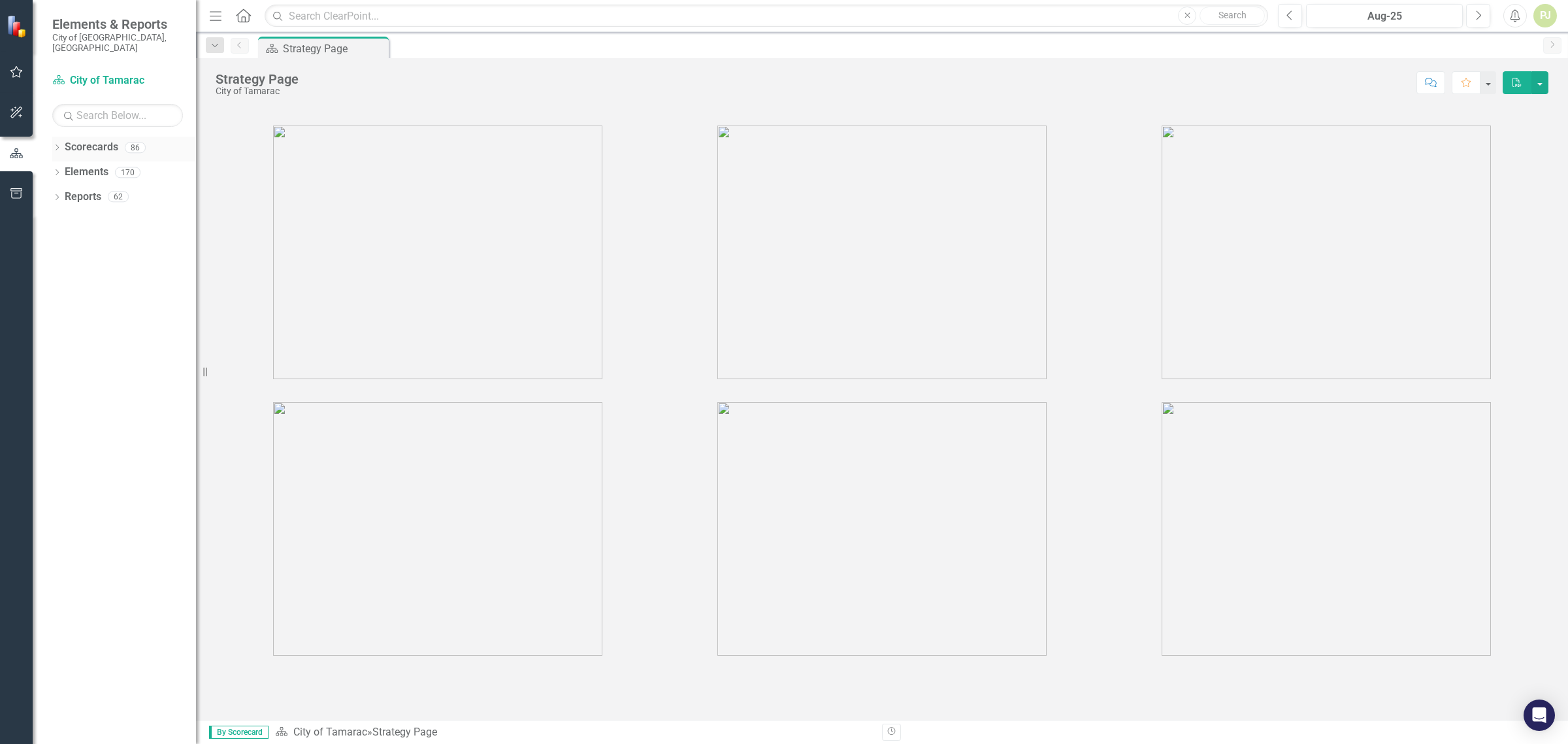
click at [56, 145] on icon "Dropdown" at bounding box center [57, 149] width 9 height 7
click at [60, 168] on icon "Dropdown" at bounding box center [63, 172] width 9 height 8
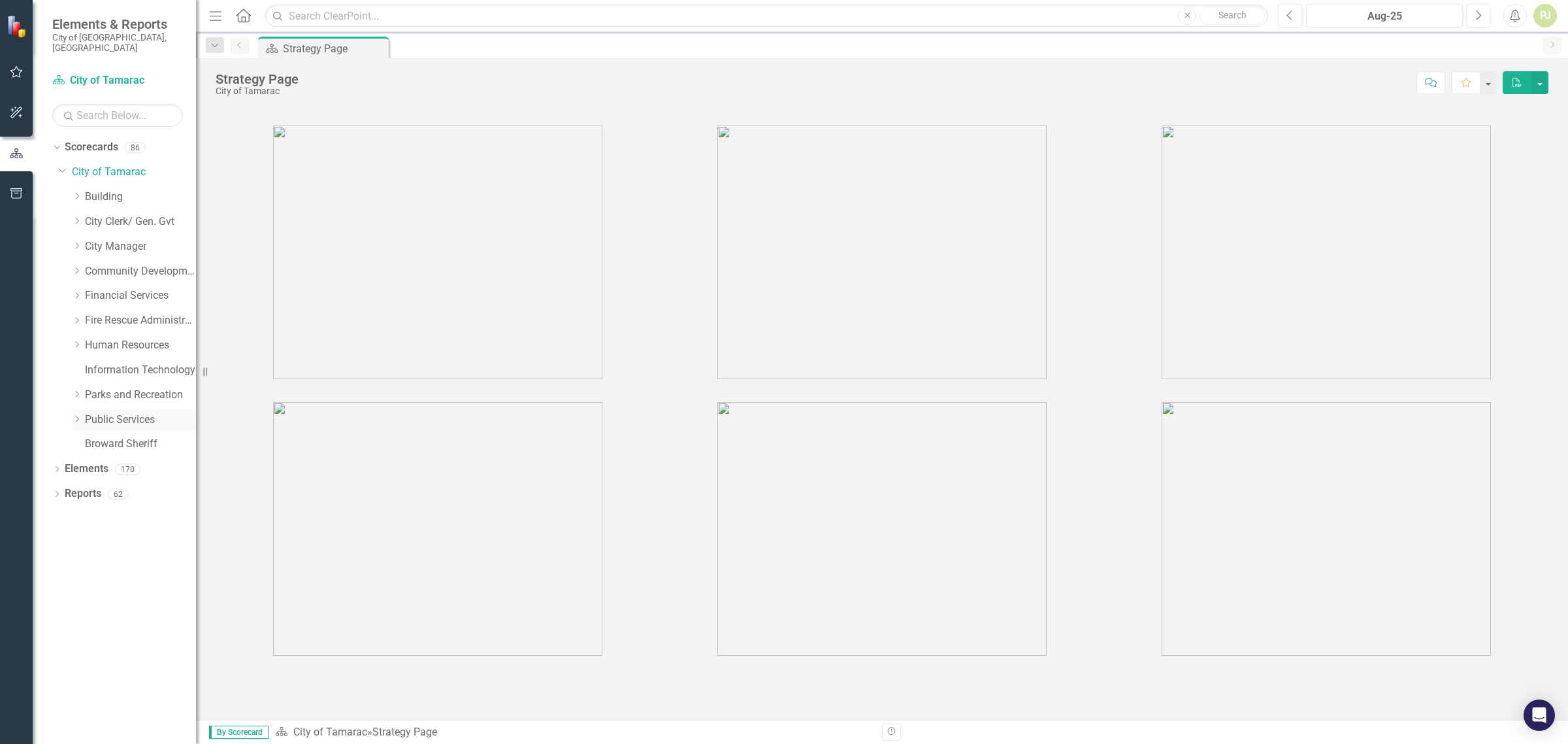
click at [76, 415] on icon "Dropdown" at bounding box center [76, 419] width 9 height 8
click at [90, 614] on icon at bounding box center [90, 616] width 3 height 7
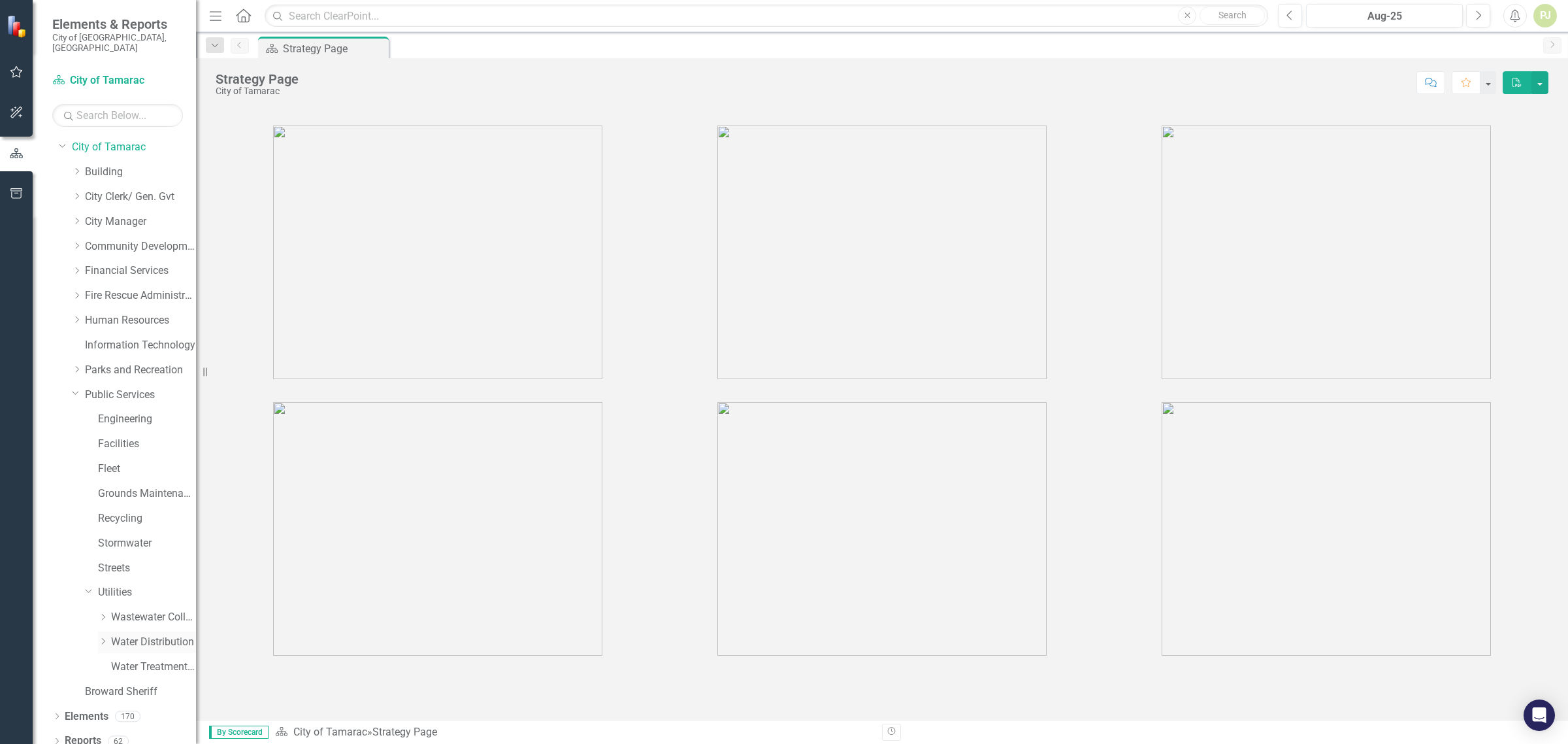
click at [108, 638] on icon "Dropdown" at bounding box center [103, 641] width 9 height 8
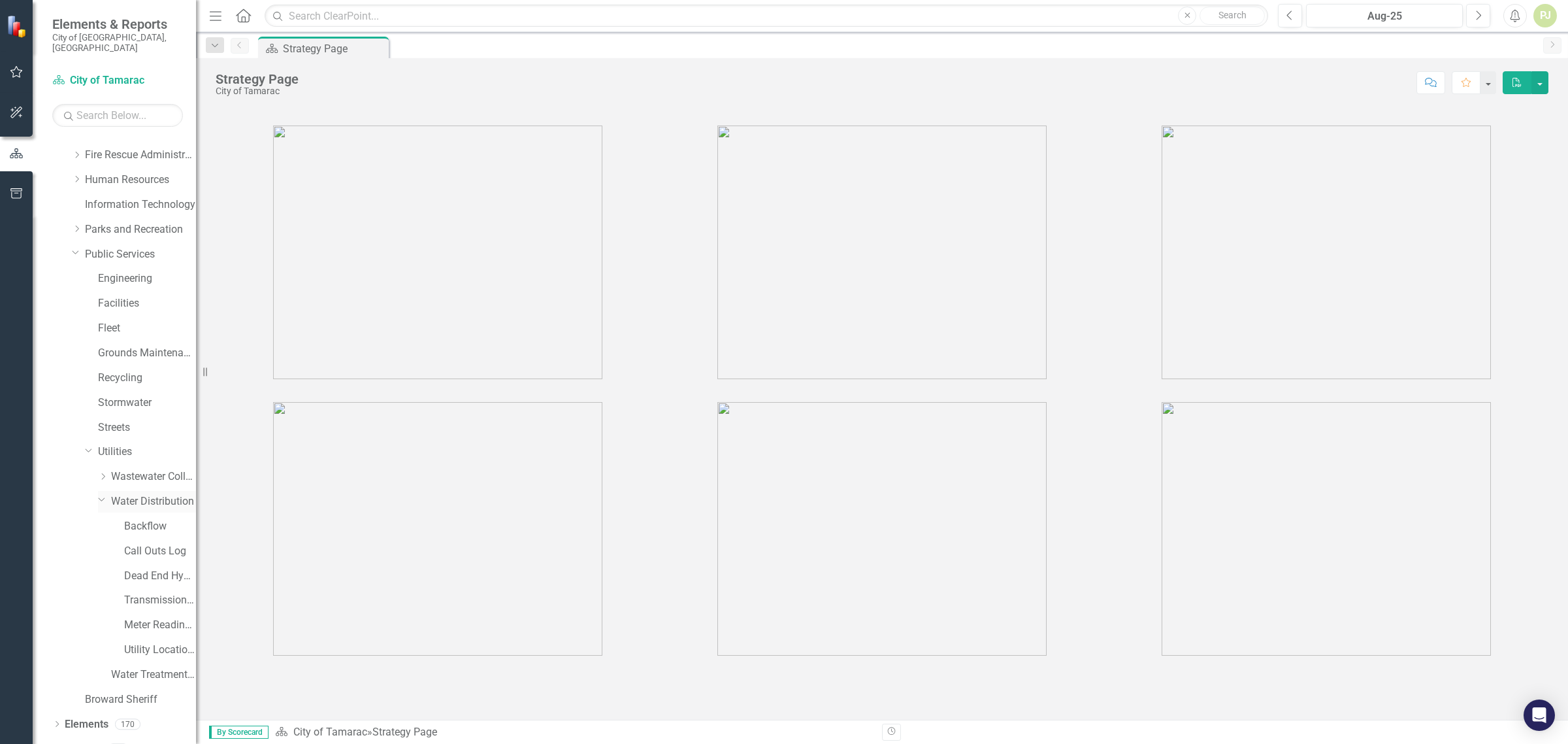
scroll to position [174, 0]
click at [124, 634] on link "Utility Location Requests" at bounding box center [159, 641] width 72 height 15
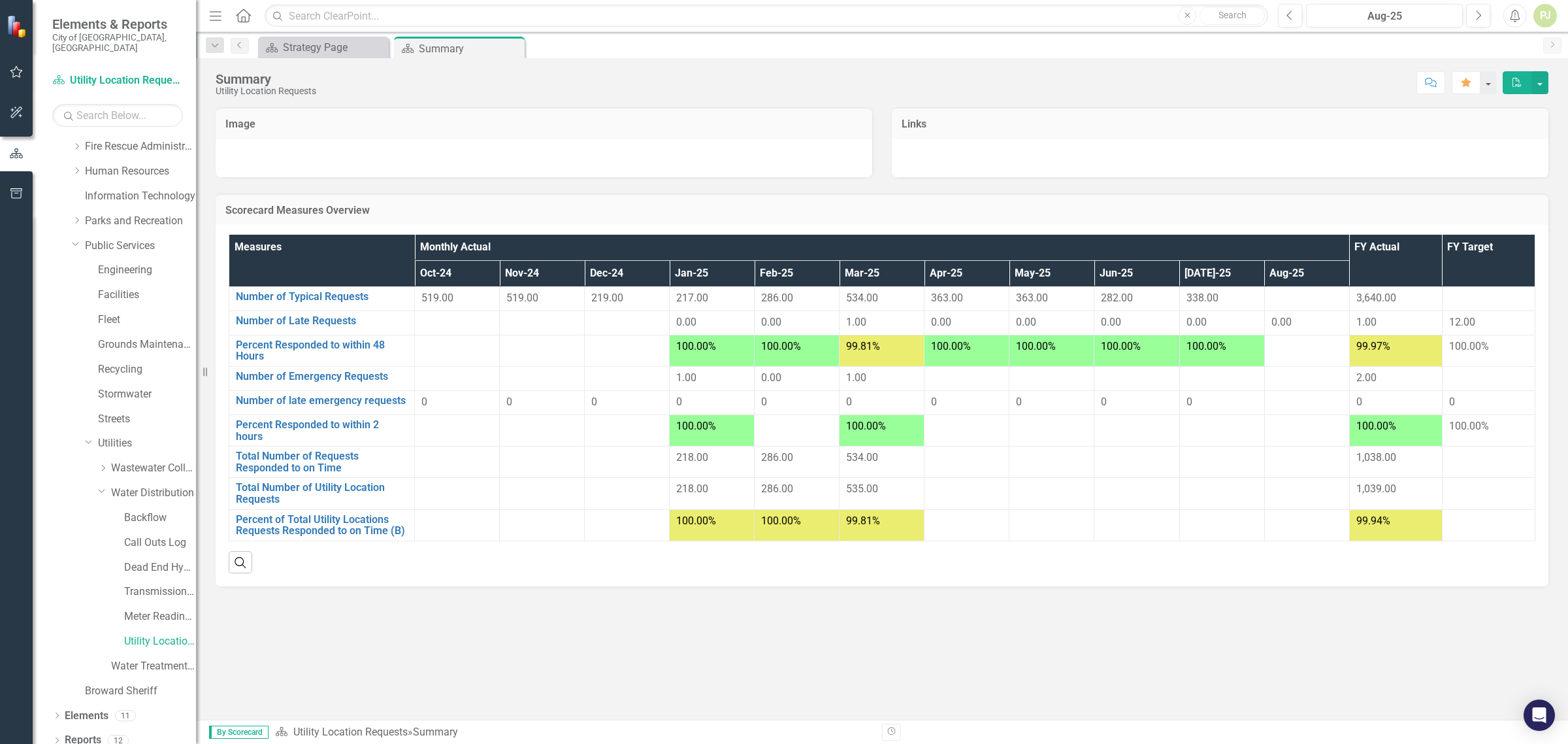
click at [797, 428] on div at bounding box center [797, 427] width 71 height 16
click at [338, 426] on link "Percent Responded to within 2 hours" at bounding box center [322, 430] width 172 height 23
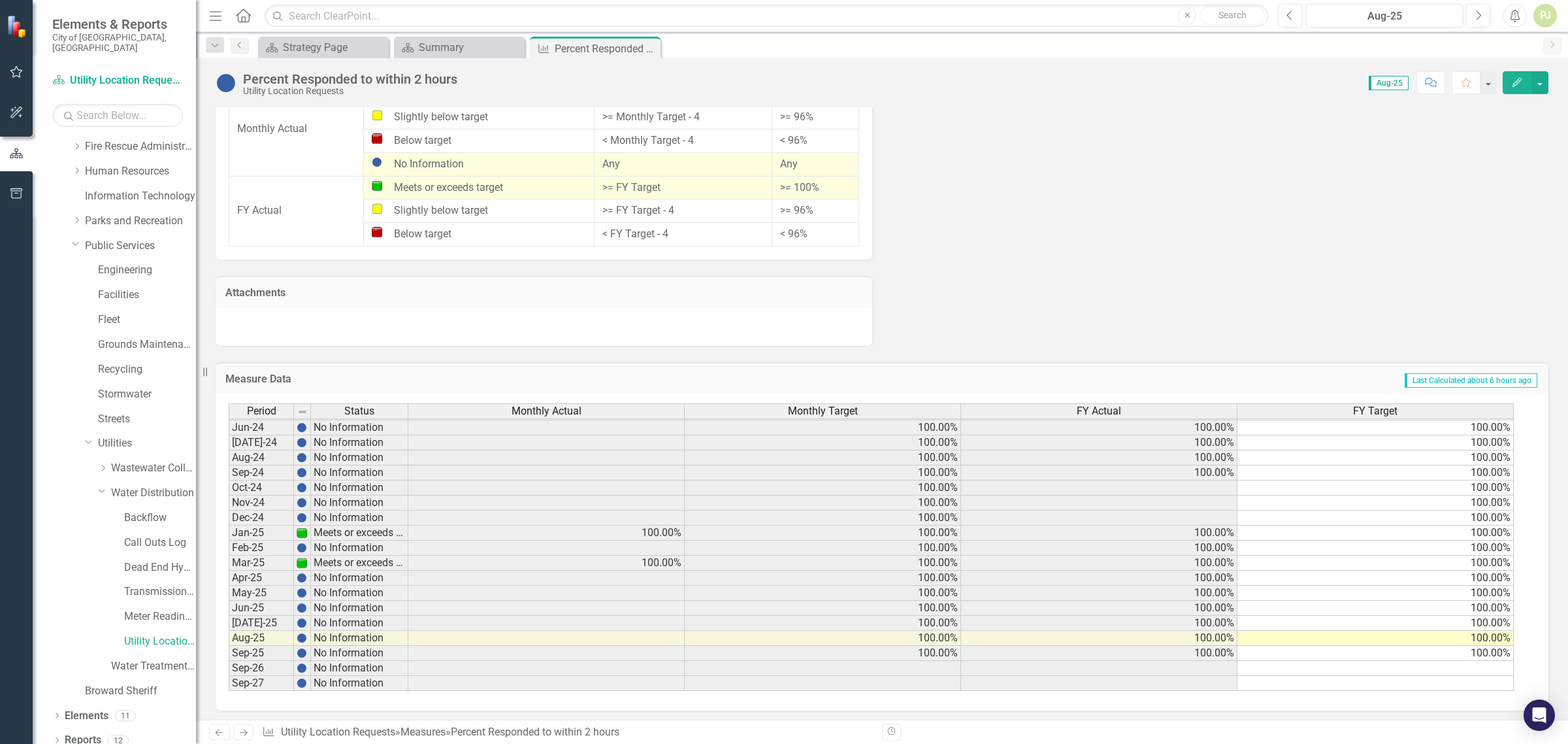
scroll to position [821, 0]
click at [628, 543] on tbody "Feb-23 Slightly below target 100.00% 100.00% Mar-23 Slightly below target 100.0…" at bounding box center [871, 434] width 1285 height 512
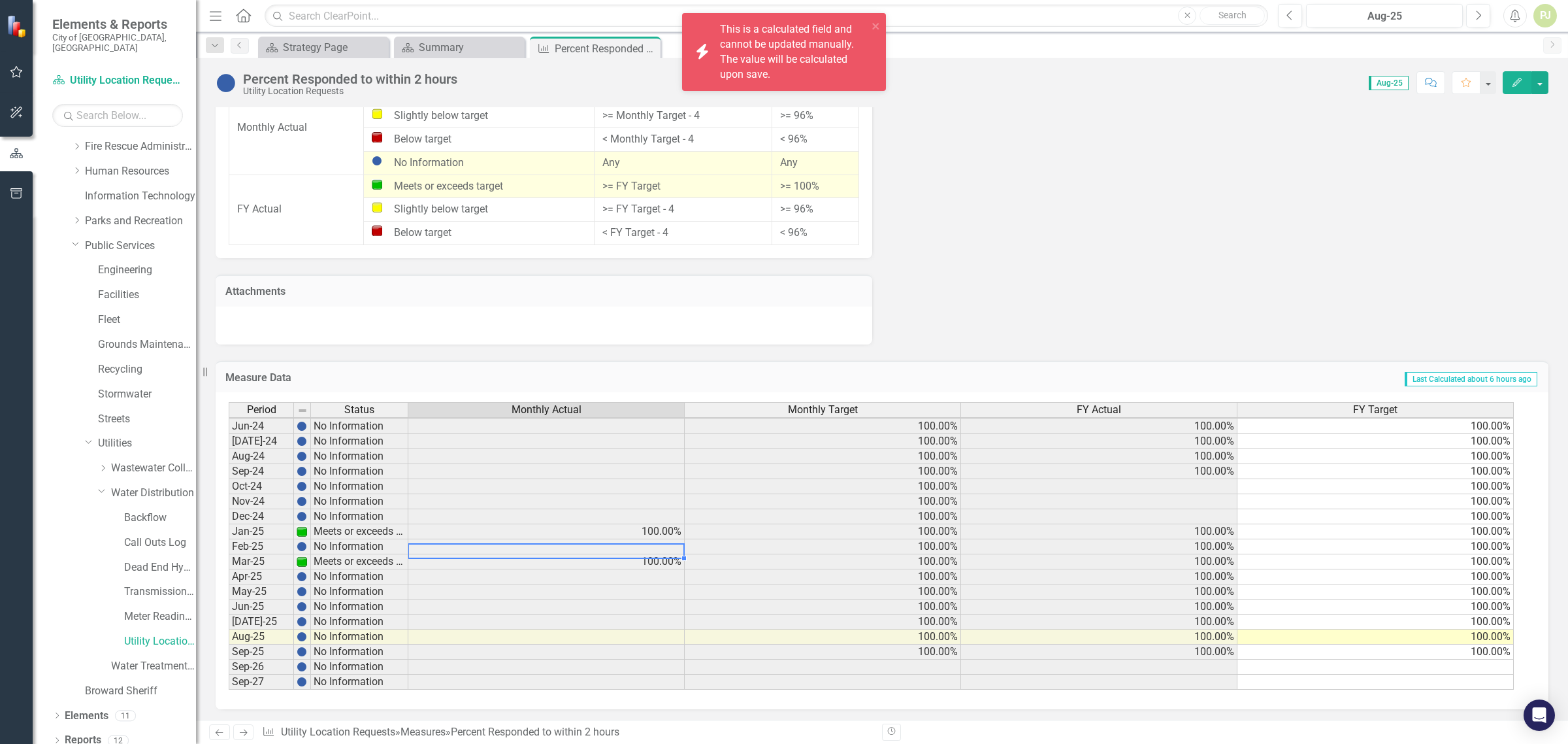
click at [628, 543] on td at bounding box center [547, 547] width 277 height 15
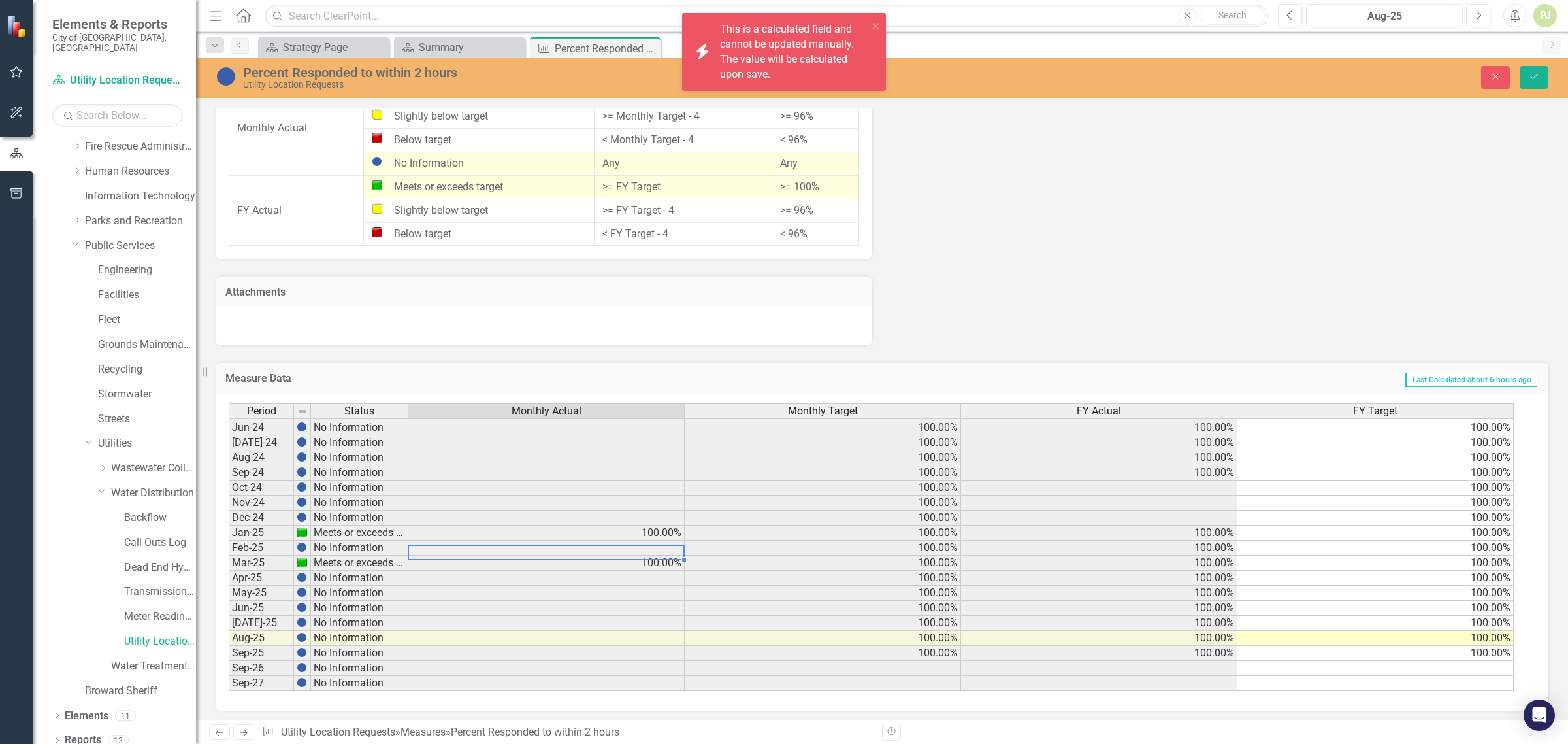
scroll to position [485, 0]
click at [628, 543] on td at bounding box center [547, 548] width 277 height 15
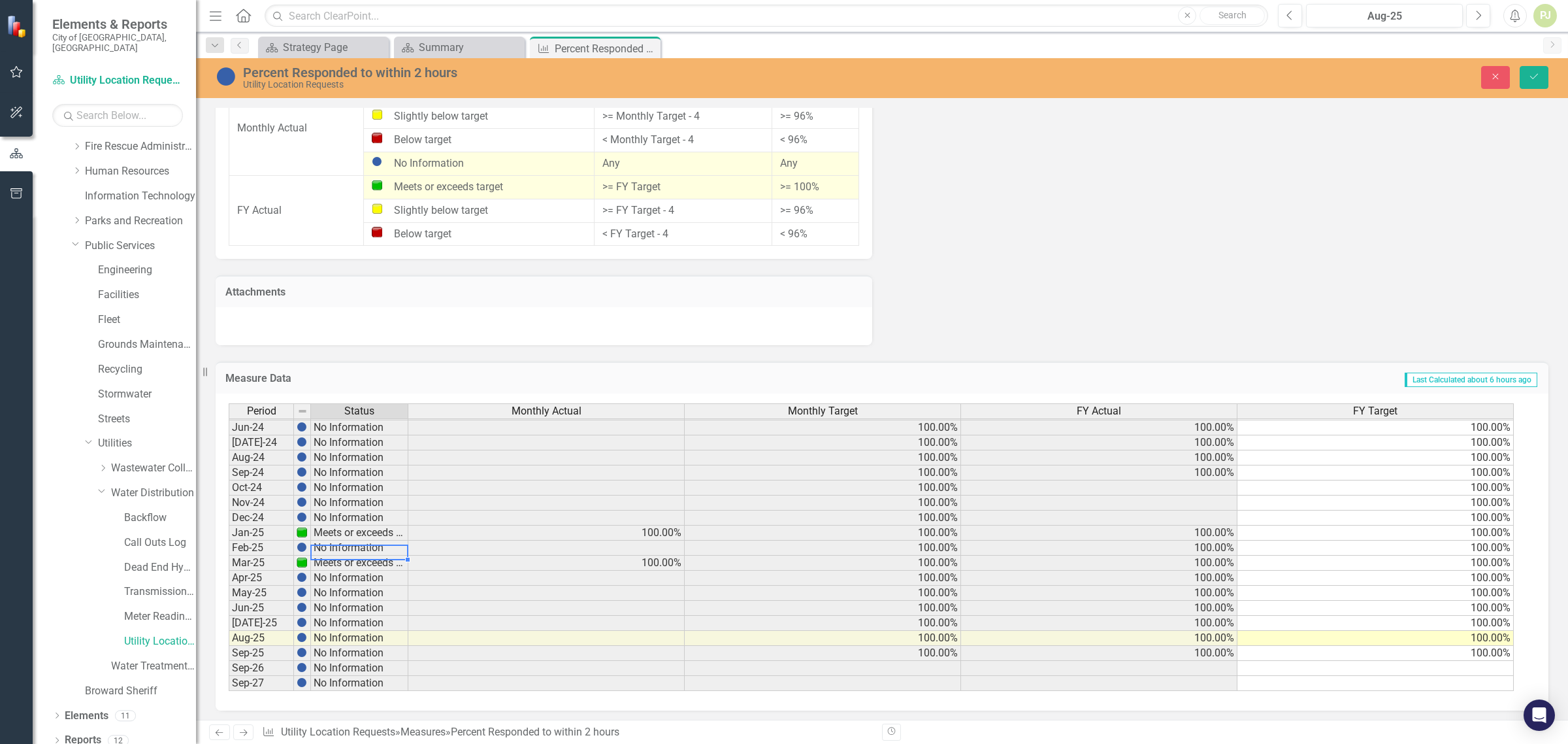
click at [344, 541] on td "No Information" at bounding box center [360, 548] width 98 height 15
click at [344, 542] on table "Copy" at bounding box center [415, 552] width 143 height 19
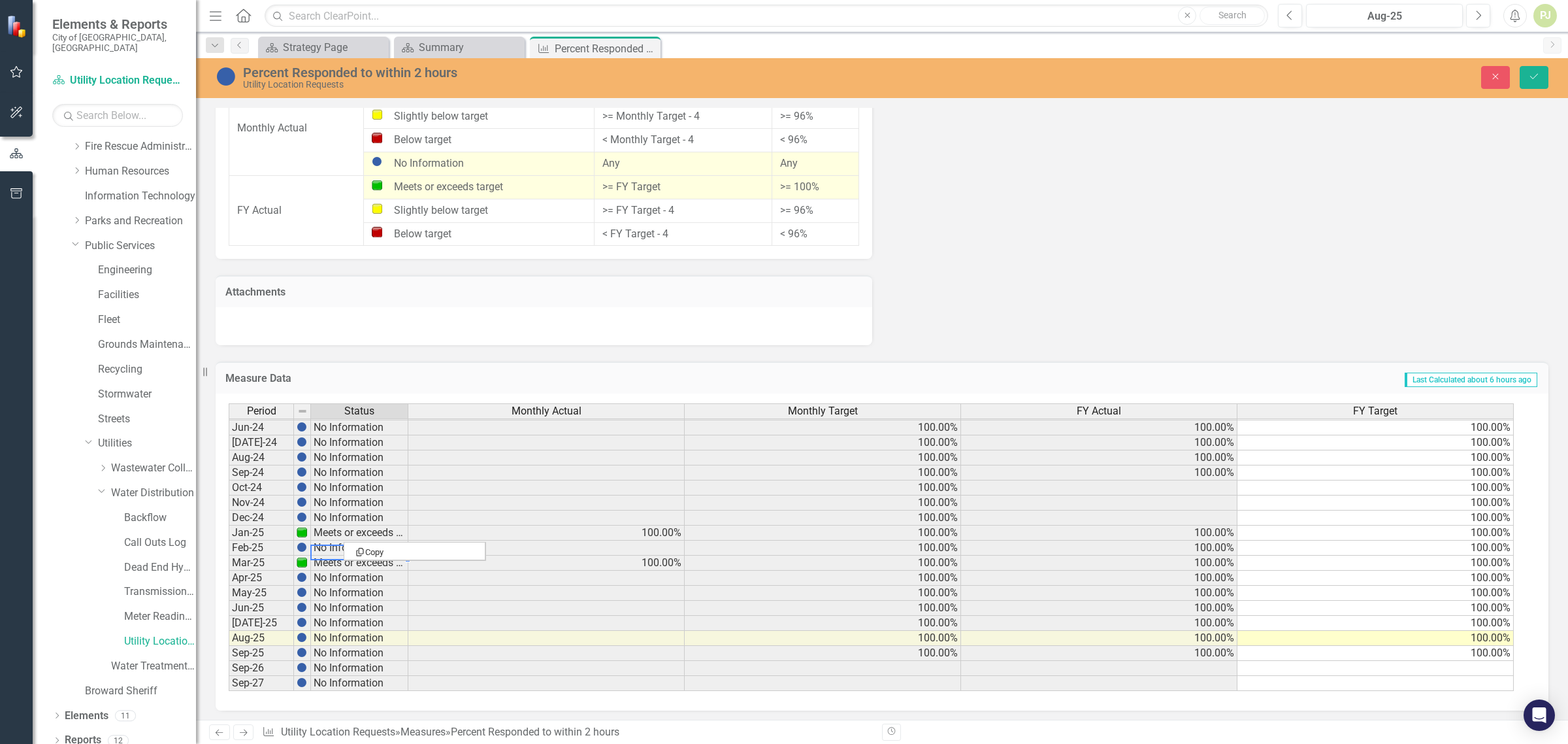
click at [344, 542] on table "Copy" at bounding box center [415, 552] width 143 height 19
click at [334, 525] on td "Meets or exceeds target" at bounding box center [360, 533] width 98 height 15
click at [338, 511] on td "No Information" at bounding box center [360, 518] width 98 height 15
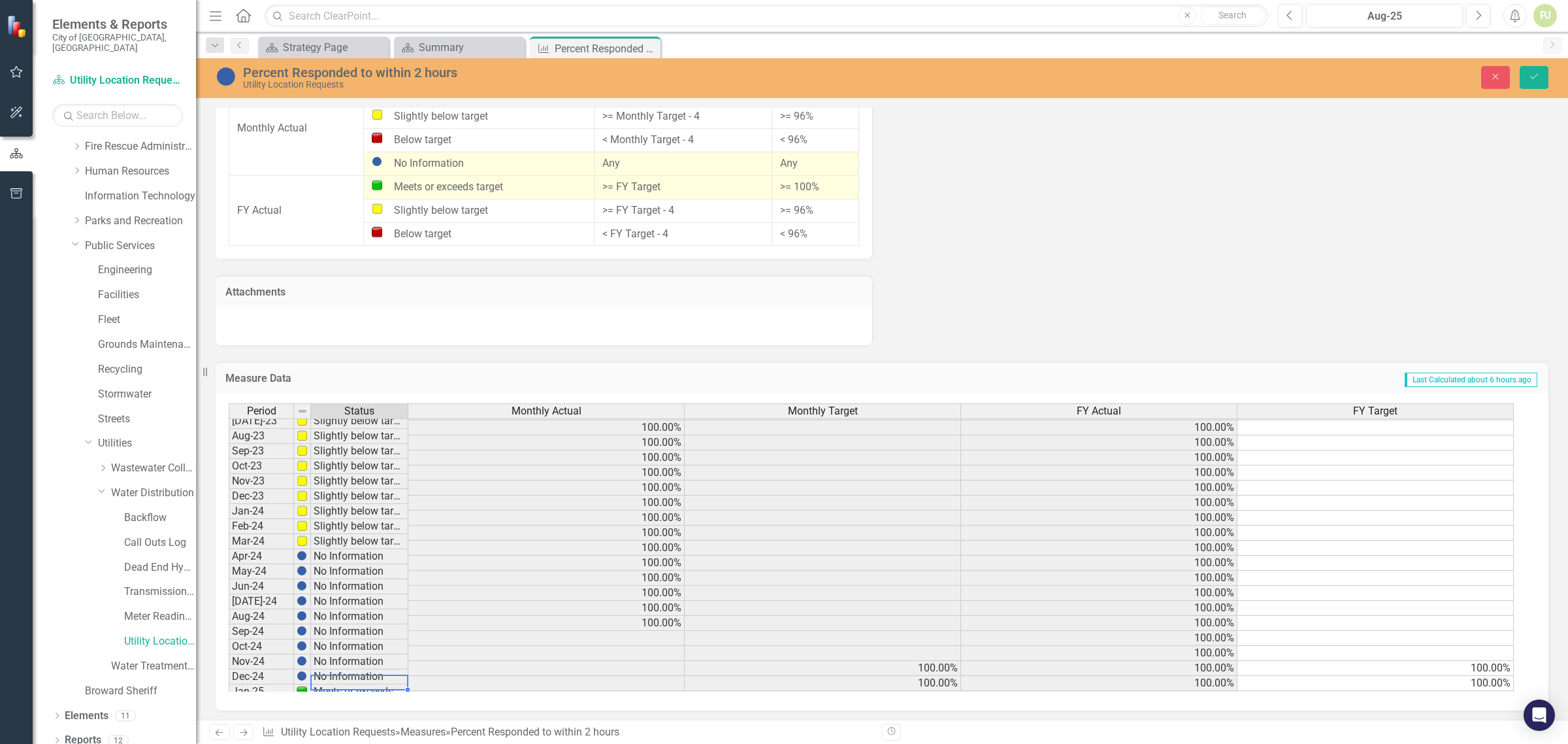
scroll to position [240, 0]
click at [354, 425] on td "Slightly below target" at bounding box center [360, 428] width 98 height 15
click at [354, 423] on td "Slightly below target" at bounding box center [360, 428] width 98 height 15
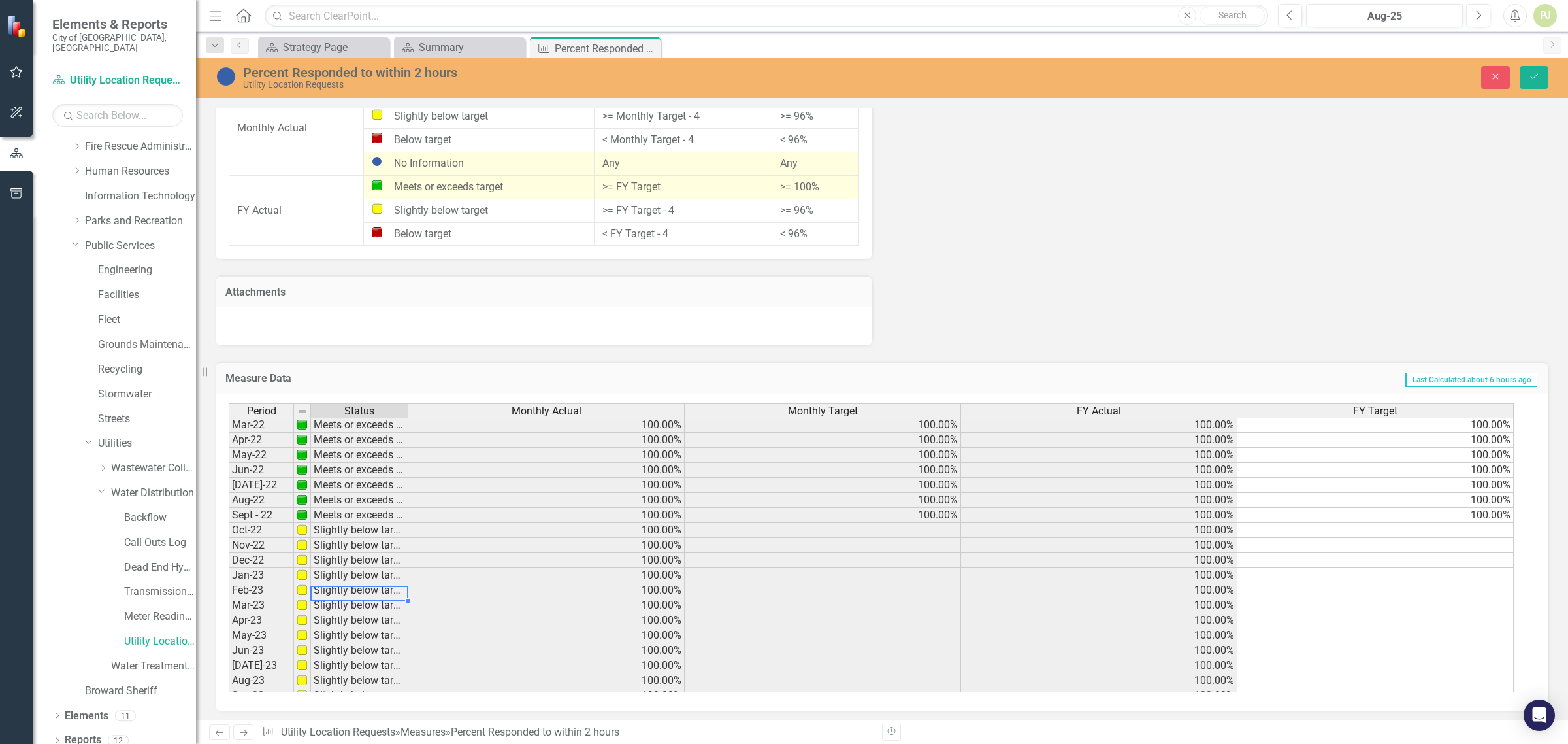
scroll to position [576, 0]
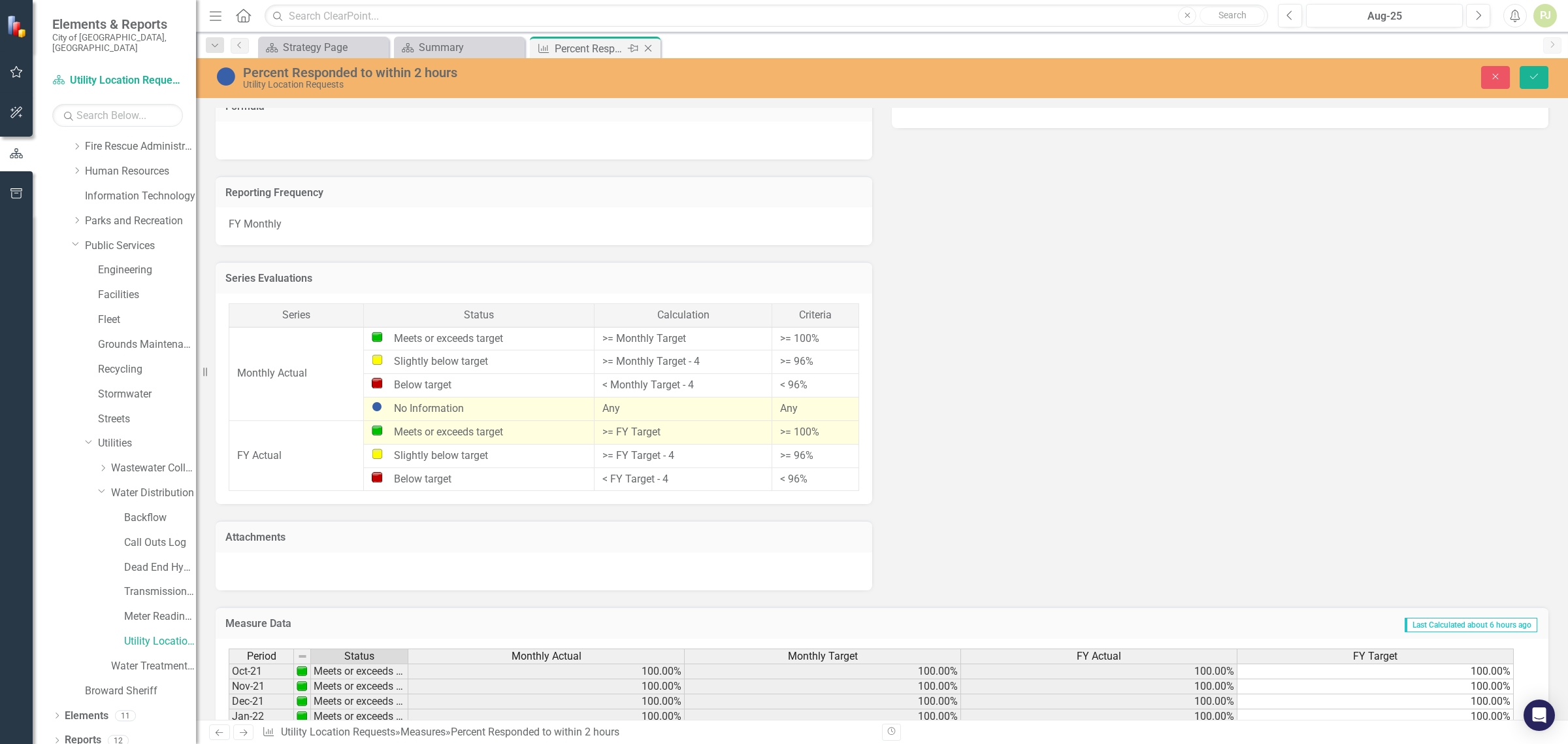
click at [545, 50] on icon at bounding box center [543, 48] width 10 height 9
click at [572, 50] on div "Percent Responded to within 2 hours" at bounding box center [590, 49] width 70 height 16
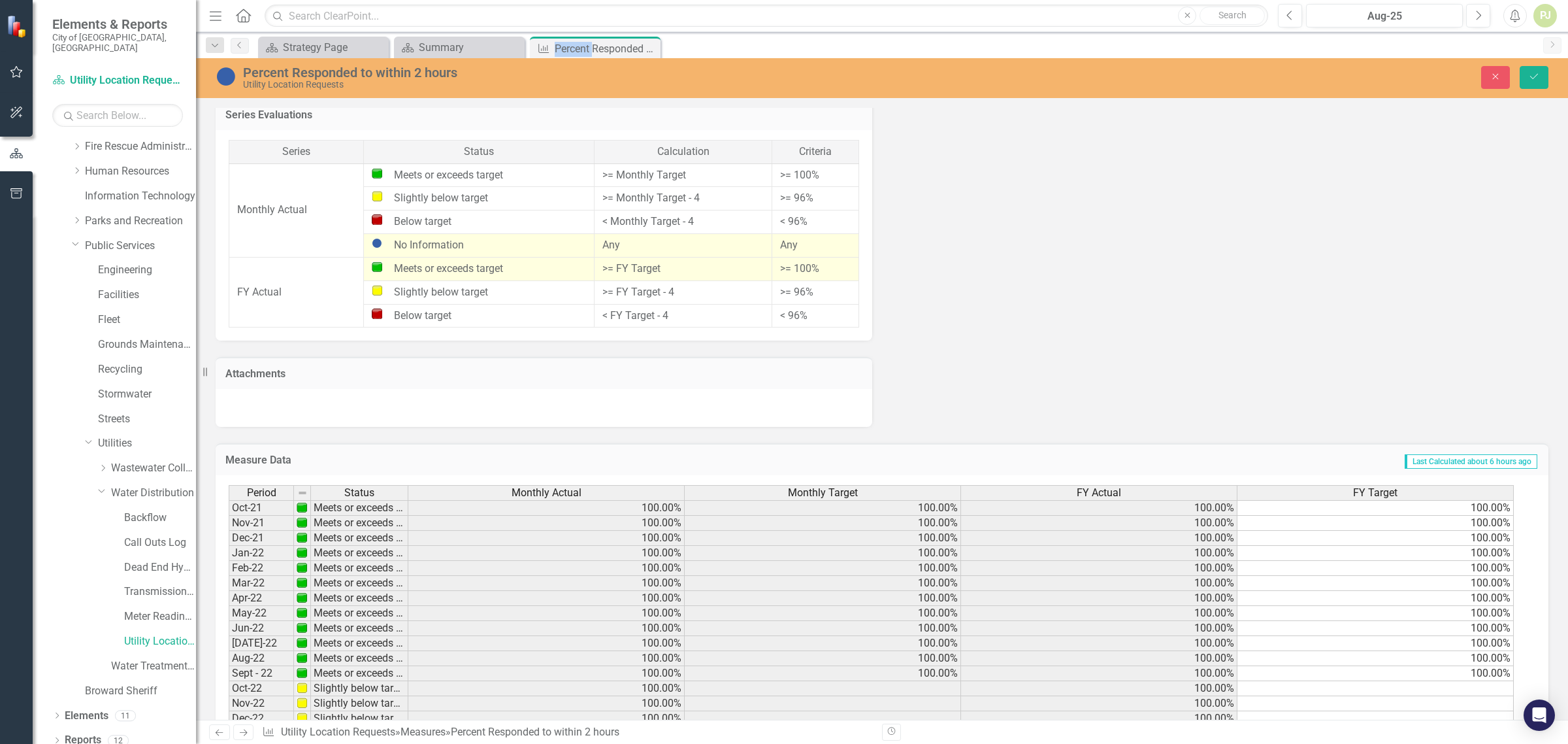
scroll to position [821, 0]
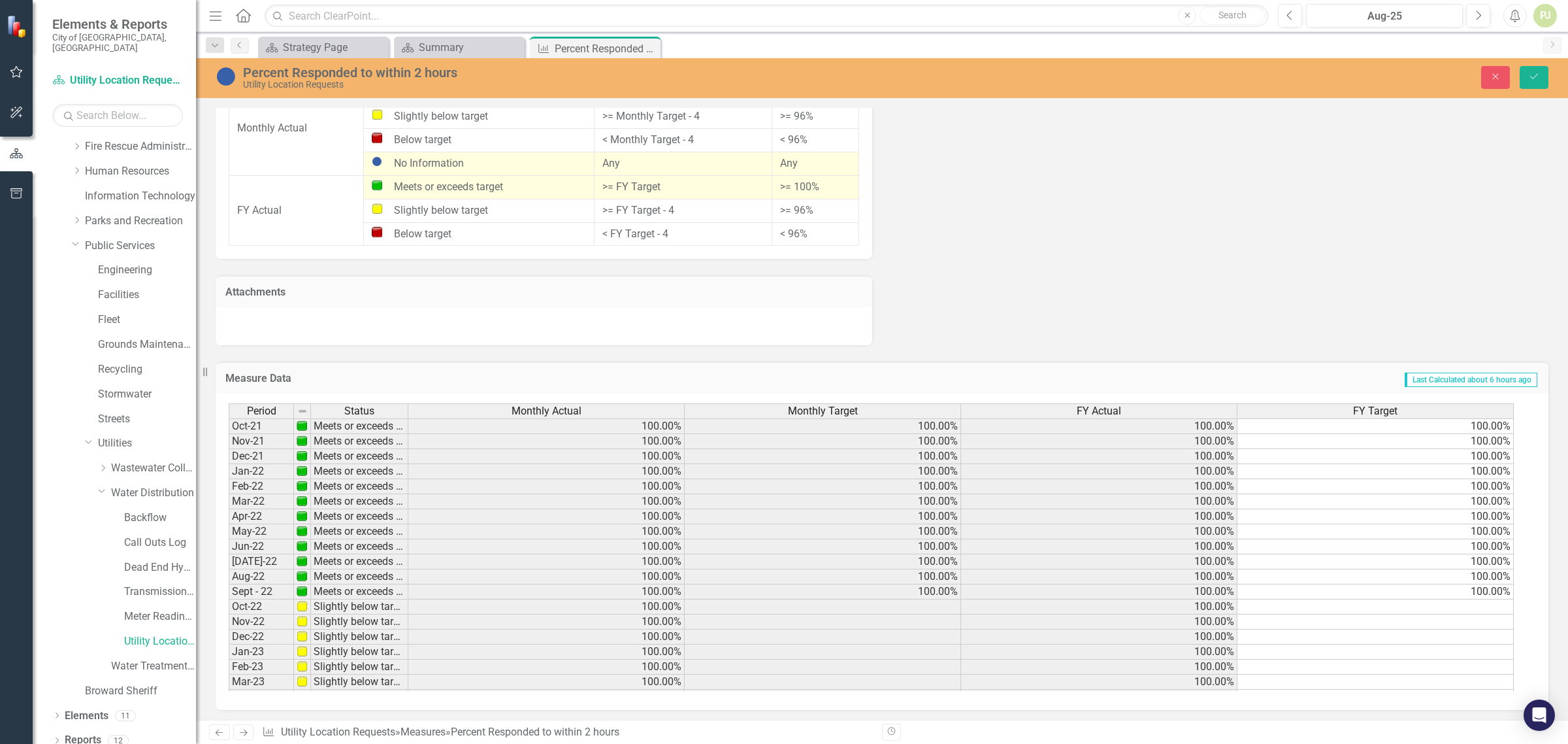
click at [883, 418] on td "100.00%" at bounding box center [823, 426] width 277 height 16
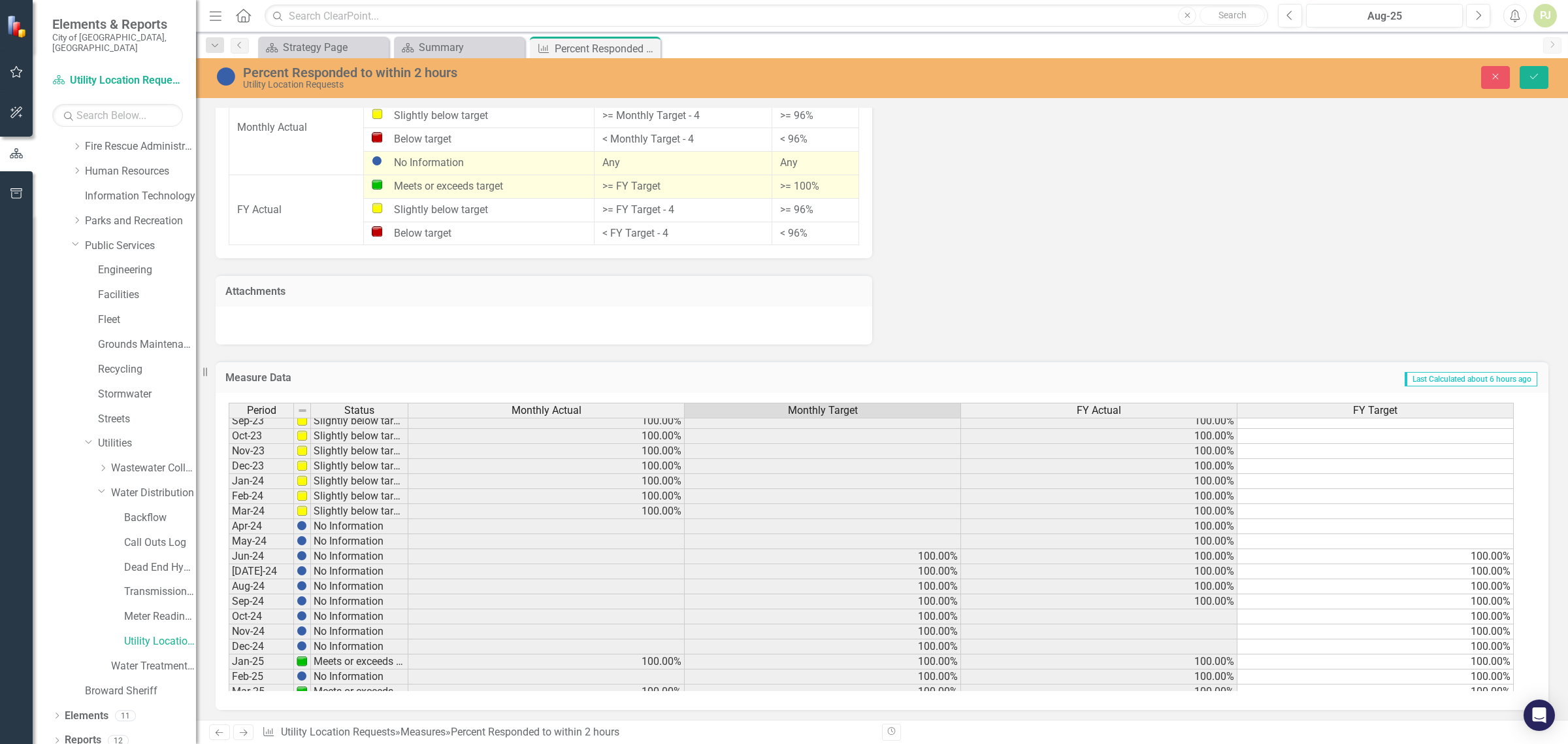
scroll to position [0, 0]
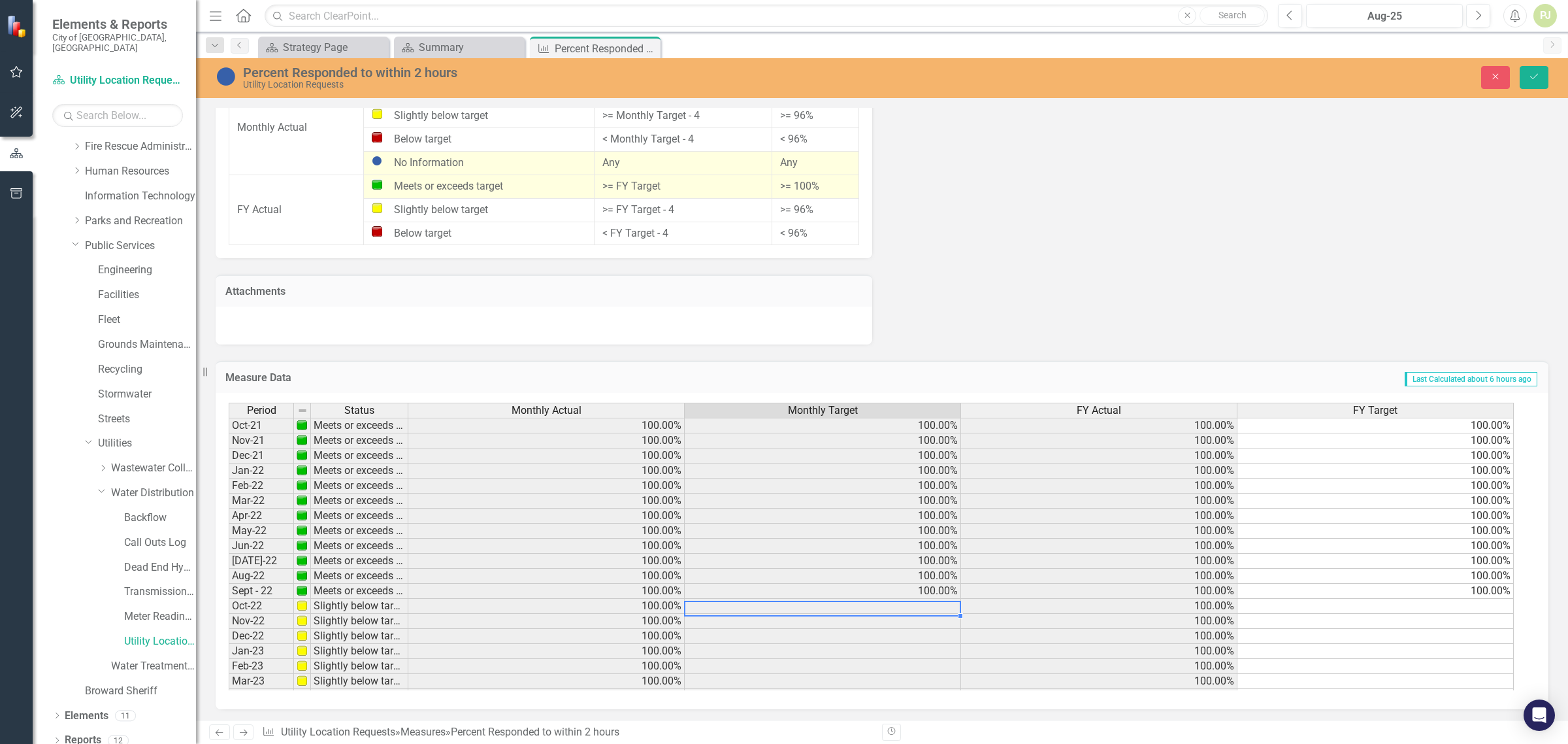
click at [942, 603] on td at bounding box center [823, 606] width 277 height 15
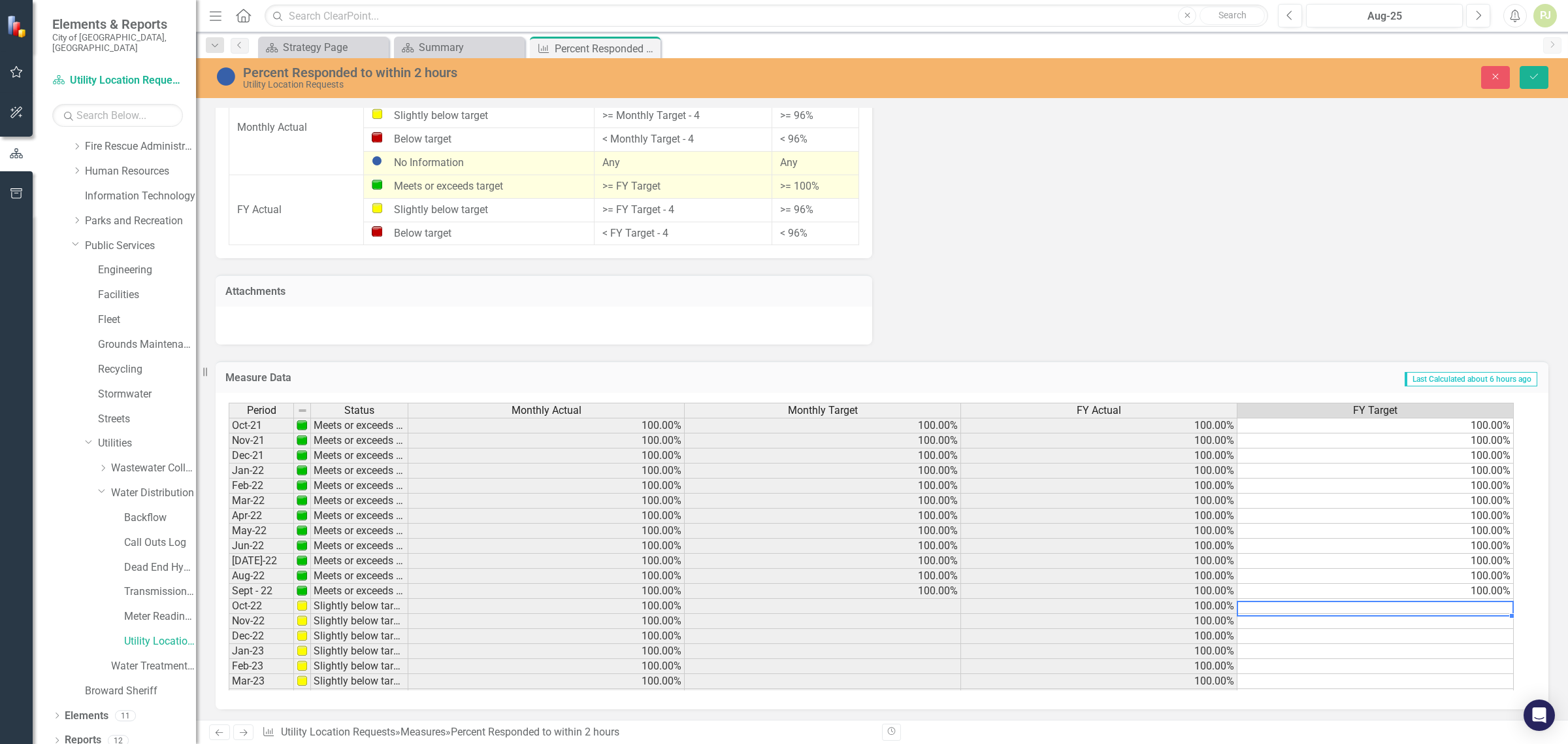
click at [1478, 606] on td at bounding box center [1376, 606] width 277 height 15
type textarea "100"
drag, startPoint x: 1475, startPoint y: 626, endPoint x: 1475, endPoint y: 619, distance: 7.0
click at [1475, 623] on td at bounding box center [1376, 621] width 277 height 15
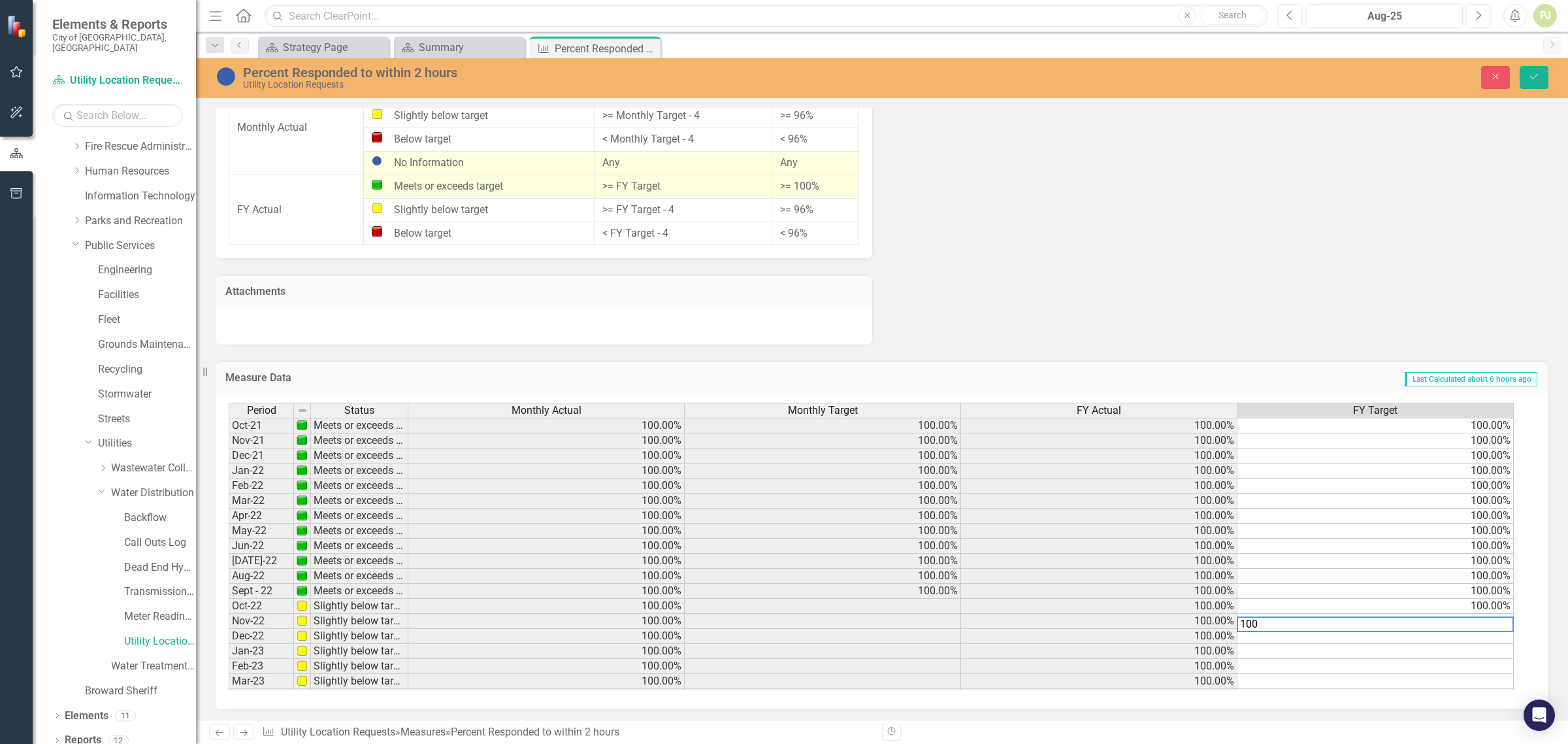
type textarea "100"
click at [1482, 638] on td at bounding box center [1376, 636] width 277 height 15
type textarea "100"
click at [1488, 656] on td at bounding box center [1376, 651] width 277 height 15
type textarea "100"
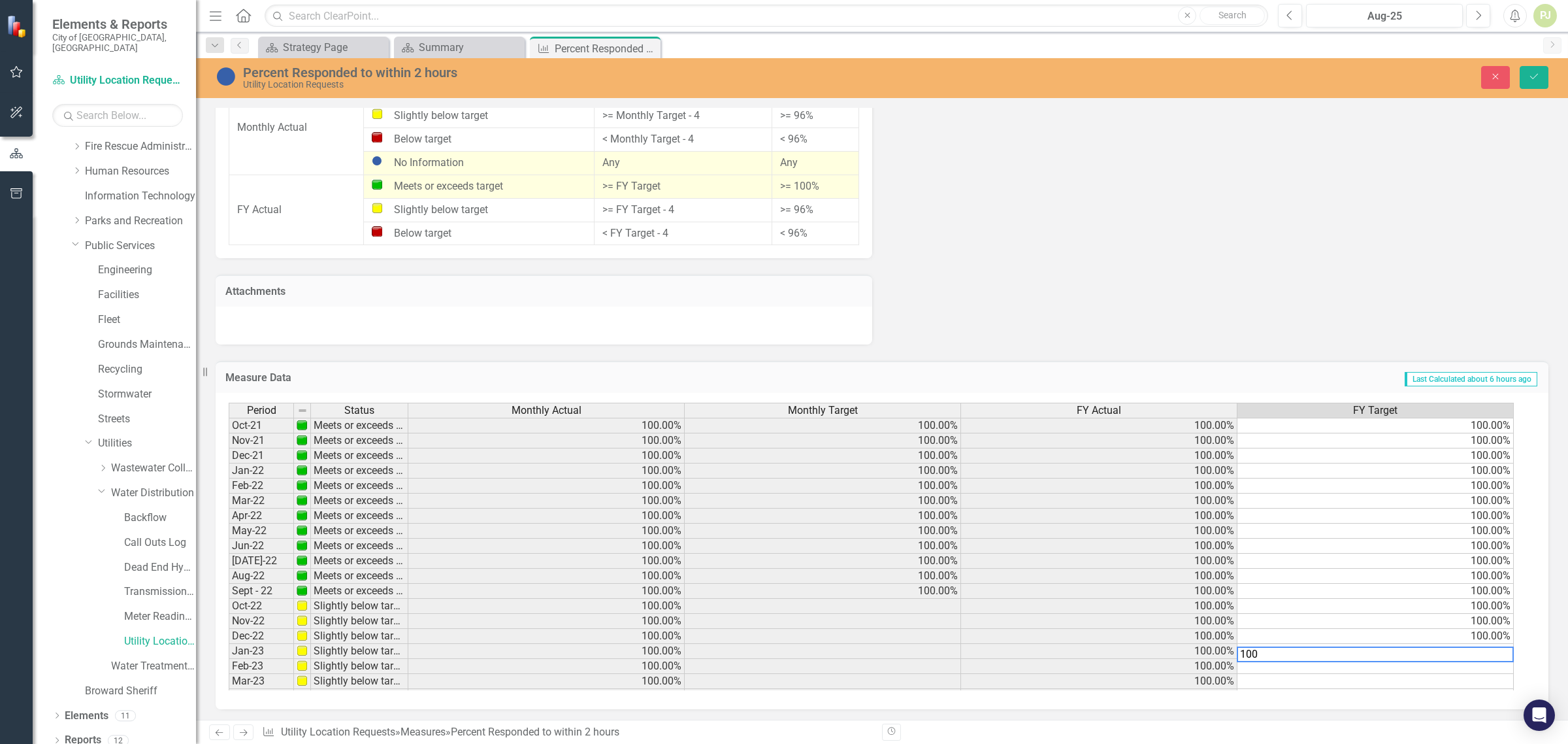
click at [1490, 661] on td at bounding box center [1376, 666] width 277 height 15
click at [1488, 673] on textarea "100" at bounding box center [1375, 670] width 277 height 16
type textarea "100"
click at [1480, 682] on td at bounding box center [1376, 681] width 277 height 15
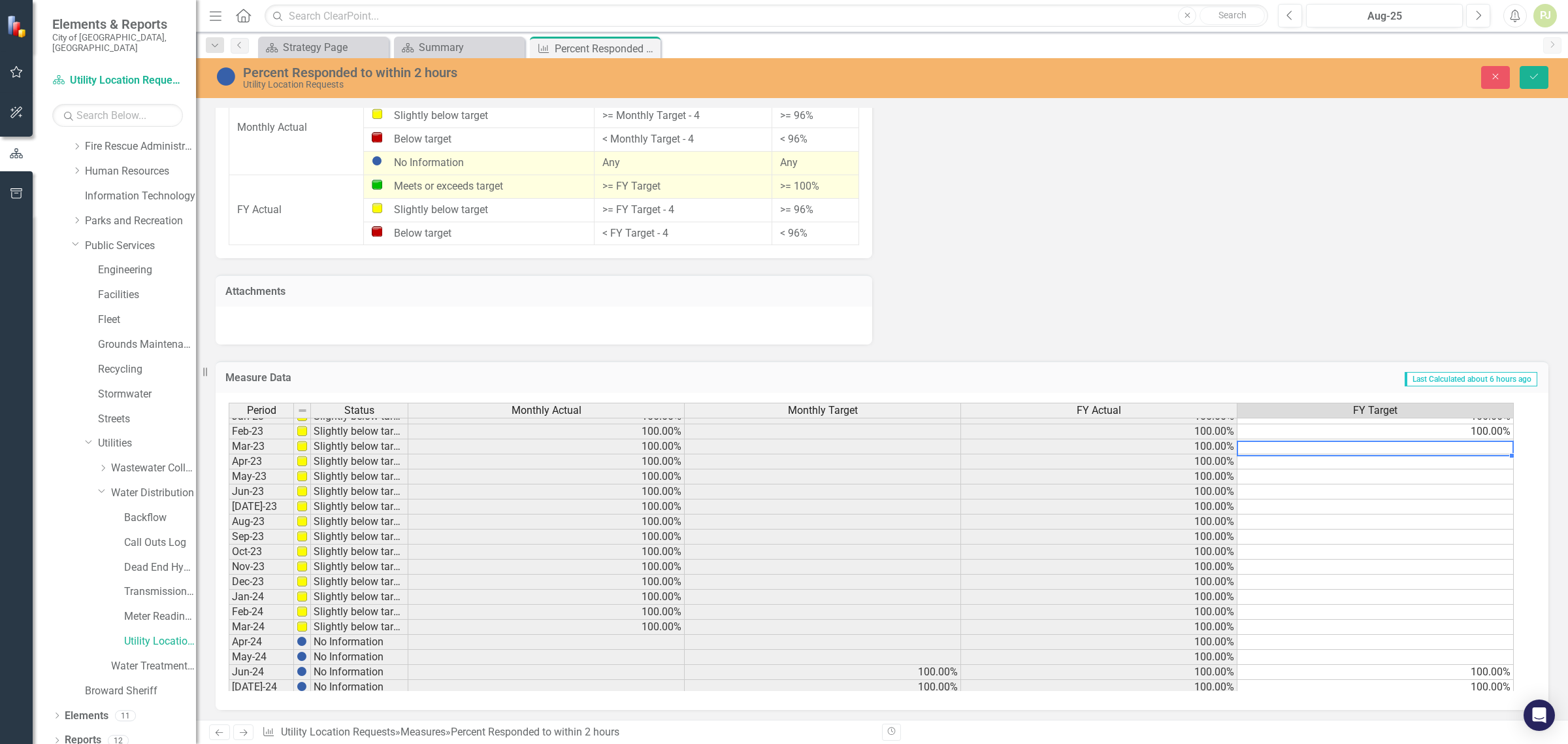
click at [1452, 443] on tbody "Sept - 22 Meets or exceeds target 100.00% 100.00% 100.00% 100.00% Oct-22 Slight…" at bounding box center [871, 642] width 1285 height 587
type textarea "100"
click at [1363, 465] on td at bounding box center [1376, 462] width 277 height 15
type textarea "100"
click at [1438, 477] on td at bounding box center [1376, 477] width 277 height 15
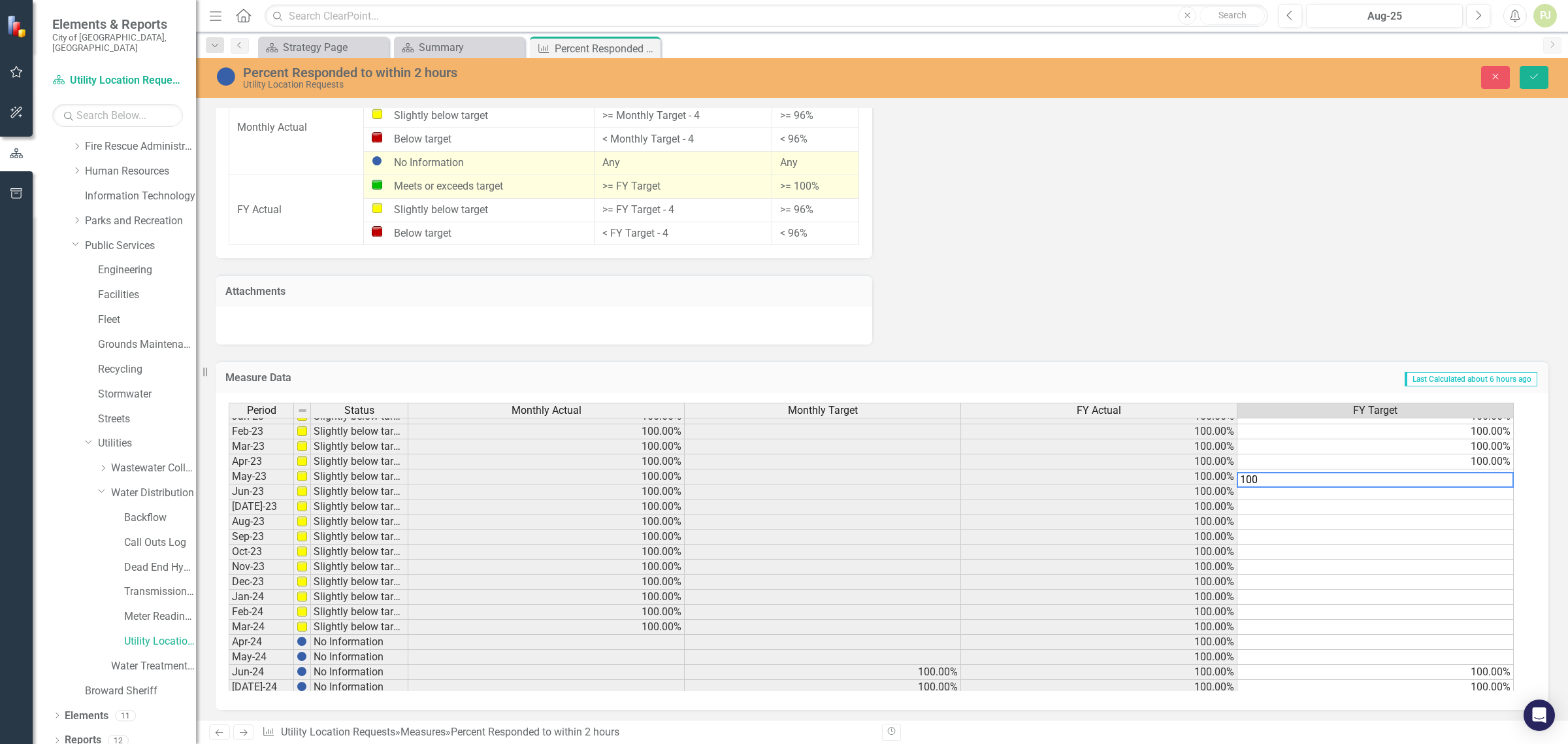
type textarea "100"
click at [1436, 494] on td at bounding box center [1376, 492] width 277 height 15
type textarea "100"
click at [1436, 510] on td at bounding box center [1376, 506] width 277 height 15
type textarea "100"
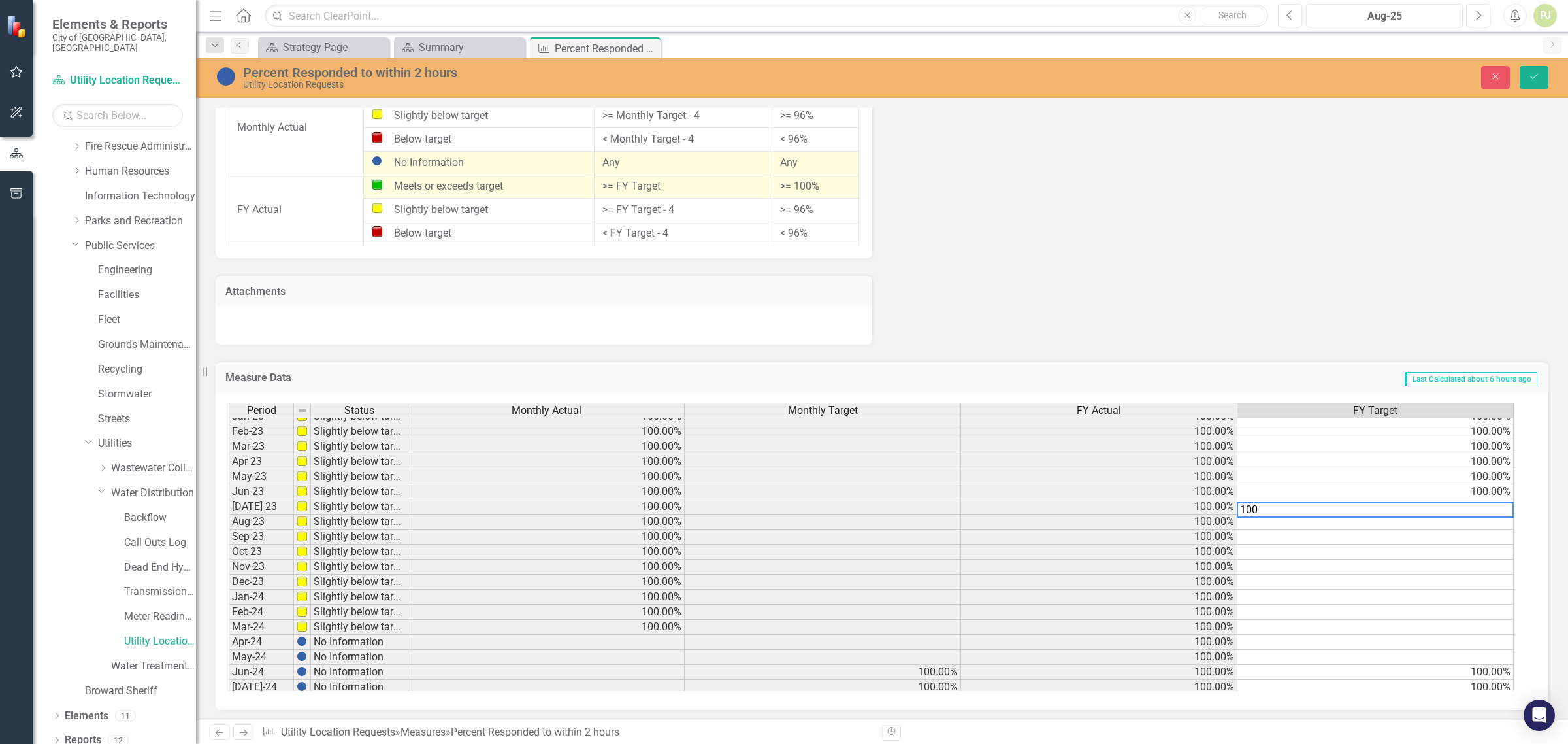
click at [1434, 520] on td at bounding box center [1376, 522] width 277 height 15
type textarea "100"
click at [1428, 538] on td at bounding box center [1376, 537] width 277 height 15
type textarea "100"
click at [1472, 551] on td at bounding box center [1376, 552] width 277 height 15
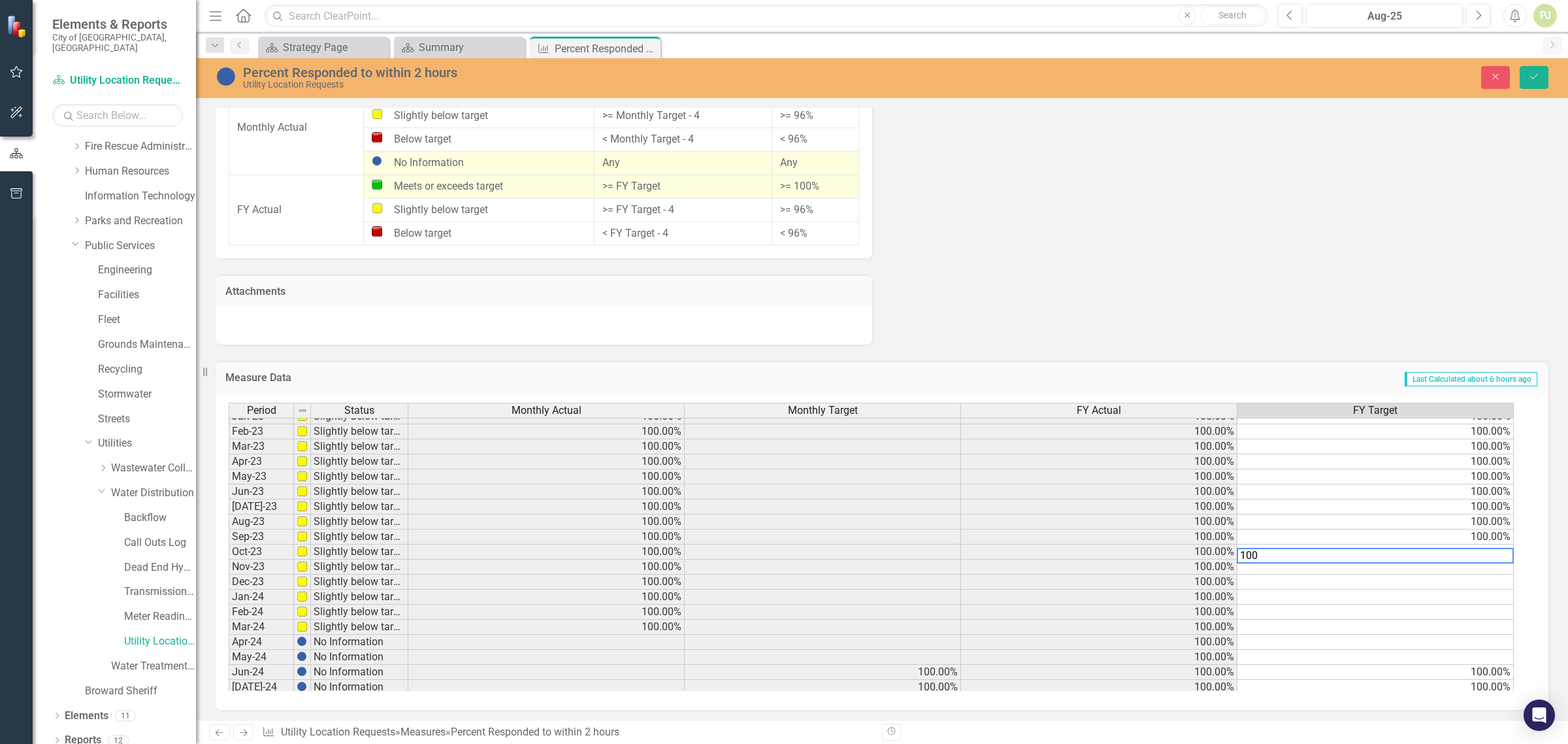
type textarea "100"
click at [1478, 570] on td at bounding box center [1376, 567] width 277 height 15
type textarea "100"
click at [1484, 583] on td at bounding box center [1376, 582] width 277 height 15
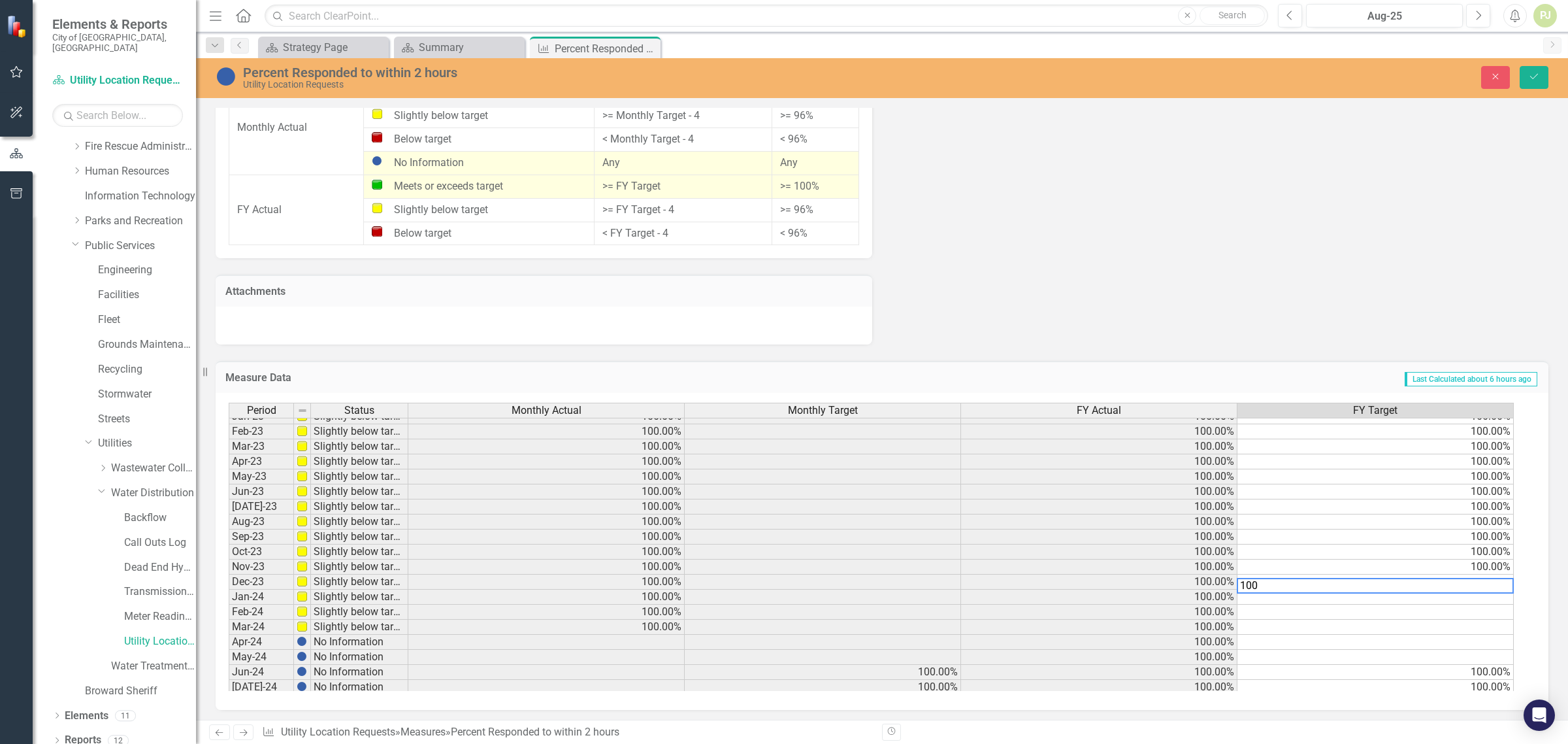
type textarea "100"
click at [1487, 598] on td at bounding box center [1376, 597] width 277 height 15
type textarea "100"
click at [1485, 609] on td at bounding box center [1376, 612] width 277 height 15
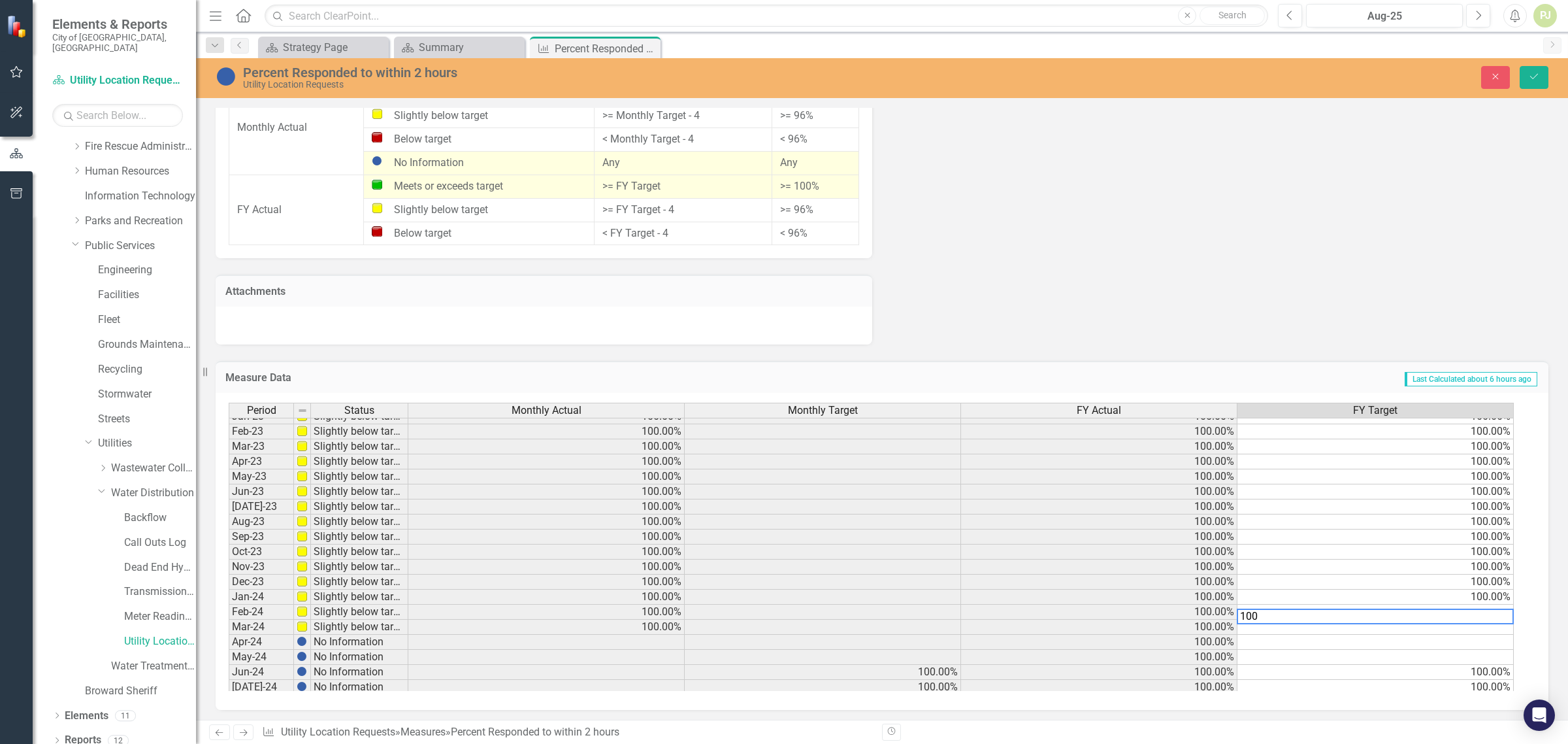
type textarea "100"
click at [1486, 630] on td at bounding box center [1376, 627] width 277 height 15
type textarea "100"
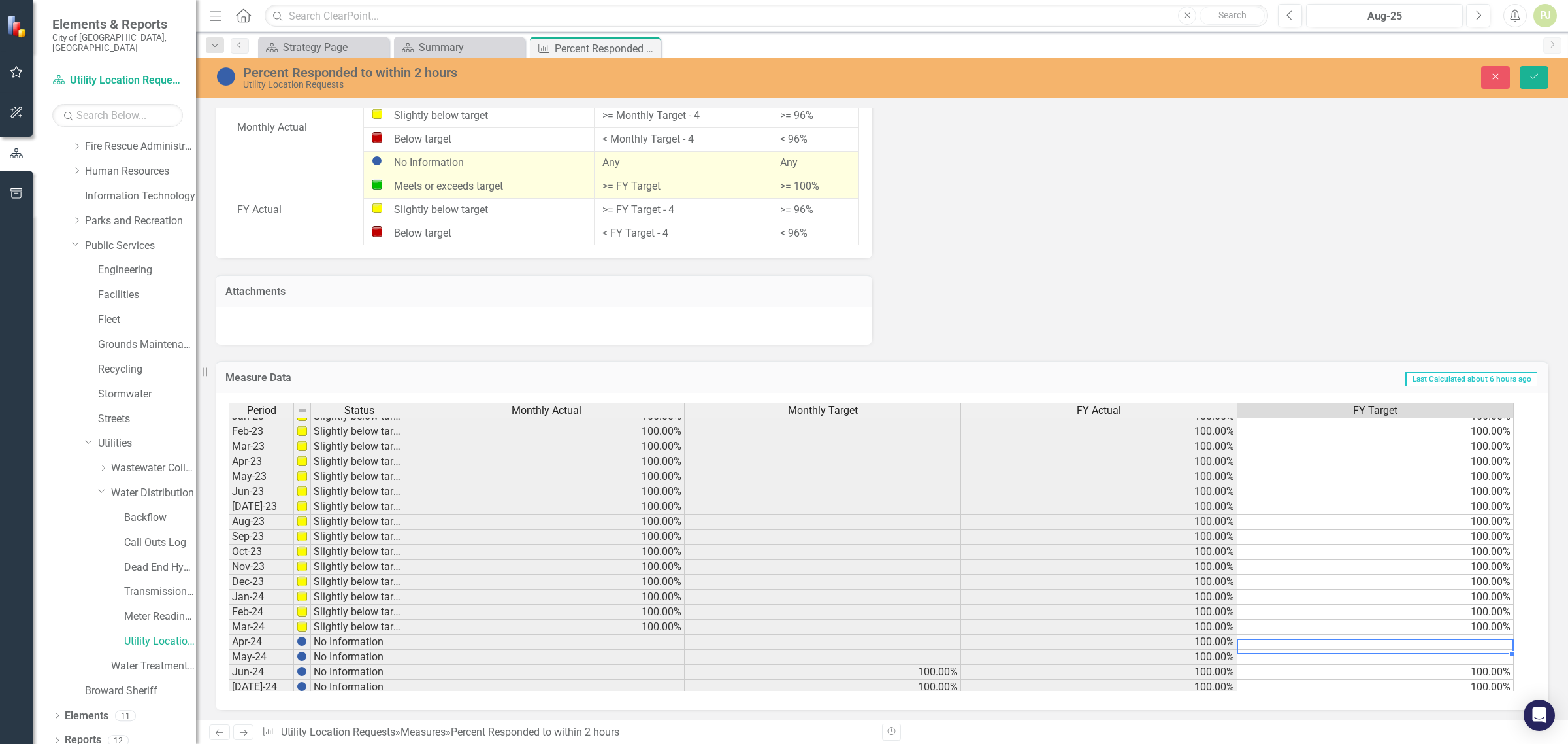
click at [1492, 641] on td at bounding box center [1376, 642] width 277 height 15
type textarea "100"
click at [1494, 657] on td at bounding box center [1376, 657] width 277 height 15
type textarea "100"
click at [1438, 676] on td "100.00%" at bounding box center [1376, 672] width 277 height 15
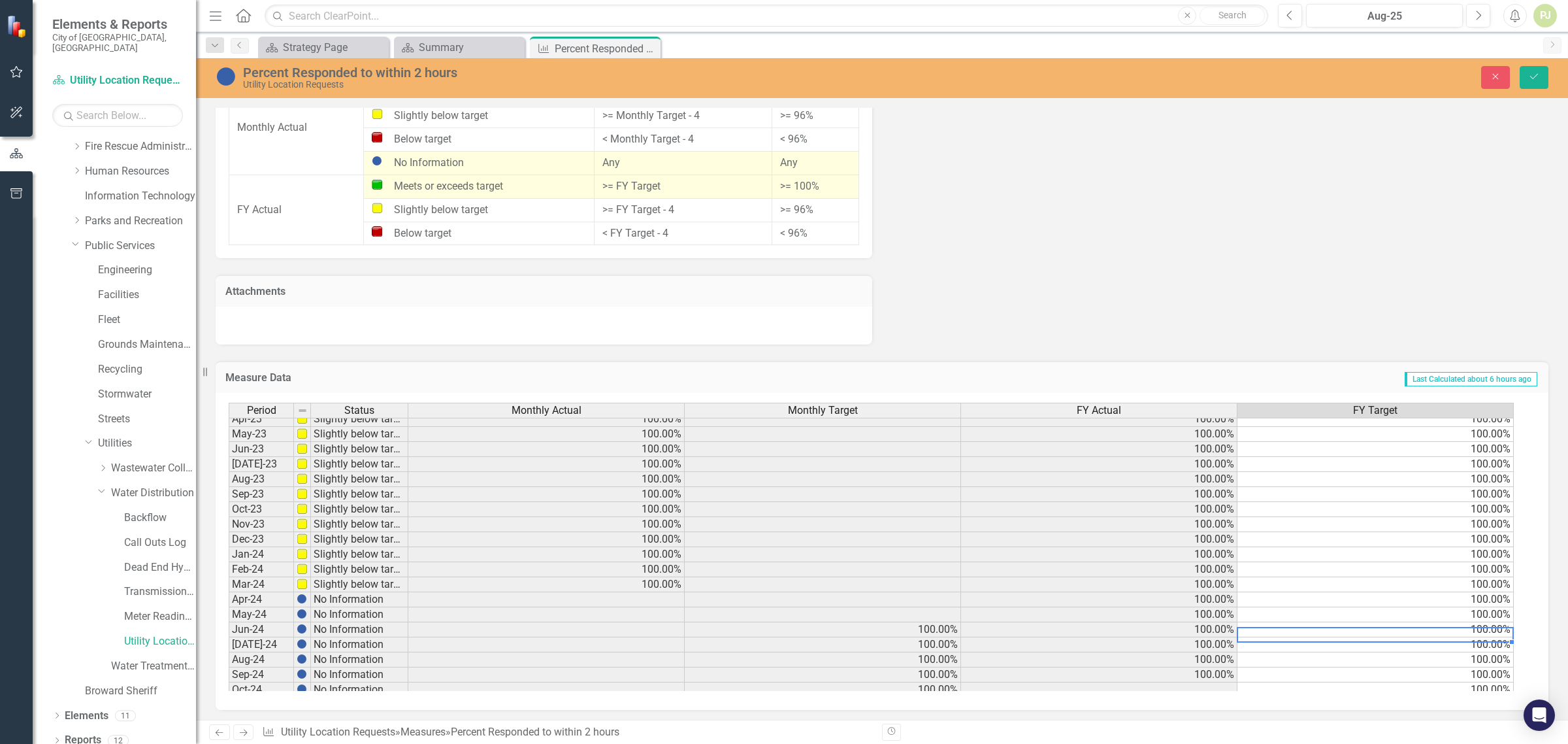
scroll to position [399, 0]
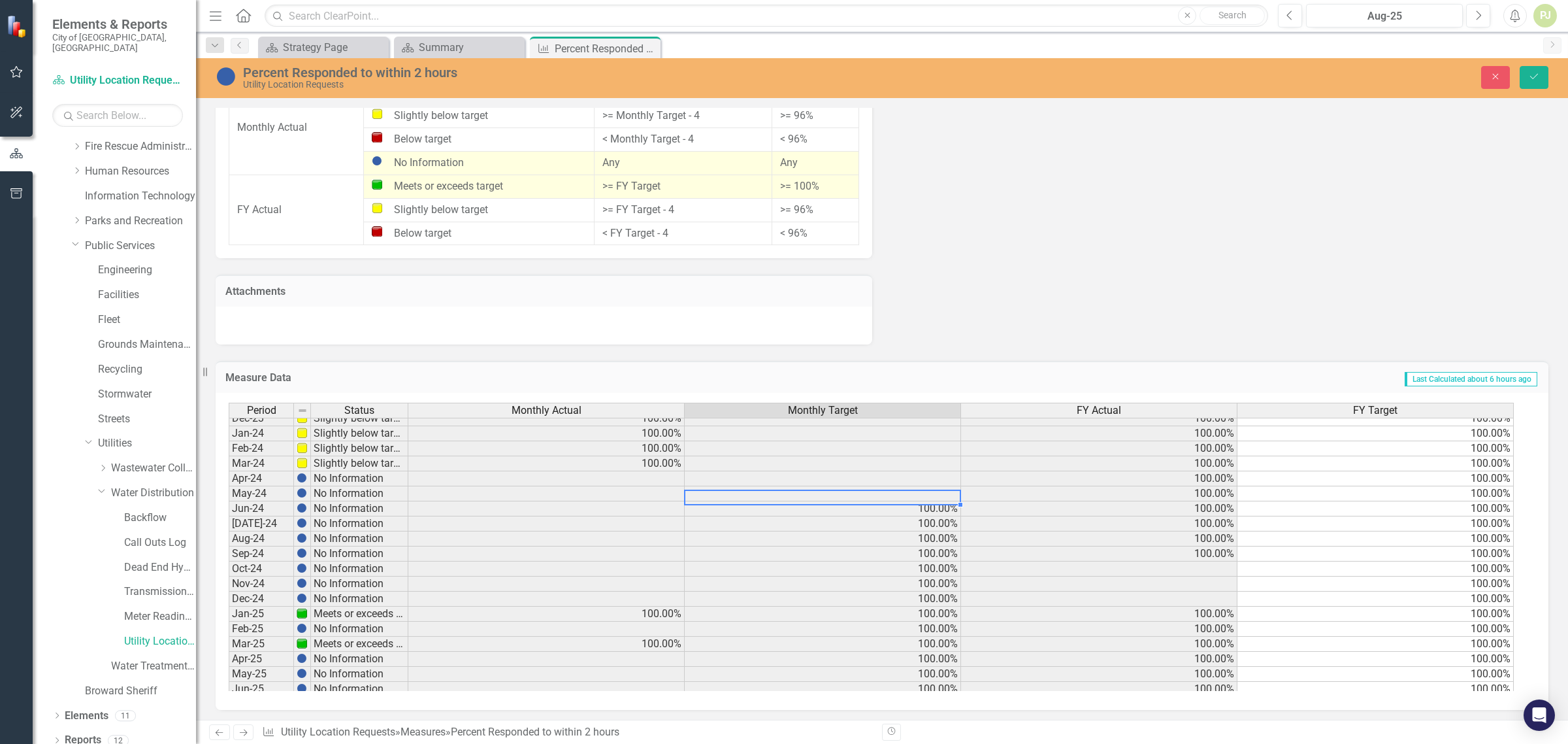
click at [935, 492] on tbody "Oct-22 Slightly below target 100.00% 100.00% 100.00% Nov-22 Slightly below targ…" at bounding box center [871, 486] width 1285 height 572
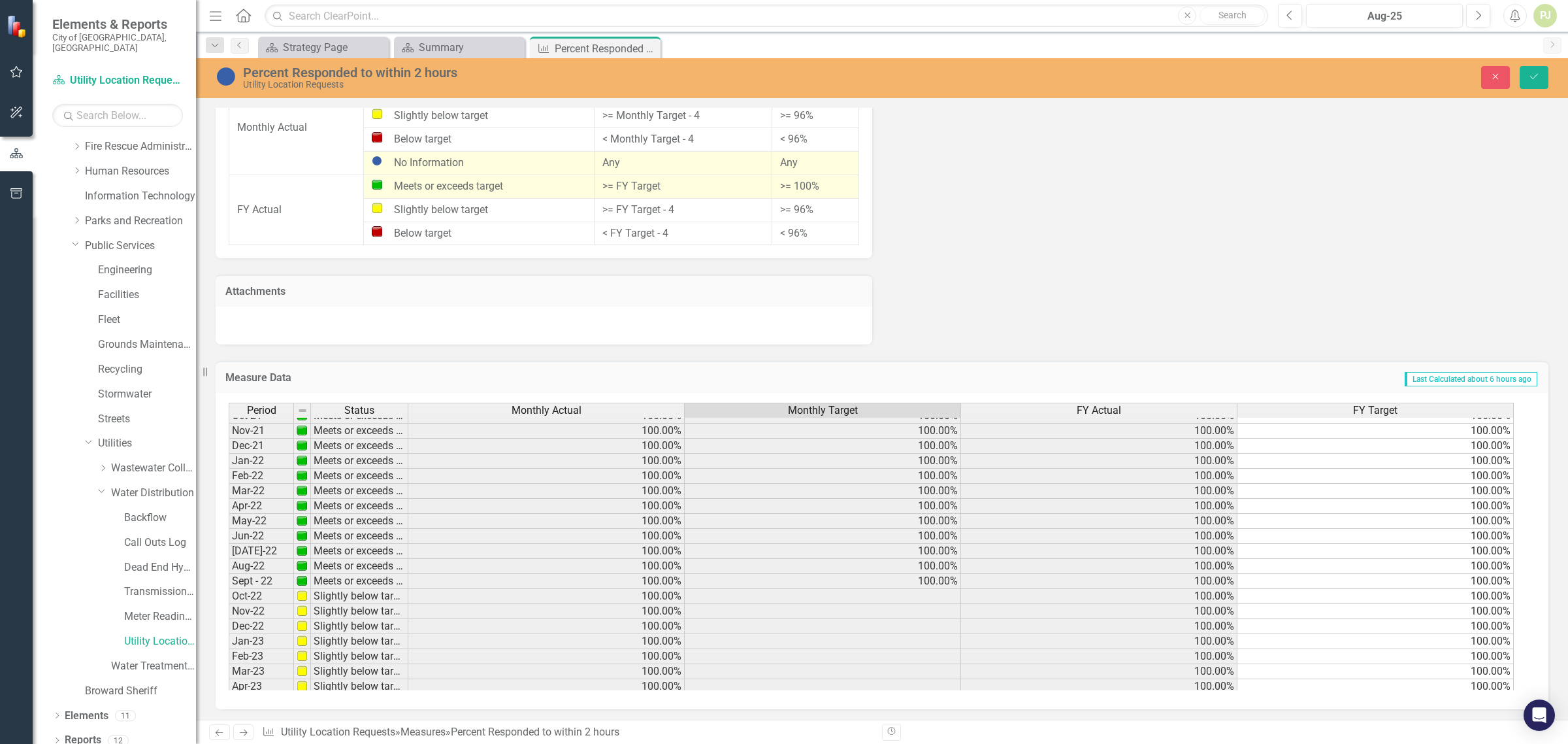
scroll to position [0, 0]
click at [928, 607] on td at bounding box center [823, 606] width 277 height 15
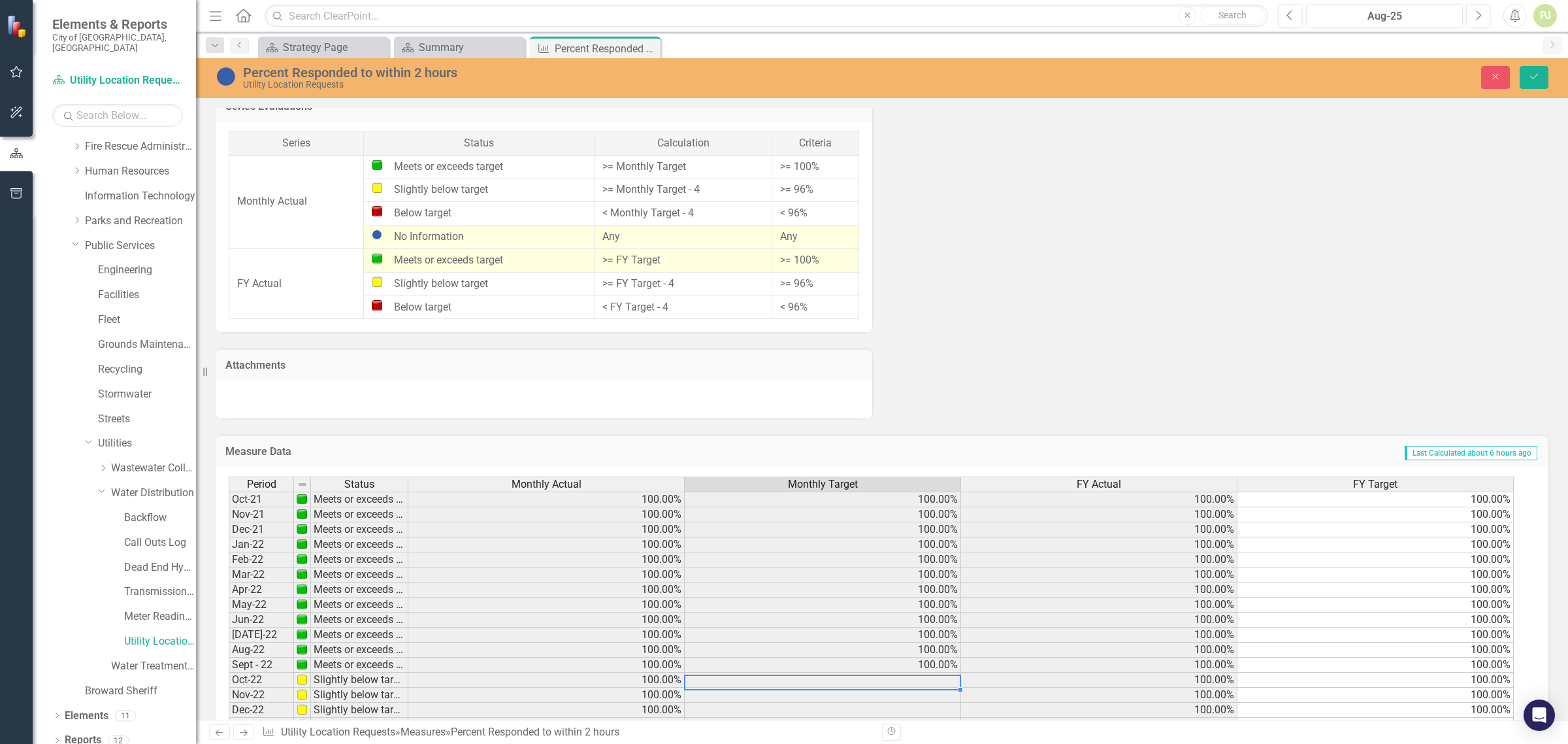
scroll to position [821, 0]
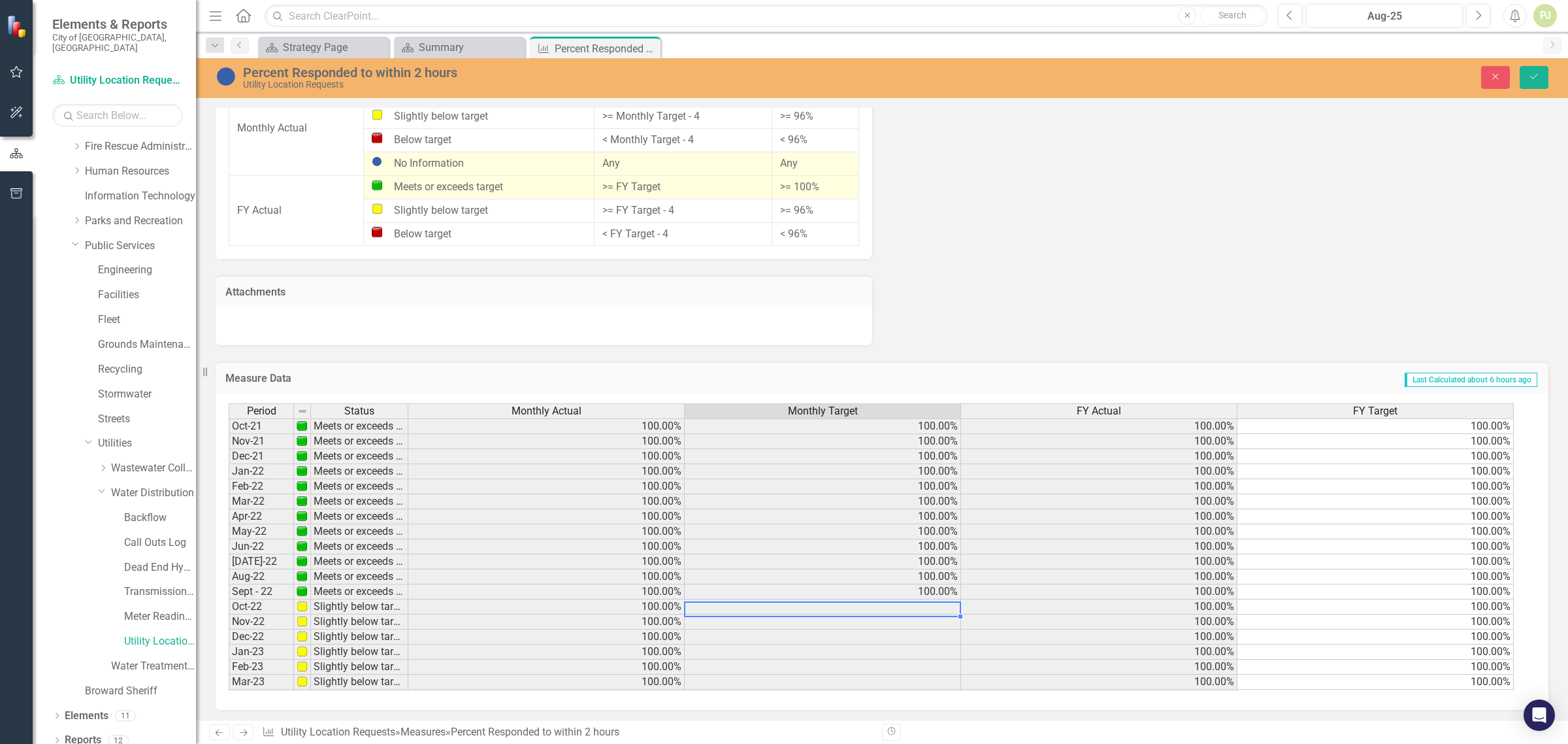
click at [363, 451] on td "Meets or exceeds target" at bounding box center [360, 456] width 98 height 15
click at [315, 563] on td "Meets or exceeds target" at bounding box center [360, 562] width 98 height 15
click at [308, 608] on td at bounding box center [302, 607] width 17 height 15
click at [366, 606] on td "Slightly below target" at bounding box center [360, 607] width 98 height 15
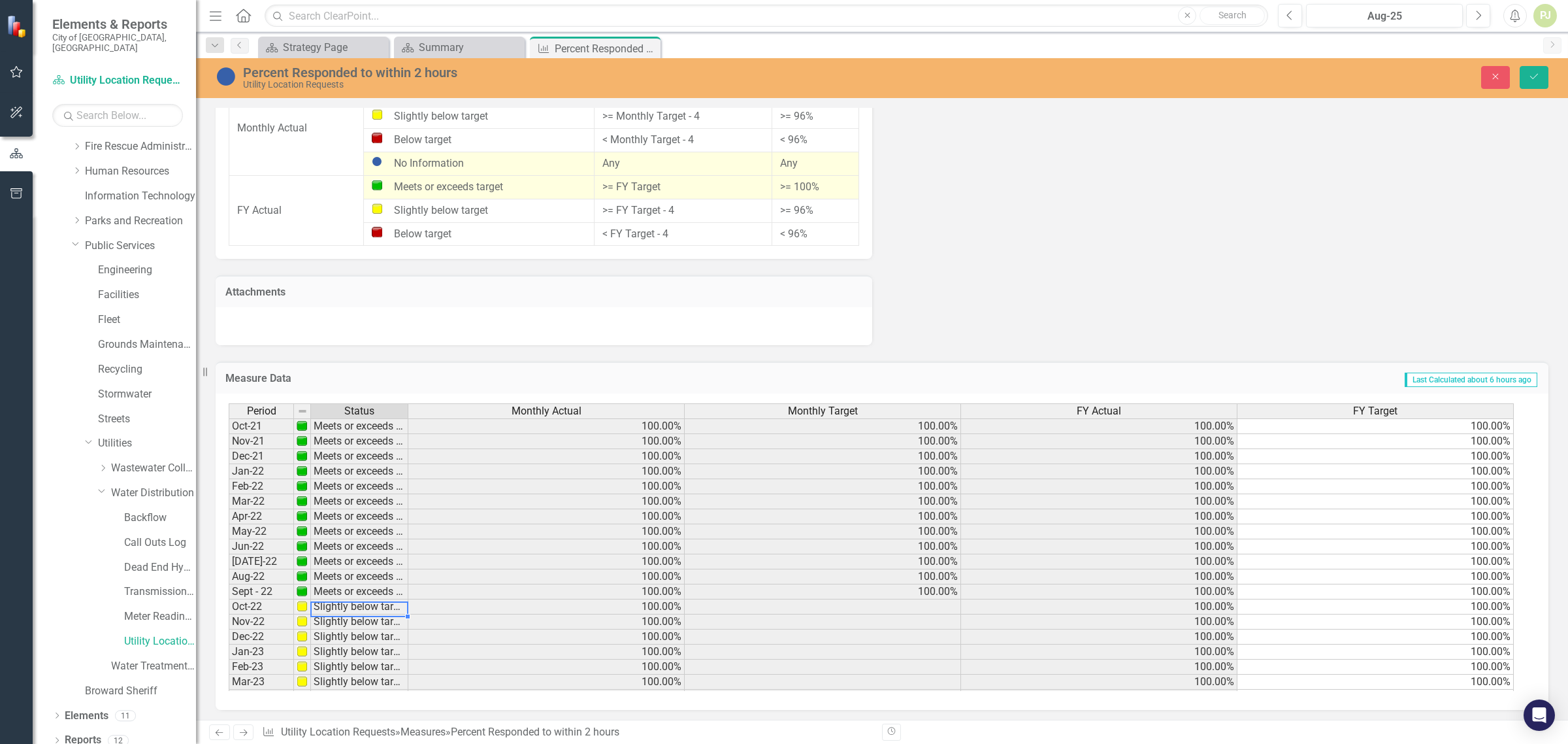
click at [302, 609] on img at bounding box center [302, 606] width 10 height 10
click at [302, 590] on img at bounding box center [302, 591] width 10 height 10
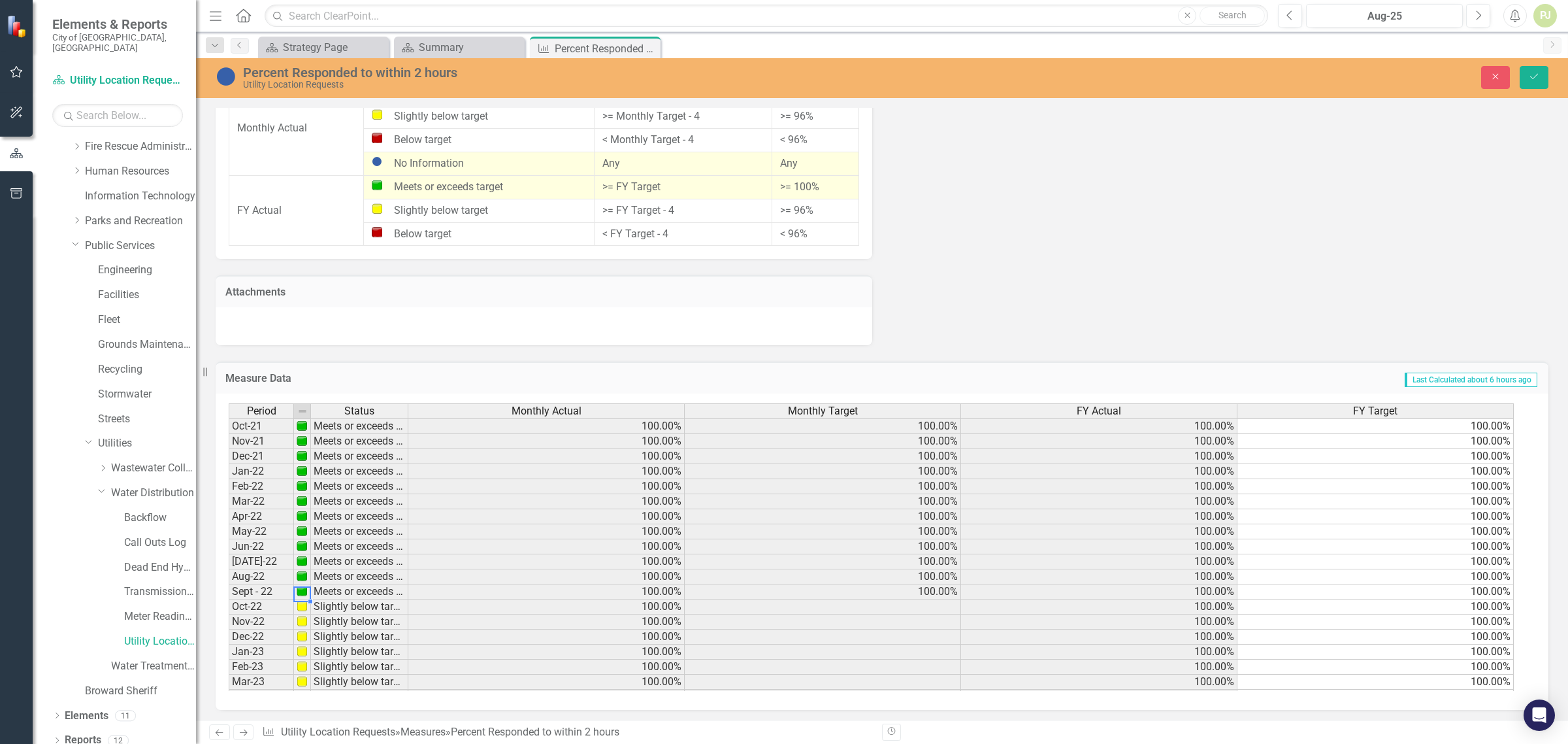
click at [302, 603] on img at bounding box center [302, 606] width 10 height 10
click at [304, 602] on img at bounding box center [302, 606] width 10 height 10
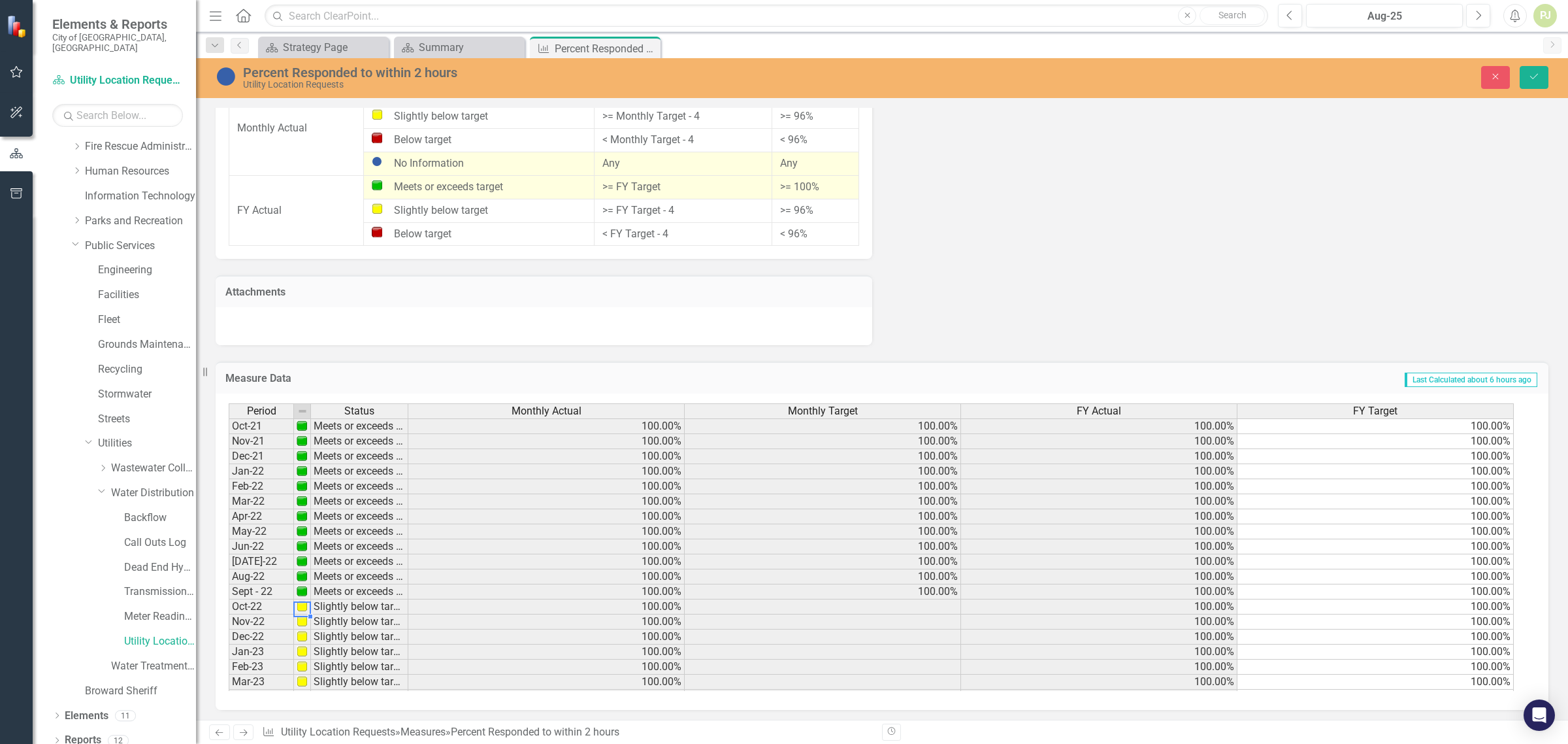
click at [304, 602] on img at bounding box center [302, 606] width 10 height 10
click at [312, 592] on td "Meets or exceeds target" at bounding box center [360, 592] width 98 height 15
click at [314, 592] on td "Meets or exceeds target" at bounding box center [360, 592] width 98 height 15
click at [248, 590] on td "Sept - 22" at bounding box center [261, 592] width 66 height 15
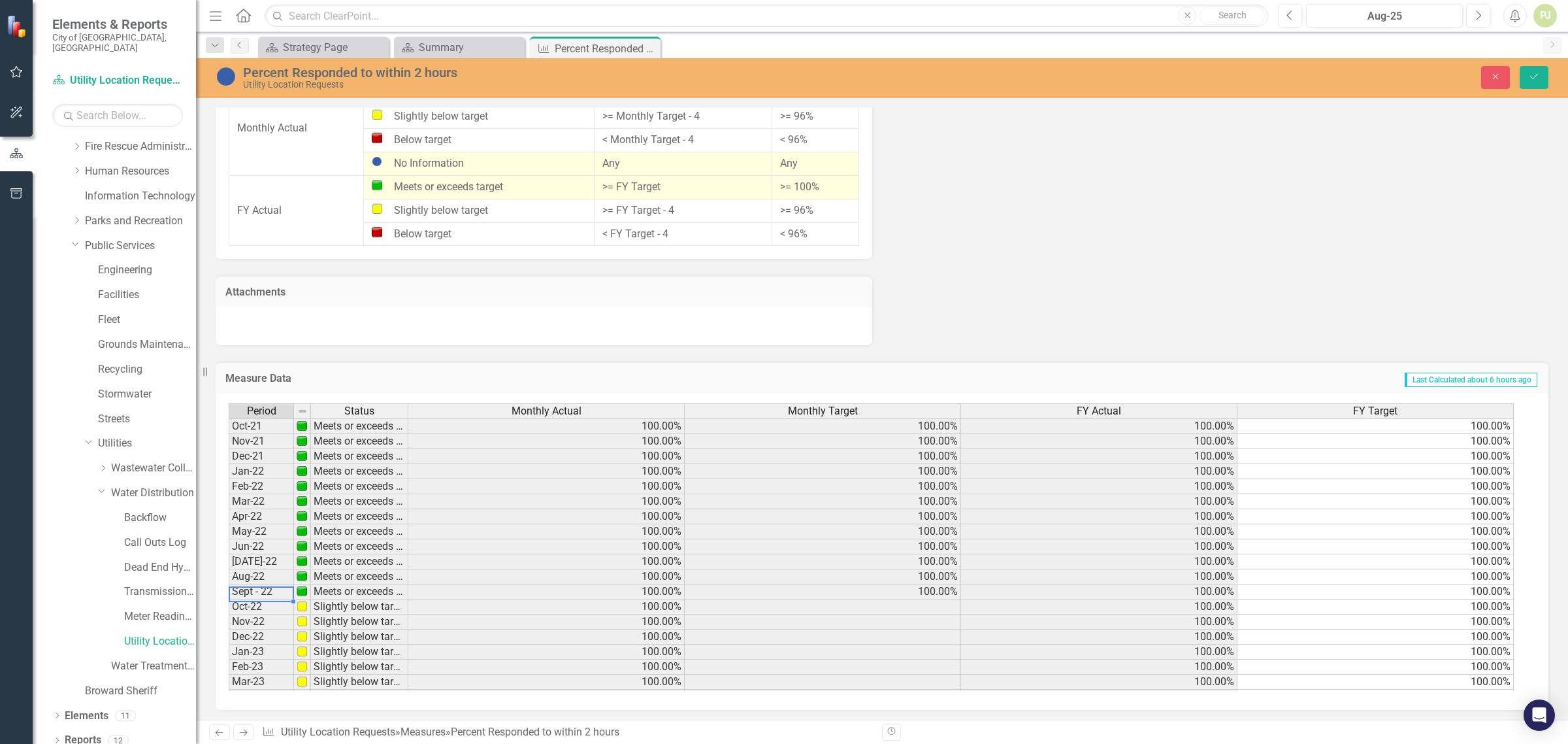
click at [248, 590] on td "Sept - 22" at bounding box center [261, 592] width 66 height 15
click at [350, 594] on td "Meets or exceeds target" at bounding box center [360, 592] width 98 height 15
click at [478, 47] on div "Summary" at bounding box center [462, 47] width 86 height 16
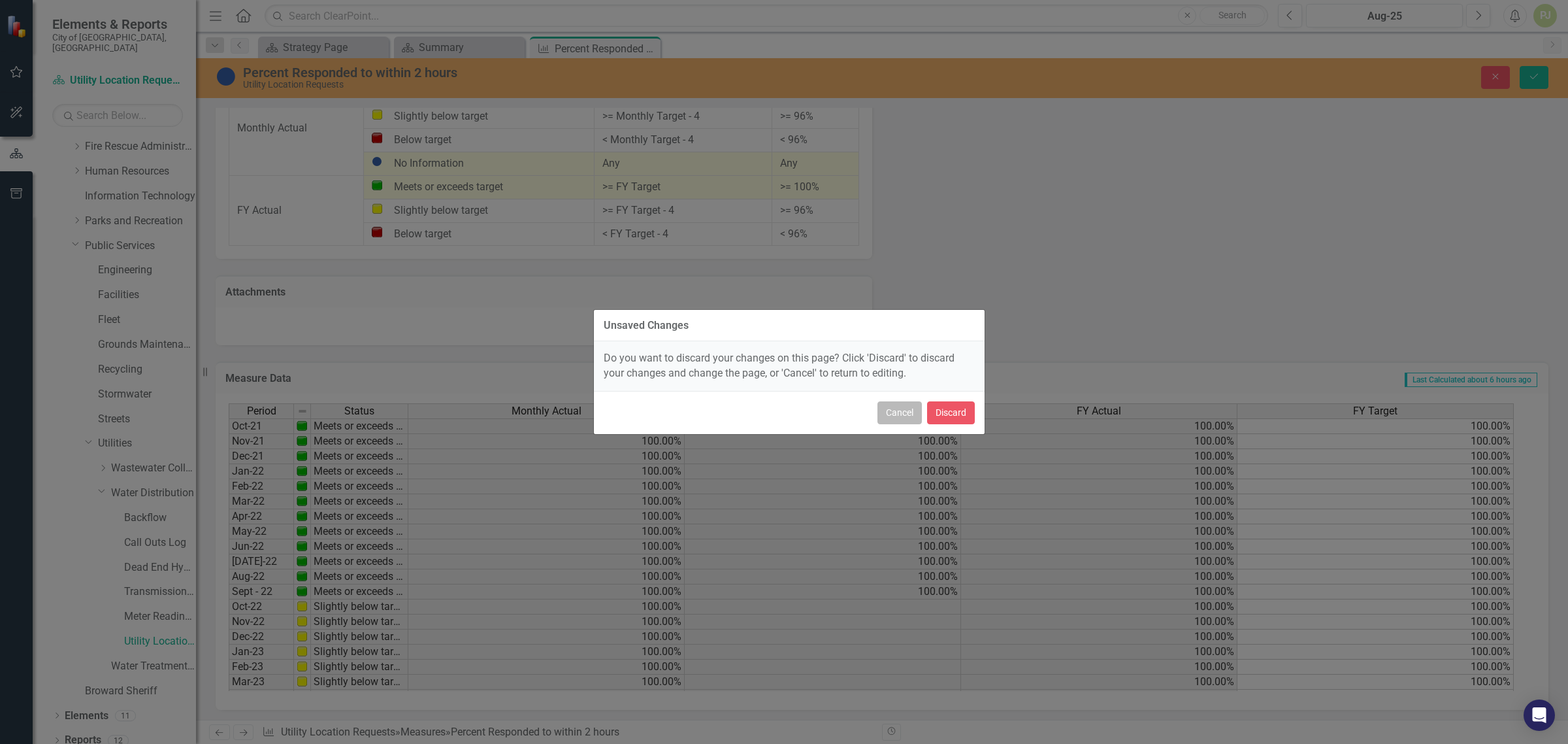
click at [909, 412] on button "Cancel" at bounding box center [899, 412] width 44 height 23
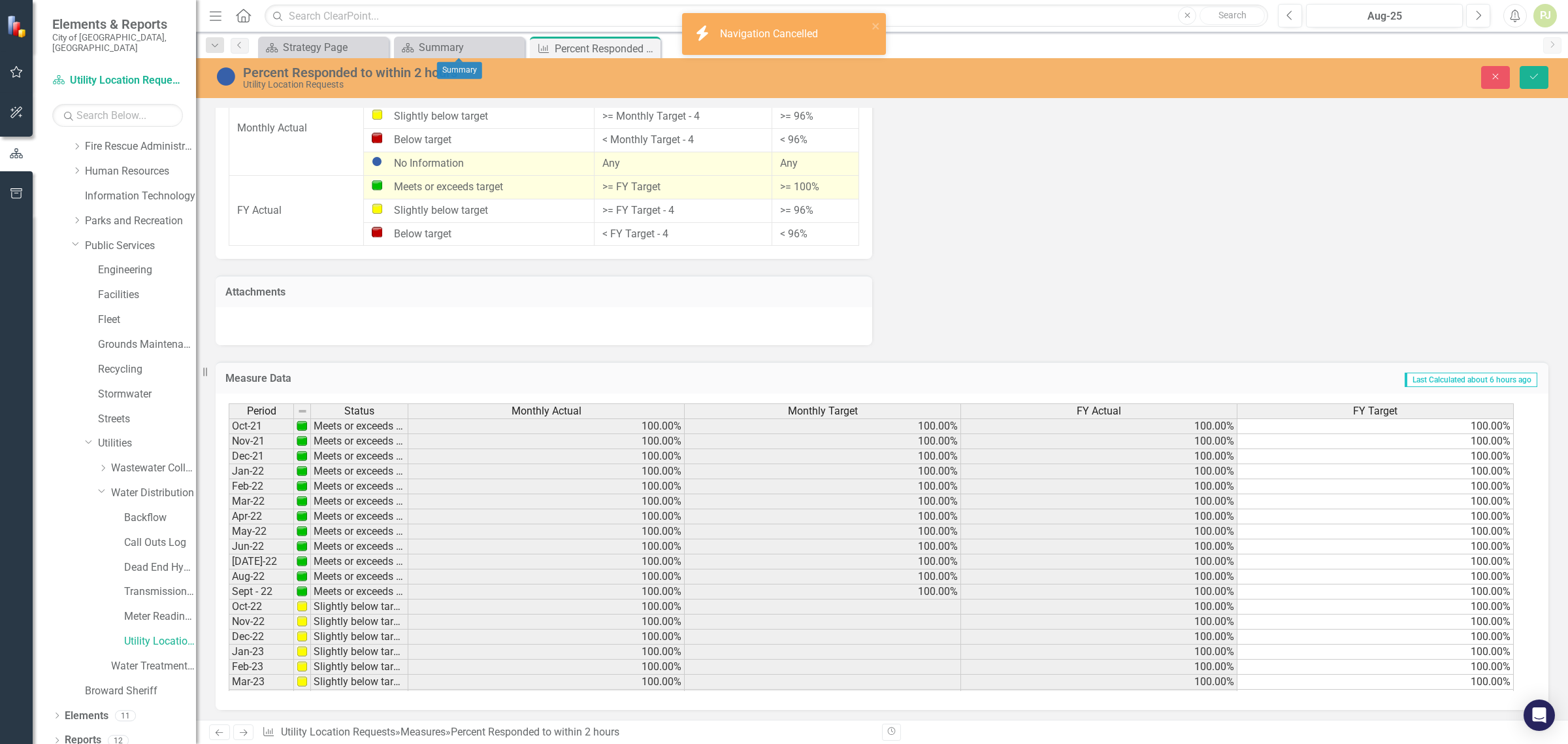
click at [979, 50] on div "Scorecard Strategy Page Close Scorecard Summary Close Measure Percent Responded…" at bounding box center [896, 47] width 1281 height 21
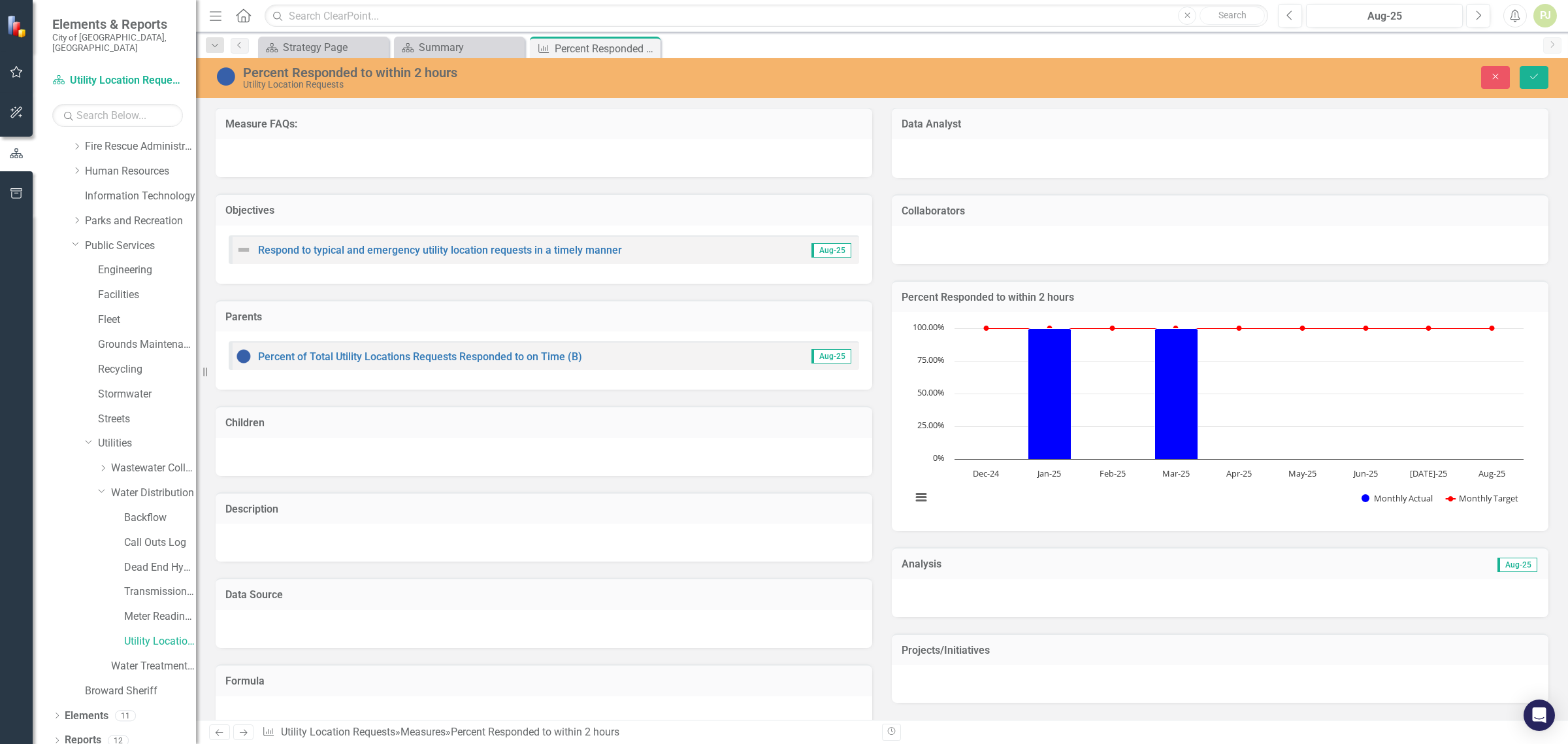
scroll to position [0, 0]
click at [821, 247] on span "Aug-25" at bounding box center [831, 251] width 40 height 15
click at [154, 634] on link "Utility Location Requests" at bounding box center [159, 641] width 72 height 15
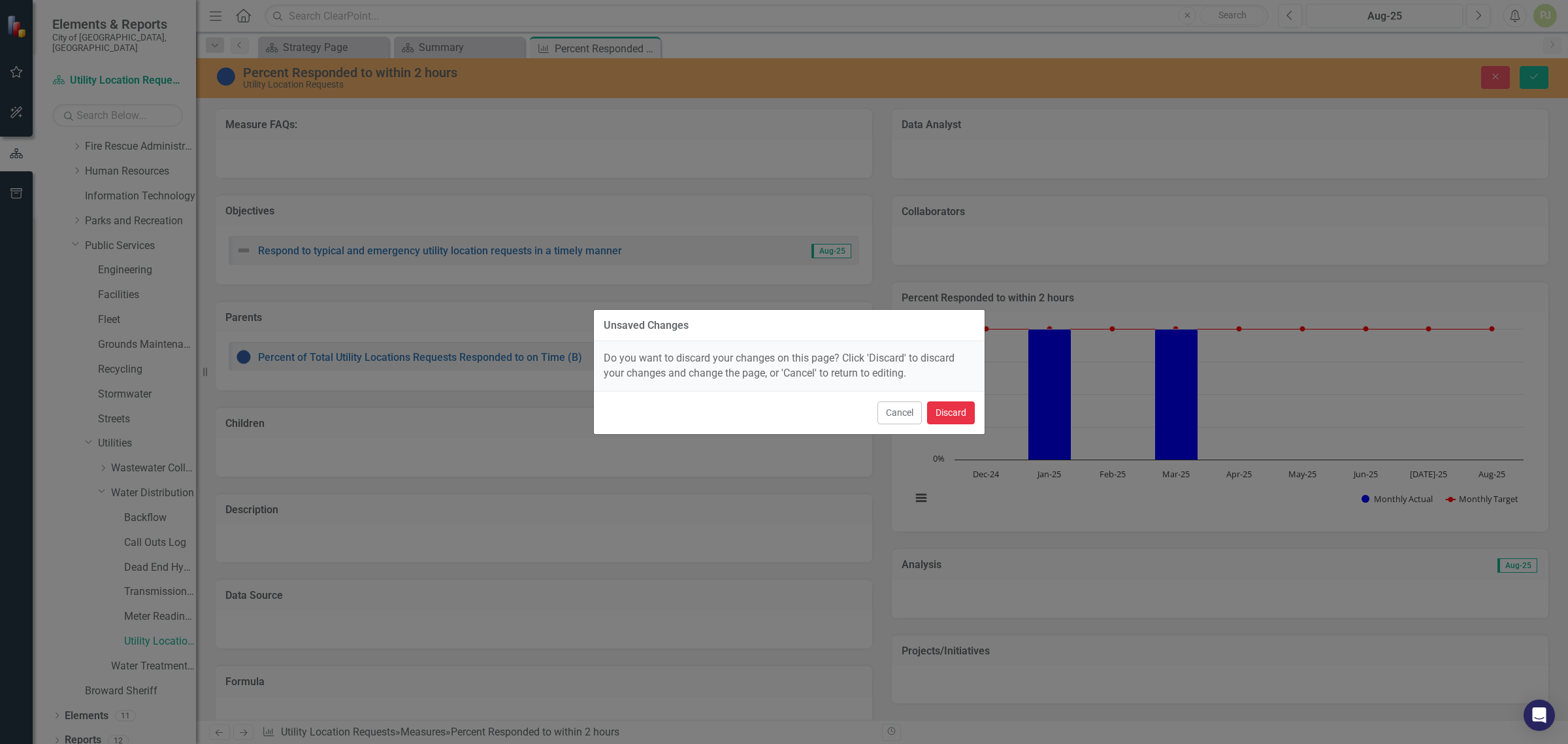
click at [946, 410] on button "Discard" at bounding box center [950, 412] width 47 height 23
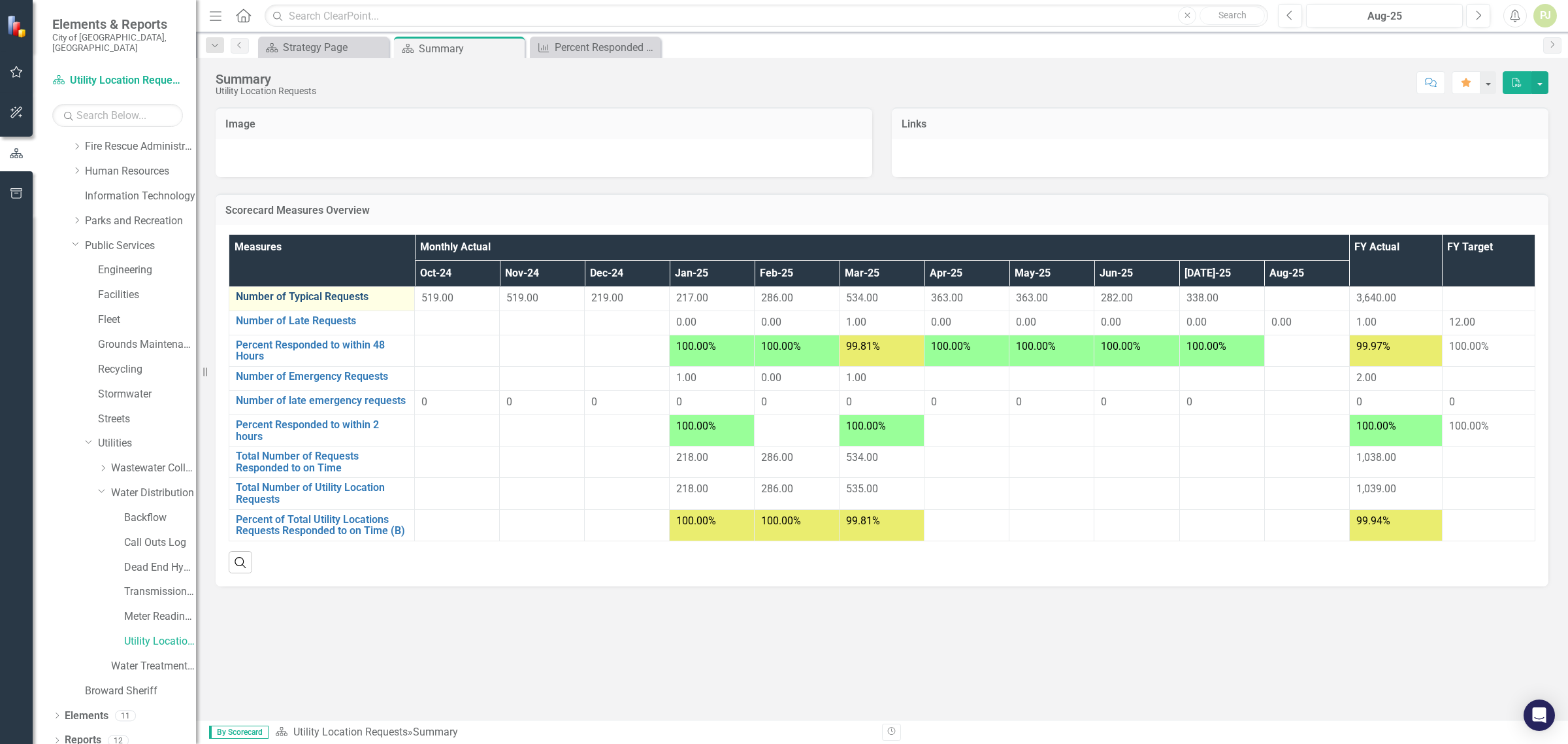
click at [334, 296] on link "Number of Typical Requests" at bounding box center [322, 297] width 172 height 12
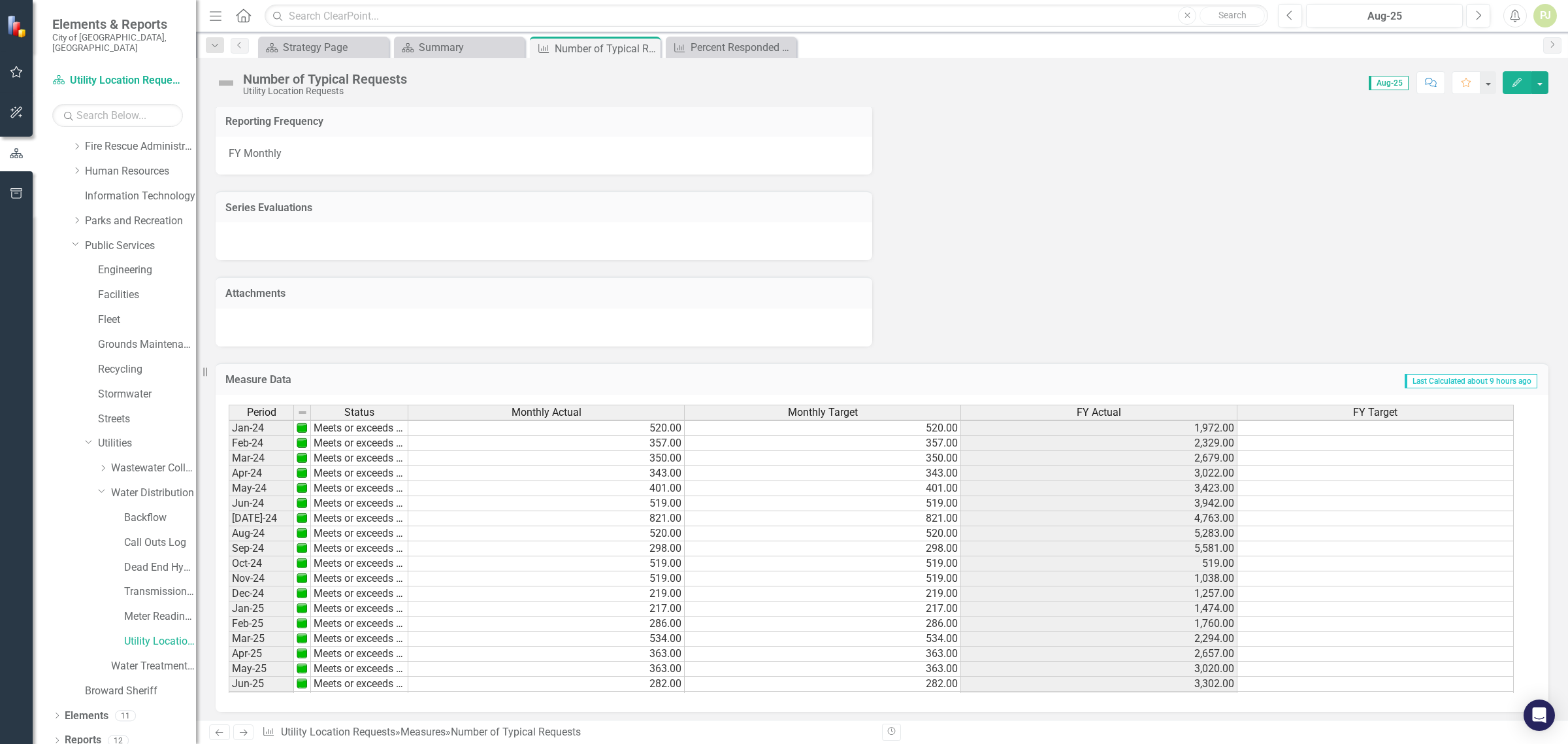
scroll to position [405, 0]
click at [1183, 563] on tbody "Sept - 22 Meets or exceeds target 560.00 560.00 7,387.00 560.00 Oct-22 Meets or…" at bounding box center [871, 474] width 1285 height 587
click at [1381, 422] on td at bounding box center [1376, 429] width 277 height 15
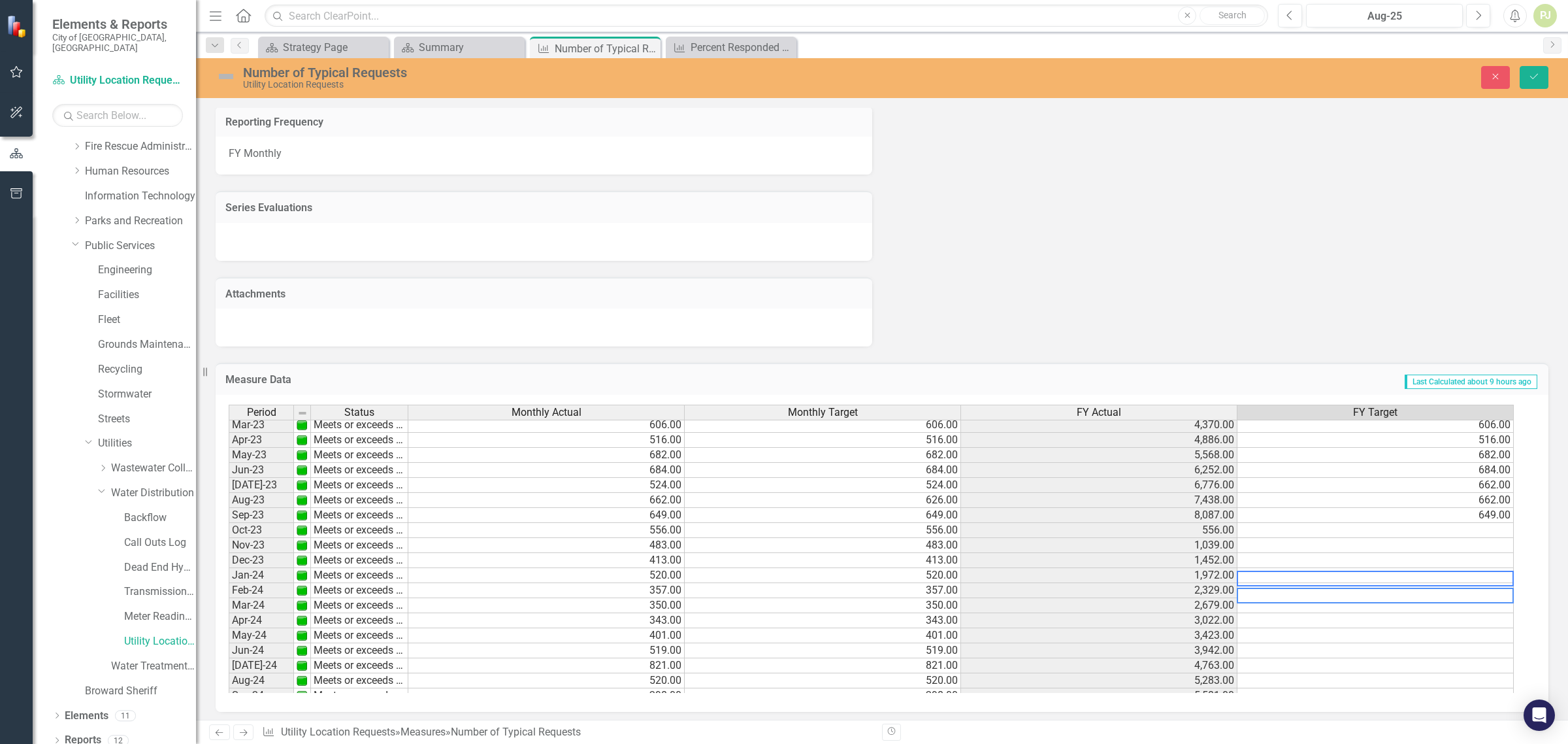
scroll to position [242, 0]
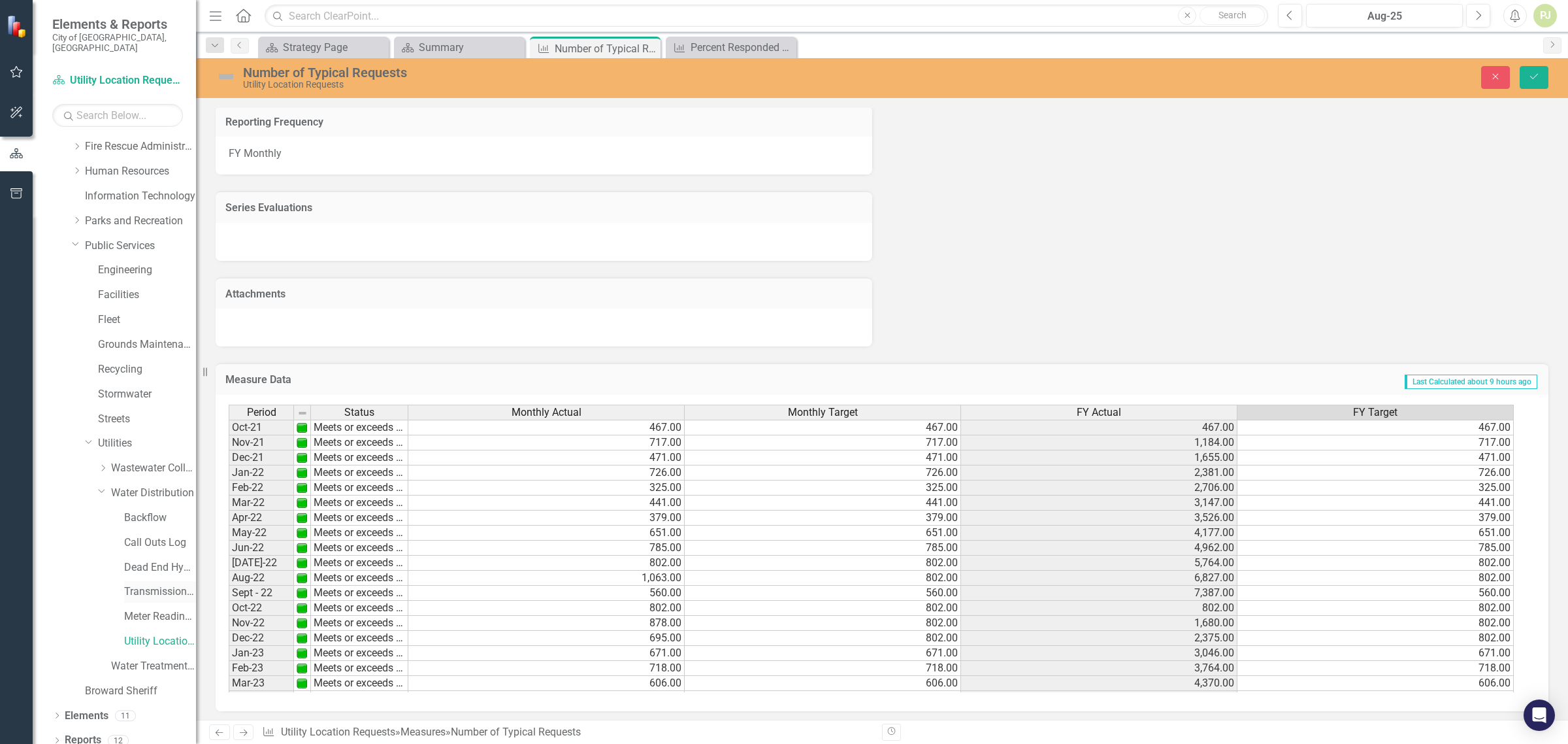
click at [164, 584] on link "Transmission and Distribution" at bounding box center [159, 592] width 72 height 15
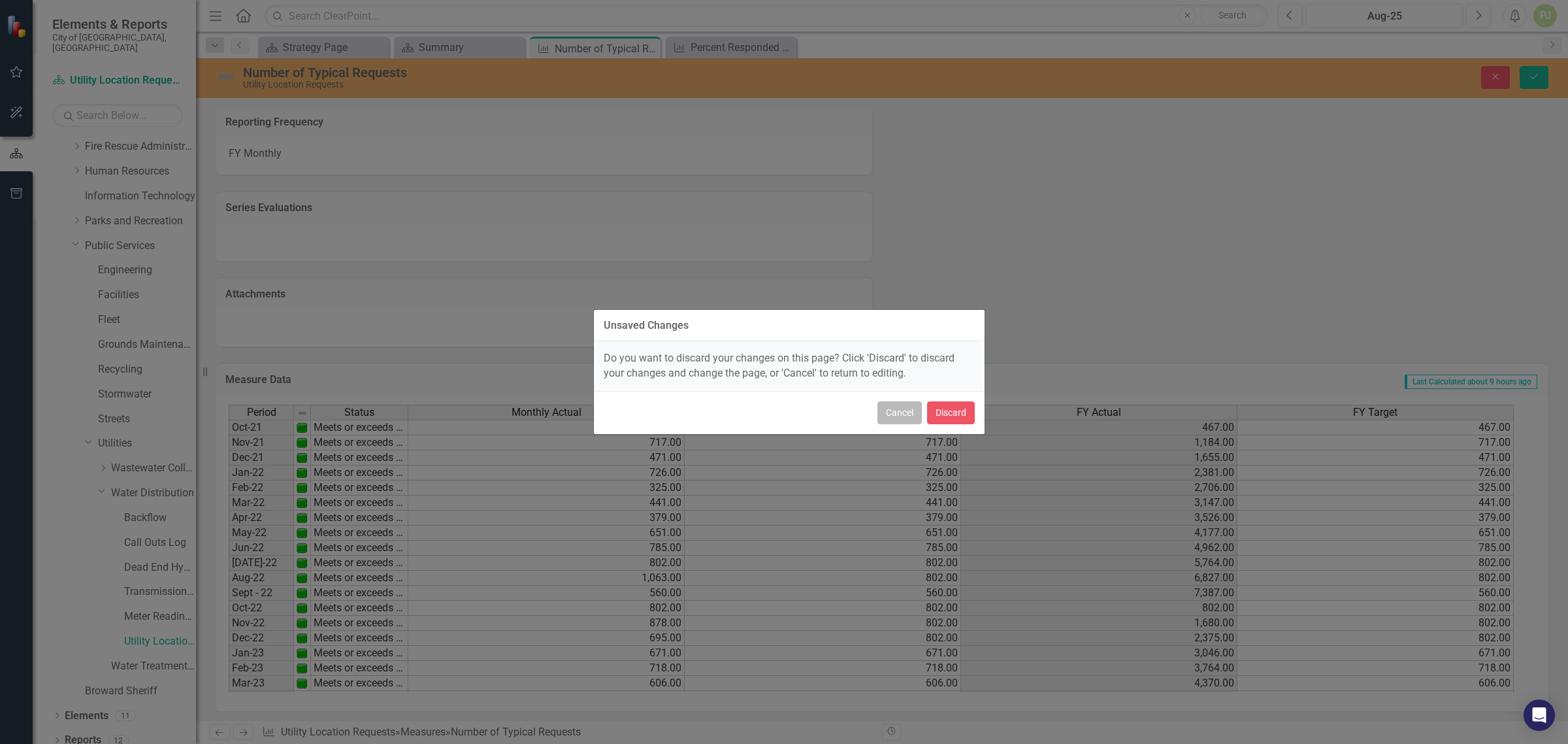
click at [908, 414] on button "Cancel" at bounding box center [899, 412] width 44 height 23
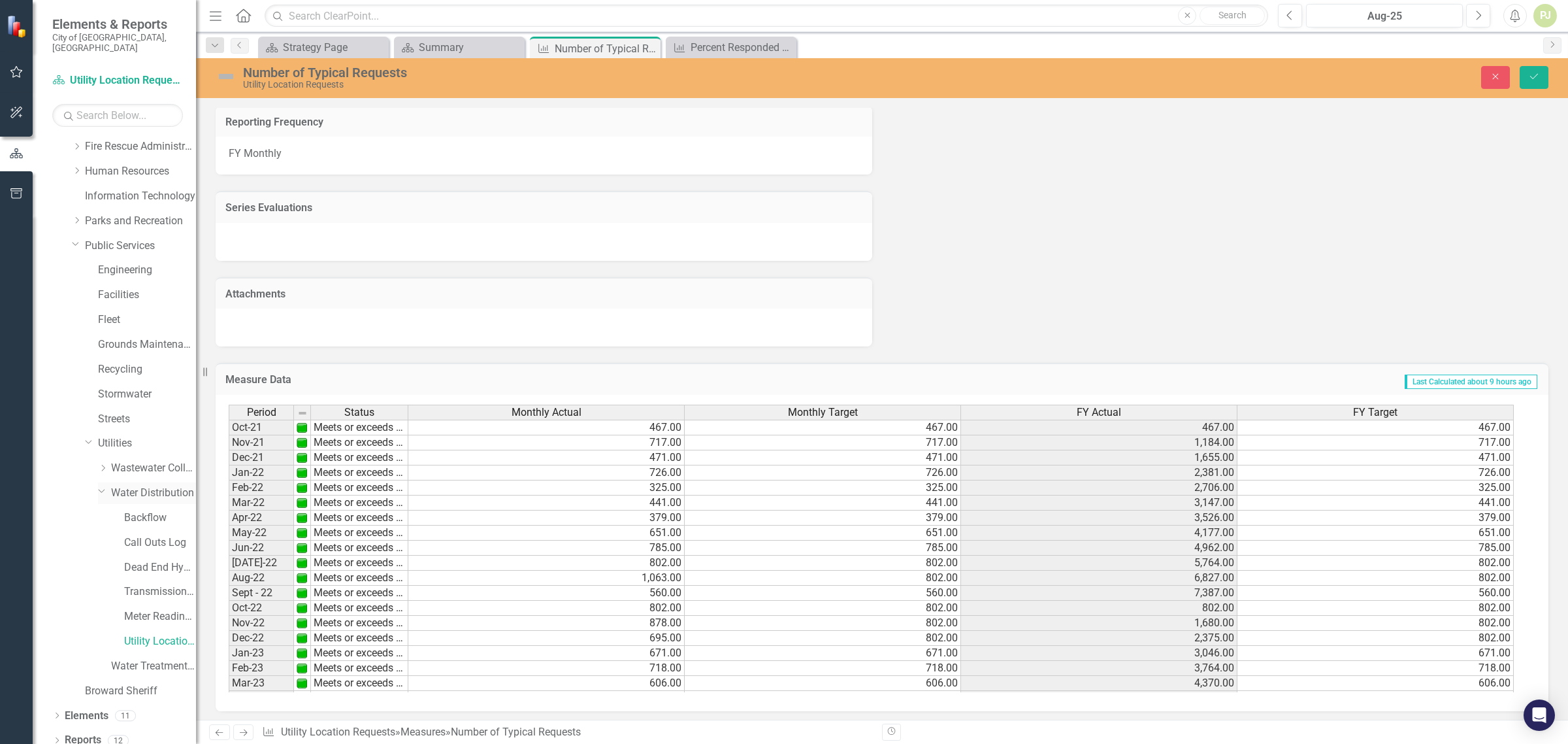
click at [146, 486] on link "Water Distribution" at bounding box center [154, 493] width 85 height 15
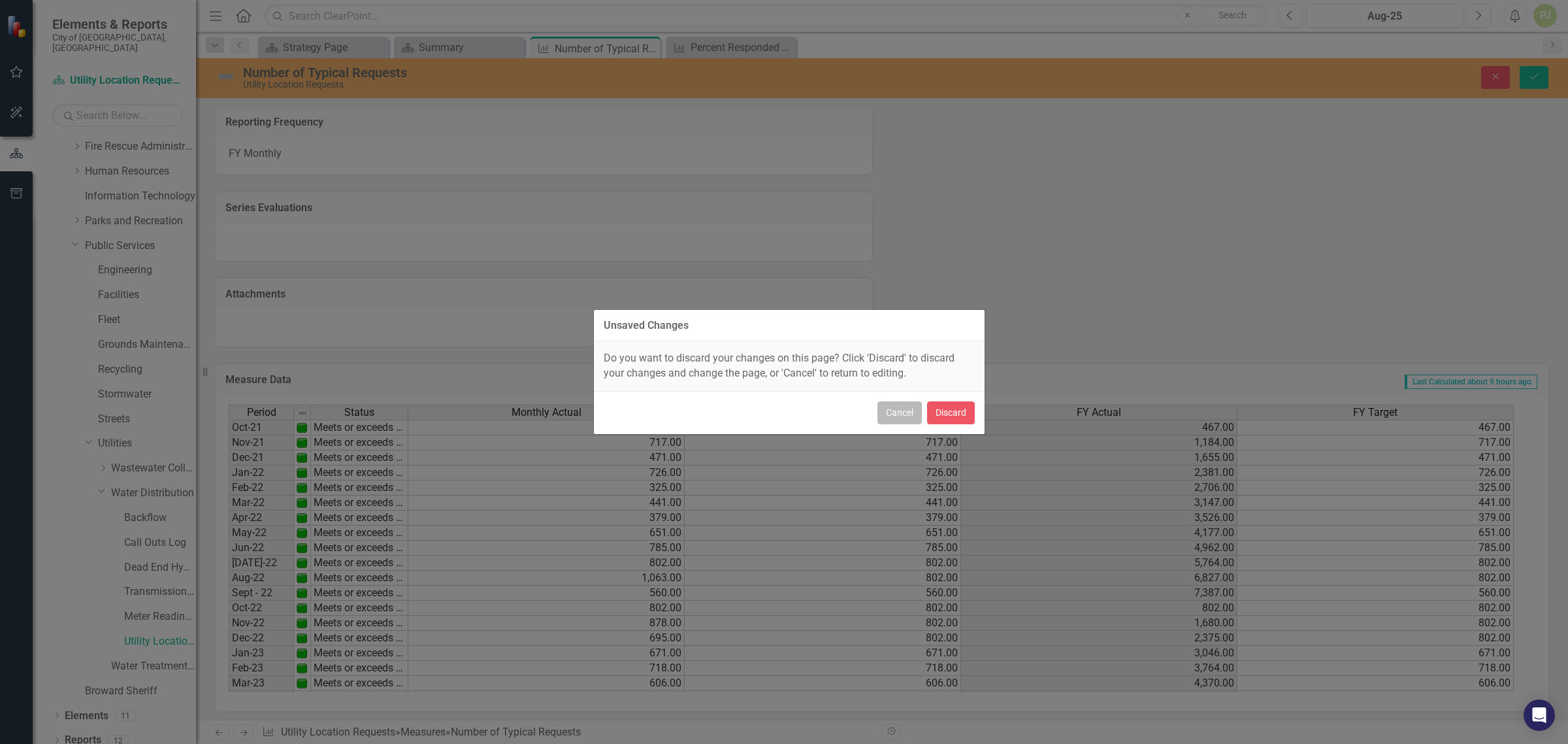
click at [905, 415] on button "Cancel" at bounding box center [899, 412] width 44 height 23
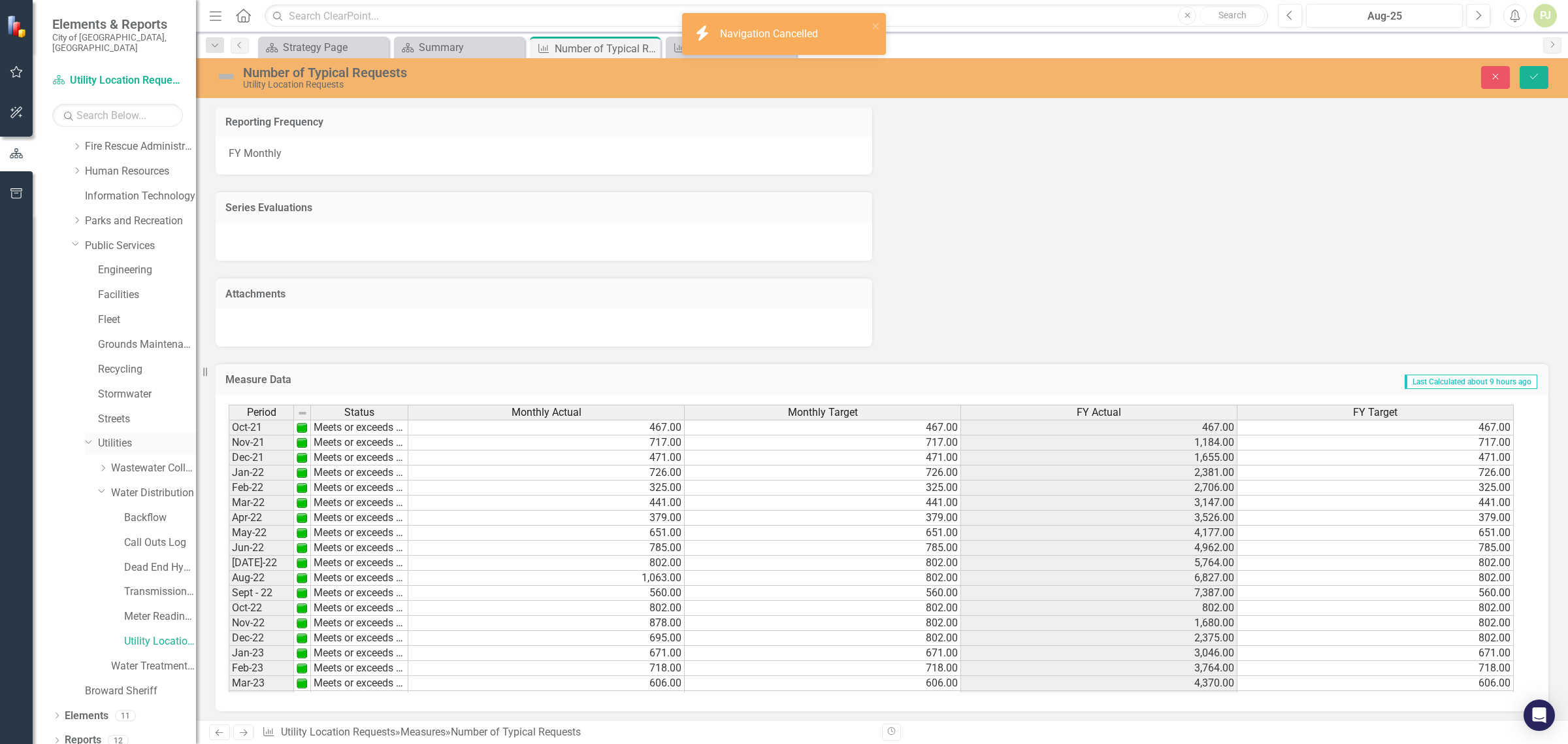
click at [110, 436] on link "Utilities" at bounding box center [147, 443] width 98 height 15
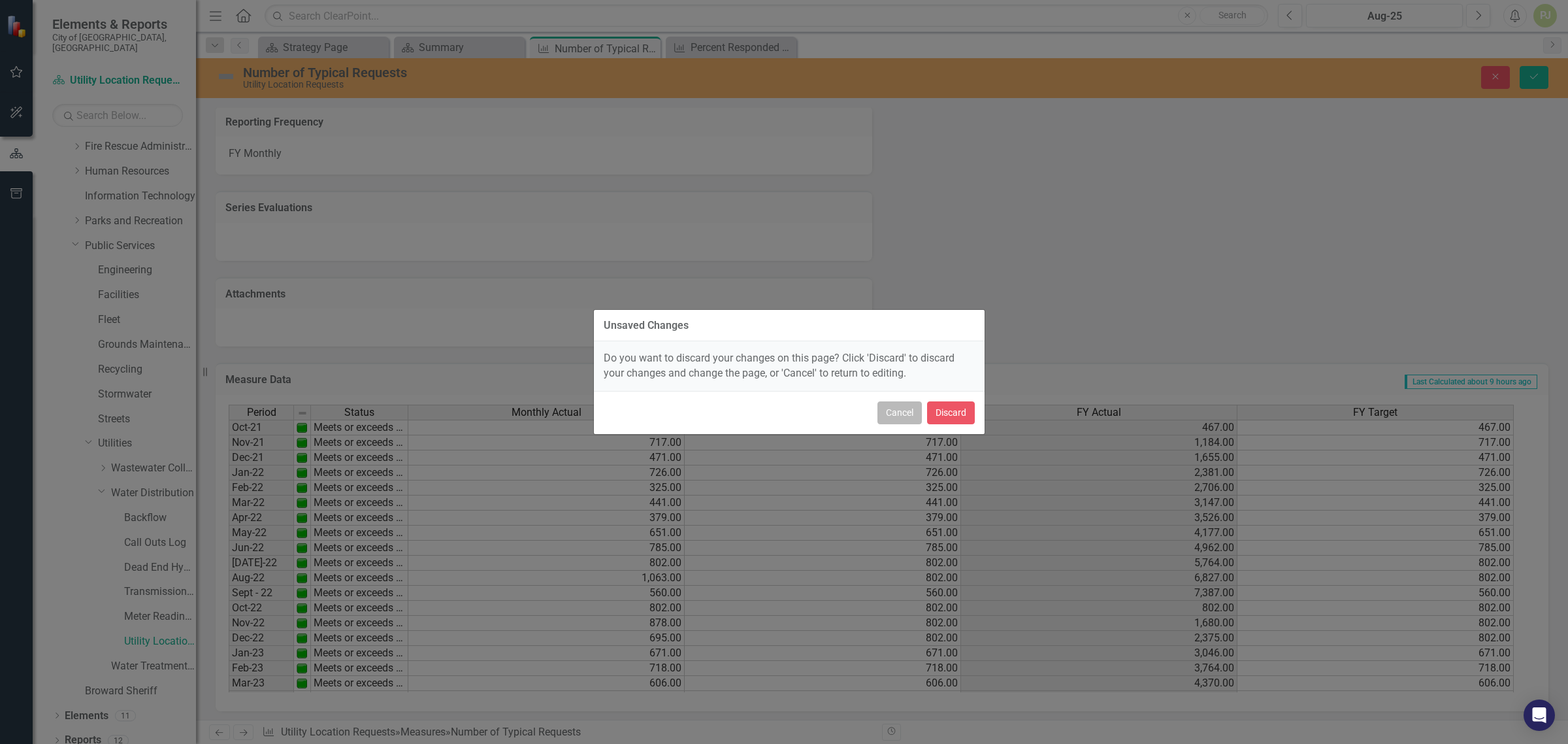
click at [906, 416] on button "Cancel" at bounding box center [899, 412] width 44 height 23
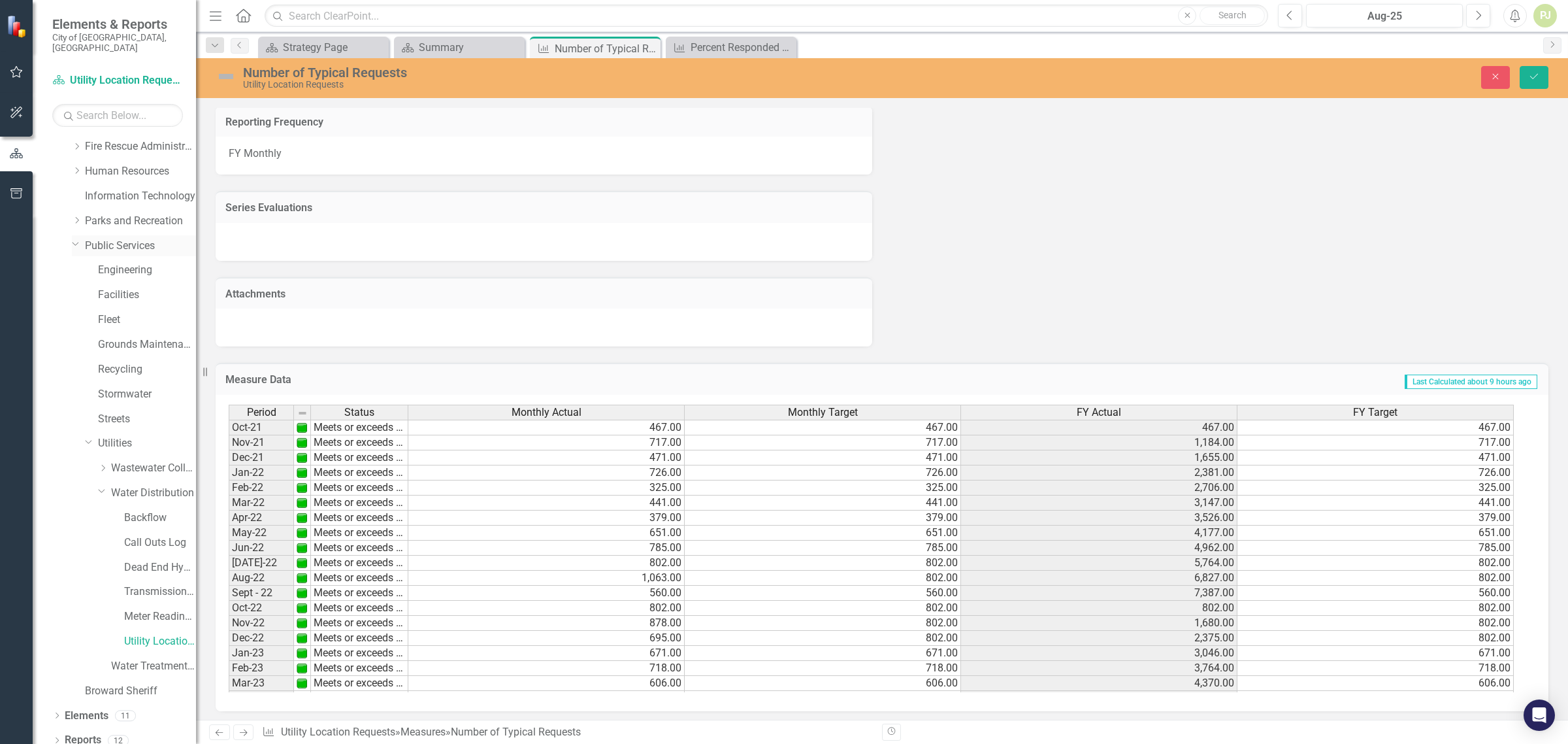
click at [122, 238] on link "Public Services" at bounding box center [141, 246] width 111 height 15
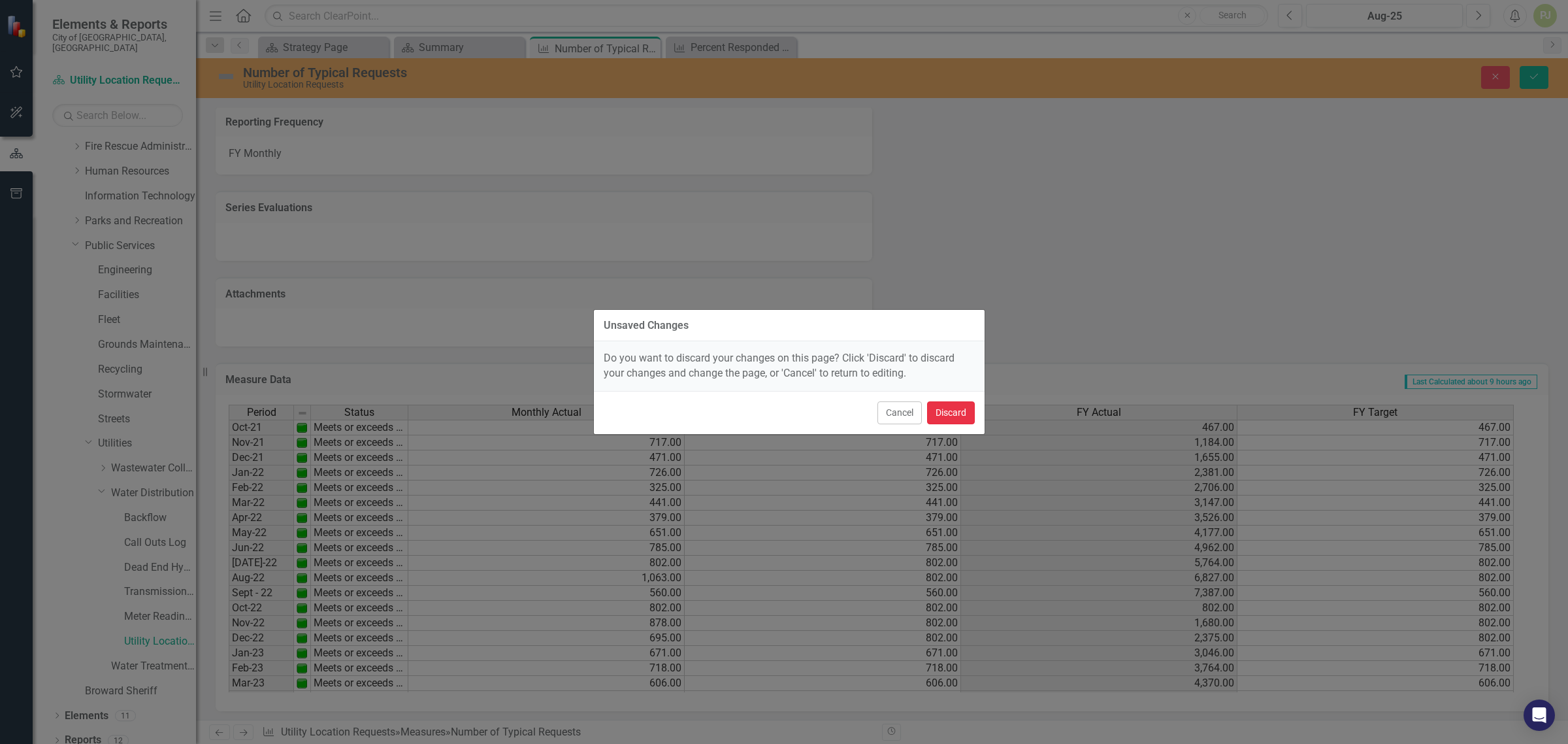
click at [948, 410] on button "Discard" at bounding box center [950, 412] width 47 height 23
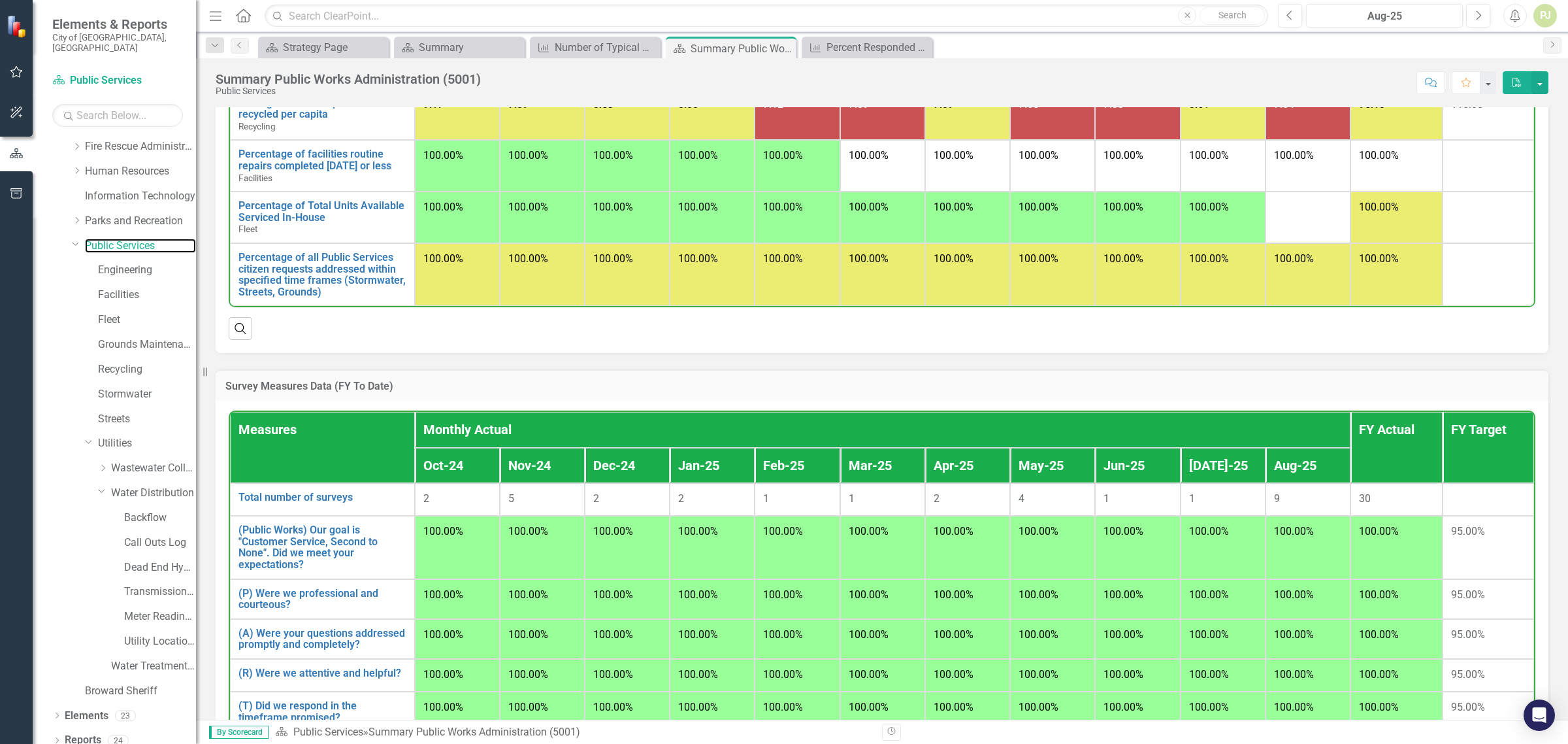
scroll to position [700, 0]
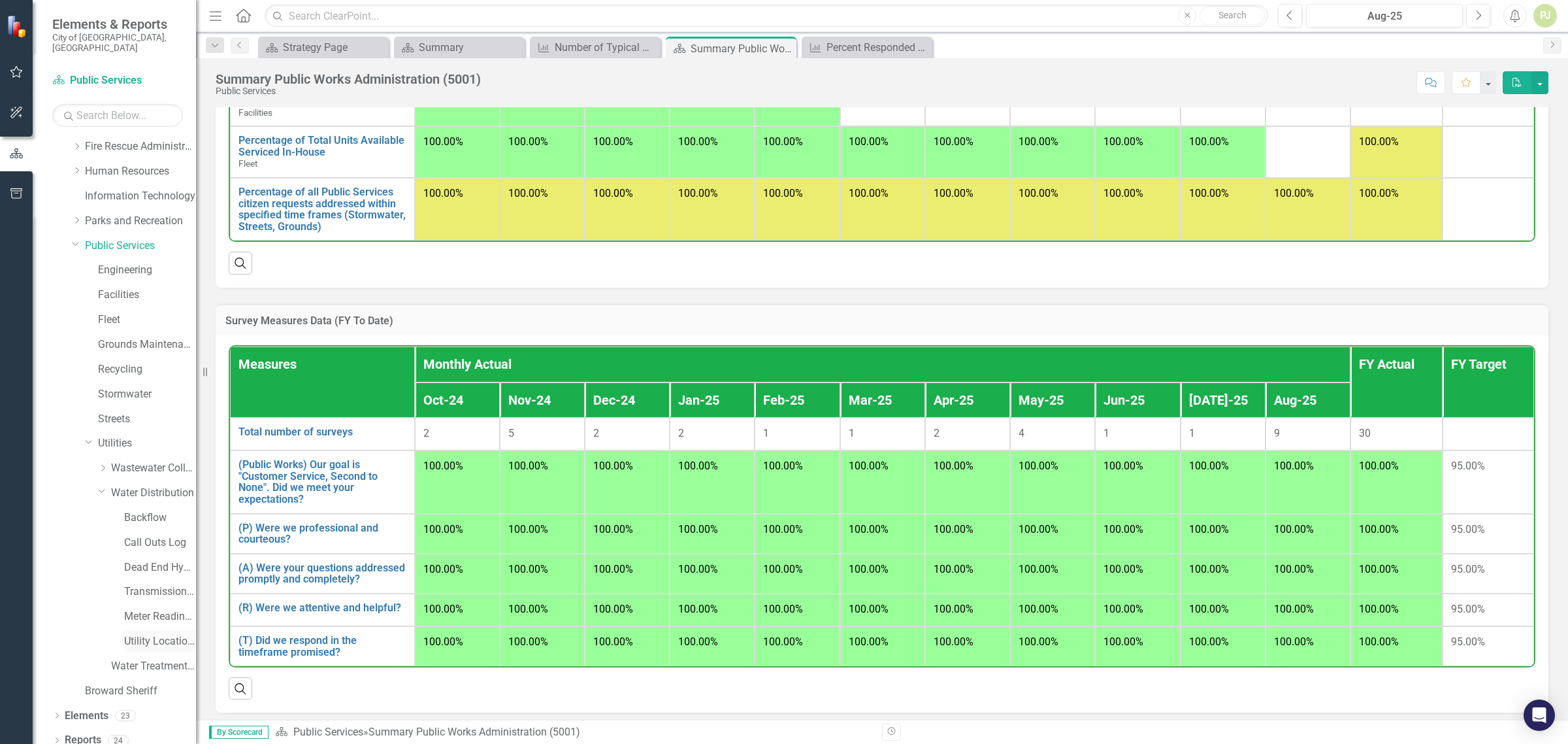
click at [141, 634] on link "Utility Location Requests" at bounding box center [159, 641] width 72 height 15
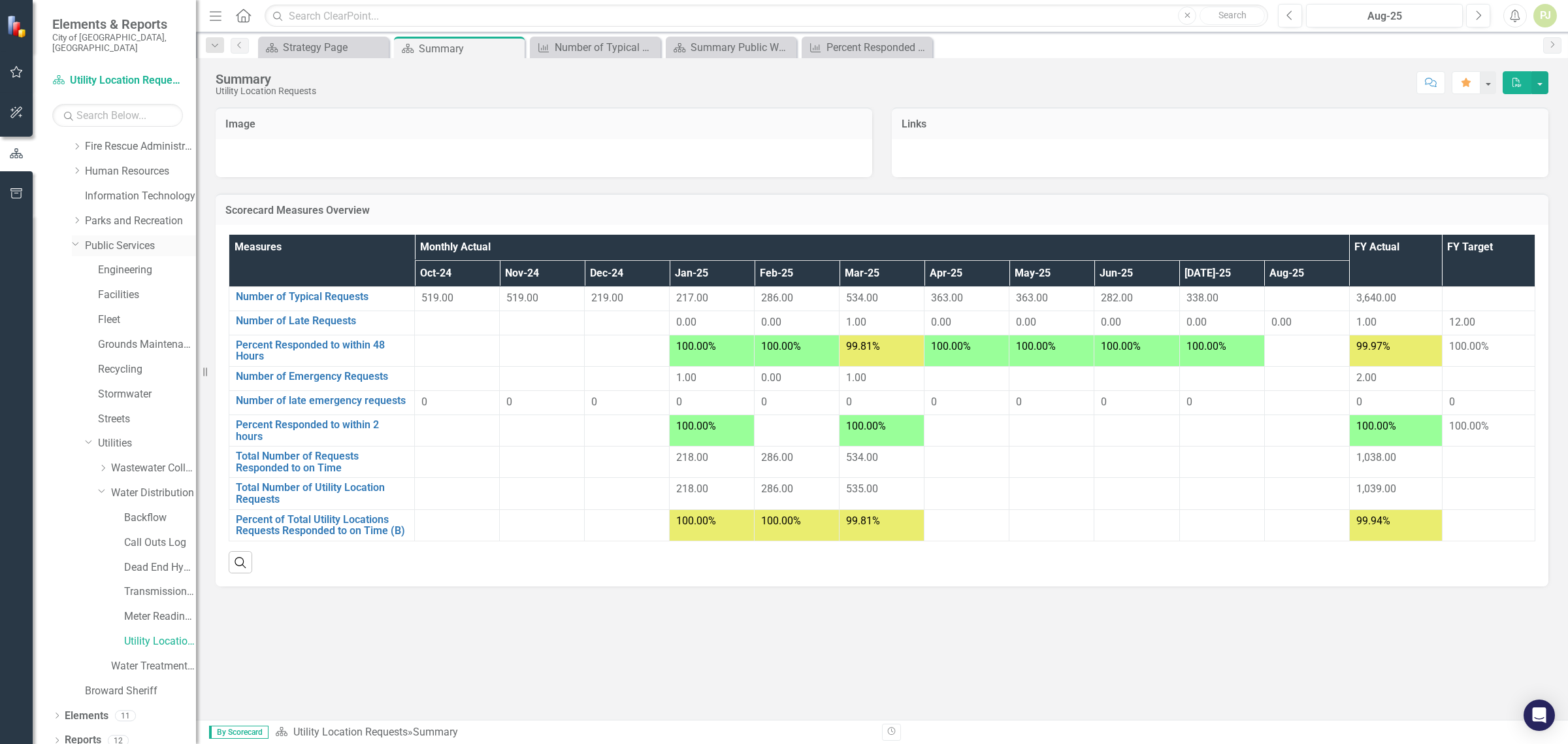
click at [117, 238] on link "Public Services" at bounding box center [141, 246] width 111 height 15
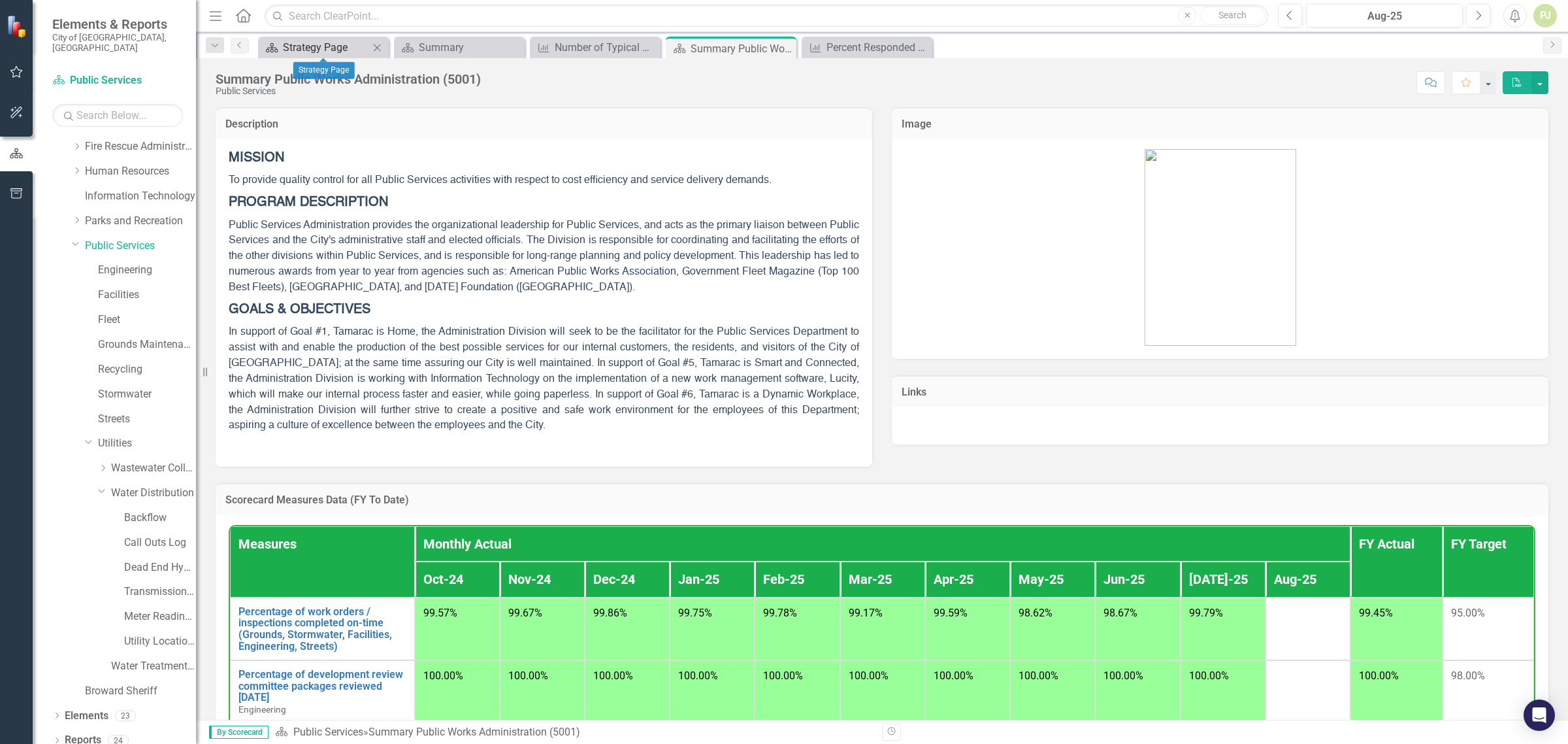
click at [325, 53] on div "Strategy Page" at bounding box center [326, 47] width 86 height 16
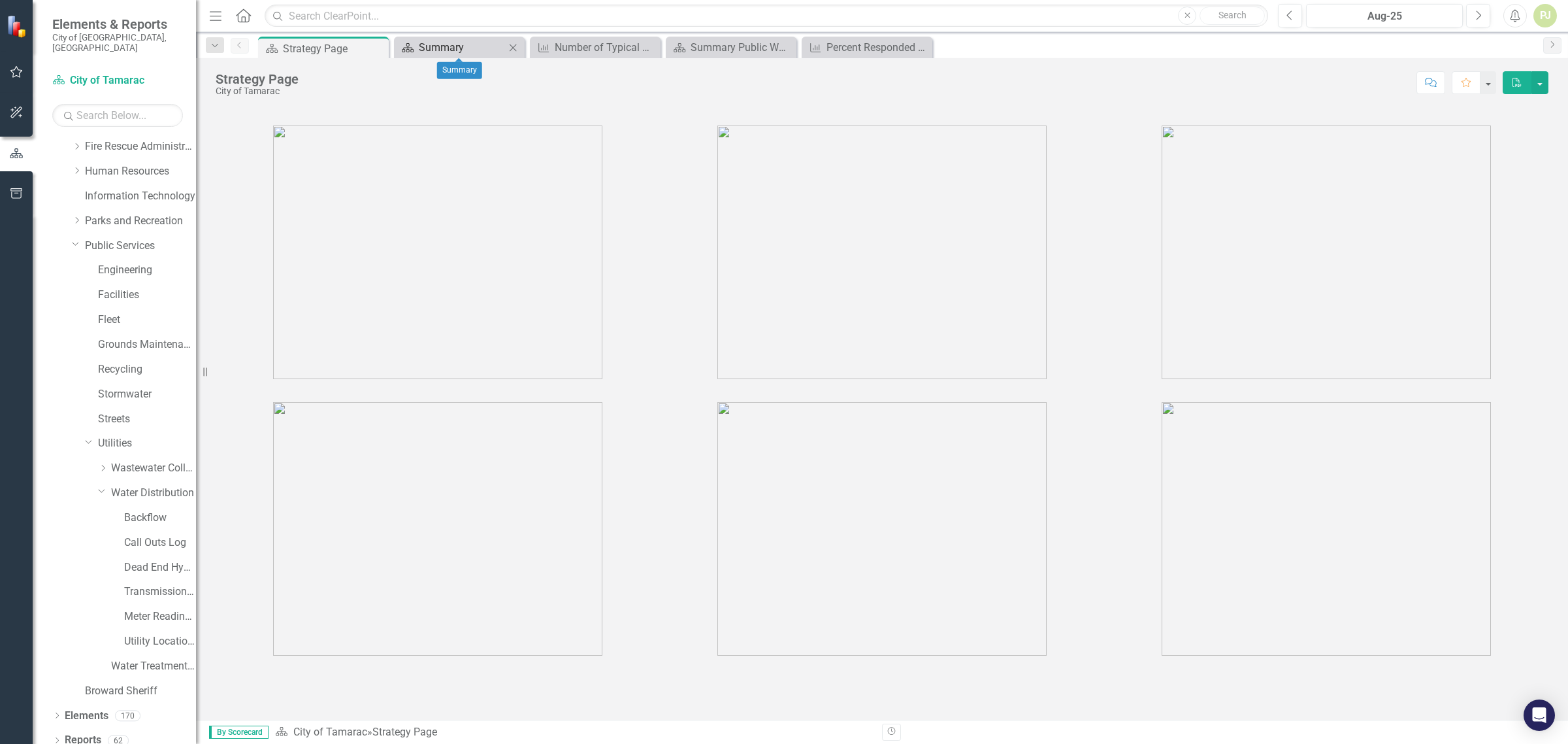
click at [436, 52] on div "Summary" at bounding box center [462, 47] width 86 height 16
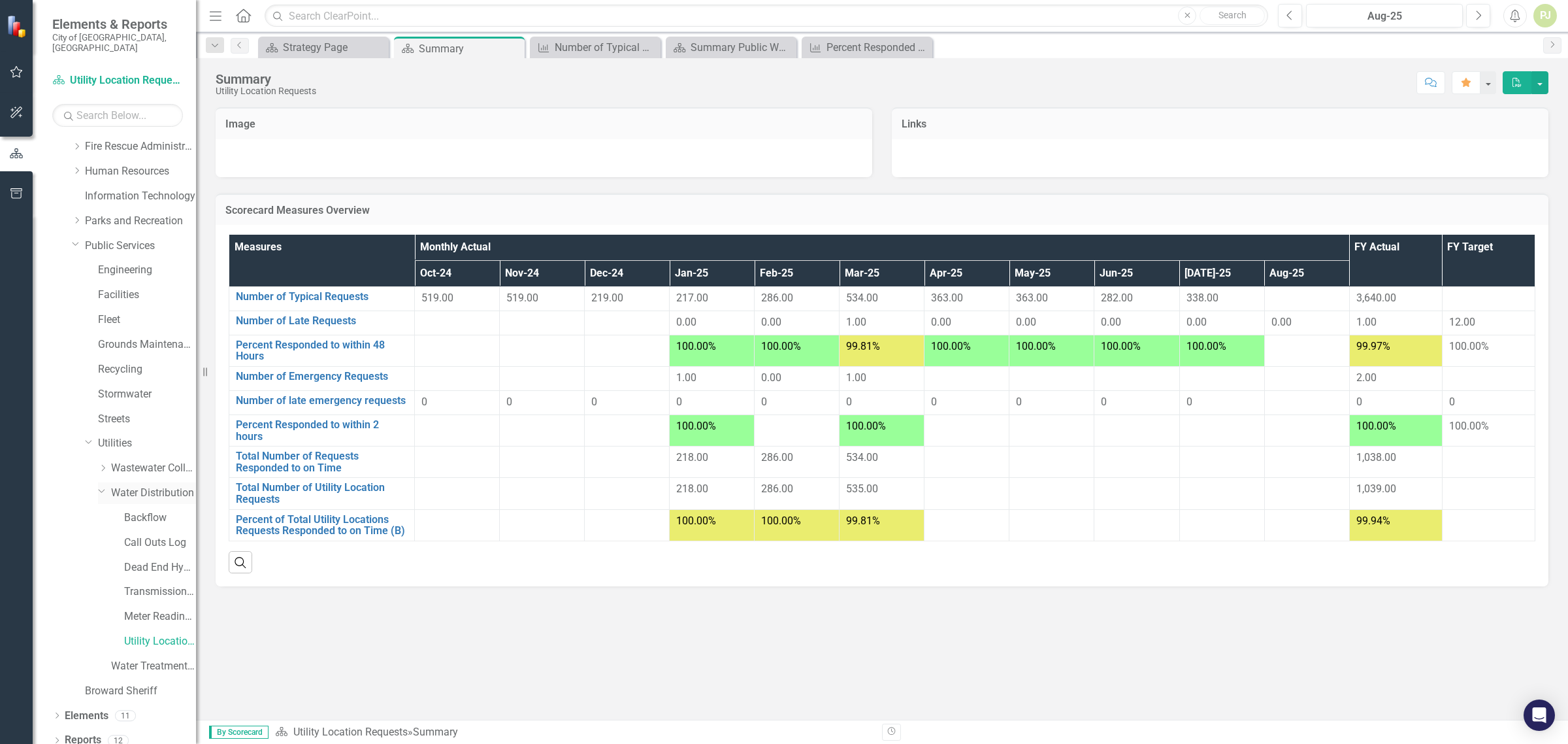
click at [141, 486] on link "Water Distribution" at bounding box center [154, 493] width 85 height 15
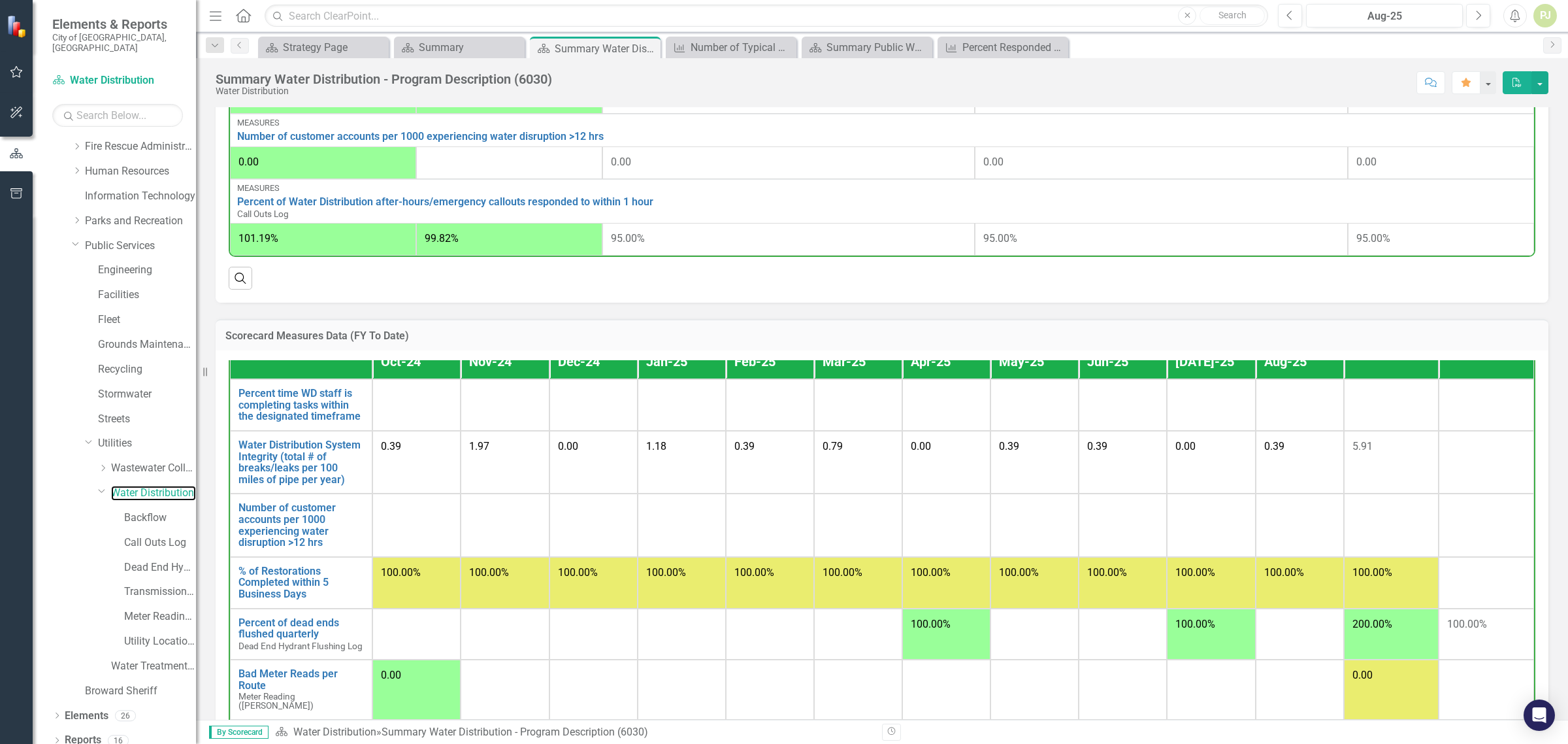
scroll to position [82, 0]
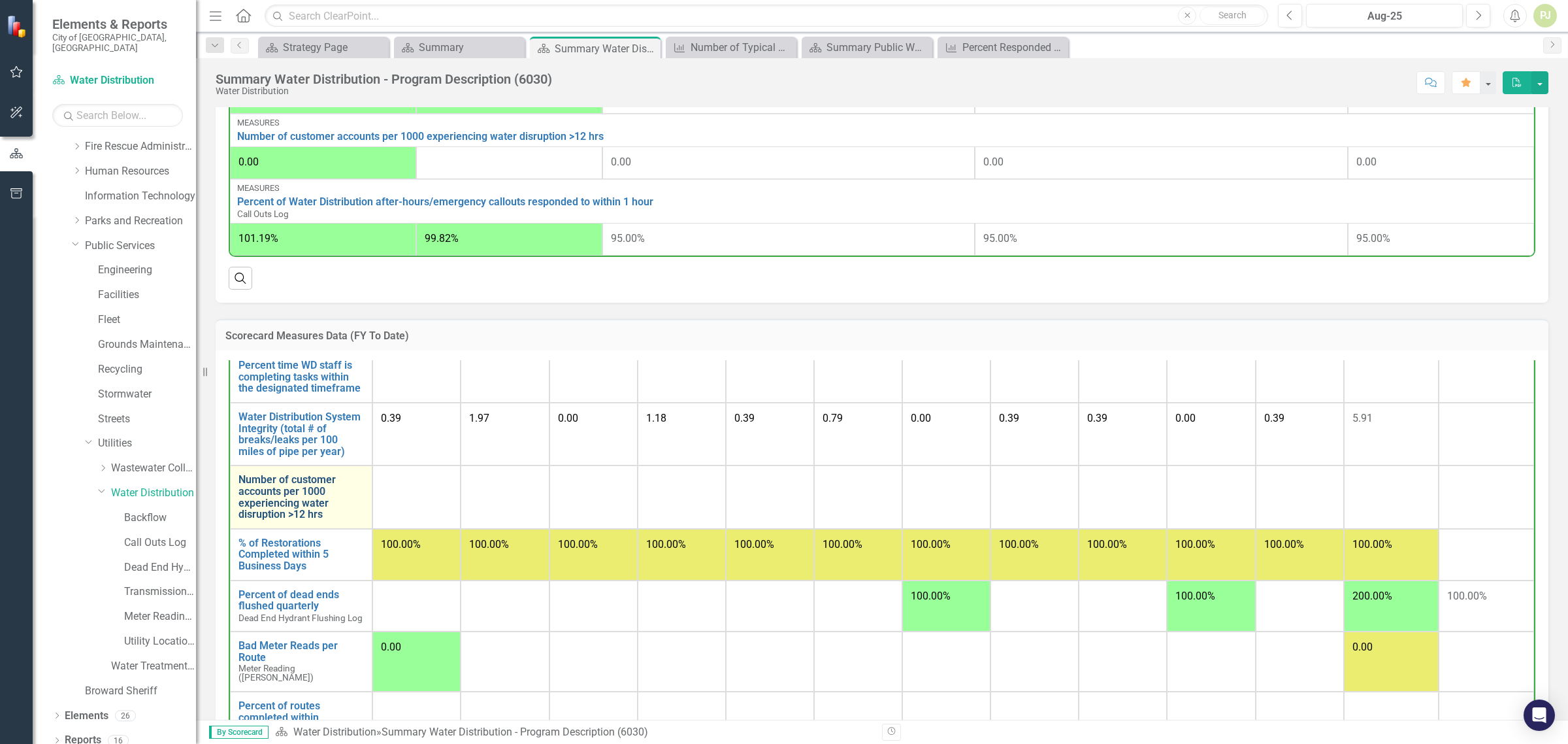
click at [306, 488] on link "Number of customer accounts per 1000 experiencing water disruption >12 hrs" at bounding box center [301, 496] width 125 height 46
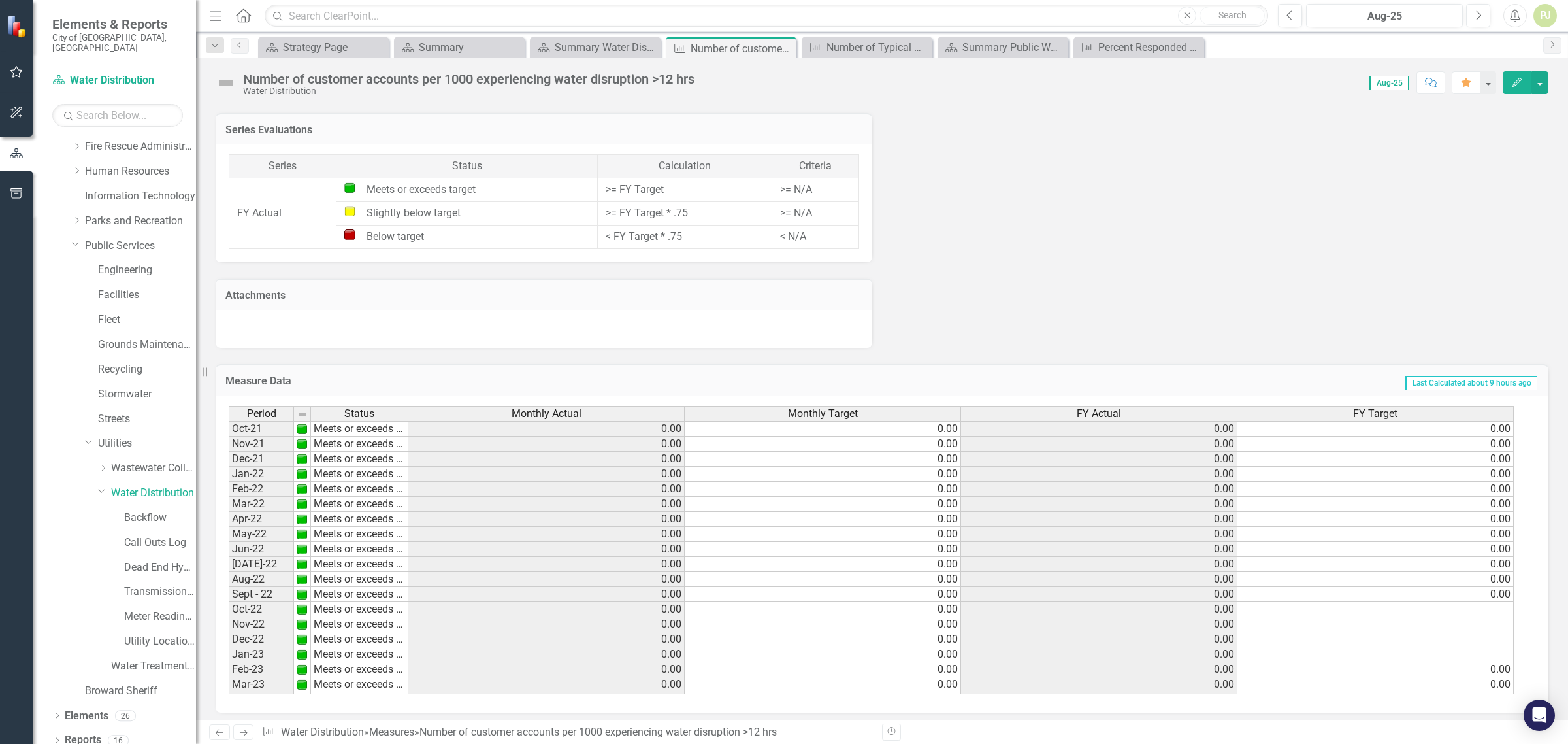
scroll to position [906, 0]
click at [1484, 595] on td "0.00" at bounding box center [1376, 592] width 277 height 15
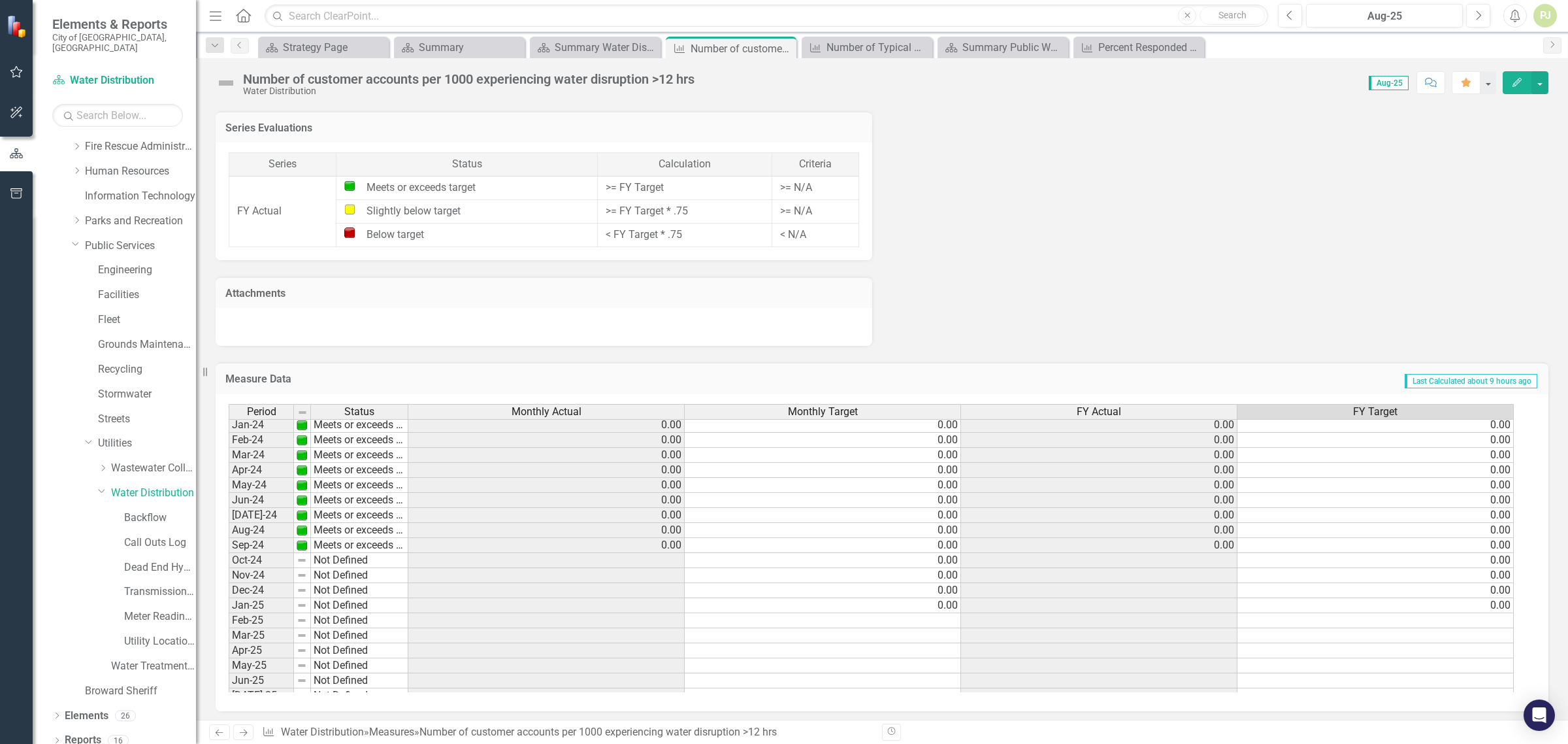
scroll to position [486, 0]
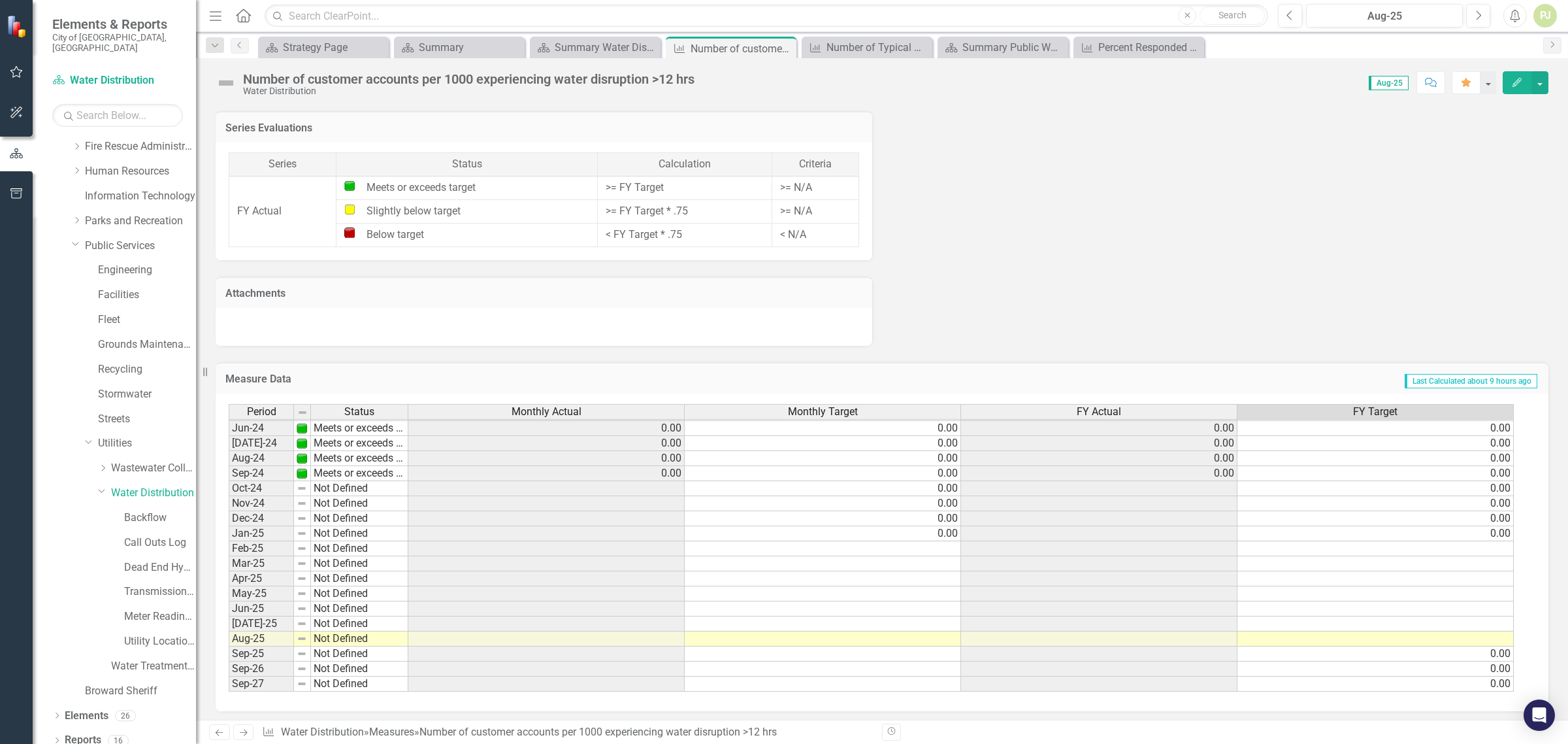
click at [669, 481] on td at bounding box center [547, 488] width 277 height 15
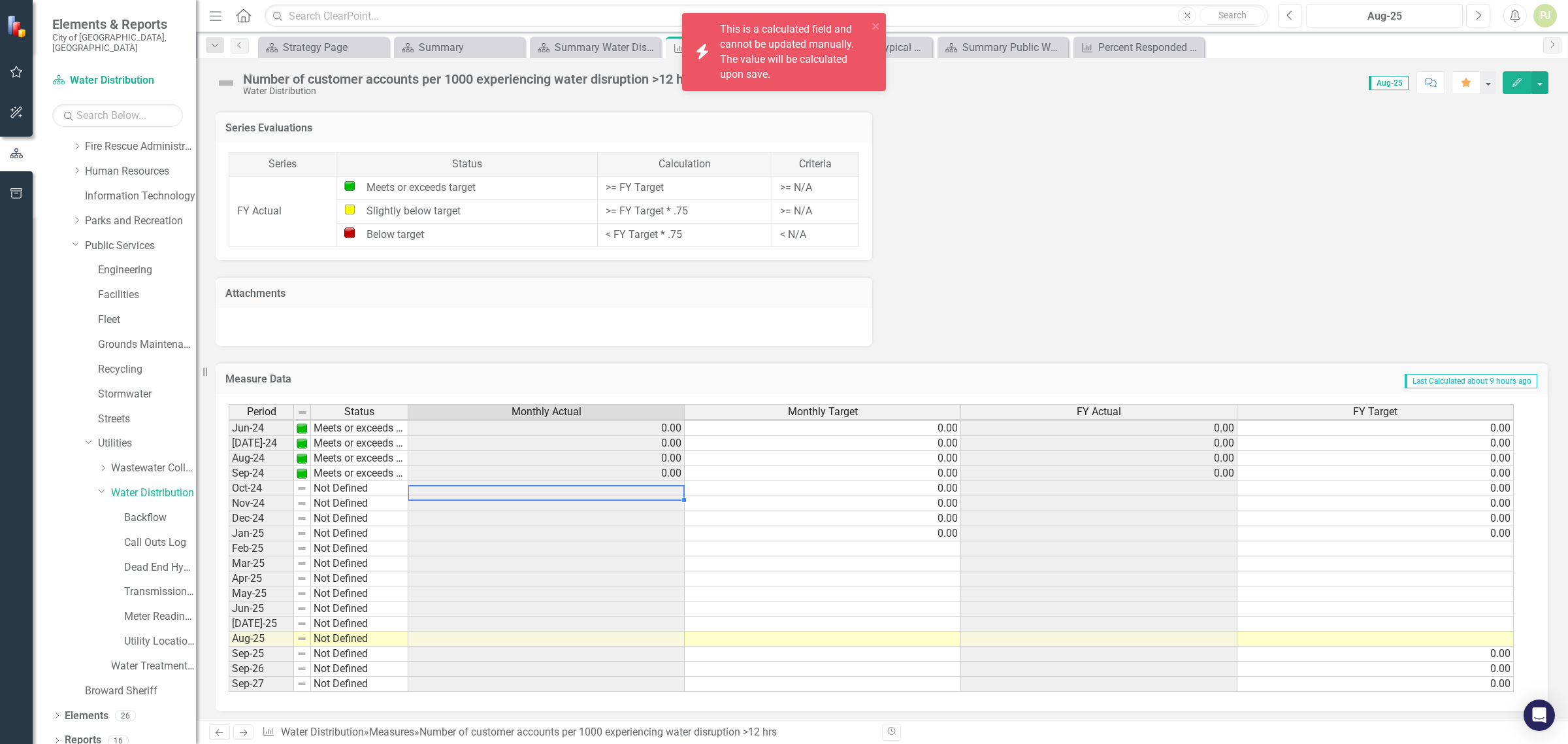
click at [669, 481] on td at bounding box center [547, 488] width 277 height 15
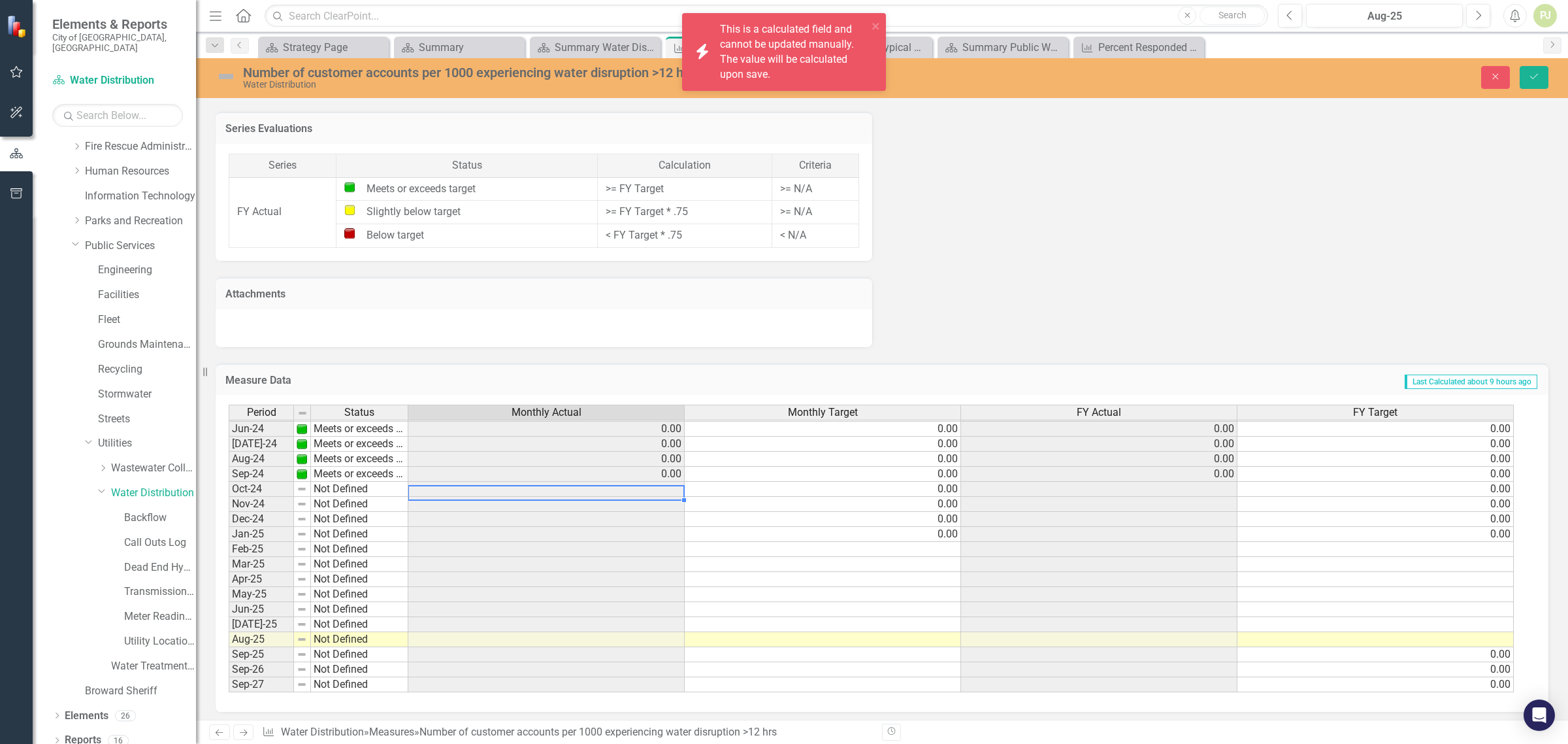
scroll to position [485, 0]
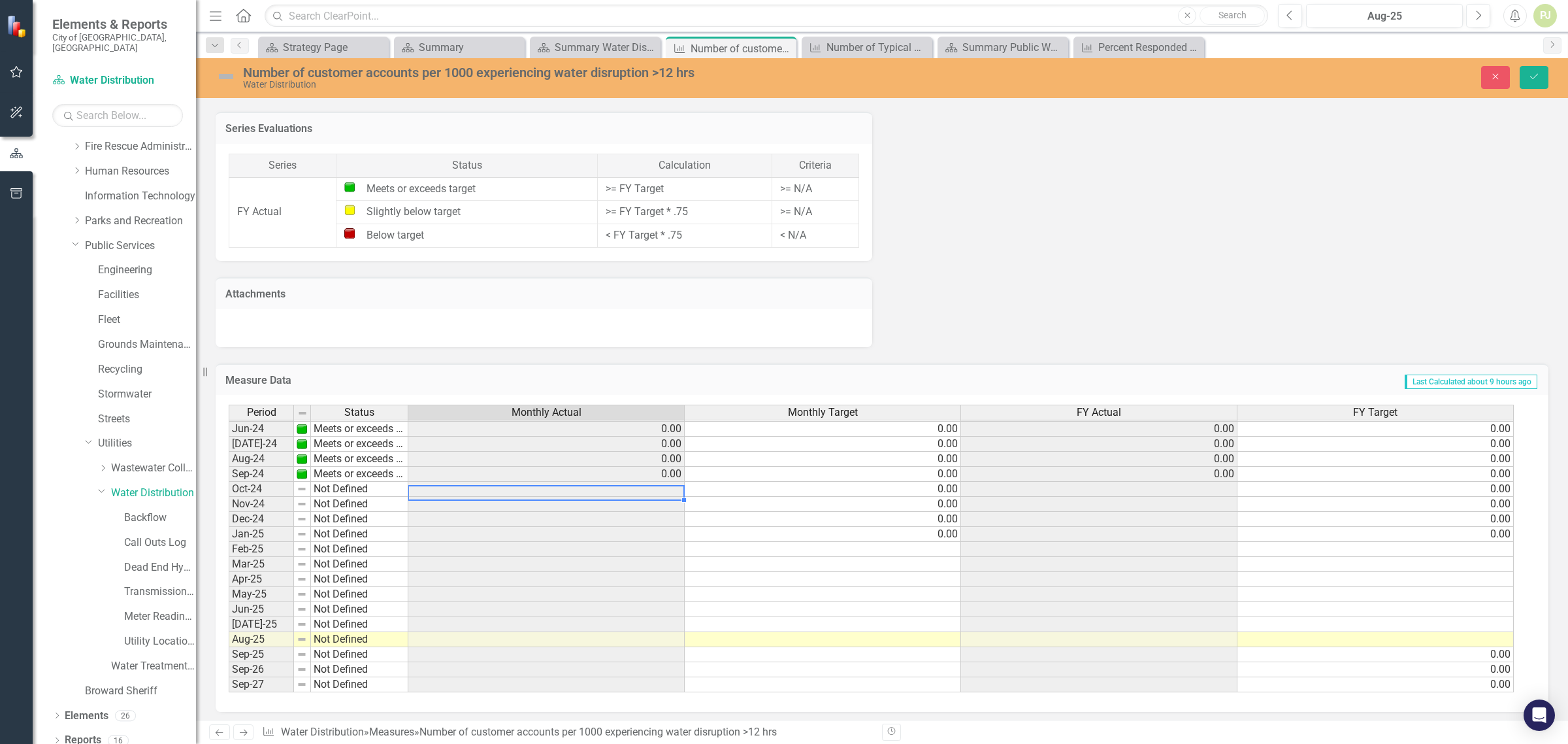
click at [607, 485] on td at bounding box center [547, 489] width 277 height 15
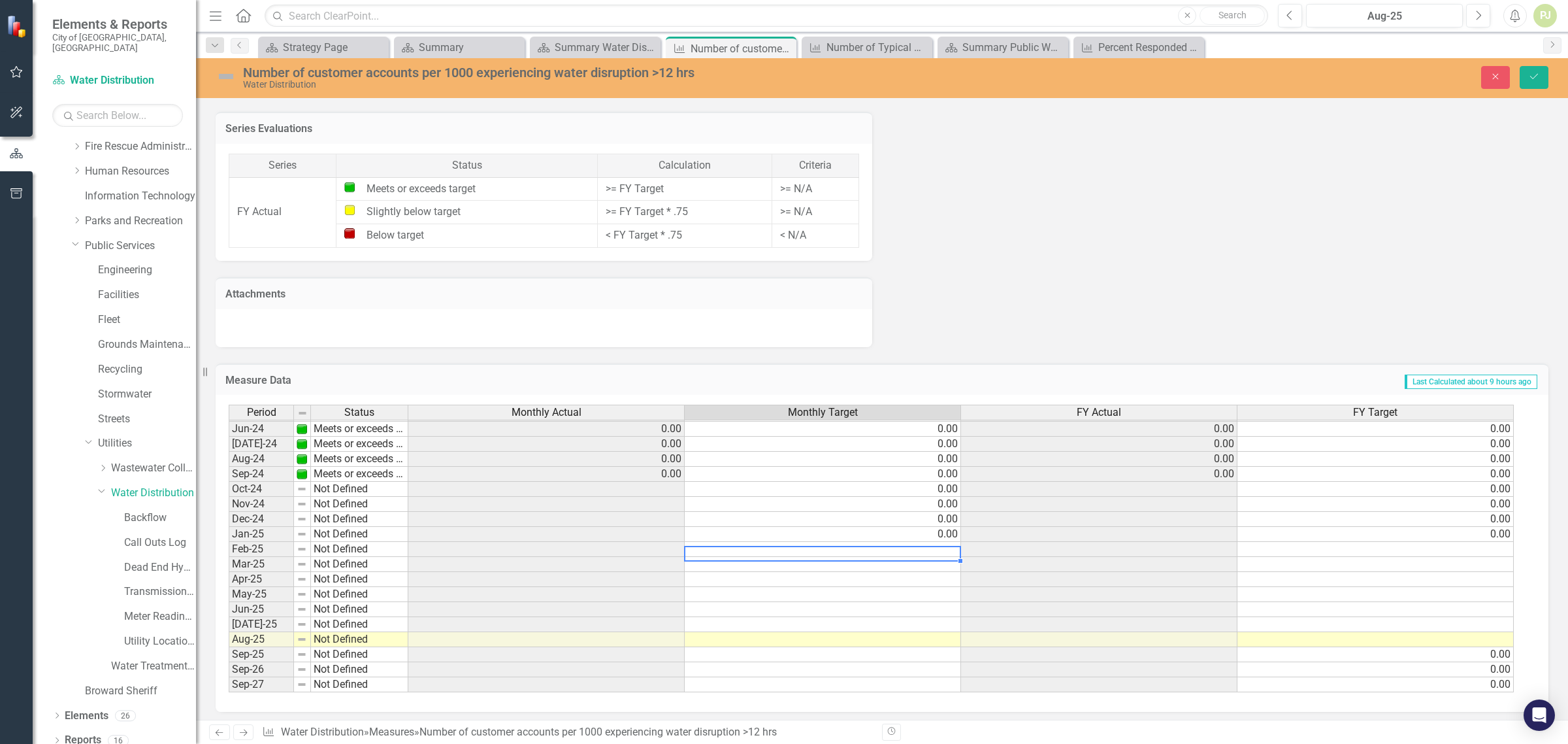
click at [931, 542] on td at bounding box center [823, 549] width 277 height 15
type textarea "0"
click at [931, 564] on td at bounding box center [823, 564] width 277 height 15
click at [1210, 482] on td at bounding box center [1100, 489] width 277 height 15
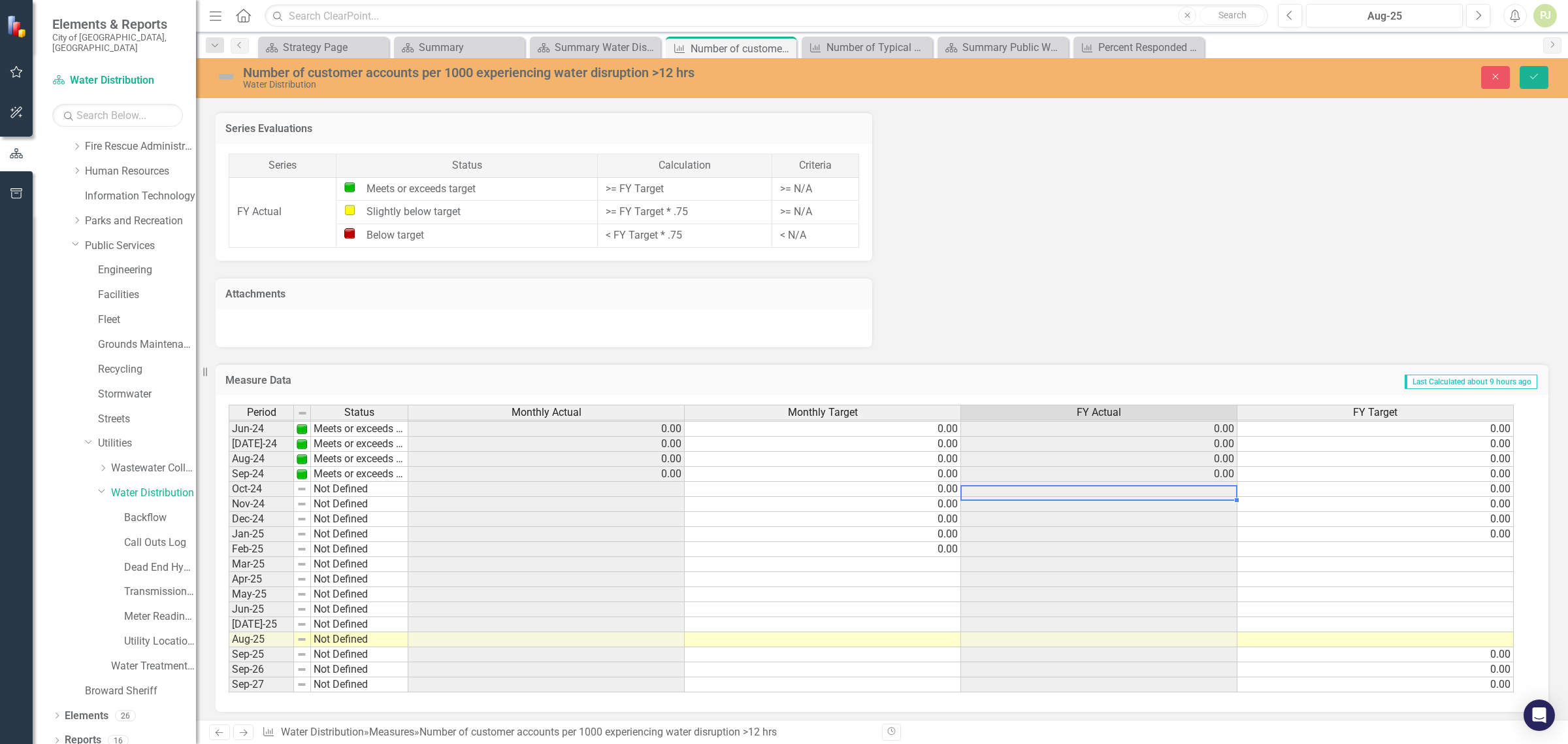
click at [1471, 544] on td at bounding box center [1376, 549] width 277 height 15
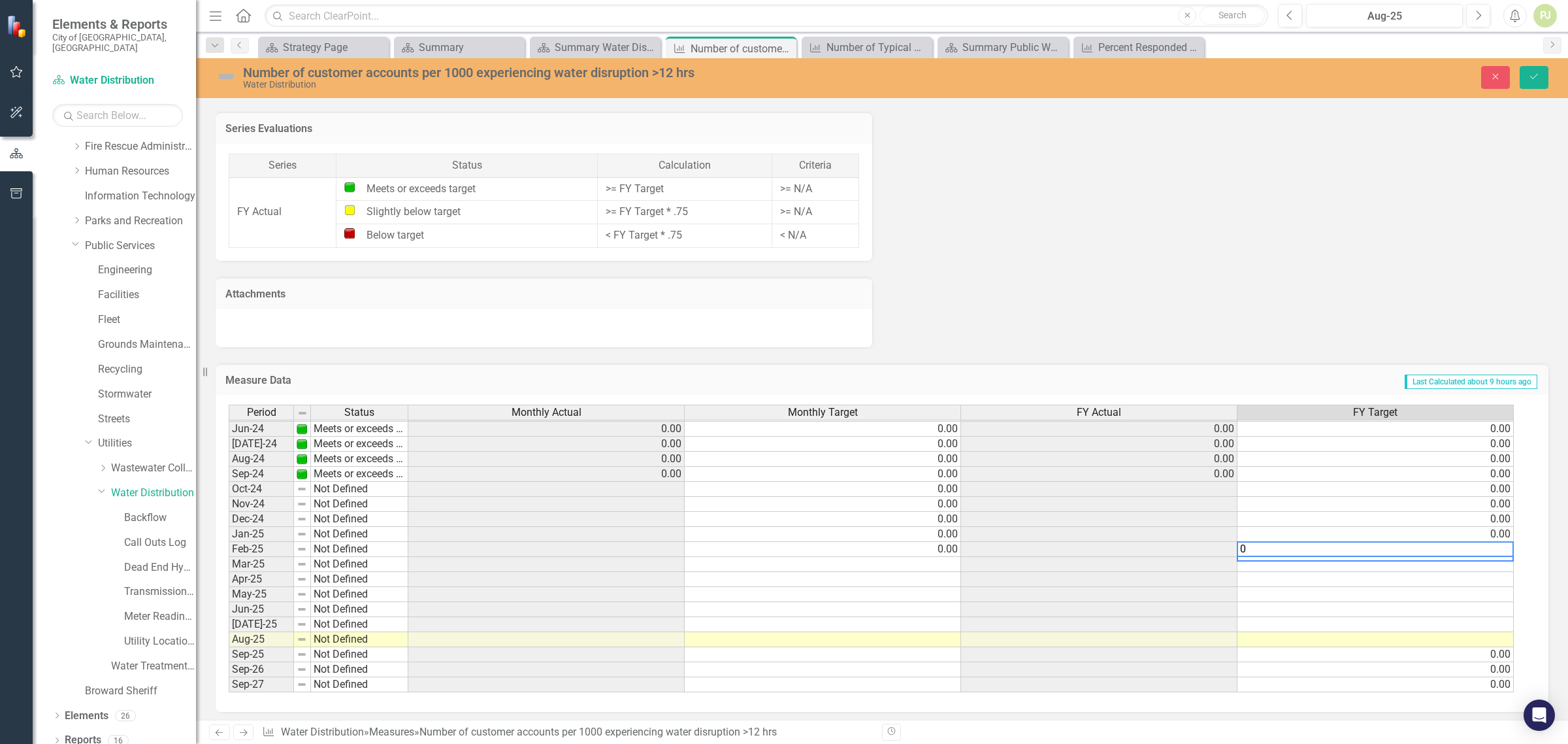
type textarea "0"
click at [229, 568] on div "Period Status Monthly Actual Monthly Target FY Actual FY Target May-23 Meets or…" at bounding box center [229, 451] width 0 height 482
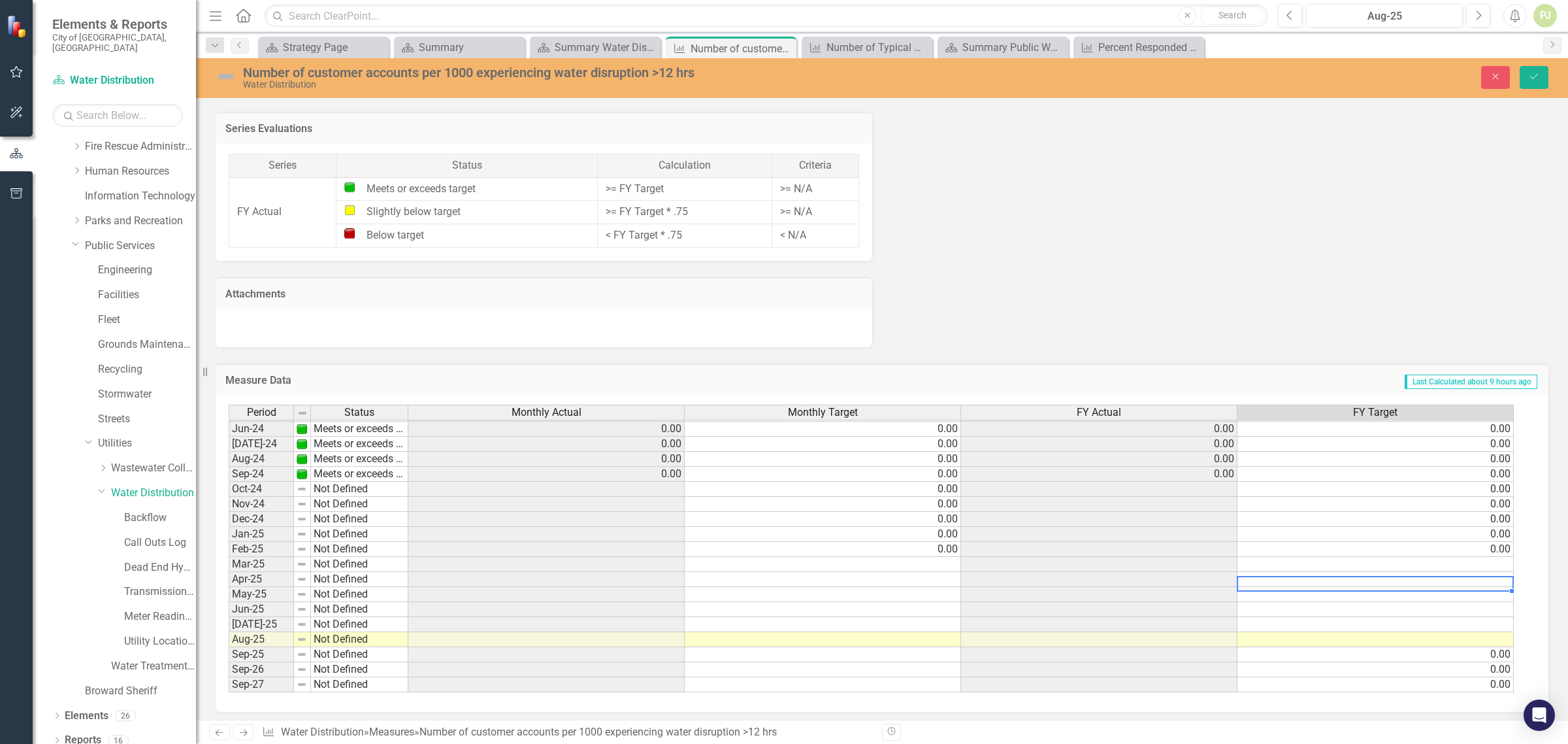
click at [1482, 563] on td at bounding box center [1376, 564] width 277 height 15
type textarea "0"
click at [1485, 576] on td at bounding box center [1376, 579] width 277 height 15
type textarea "0"
click at [1484, 587] on td at bounding box center [1376, 595] width 277 height 15
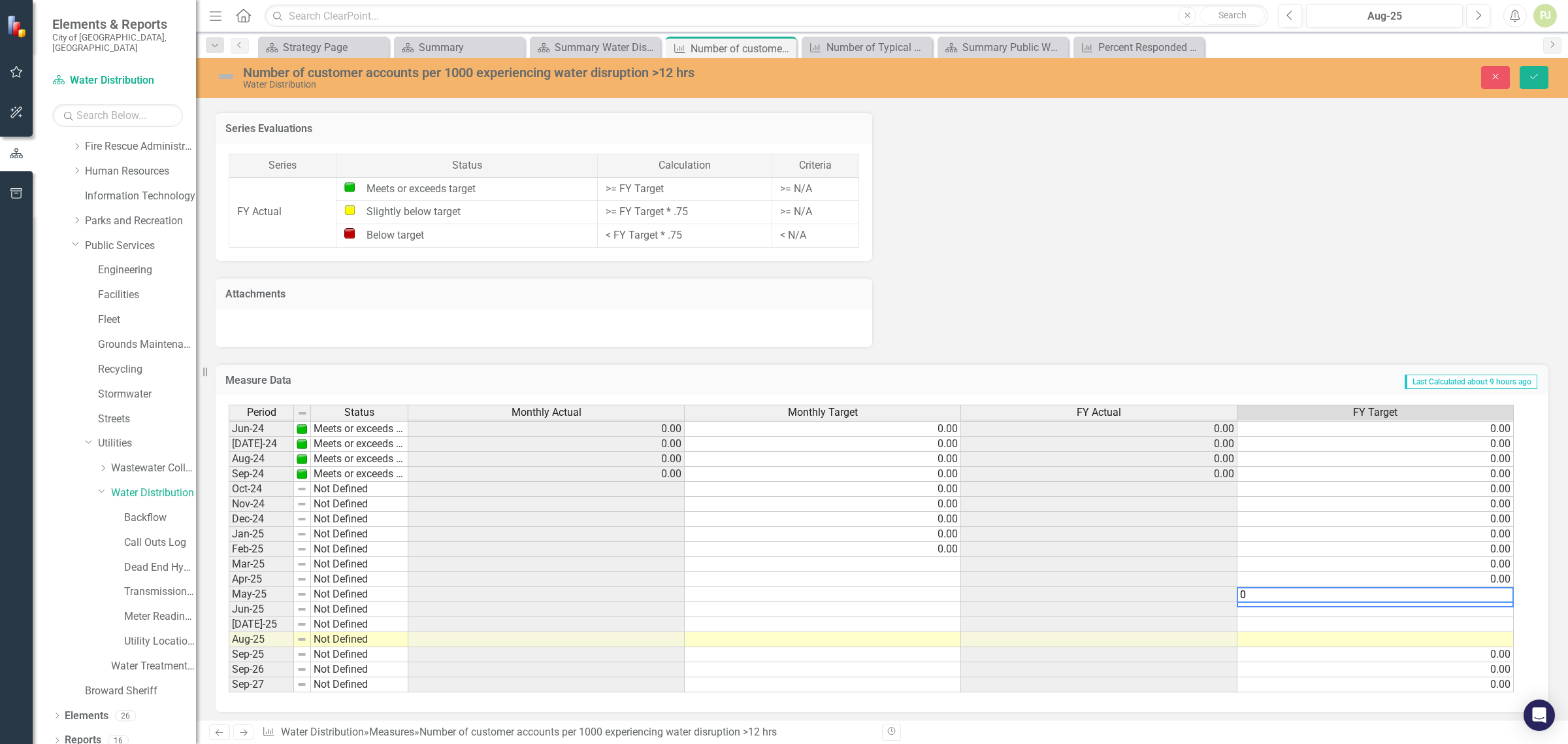
click at [554, 651] on td at bounding box center [547, 654] width 277 height 15
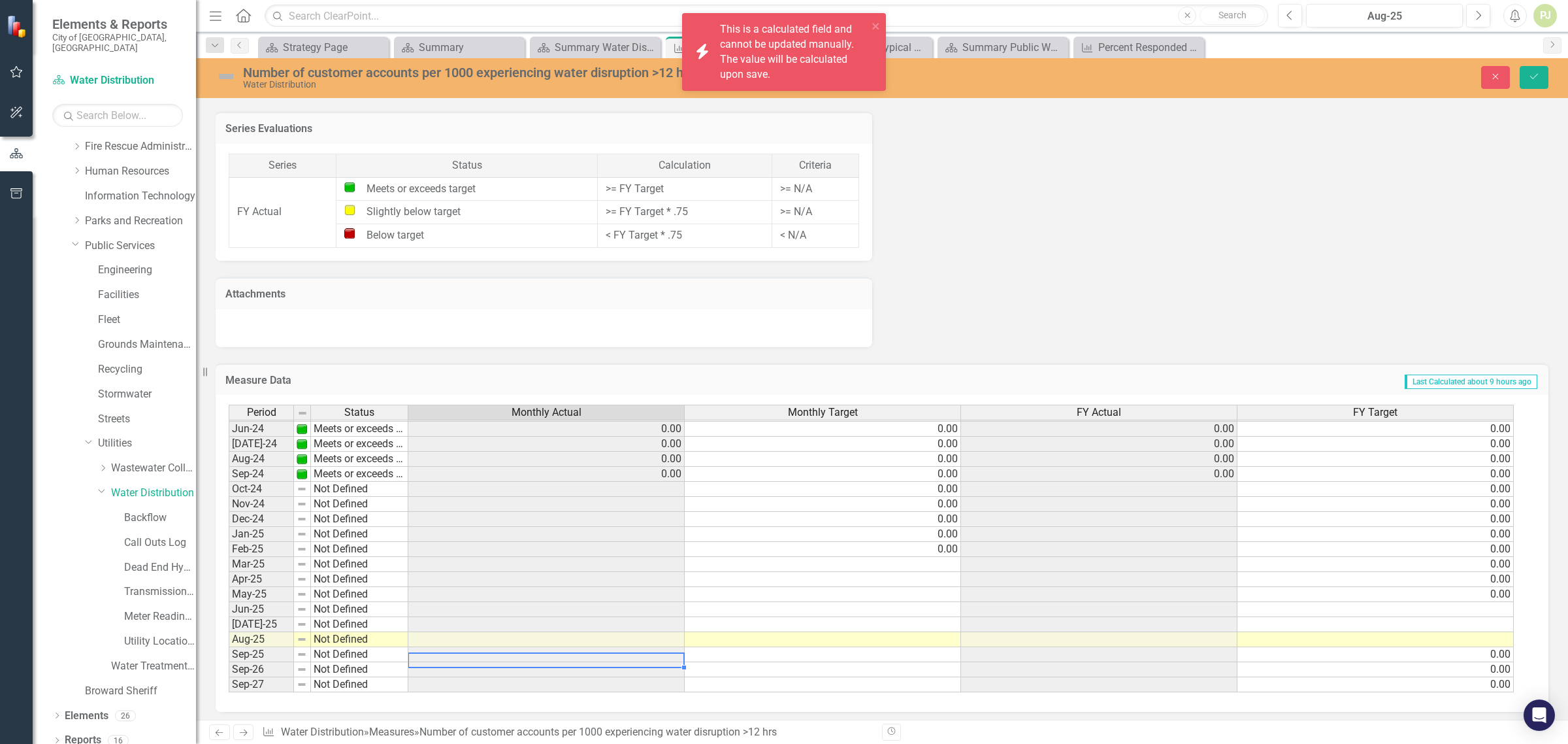
drag, startPoint x: 620, startPoint y: 639, endPoint x: 627, endPoint y: 639, distance: 7.0
click at [622, 639] on td at bounding box center [547, 640] width 277 height 15
click at [1462, 638] on td at bounding box center [1376, 640] width 277 height 15
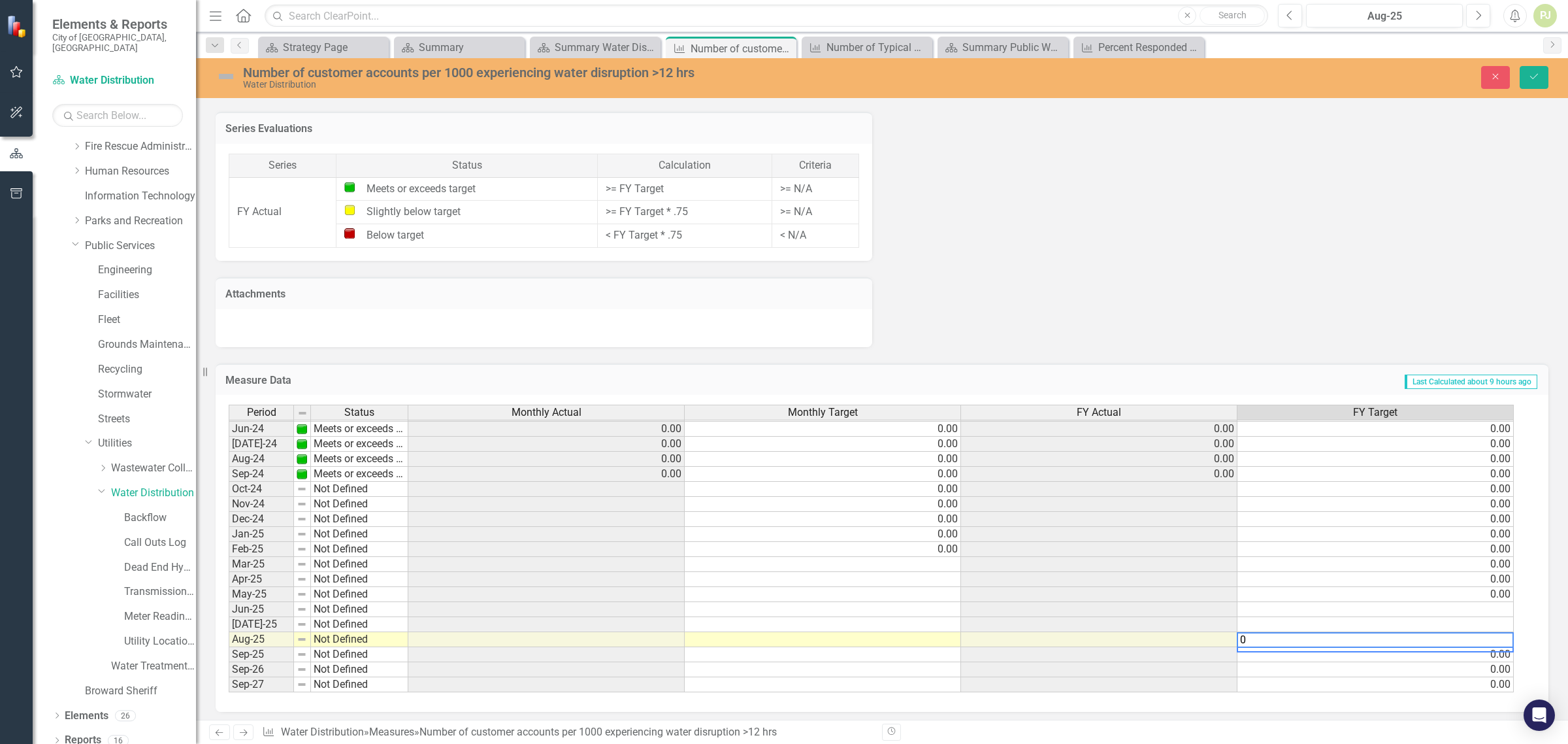
click at [1490, 633] on textarea "0" at bounding box center [1375, 641] width 277 height 16
type textarea "0"
click at [1492, 622] on td at bounding box center [1376, 624] width 277 height 15
click at [1494, 621] on textarea "0" at bounding box center [1375, 625] width 277 height 16
type textarea "00"
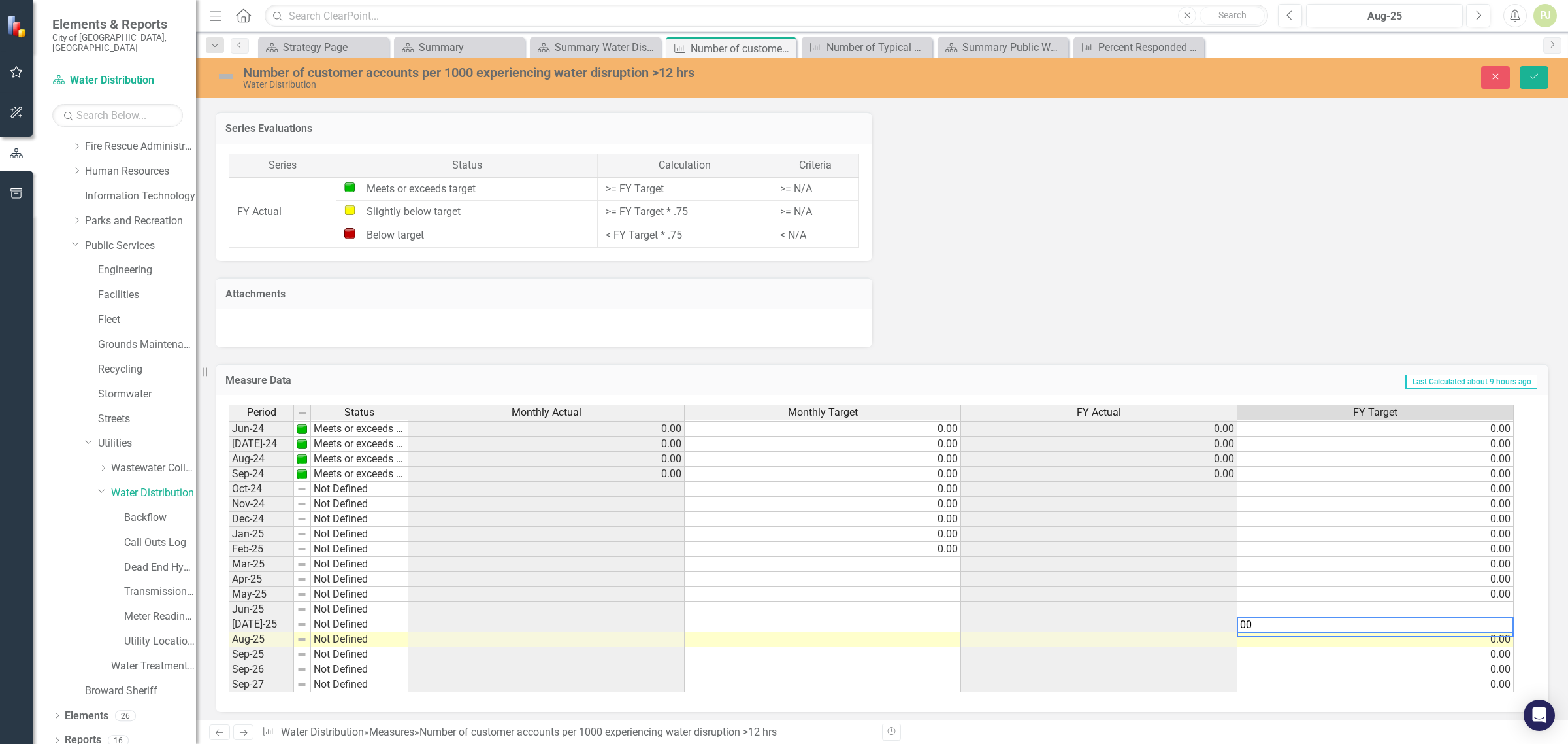
click at [229, 612] on div "Period Status Monthly Actual Monthly Target FY Actual FY Target May-23 Meets or…" at bounding box center [229, 451] width 0 height 482
click at [1439, 609] on textarea "0" at bounding box center [1375, 610] width 277 height 16
type textarea "0"
click at [1331, 581] on td "0.00" at bounding box center [1376, 579] width 277 height 15
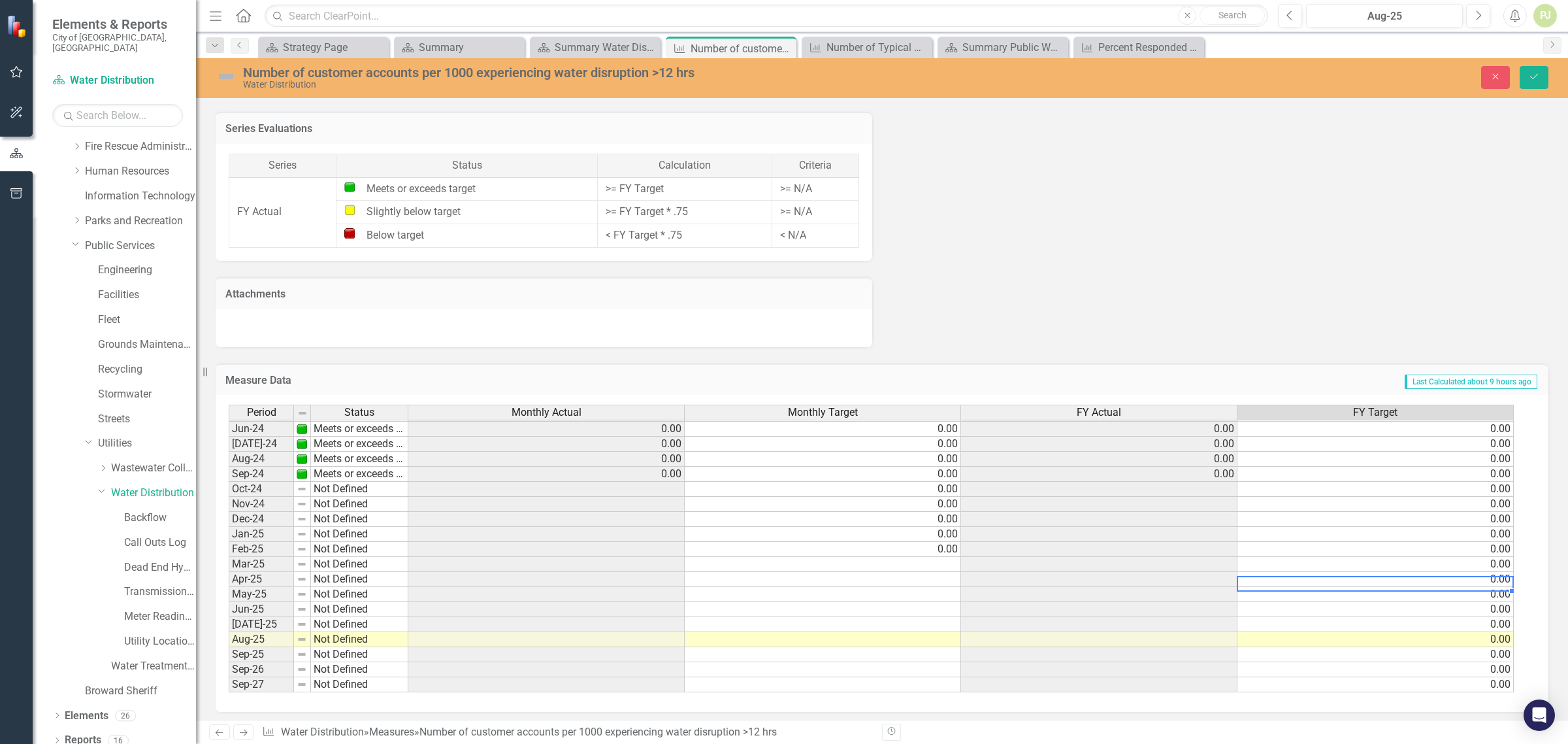
click at [1502, 681] on td "0.00" at bounding box center [1376, 684] width 277 height 15
click at [1501, 667] on td "0.00" at bounding box center [1376, 665] width 277 height 15
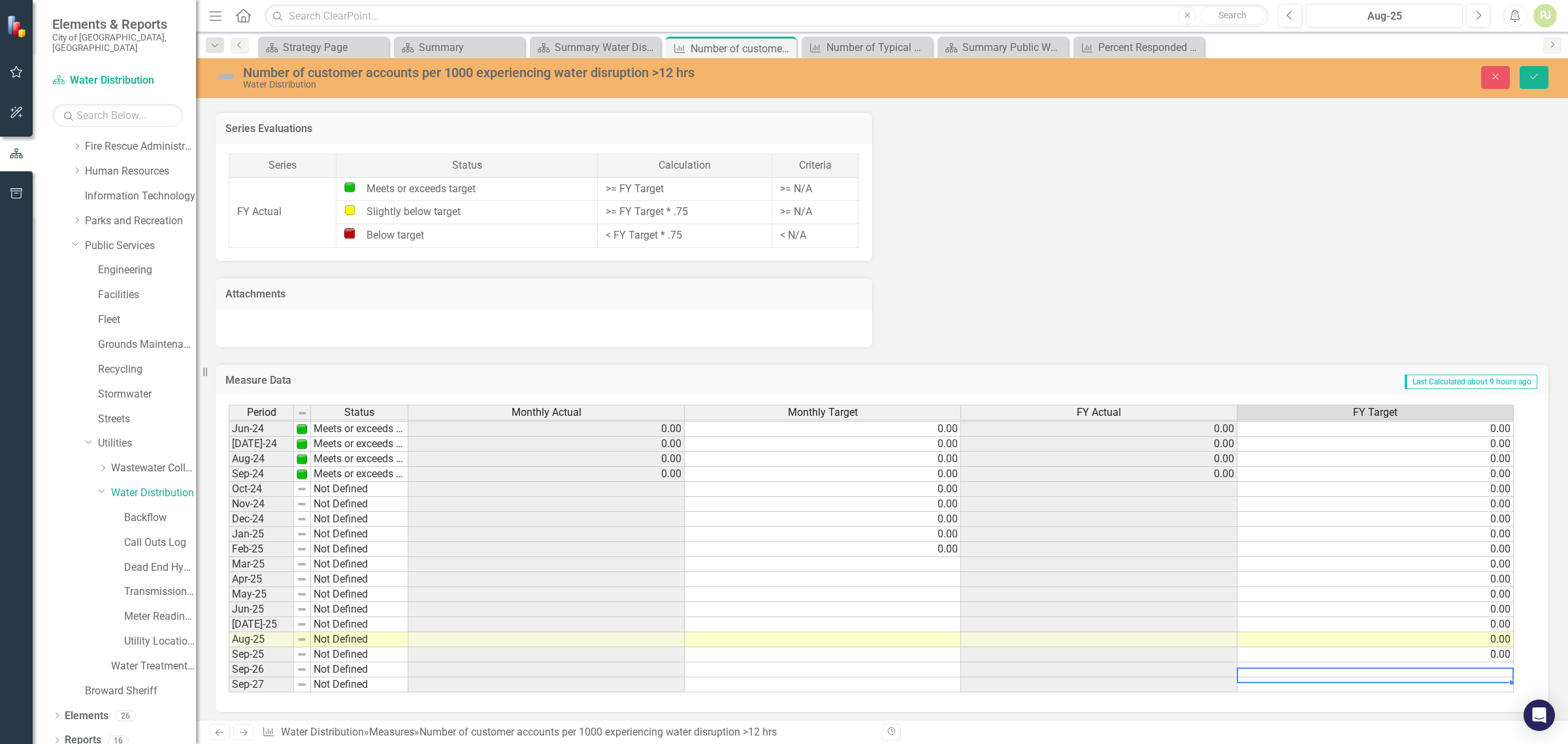
click at [1503, 652] on td "0.00" at bounding box center [1376, 654] width 277 height 15
click at [669, 482] on td at bounding box center [547, 489] width 277 height 15
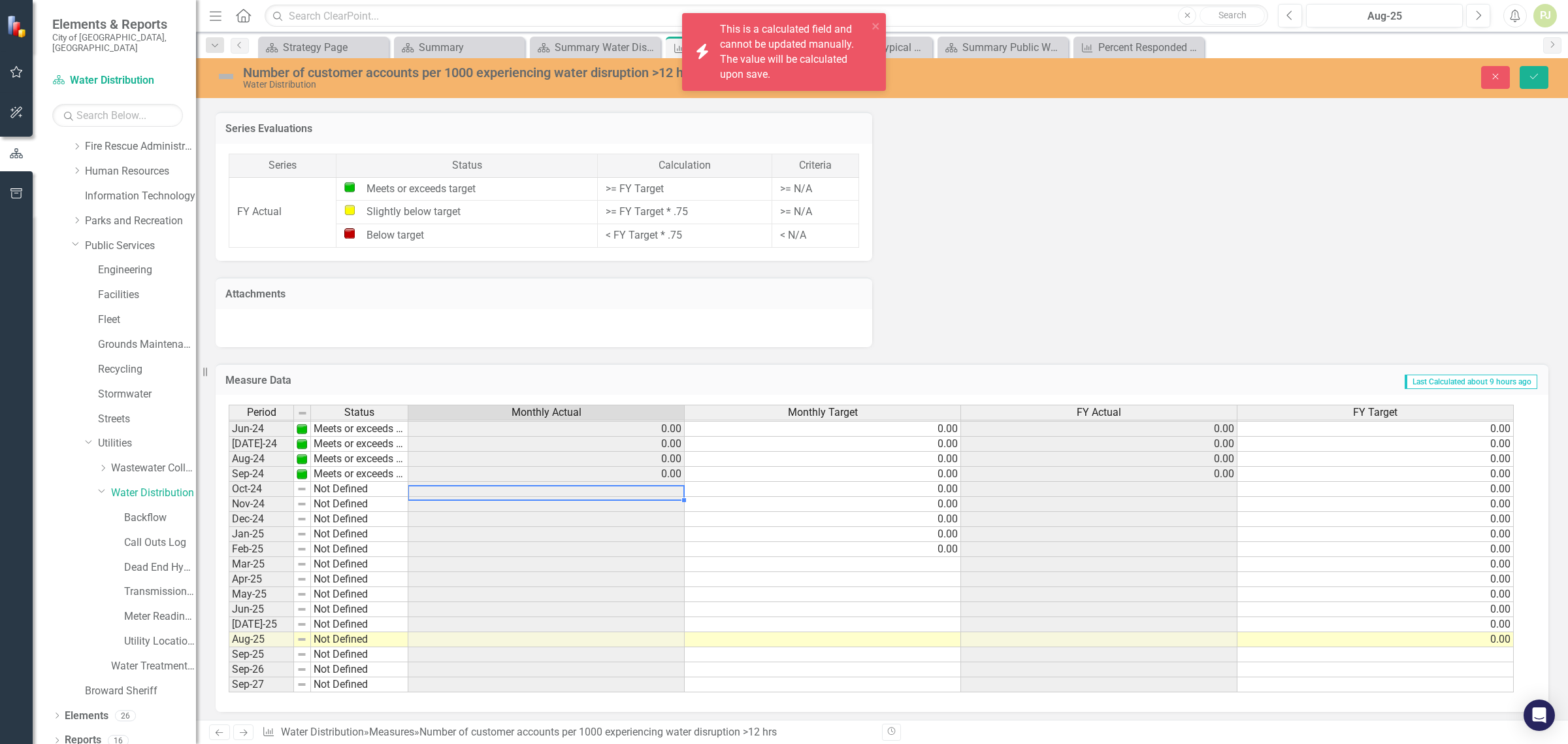
click at [670, 482] on td at bounding box center [547, 489] width 277 height 15
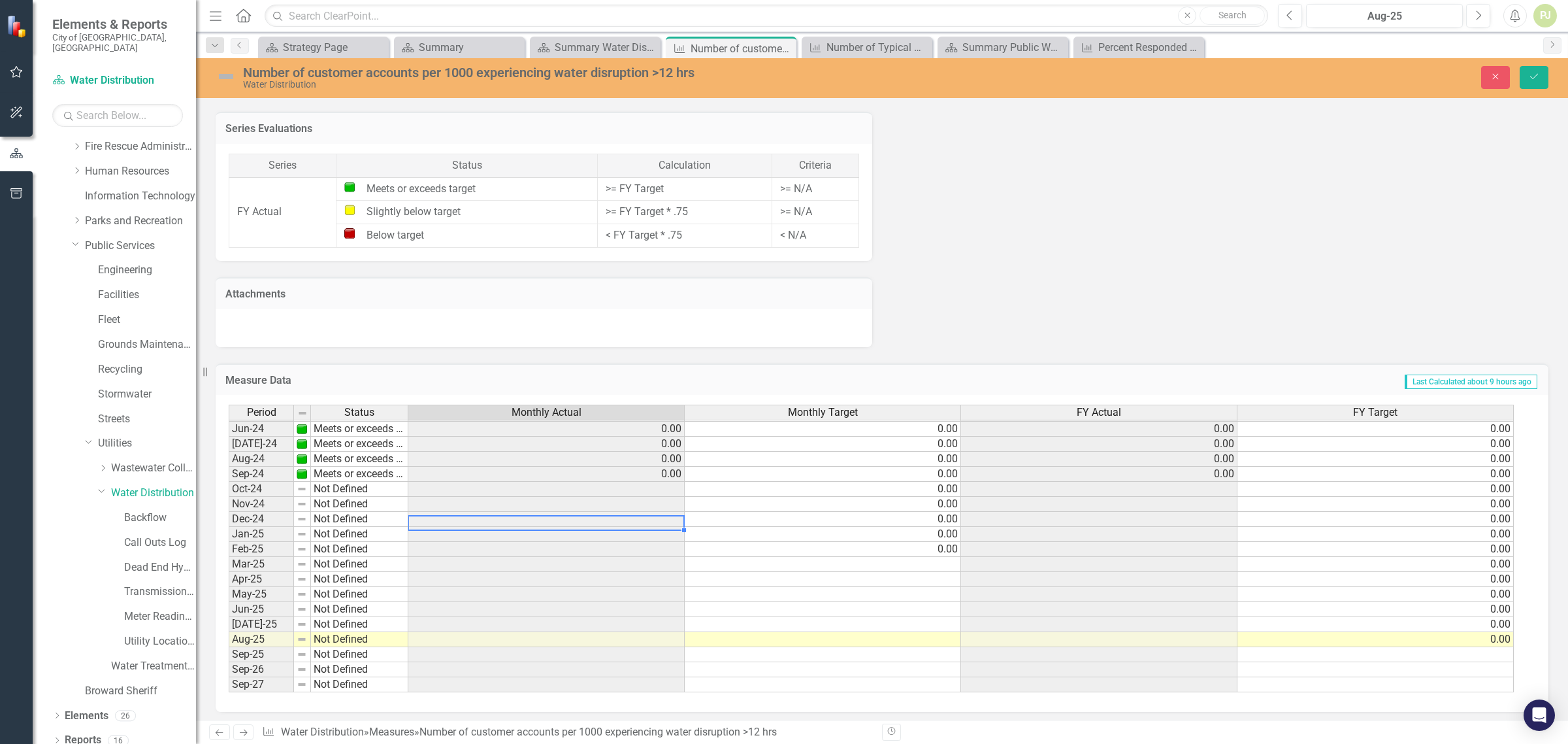
click at [647, 512] on td at bounding box center [547, 519] width 277 height 15
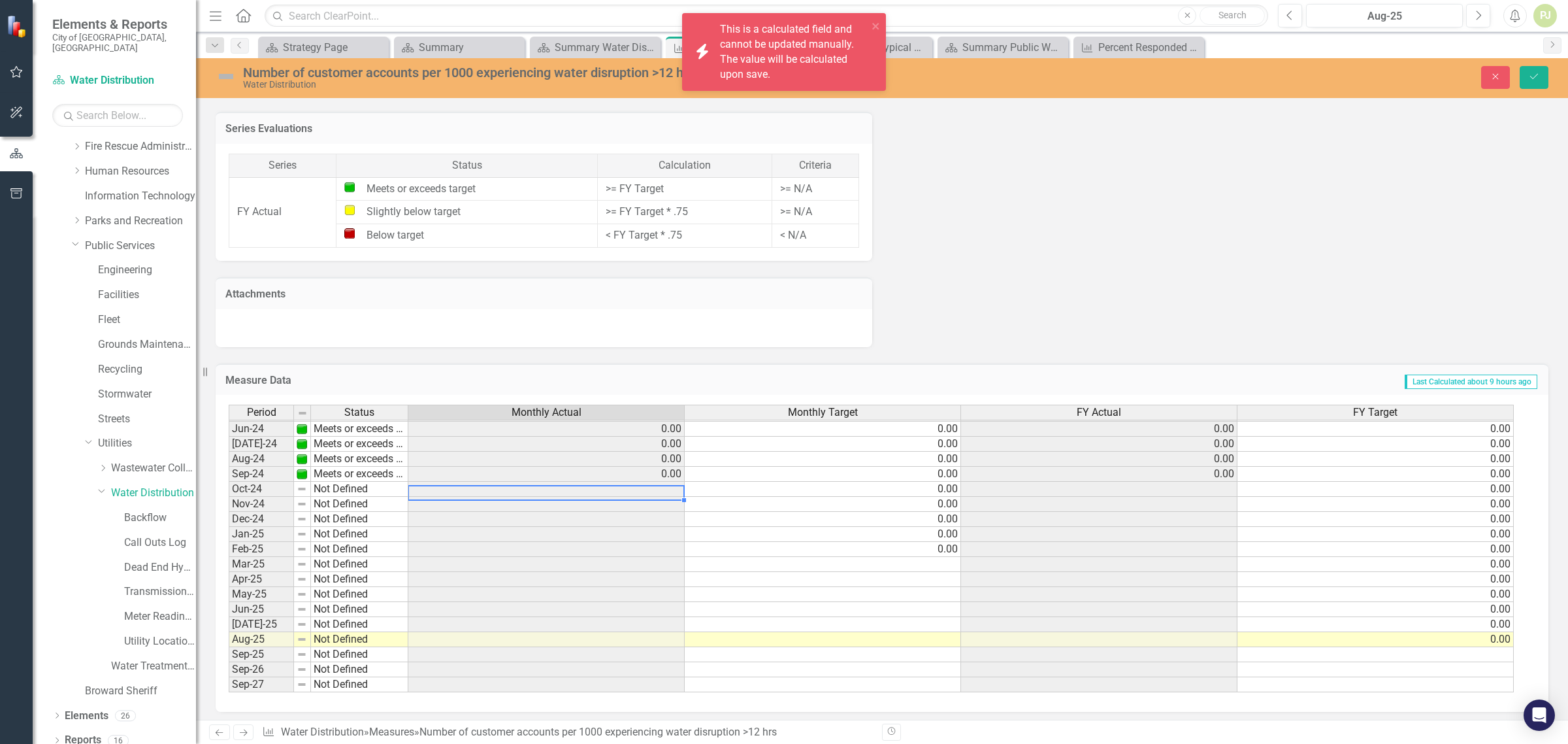
click at [675, 482] on td at bounding box center [547, 489] width 277 height 15
click at [948, 557] on td at bounding box center [823, 564] width 277 height 15
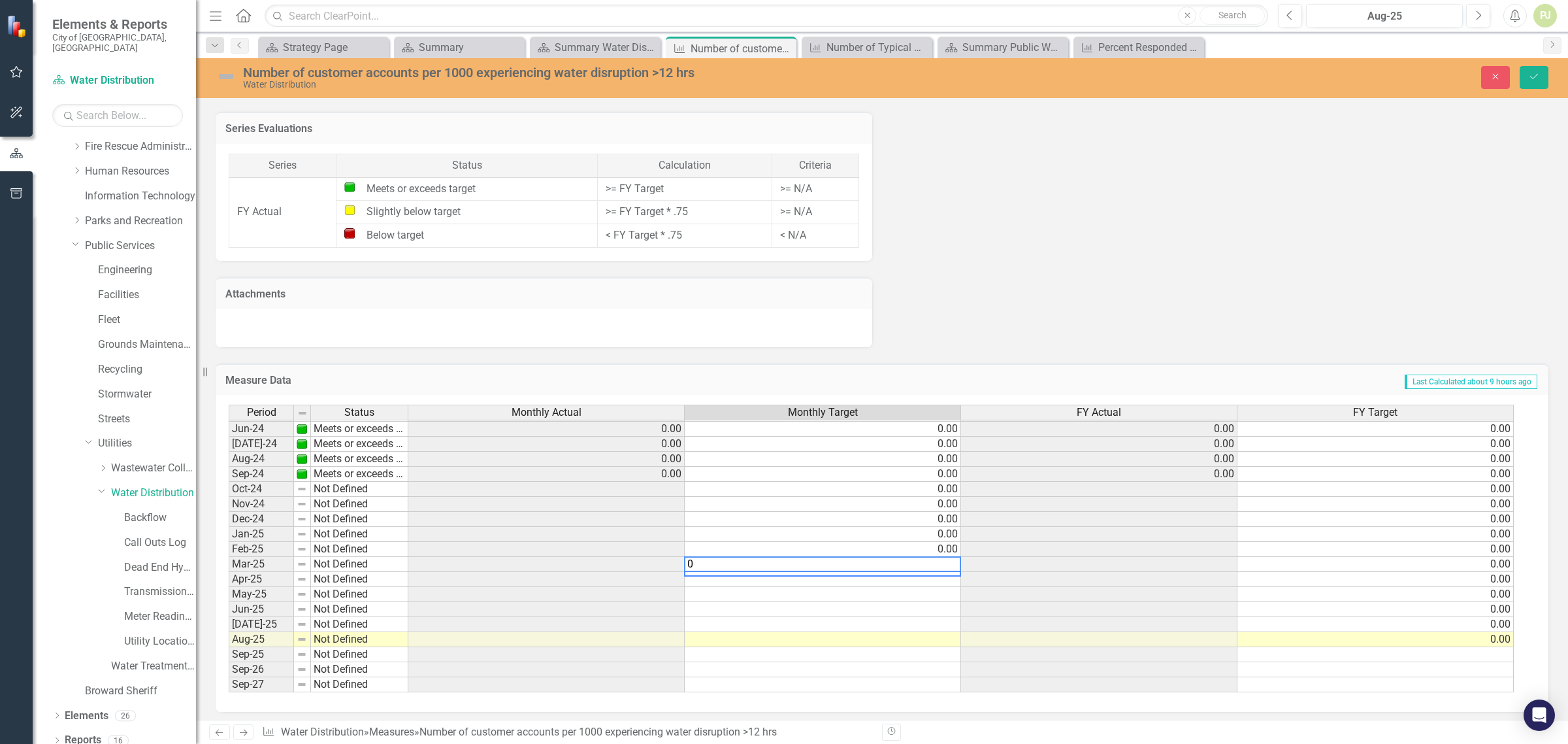
type textarea "0"
click at [951, 576] on td at bounding box center [823, 579] width 277 height 15
click at [950, 576] on textarea "0" at bounding box center [822, 579] width 277 height 16
type textarea "00"
click at [950, 589] on td at bounding box center [823, 595] width 277 height 15
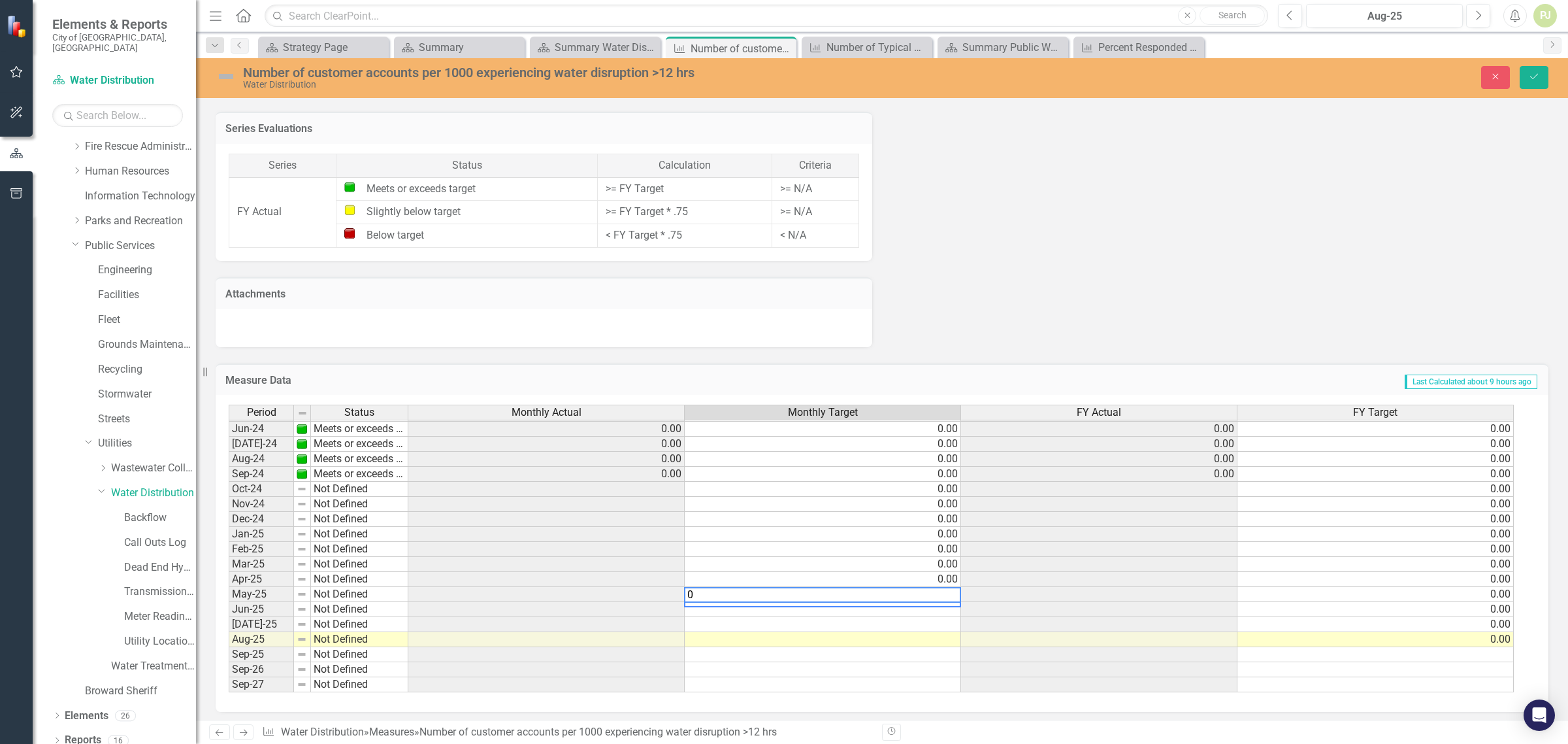
type textarea "0"
click at [950, 603] on td at bounding box center [823, 609] width 277 height 15
type textarea "0"
click at [951, 617] on td at bounding box center [823, 624] width 277 height 15
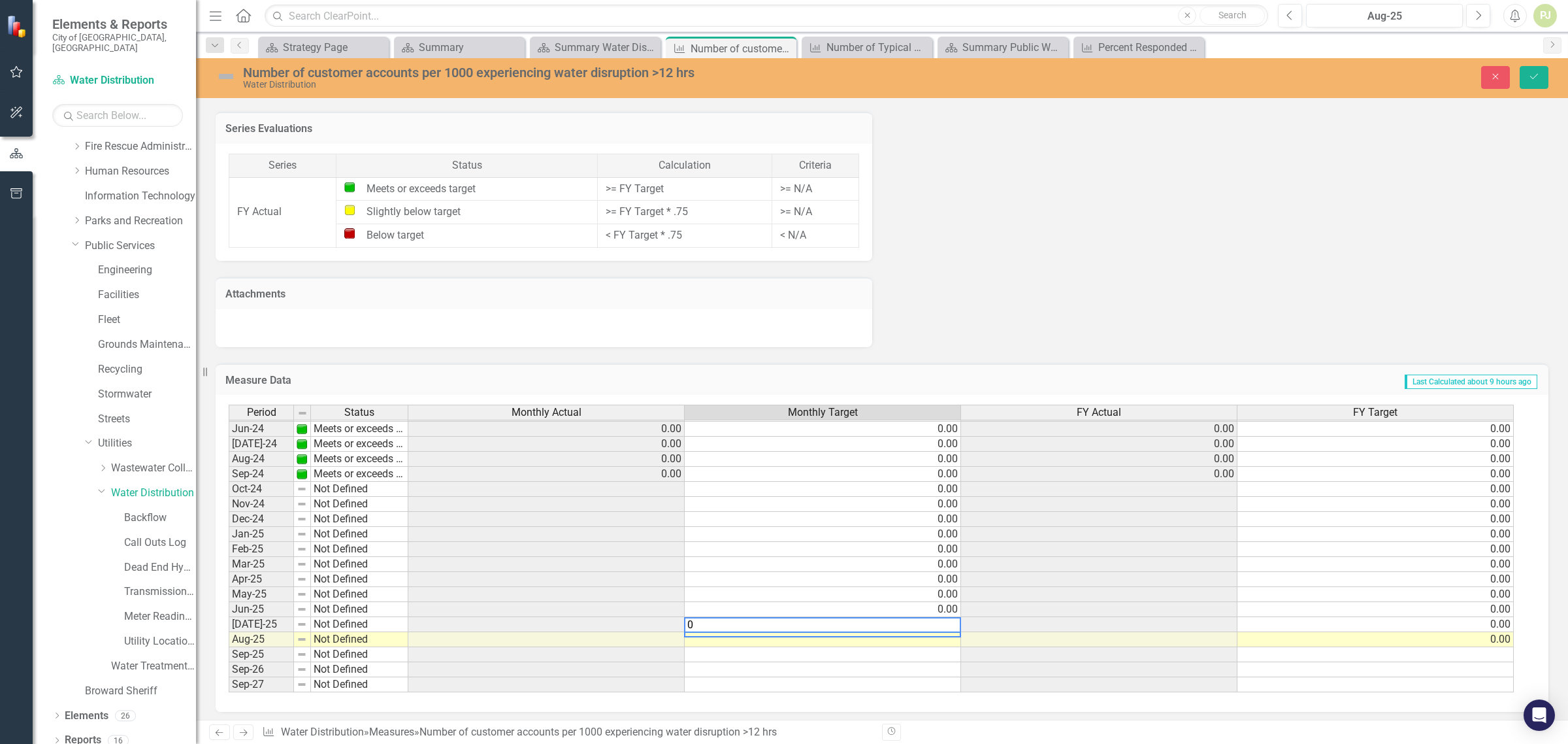
type textarea "0"
click at [956, 634] on td at bounding box center [823, 640] width 277 height 15
type textarea "0"
click at [913, 592] on td "0.00" at bounding box center [823, 595] width 277 height 15
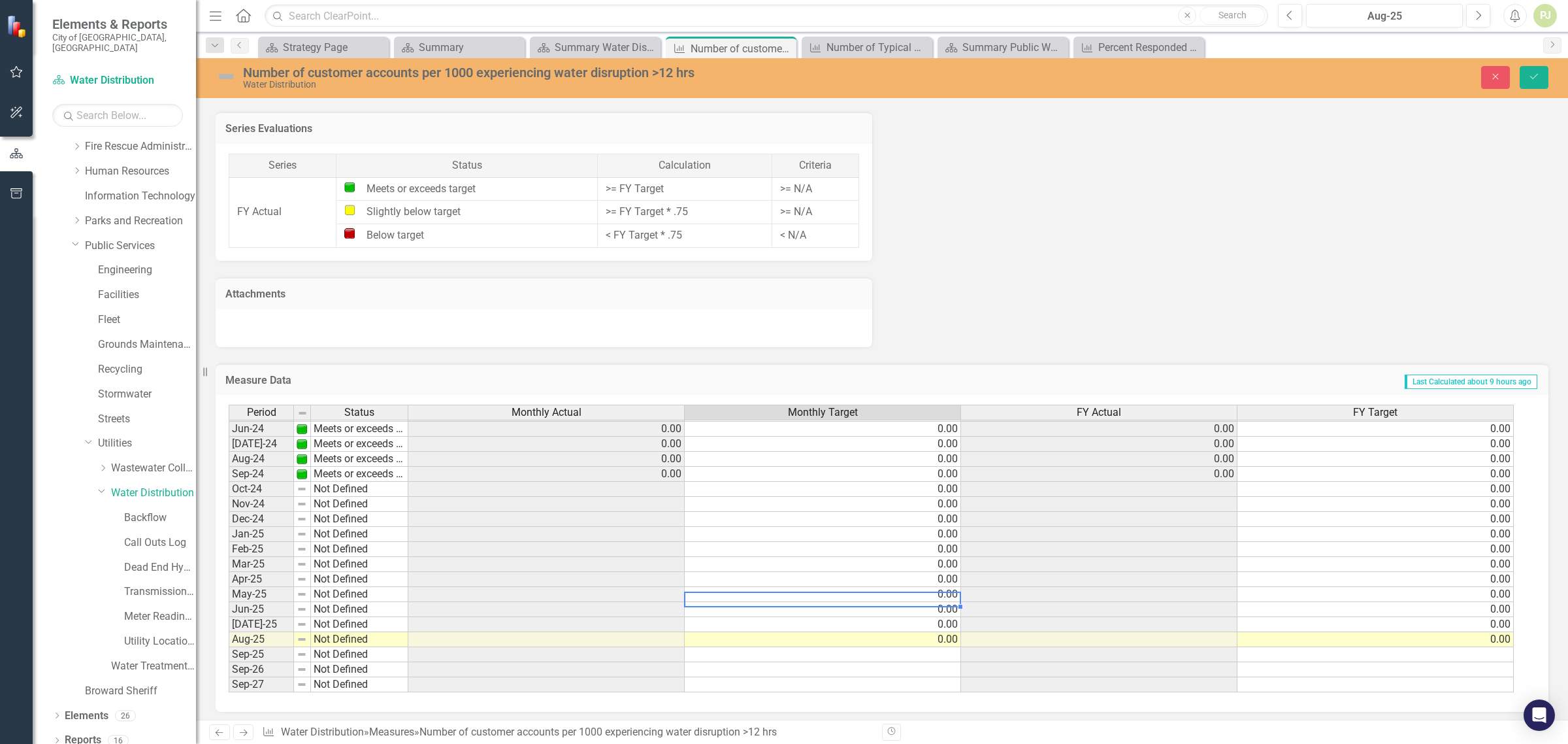
click at [1219, 482] on td at bounding box center [1100, 489] width 277 height 15
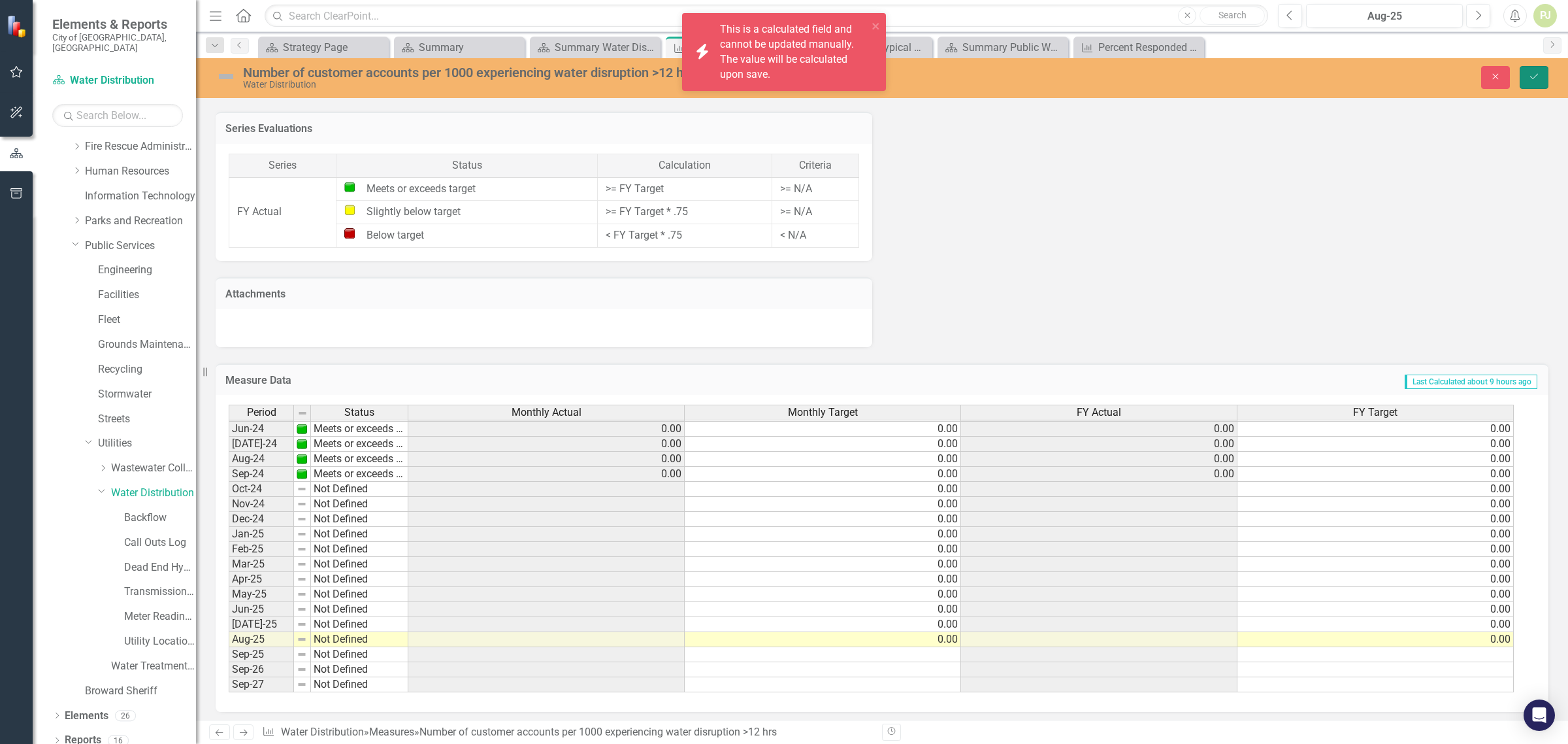
click at [1535, 77] on icon "Save" at bounding box center [1534, 77] width 12 height 9
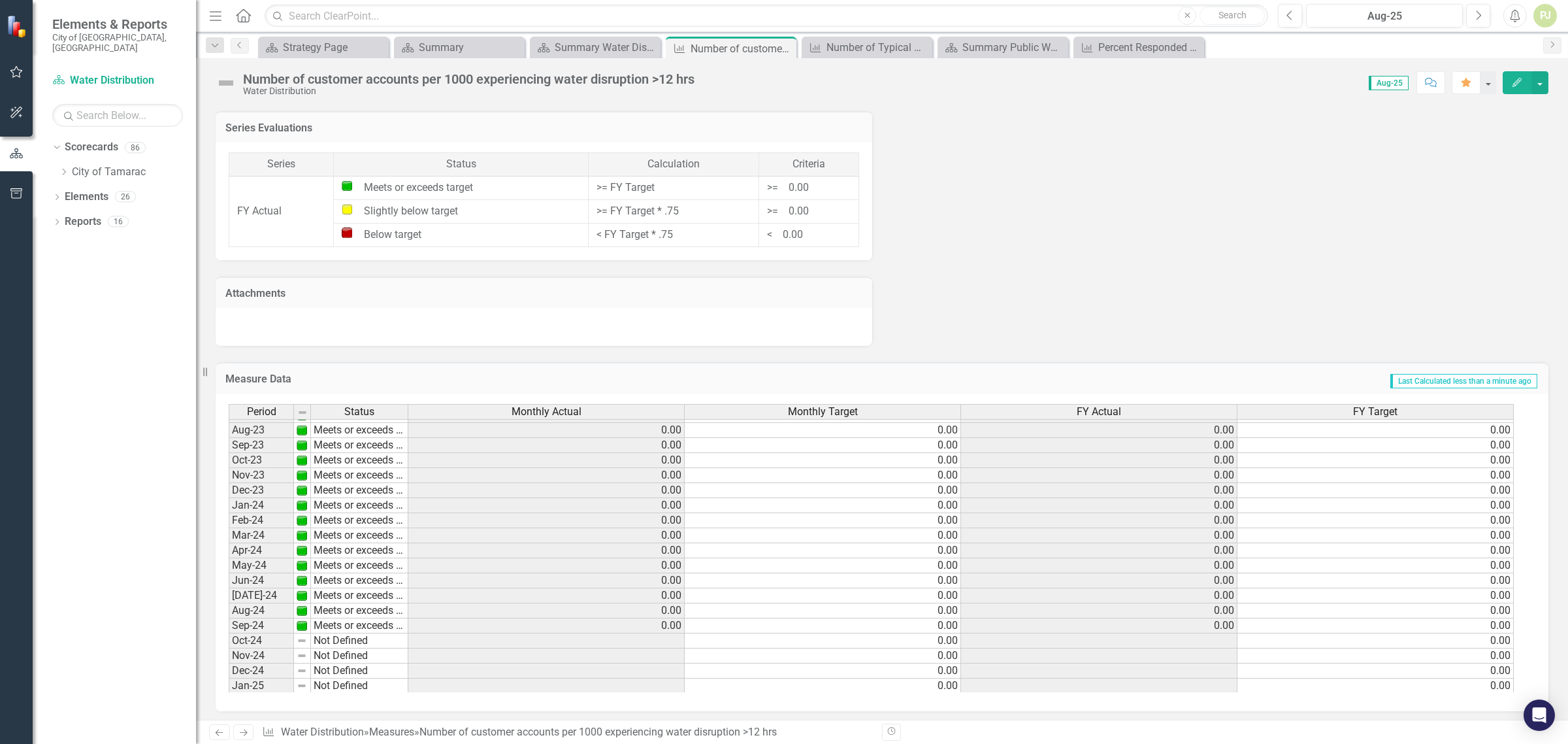
scroll to position [393, 0]
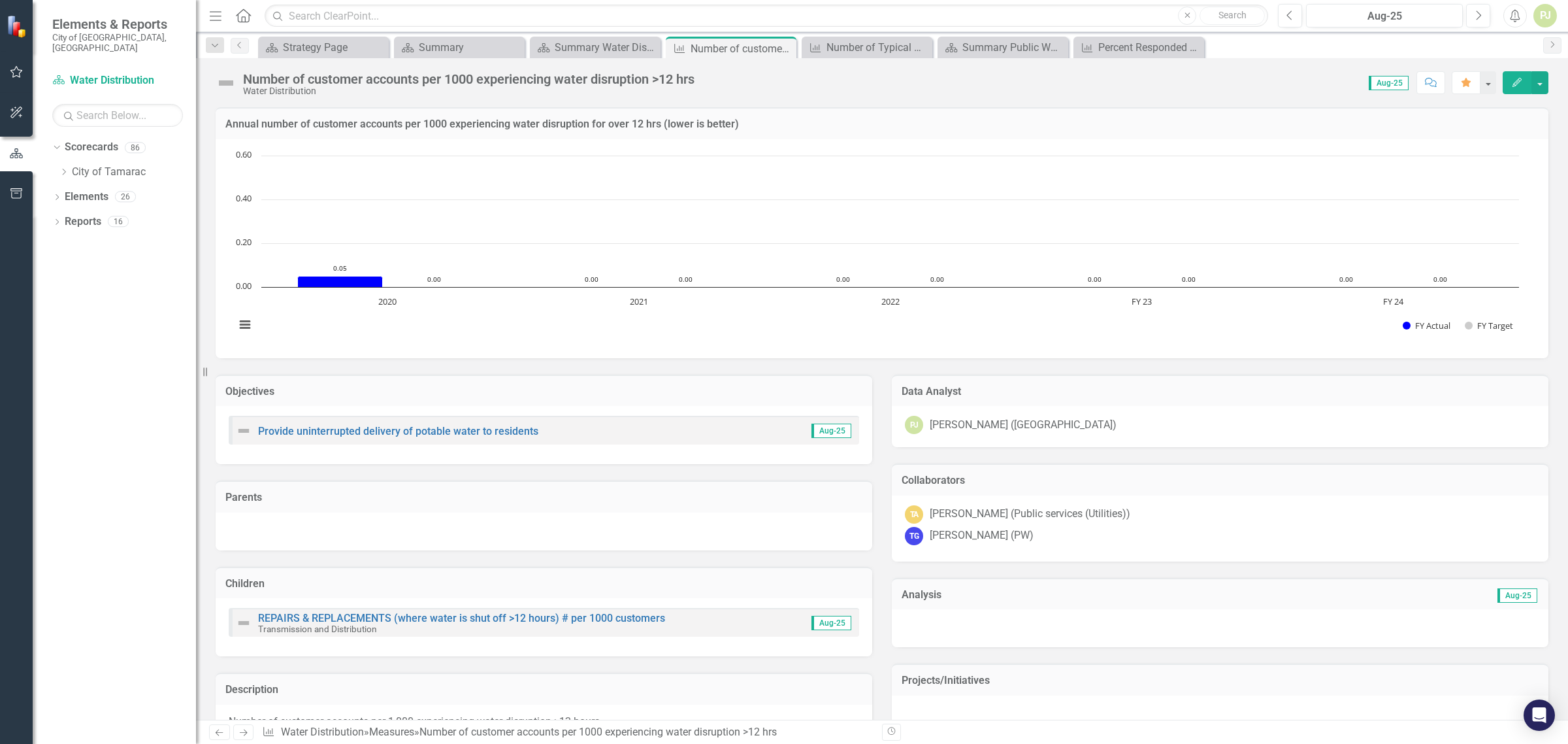
scroll to position [409, 0]
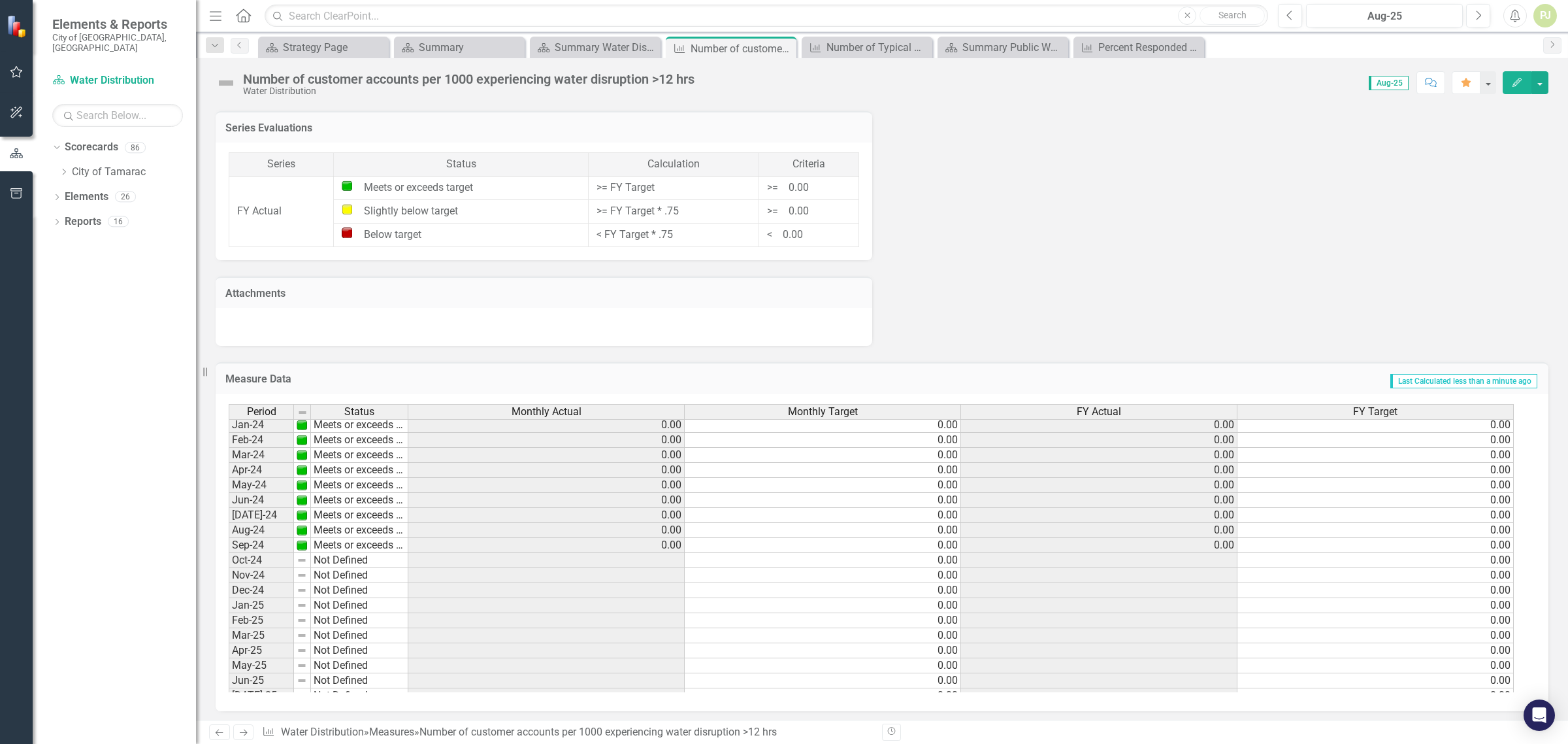
click at [324, 563] on td "Not Defined" at bounding box center [360, 560] width 98 height 15
click at [344, 561] on td "Not Defined" at bounding box center [360, 560] width 98 height 15
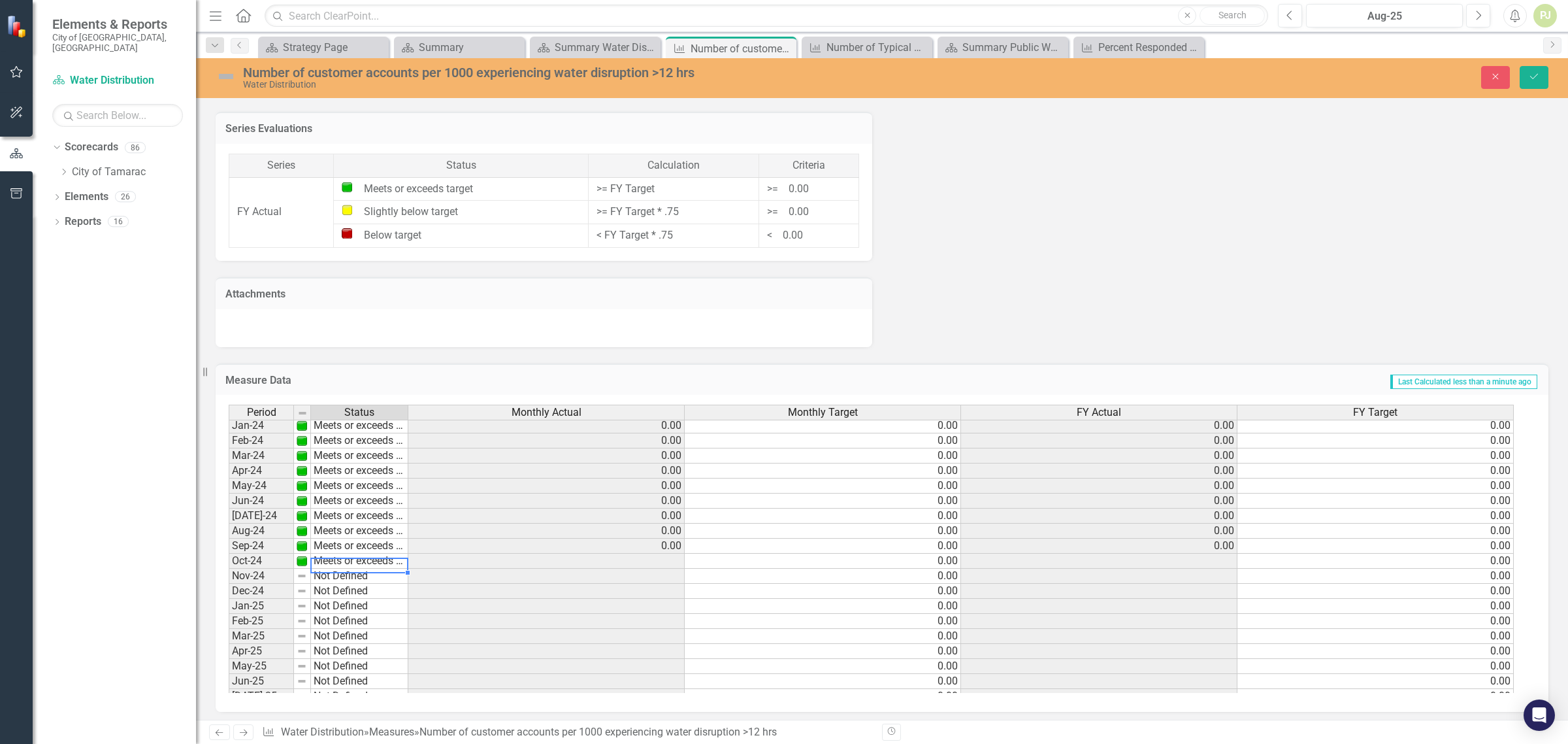
click at [352, 576] on div "Period Status Monthly Actual Monthly Target FY Actual FY Target Feb-23 Meets or…" at bounding box center [877, 549] width 1297 height 289
click at [340, 579] on td "Not Defined" at bounding box center [360, 576] width 98 height 15
click at [352, 592] on div "Period Status Monthly Actual Monthly Target FY Actual FY Target Feb-23 Meets or…" at bounding box center [877, 549] width 1297 height 289
click at [347, 590] on td "Not Defined" at bounding box center [360, 591] width 98 height 15
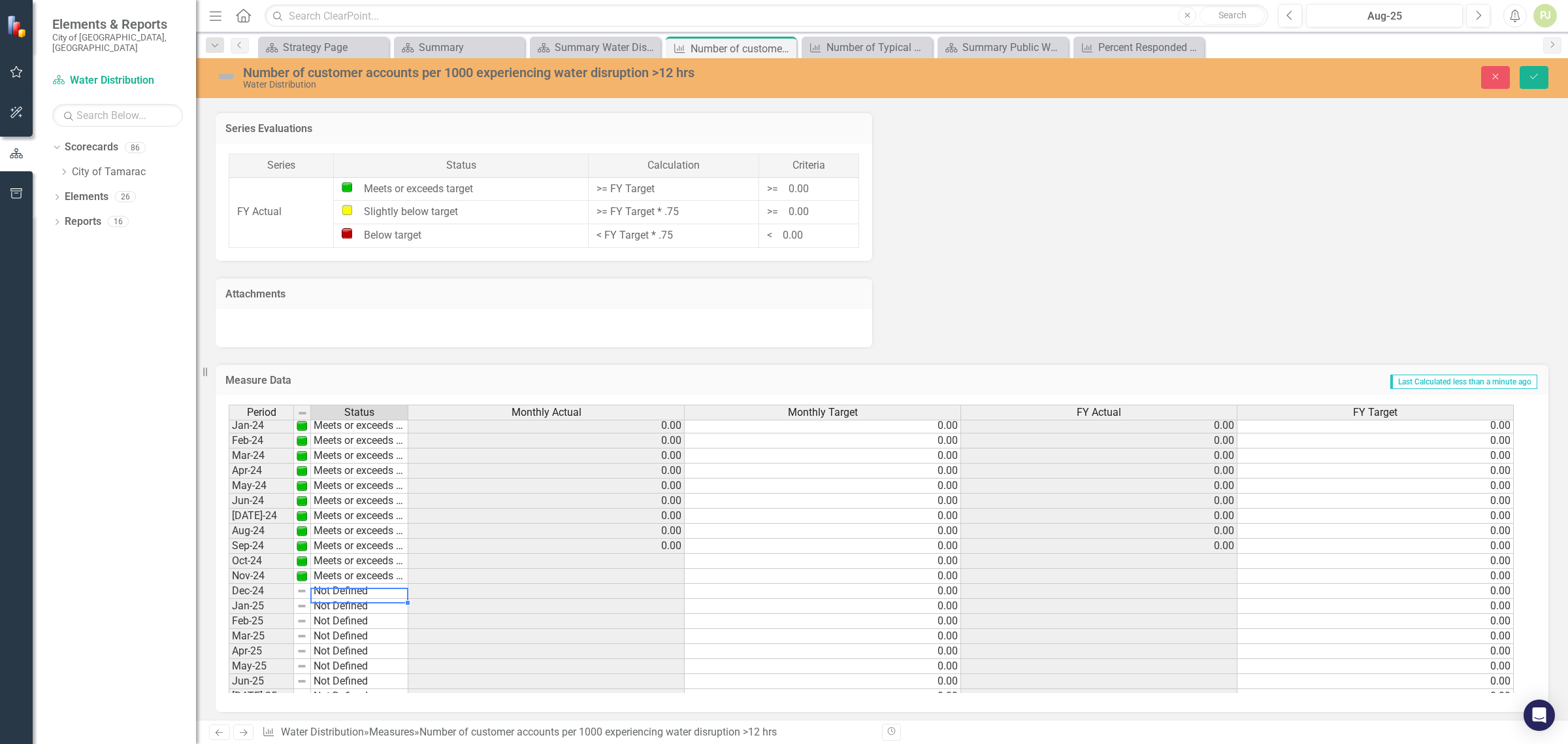
click at [347, 590] on td "Not Defined" at bounding box center [360, 591] width 98 height 15
click at [360, 603] on div "Period Status Monthly Actual Monthly Target FY Actual FY Target Feb-23 Meets or…" at bounding box center [877, 549] width 1297 height 289
click at [342, 606] on td "Not Defined" at bounding box center [360, 606] width 98 height 15
click at [358, 619] on div "Period Status Monthly Actual Monthly Target FY Actual FY Target Feb-23 Meets or…" at bounding box center [877, 549] width 1297 height 289
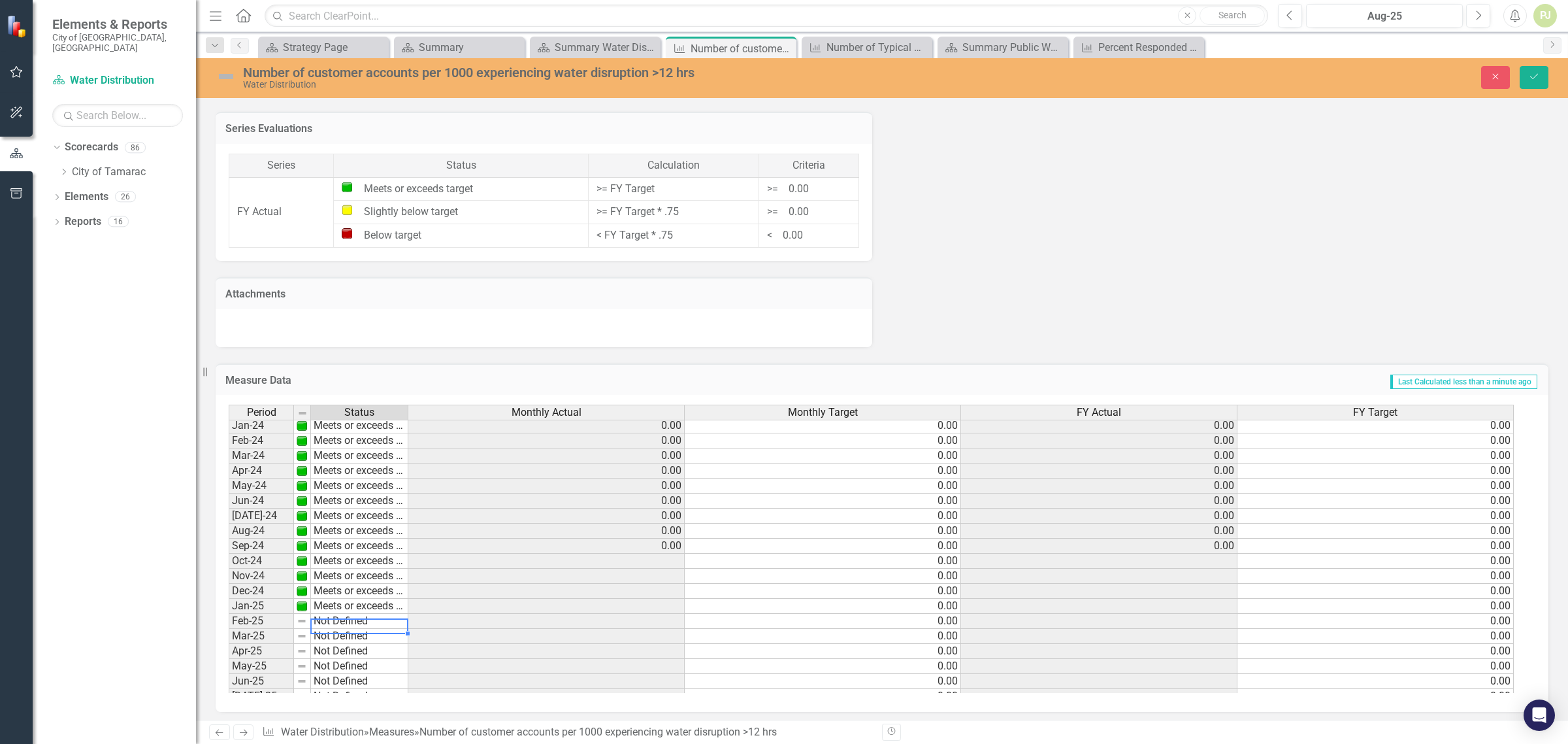
click at [350, 624] on td "Not Defined" at bounding box center [360, 621] width 98 height 15
click at [358, 638] on div "Period Status Monthly Actual Monthly Target FY Actual FY Target Feb-23 Meets or…" at bounding box center [877, 549] width 1297 height 289
click at [341, 639] on td "Not Defined" at bounding box center [360, 636] width 98 height 15
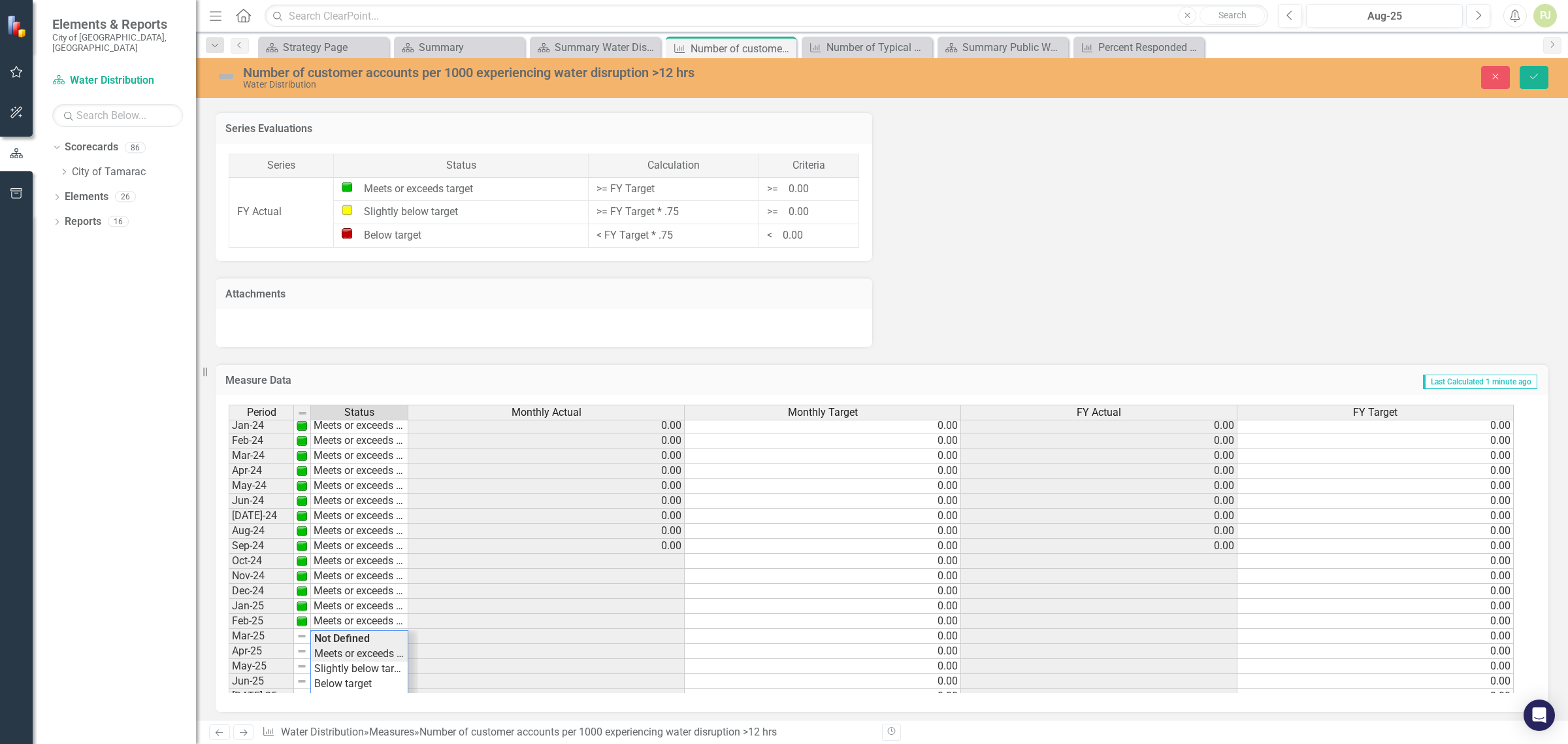
click at [350, 649] on div "Period Status Monthly Actual Monthly Target FY Actual FY Target Feb-23 Meets or…" at bounding box center [877, 549] width 1297 height 289
click at [347, 651] on td "Not Defined" at bounding box center [360, 651] width 98 height 15
click at [351, 665] on div "Period Status Monthly Actual Monthly Target FY Actual FY Target Feb-23 Meets or…" at bounding box center [877, 549] width 1297 height 289
click at [350, 670] on td "Not Defined" at bounding box center [360, 666] width 98 height 15
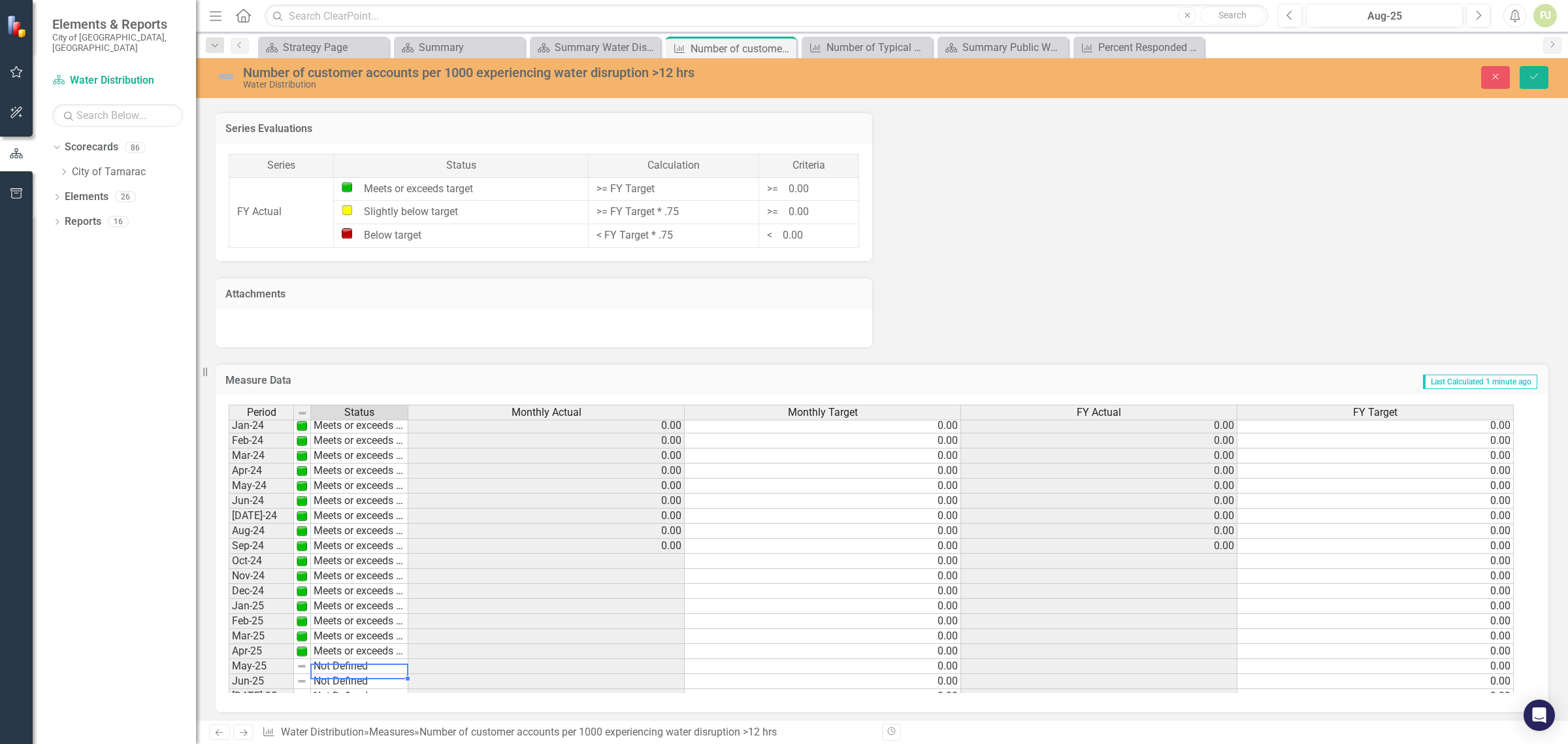
click at [350, 670] on td "Not Defined" at bounding box center [360, 666] width 98 height 15
click at [355, 678] on div "Period Status Monthly Actual Monthly Target FY Actual FY Target Feb-23 Meets or…" at bounding box center [877, 549] width 1297 height 289
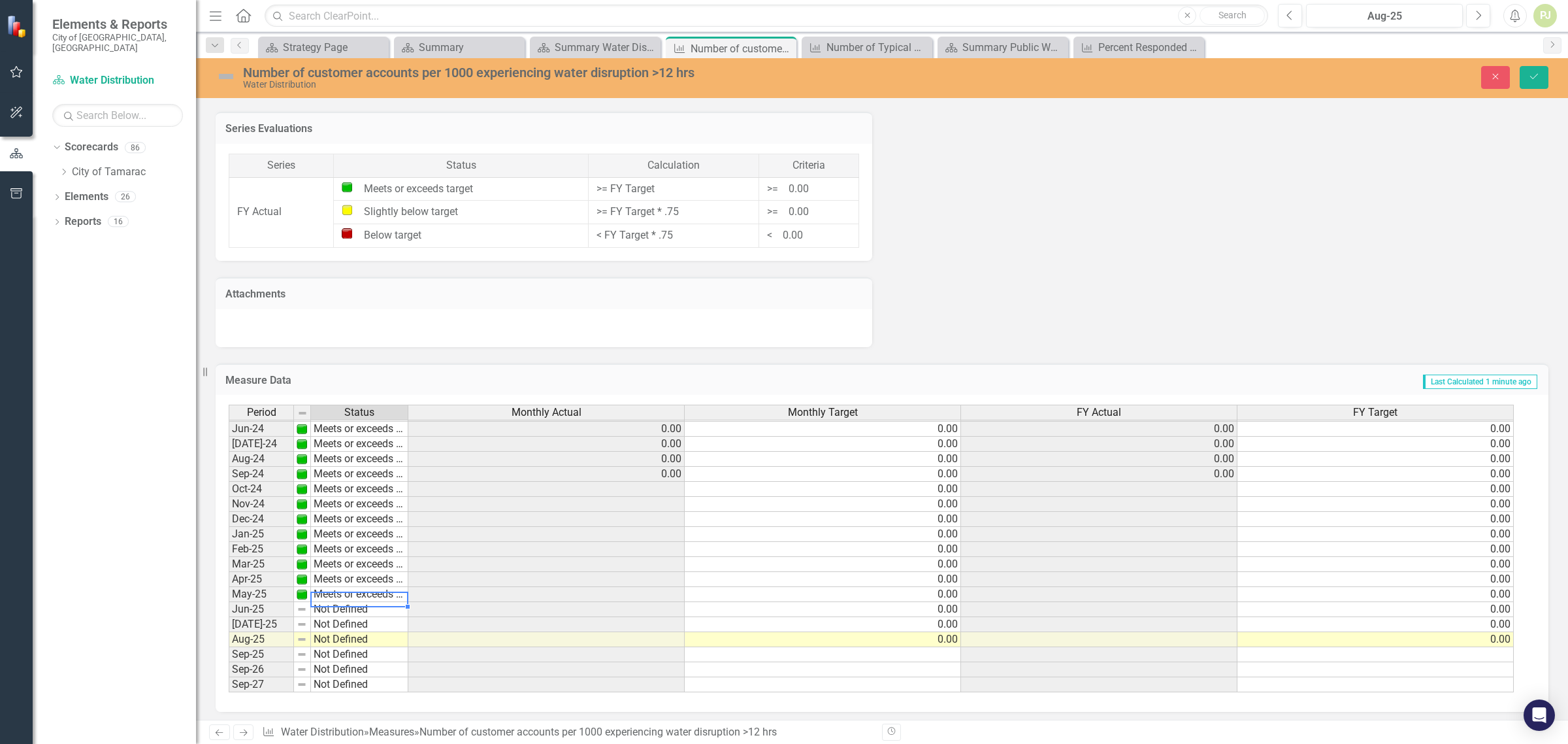
scroll to position [907, 0]
click at [352, 634] on tbody "Feb-23 Meets or exceeds target Mar-23 Meets or exceeds target Apr-23 Meets or e…" at bounding box center [318, 435] width 180 height 512
click at [352, 634] on td "Not Defined" at bounding box center [360, 638] width 98 height 15
click at [357, 632] on td "Not Defined" at bounding box center [360, 638] width 98 height 15
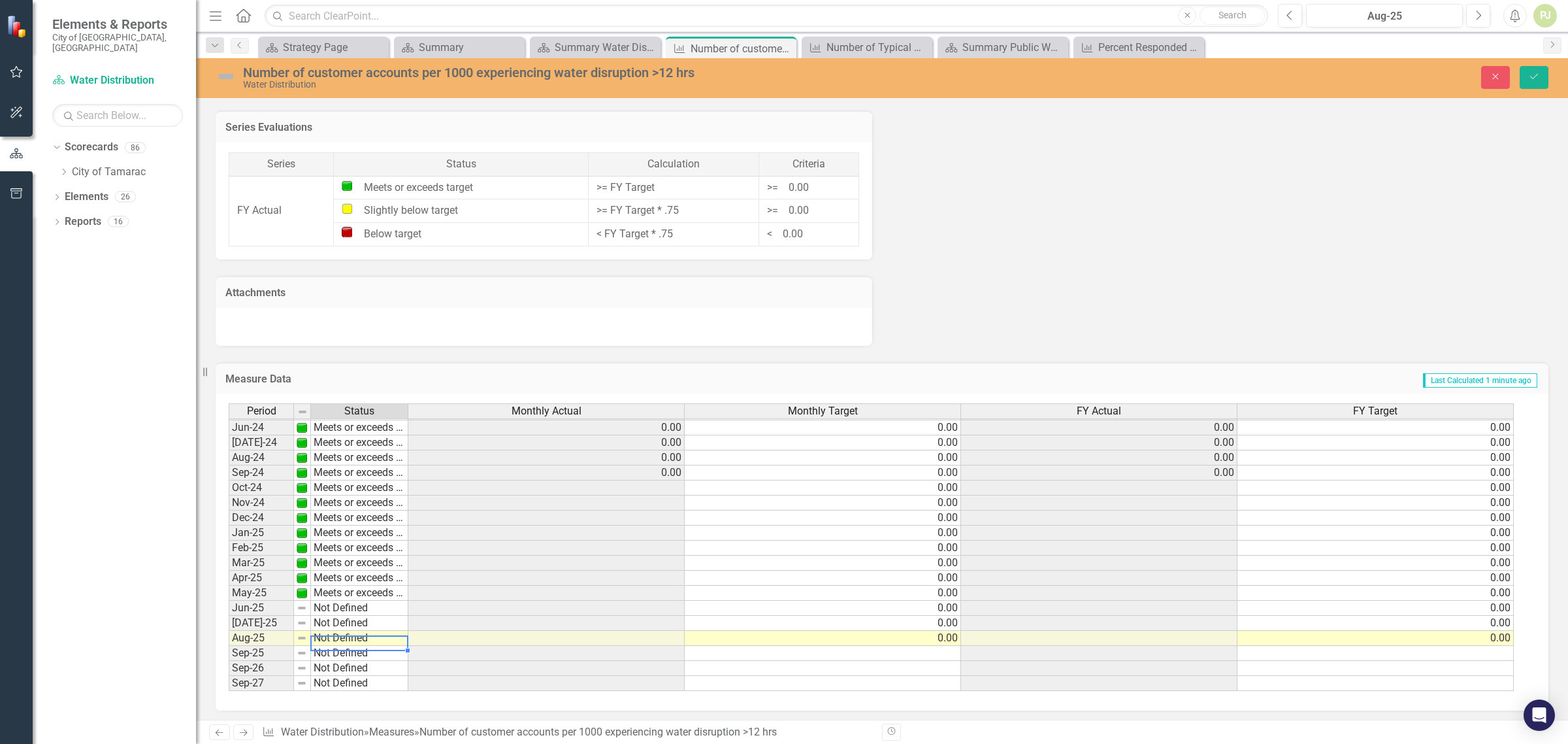
click at [357, 632] on td "Not Defined" at bounding box center [360, 638] width 98 height 15
click at [360, 570] on div "Period Status Monthly Actual Monthly Target FY Actual FY Target May-23 Meets or…" at bounding box center [877, 548] width 1297 height 289
click at [352, 621] on td "Not Defined" at bounding box center [360, 623] width 98 height 15
click at [358, 553] on div "Period Status Monthly Actual Monthly Target FY Actual FY Target May-23 Meets or…" at bounding box center [877, 548] width 1297 height 289
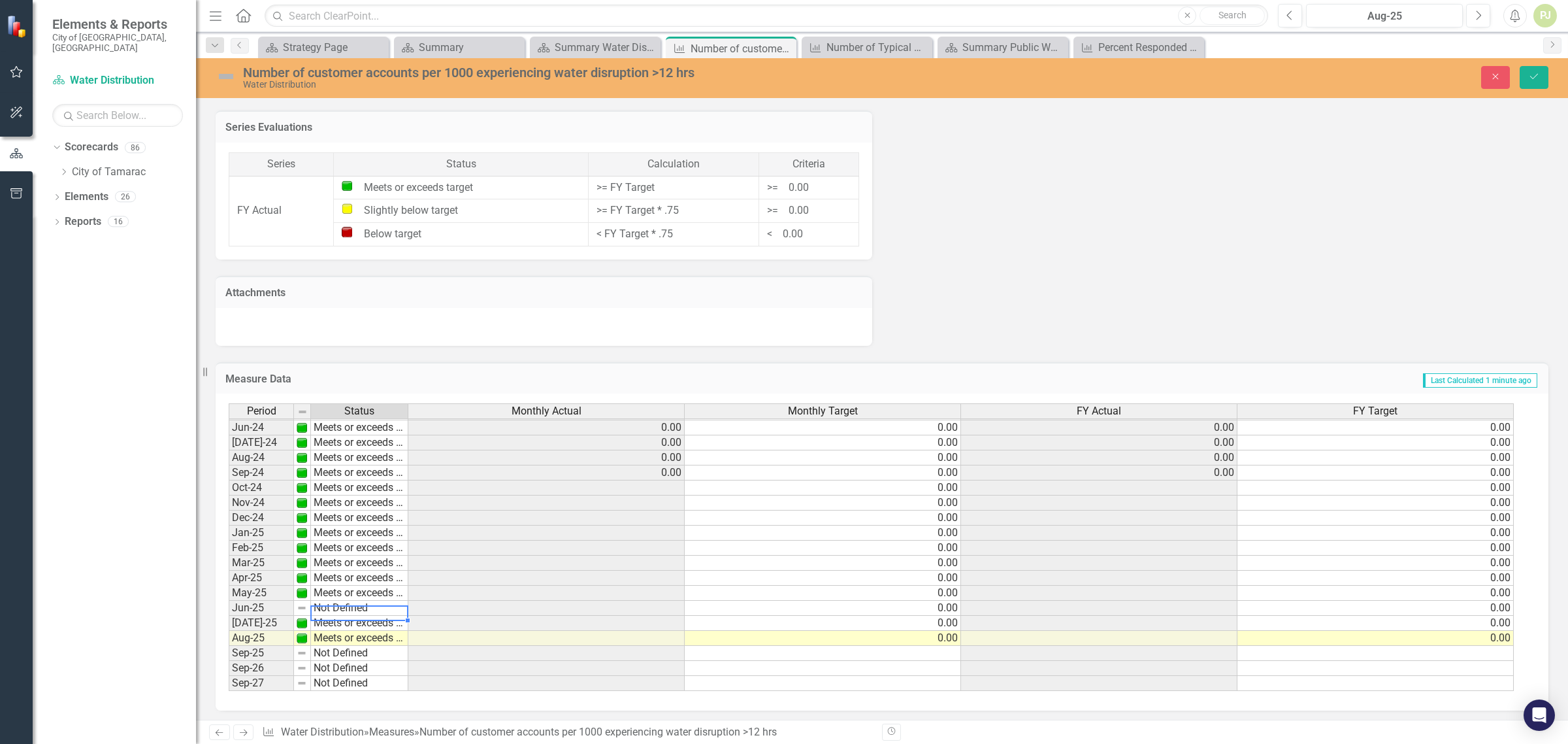
click at [345, 602] on td "Not Defined" at bounding box center [360, 608] width 98 height 15
type textarea "Meets or exceeds target"
click at [358, 540] on div "Period Status Monthly Actual Monthly Target FY Actual FY Target May-23 Meets or…" at bounding box center [877, 548] width 1297 height 289
click at [1222, 480] on td at bounding box center [1100, 487] width 277 height 15
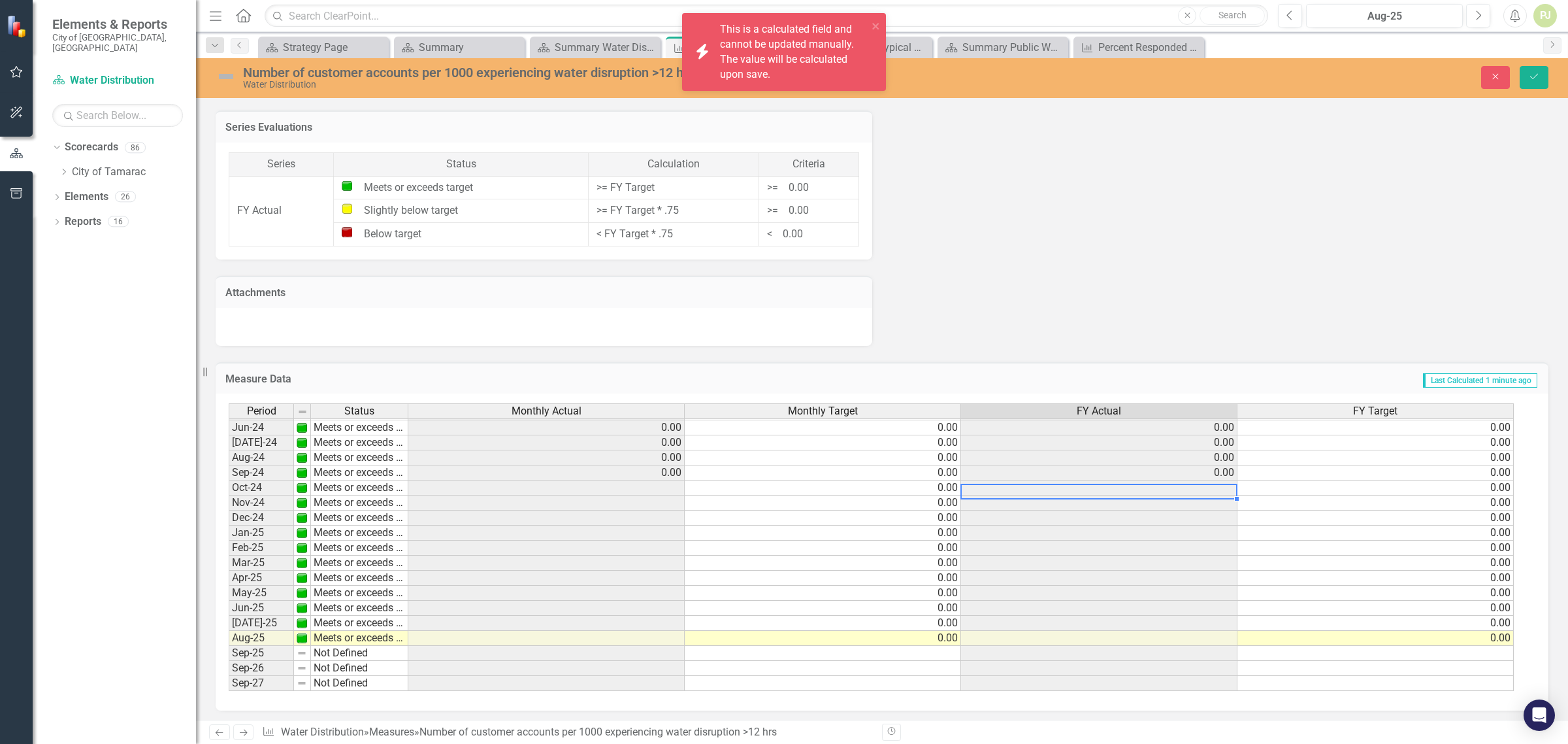
click at [1222, 480] on td at bounding box center [1100, 487] width 277 height 15
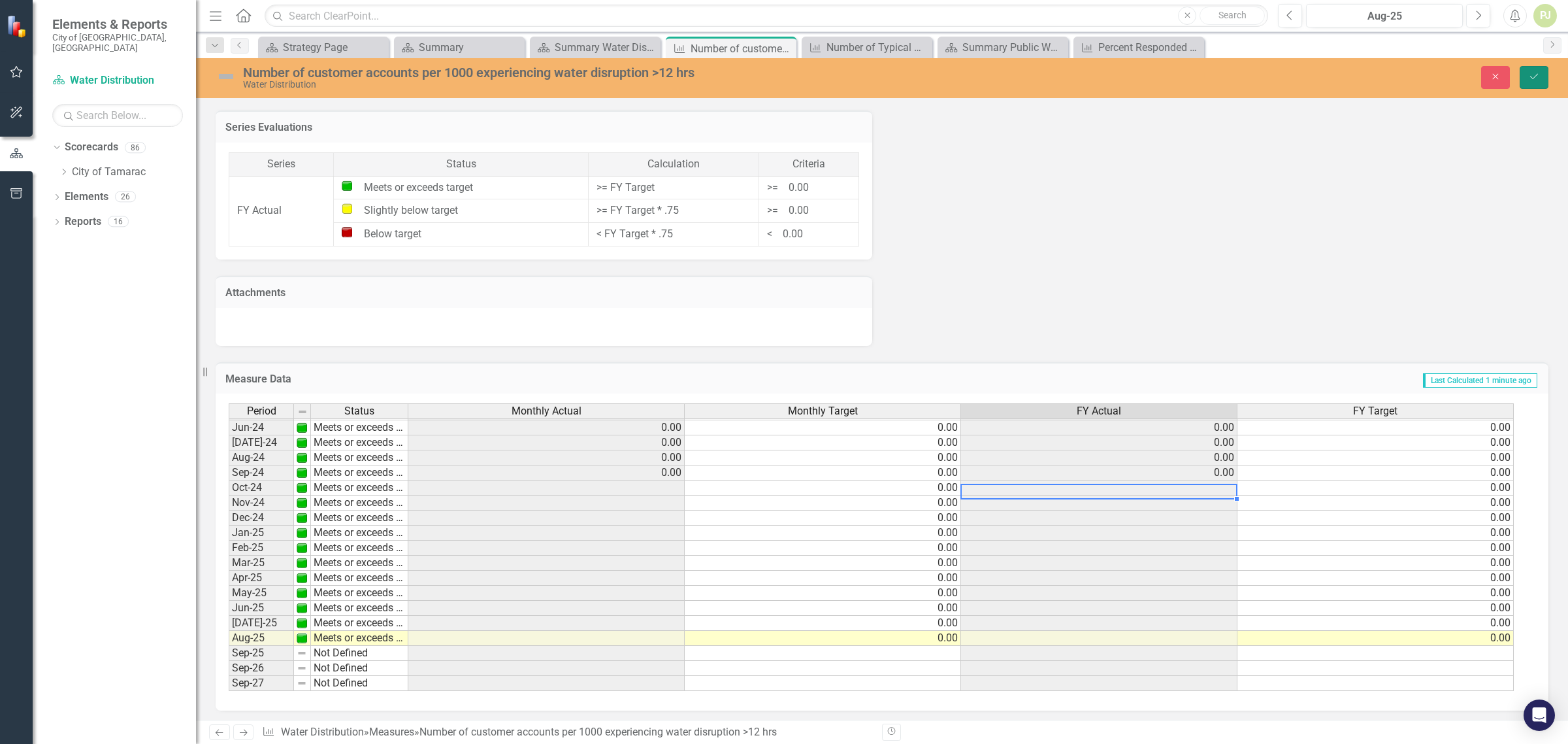
click at [1530, 82] on button "Save" at bounding box center [1534, 77] width 28 height 23
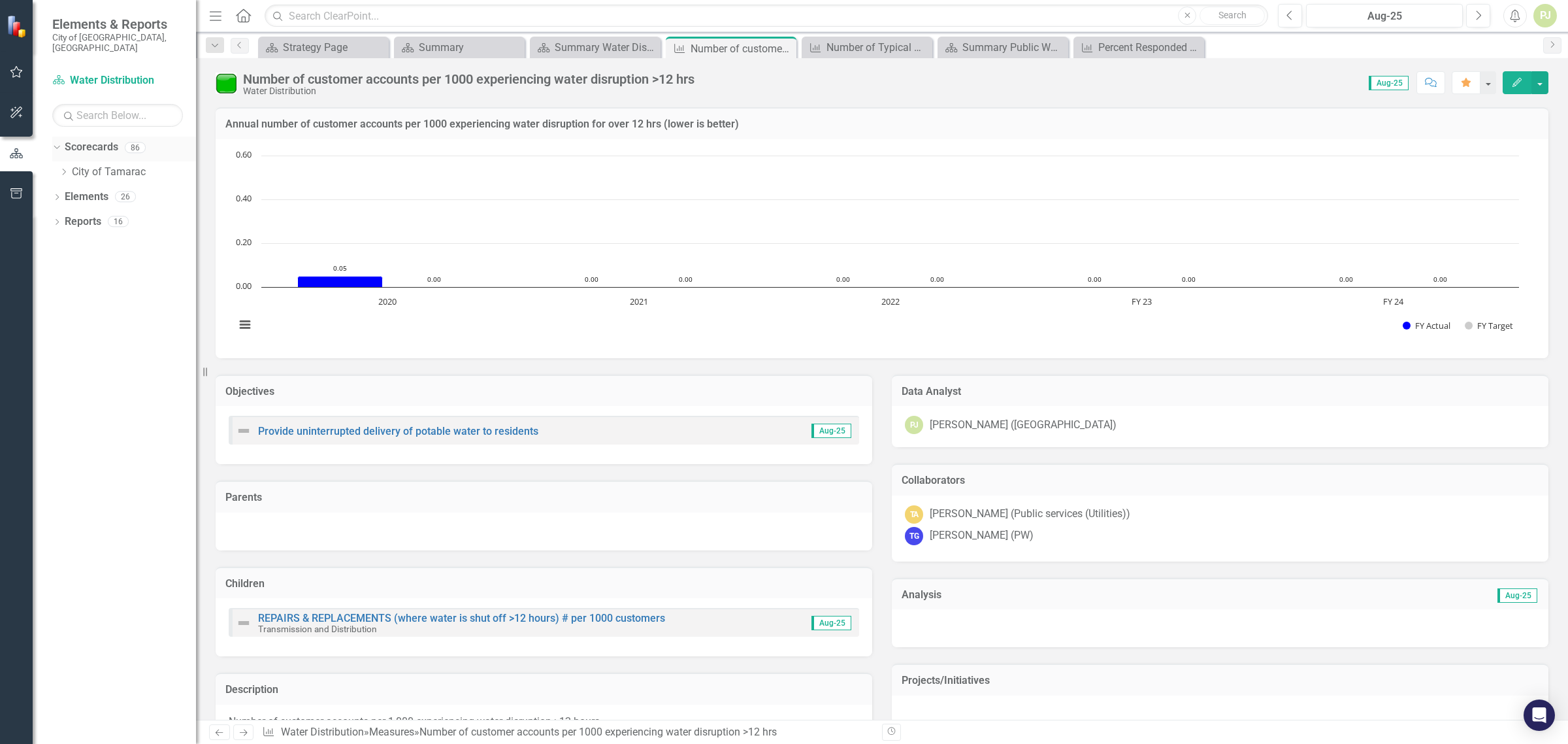
click at [60, 143] on div "Dropdown" at bounding box center [54, 147] width 11 height 9
click at [59, 145] on icon "Dropdown" at bounding box center [57, 149] width 9 height 7
click at [67, 168] on icon "Dropdown" at bounding box center [63, 172] width 9 height 8
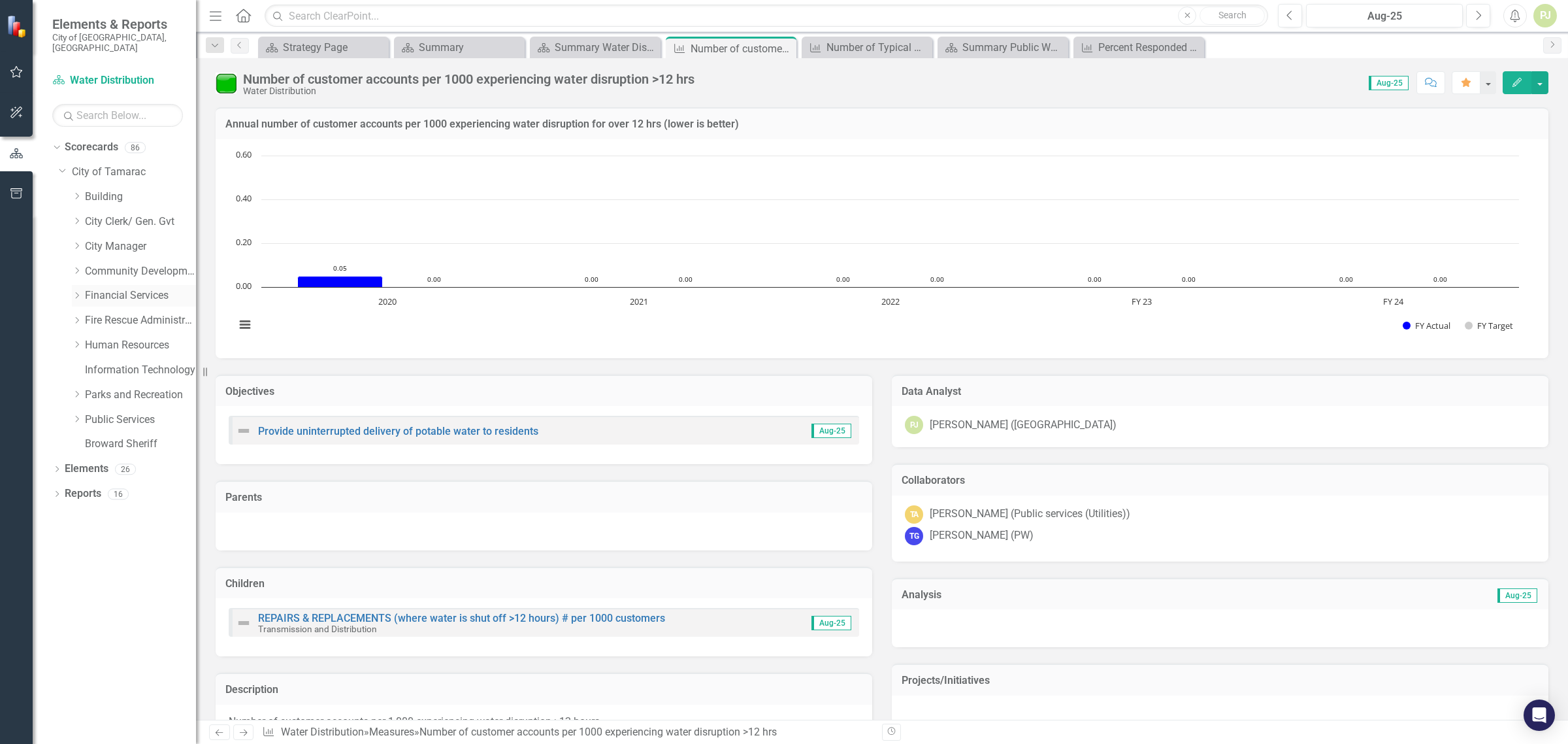
click at [76, 291] on icon "Dropdown" at bounding box center [76, 295] width 9 height 8
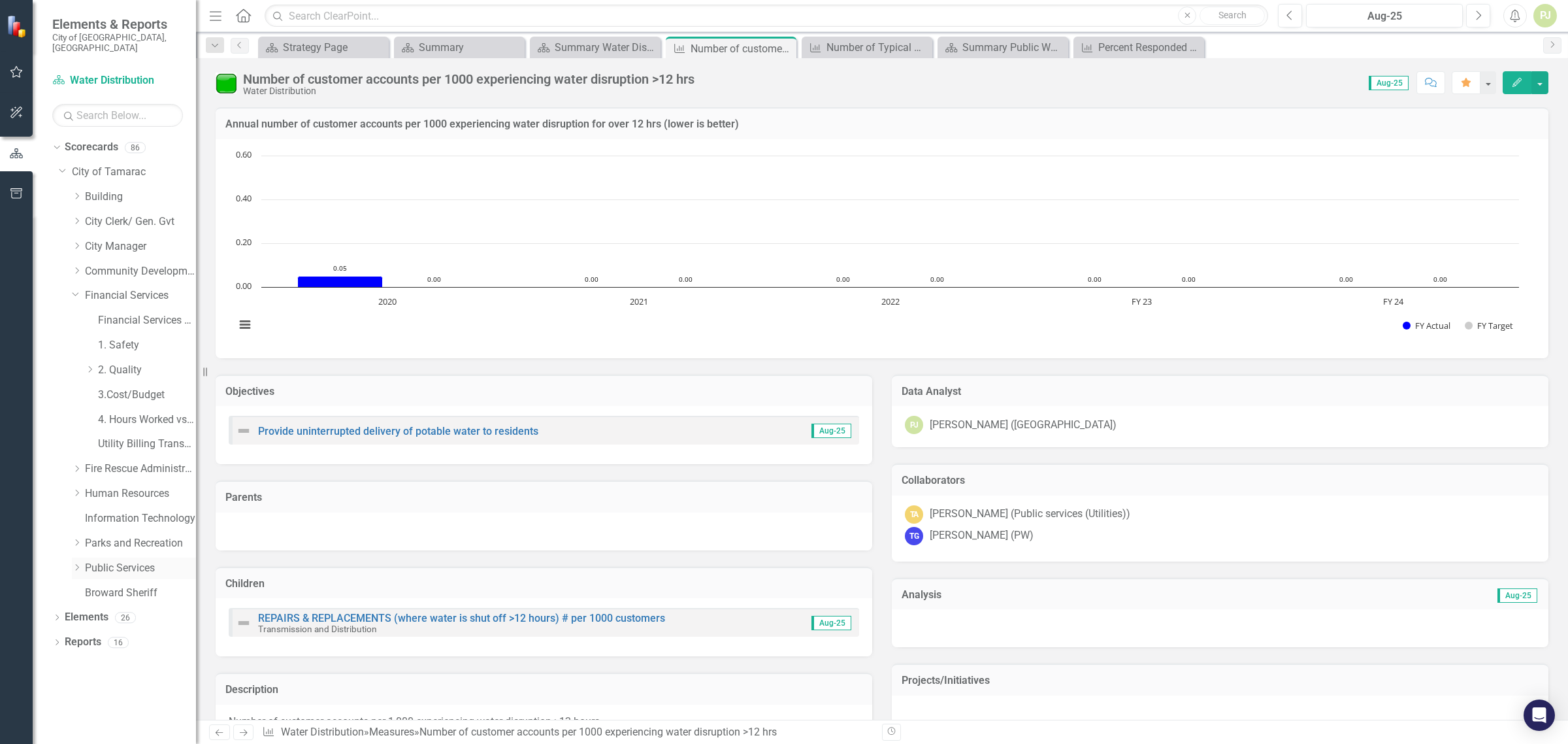
click at [98, 561] on link "Public Services" at bounding box center [141, 568] width 111 height 15
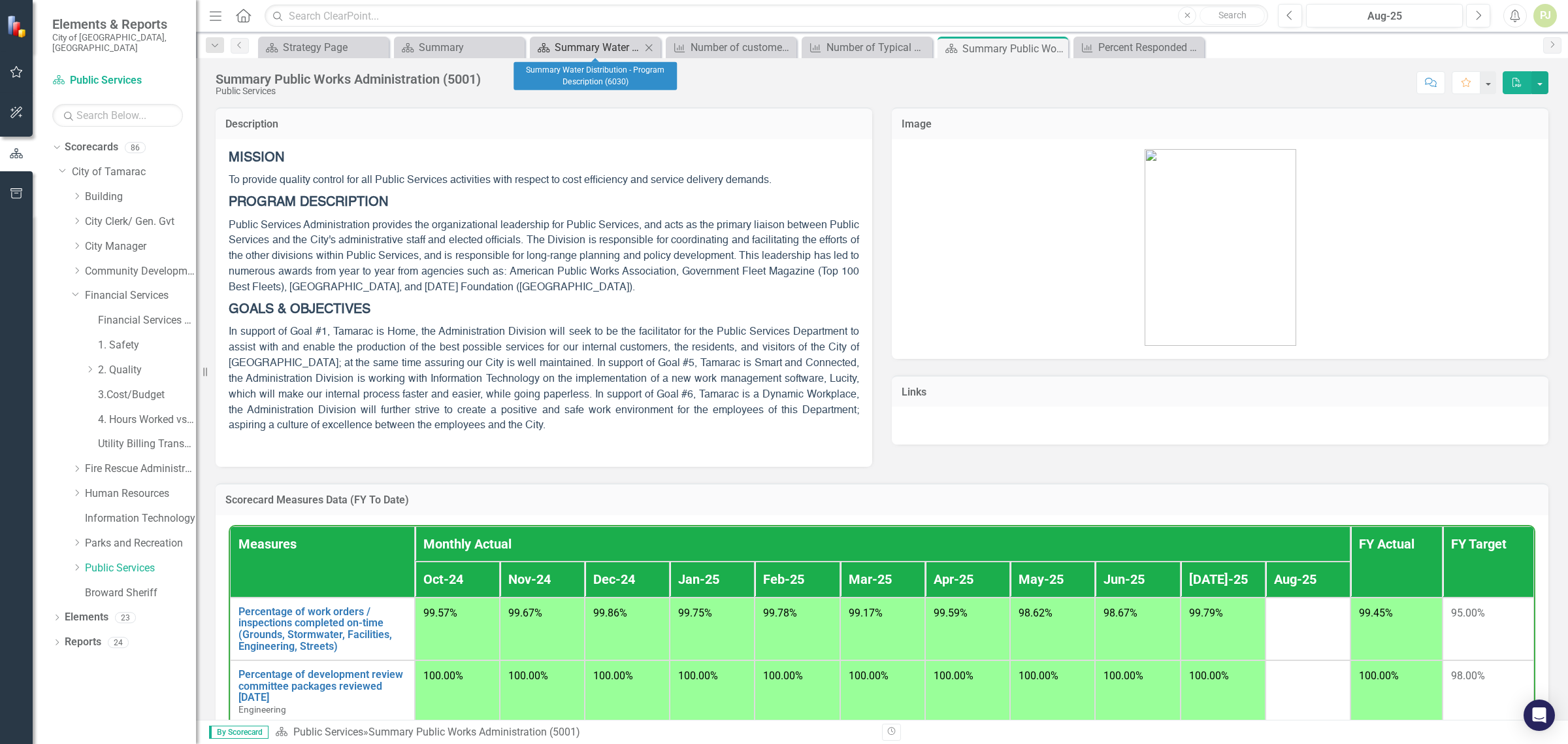
click at [588, 50] on div "Summary Water Distribution - Program Description (6030)" at bounding box center [598, 47] width 86 height 16
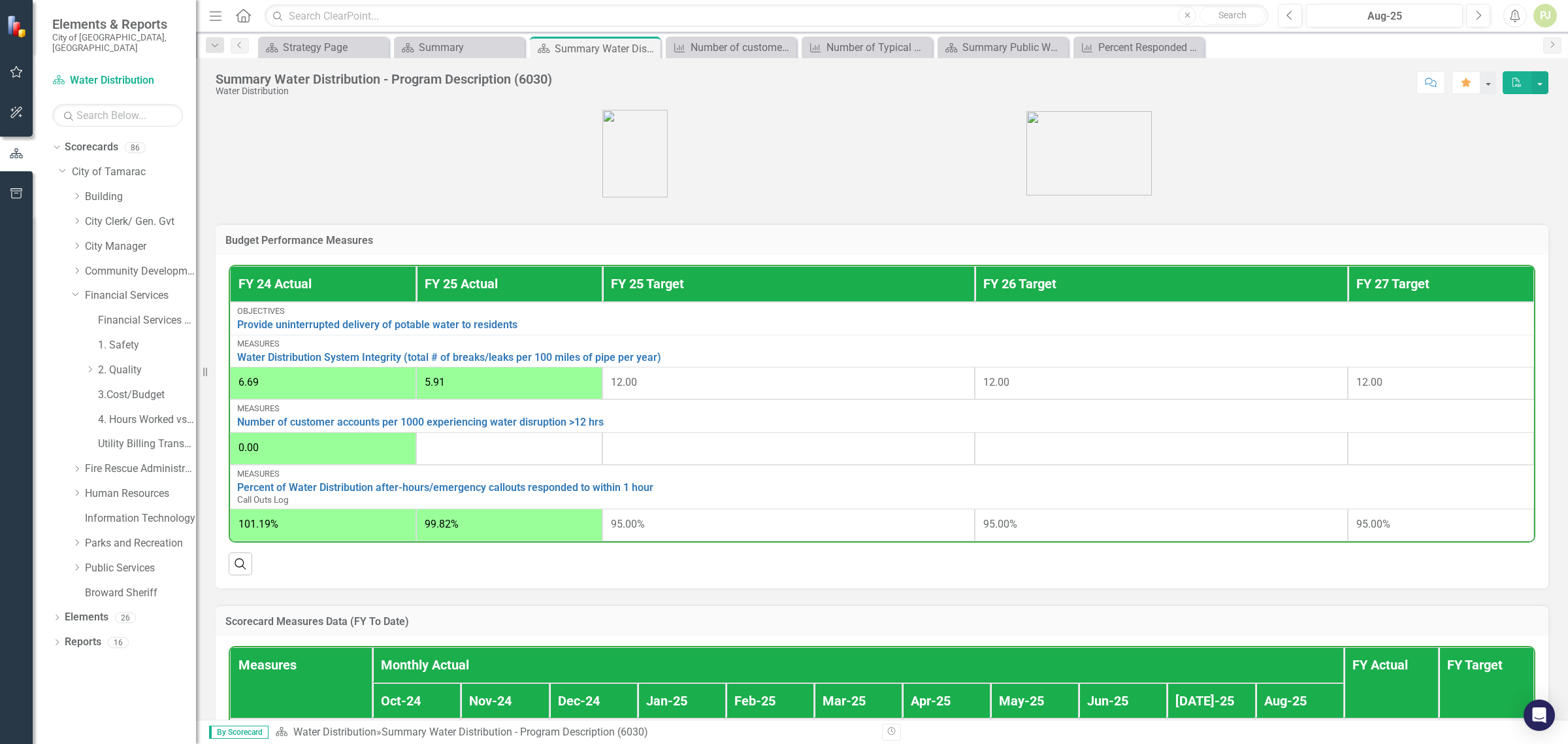
scroll to position [327, 0]
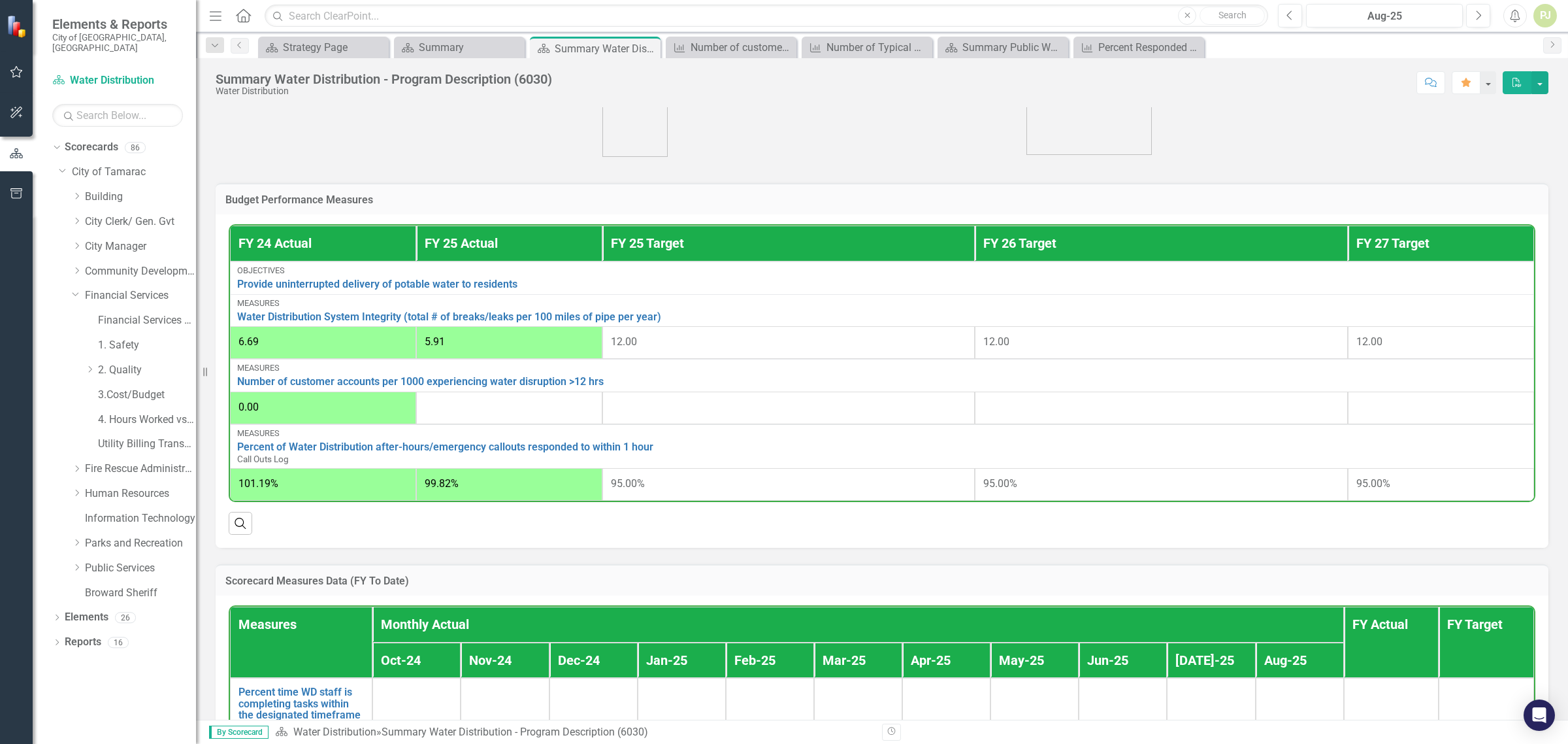
click at [663, 414] on div at bounding box center [789, 408] width 356 height 16
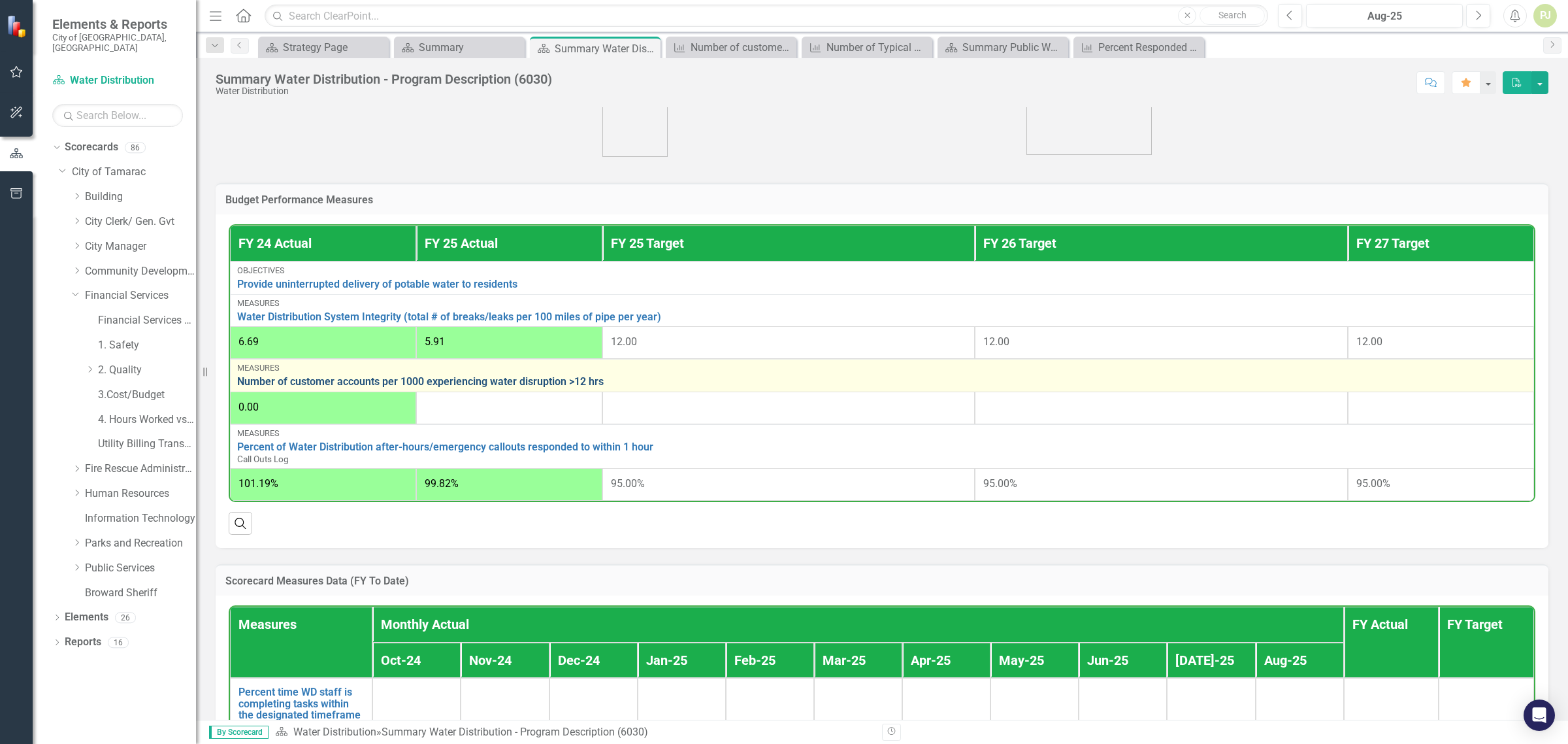
click at [381, 383] on link "Number of customer accounts per 1000 experiencing water disruption >12 hrs" at bounding box center [882, 382] width 1290 height 12
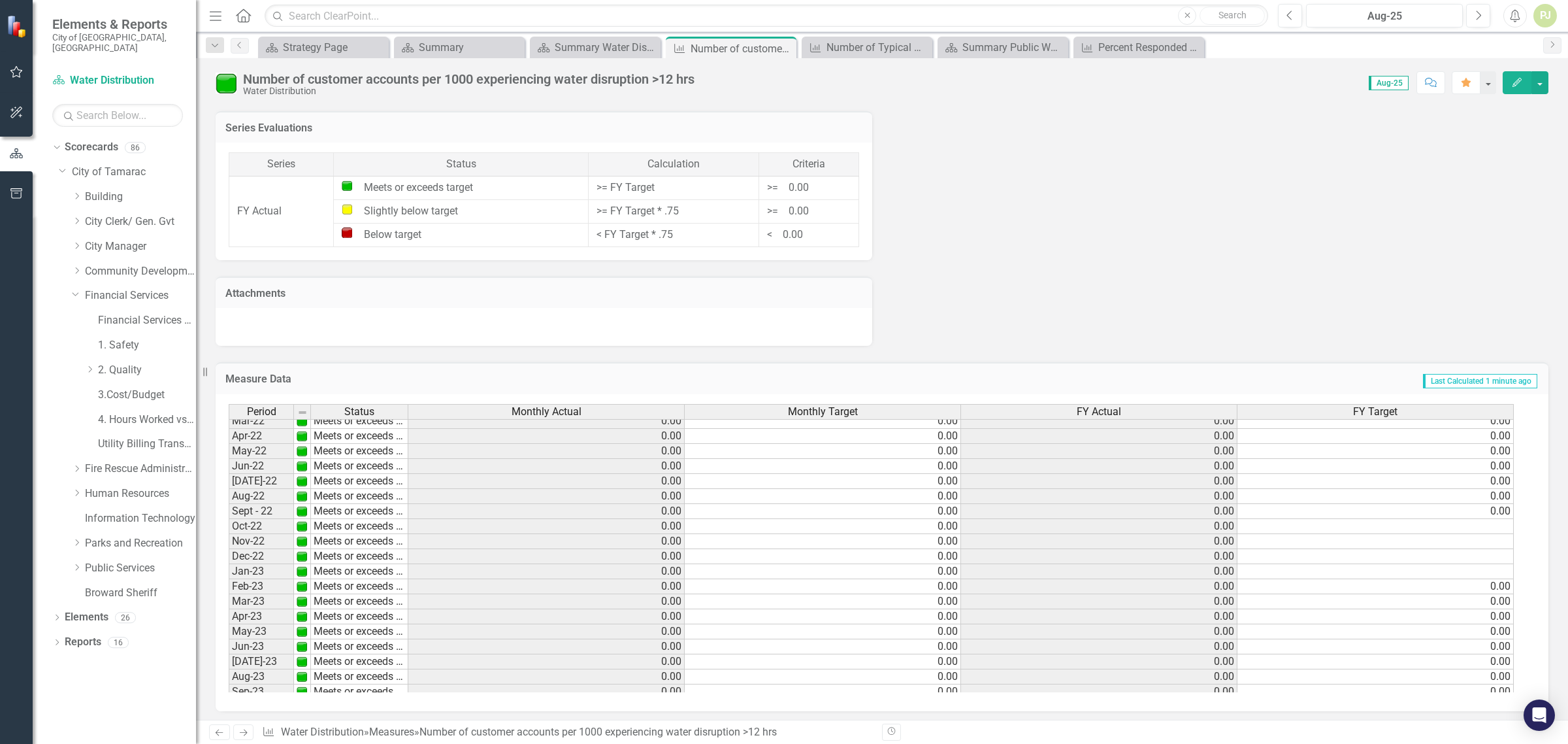
click at [1443, 527] on tbody "Nov-21 Meets or exceeds target 0.00 0.00 0.00 0.00 Dec-21 Meets or exceeds targ…" at bounding box center [871, 586] width 1285 height 467
click at [1443, 527] on td at bounding box center [1376, 526] width 277 height 15
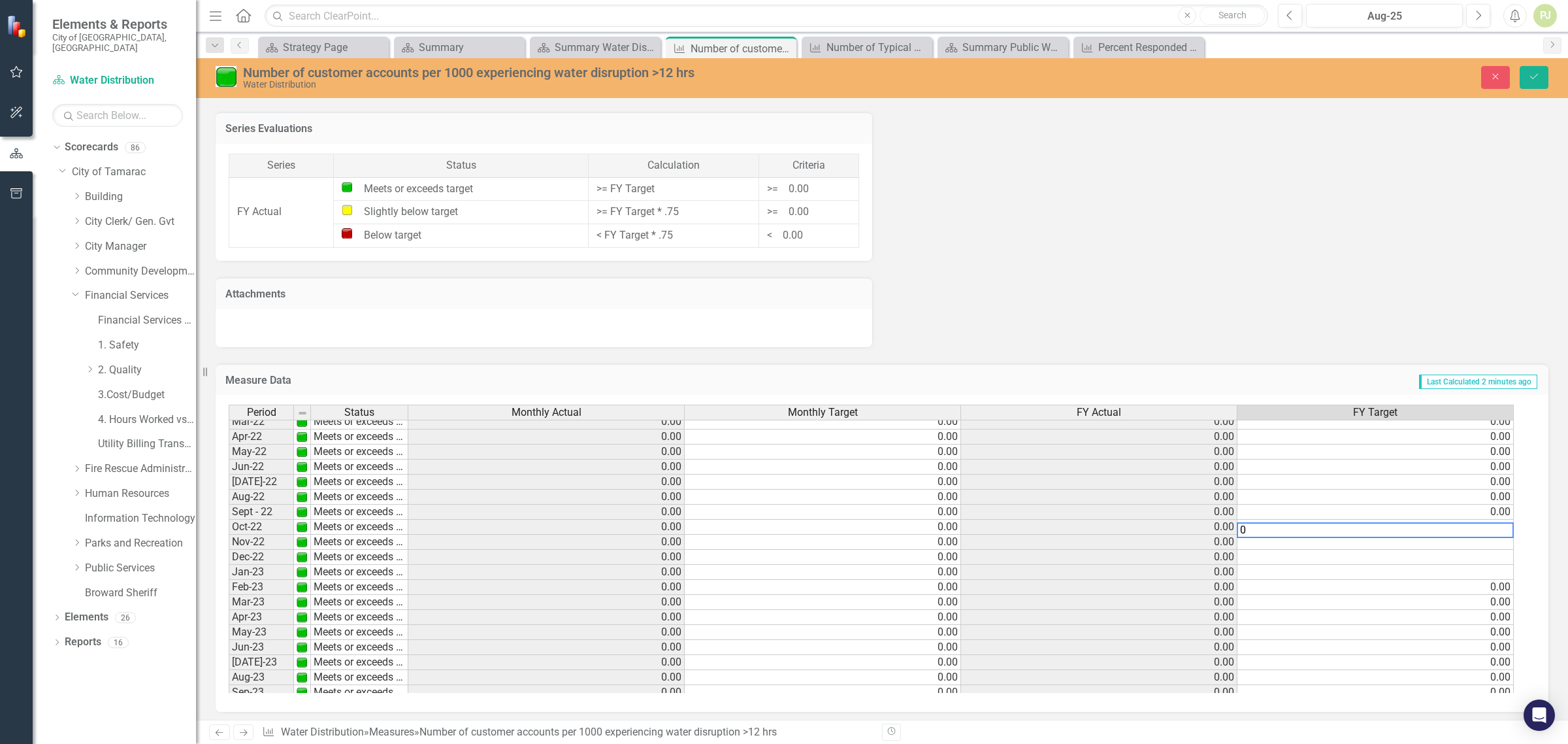
type textarea "0"
click at [1475, 540] on td at bounding box center [1376, 542] width 277 height 15
type textarea "0"
click at [1464, 557] on td at bounding box center [1376, 557] width 277 height 15
type textarea "0"
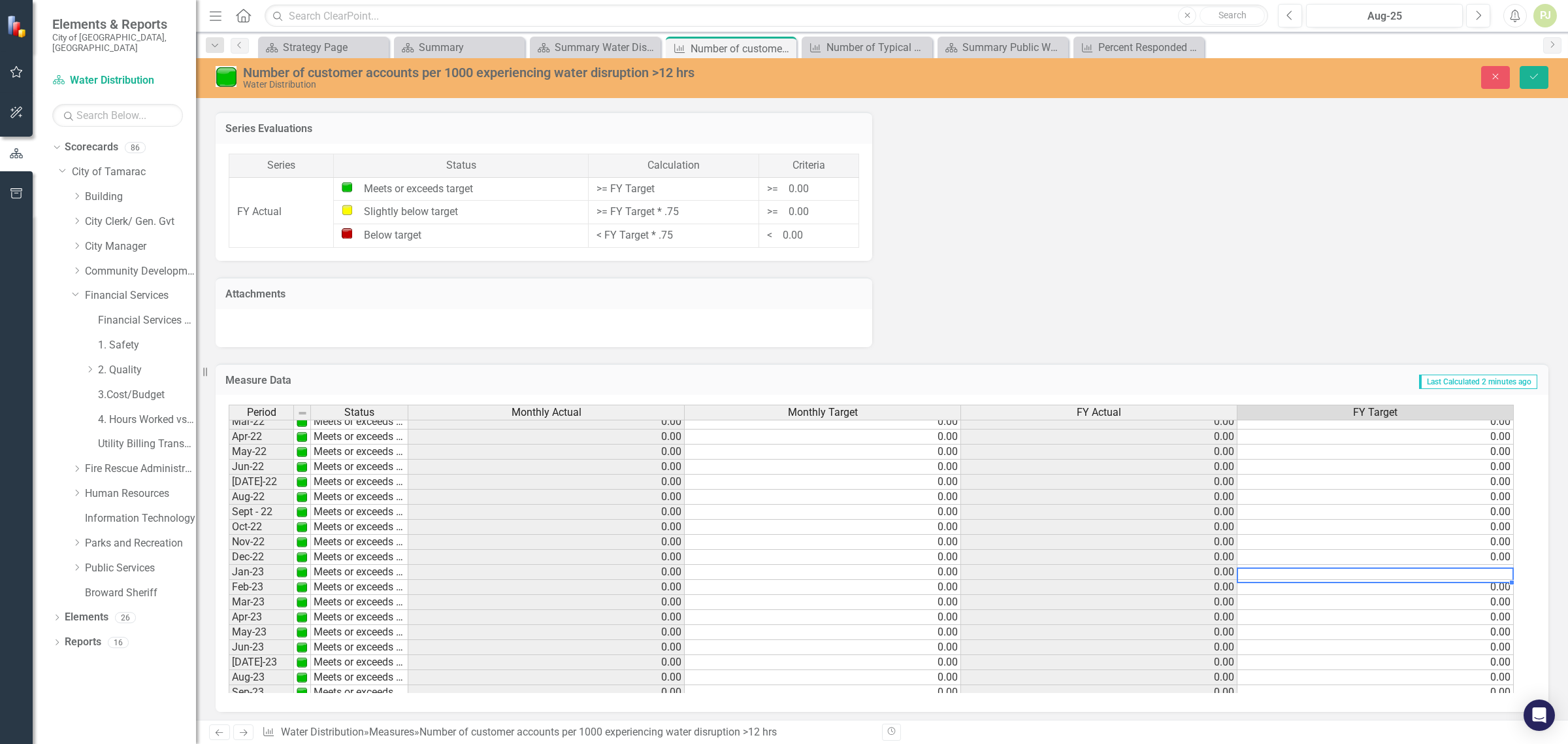
click at [1462, 571] on td at bounding box center [1376, 572] width 277 height 15
type textarea "0"
click at [1454, 586] on td "0.00" at bounding box center [1376, 587] width 277 height 15
click at [1529, 74] on icon "Save" at bounding box center [1534, 77] width 12 height 9
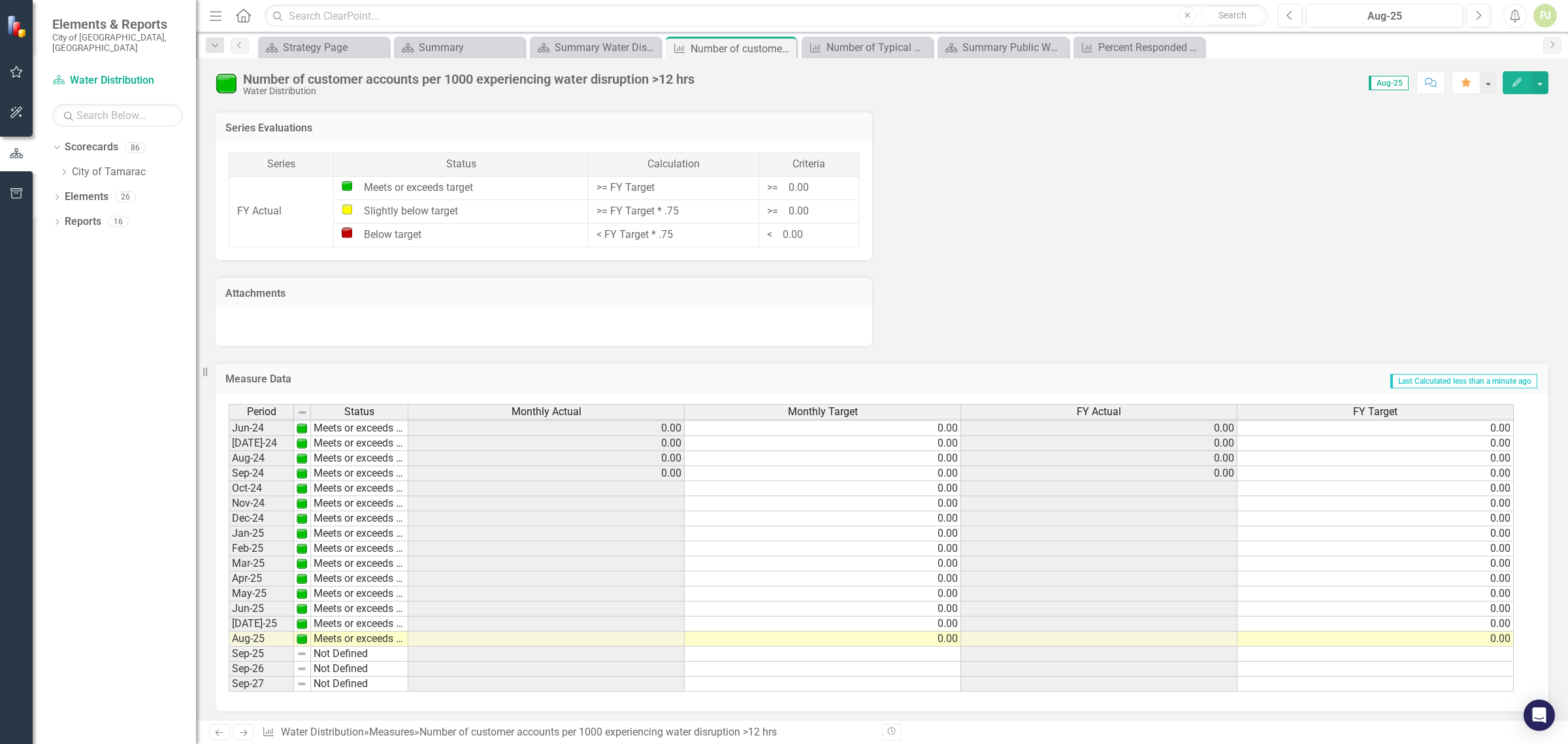
click at [1221, 490] on tbody "Jan-23 Meets or exceeds target 0.00 0.00 0.00 0.00 Feb-23 Meets or exceeds targ…" at bounding box center [871, 428] width 1285 height 527
click at [663, 486] on td at bounding box center [547, 488] width 277 height 15
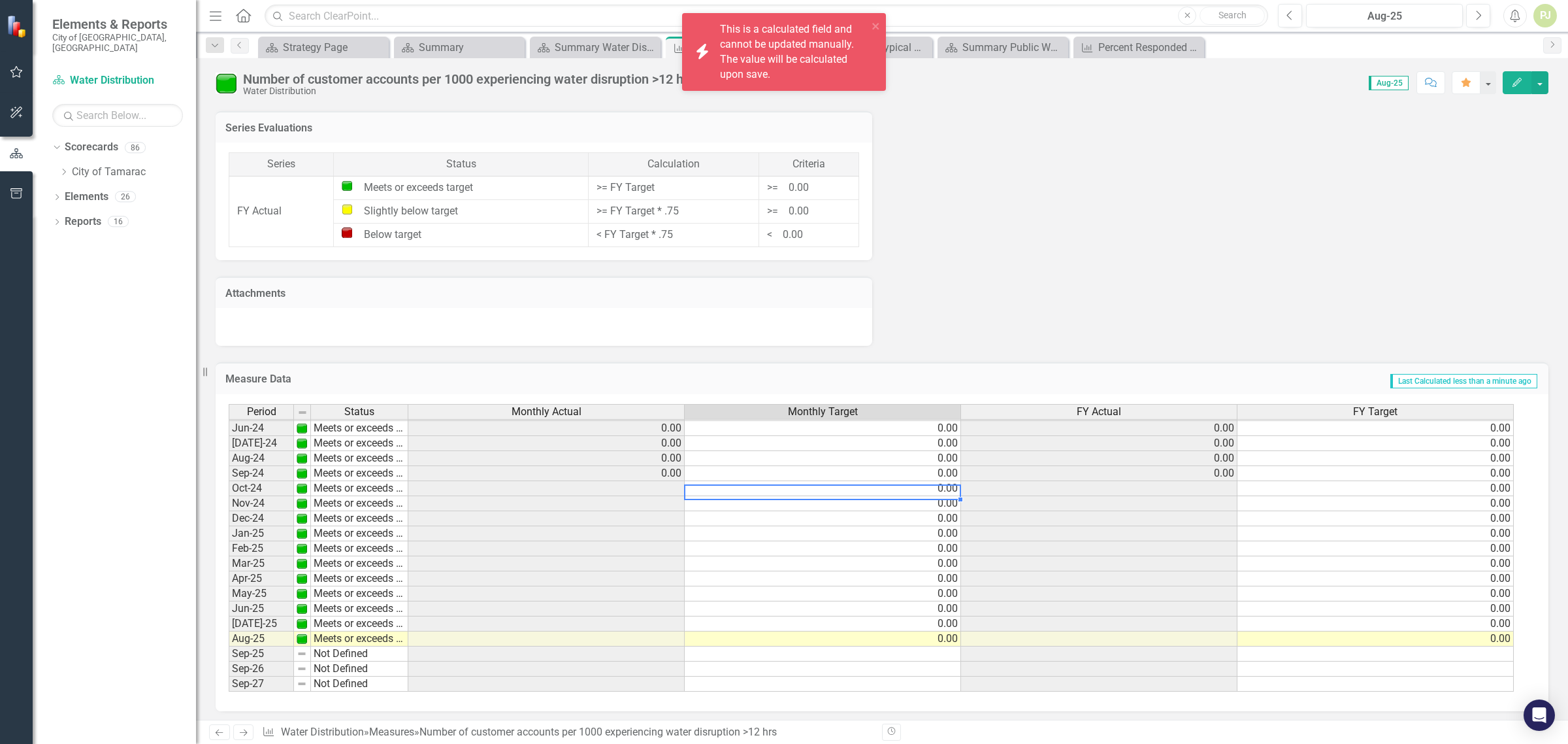
click at [891, 484] on td "0.00" at bounding box center [823, 488] width 277 height 15
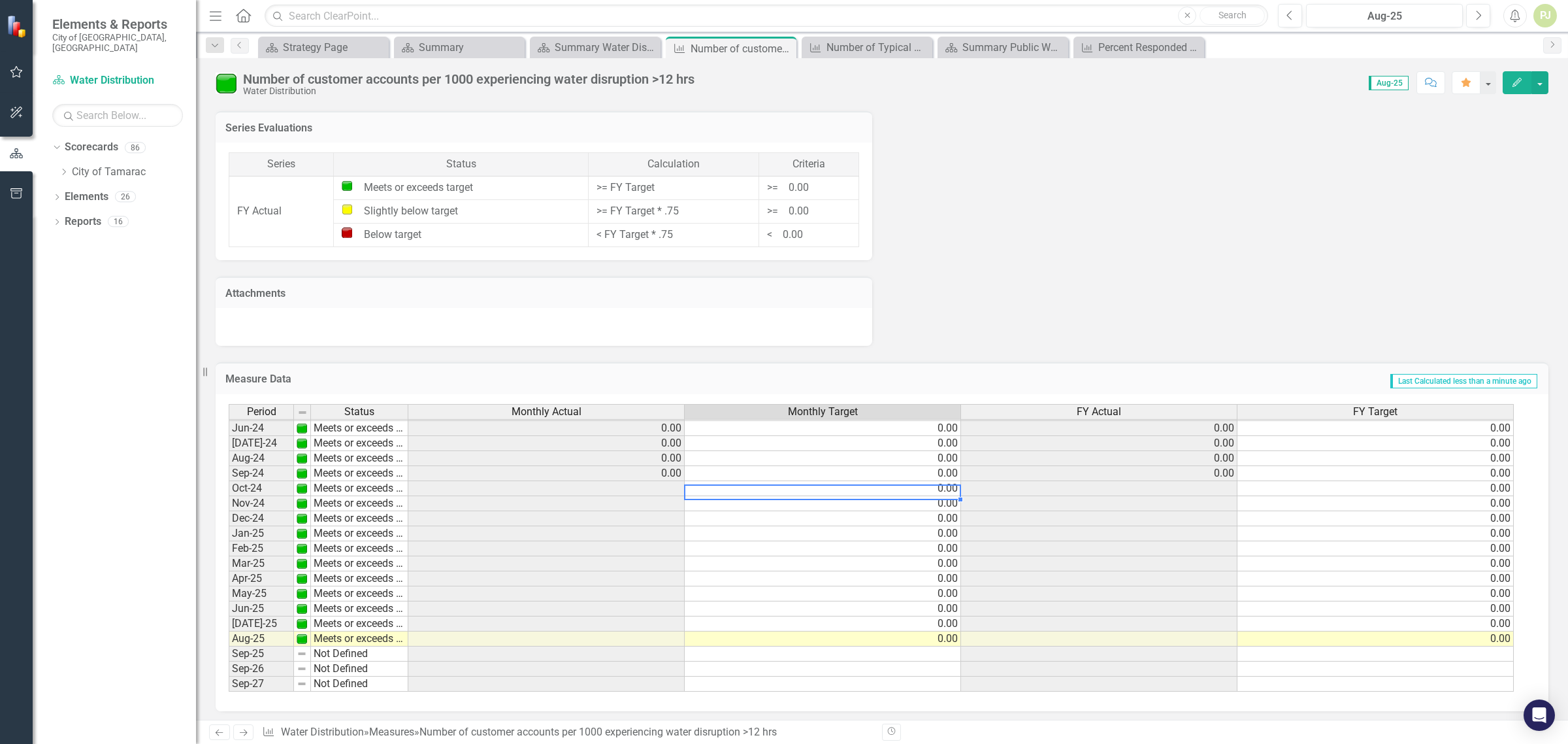
click at [670, 484] on td at bounding box center [547, 488] width 277 height 15
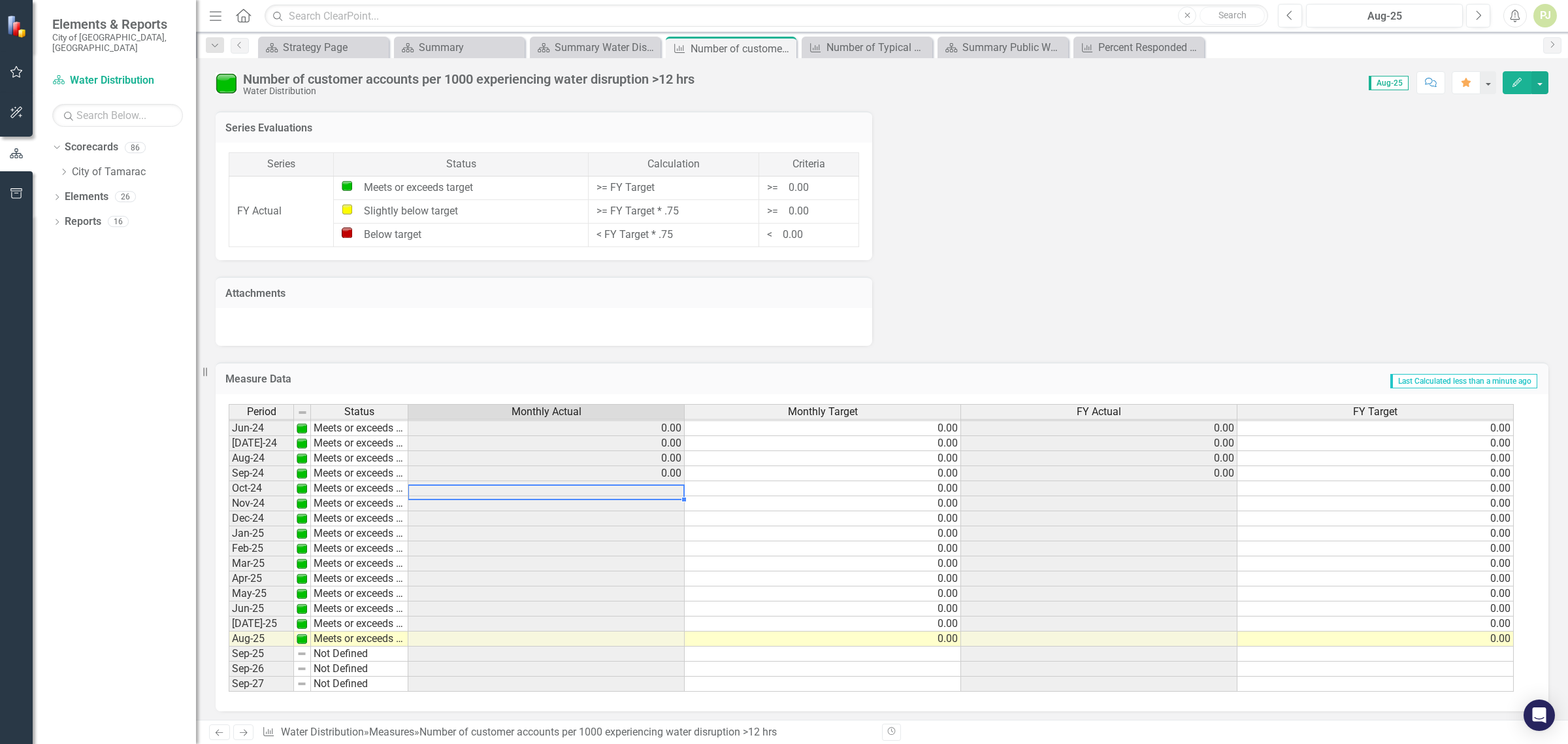
click at [670, 484] on td at bounding box center [547, 488] width 277 height 15
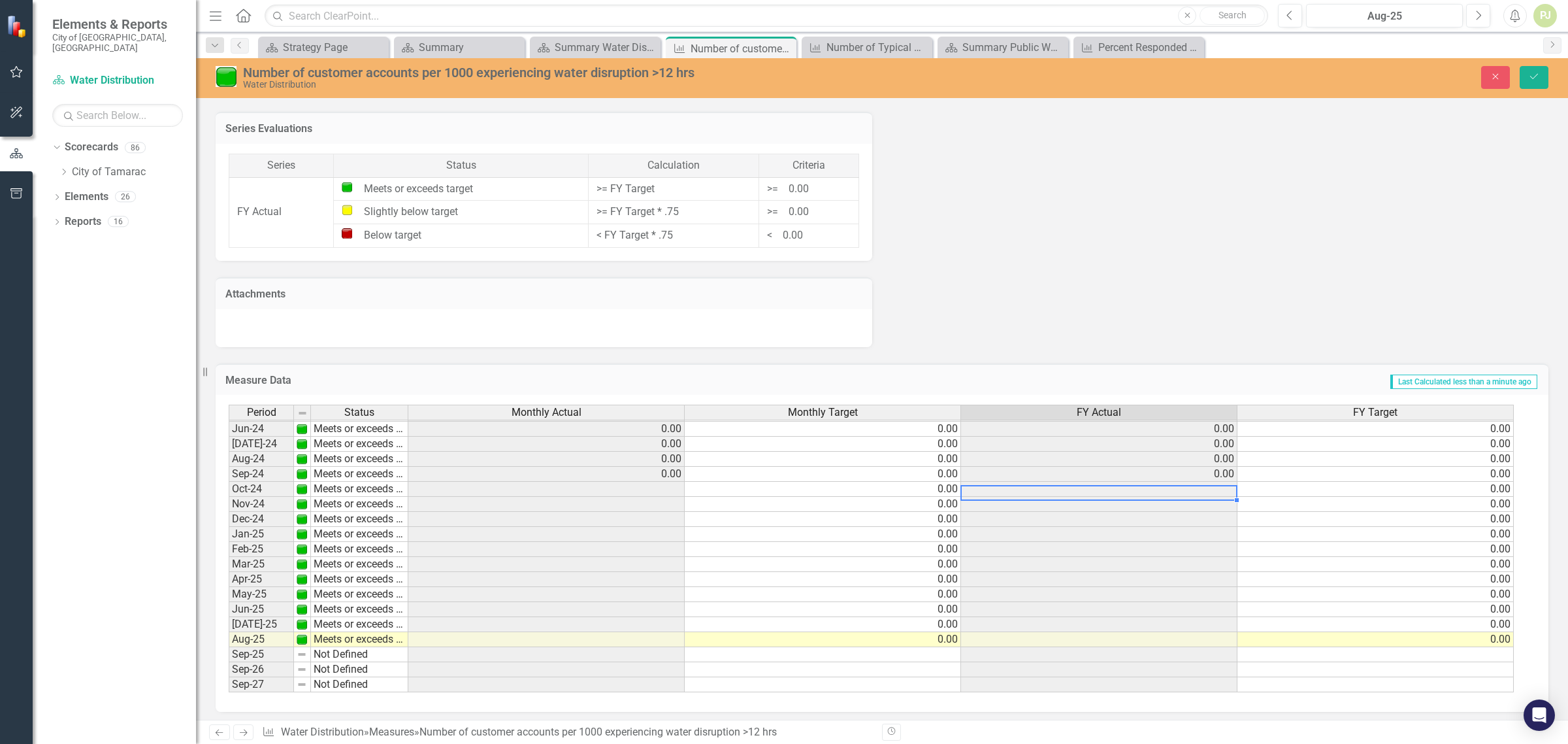
click at [1194, 489] on td at bounding box center [1100, 489] width 277 height 15
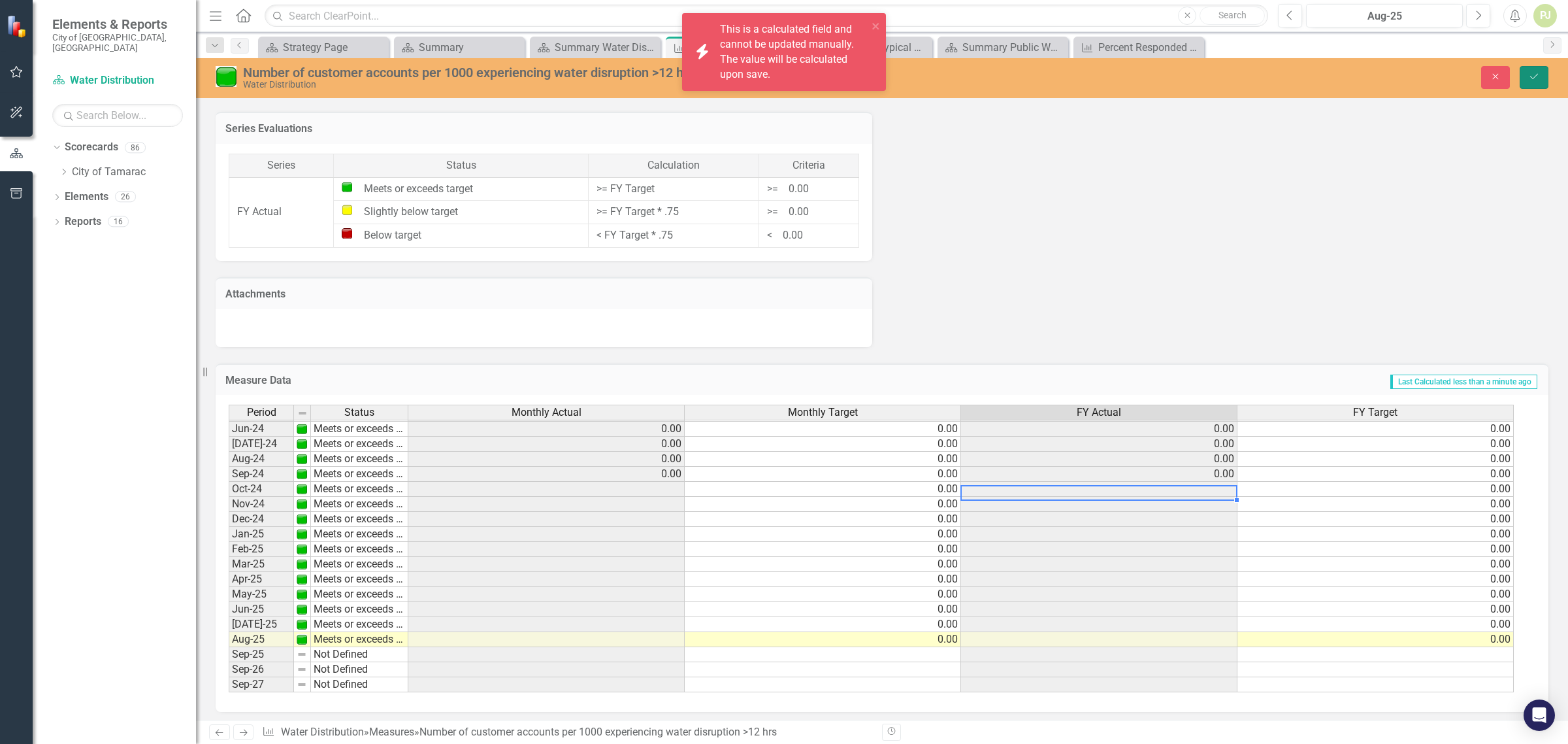
click at [1535, 80] on icon "Save" at bounding box center [1534, 77] width 12 height 9
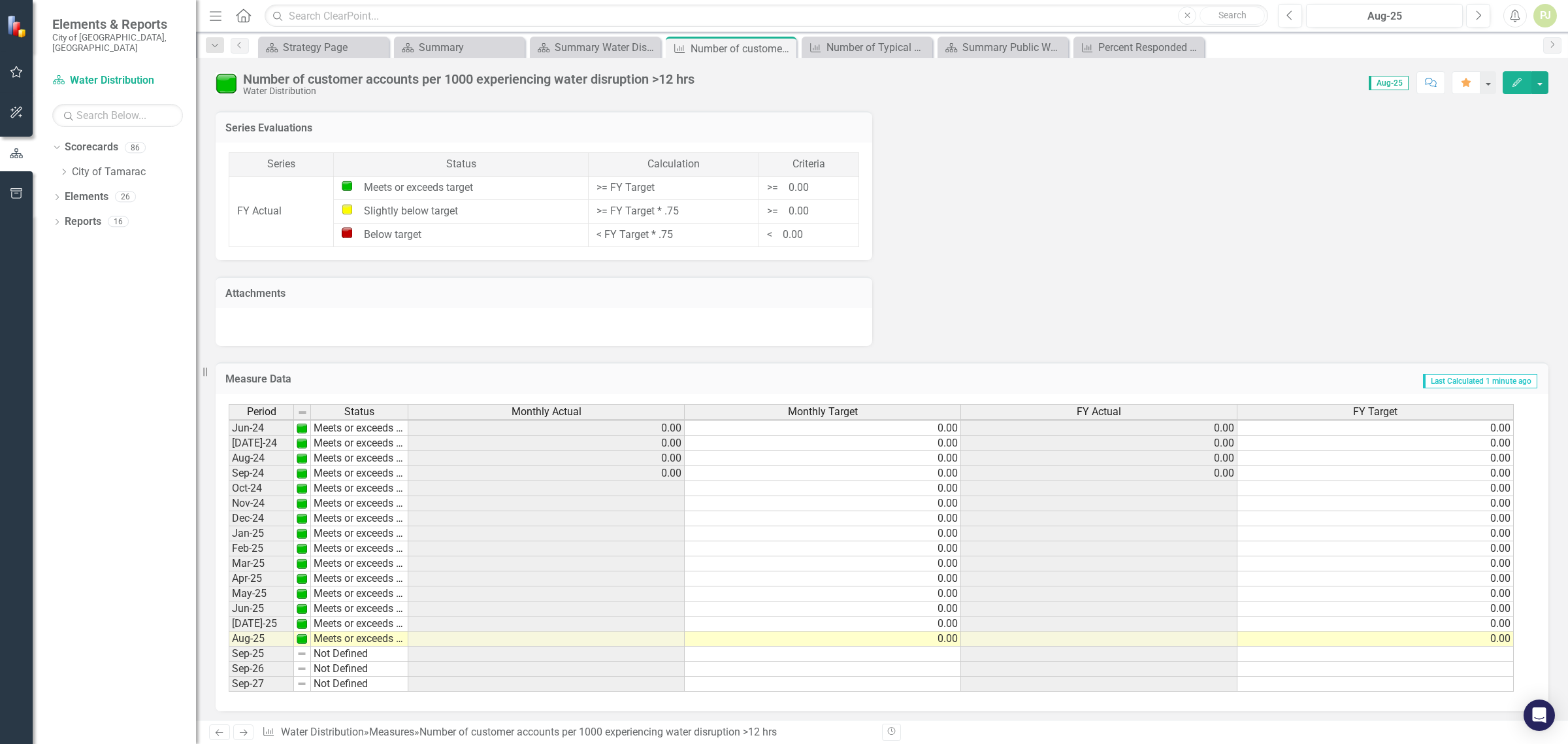
click at [664, 490] on td at bounding box center [547, 488] width 277 height 15
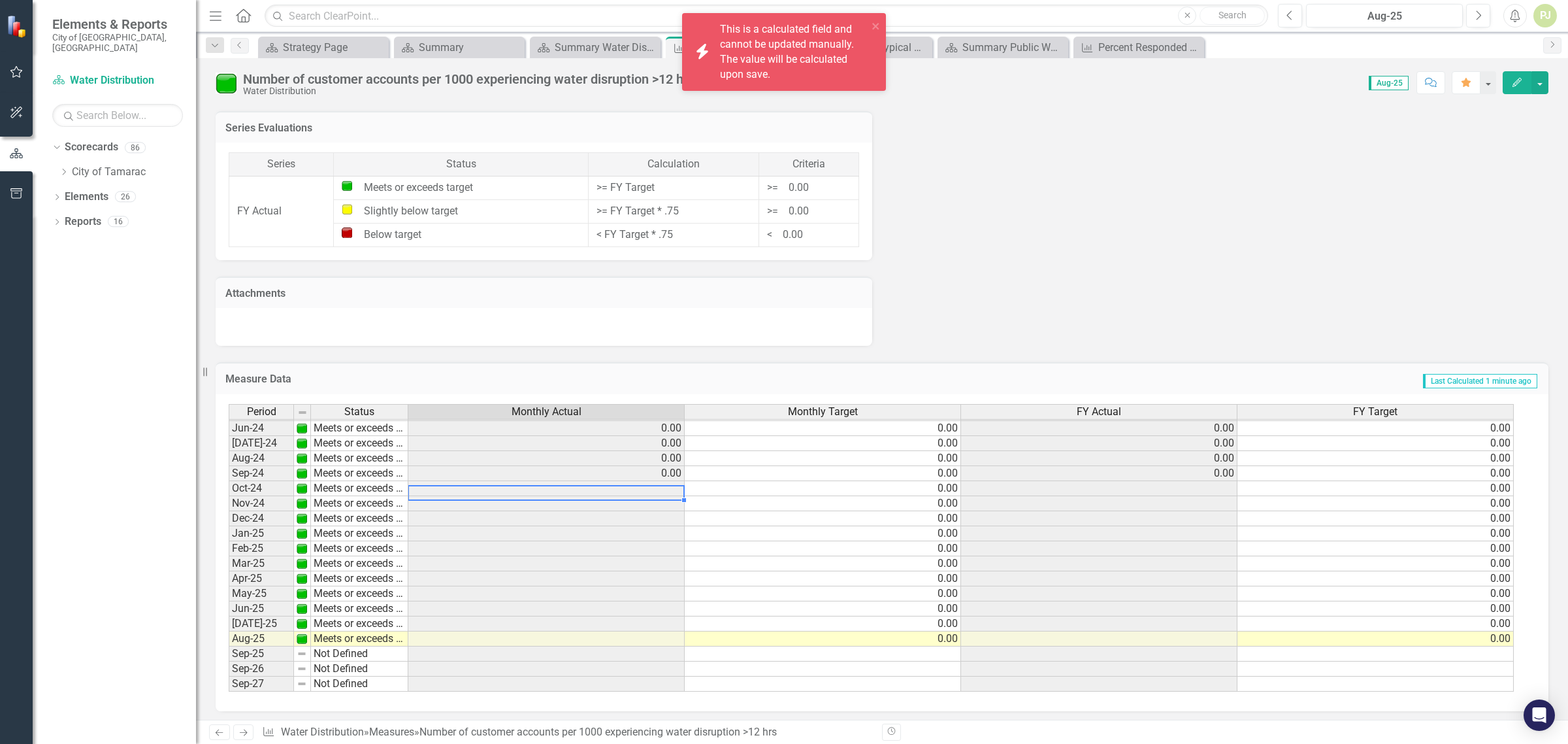
click at [923, 490] on td "0.00" at bounding box center [823, 488] width 277 height 15
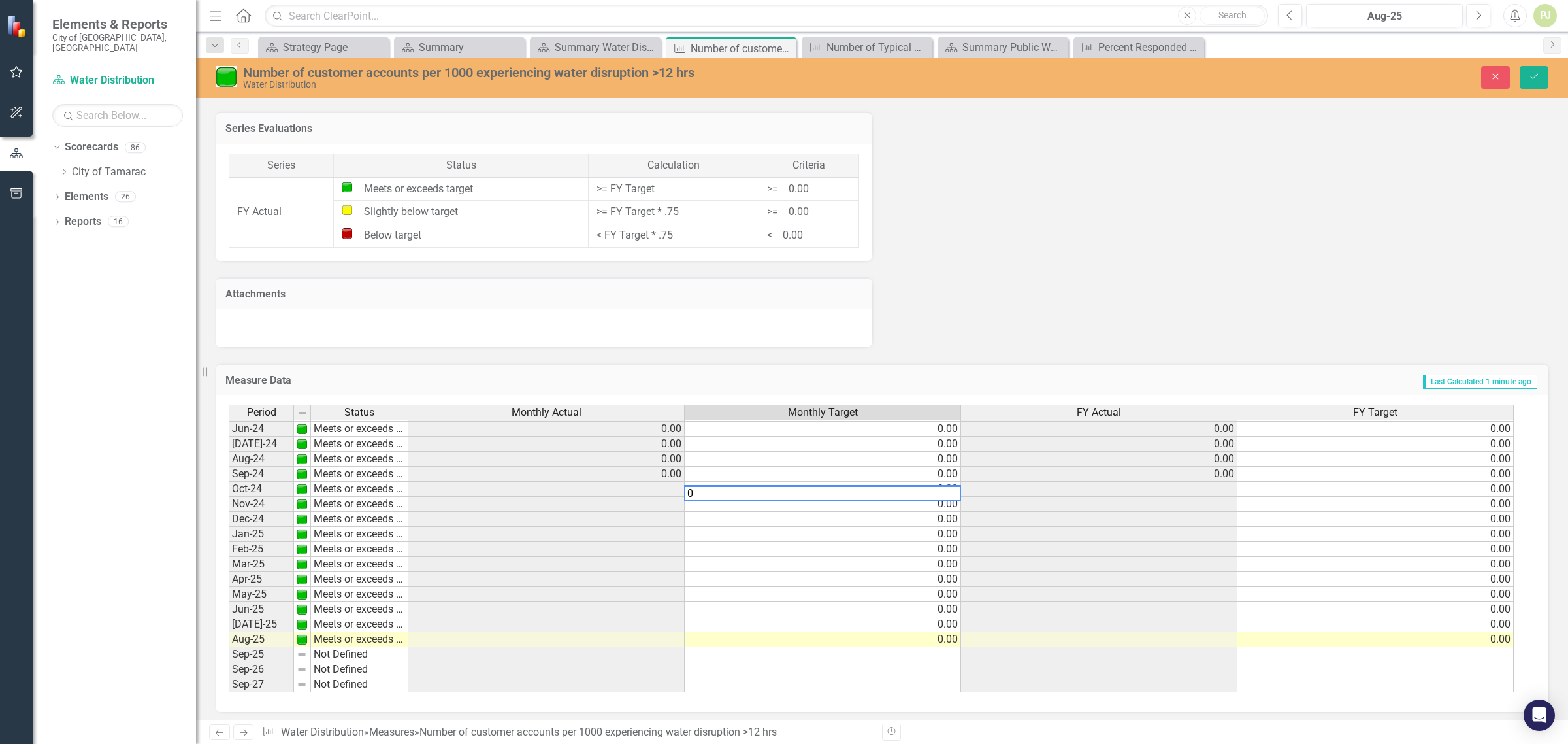
click at [1104, 493] on td at bounding box center [1100, 489] width 277 height 15
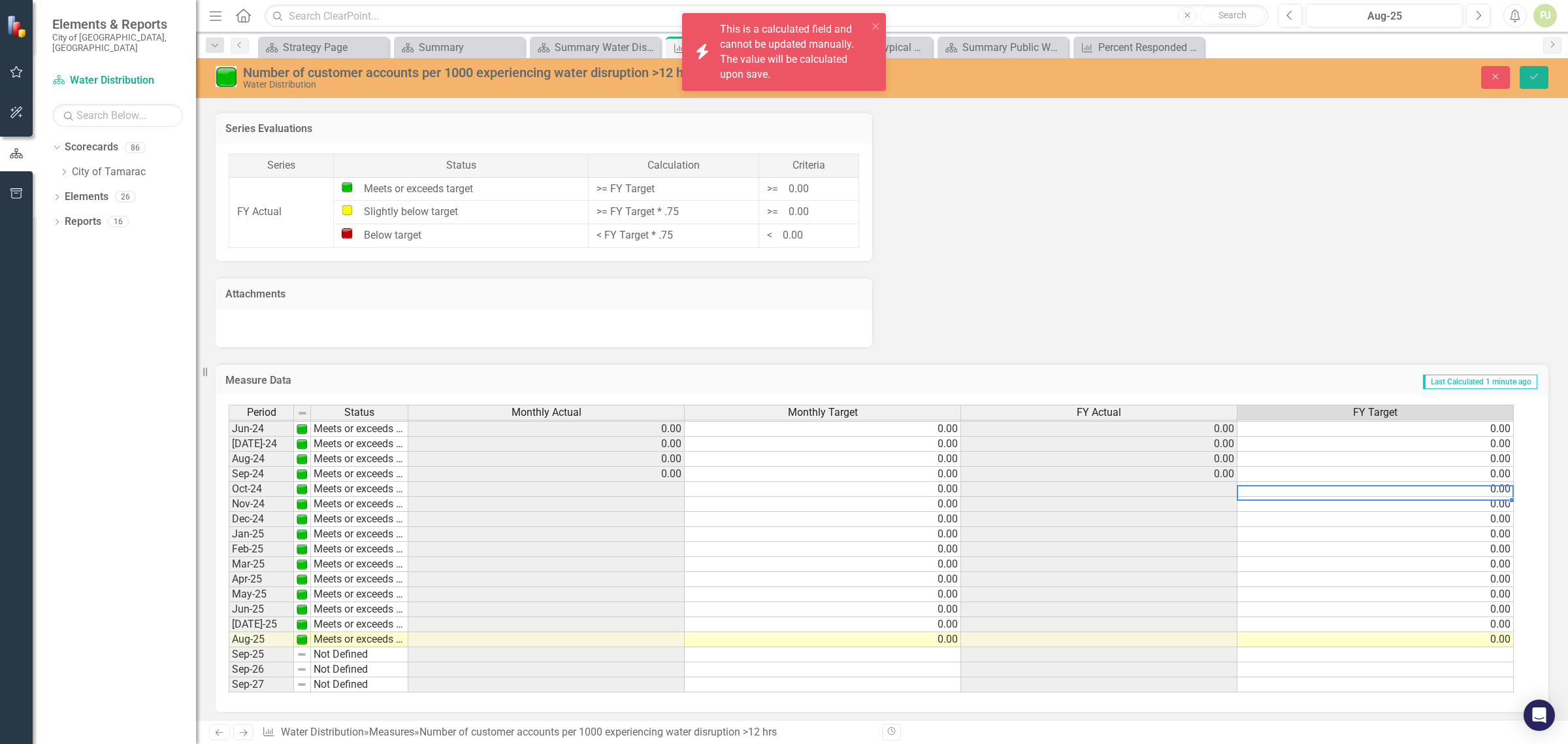
click at [1310, 489] on td "0.00" at bounding box center [1376, 489] width 277 height 15
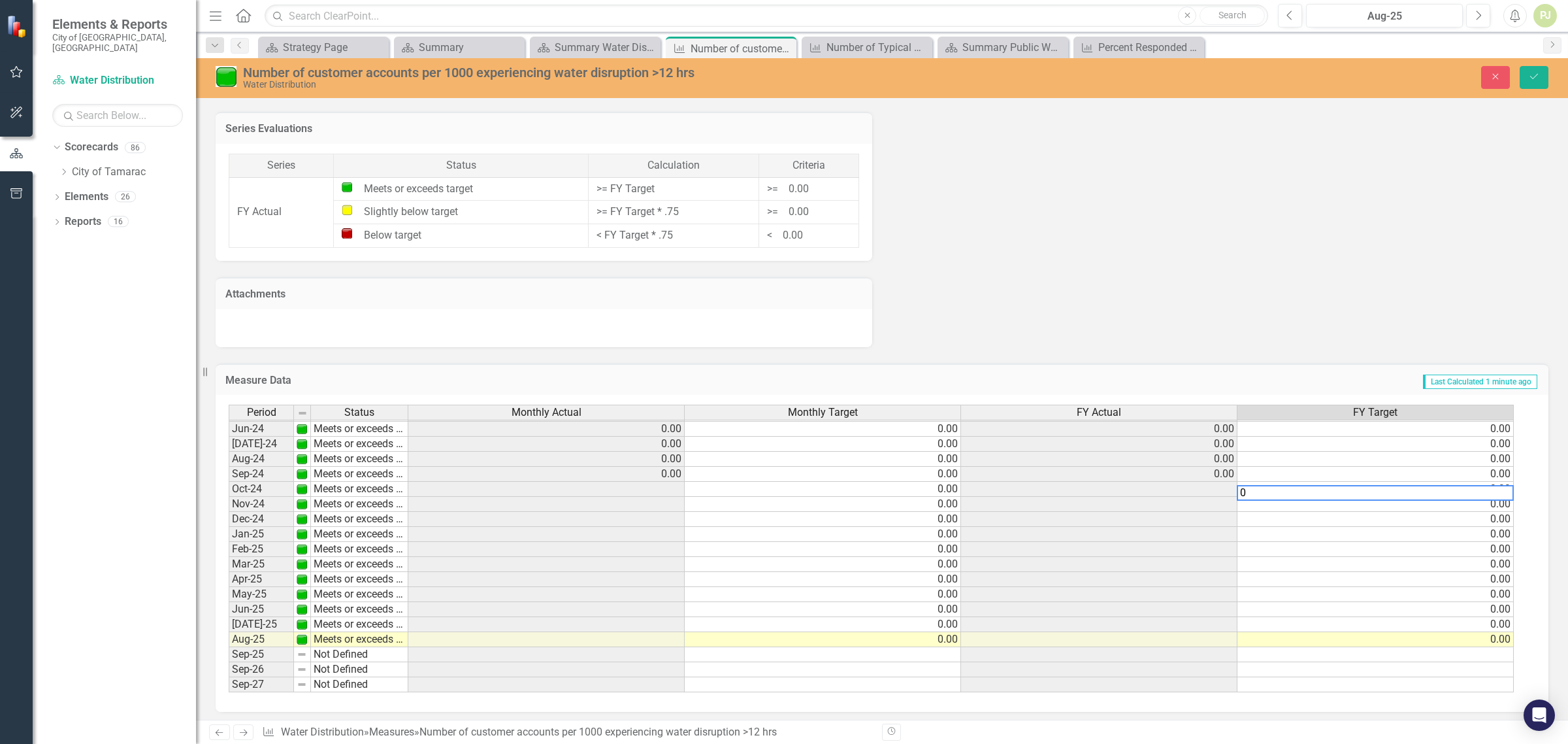
type textarea "0"
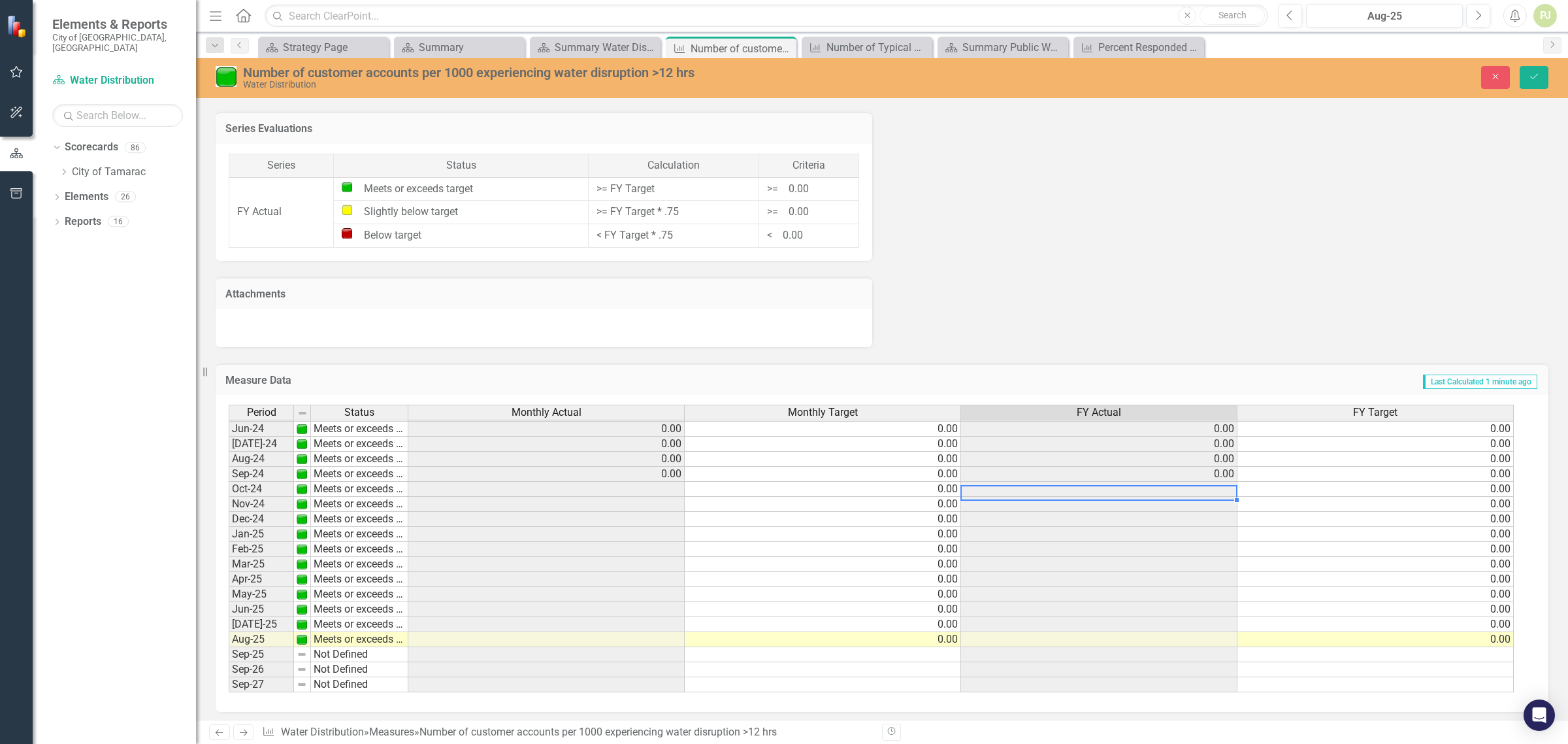
click at [1164, 493] on td at bounding box center [1100, 489] width 277 height 15
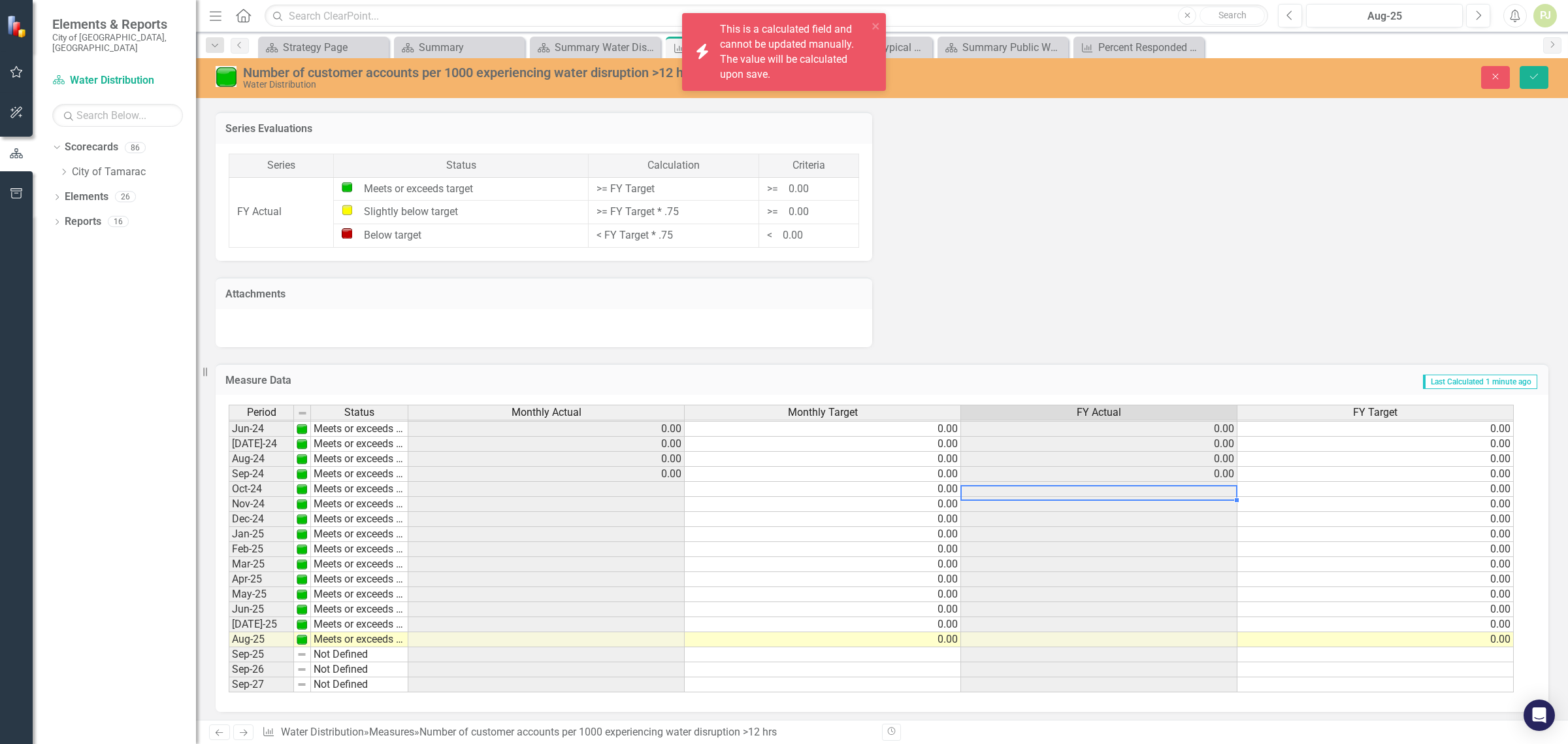
click at [229, 496] on div "Period Status Monthly Actual Monthly Target FY Actual FY Target May-23 Meets or…" at bounding box center [229, 451] width 0 height 482
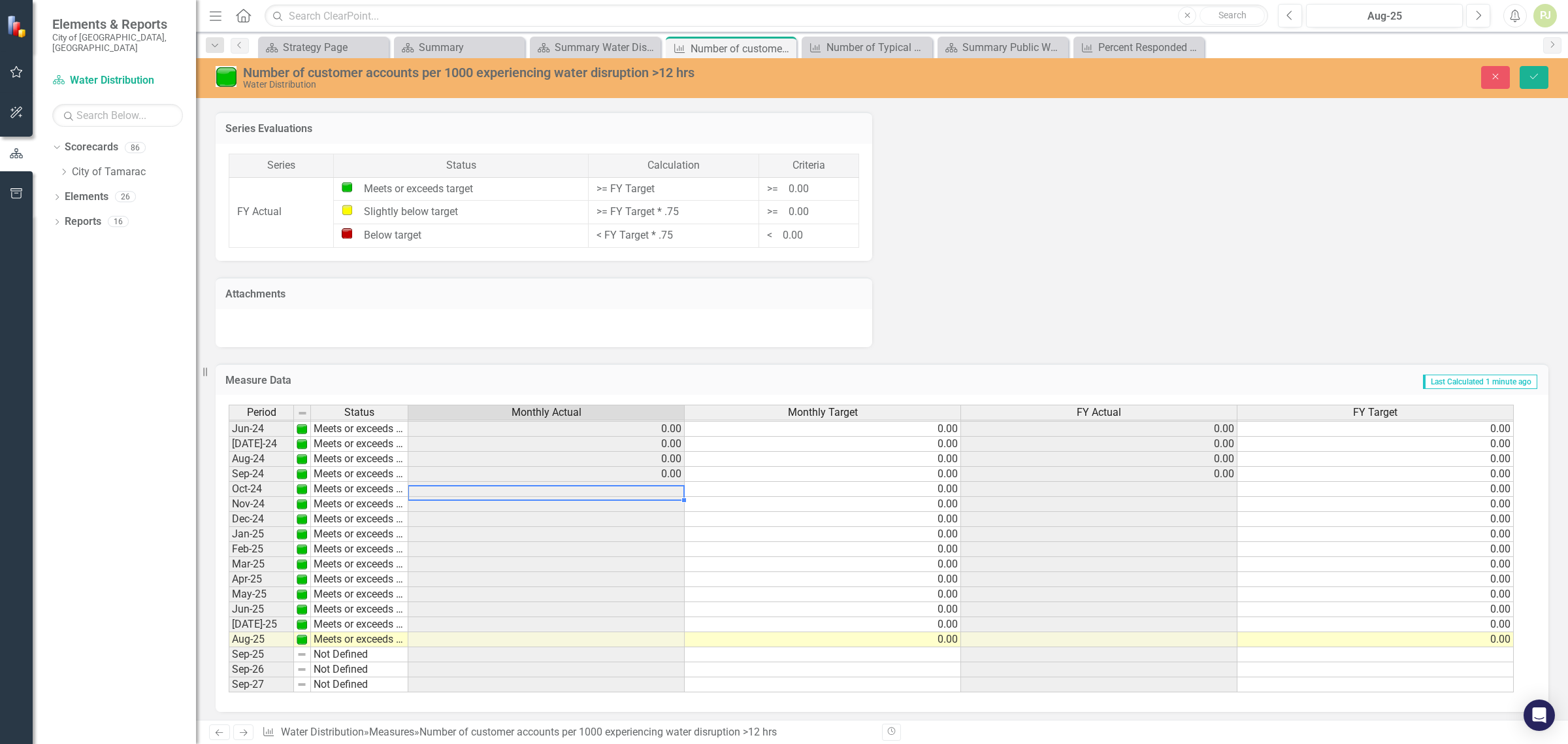
click at [628, 534] on td at bounding box center [547, 534] width 277 height 15
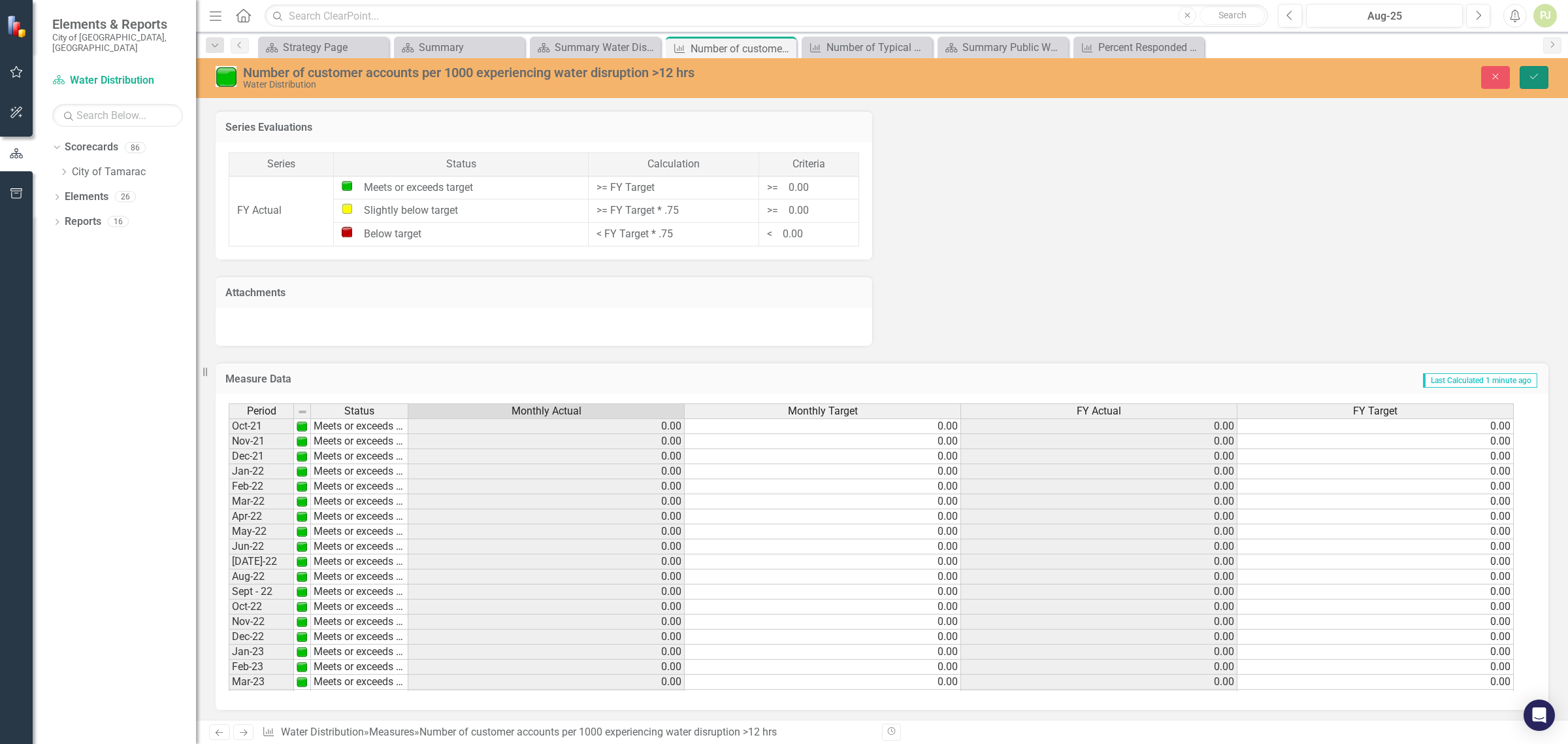
click at [1536, 79] on icon "Save" at bounding box center [1534, 77] width 12 height 9
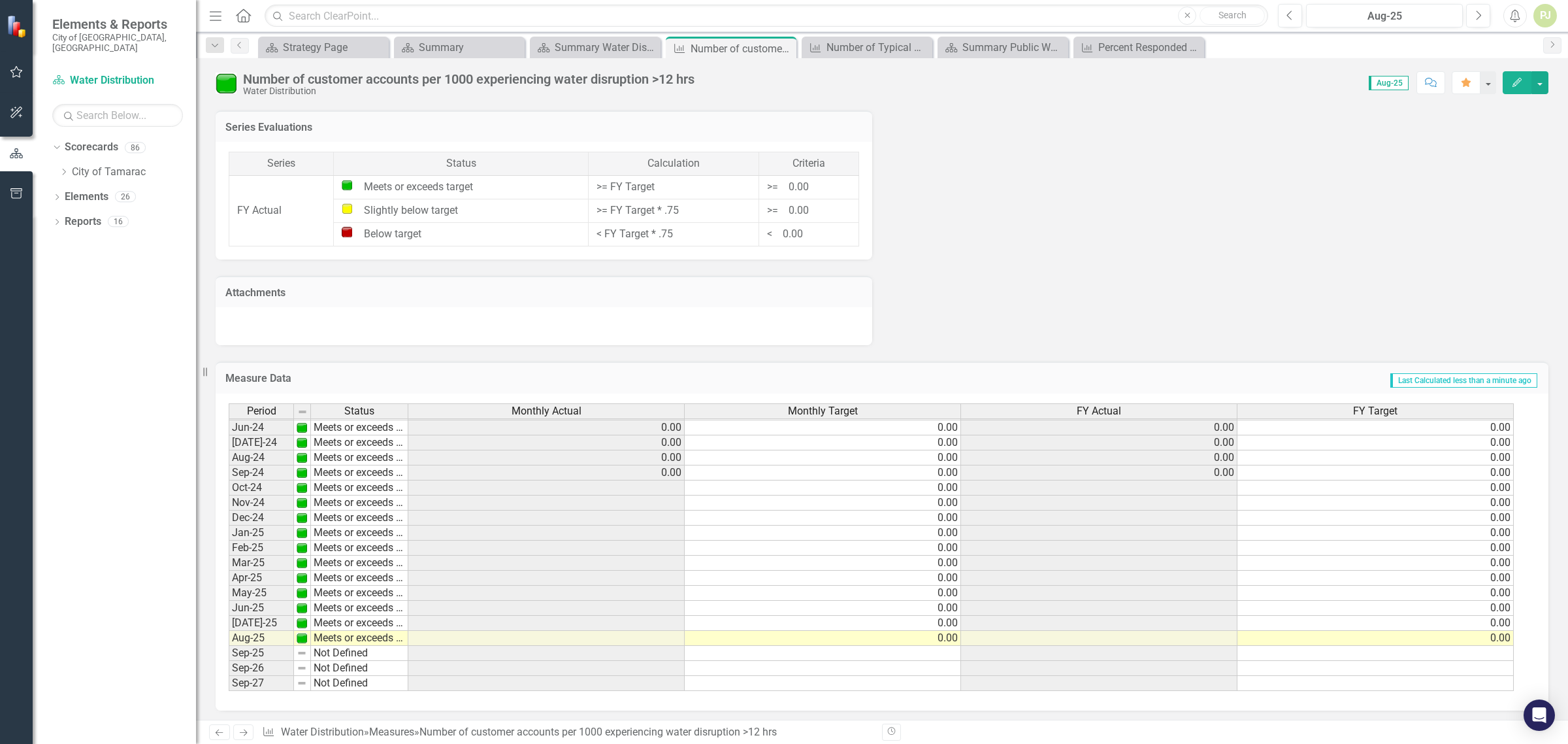
click at [678, 482] on td at bounding box center [547, 487] width 277 height 15
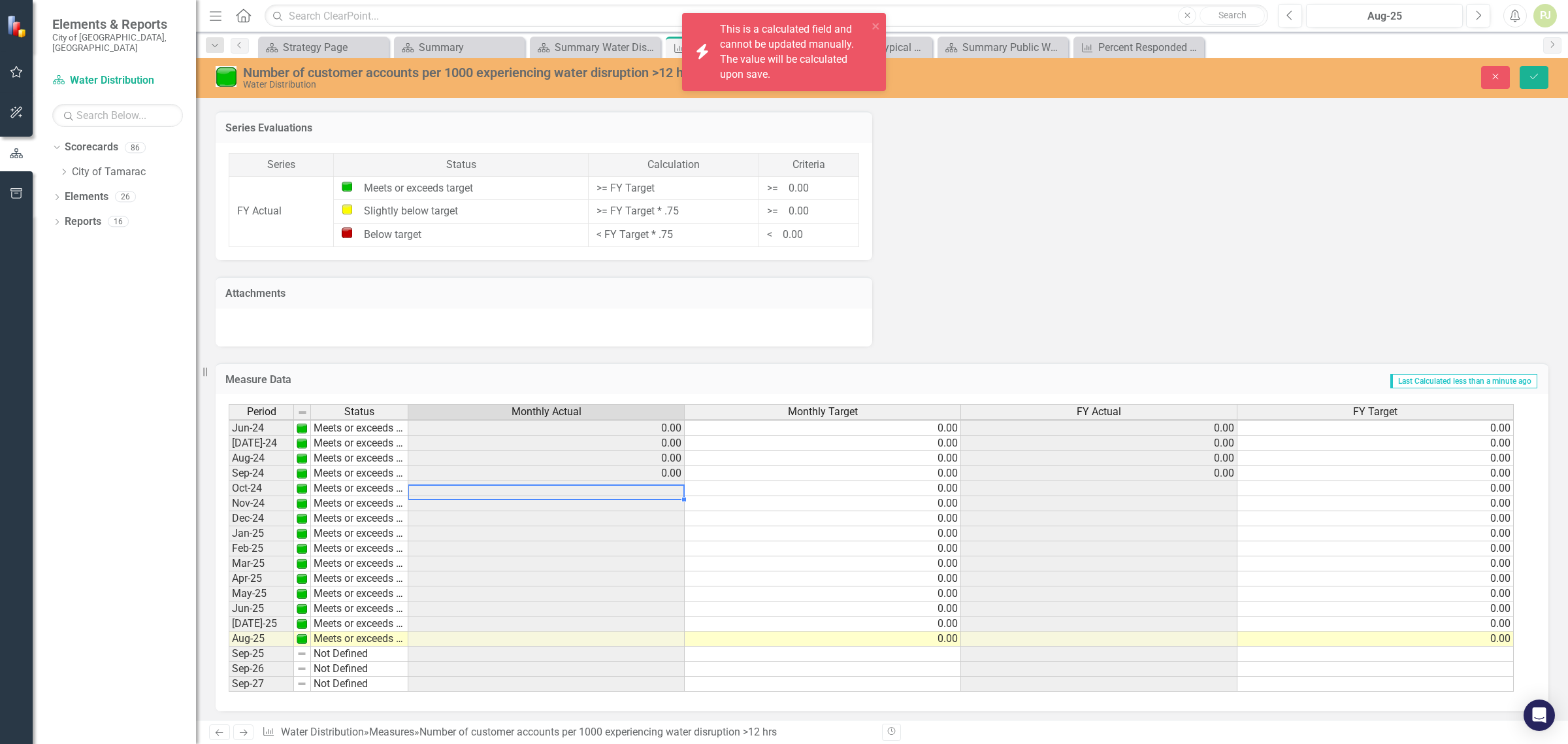
click at [678, 482] on td at bounding box center [547, 488] width 277 height 15
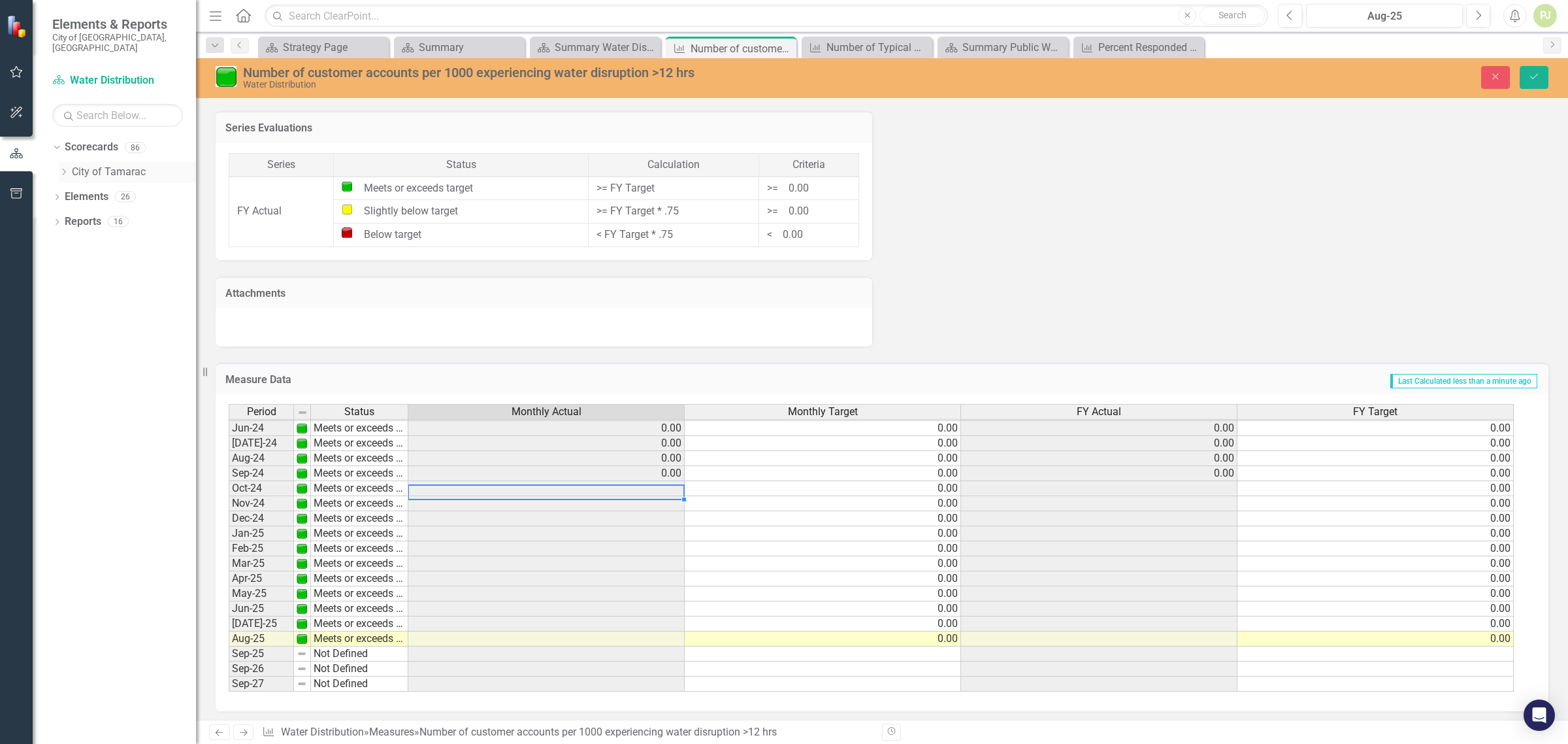
click at [64, 168] on icon "Dropdown" at bounding box center [63, 172] width 9 height 8
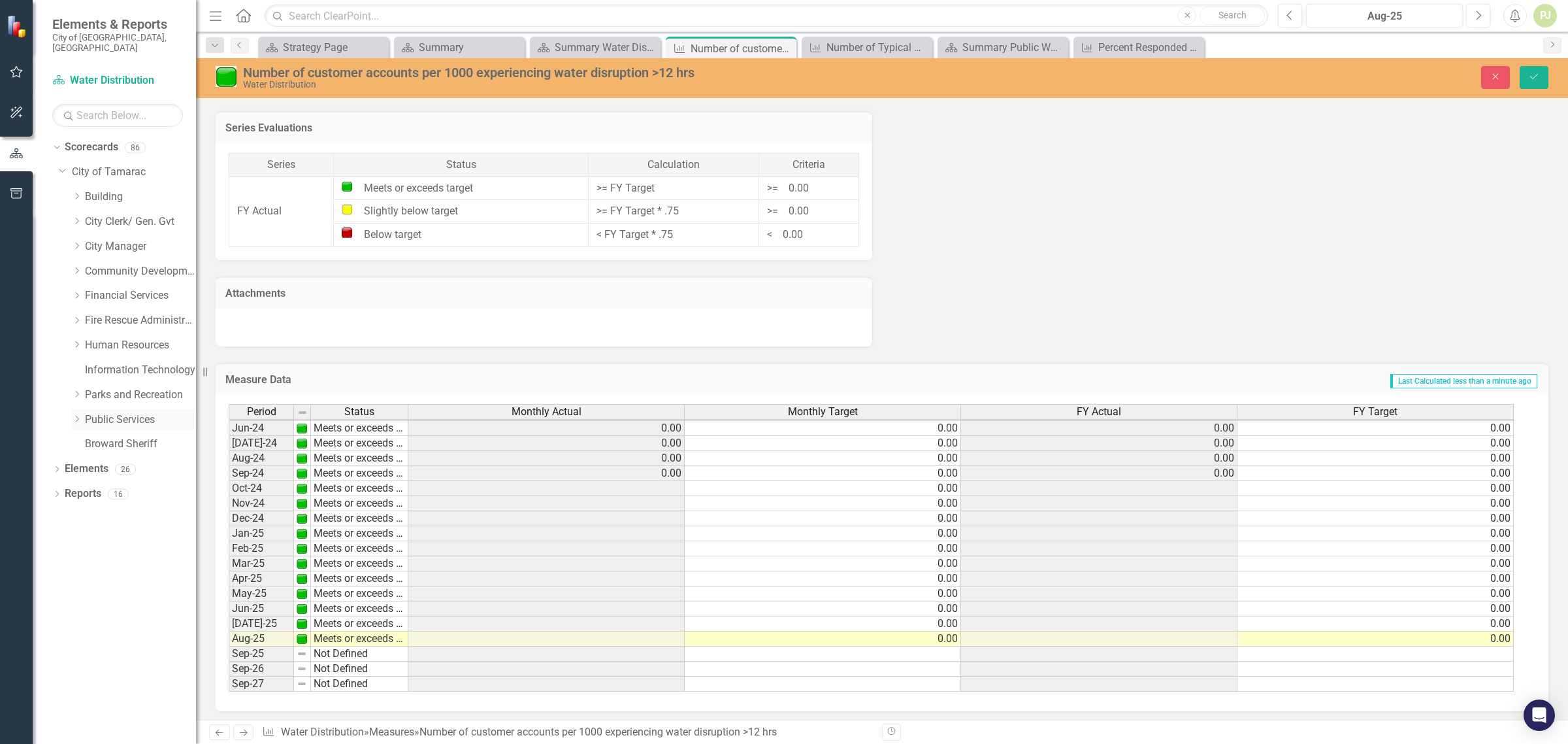
click at [77, 415] on icon "Dropdown" at bounding box center [76, 419] width 9 height 8
click at [89, 614] on icon at bounding box center [90, 616] width 3 height 7
click at [106, 662] on icon "Dropdown" at bounding box center [103, 666] width 9 height 8
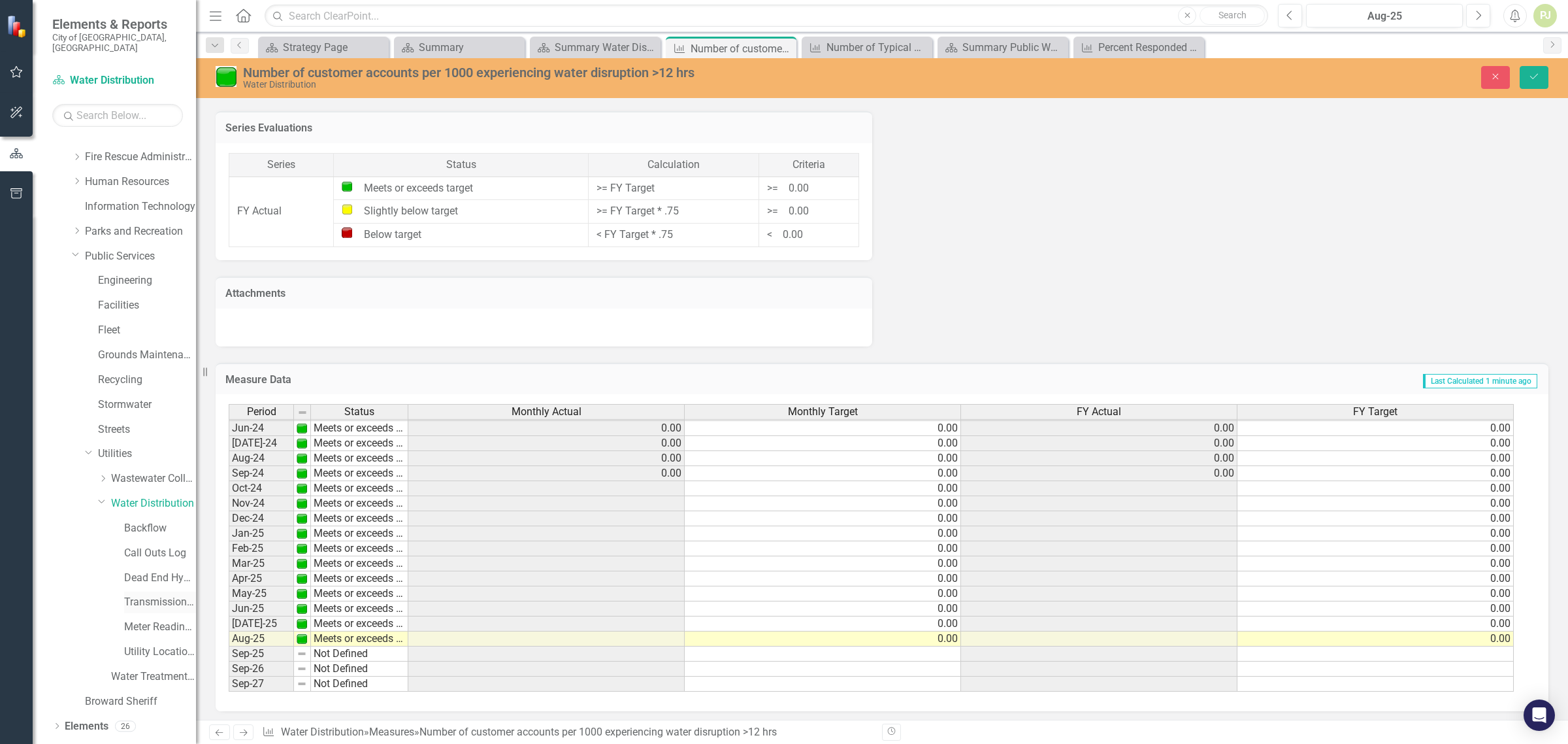
click at [154, 595] on link "Transmission and Distribution" at bounding box center [159, 602] width 72 height 15
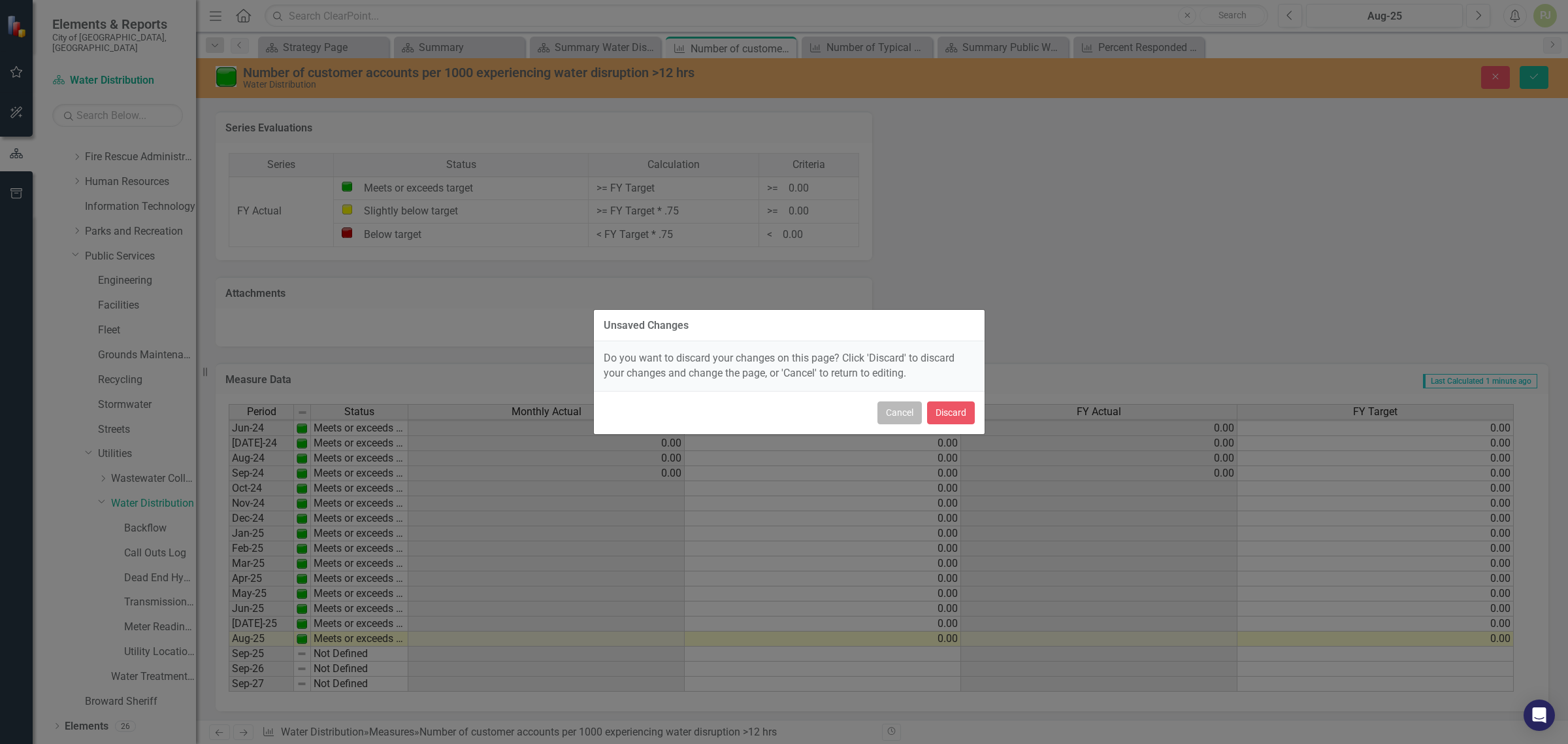
drag, startPoint x: 896, startPoint y: 414, endPoint x: 861, endPoint y: 430, distance: 38.5
click at [896, 417] on button "Cancel" at bounding box center [899, 412] width 44 height 23
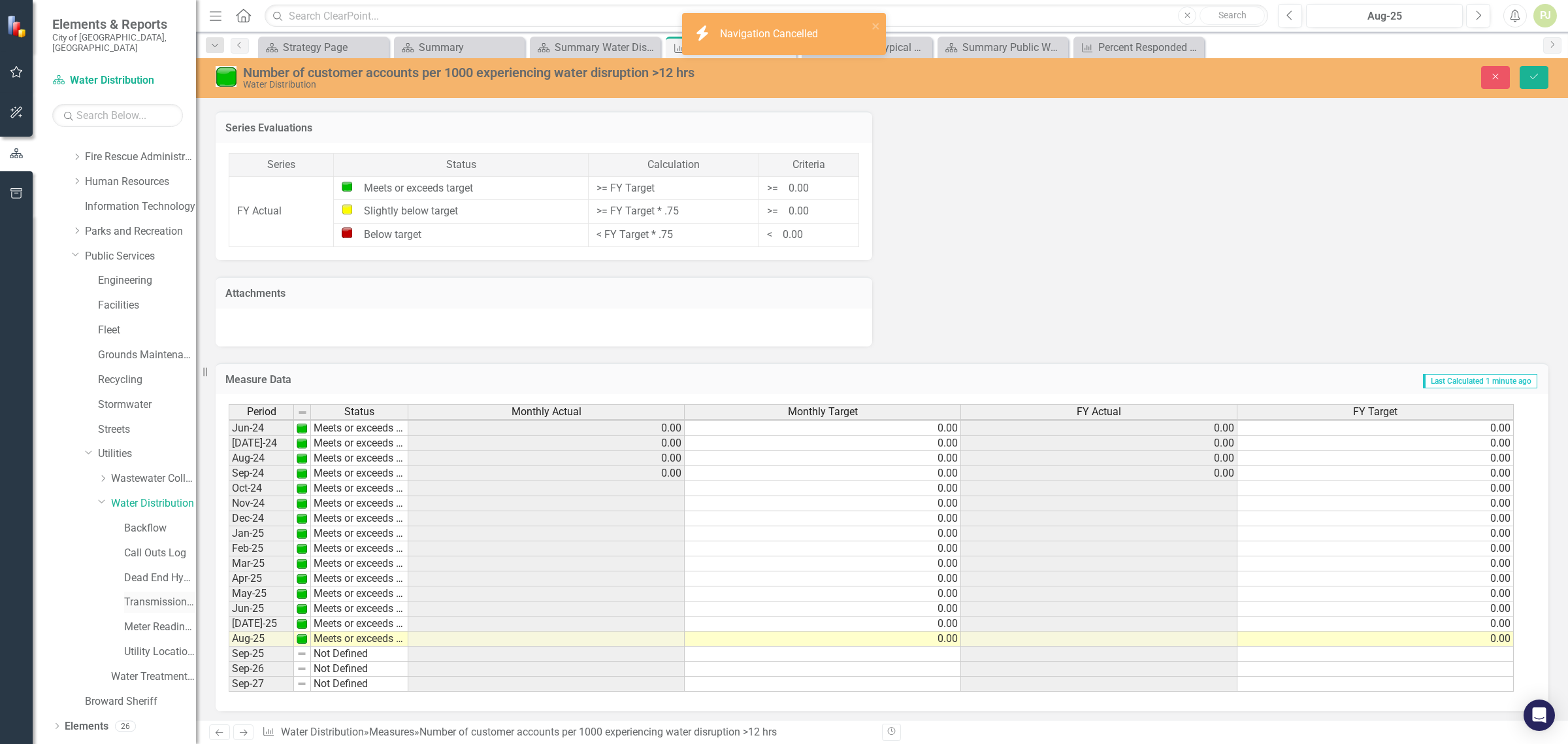
click at [150, 595] on link "Transmission and Distribution" at bounding box center [159, 602] width 72 height 15
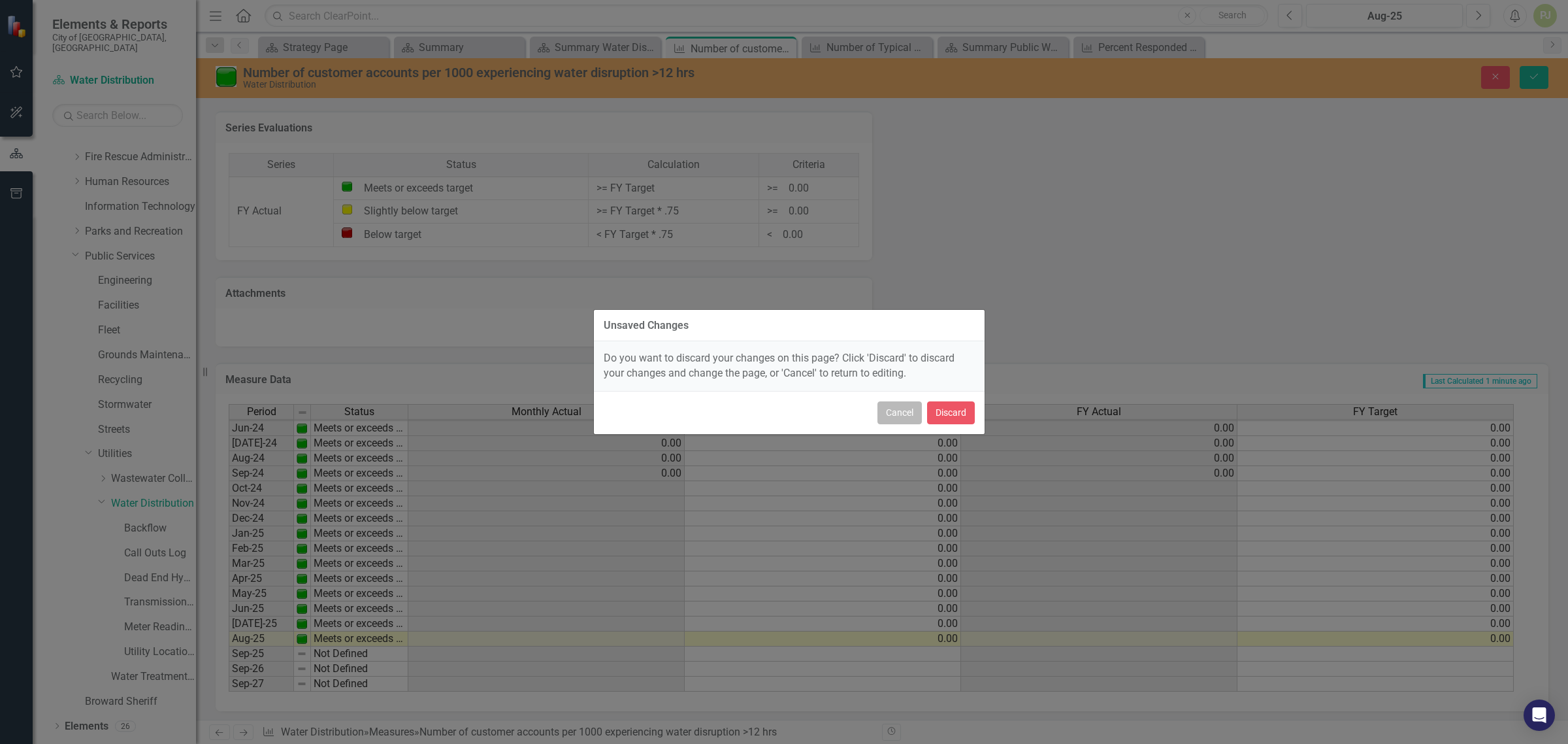
click at [893, 410] on button "Cancel" at bounding box center [899, 412] width 44 height 23
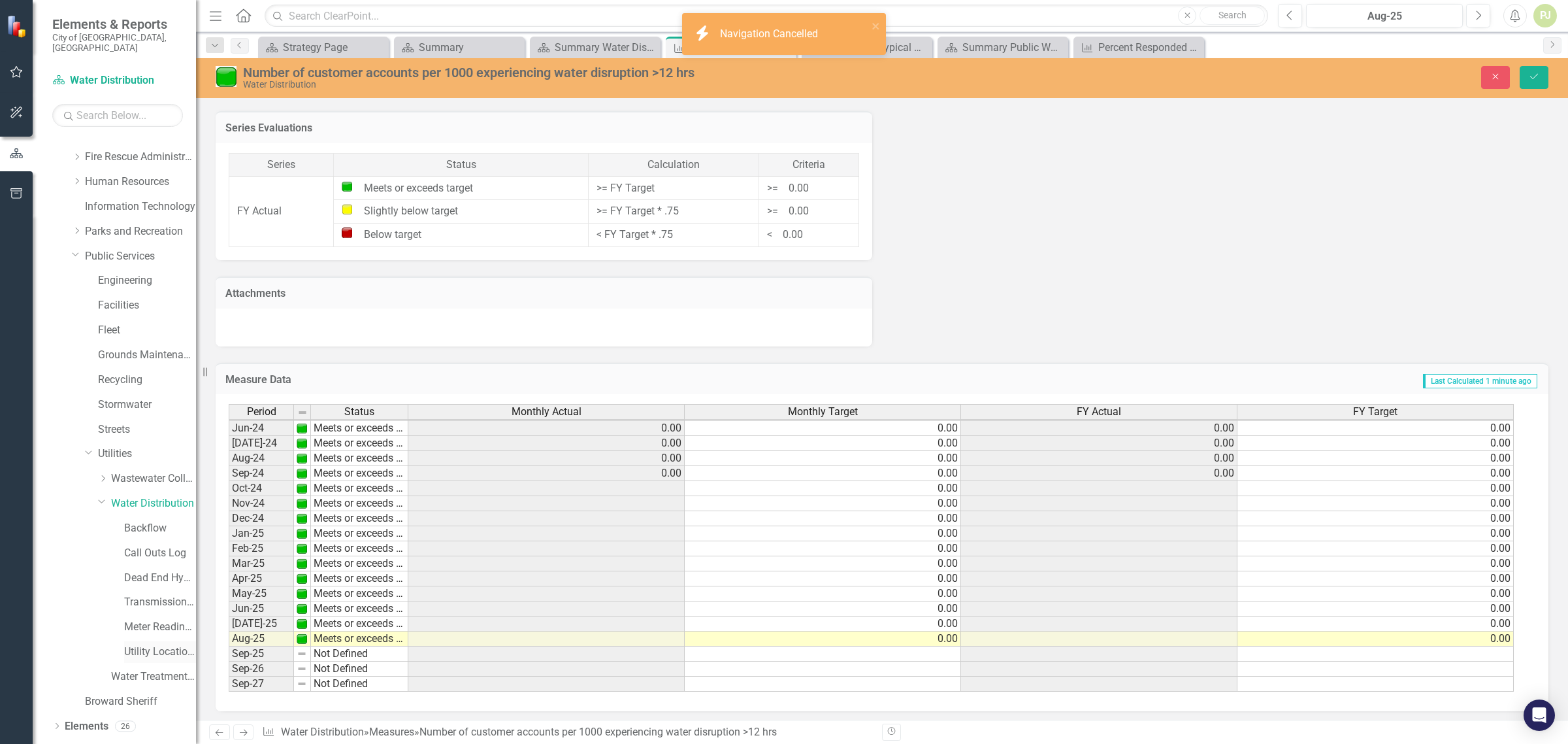
click at [142, 645] on link "Utility Location Requests" at bounding box center [159, 652] width 72 height 15
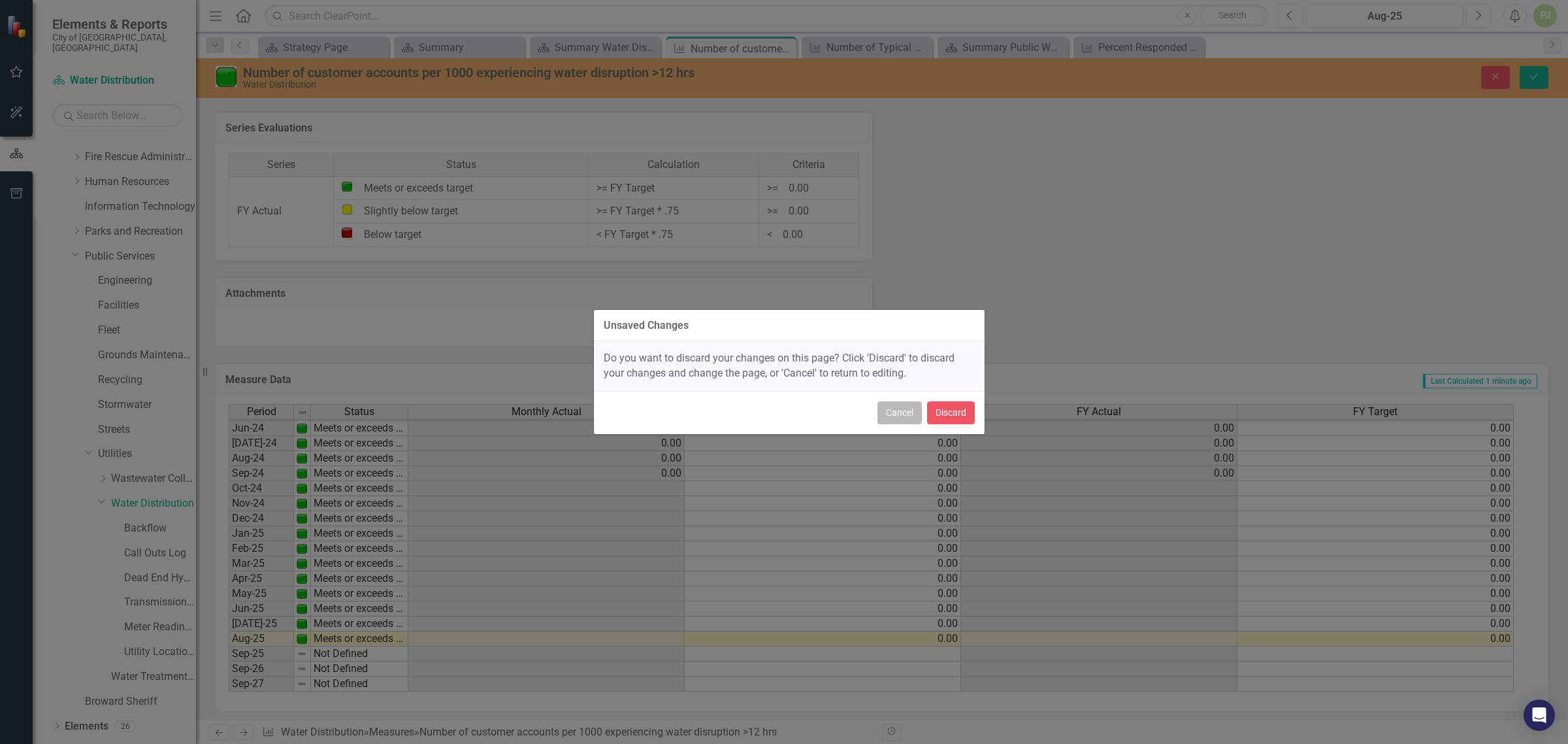
click at [903, 415] on button "Cancel" at bounding box center [899, 412] width 44 height 23
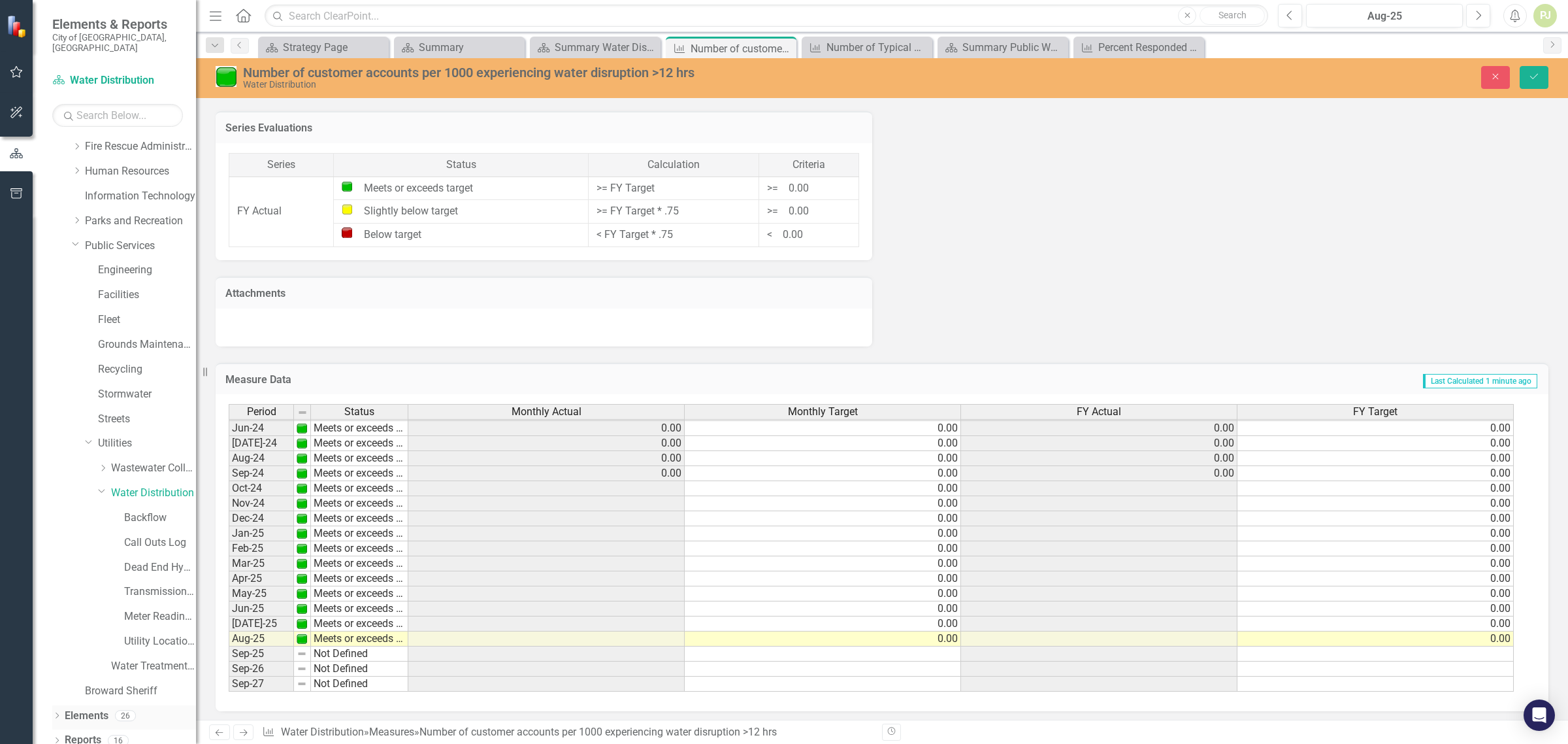
click at [60, 713] on icon "Dropdown" at bounding box center [57, 717] width 9 height 7
click at [101, 464] on icon "Dropdown" at bounding box center [103, 468] width 9 height 8
click at [162, 634] on link "Call Outs Log" at bounding box center [159, 641] width 72 height 15
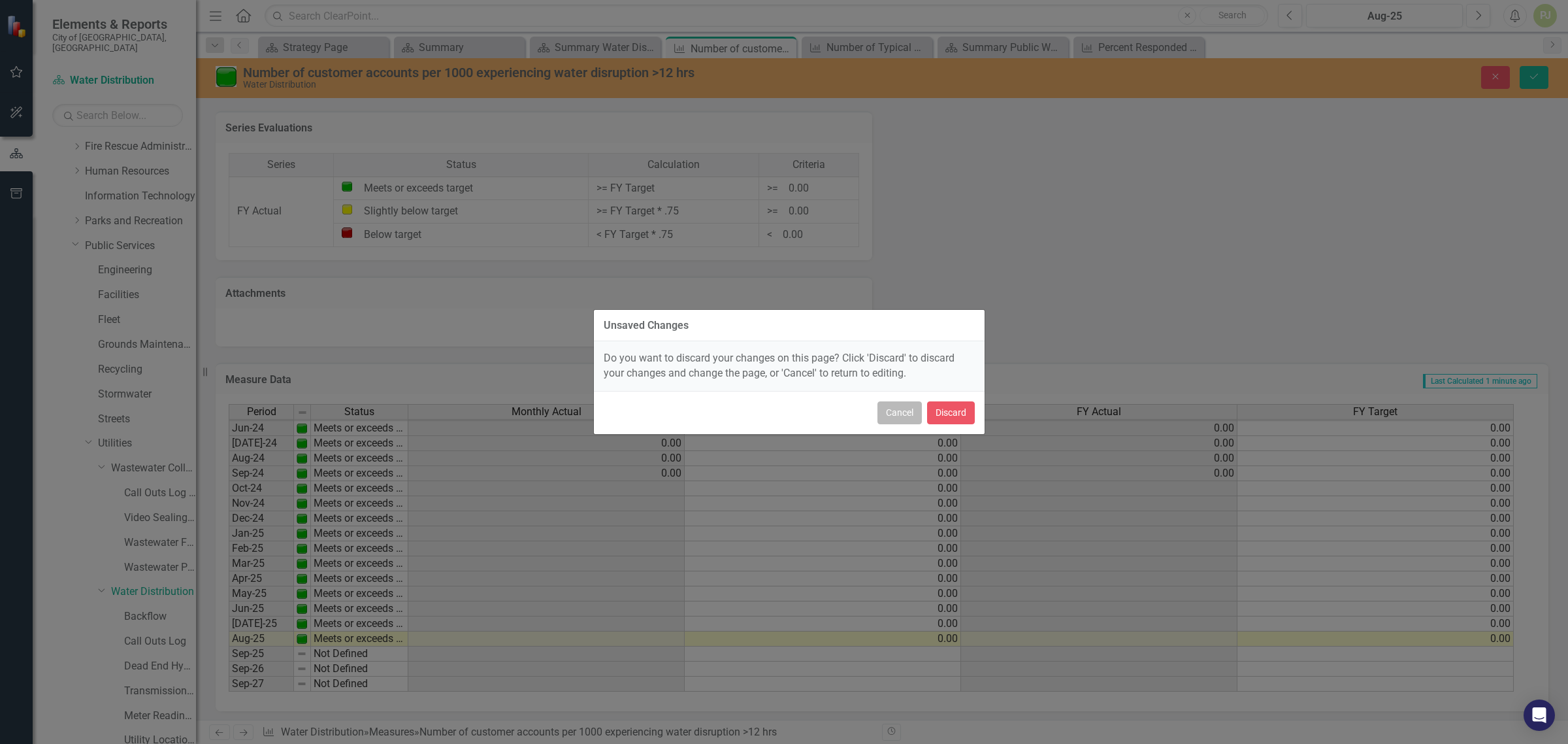
click at [880, 406] on button "Cancel" at bounding box center [899, 412] width 44 height 23
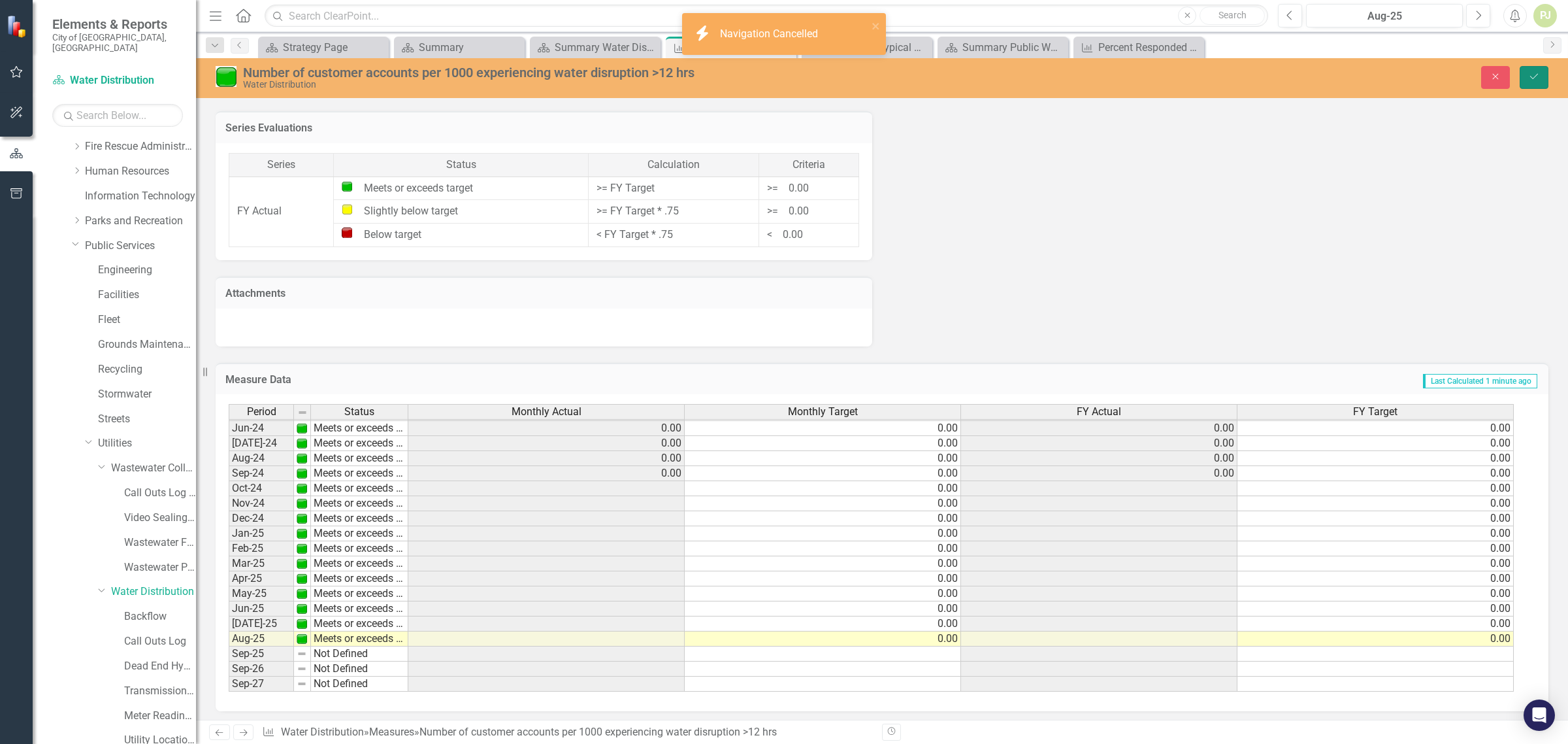
click at [1532, 79] on icon "Save" at bounding box center [1534, 77] width 12 height 9
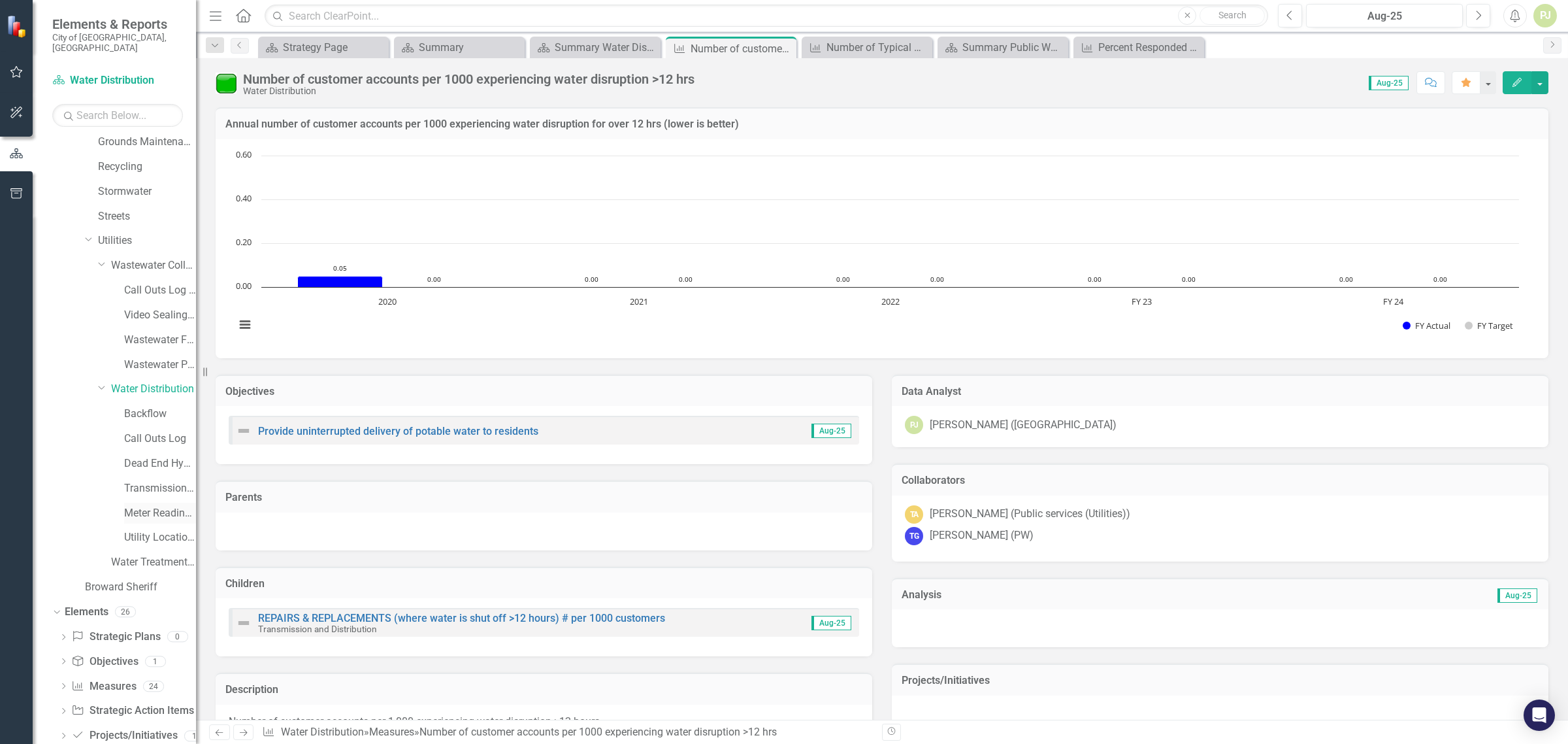
scroll to position [396, 0]
click at [157, 461] on link "Transmission and Distribution" at bounding box center [159, 469] width 72 height 15
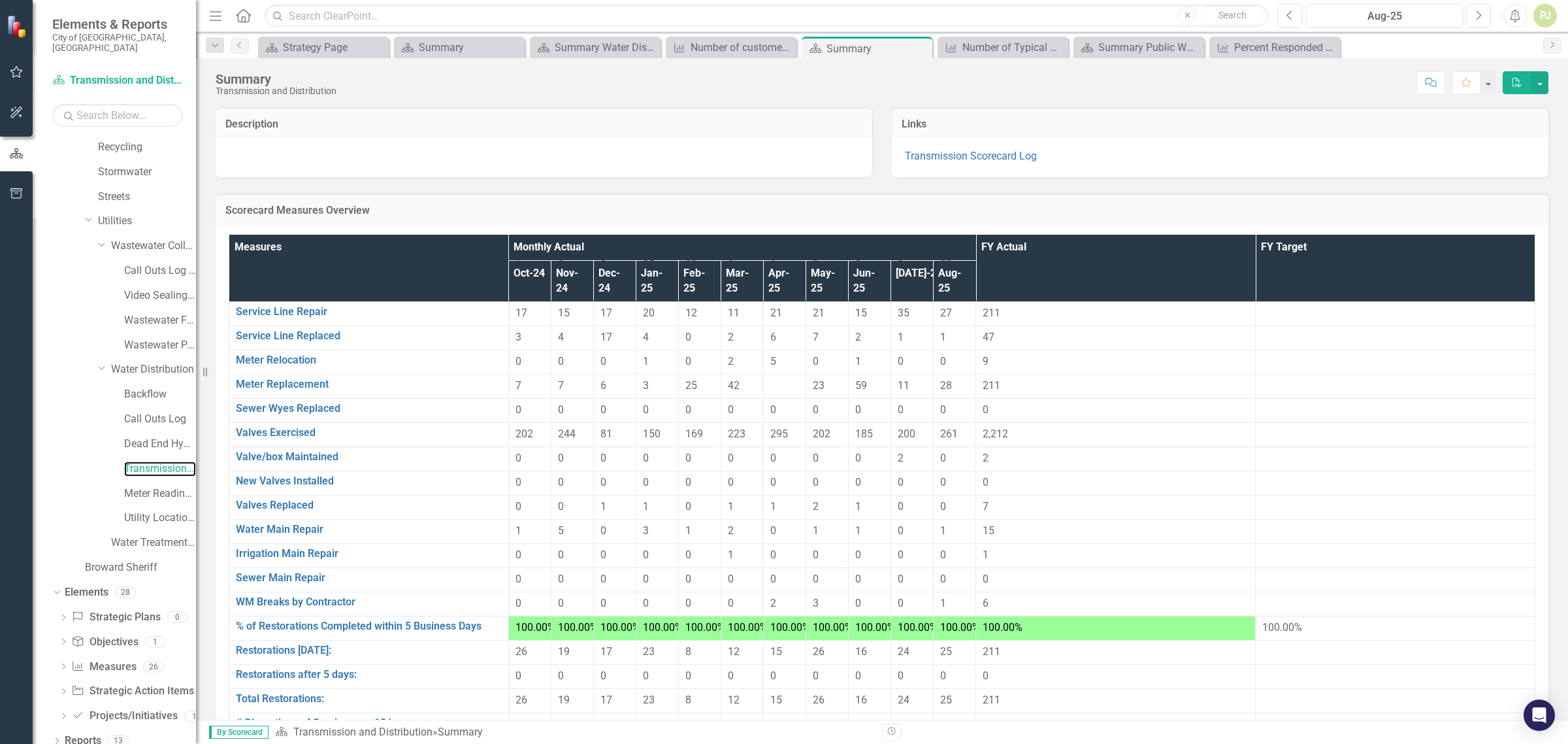
scroll to position [312, 0]
click at [151, 486] on link "Meter Reading ([PERSON_NAME])" at bounding box center [159, 493] width 72 height 15
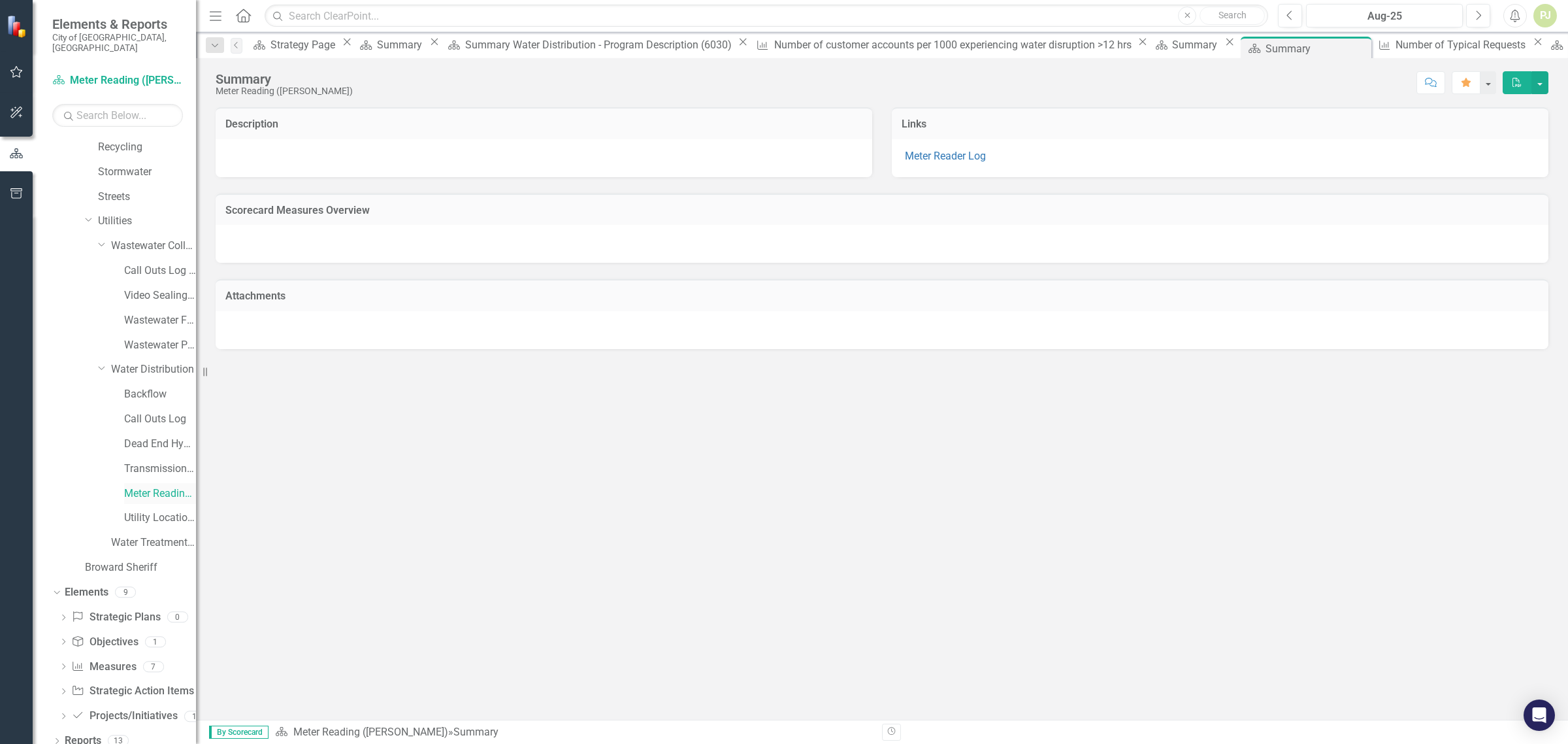
scroll to position [396, 0]
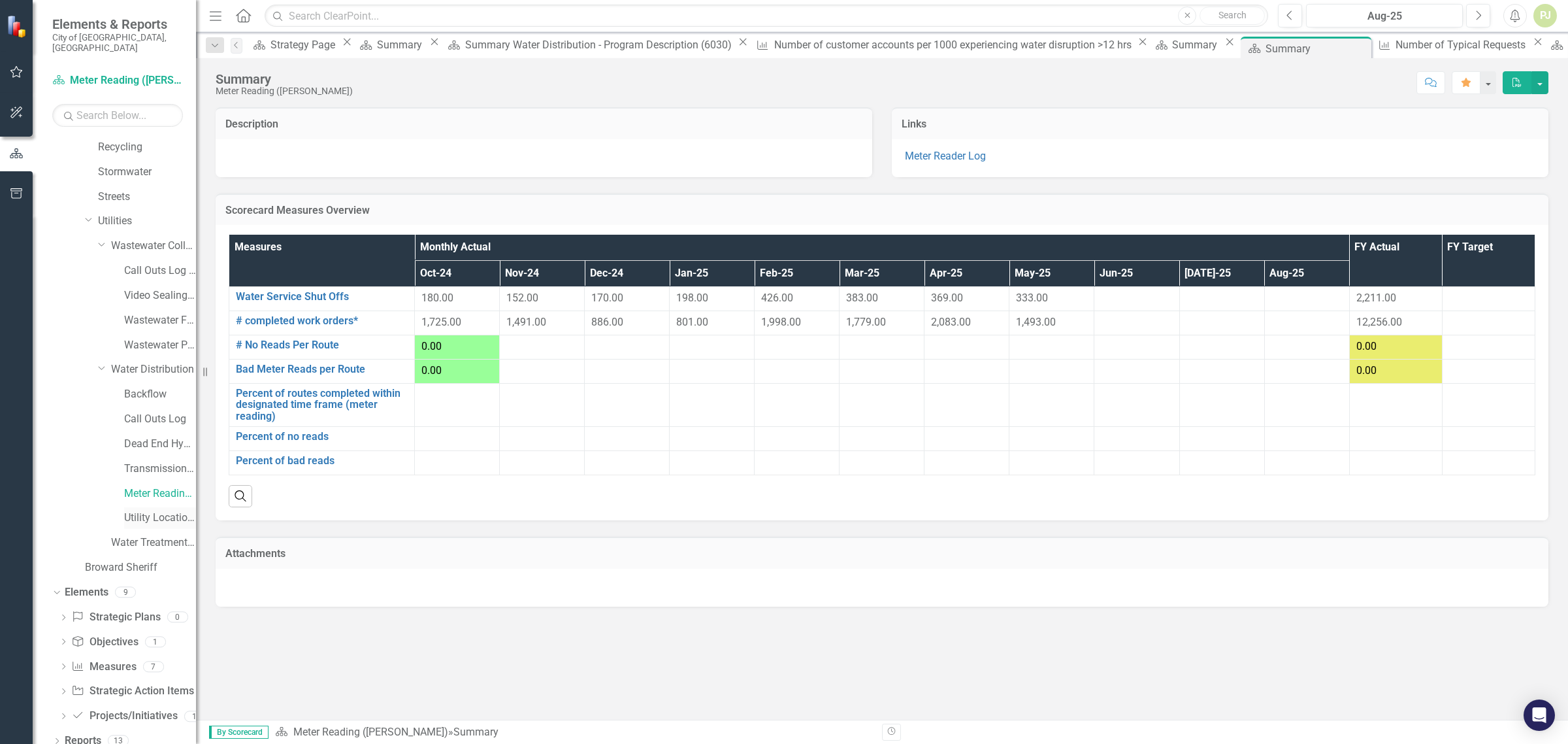
click at [155, 511] on link "Utility Location Requests" at bounding box center [159, 518] width 72 height 15
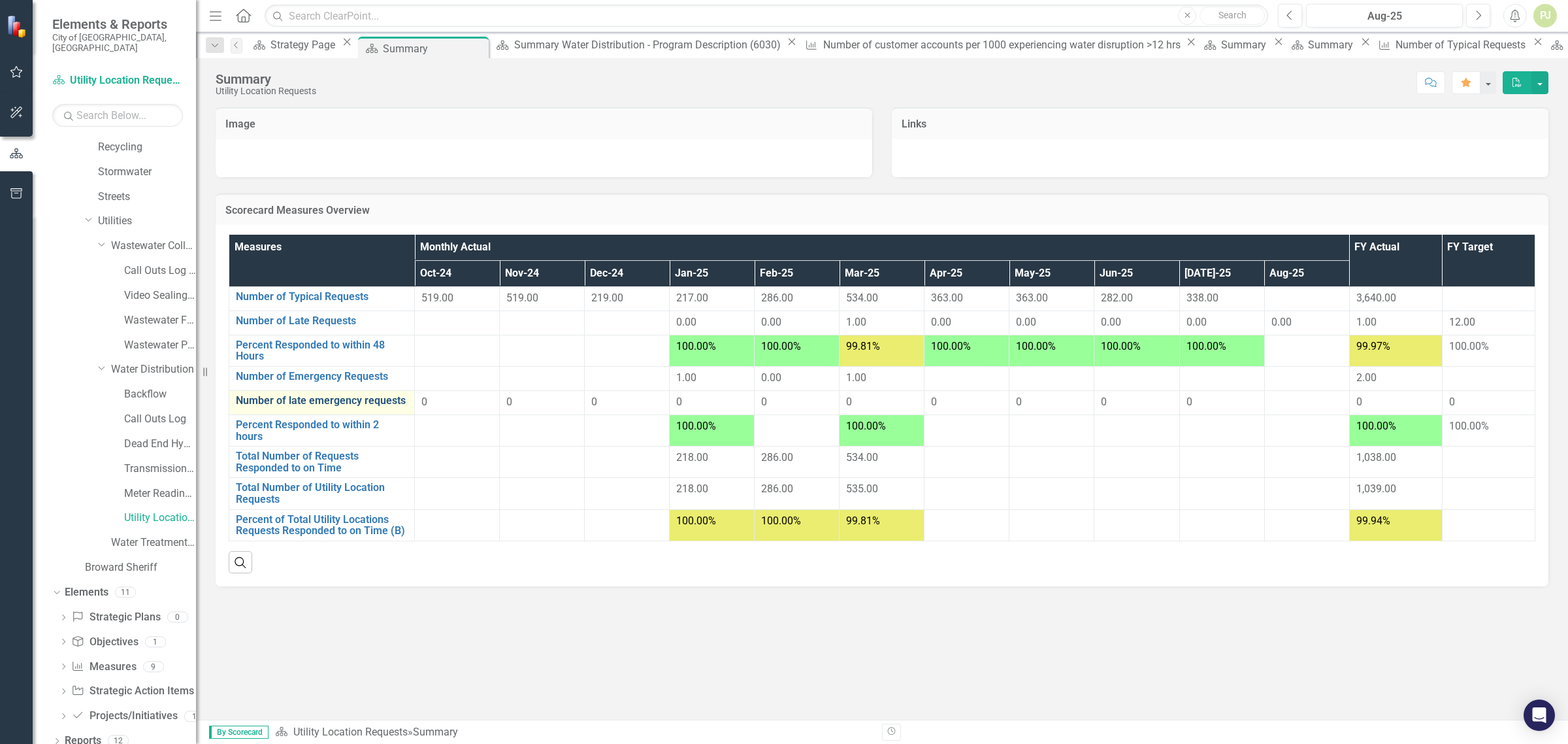
click at [374, 402] on link "Number of late emergency requests" at bounding box center [322, 401] width 172 height 12
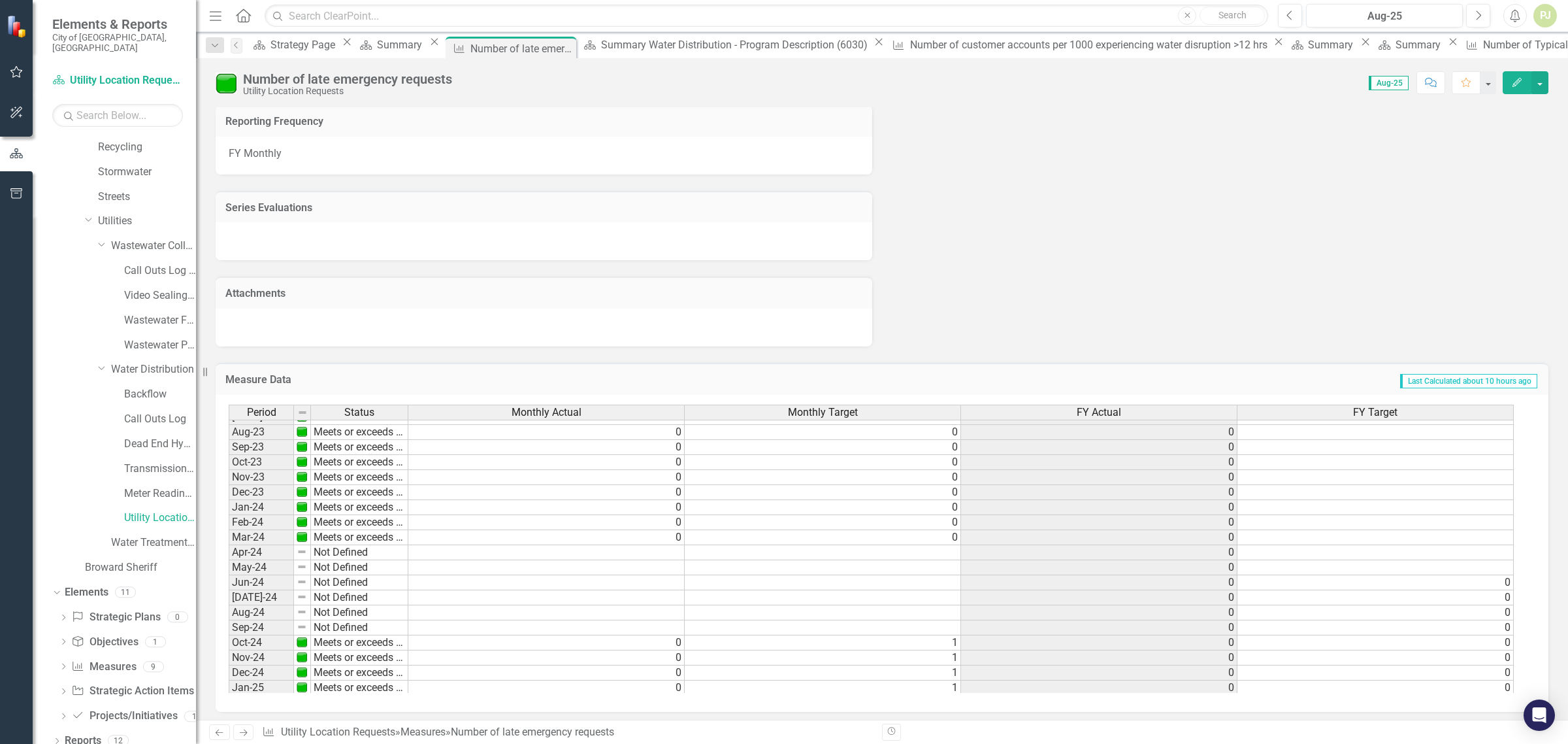
scroll to position [359, 0]
click at [664, 577] on tbody "Jan-23 Meets or exceeds target 0 0 0 Feb-23 Meets or exceeds target 0 0 0 Mar-2…" at bounding box center [871, 501] width 1285 height 527
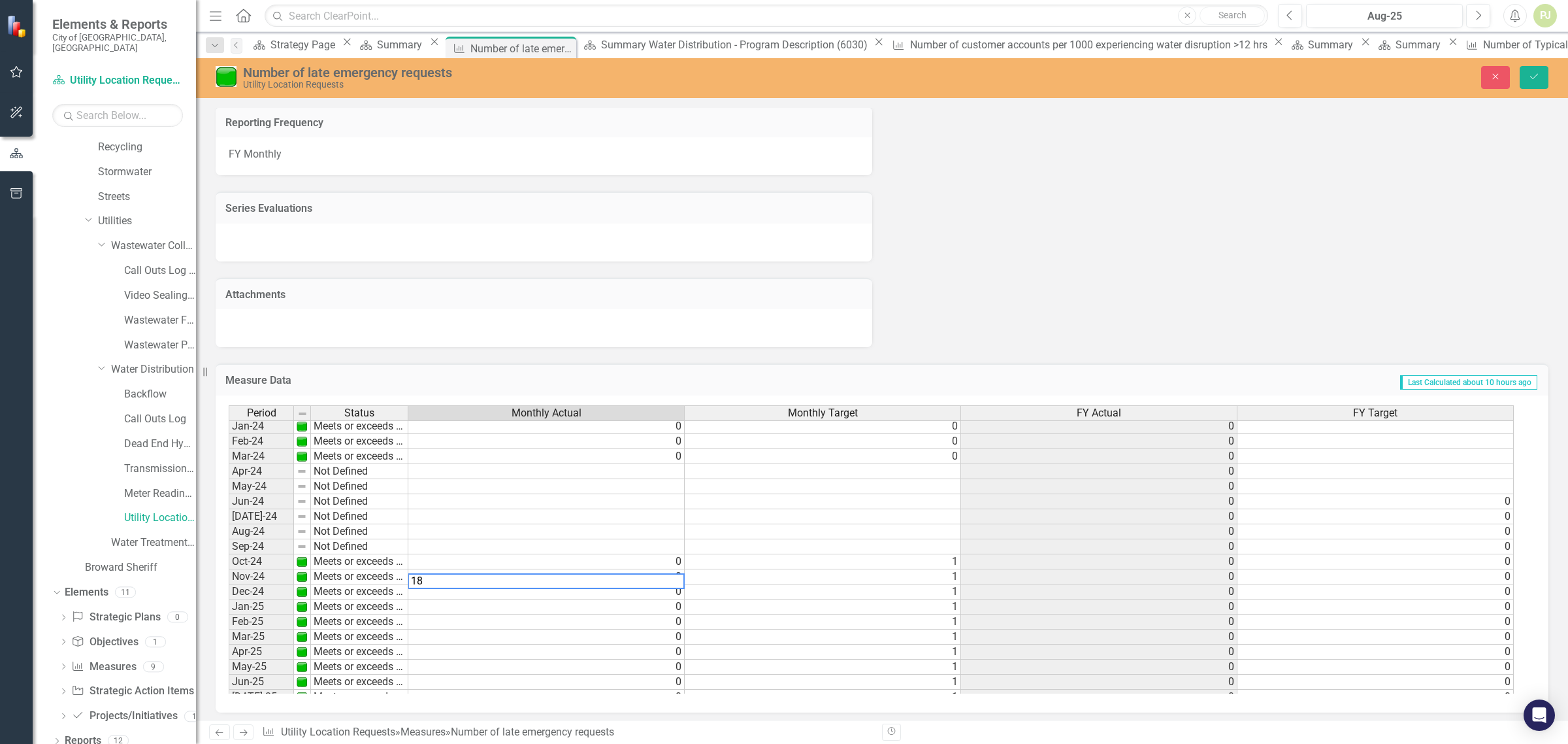
click at [949, 576] on td "1" at bounding box center [823, 576] width 277 height 15
type textarea "1"
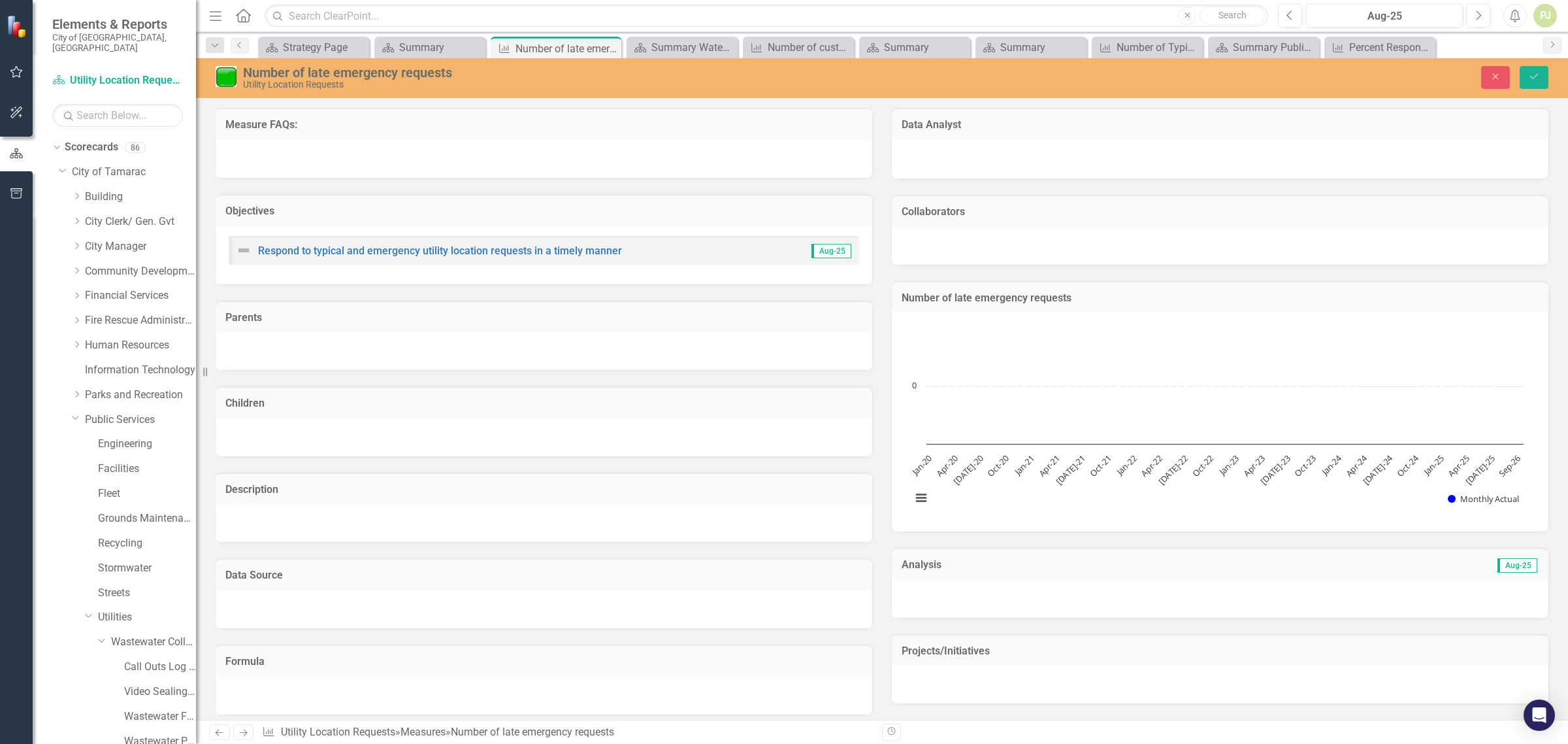
scroll to position [409, 0]
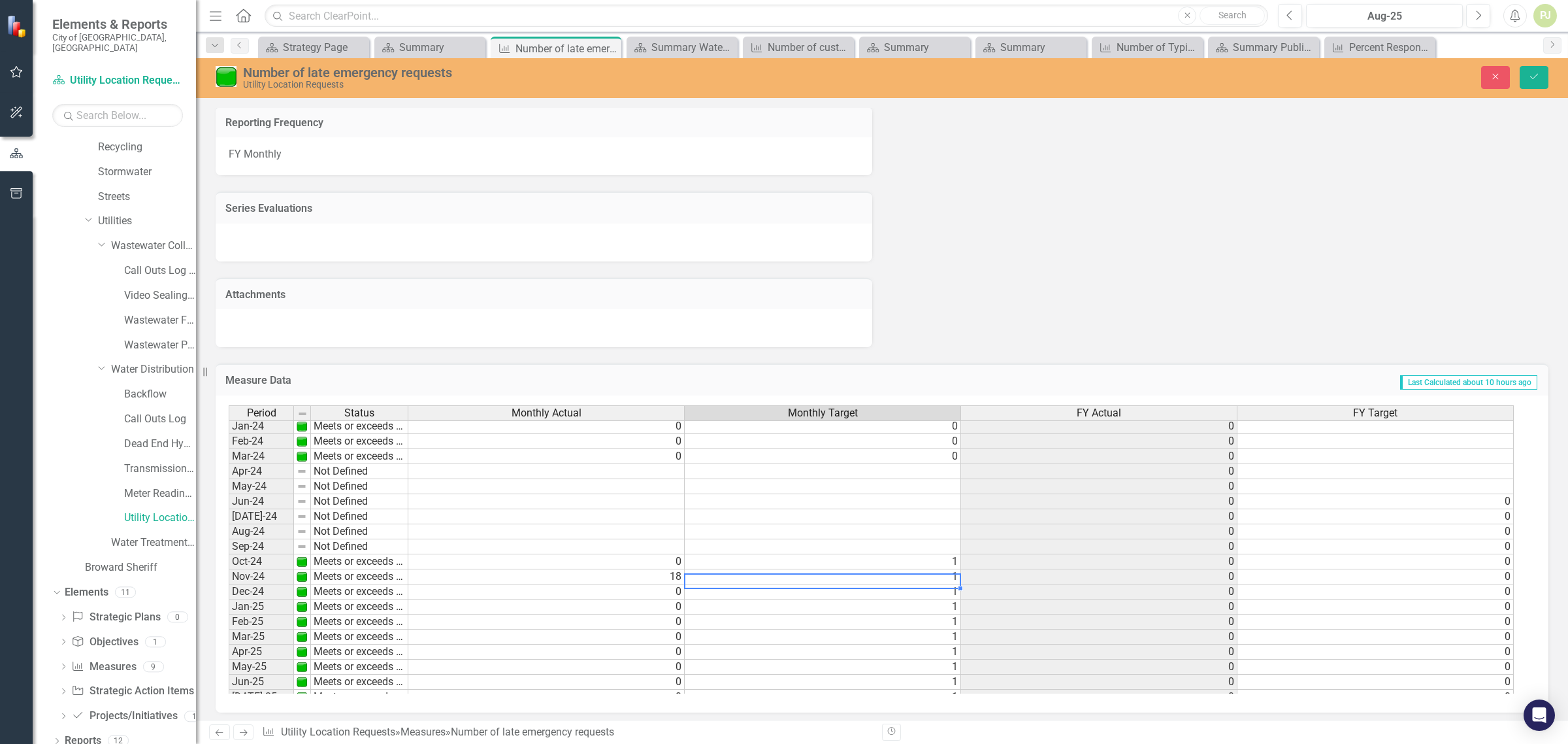
click at [950, 576] on td "1" at bounding box center [823, 576] width 277 height 15
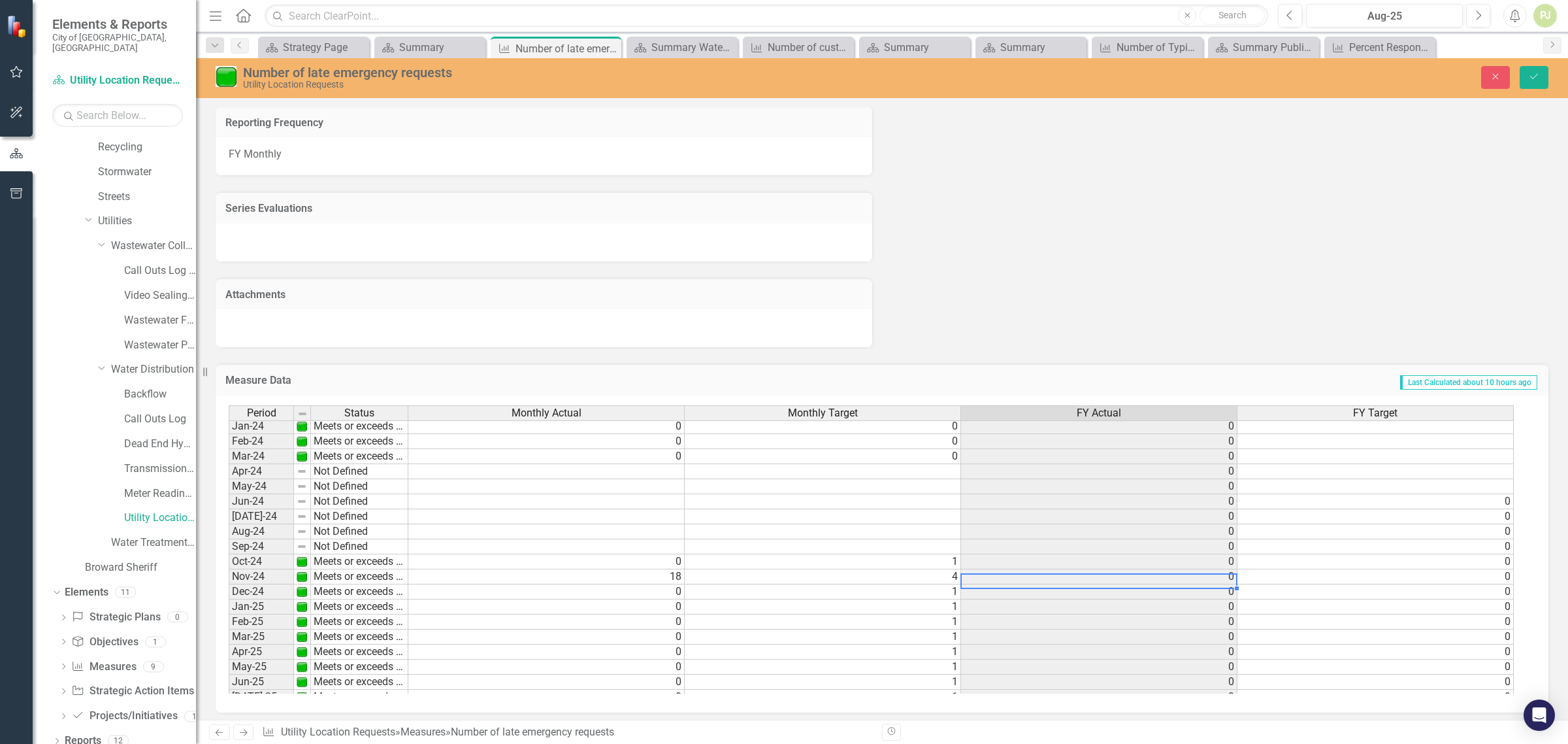
click at [229, 582] on div "Period Status Monthly Actual Monthly Target FY Actual FY Target Feb-23 Meets or…" at bounding box center [229, 501] width 0 height 528
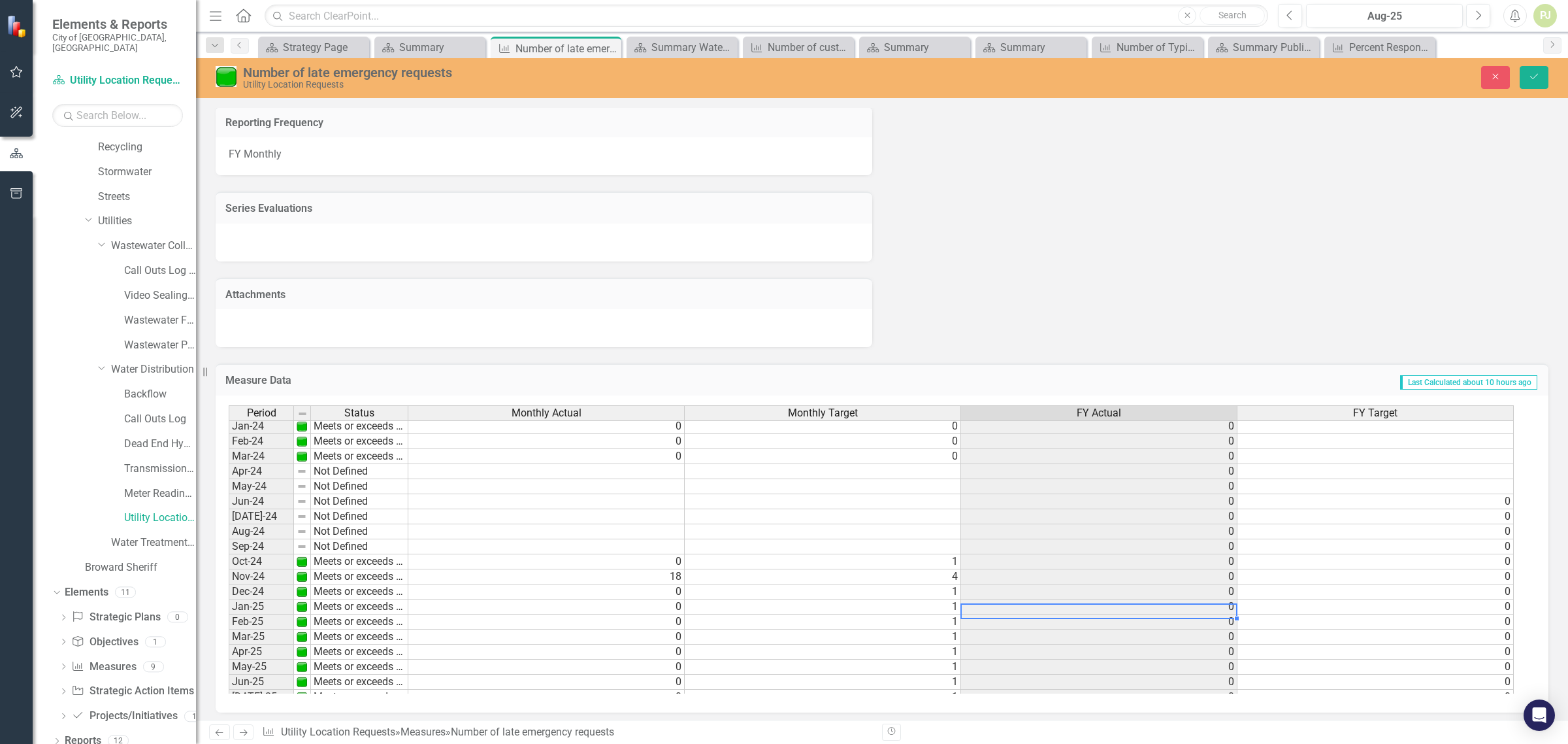
click at [1037, 612] on td "0" at bounding box center [1100, 607] width 277 height 15
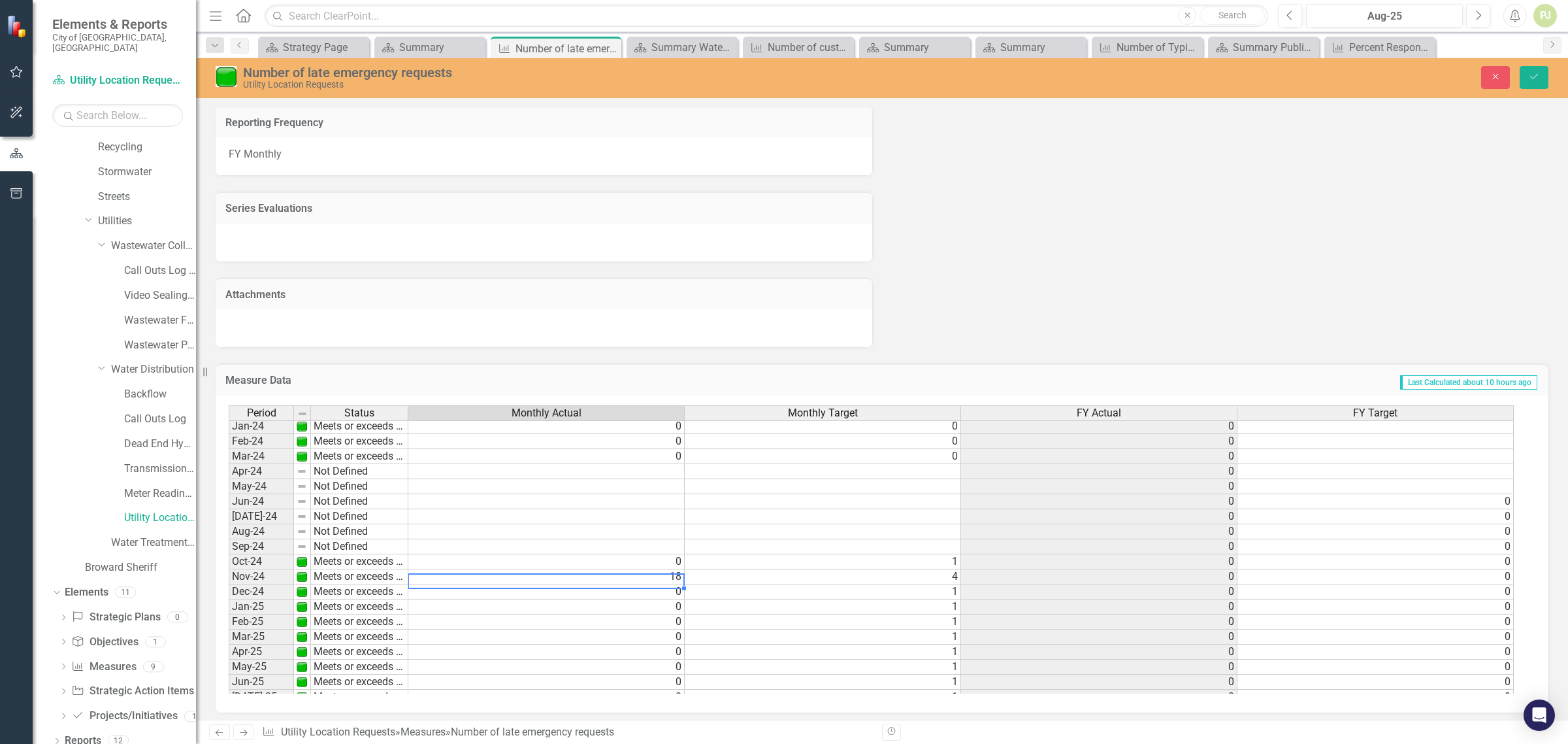
click at [677, 576] on td "18" at bounding box center [547, 576] width 277 height 15
click at [951, 579] on td "4" at bounding box center [823, 576] width 277 height 15
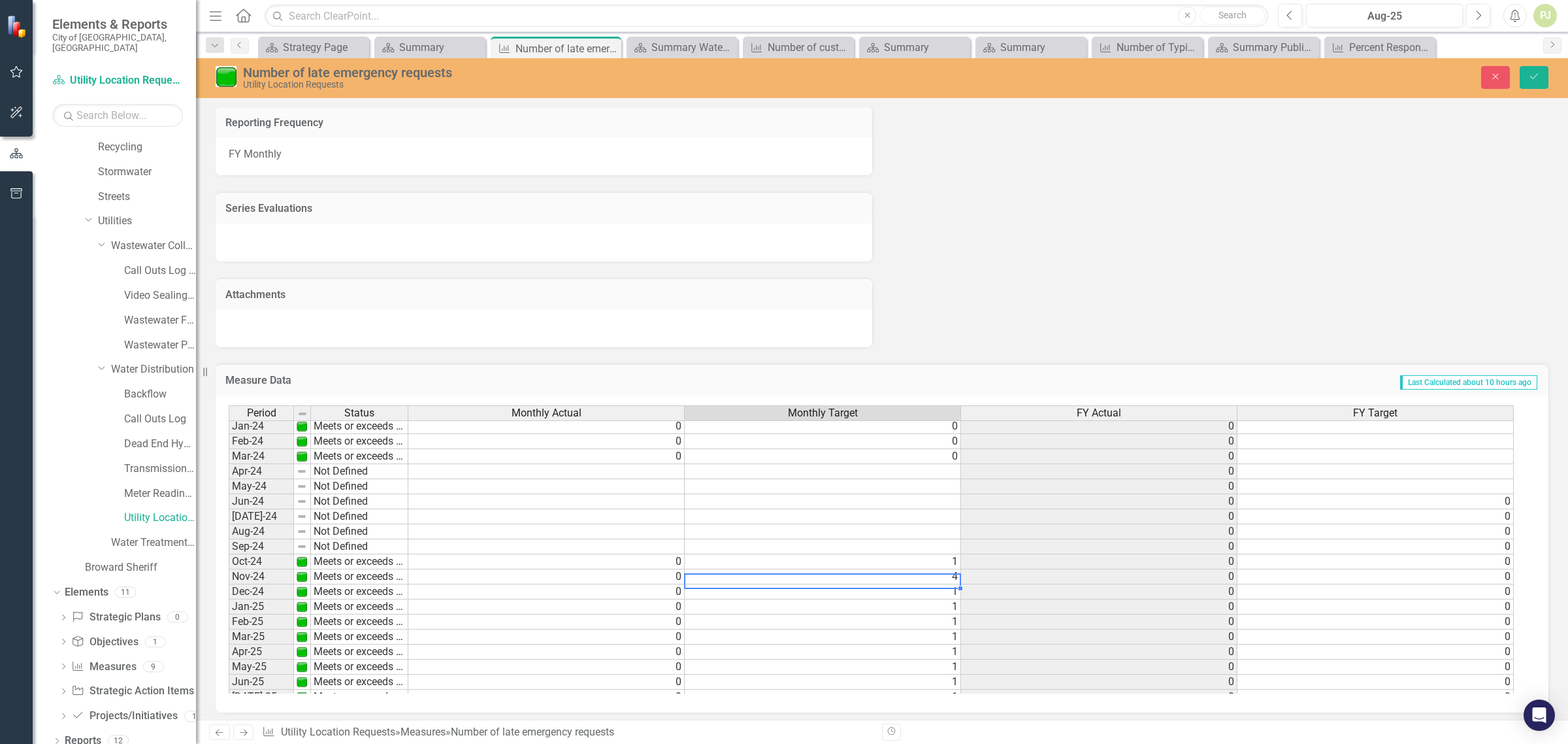
click at [951, 592] on td "1" at bounding box center [823, 592] width 277 height 15
click at [658, 590] on td "0" at bounding box center [547, 592] width 277 height 15
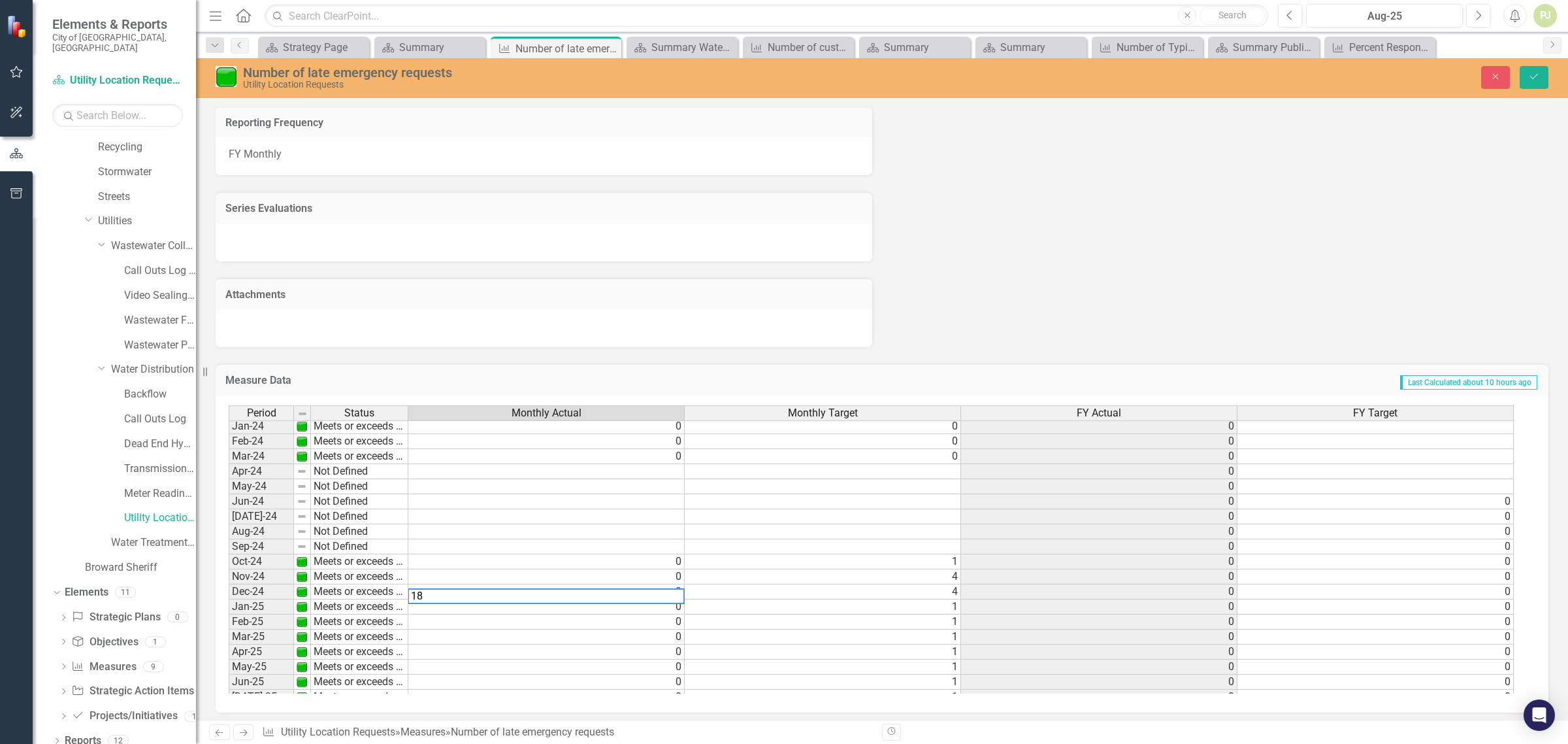
click at [229, 628] on div "Period Status Monthly Actual Monthly Target FY Actual FY Target Feb-23 Meets or…" at bounding box center [229, 501] width 0 height 528
type textarea "0"
click at [1532, 76] on icon "Save" at bounding box center [1534, 77] width 12 height 9
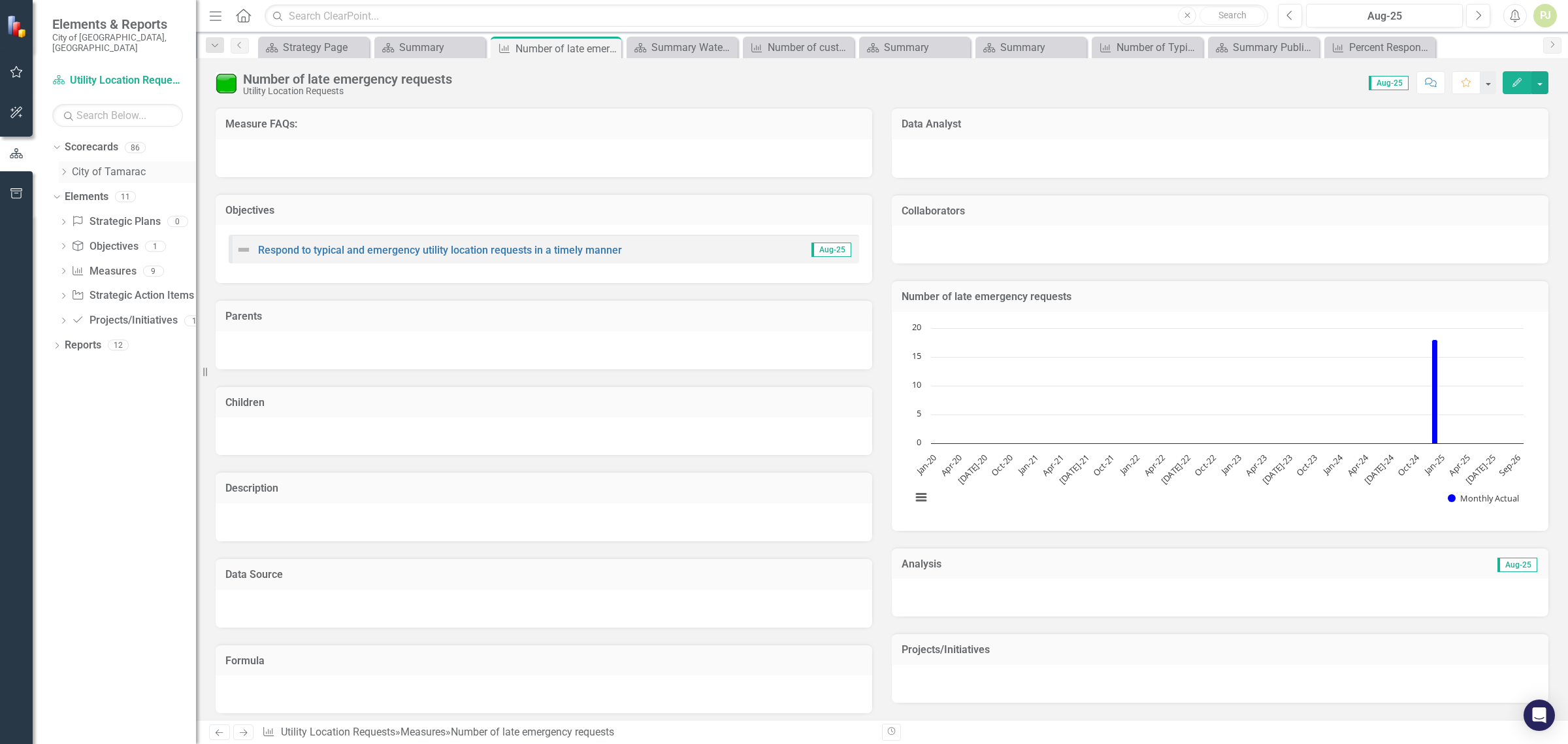
scroll to position [0, 0]
click at [66, 168] on icon "Dropdown" at bounding box center [63, 172] width 9 height 8
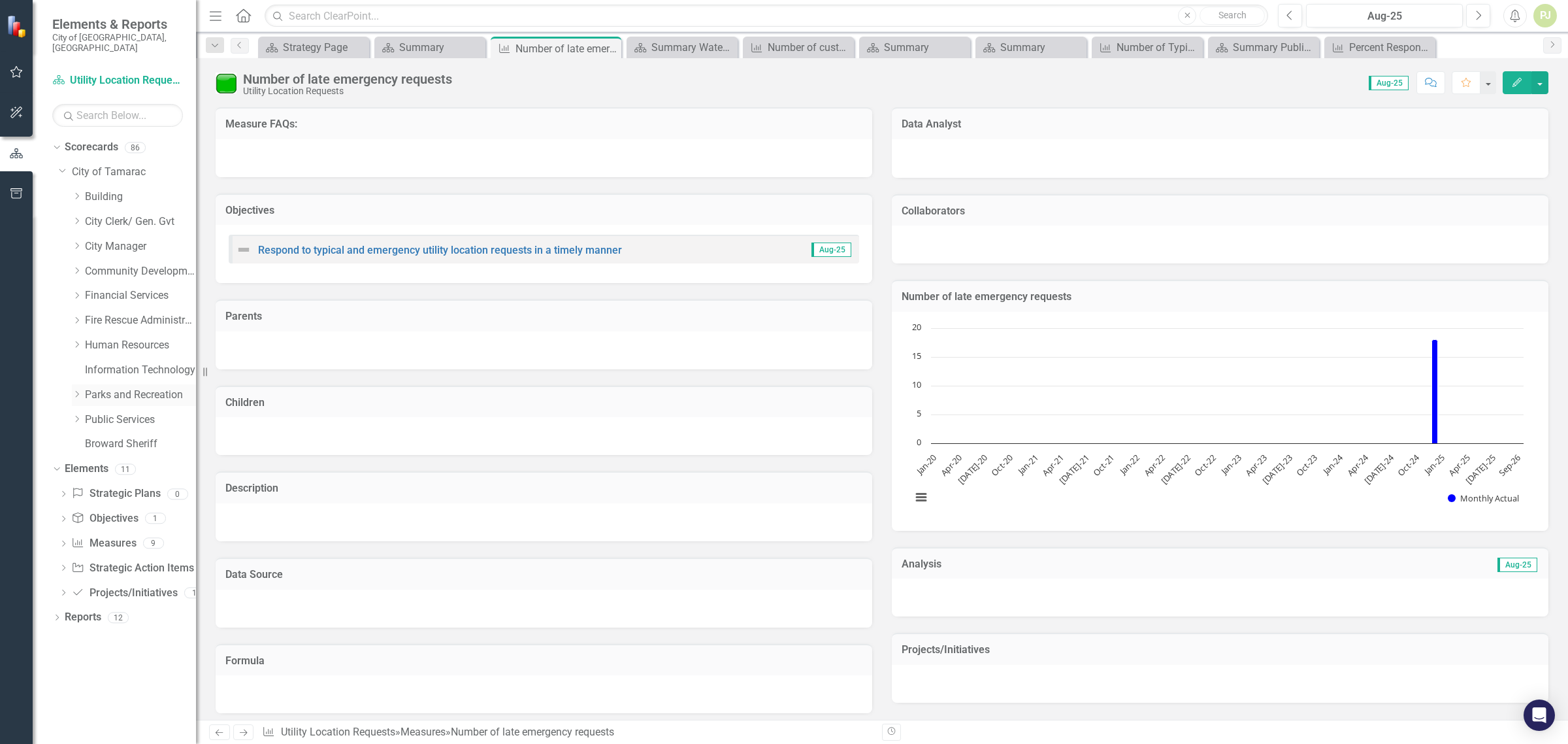
click at [76, 391] on icon "Dropdown" at bounding box center [76, 394] width 9 height 8
click at [79, 614] on icon "Dropdown" at bounding box center [76, 617] width 9 height 8
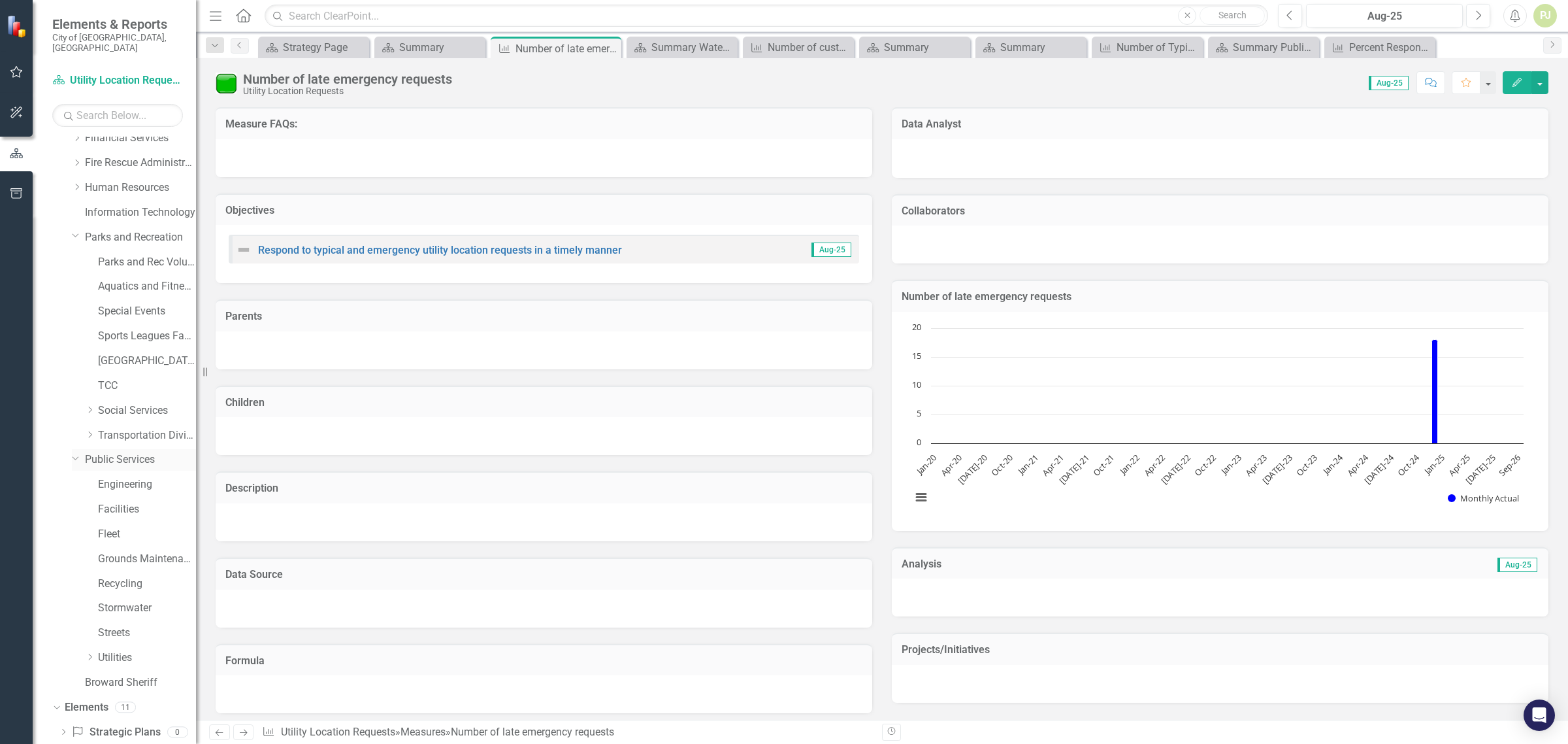
scroll to position [245, 0]
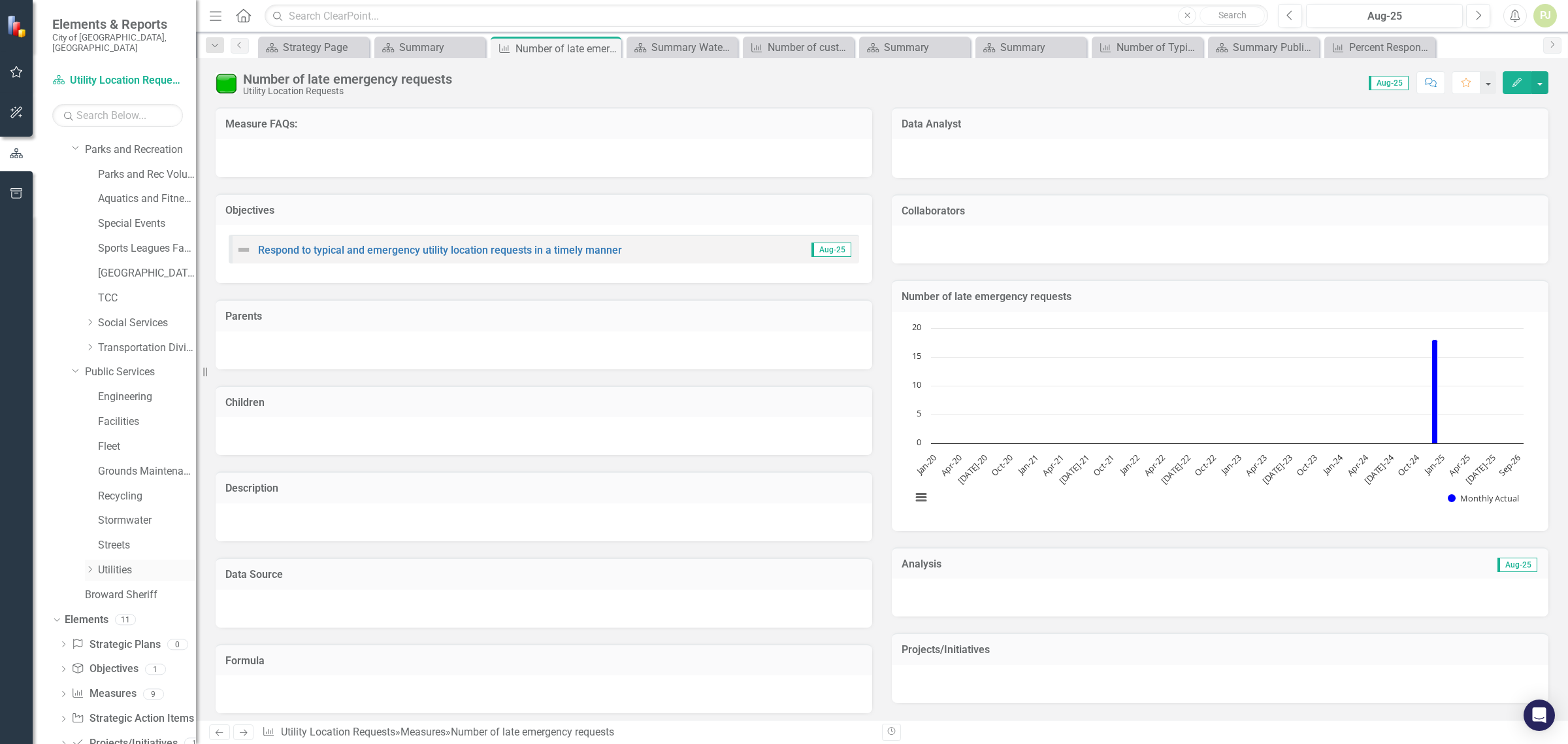
click at [90, 565] on icon "Dropdown" at bounding box center [90, 569] width 9 height 8
click at [103, 514] on icon at bounding box center [103, 517] width 3 height 7
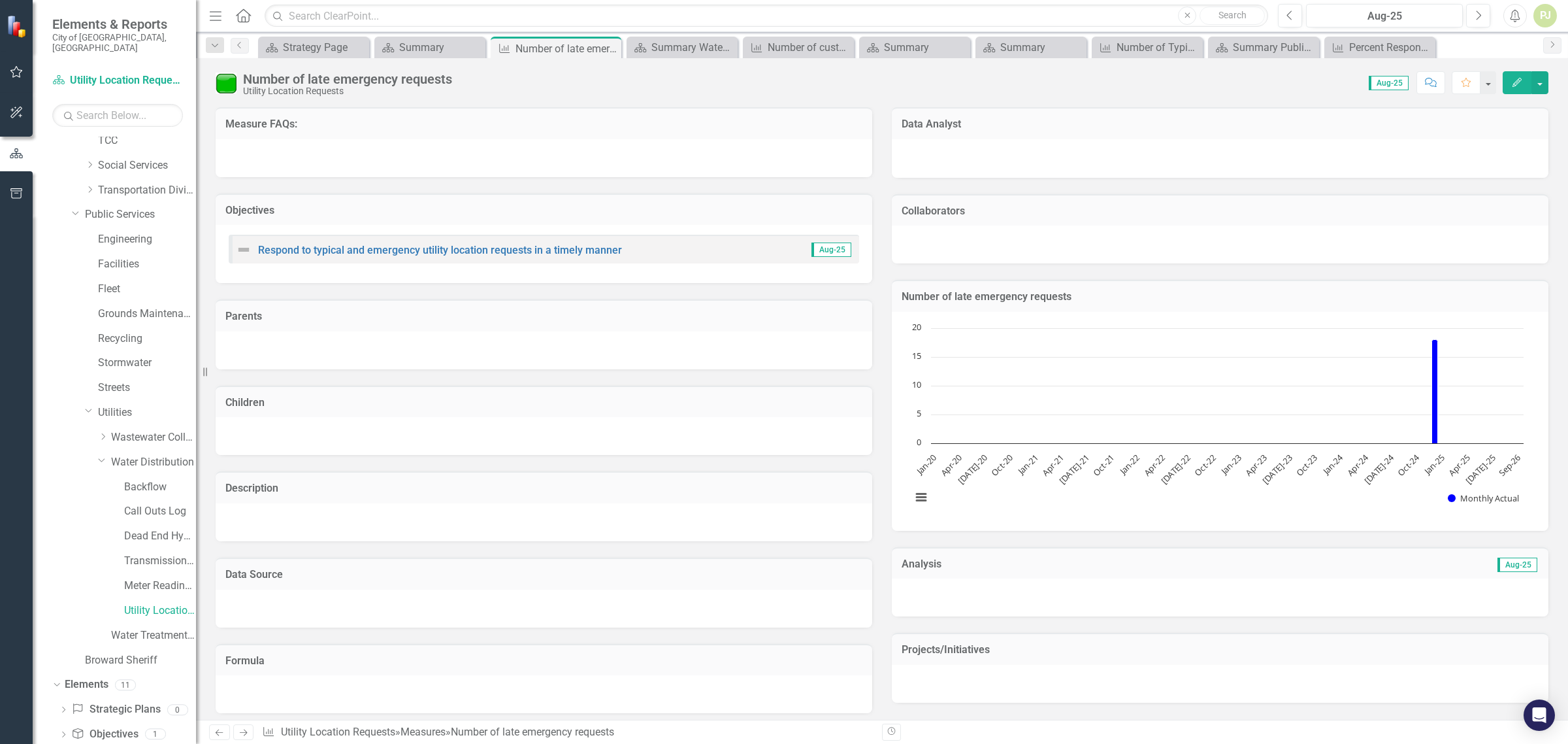
scroll to position [495, 0]
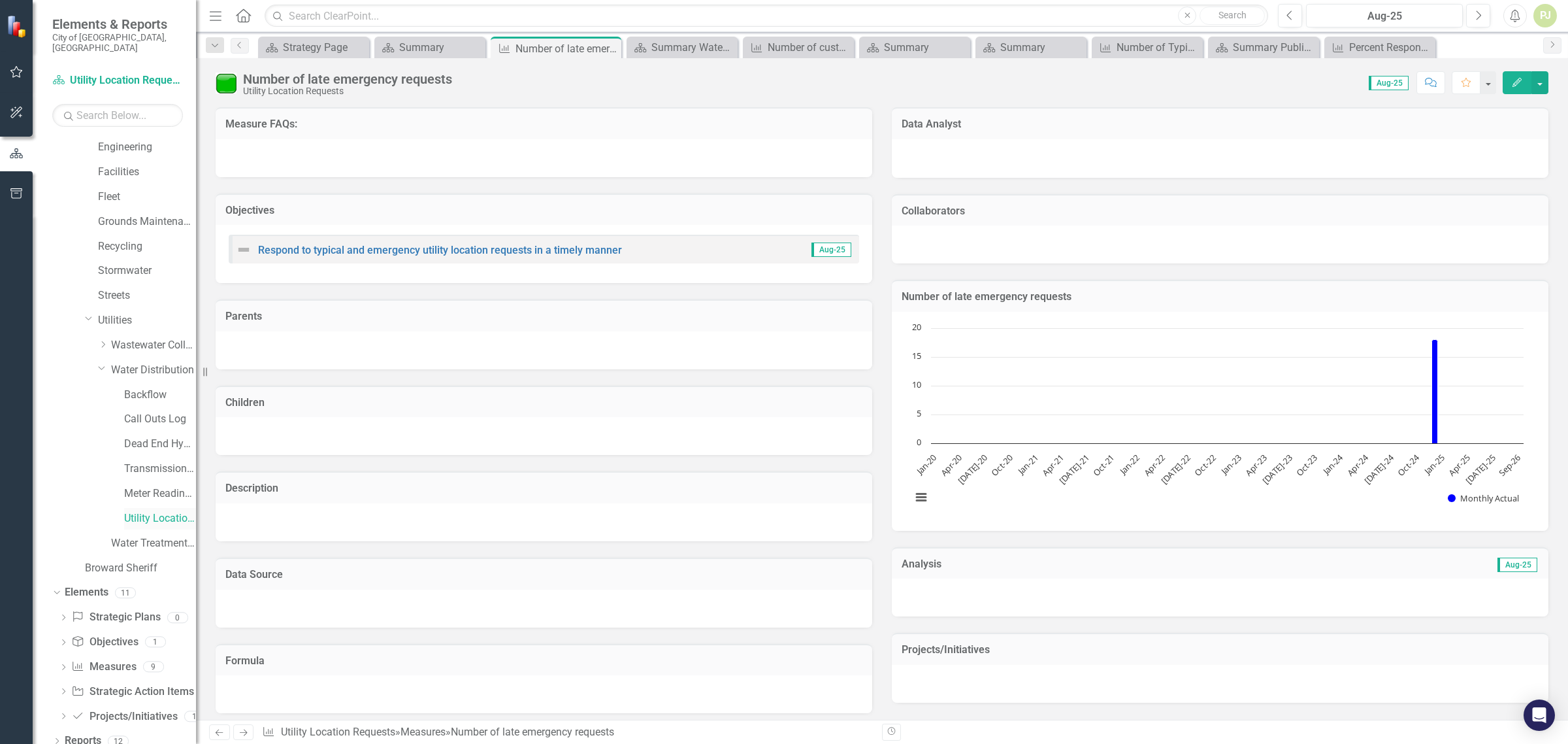
click at [152, 512] on link "Utility Location Requests" at bounding box center [159, 519] width 72 height 15
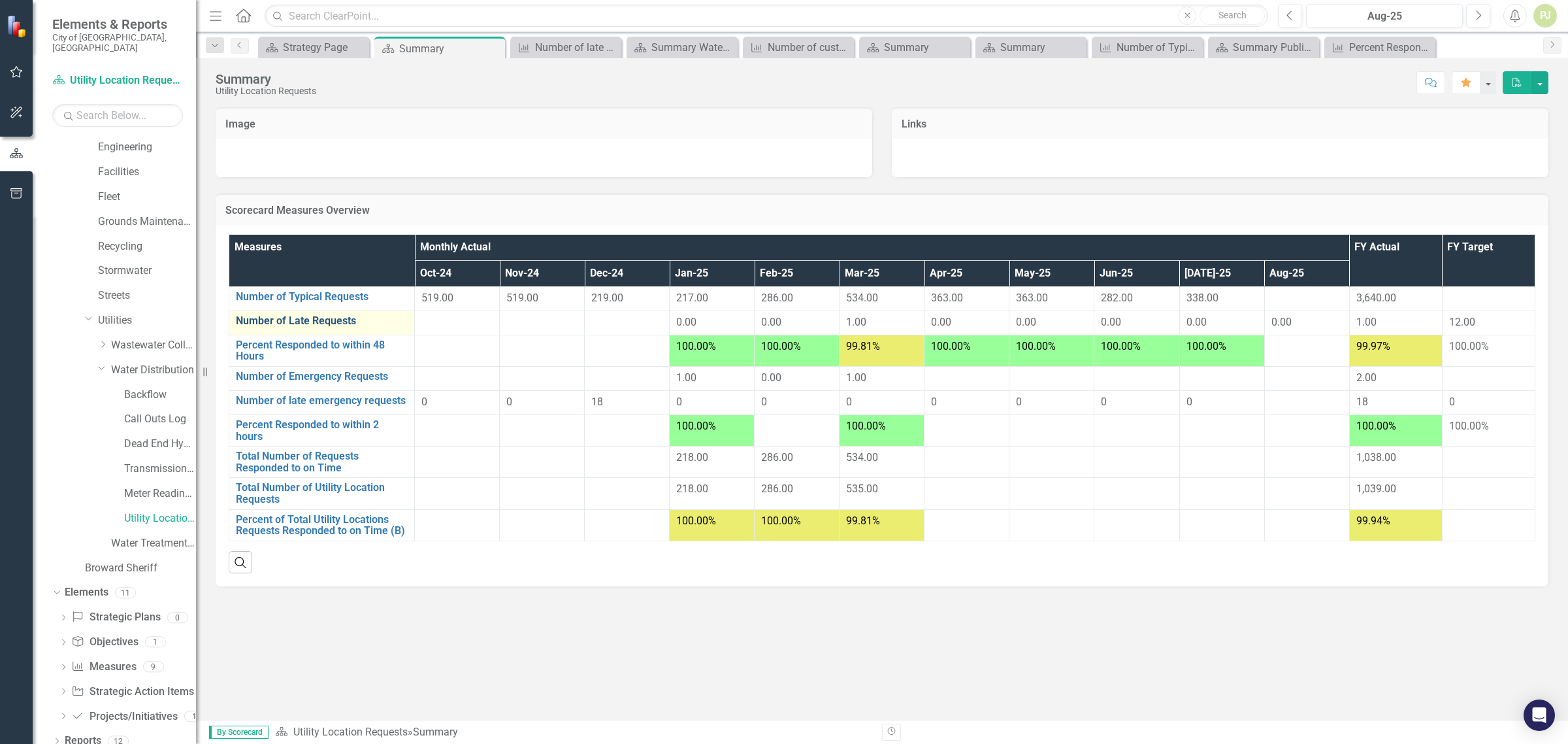
click at [347, 321] on link "Number of Late Requests" at bounding box center [322, 321] width 172 height 12
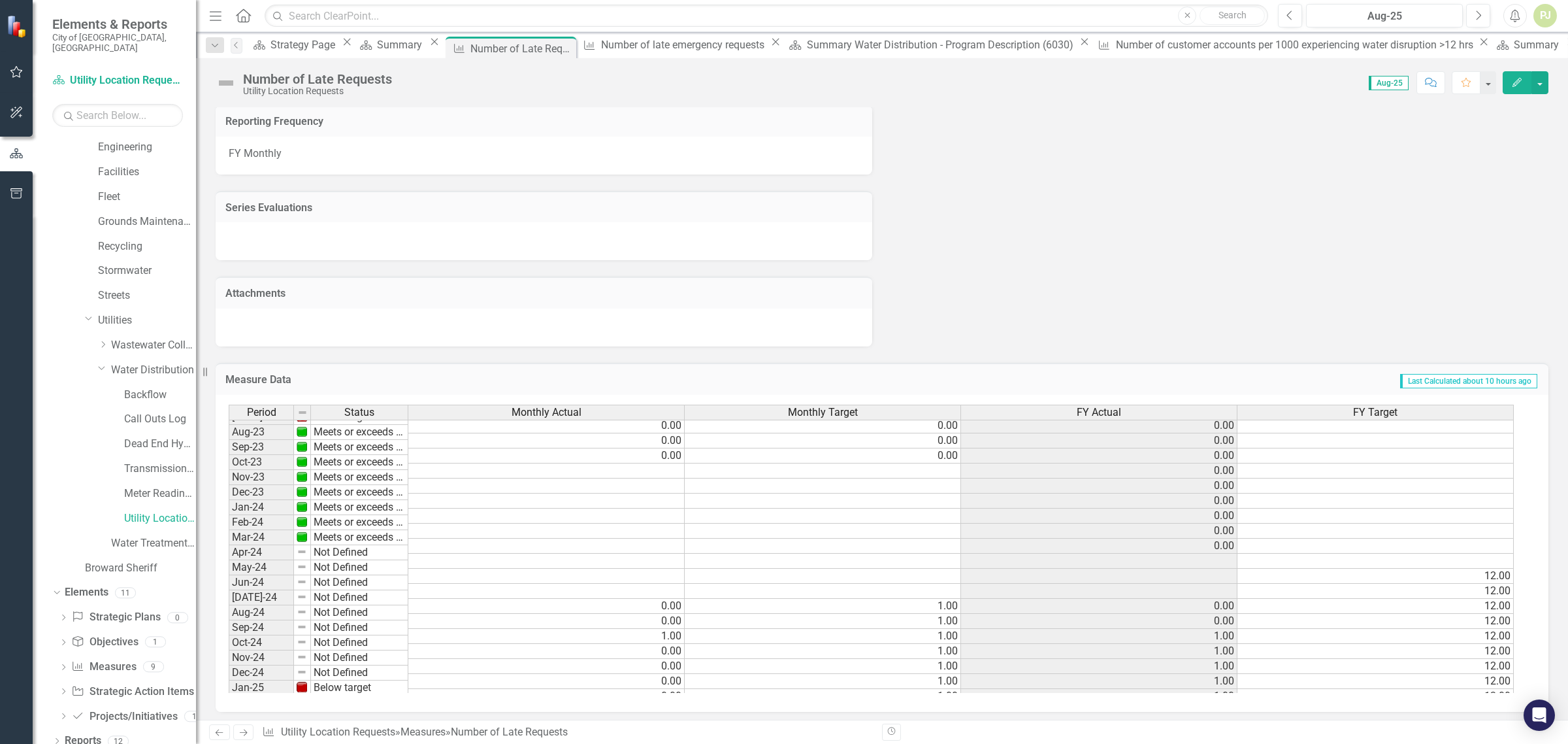
scroll to position [409, 0]
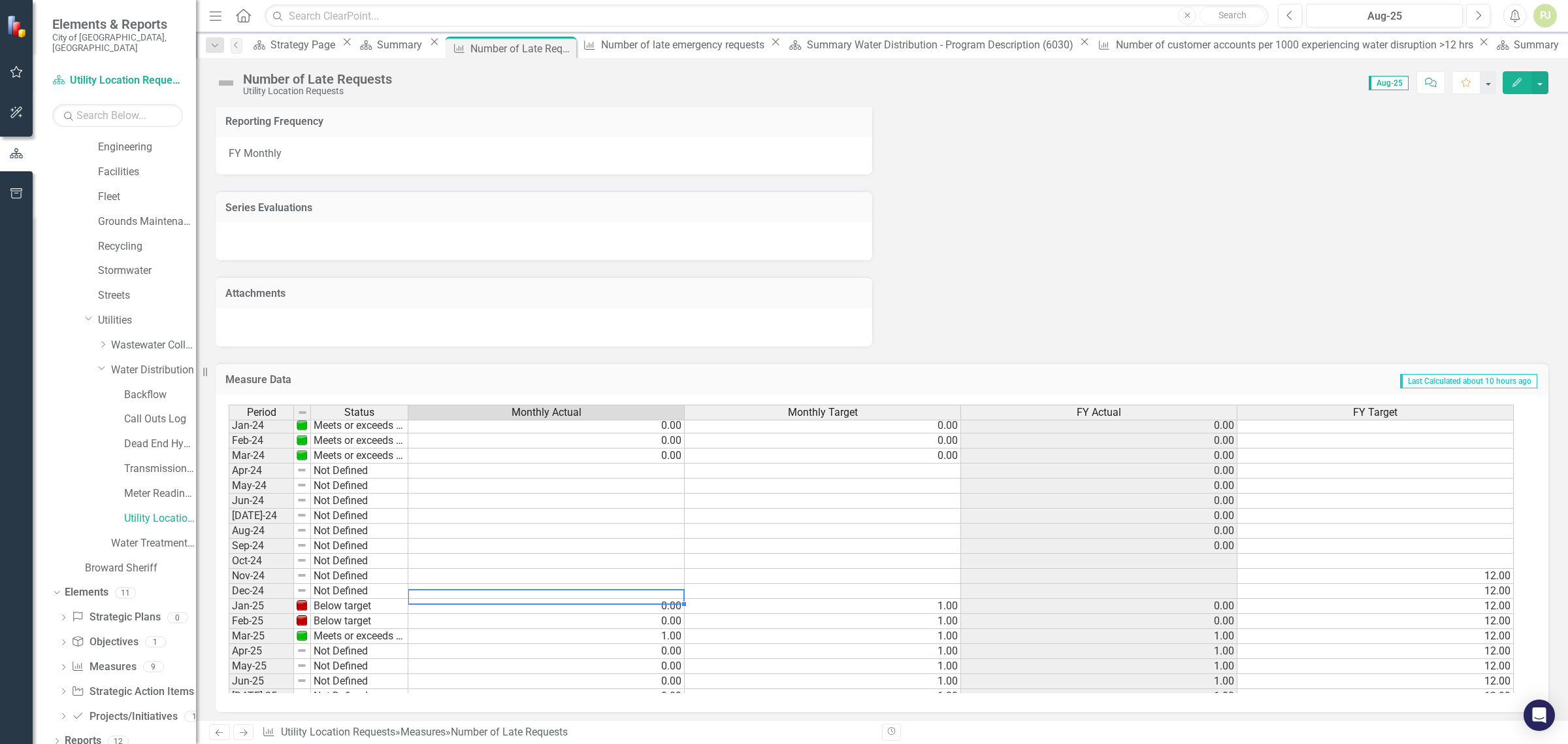
click at [670, 589] on tbody "Jul-22 Below target 12.00 0.00 17.00 Aug-22 Meets or exceeds target 0.00 0.00 1…" at bounding box center [871, 426] width 1285 height 557
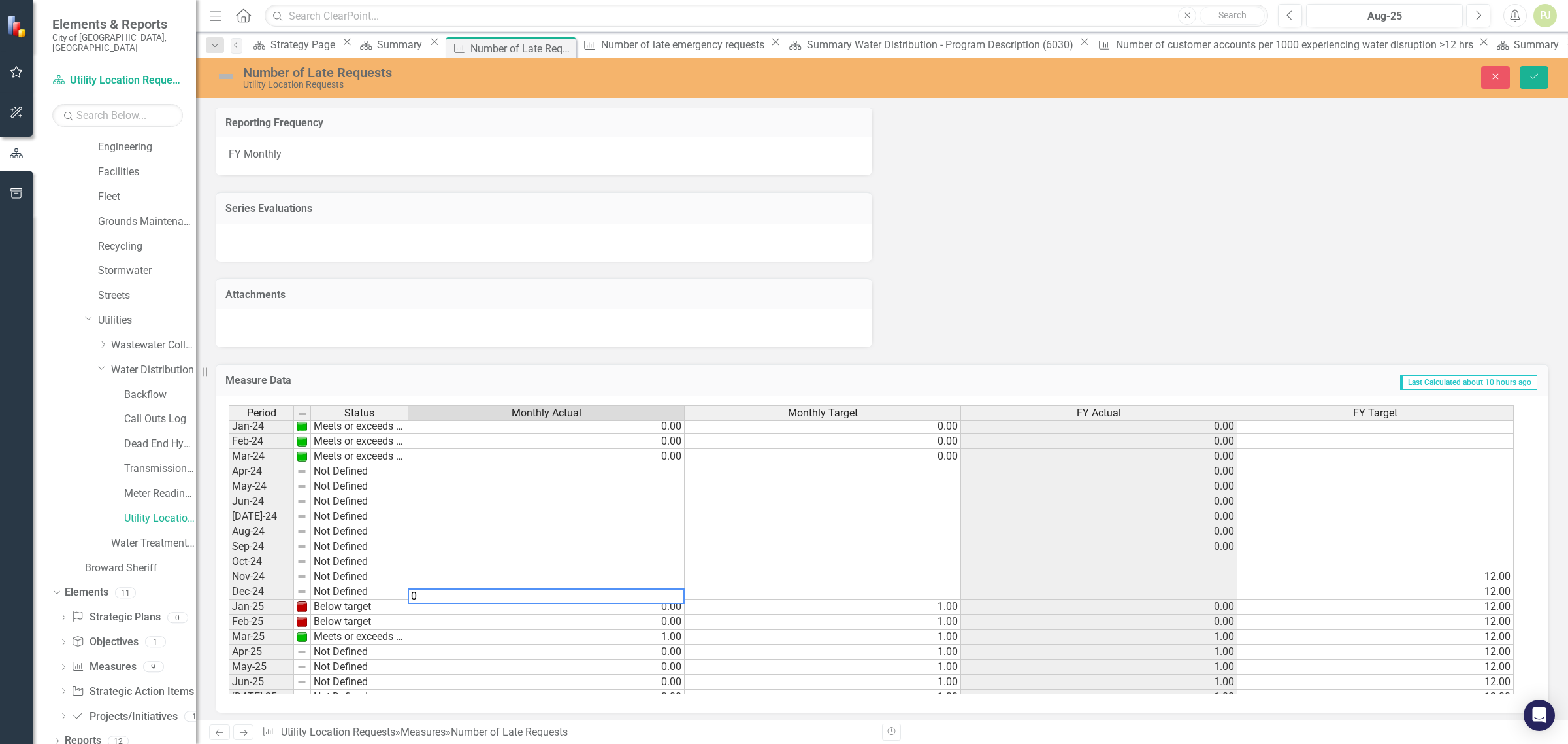
type textarea "0"
click at [945, 592] on td at bounding box center [823, 592] width 277 height 15
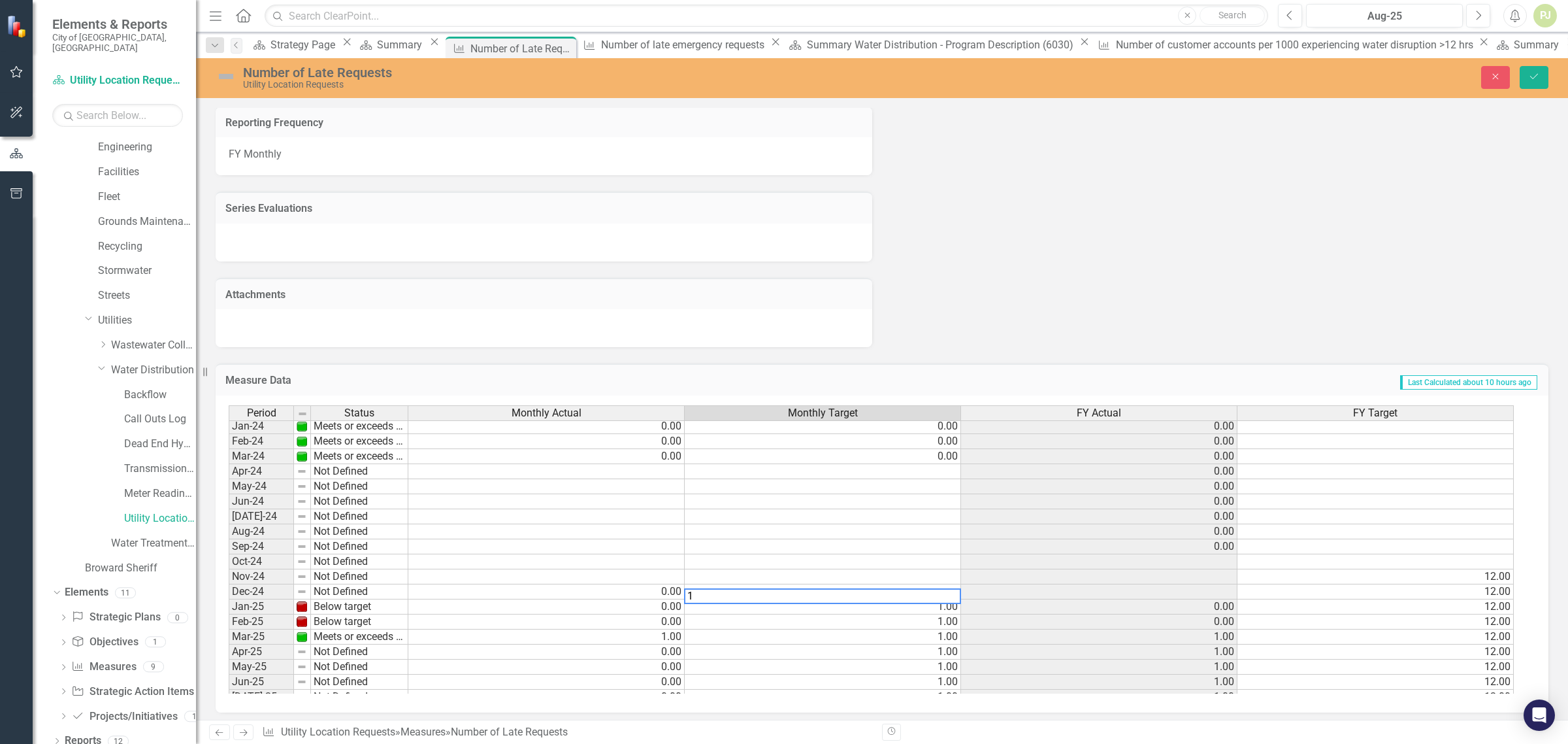
type textarea "1"
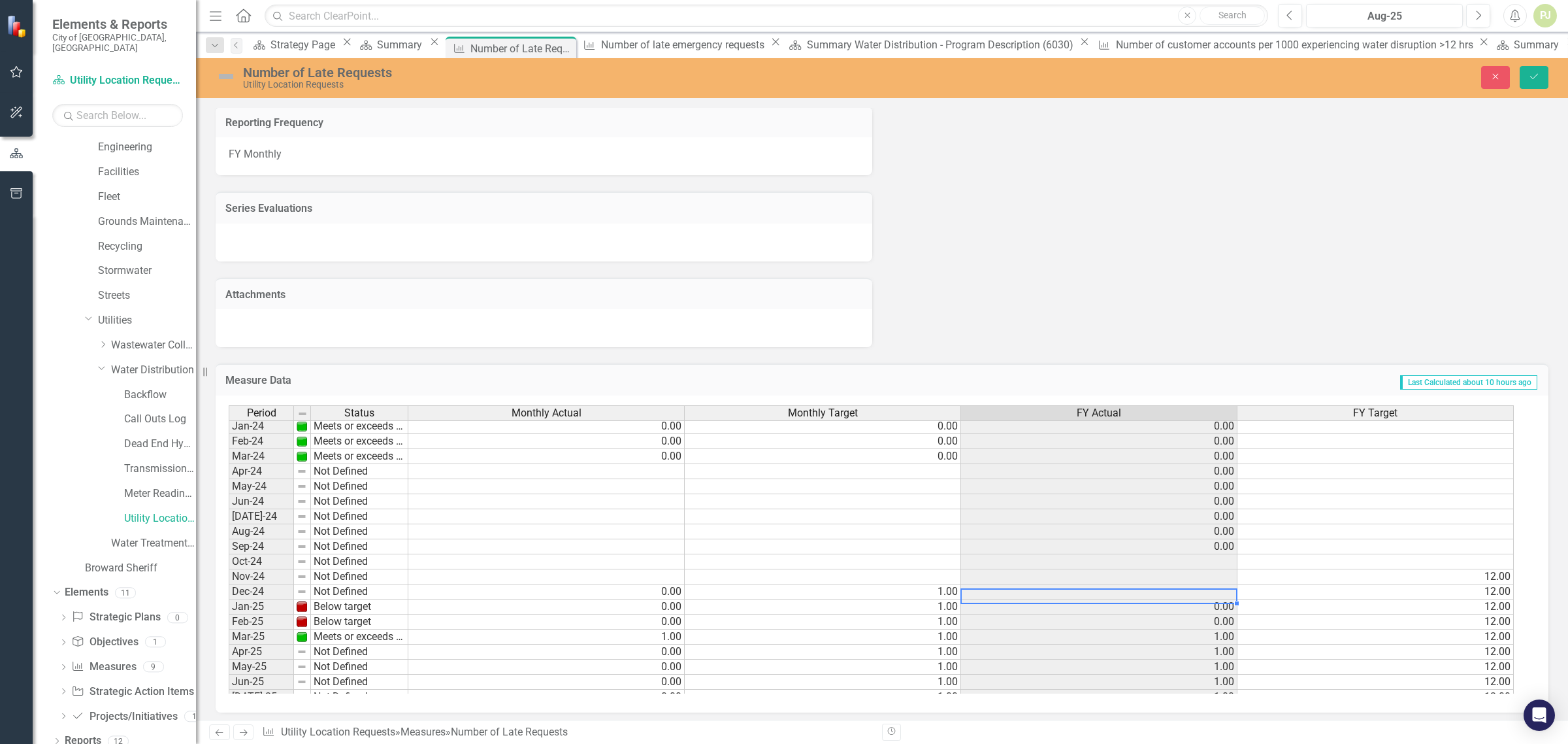
click at [1226, 589] on td at bounding box center [1100, 592] width 277 height 15
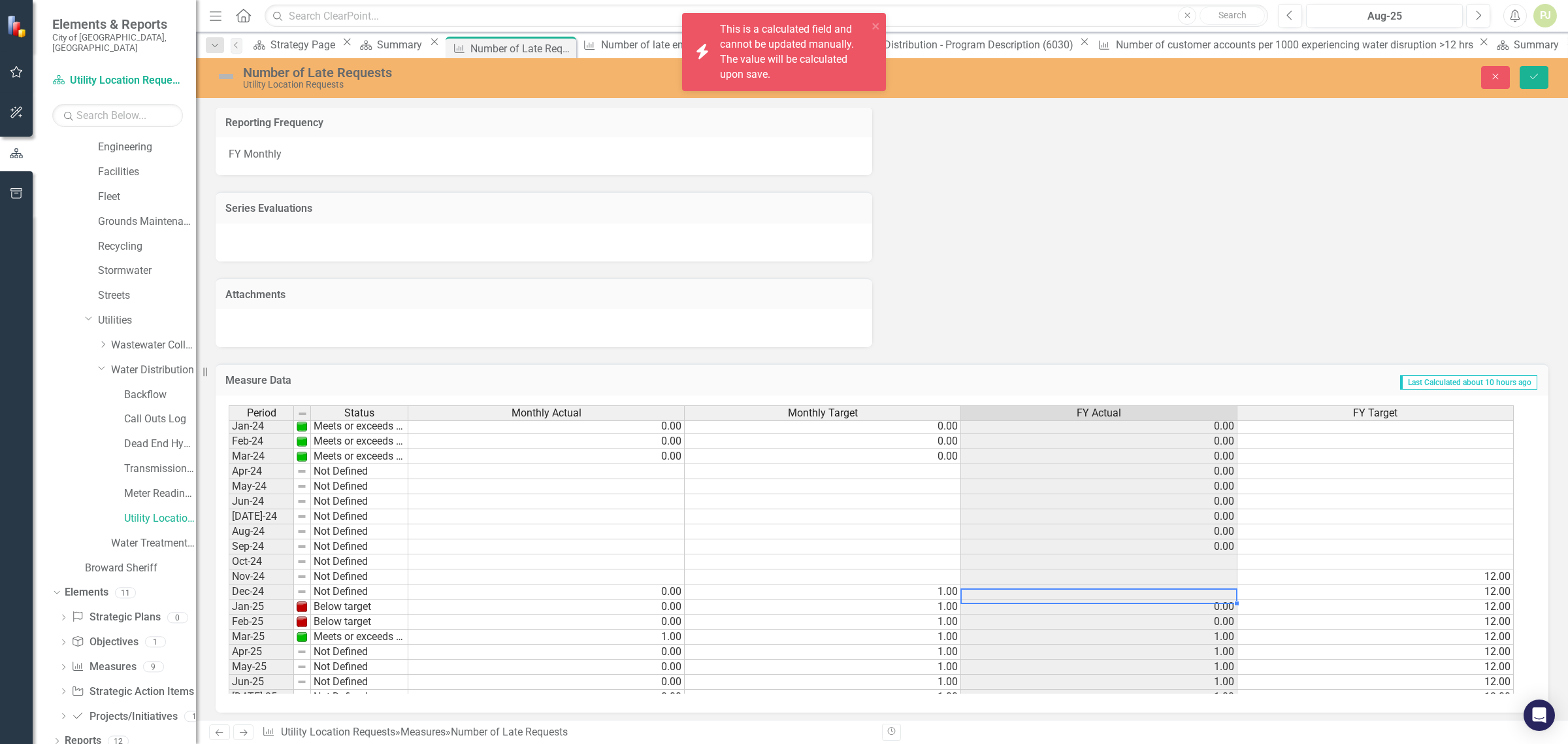
click at [1224, 589] on td at bounding box center [1100, 592] width 277 height 15
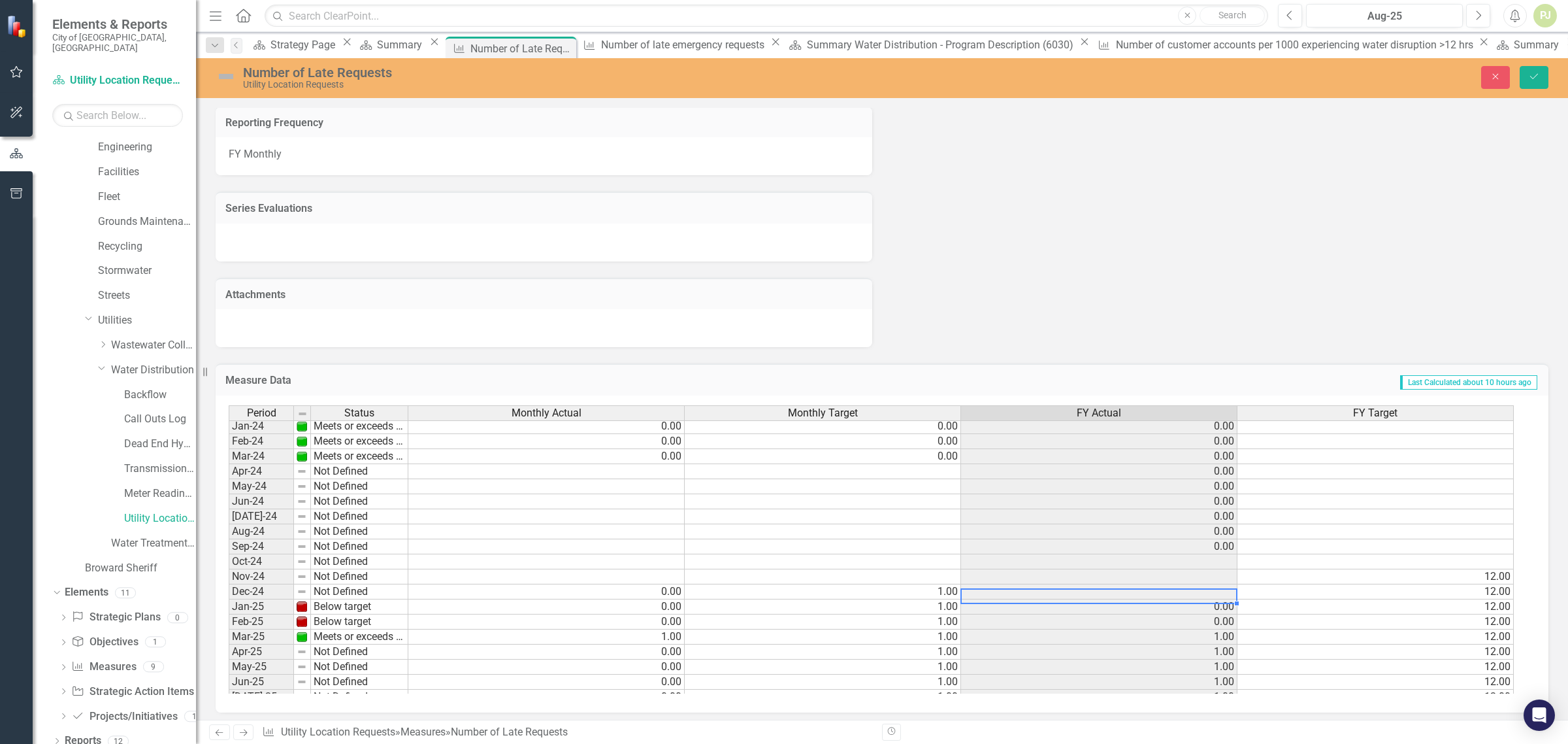
click at [1199, 587] on td at bounding box center [1100, 592] width 277 height 15
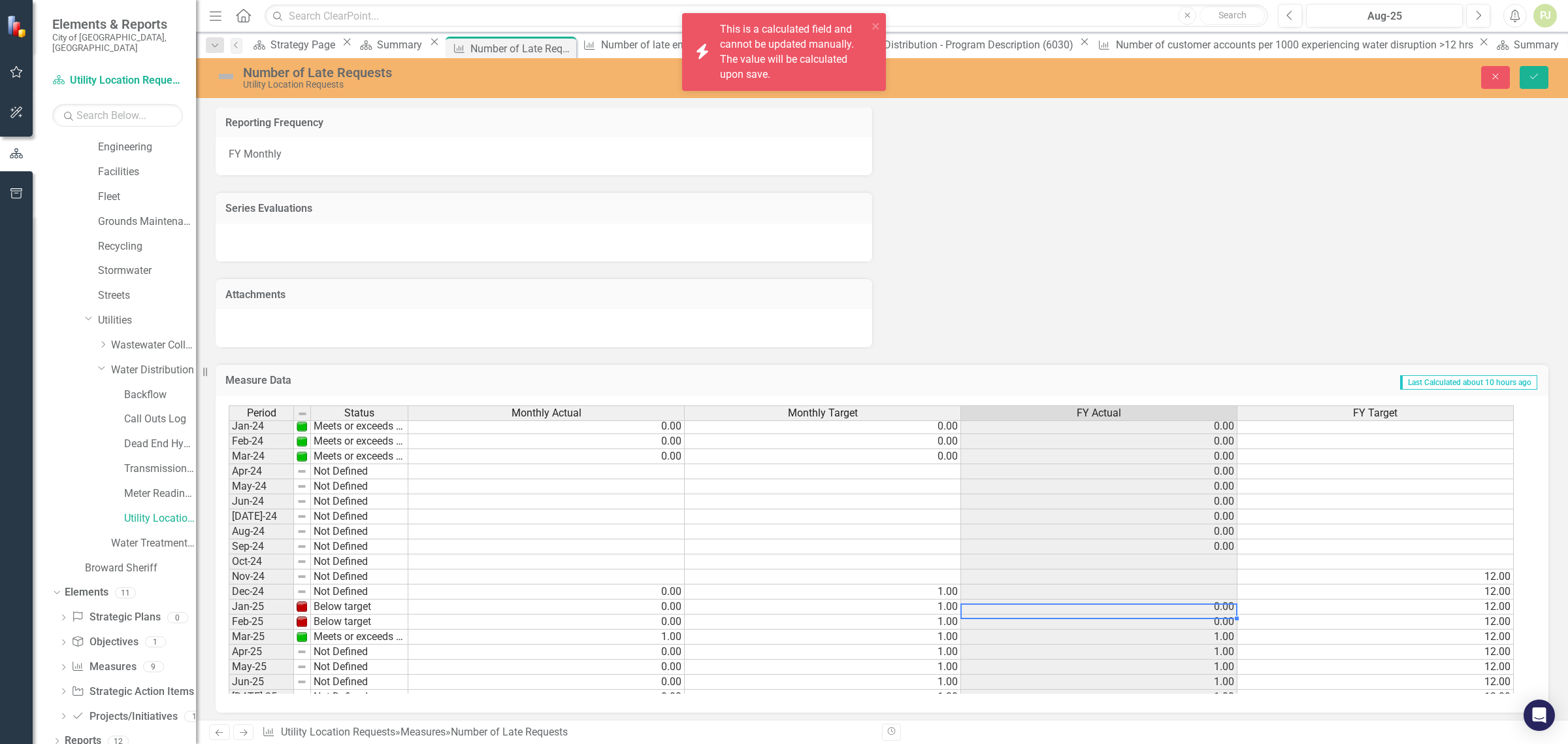
click at [1181, 608] on td "0.00" at bounding box center [1100, 607] width 277 height 15
click at [1191, 590] on td at bounding box center [1100, 592] width 277 height 15
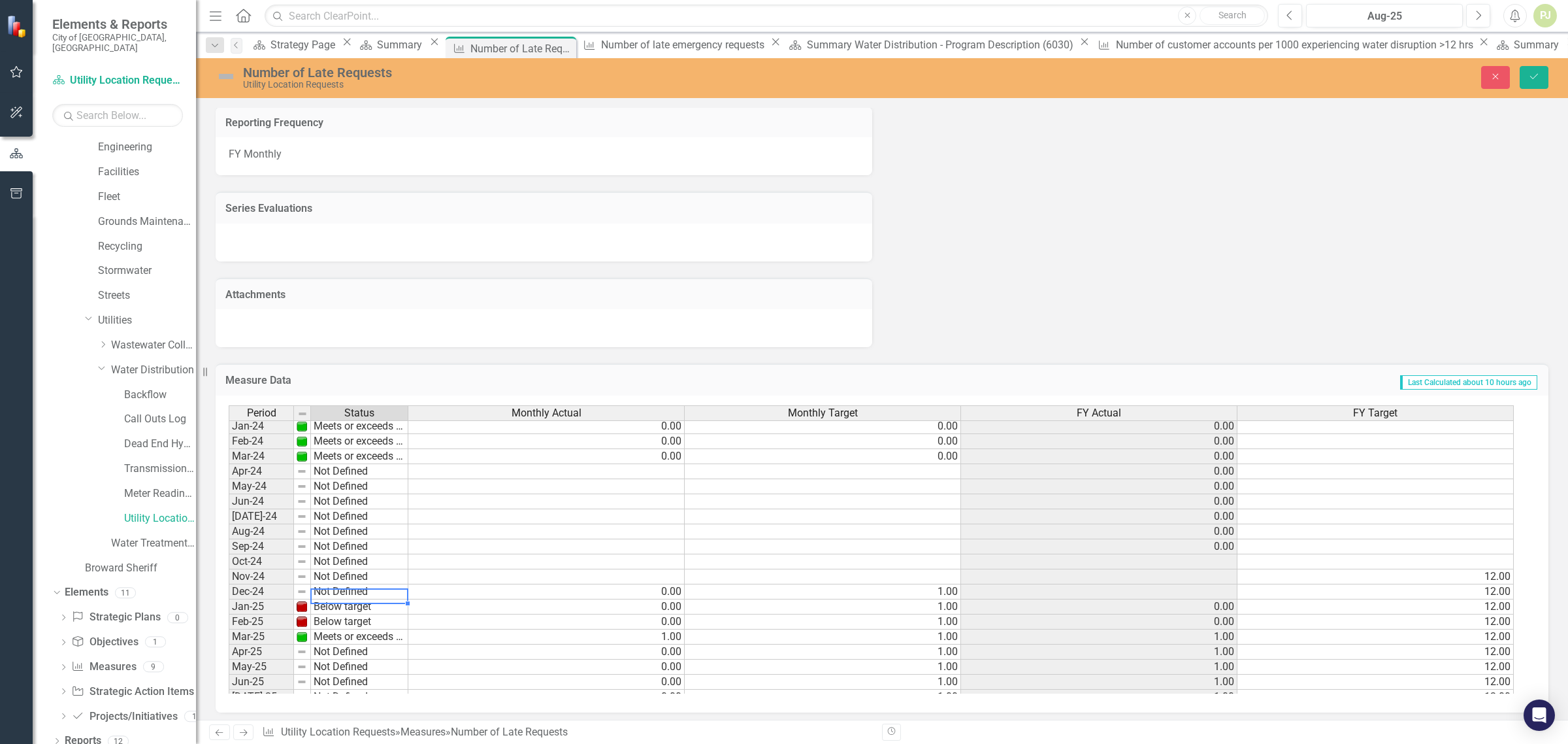
click at [321, 590] on td "Not Defined" at bounding box center [360, 592] width 98 height 15
type textarea "Not Defined"
click at [639, 577] on td at bounding box center [547, 576] width 277 height 15
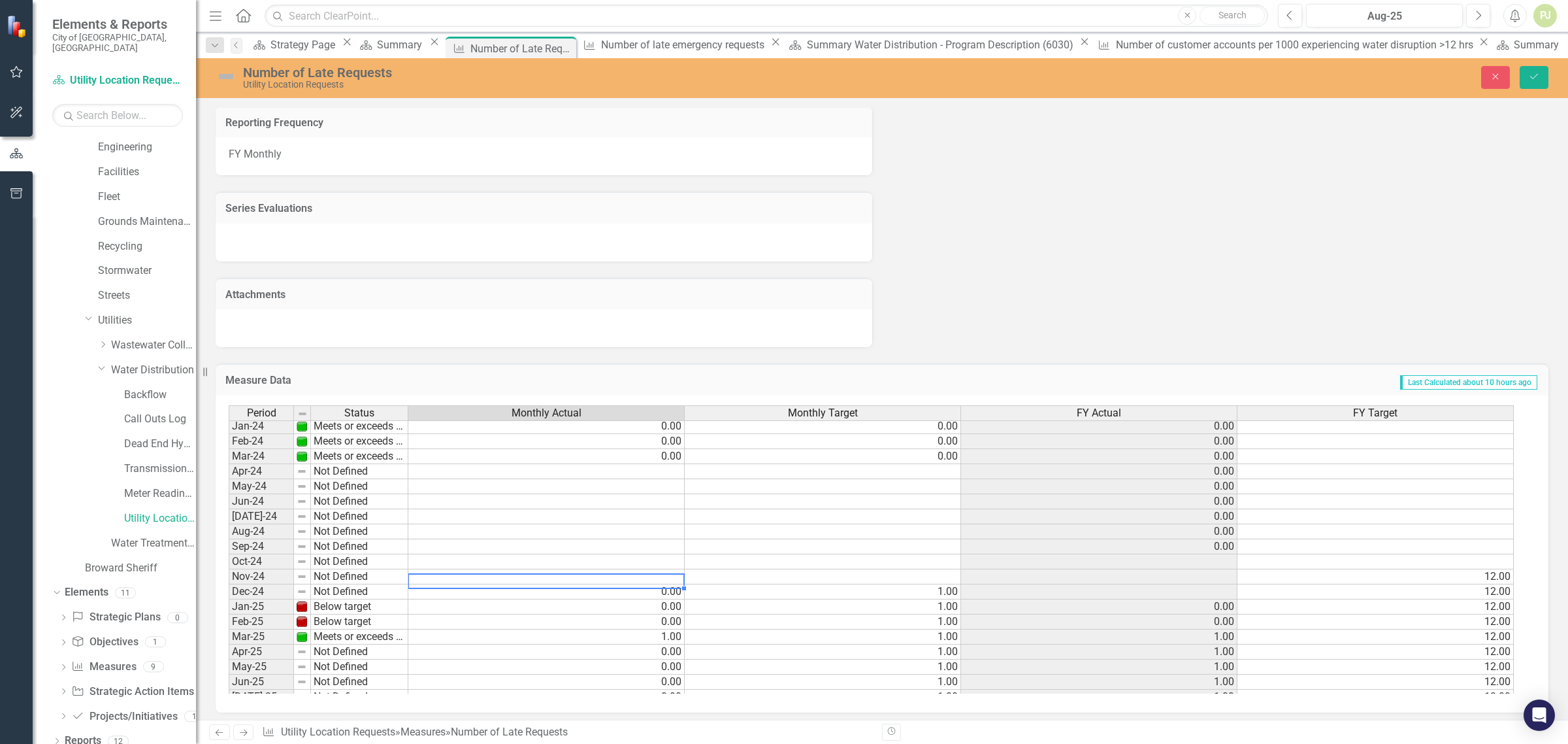
click at [639, 577] on td at bounding box center [547, 576] width 277 height 15
type textarea "0"
click at [489, 594] on td "0.00" at bounding box center [547, 592] width 277 height 15
click at [359, 592] on td "Not Defined" at bounding box center [360, 592] width 98 height 15
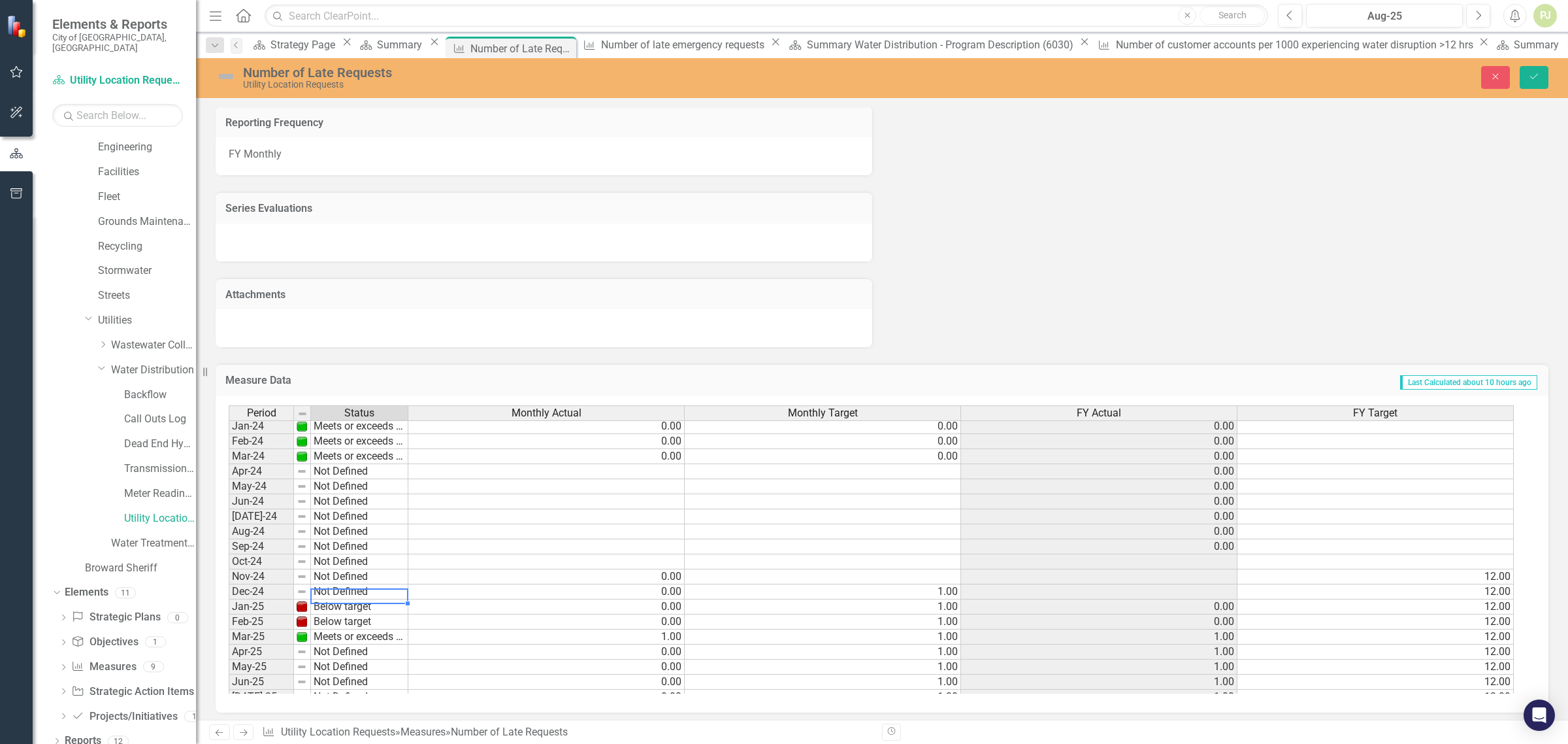
click at [365, 592] on td "Not Defined" at bounding box center [360, 592] width 98 height 15
click at [365, 592] on div "Not Defined Meets or exceeds target Slightly below target Below target No Infor…" at bounding box center [364, 625] width 108 height 80
type textarea "Meets or exceeds target"
click at [366, 602] on div "Period Status Monthly Actual Monthly Target FY Actual FY Target Feb-23 Meets or…" at bounding box center [877, 549] width 1297 height 289
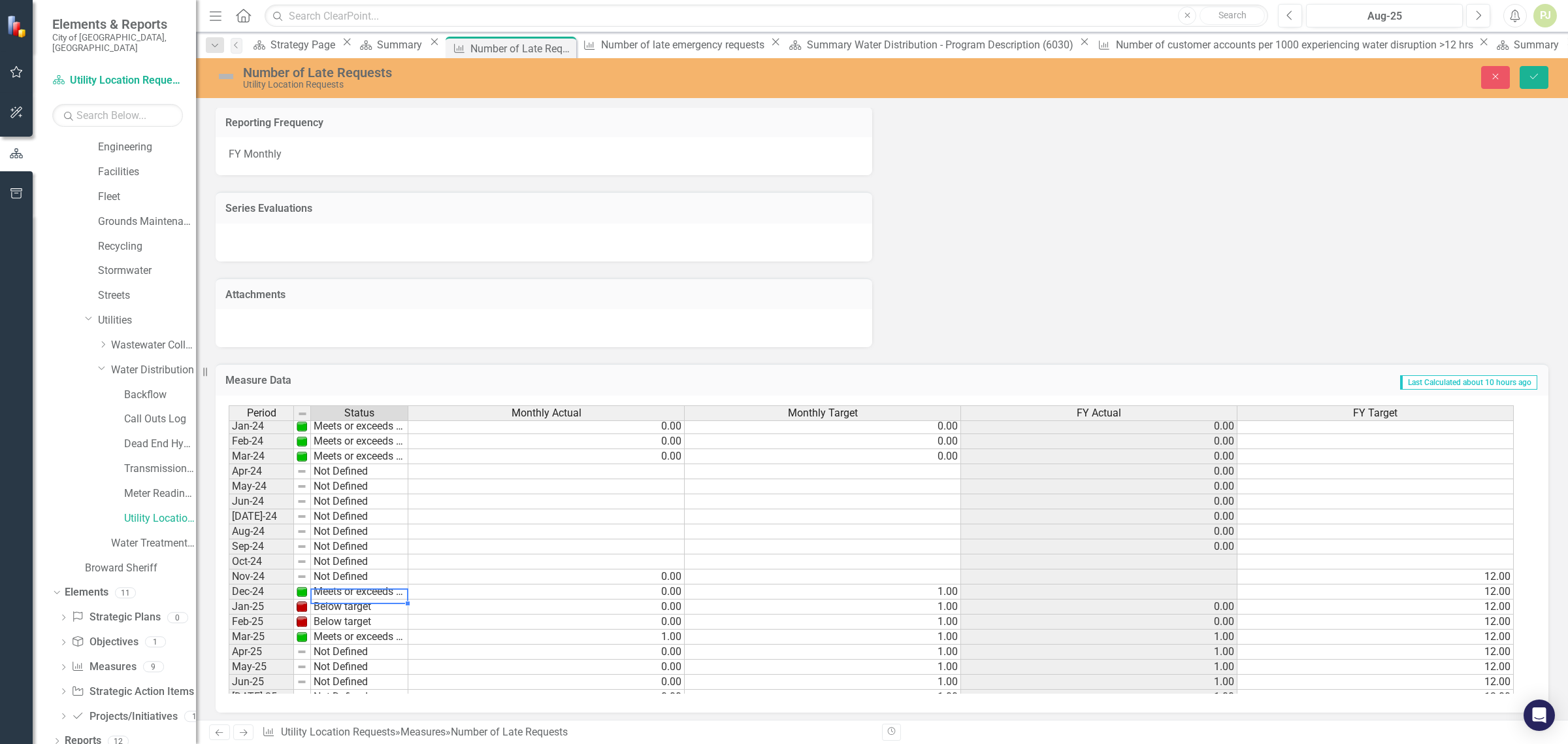
click at [1207, 593] on td at bounding box center [1100, 592] width 277 height 15
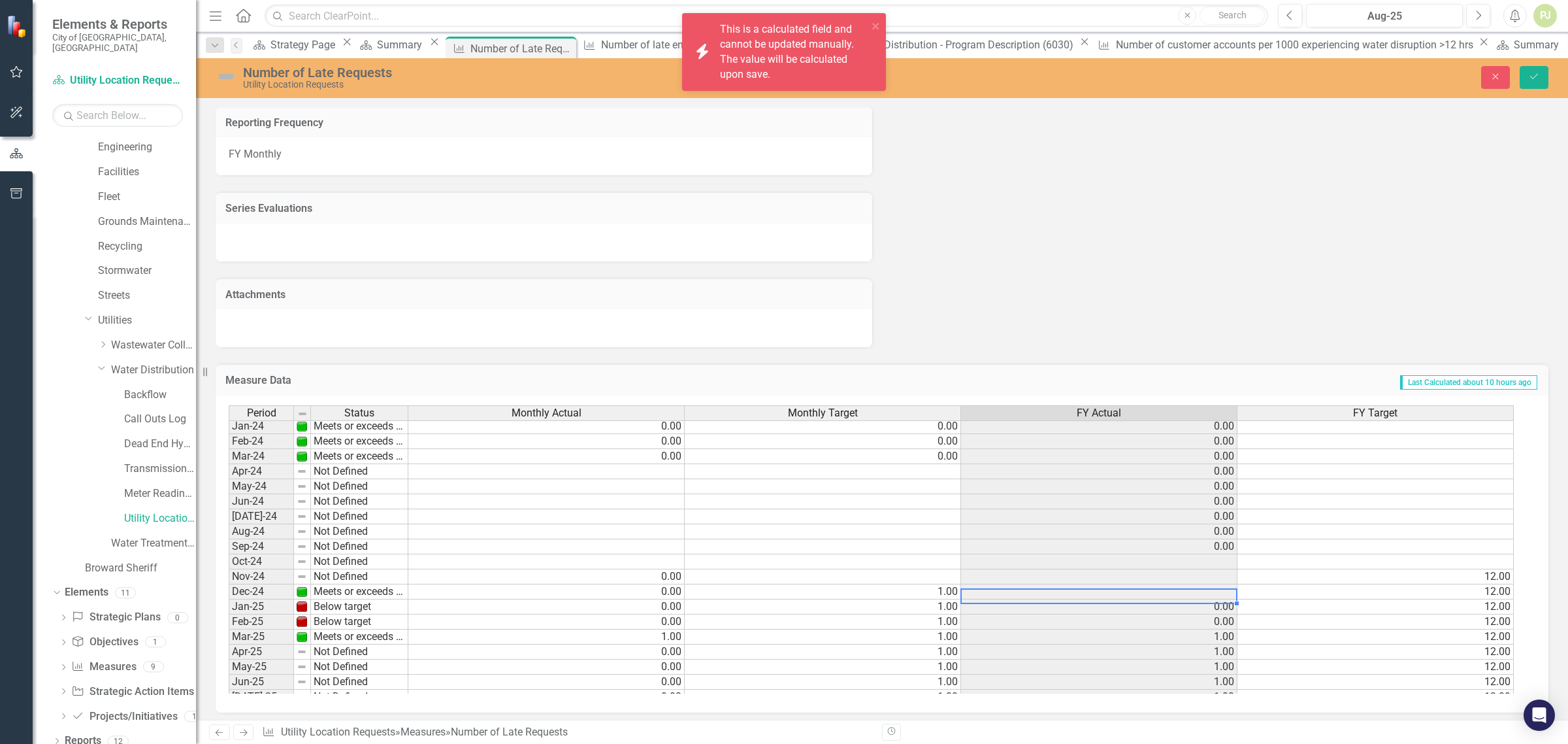
click at [1295, 587] on td "12.00" at bounding box center [1376, 592] width 277 height 15
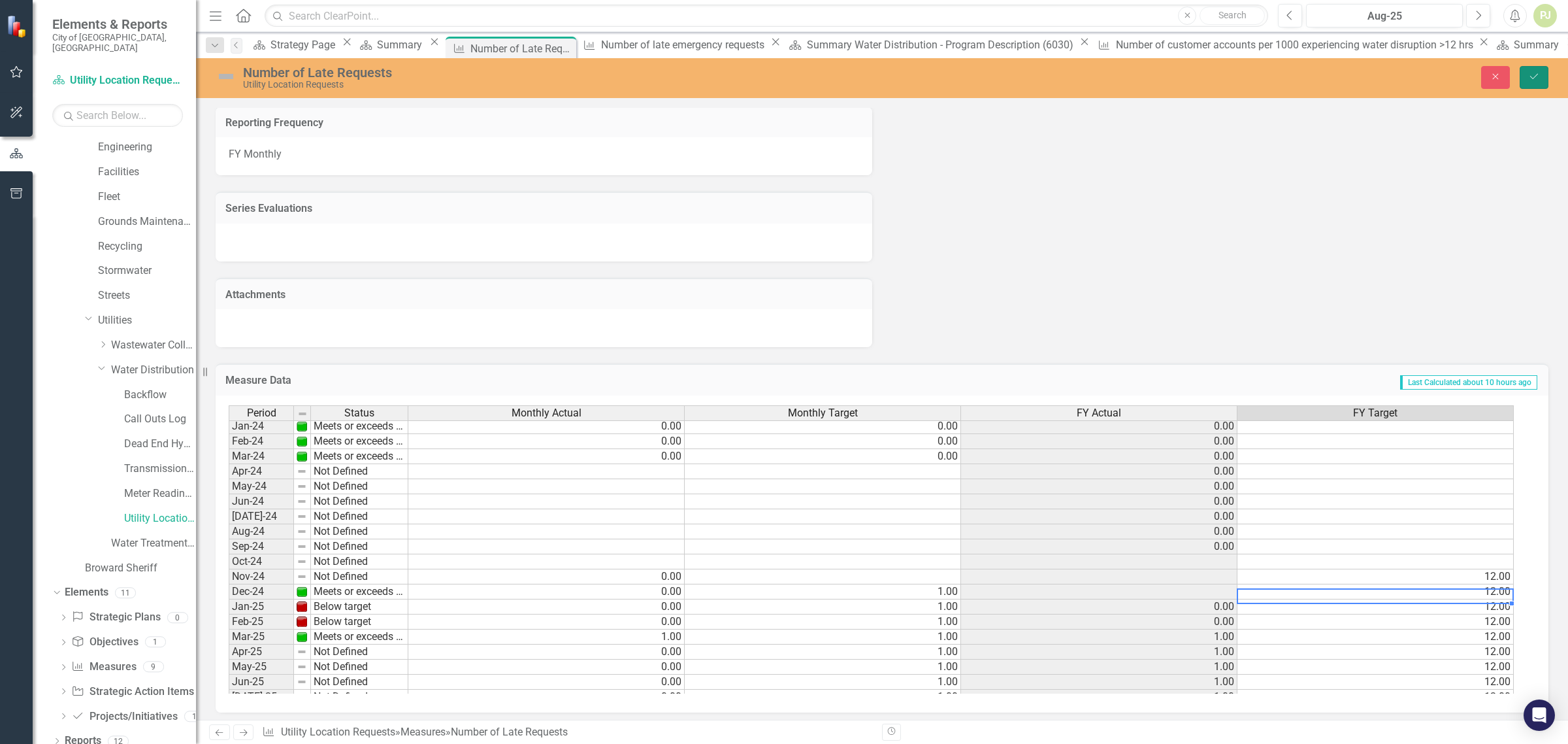
click at [1529, 79] on icon "Save" at bounding box center [1534, 77] width 12 height 9
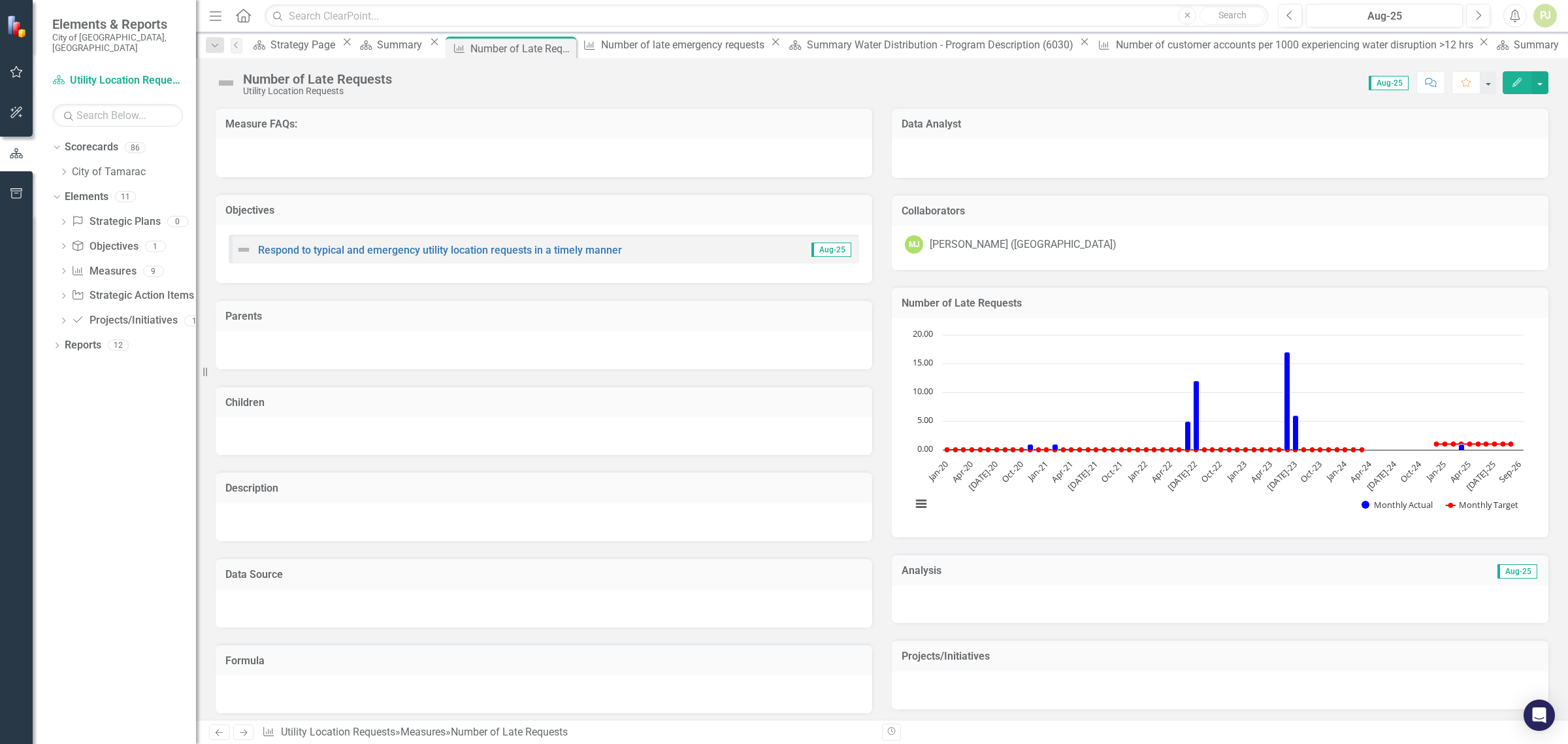
scroll to position [0, 0]
click at [54, 143] on icon "Dropdown" at bounding box center [55, 147] width 7 height 9
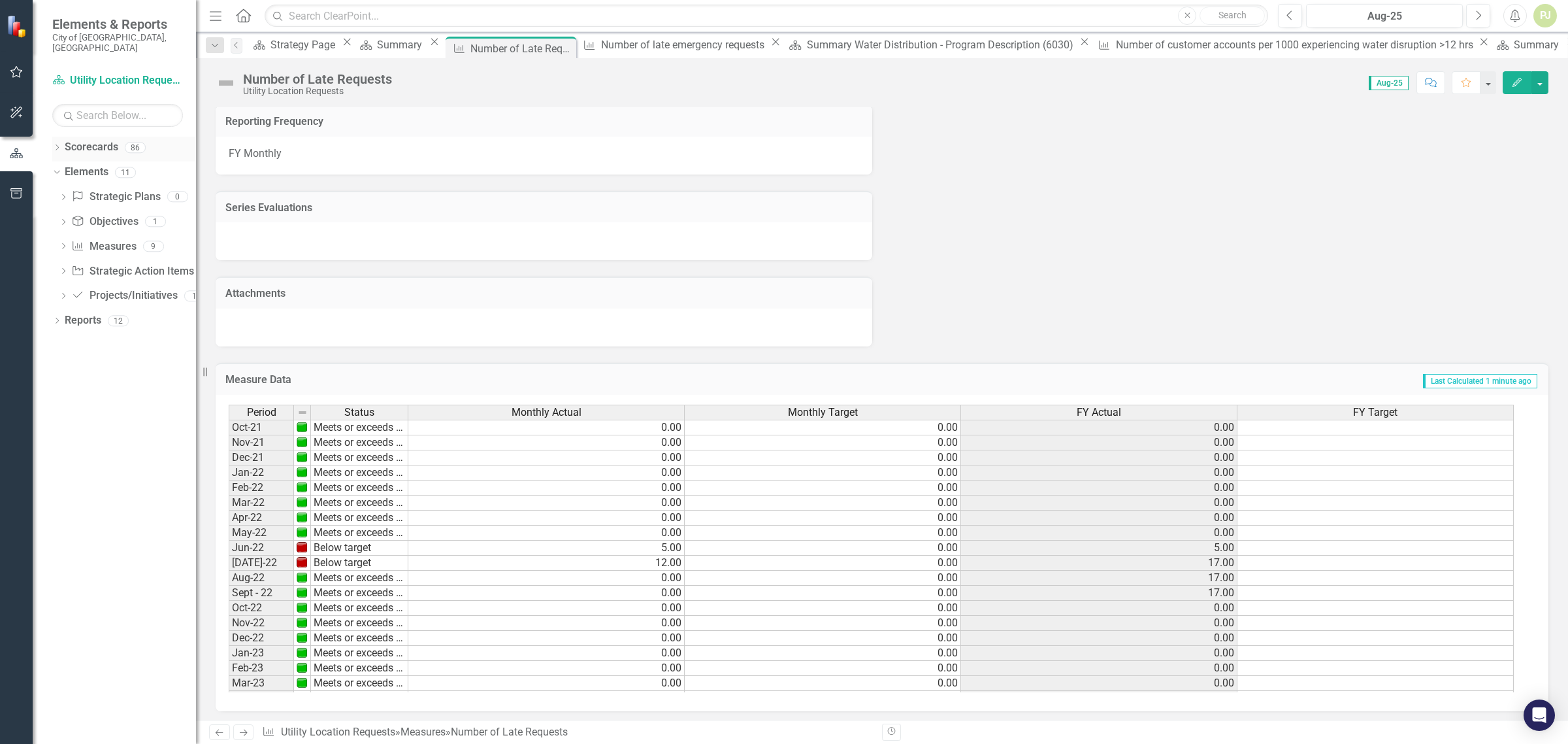
click at [58, 145] on icon "Dropdown" at bounding box center [57, 149] width 9 height 7
click at [66, 269] on icon "Dropdown" at bounding box center [63, 273] width 9 height 7
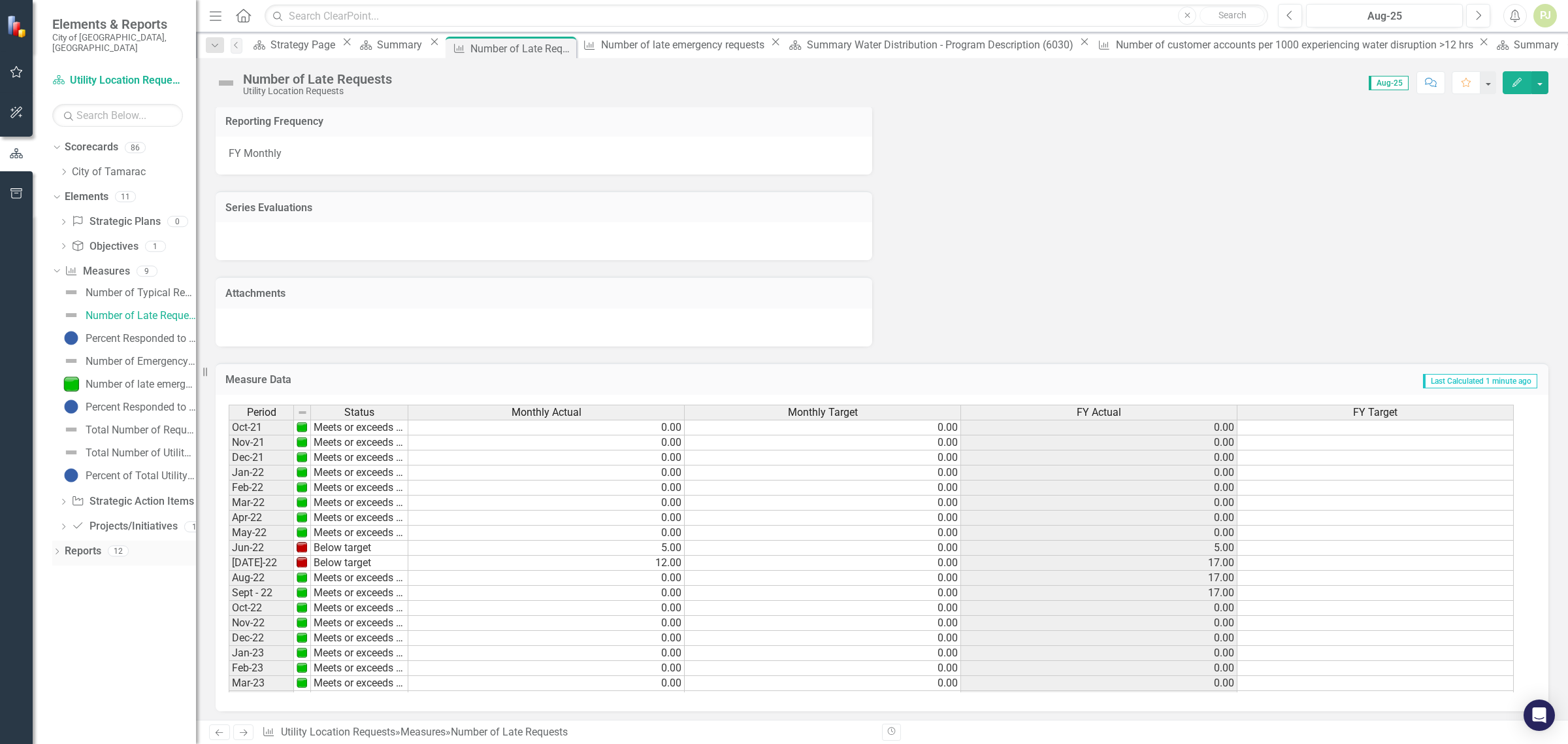
click at [88, 544] on link "Reports" at bounding box center [83, 551] width 36 height 15
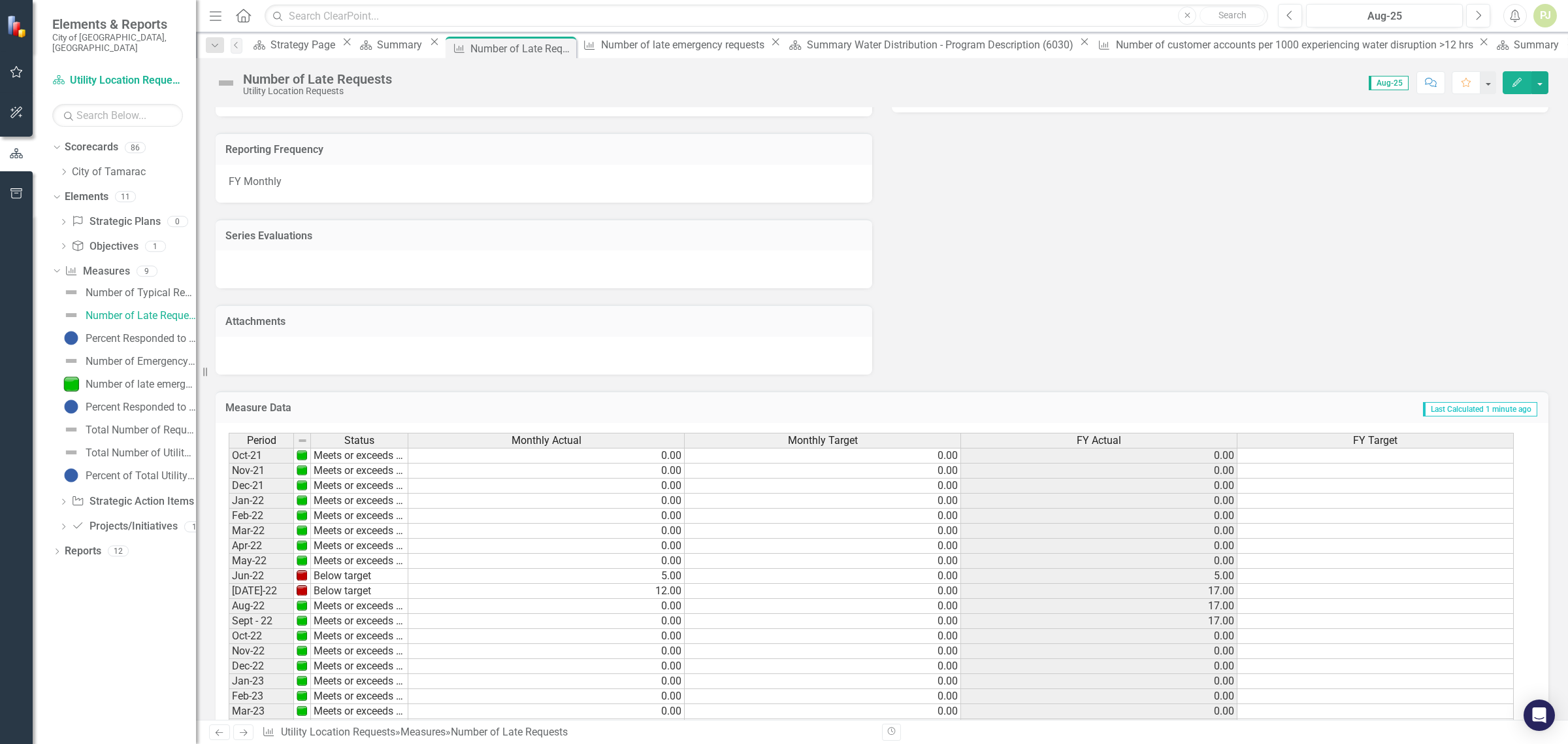
scroll to position [625, 0]
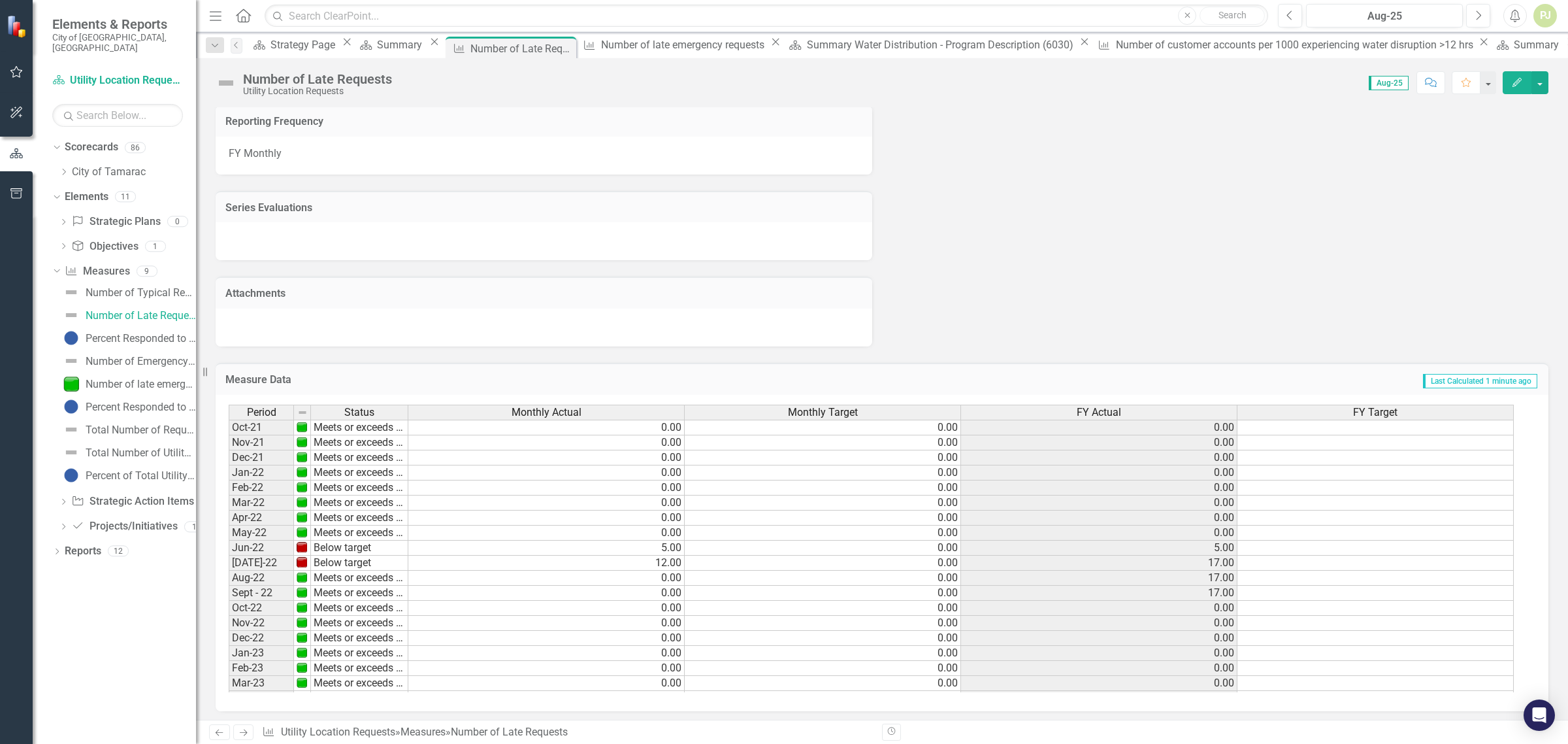
click at [581, 97] on div "Number of Late Requests Utility Location Requests Score: 0.00 Aug-25 Completed …" at bounding box center [882, 78] width 1372 height 39
click at [66, 167] on div "Dropdown" at bounding box center [63, 172] width 9 height 11
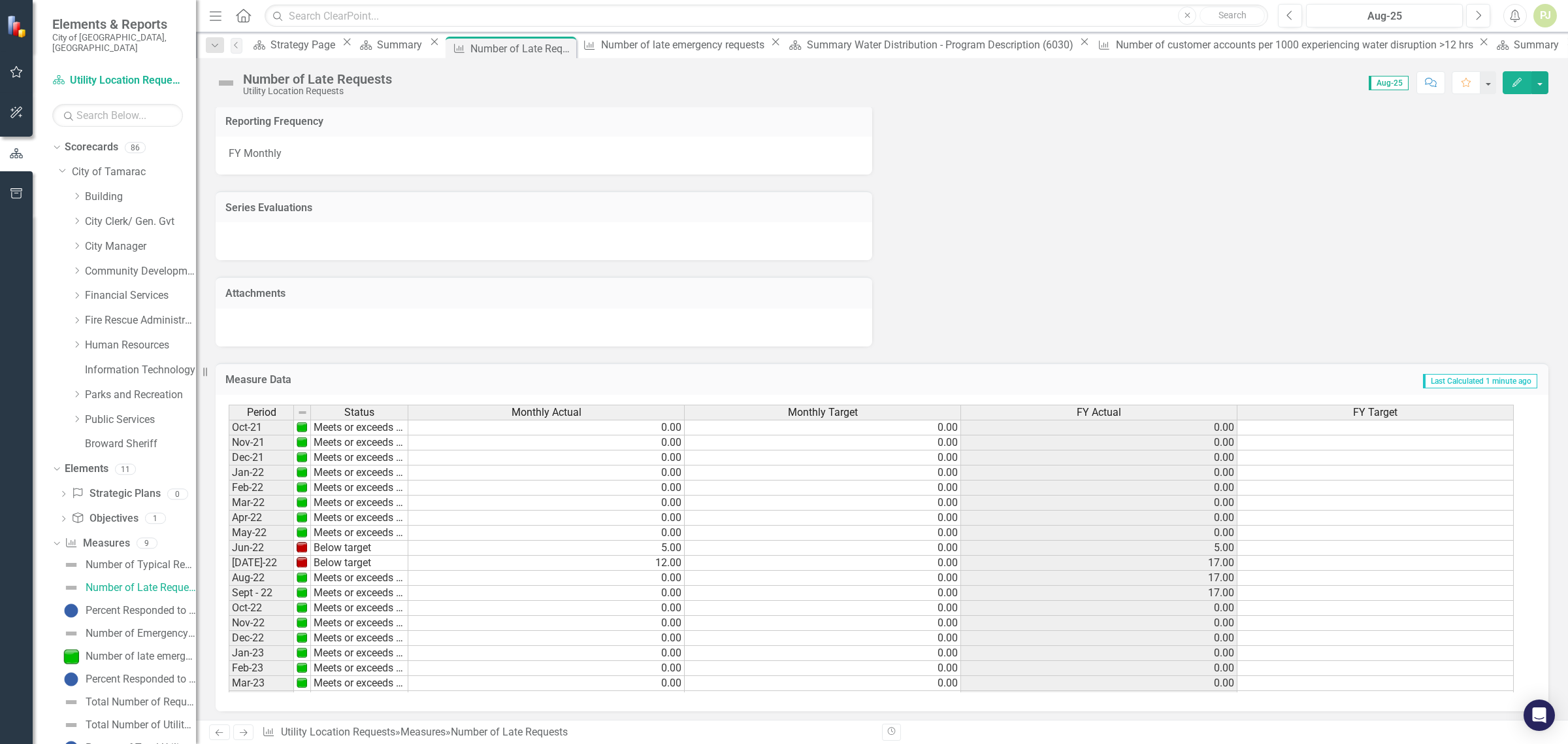
click at [596, 139] on div "FY Monthly" at bounding box center [544, 156] width 657 height 38
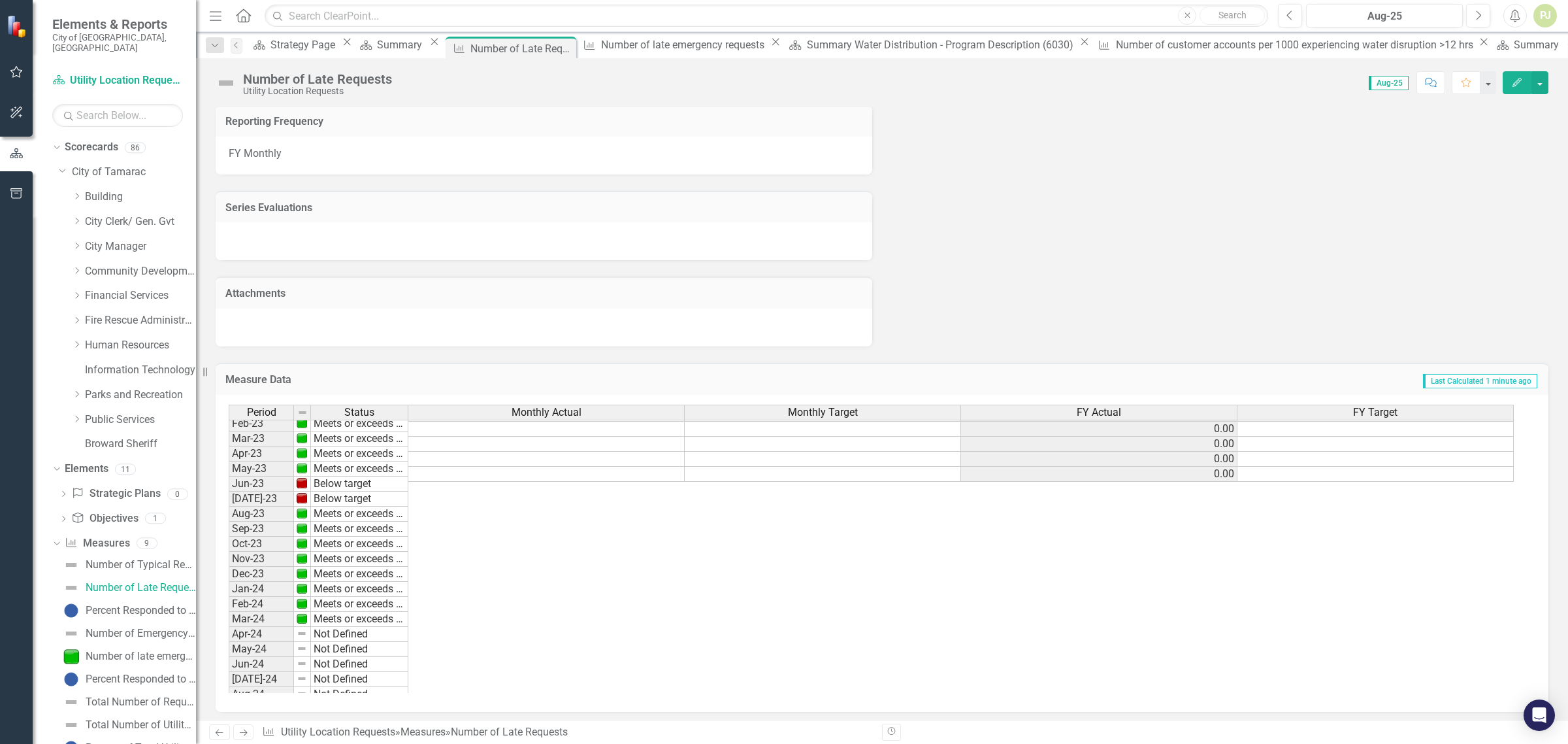
scroll to position [487, 0]
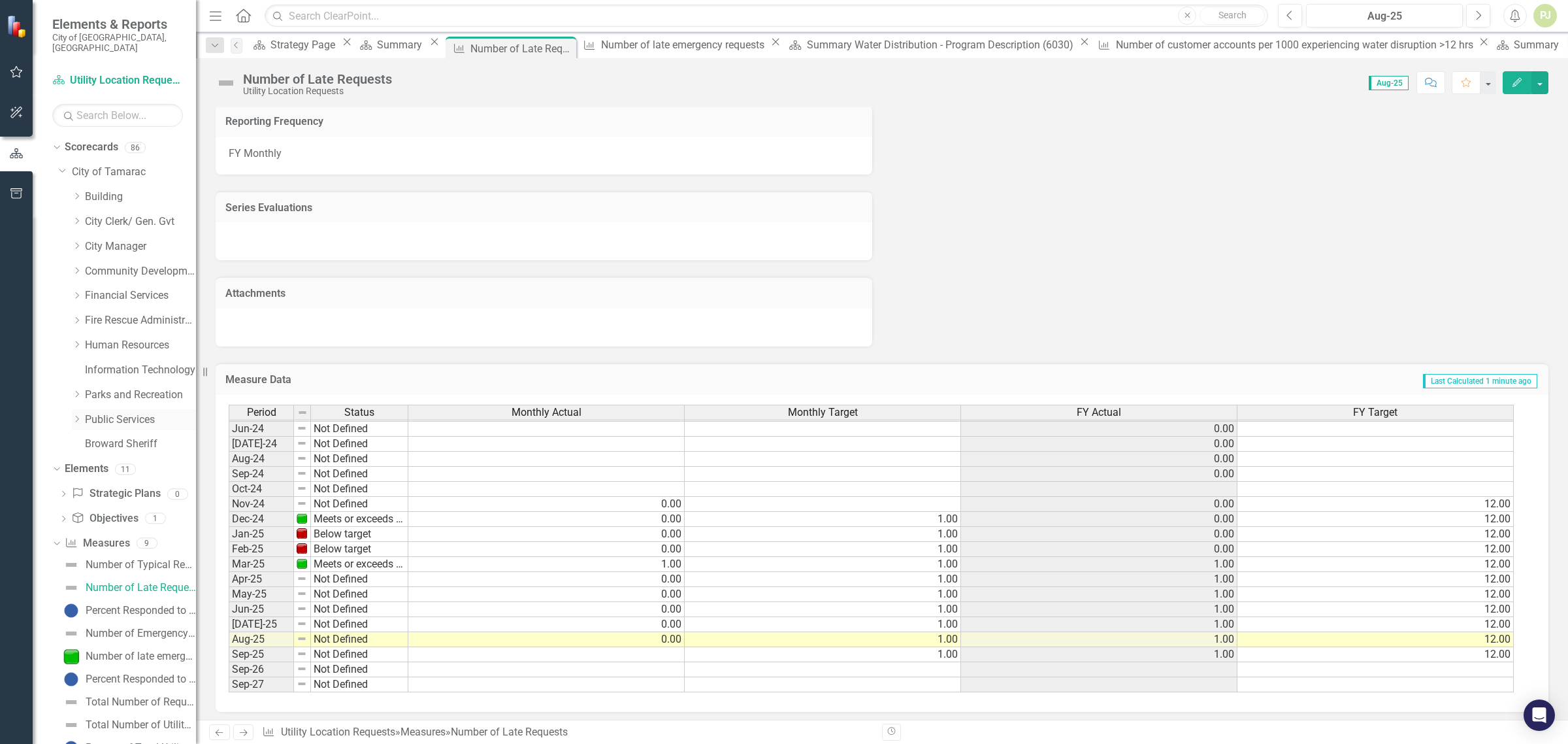
click at [75, 415] on icon "Dropdown" at bounding box center [76, 419] width 9 height 8
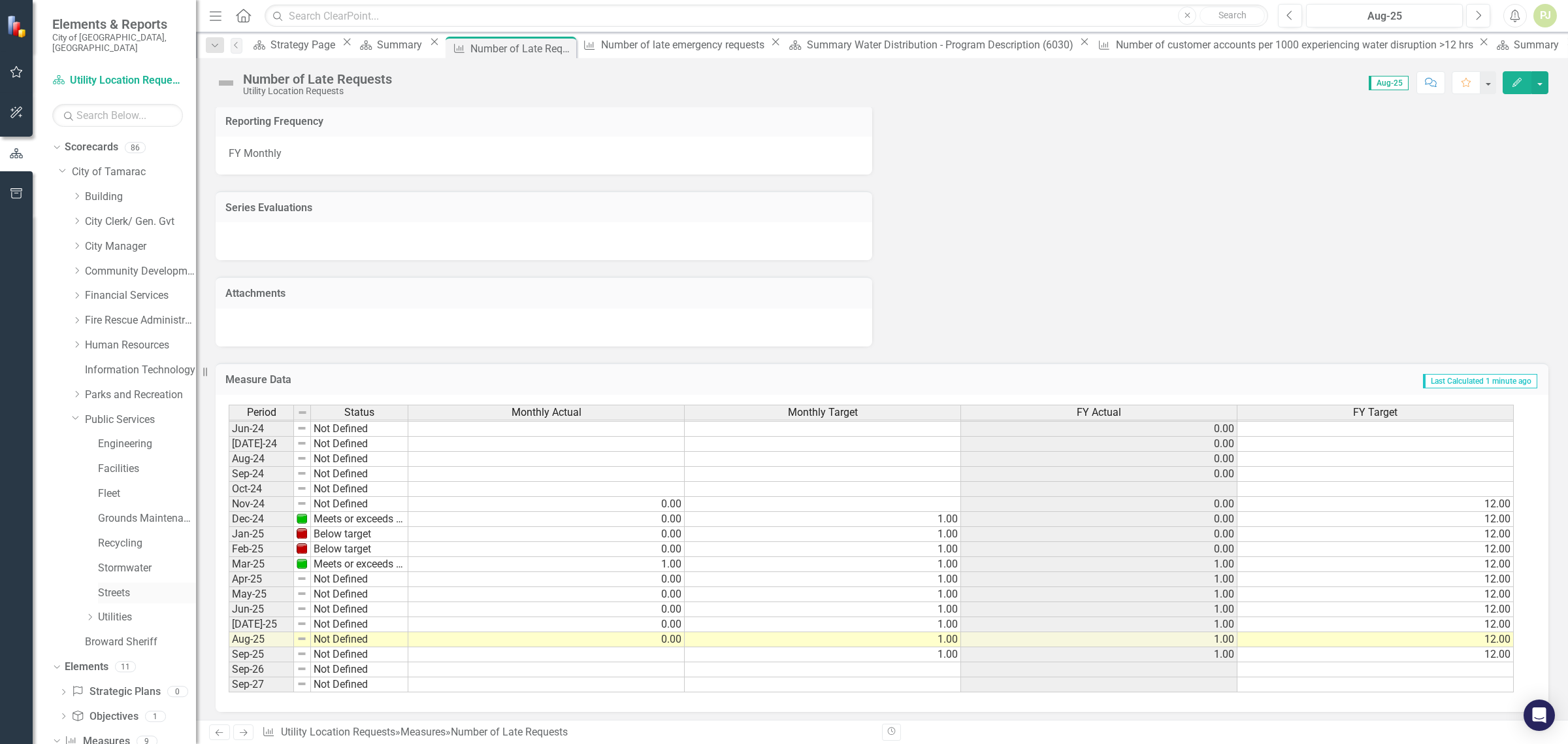
scroll to position [82, 0]
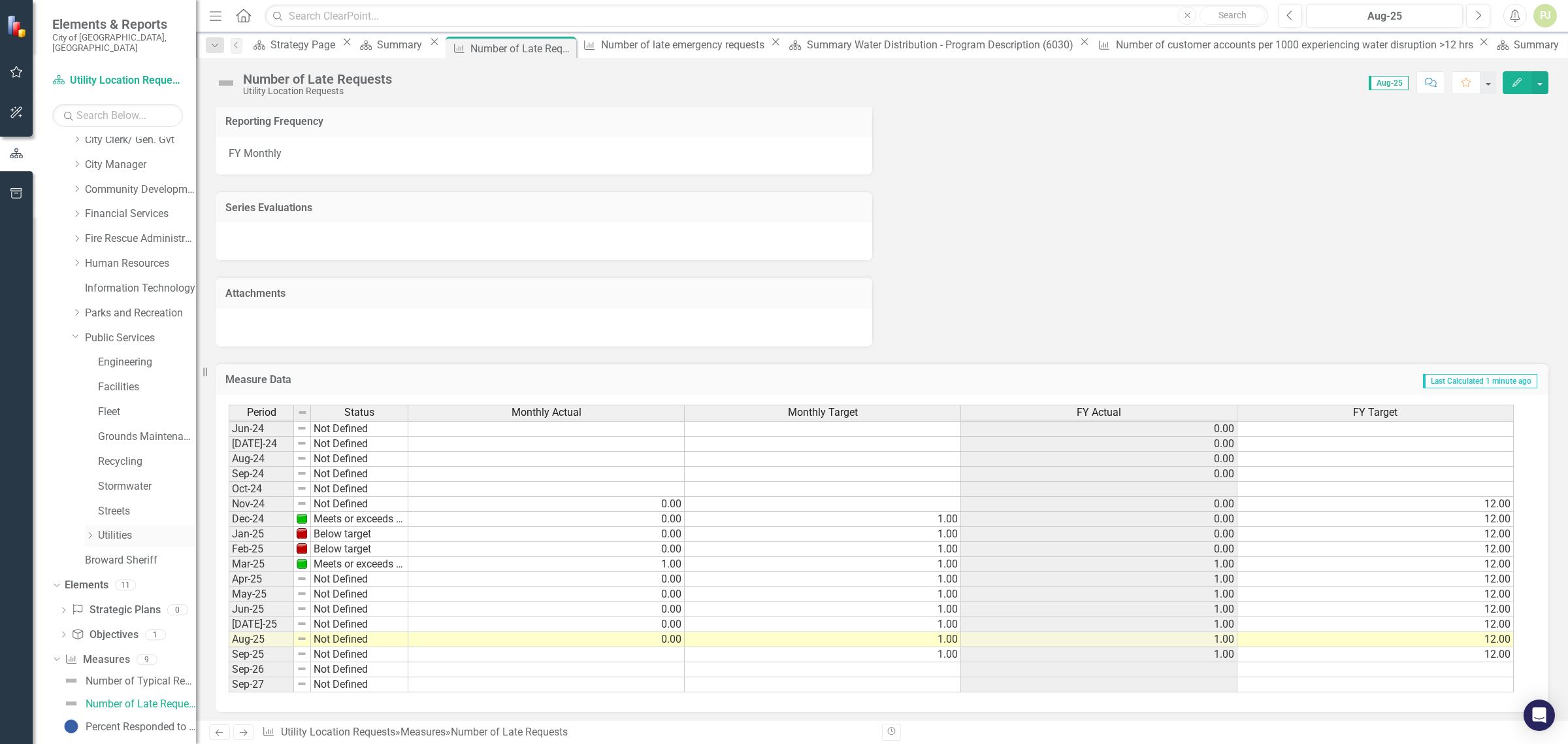
click at [90, 531] on icon "Dropdown" at bounding box center [90, 535] width 9 height 8
click at [103, 581] on icon "Dropdown" at bounding box center [103, 584] width 9 height 8
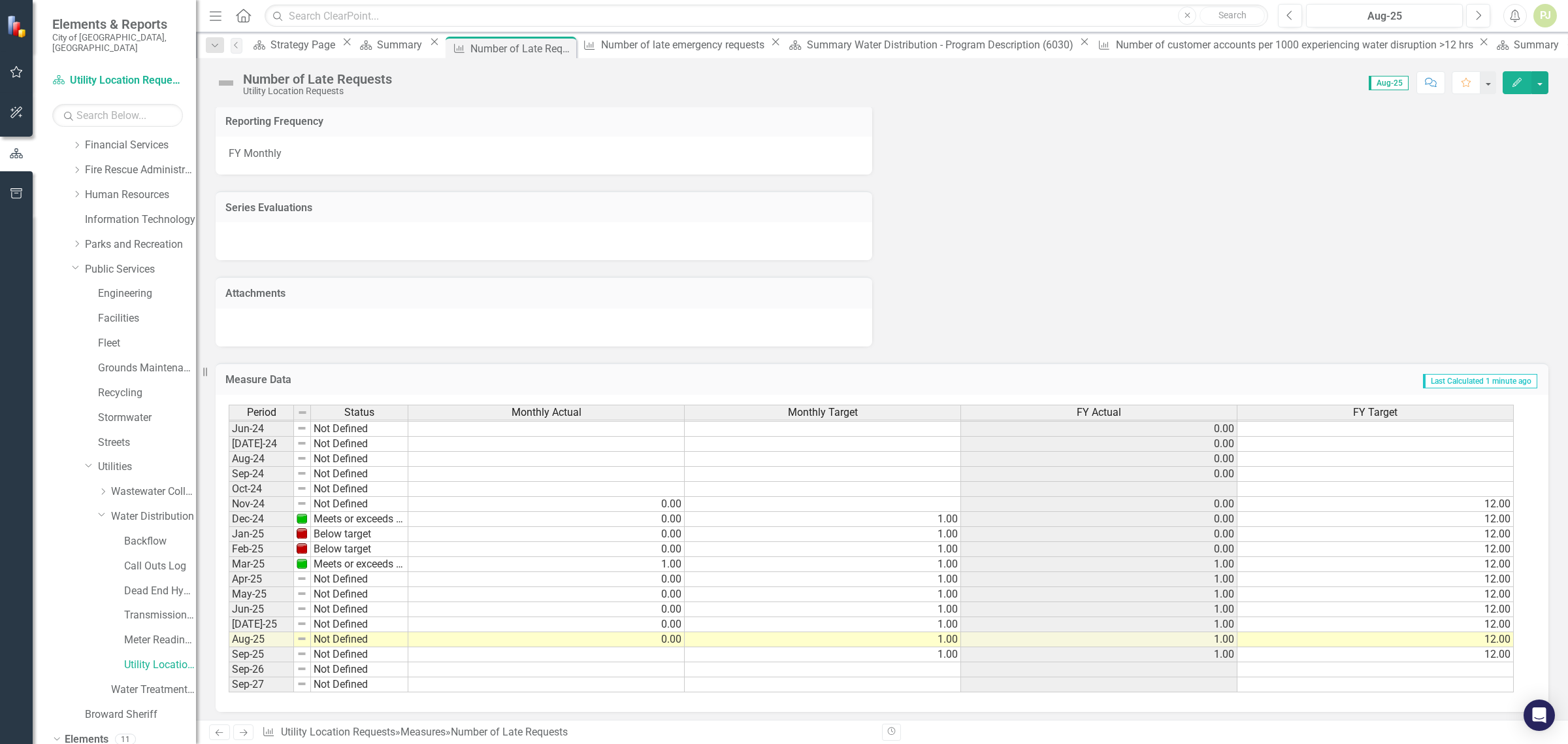
scroll to position [409, 0]
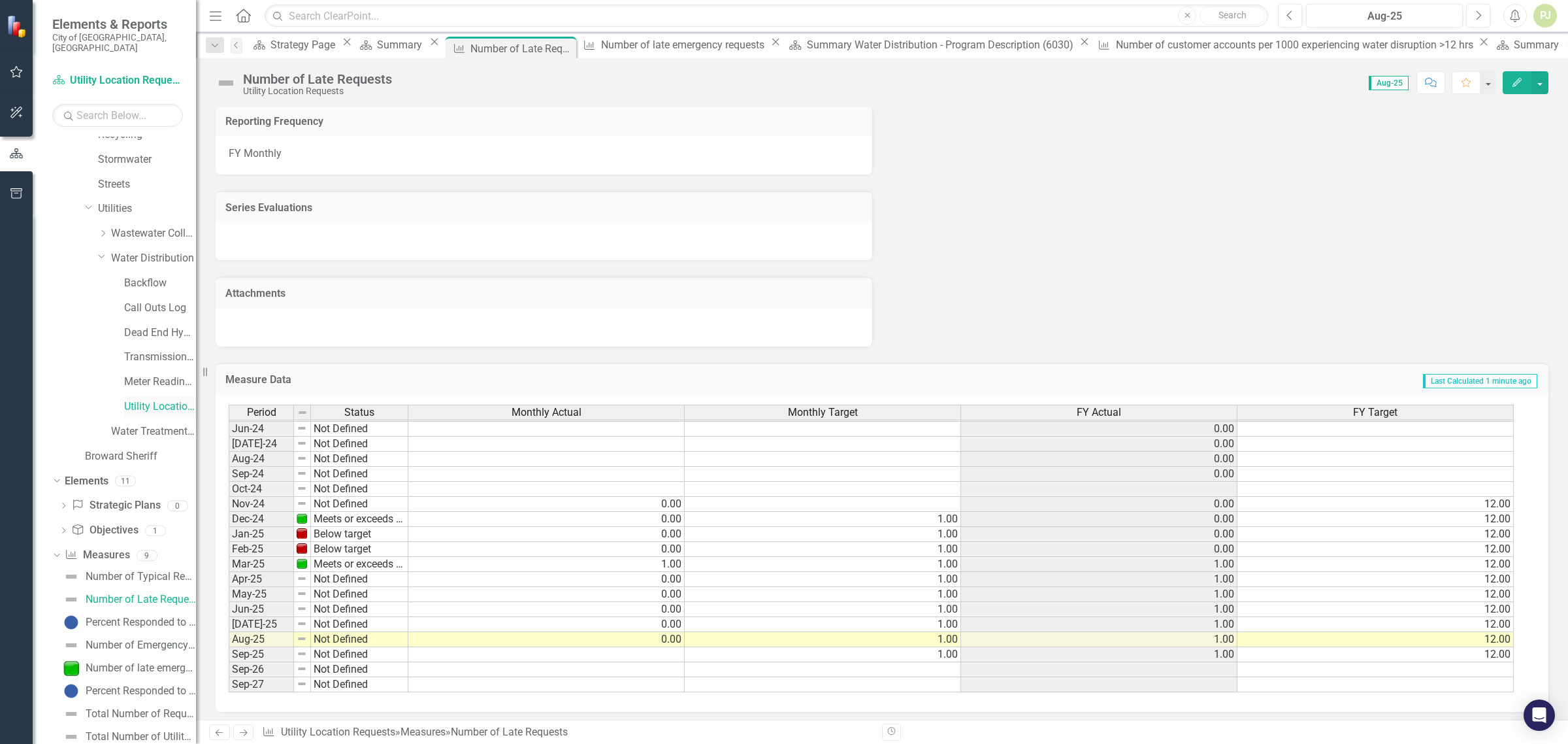
click at [154, 399] on link "Utility Location Requests" at bounding box center [159, 407] width 72 height 15
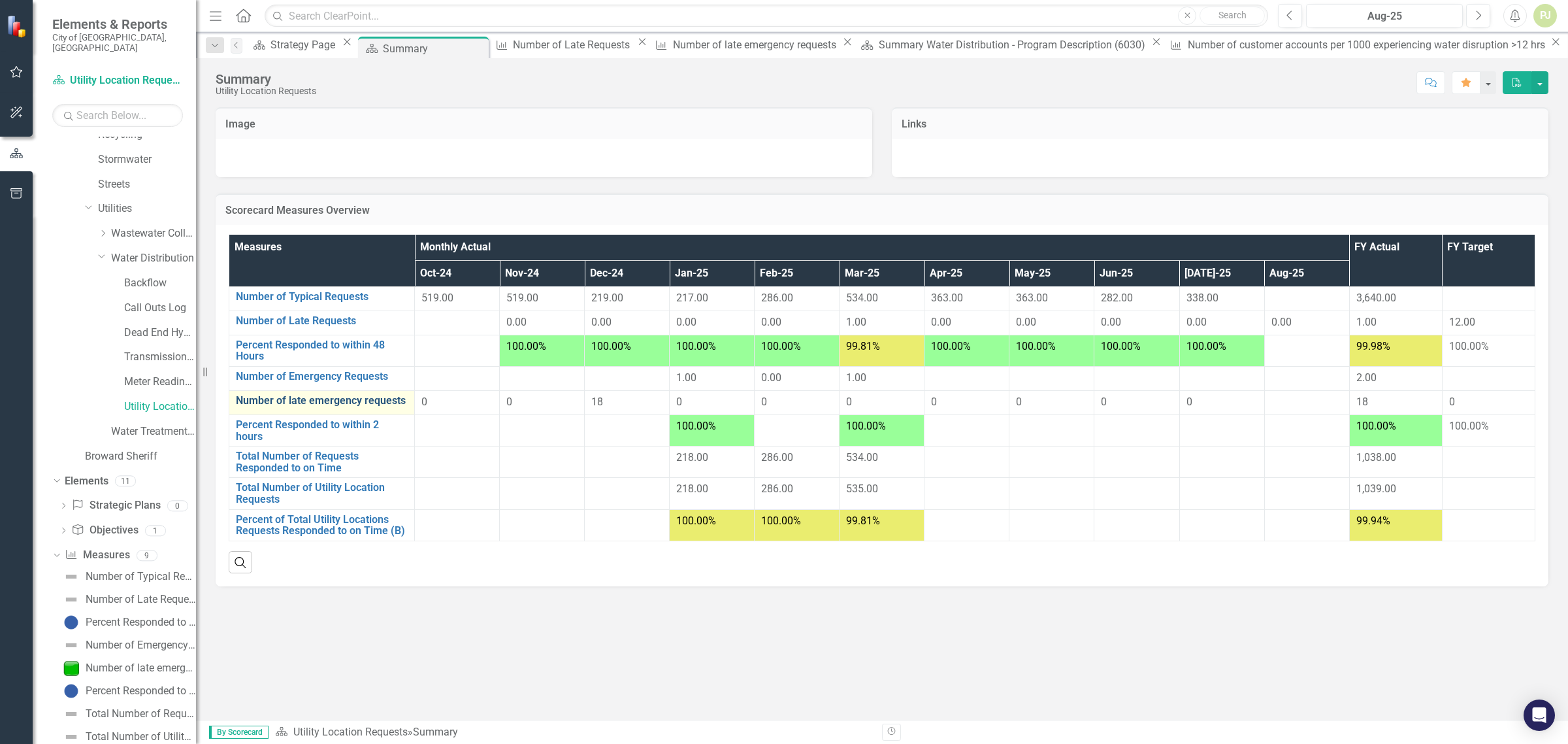
click at [370, 404] on link "Number of late emergency requests" at bounding box center [322, 401] width 172 height 12
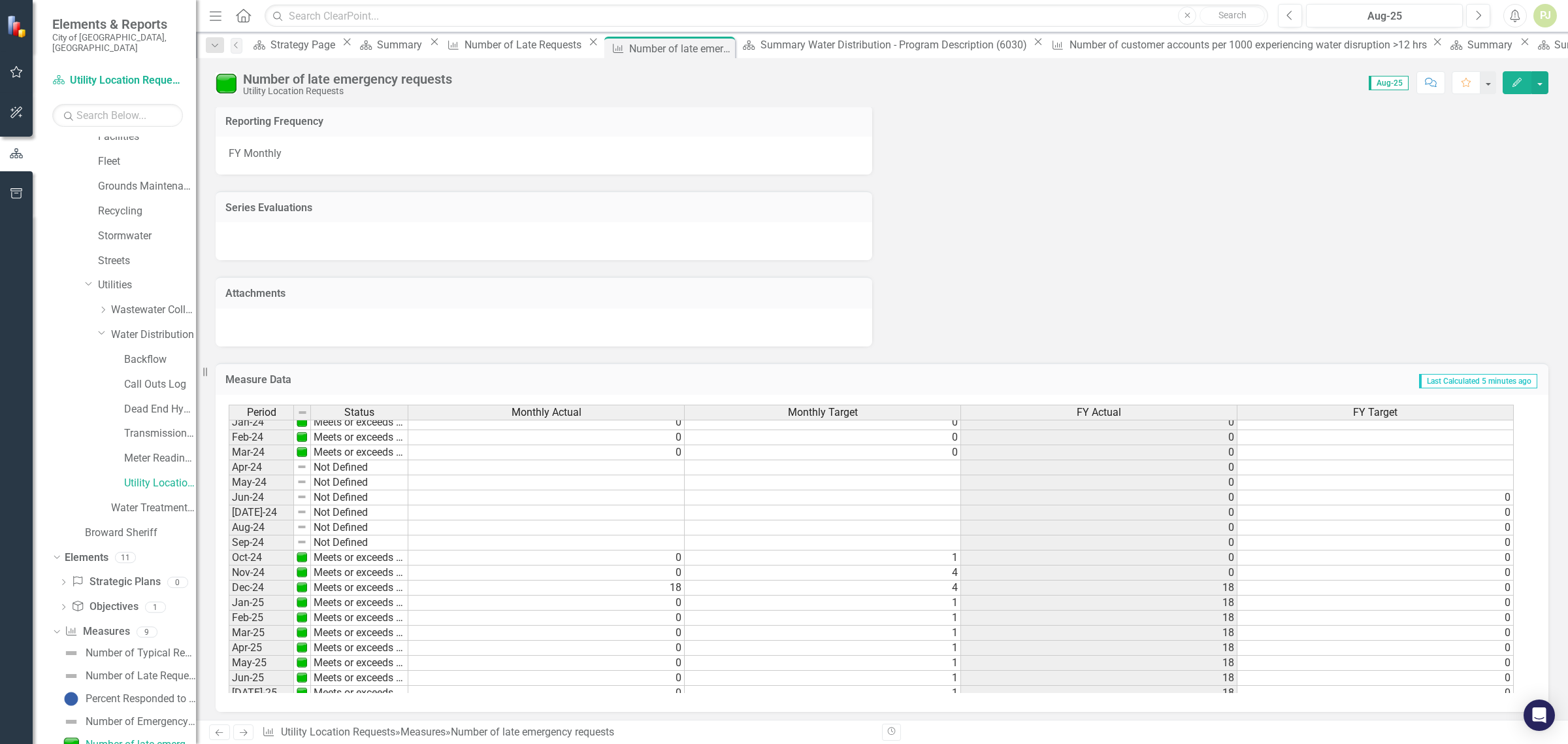
scroll to position [480, 0]
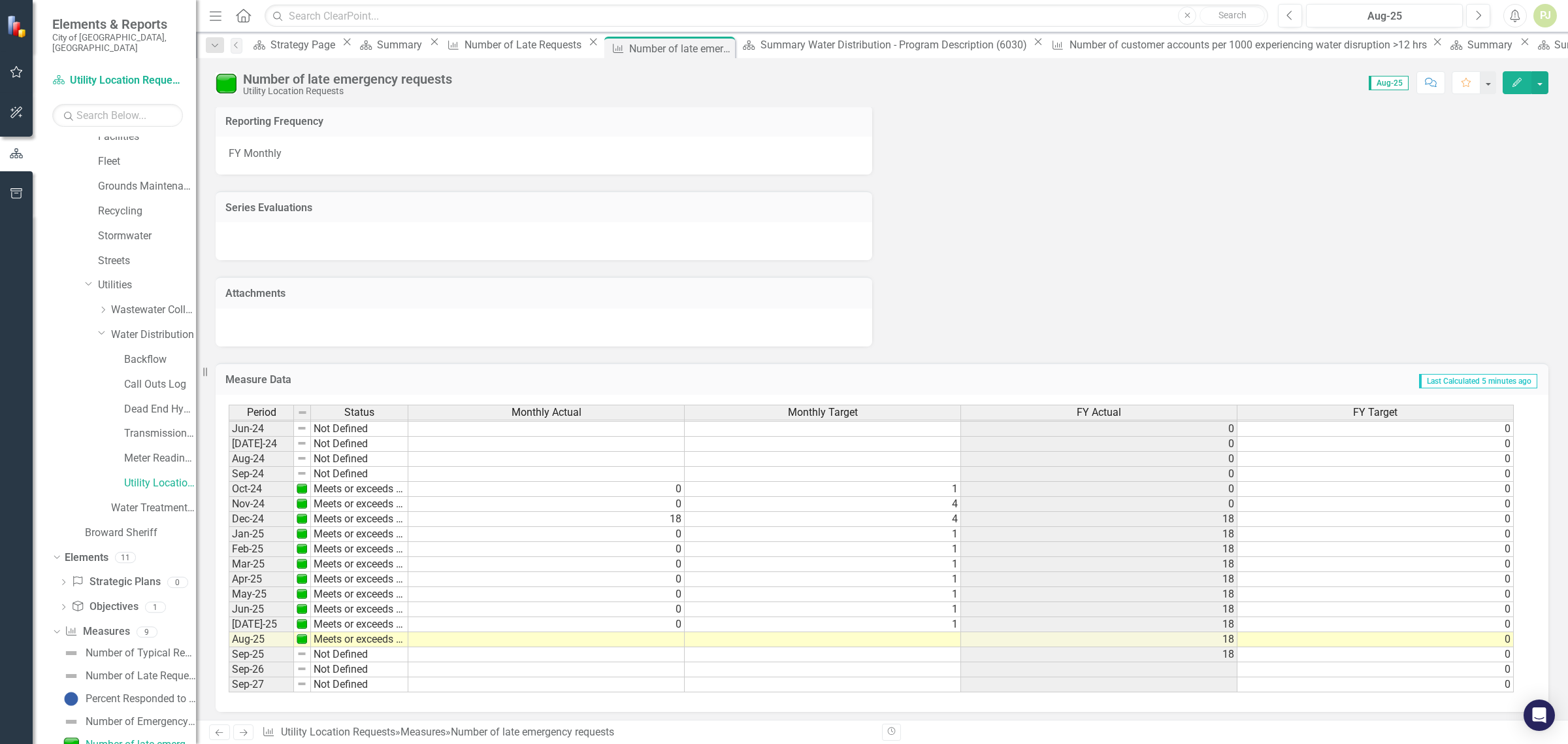
click at [674, 518] on tbody "Nov-22 Meets or exceeds target 0 0 0 Dec-22 Meets or exceeds target 0 0 0 Jan-2…" at bounding box center [871, 414] width 1285 height 557
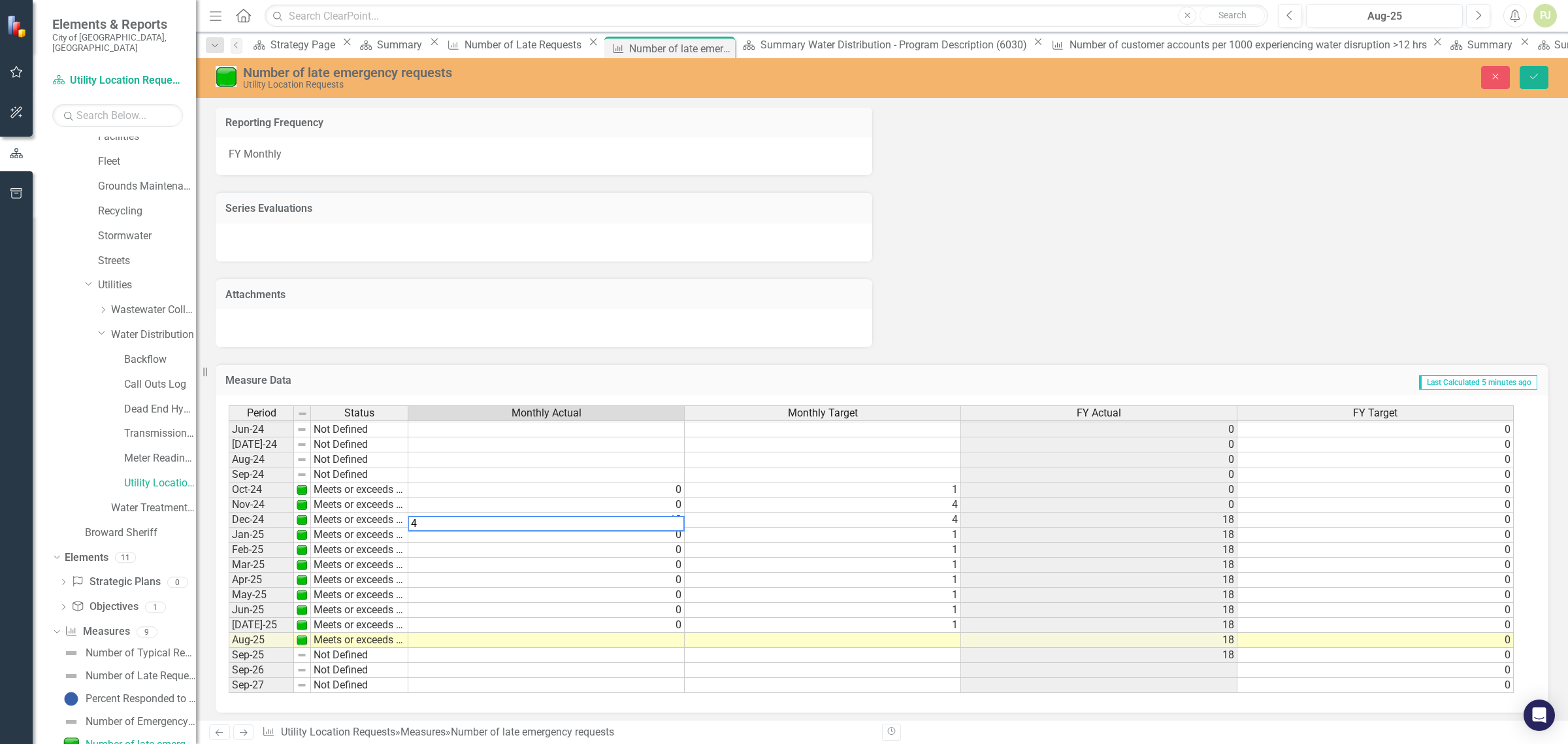
click at [955, 520] on td "4" at bounding box center [823, 520] width 277 height 15
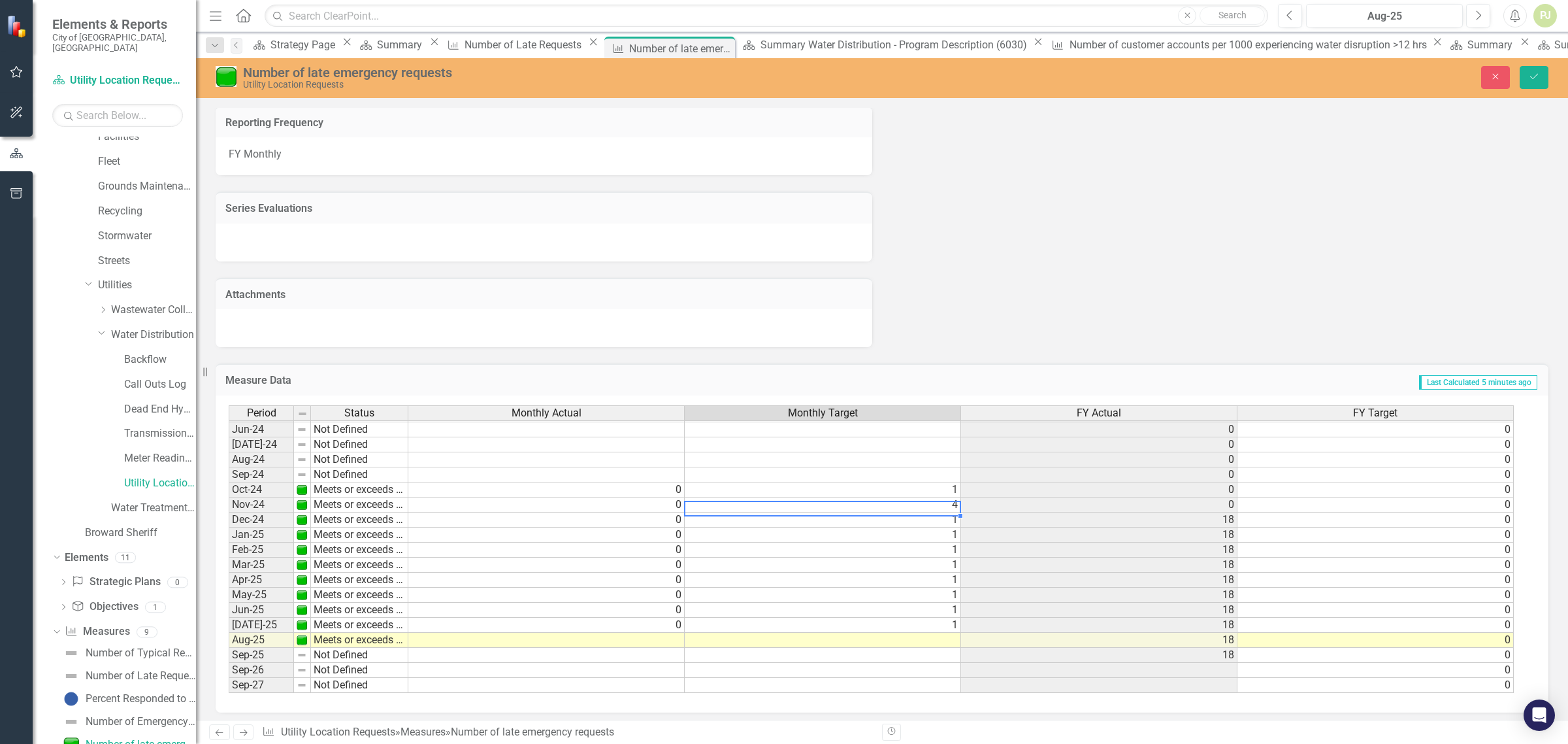
click at [949, 498] on td "4" at bounding box center [823, 505] width 277 height 15
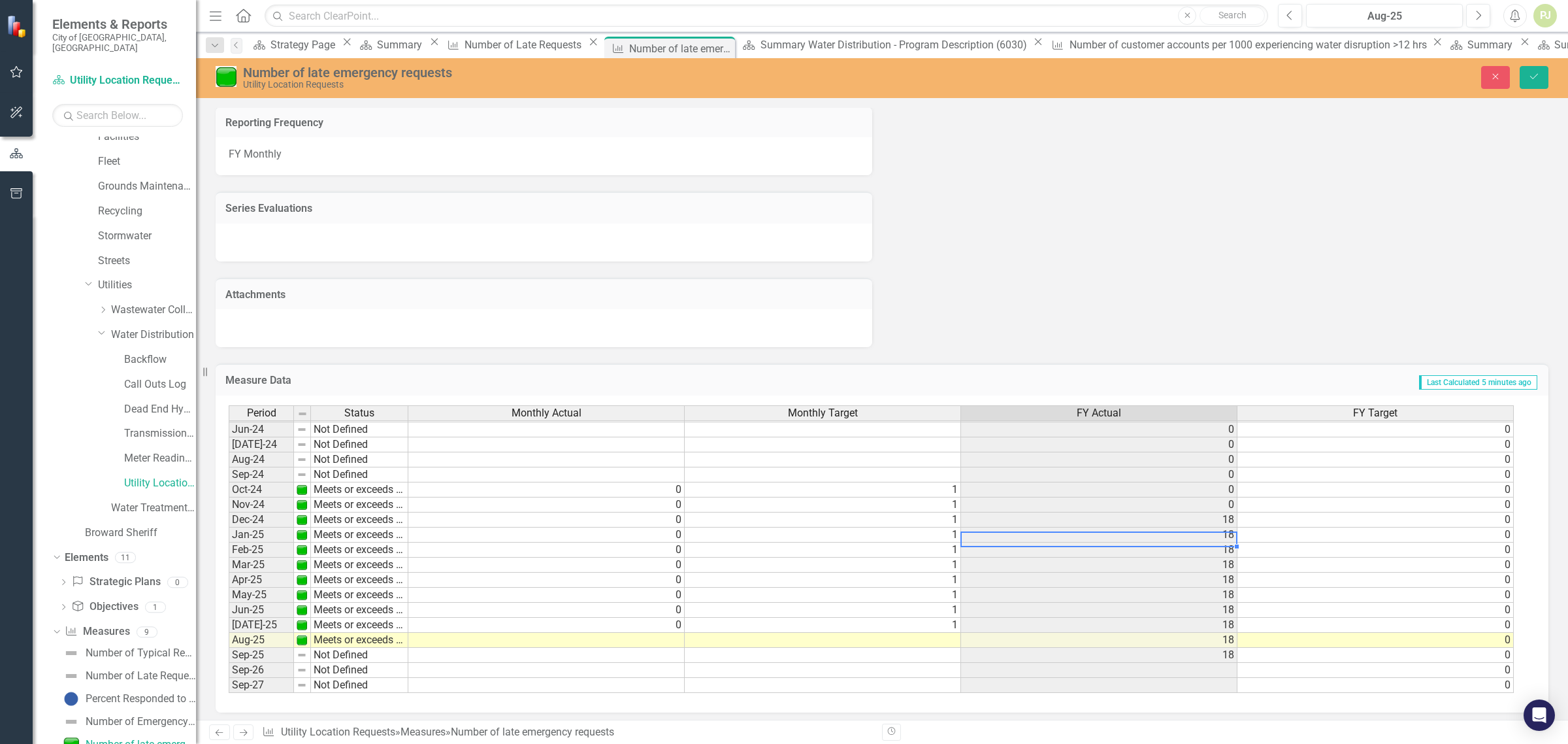
drag, startPoint x: 1030, startPoint y: 534, endPoint x: 1073, endPoint y: 537, distance: 43.1
click at [1031, 536] on td "18" at bounding box center [1100, 535] width 277 height 15
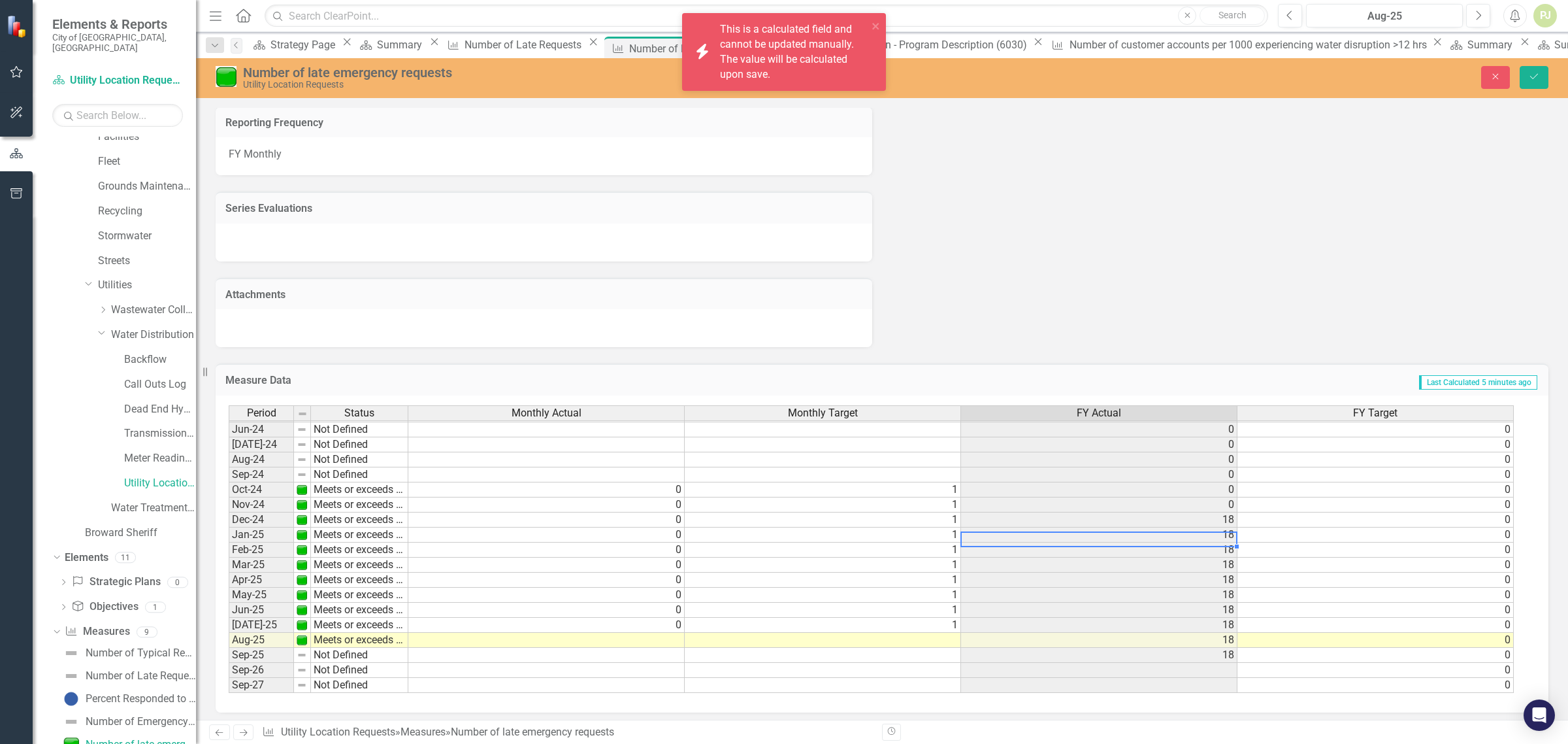
click at [1229, 518] on td "18" at bounding box center [1100, 520] width 277 height 15
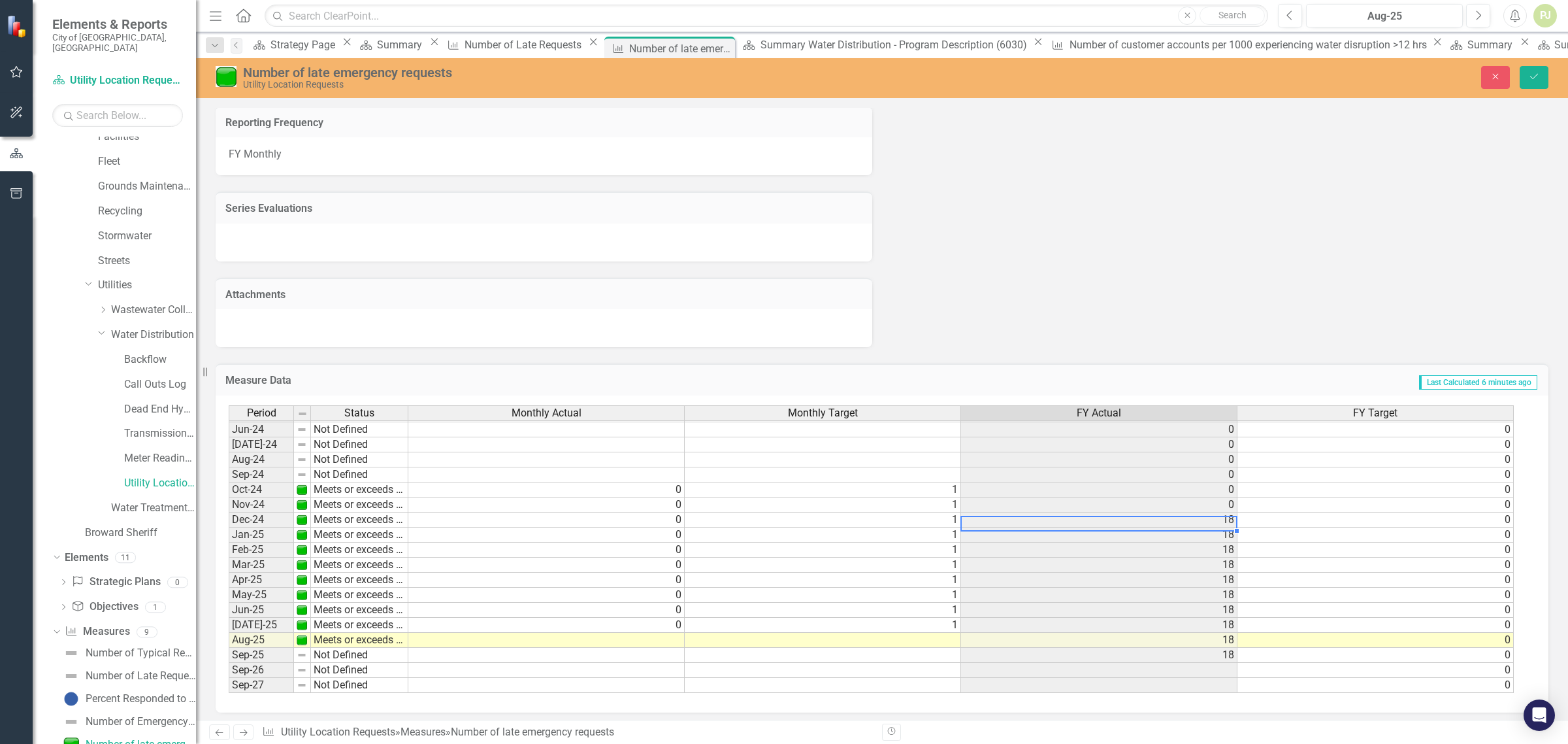
click at [229, 572] on div "Period Status Monthly Actual Monthly Target FY Actual FY Target May-23 Meets or…" at bounding box center [229, 452] width 0 height 482
click at [1229, 504] on td "0" at bounding box center [1100, 505] width 277 height 15
click at [1194, 524] on td "18" at bounding box center [1100, 520] width 277 height 15
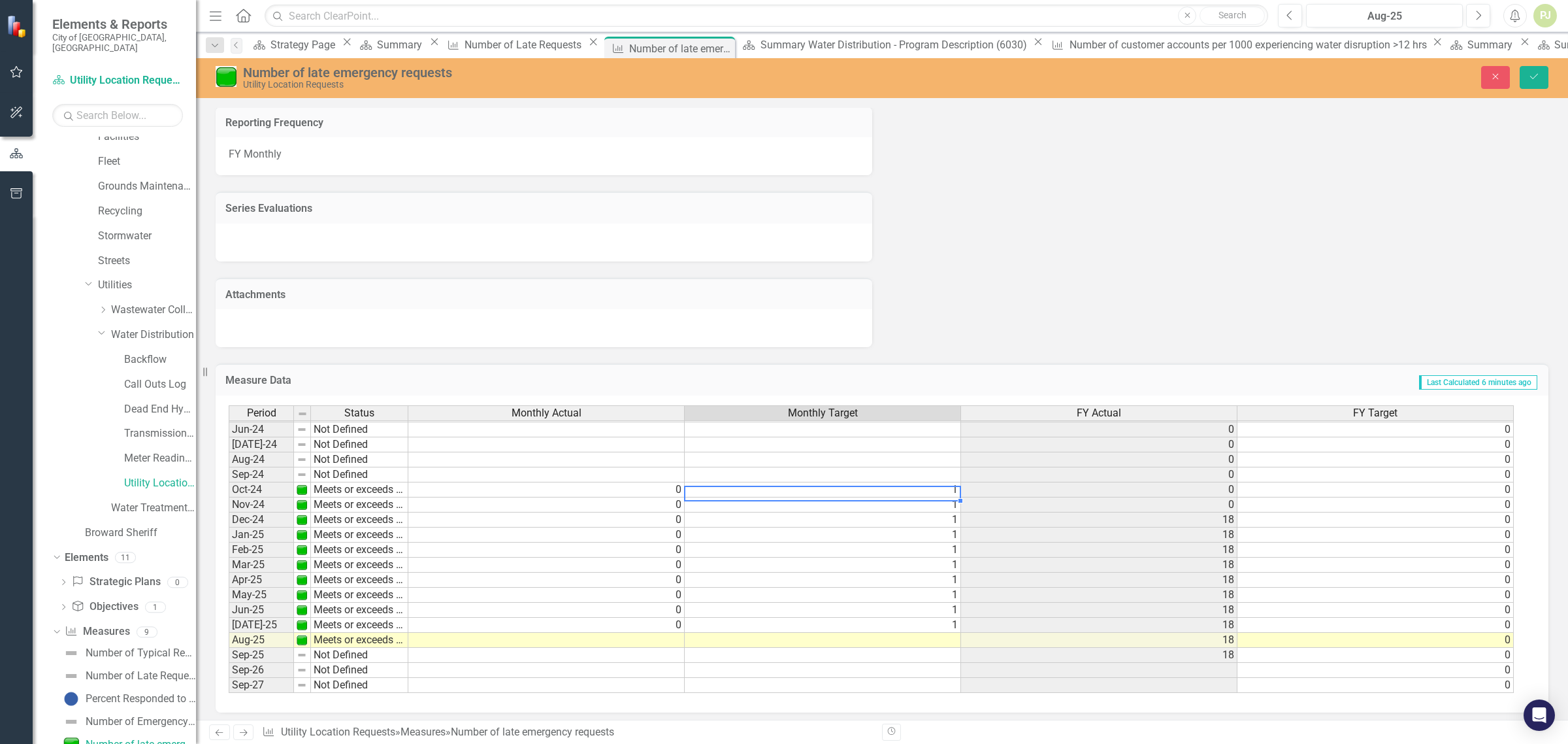
click at [955, 490] on td "1" at bounding box center [823, 490] width 277 height 15
click at [950, 504] on td "1" at bounding box center [823, 505] width 277 height 15
click at [948, 514] on td "1" at bounding box center [823, 520] width 277 height 15
click at [948, 537] on td "1" at bounding box center [823, 535] width 277 height 15
click at [950, 552] on td "1" at bounding box center [823, 550] width 277 height 15
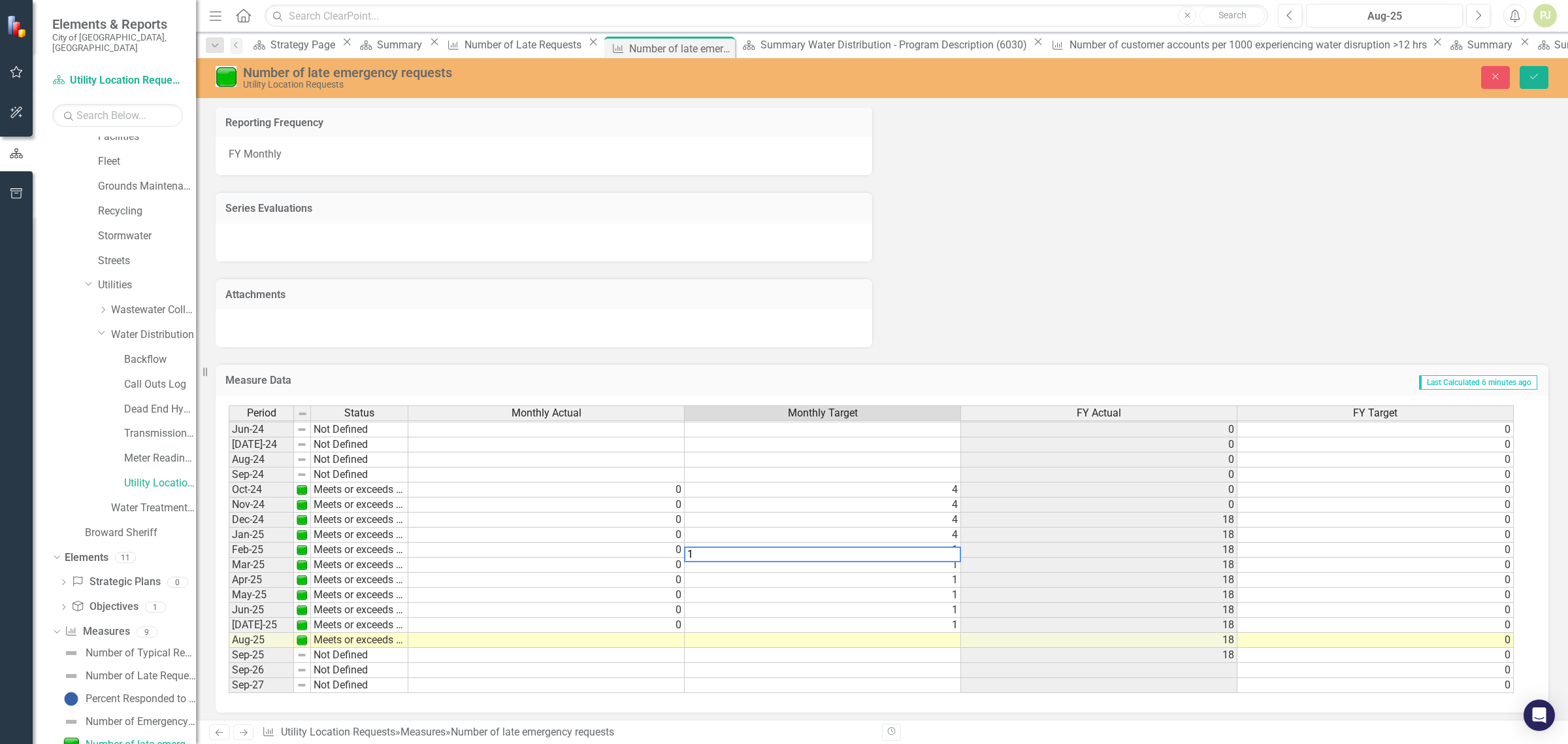
click at [946, 564] on td "1" at bounding box center [823, 565] width 277 height 15
click at [948, 576] on td "1" at bounding box center [823, 580] width 277 height 15
click at [949, 592] on td "1" at bounding box center [823, 595] width 277 height 15
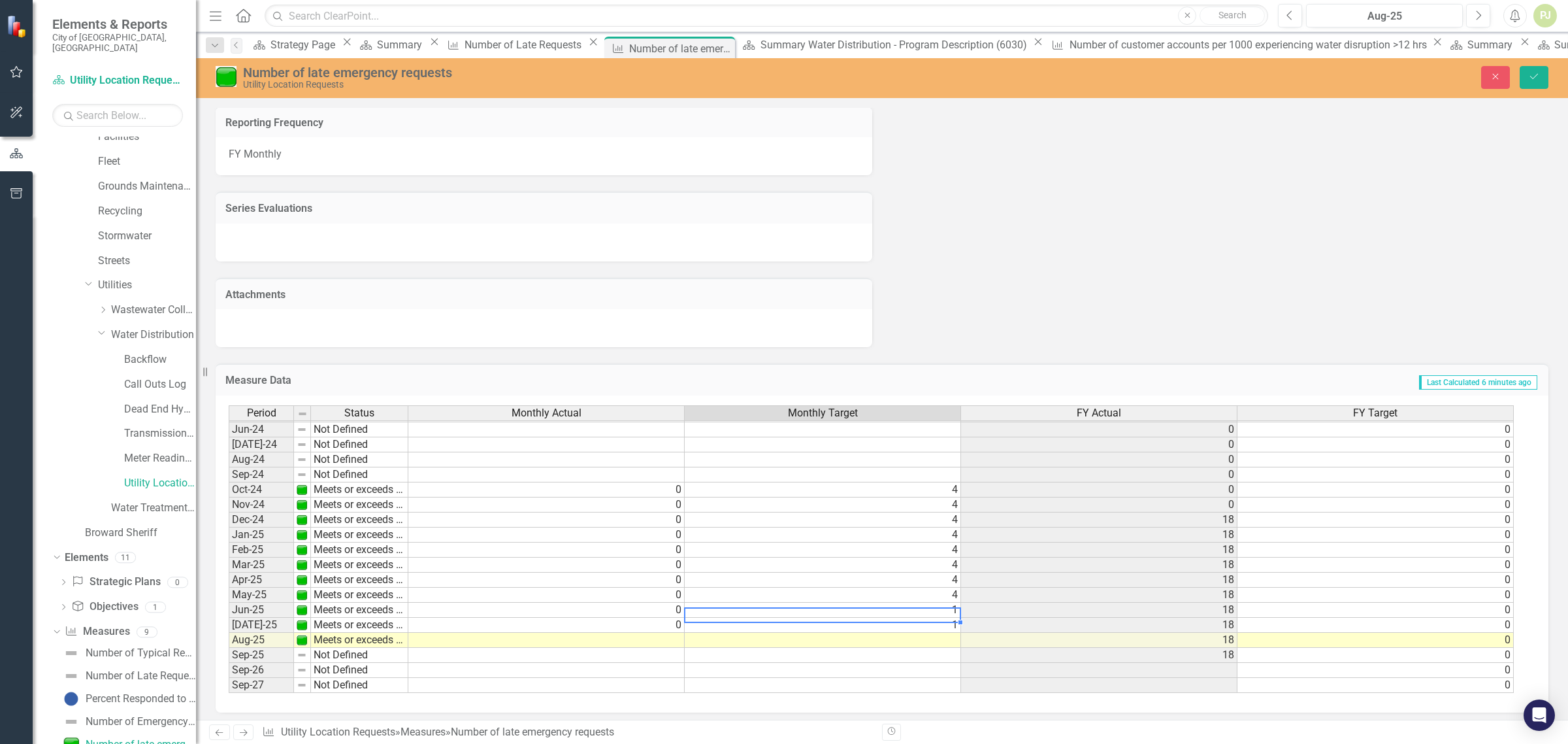
click at [948, 610] on td "1" at bounding box center [823, 610] width 277 height 15
click at [948, 625] on td "1" at bounding box center [823, 625] width 277 height 15
type textarea "4"
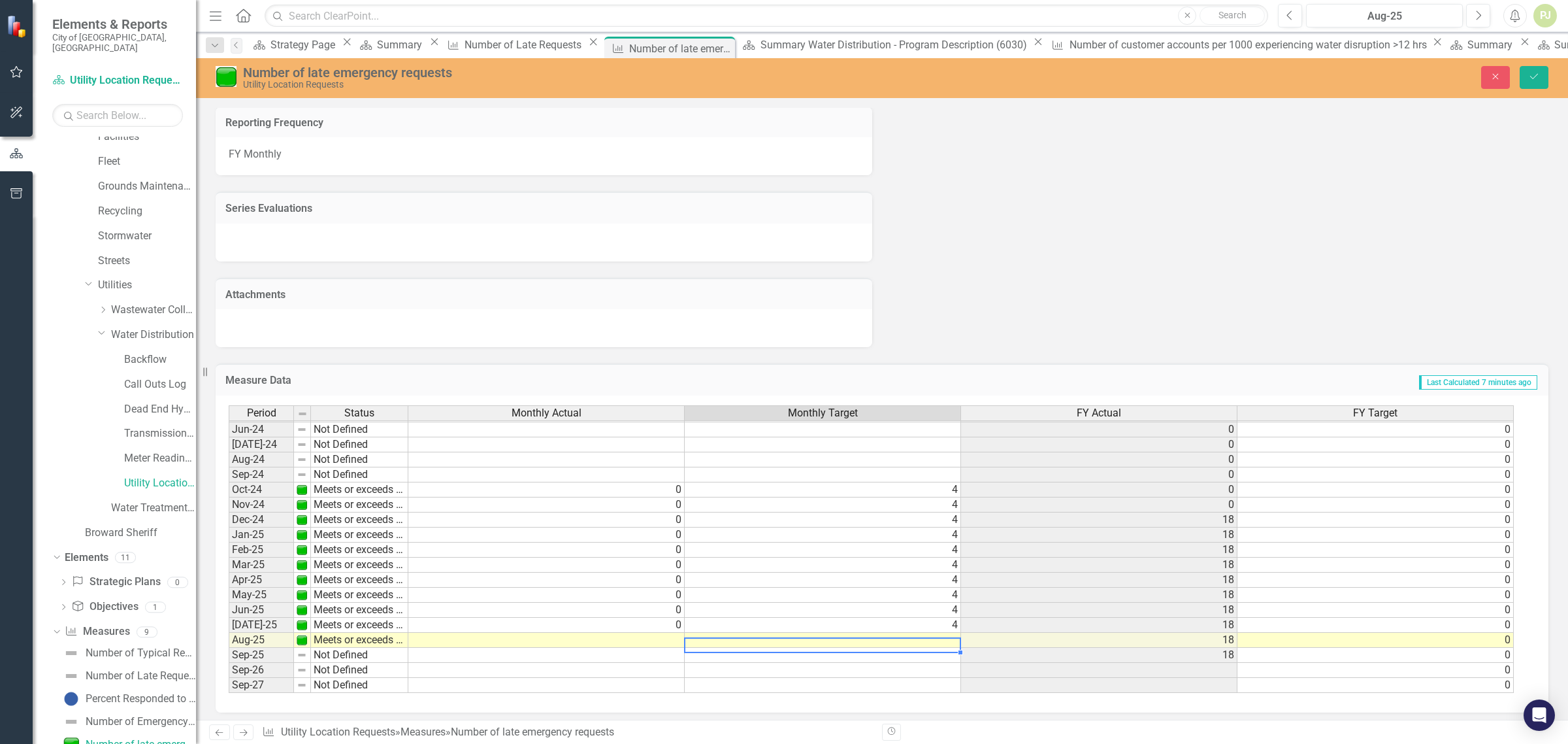
click at [942, 639] on td at bounding box center [823, 640] width 277 height 15
click at [1222, 514] on td "18" at bounding box center [1100, 520] width 277 height 15
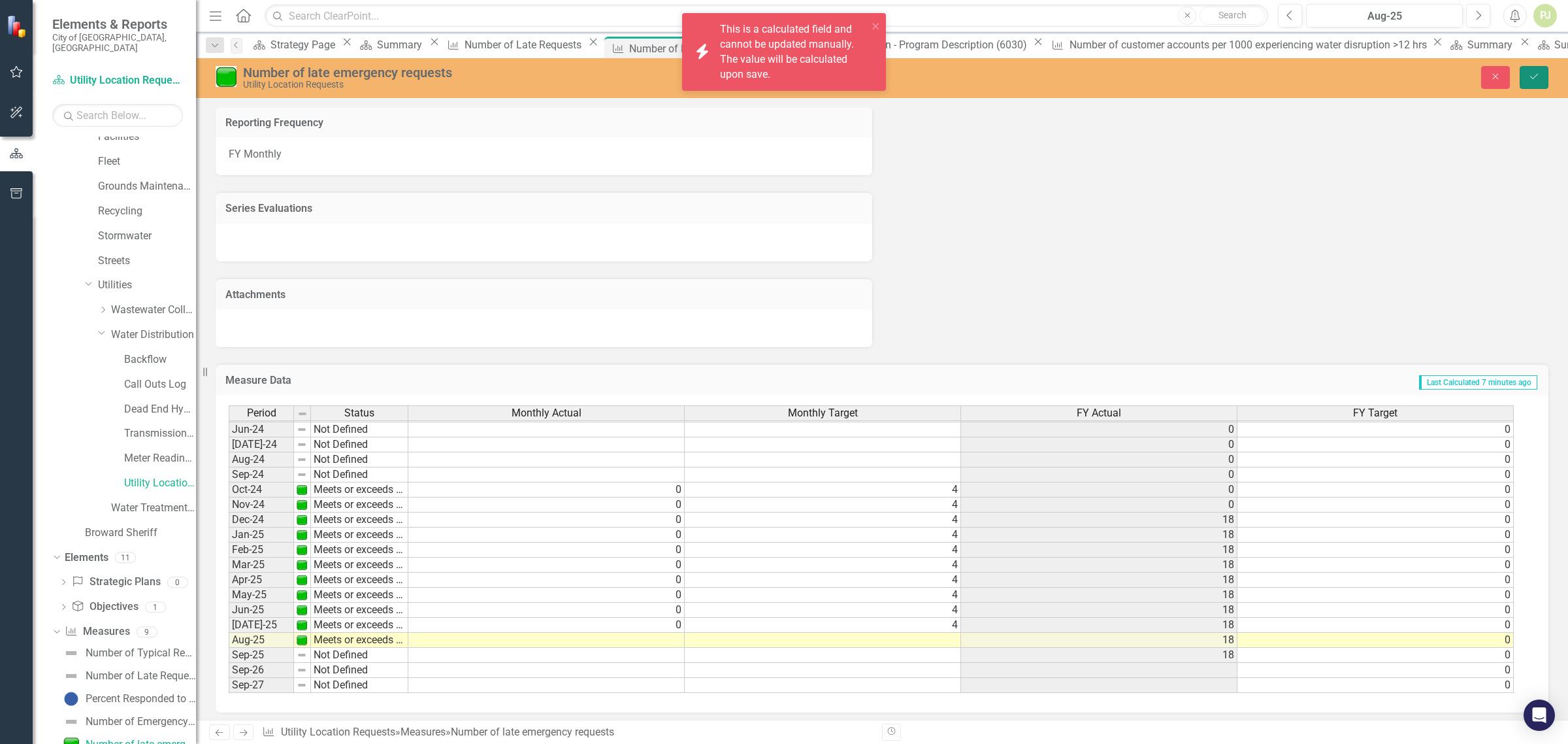
click at [1530, 77] on icon "submit" at bounding box center [1534, 76] width 8 height 5
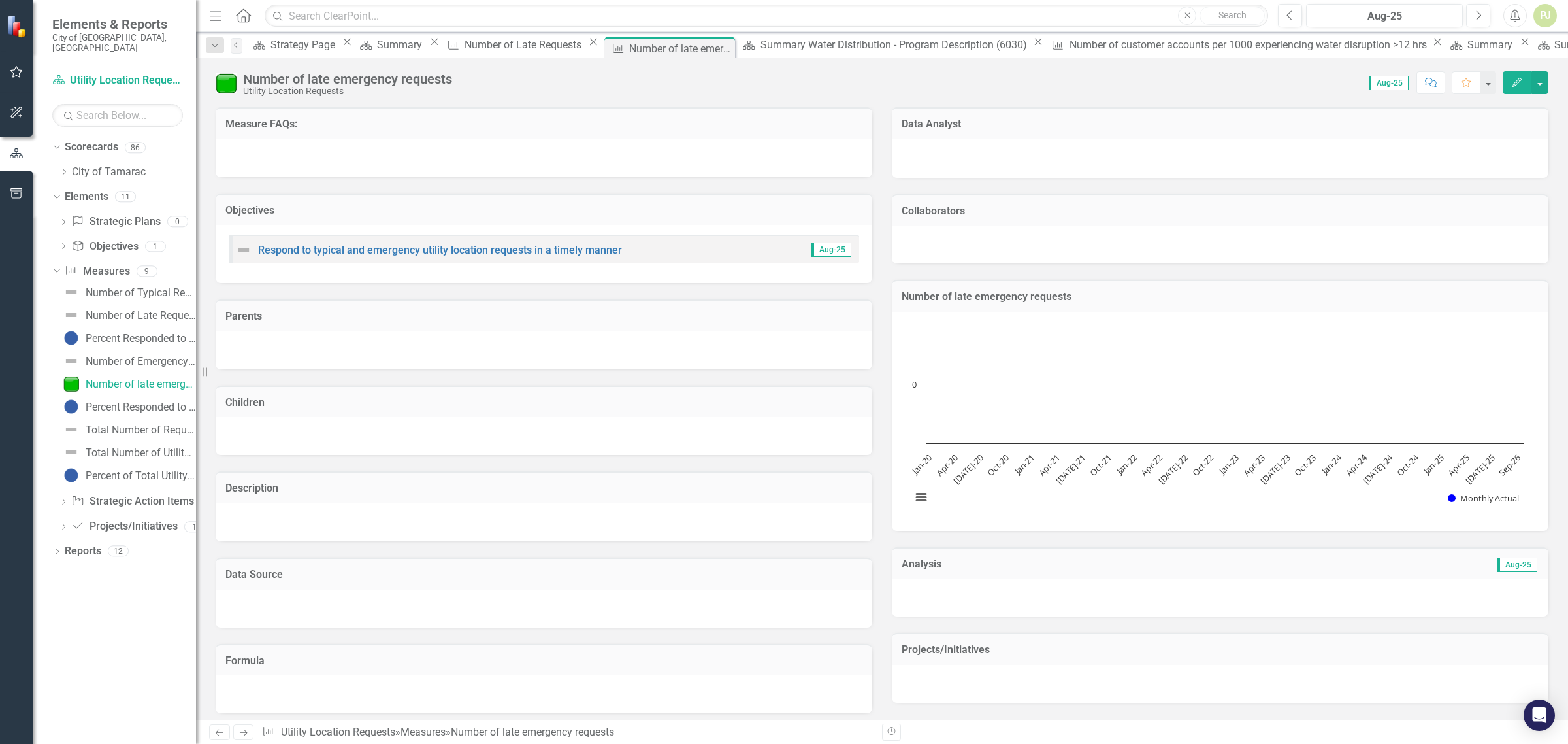
scroll to position [0, 0]
click at [63, 168] on icon at bounding box center [64, 171] width 3 height 7
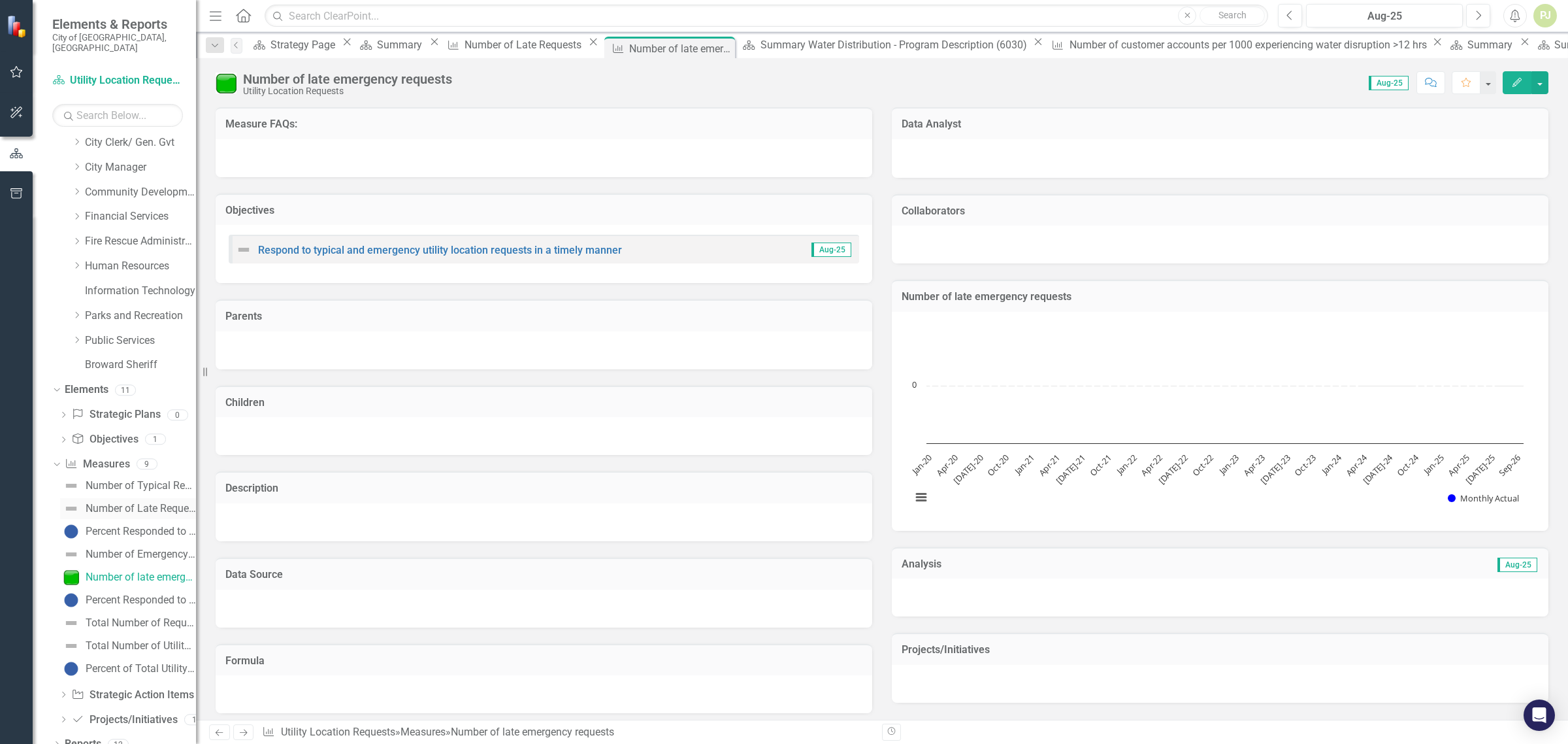
scroll to position [82, 0]
click at [79, 333] on icon "Dropdown" at bounding box center [76, 337] width 9 height 8
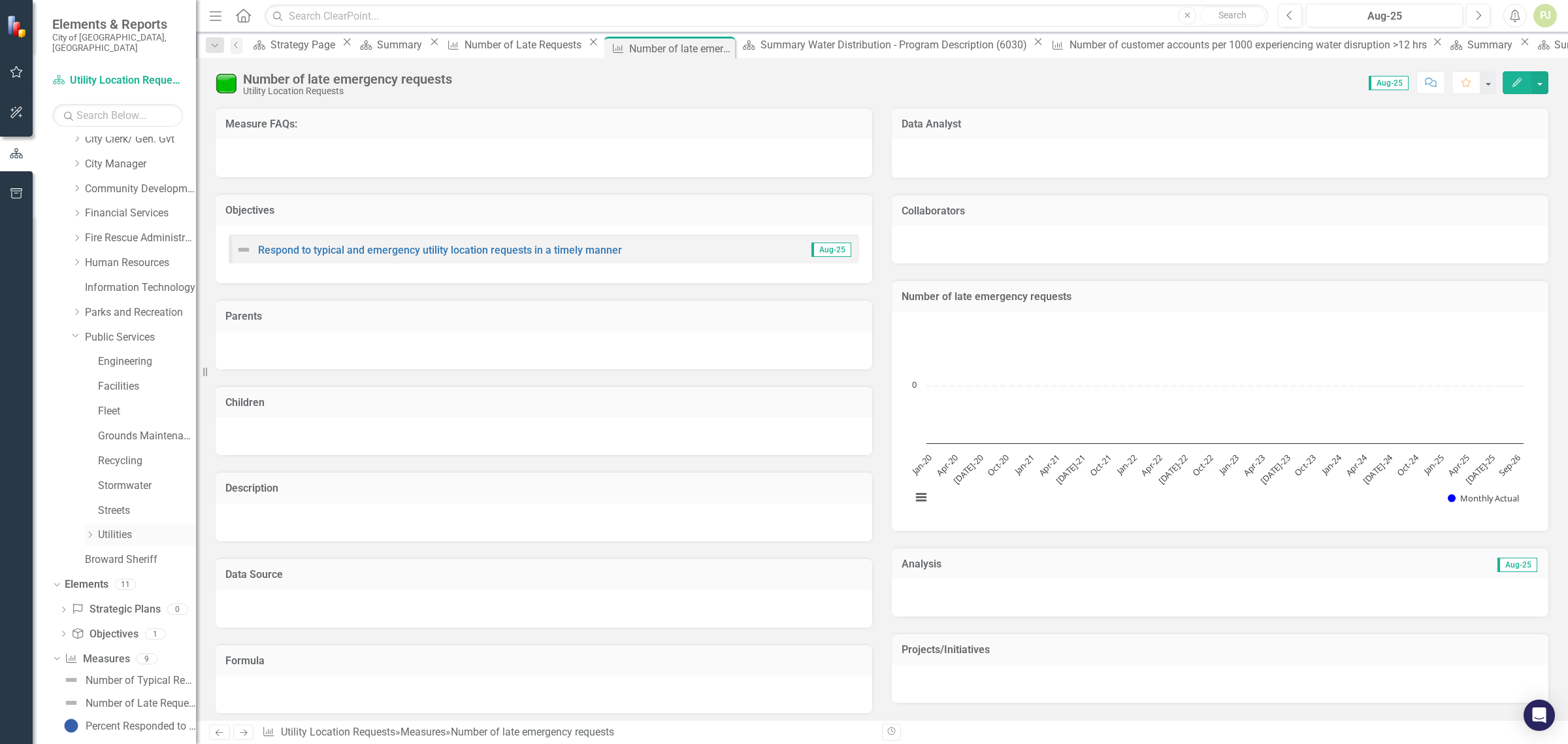
click at [92, 530] on icon "Dropdown" at bounding box center [90, 534] width 9 height 8
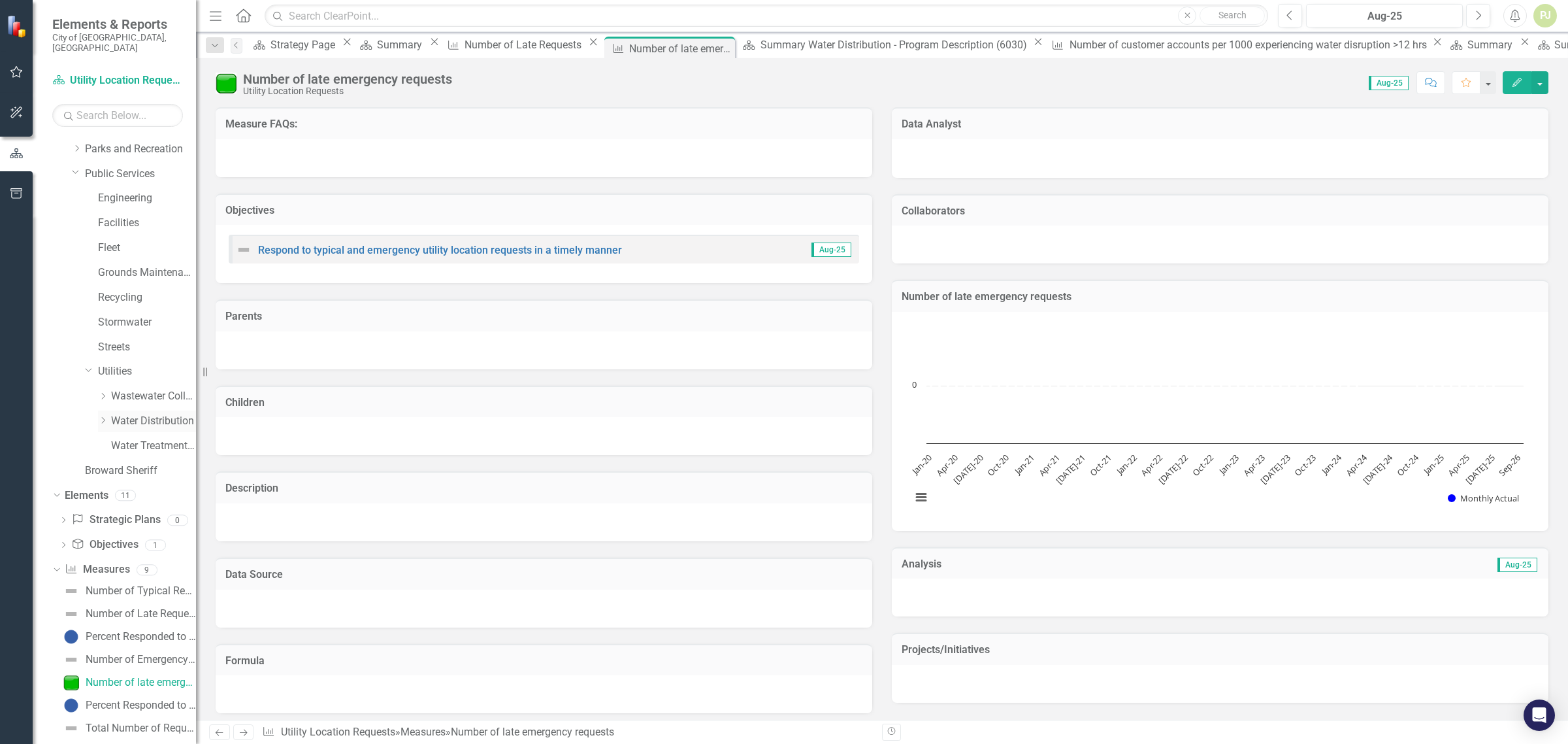
click at [105, 416] on icon "Dropdown" at bounding box center [103, 420] width 9 height 8
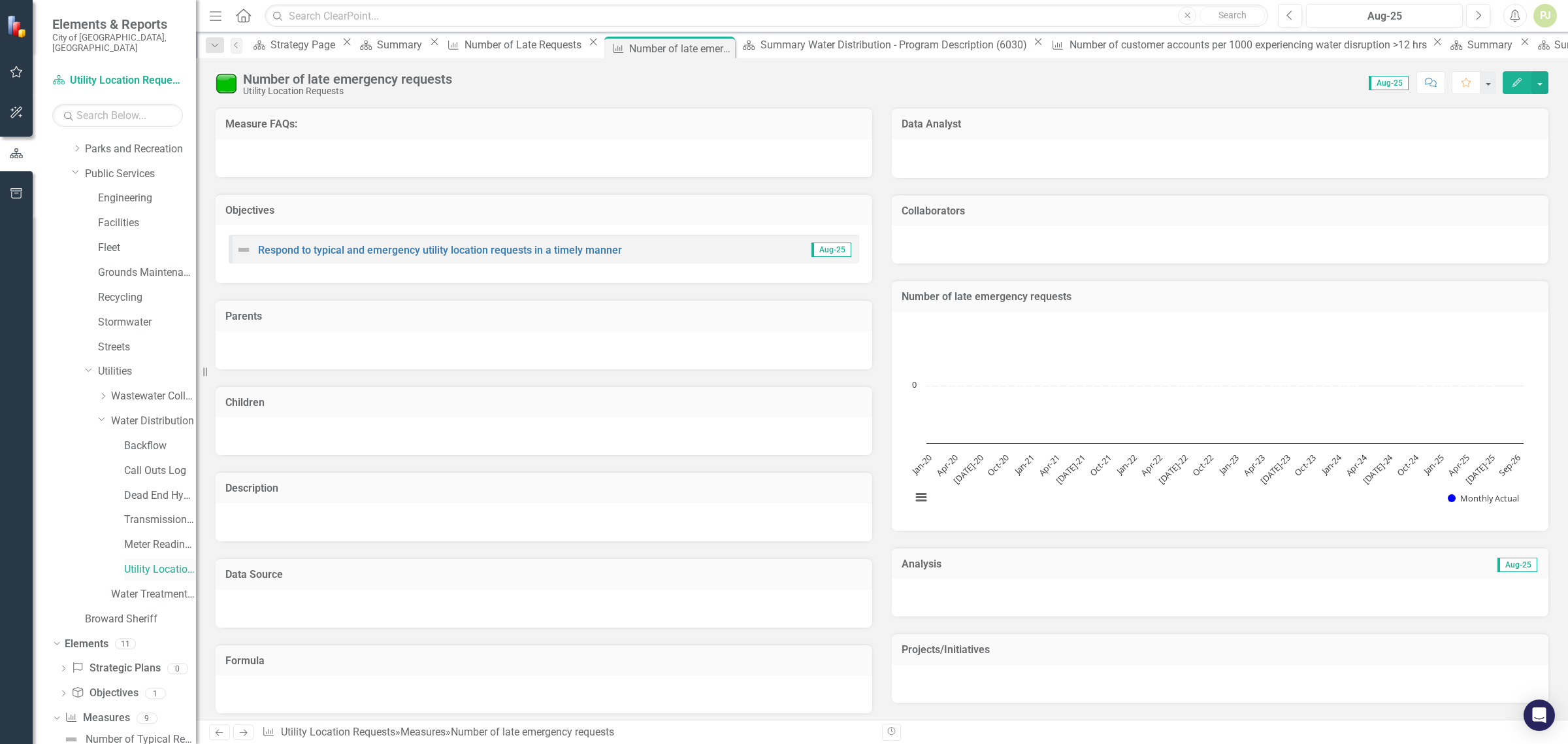
click at [149, 563] on link "Utility Location Requests" at bounding box center [159, 570] width 72 height 15
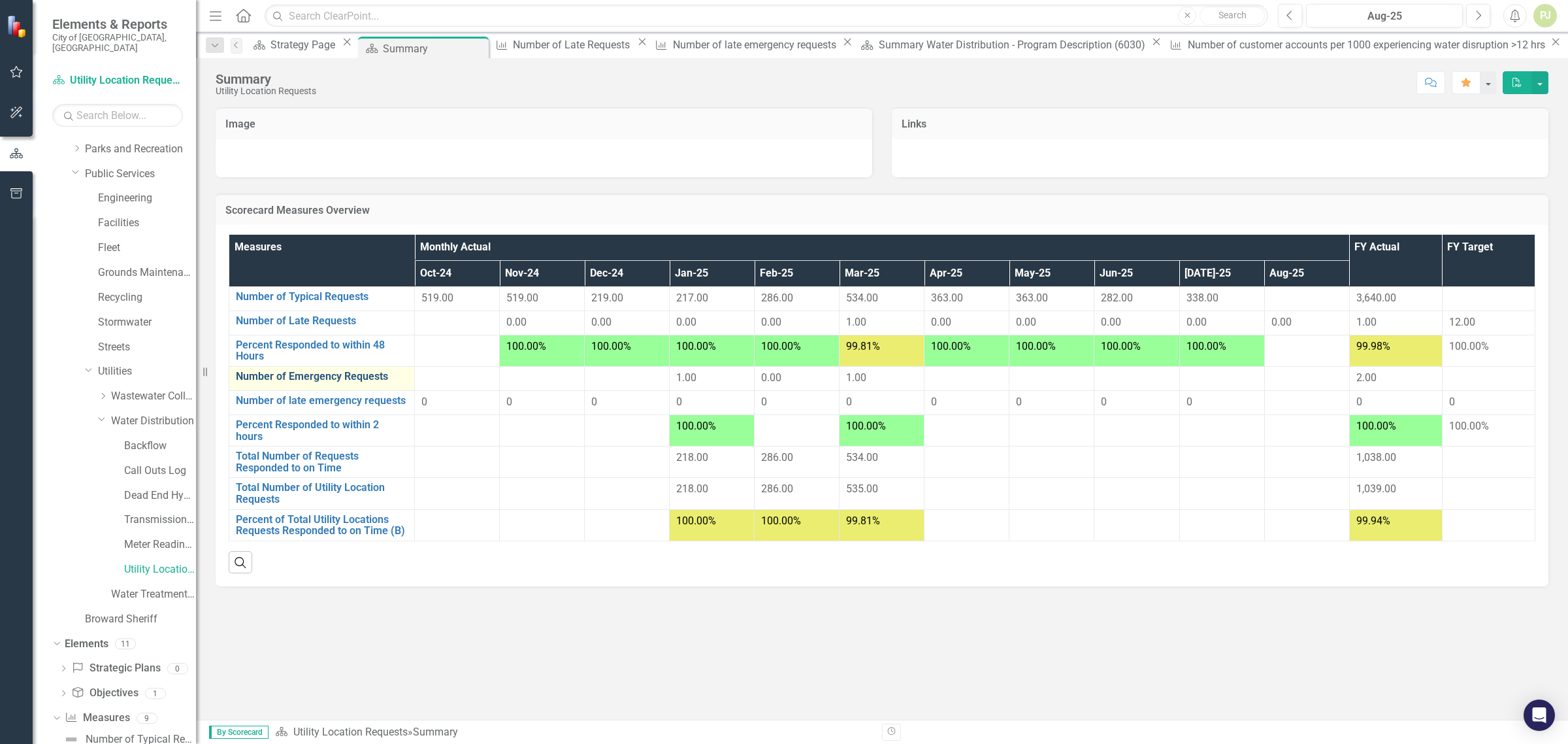
click at [314, 374] on link "Number of Emergency Requests" at bounding box center [322, 377] width 172 height 12
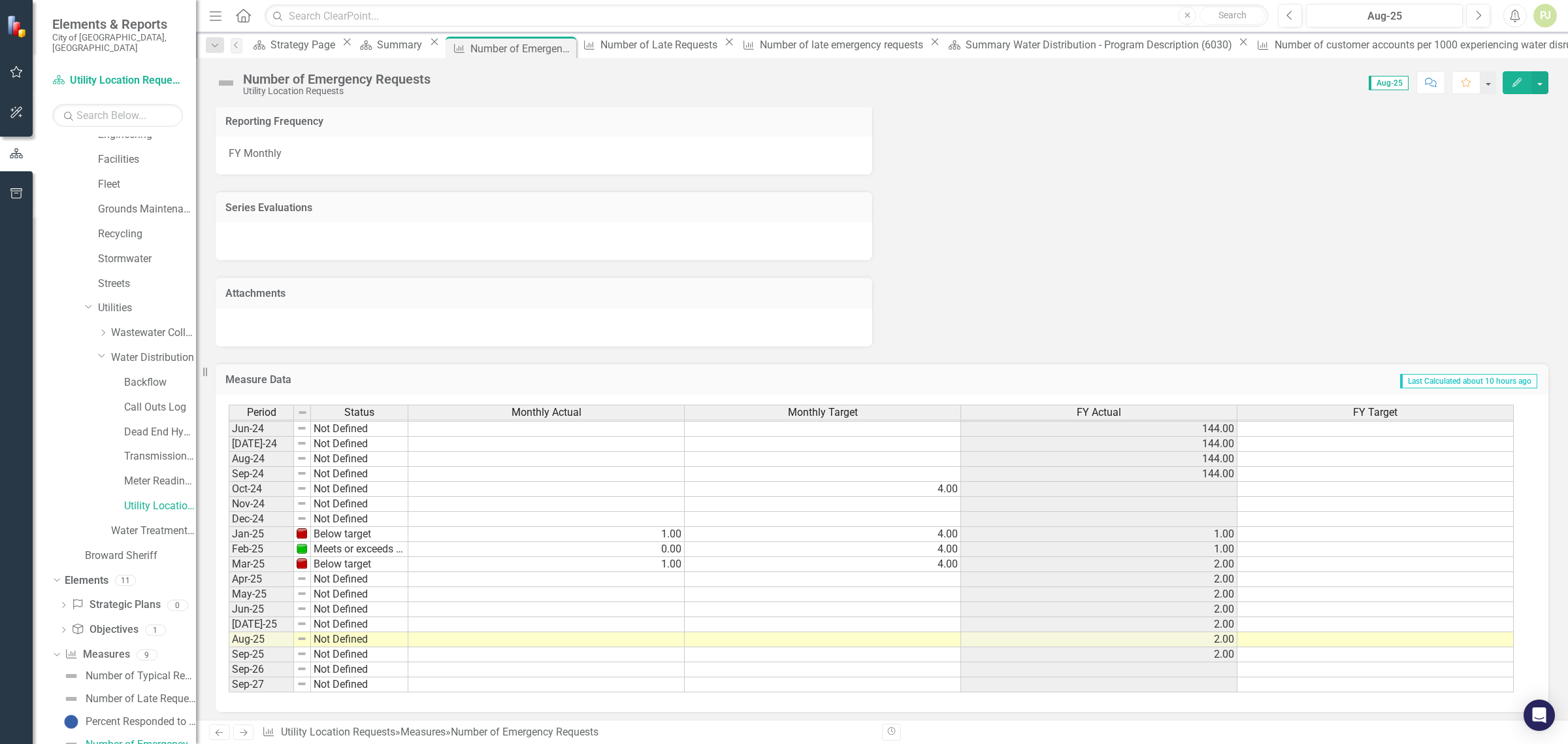
scroll to position [486, 0]
click at [229, 511] on div "Period Status Jan-23 Meets or exceeds target Feb-23 Meets or exceeds target Mar…" at bounding box center [229, 420] width 0 height 543
click at [537, 512] on td at bounding box center [547, 519] width 277 height 15
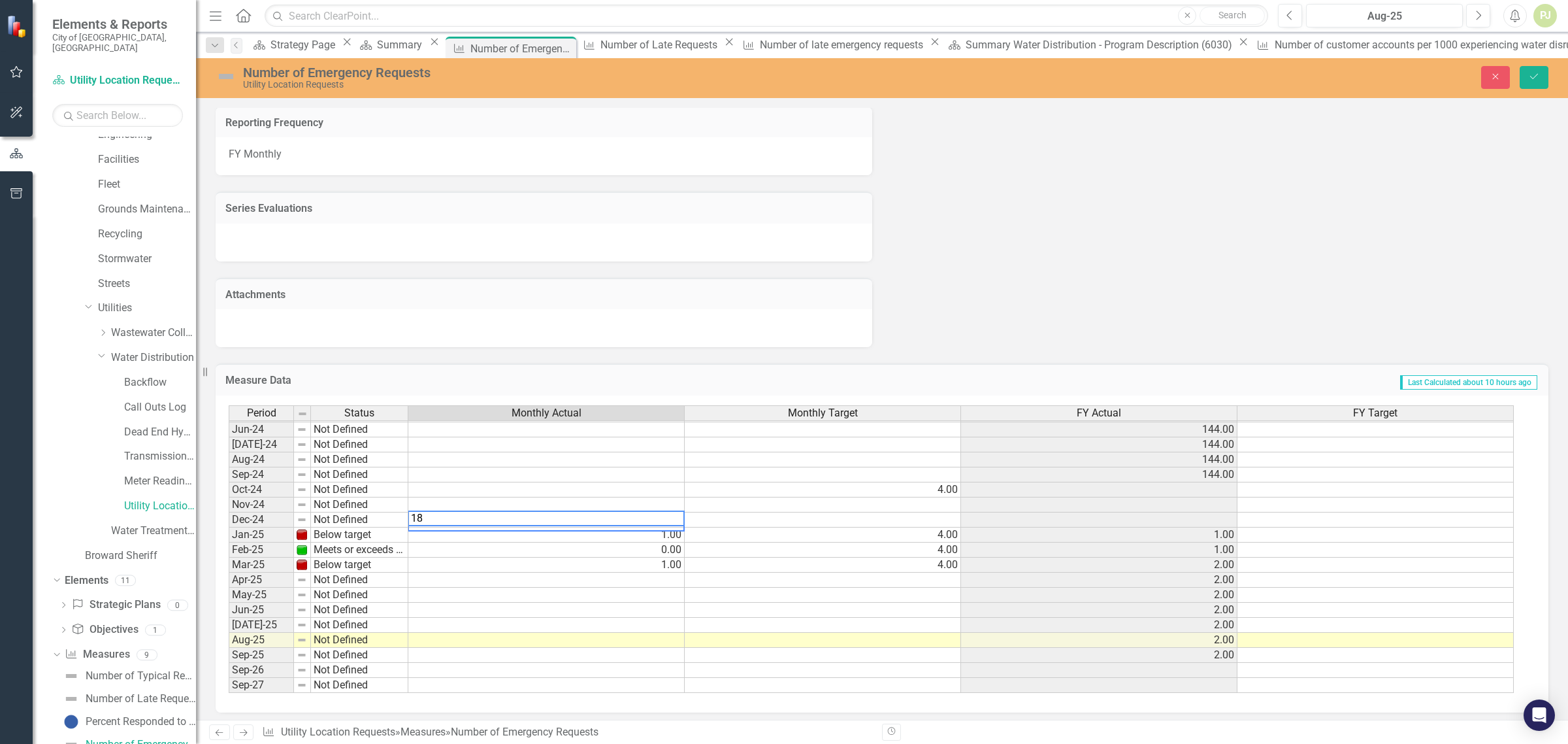
type textarea "18"
click at [931, 515] on td at bounding box center [823, 520] width 277 height 15
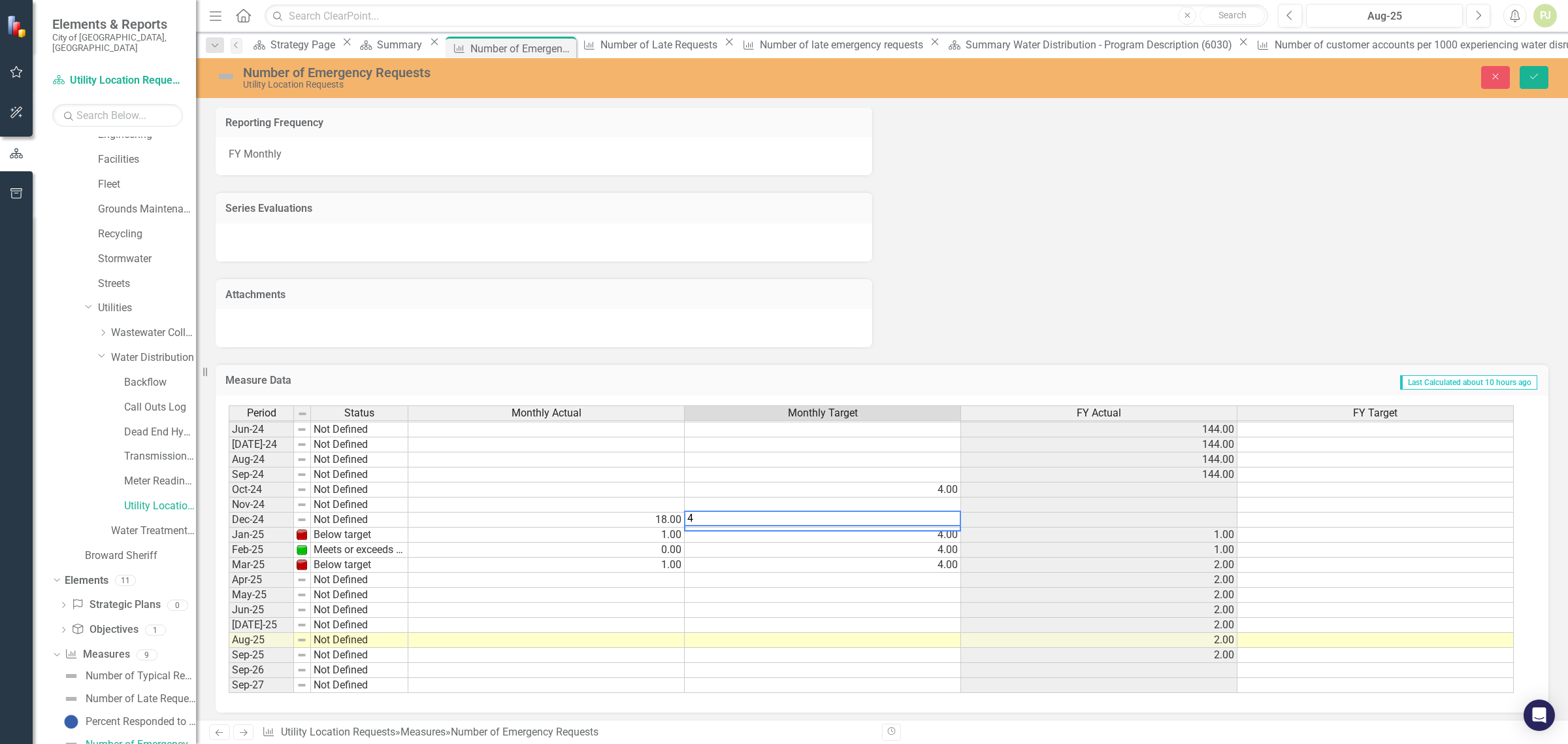
type textarea "4"
click at [920, 543] on td "4.00" at bounding box center [823, 550] width 277 height 15
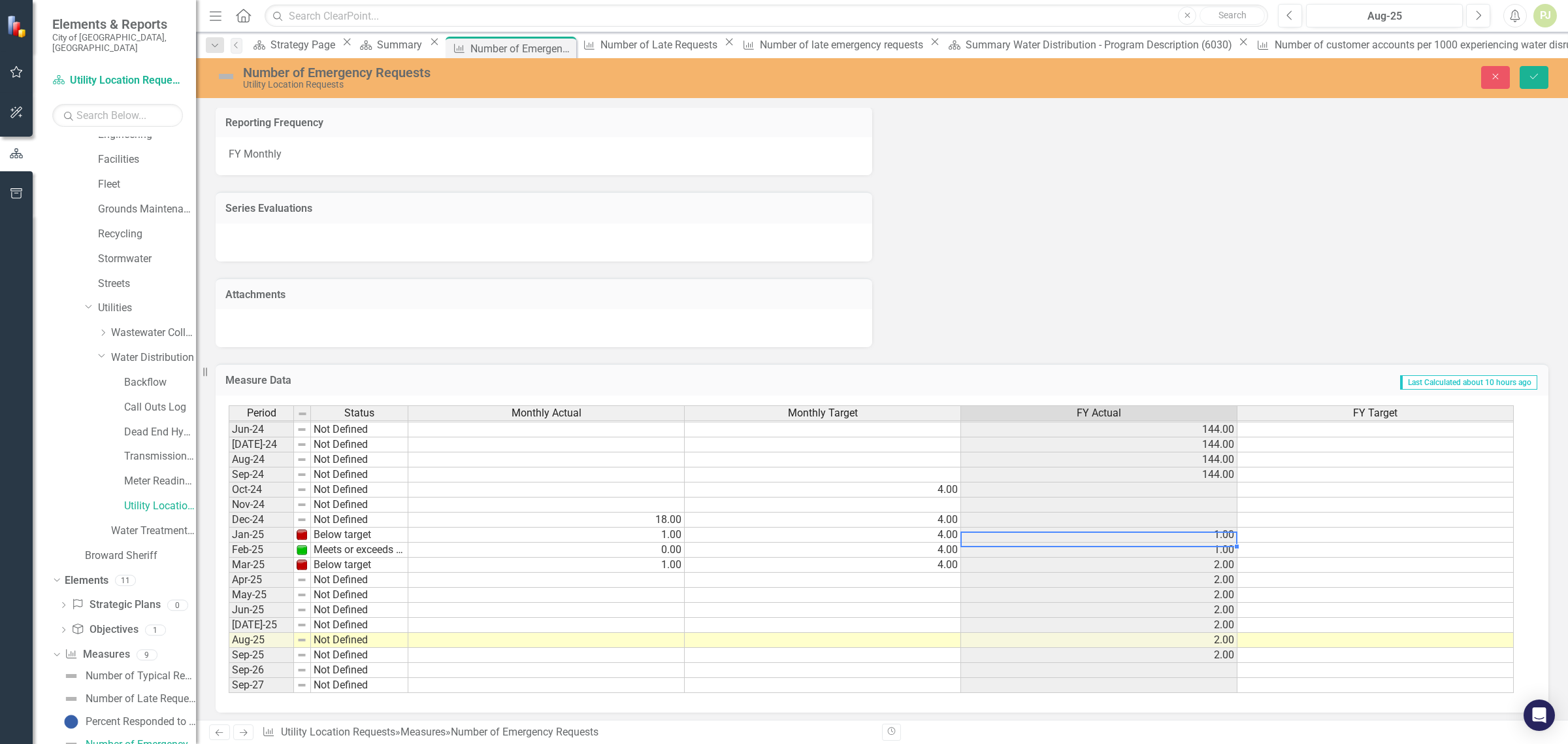
click at [1216, 528] on td "1.00" at bounding box center [1100, 535] width 277 height 15
click at [1192, 528] on td "1.00" at bounding box center [1100, 535] width 277 height 15
click at [1202, 560] on td "2.00" at bounding box center [1100, 565] width 277 height 15
click at [331, 528] on td "Below target" at bounding box center [360, 535] width 98 height 15
click at [337, 528] on td "Below target" at bounding box center [360, 535] width 98 height 15
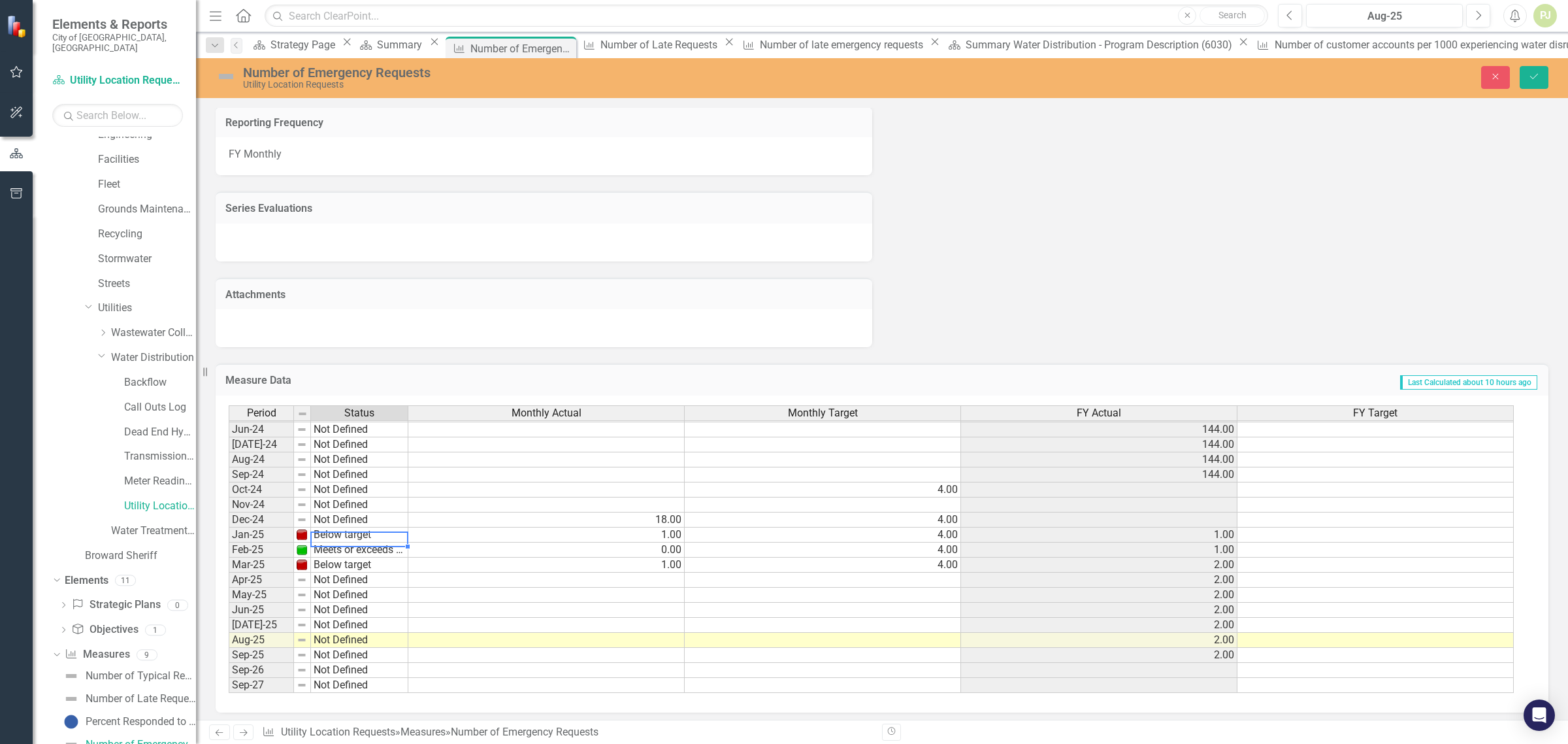
click at [337, 528] on td "Below target" at bounding box center [360, 535] width 98 height 15
click at [357, 572] on div "Period Status Monthly Actual Monthly Target FY Actual FY Target May-23 Meets or…" at bounding box center [877, 549] width 1297 height 289
click at [353, 512] on td "Not Defined" at bounding box center [360, 520] width 98 height 15
click at [366, 528] on div "Period Status Monthly Actual Monthly Target FY Actual FY Target May-23 Meets or…" at bounding box center [877, 549] width 1297 height 289
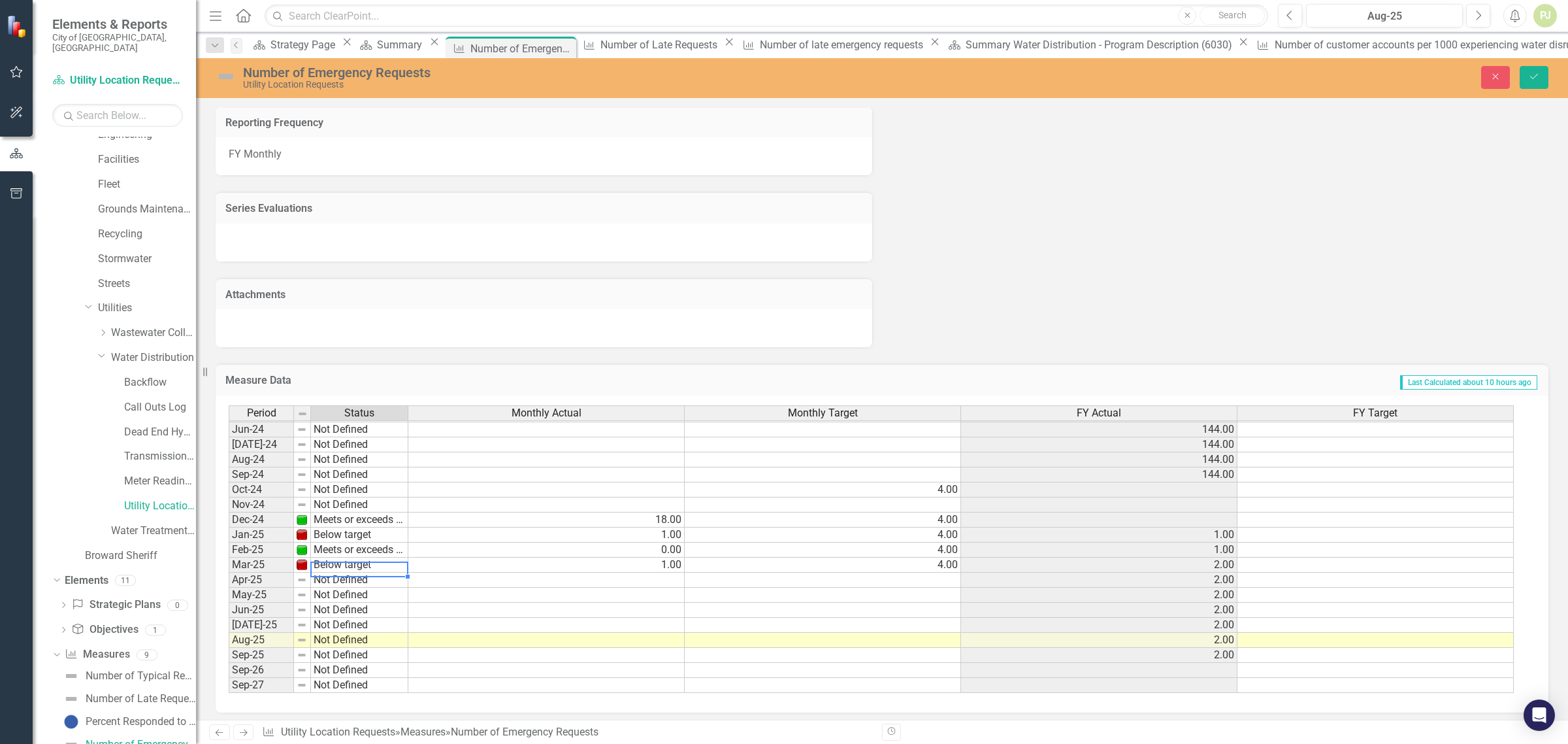
click at [355, 561] on td "Below target" at bounding box center [360, 565] width 98 height 15
type textarea "Below target"
click at [374, 600] on div "Period Status Monthly Actual Monthly Target FY Actual FY Target May-23 Meets or…" at bounding box center [877, 549] width 1297 height 289
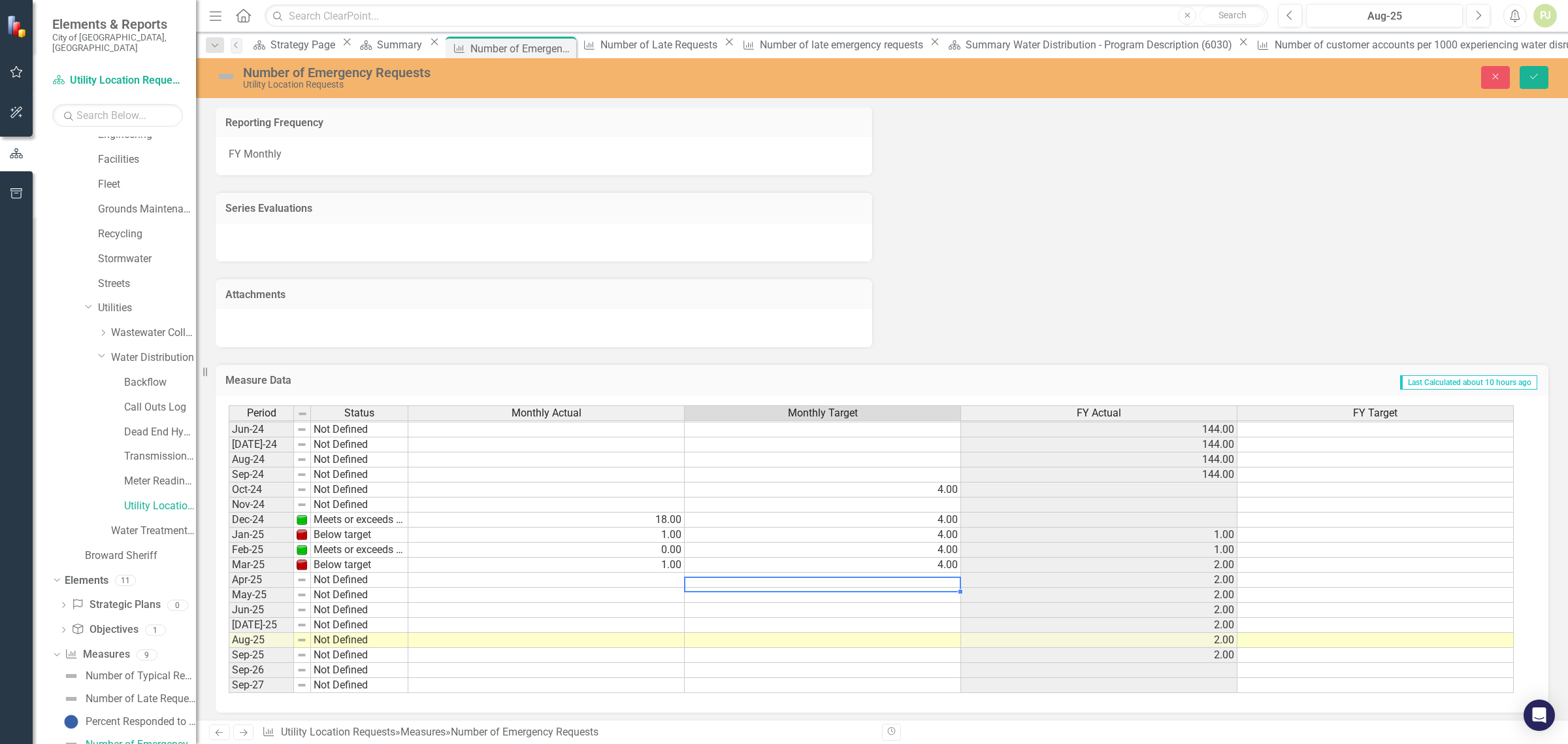
click at [953, 574] on td at bounding box center [823, 580] width 277 height 15
type textarea "4"
click at [950, 590] on td at bounding box center [823, 595] width 277 height 15
type textarea "4"
click at [950, 606] on td at bounding box center [823, 610] width 277 height 15
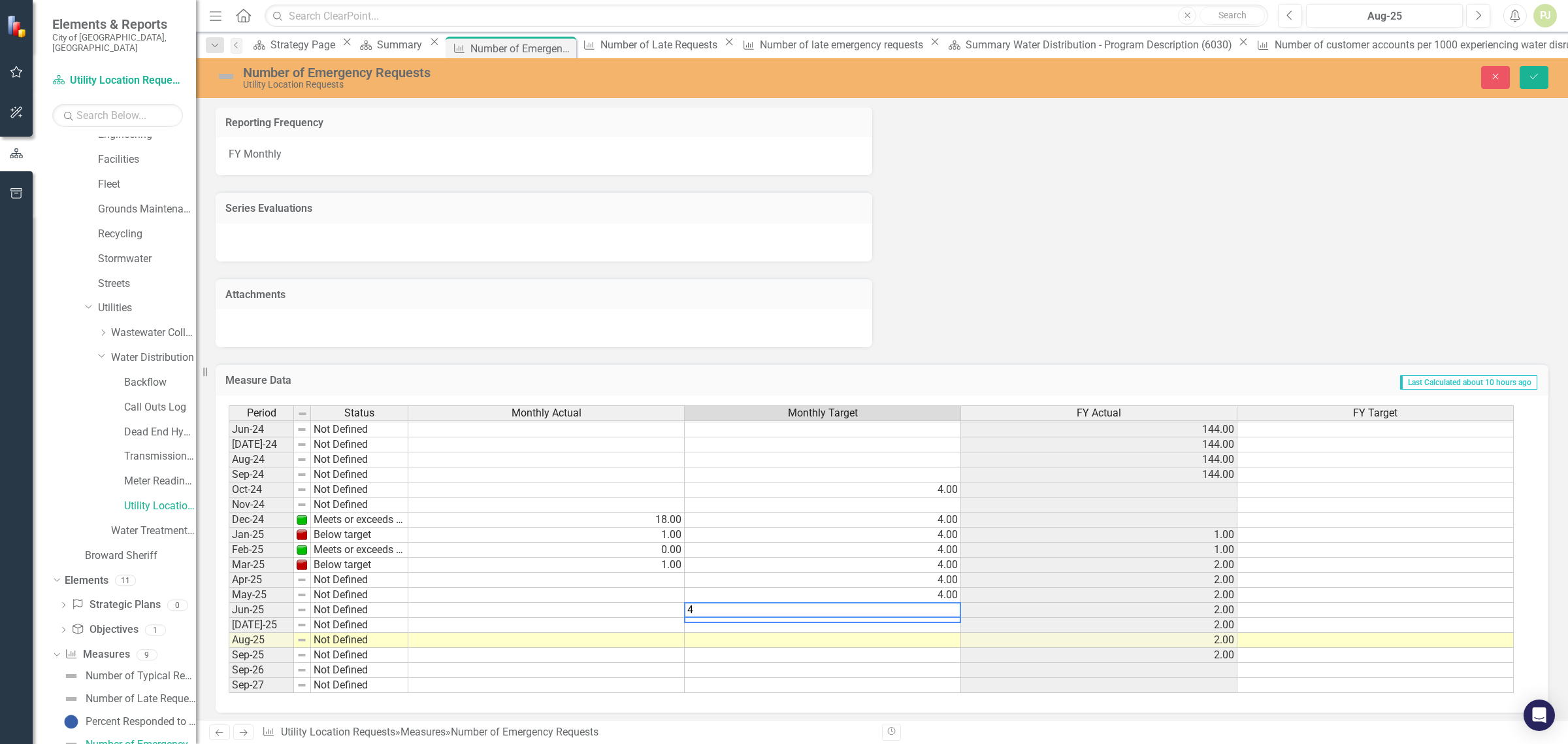
type textarea "4"
click at [956, 618] on td at bounding box center [823, 625] width 277 height 15
type textarea "4"
click at [948, 634] on td at bounding box center [823, 640] width 277 height 15
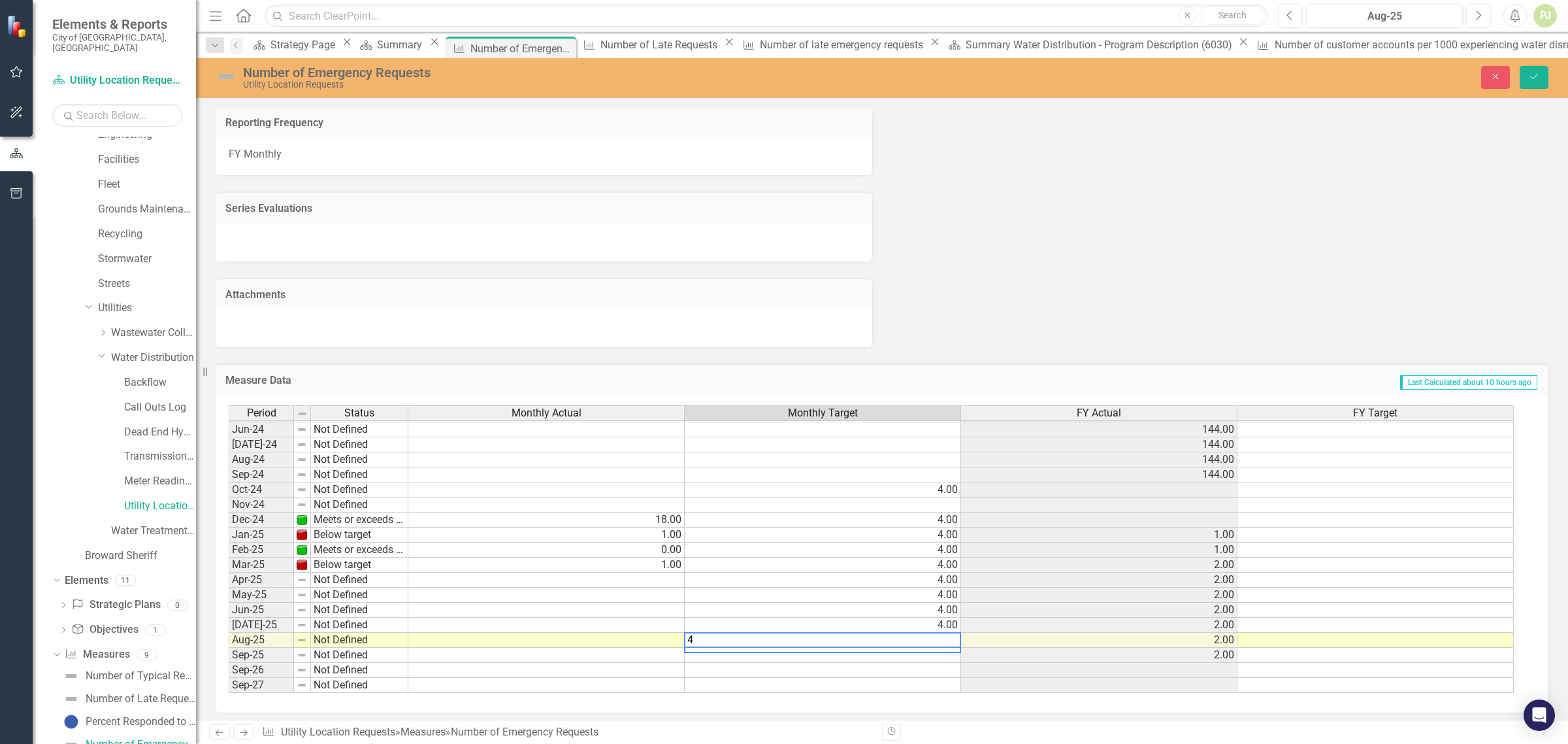
click at [899, 588] on td "4.00" at bounding box center [823, 595] width 277 height 15
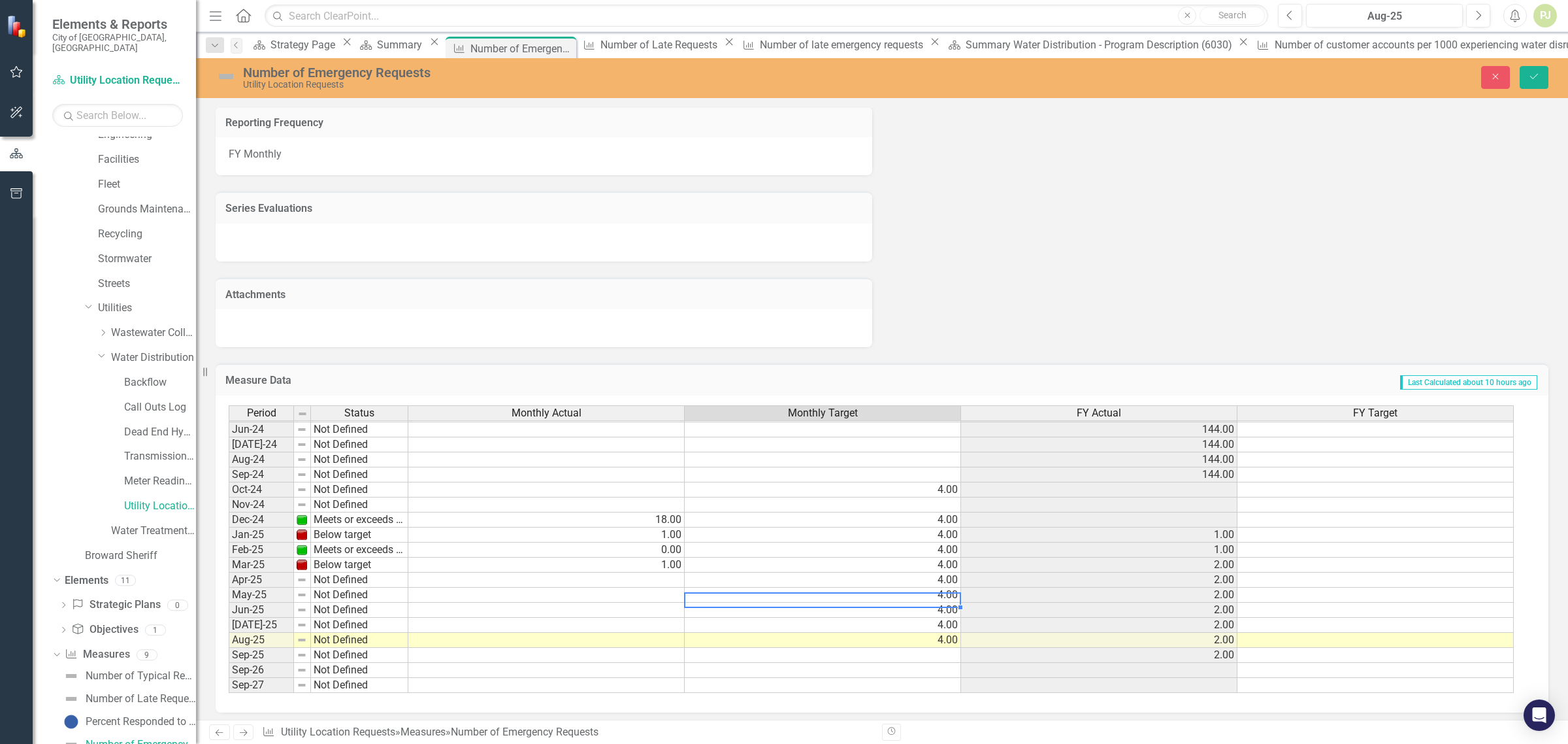
click at [939, 498] on td at bounding box center [823, 505] width 277 height 15
type textarea "4"
click at [948, 467] on td at bounding box center [823, 474] width 277 height 15
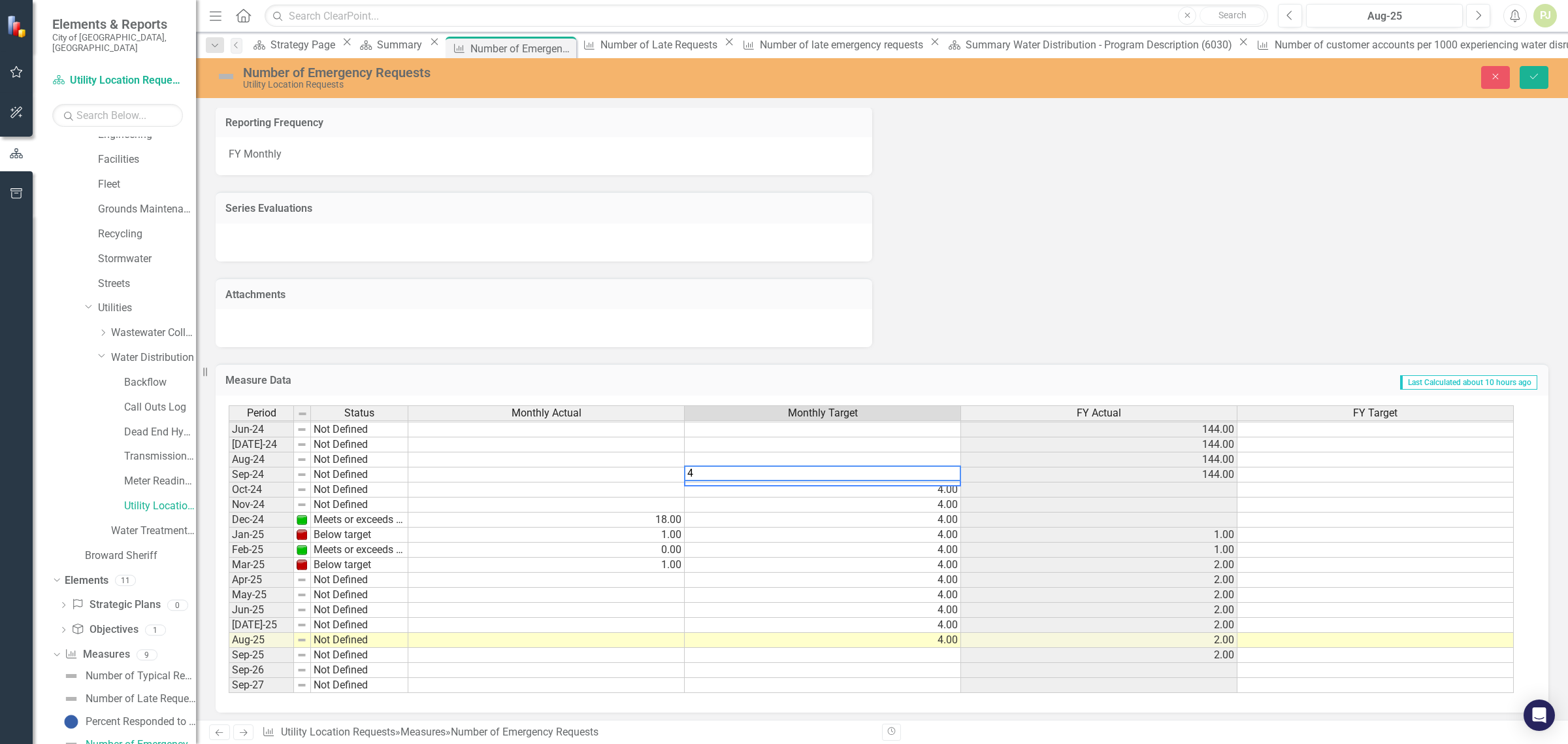
type textarea "4"
click at [946, 455] on td at bounding box center [823, 460] width 277 height 15
type textarea "4"
click at [953, 437] on td at bounding box center [823, 445] width 277 height 15
type textarea "4"
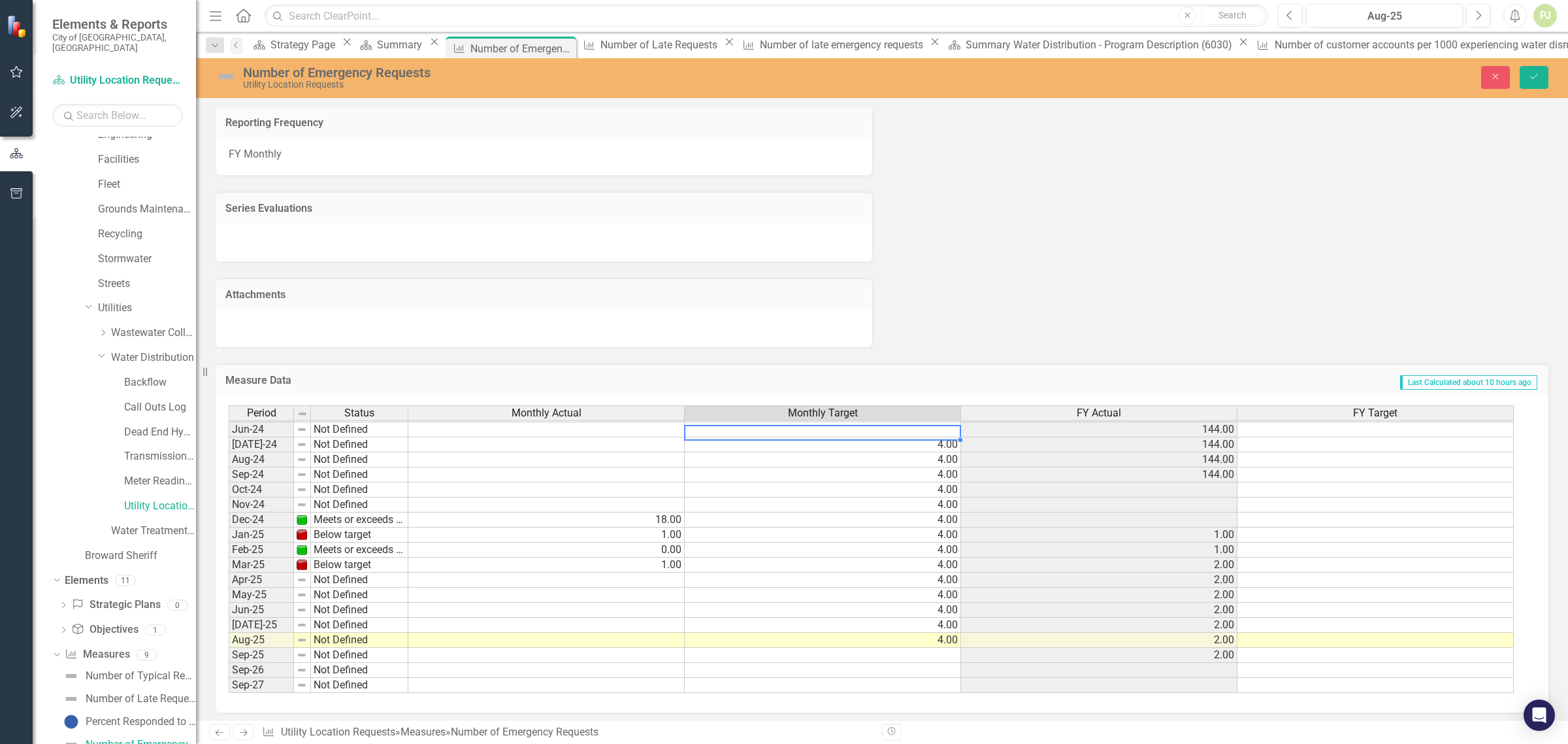
click at [949, 423] on td at bounding box center [823, 430] width 277 height 15
click at [229, 459] on div "Period Status Monthly Actual Monthly Target FY Actual FY Target May-23 Meets or…" at bounding box center [229, 452] width 0 height 482
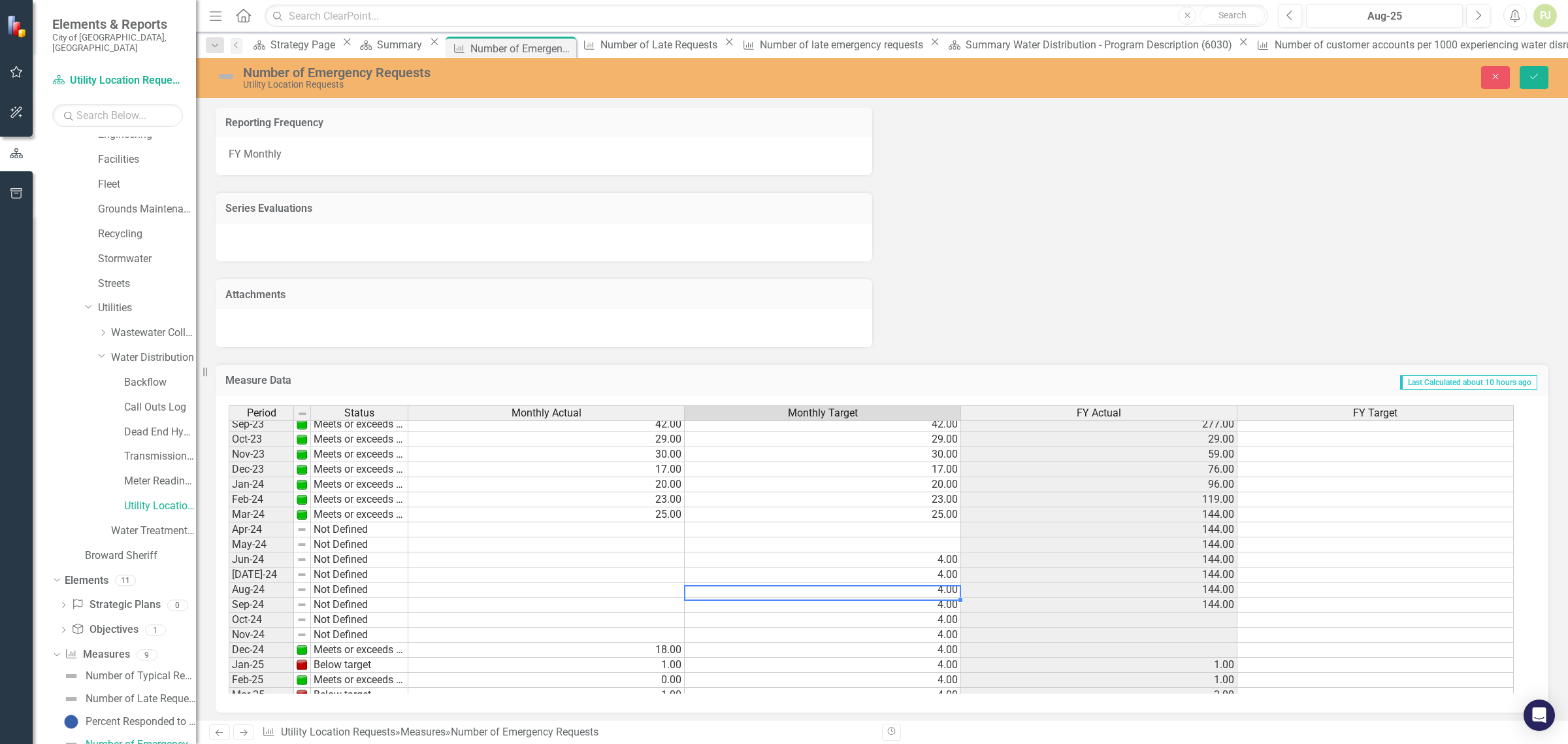
scroll to position [321, 0]
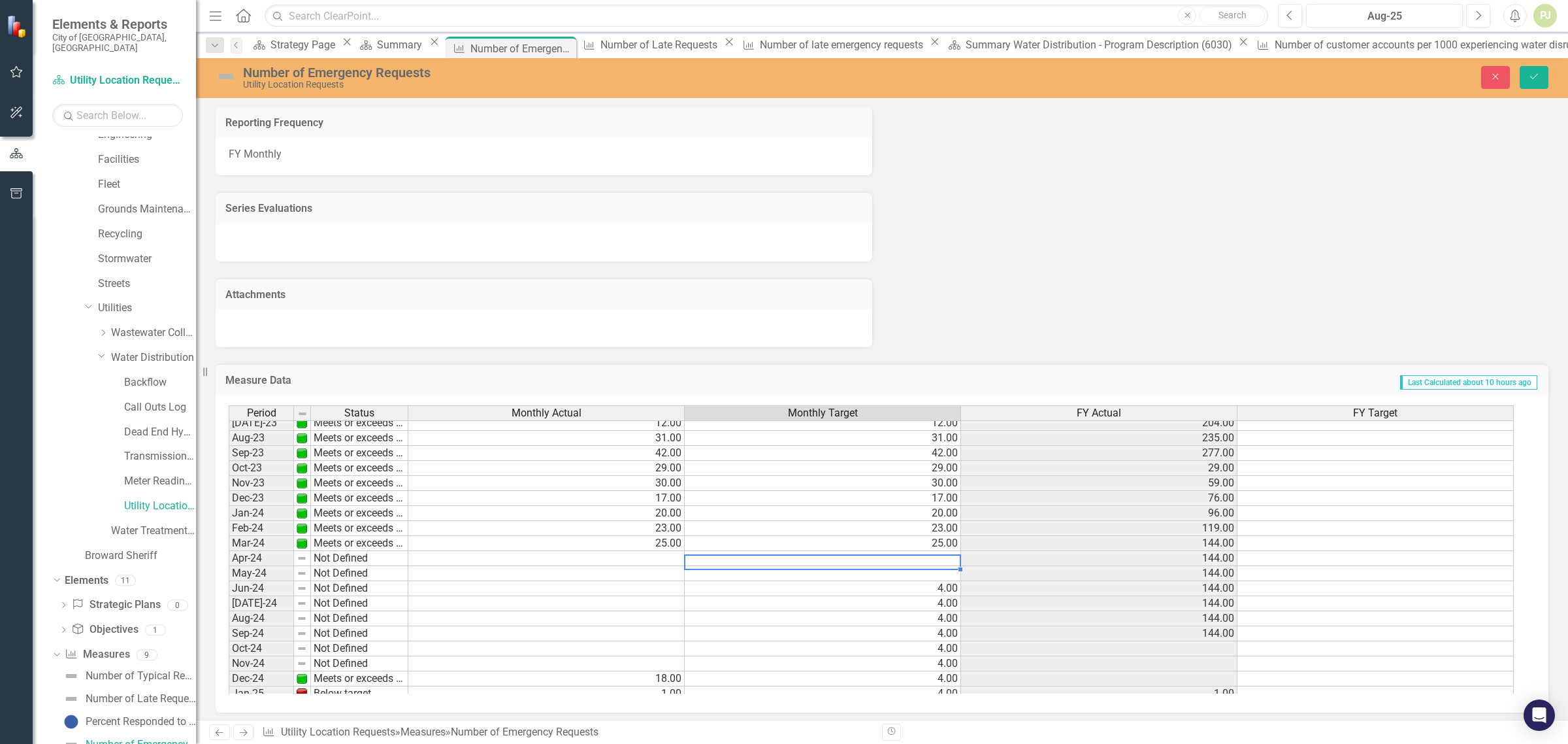
click at [944, 553] on tbody "Sept - 22 Meets or exceeds target 5.00 5.00 160.00 Oct-22 Meets or exceeds targ…" at bounding box center [871, 558] width 1285 height 587
type textarea "4"
click at [946, 573] on td at bounding box center [823, 573] width 277 height 15
type textarea "4"
click at [913, 584] on td "4.00" at bounding box center [823, 589] width 277 height 15
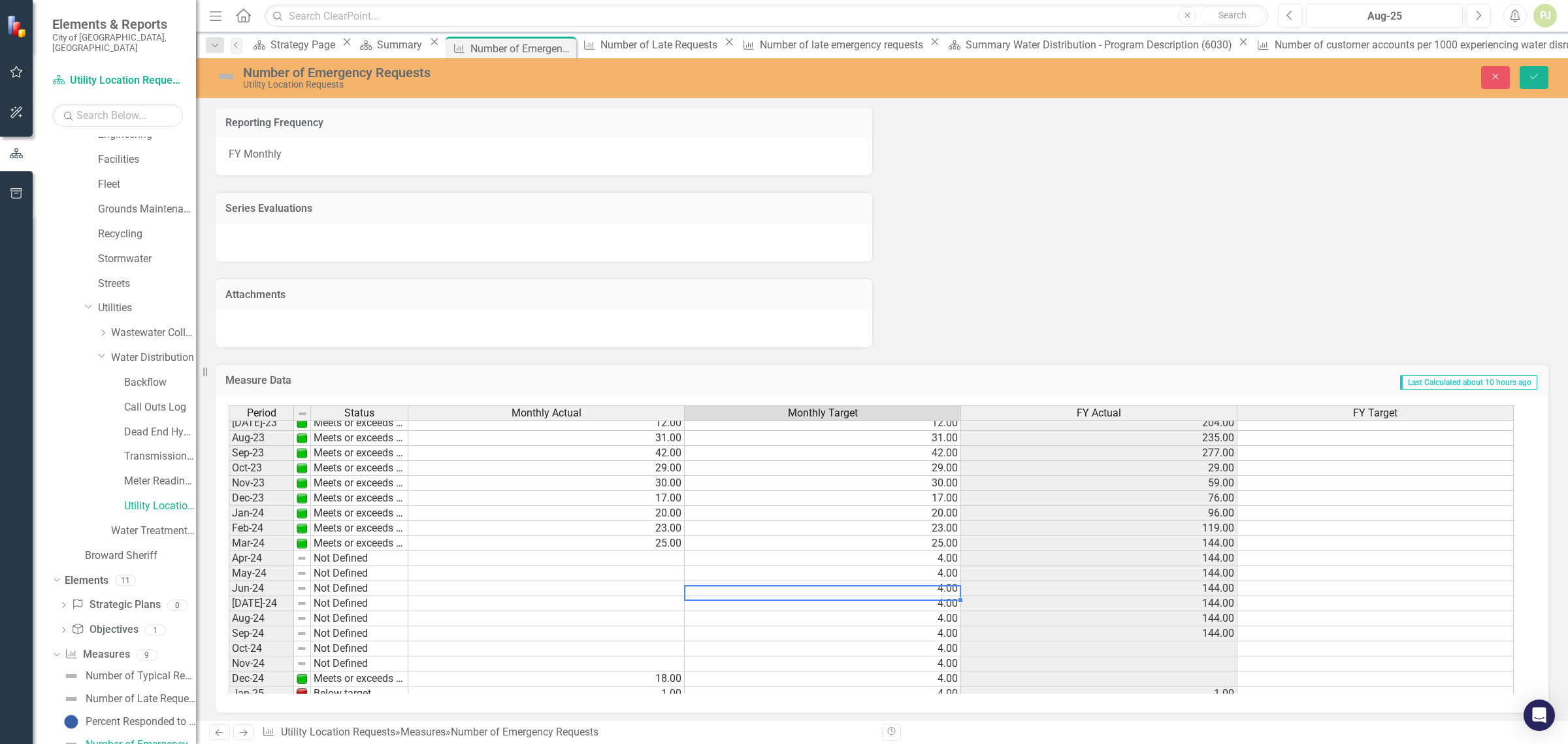
click at [334, 560] on td "Not Defined" at bounding box center [360, 558] width 98 height 15
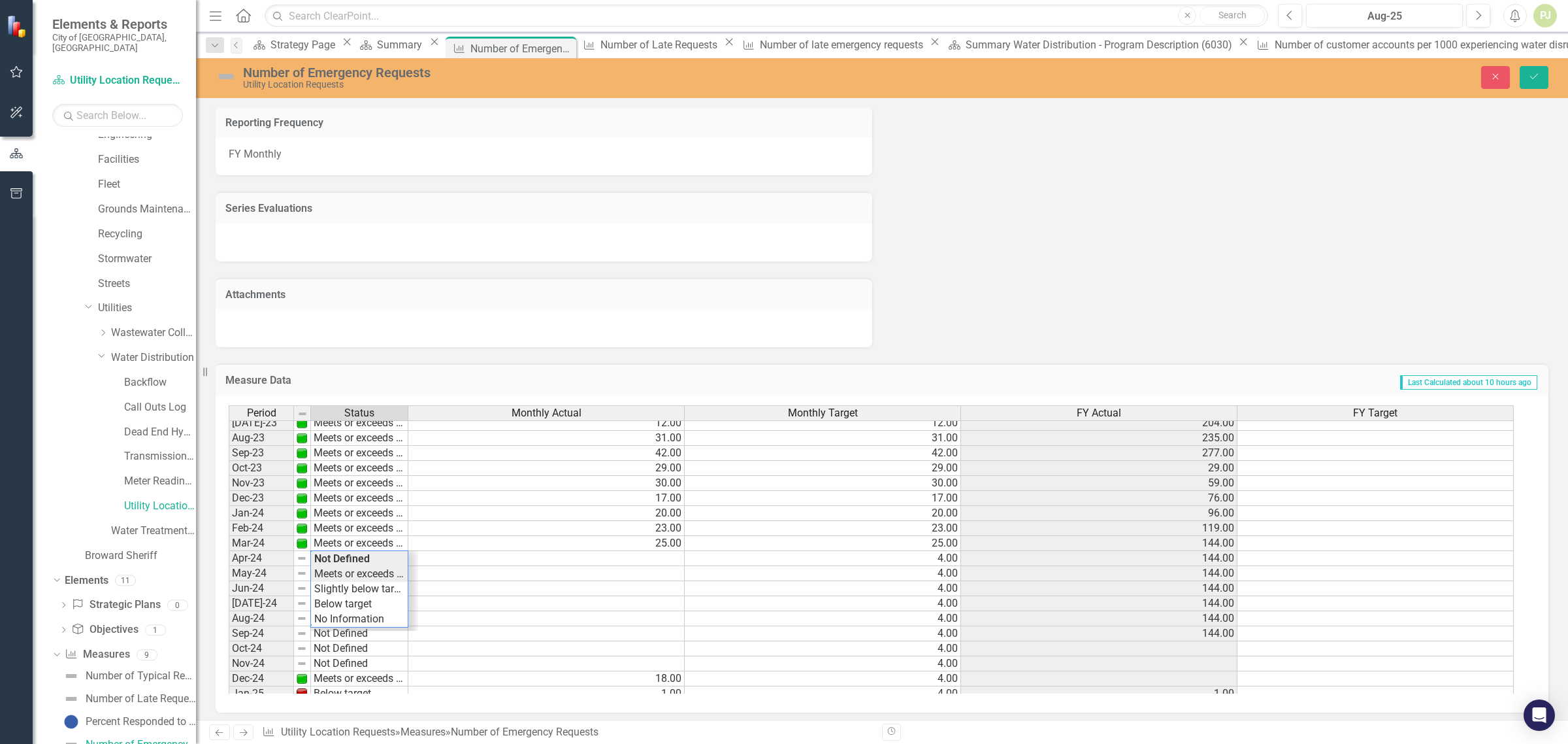
click at [345, 568] on div "Period Status Monthly Actual Monthly Target FY Actual FY Target Sept - 22 Meets…" at bounding box center [877, 549] width 1297 height 289
click at [342, 573] on td "Not Defined" at bounding box center [360, 573] width 98 height 15
click at [352, 586] on div "Period Status Monthly Actual Monthly Target FY Actual FY Target Sept - 22 Meets…" at bounding box center [877, 549] width 1297 height 289
click at [350, 588] on td "Not Defined" at bounding box center [360, 589] width 98 height 15
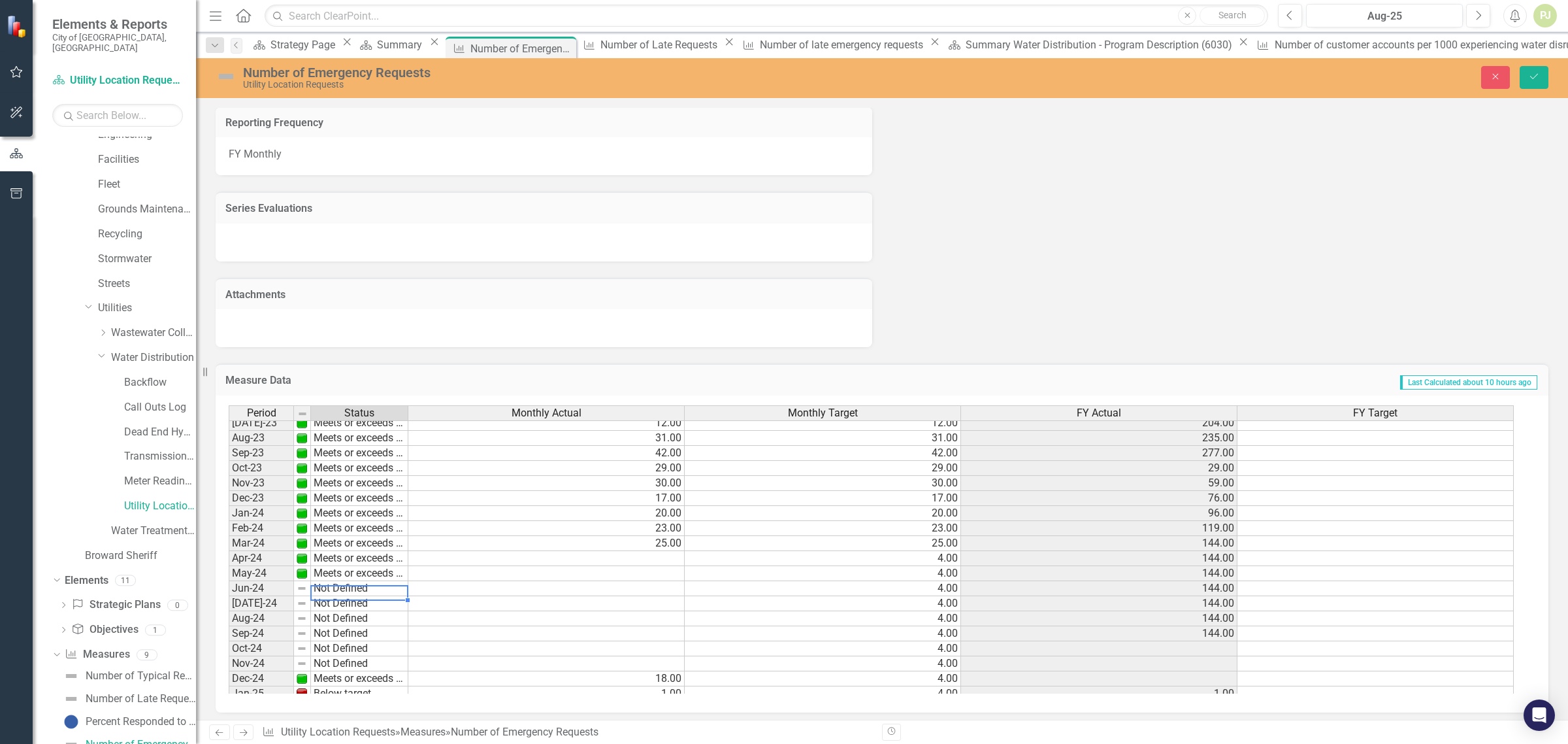
click at [350, 588] on td "Not Defined" at bounding box center [360, 589] width 98 height 15
click at [350, 602] on div "Period Status Monthly Actual Monthly Target FY Actual FY Target Sept - 22 Meets…" at bounding box center [877, 549] width 1297 height 289
click at [356, 601] on td "Not Defined" at bounding box center [360, 603] width 98 height 15
click at [356, 614] on div "Period Status Monthly Actual Monthly Target FY Actual FY Target Sept - 22 Meets…" at bounding box center [877, 549] width 1297 height 289
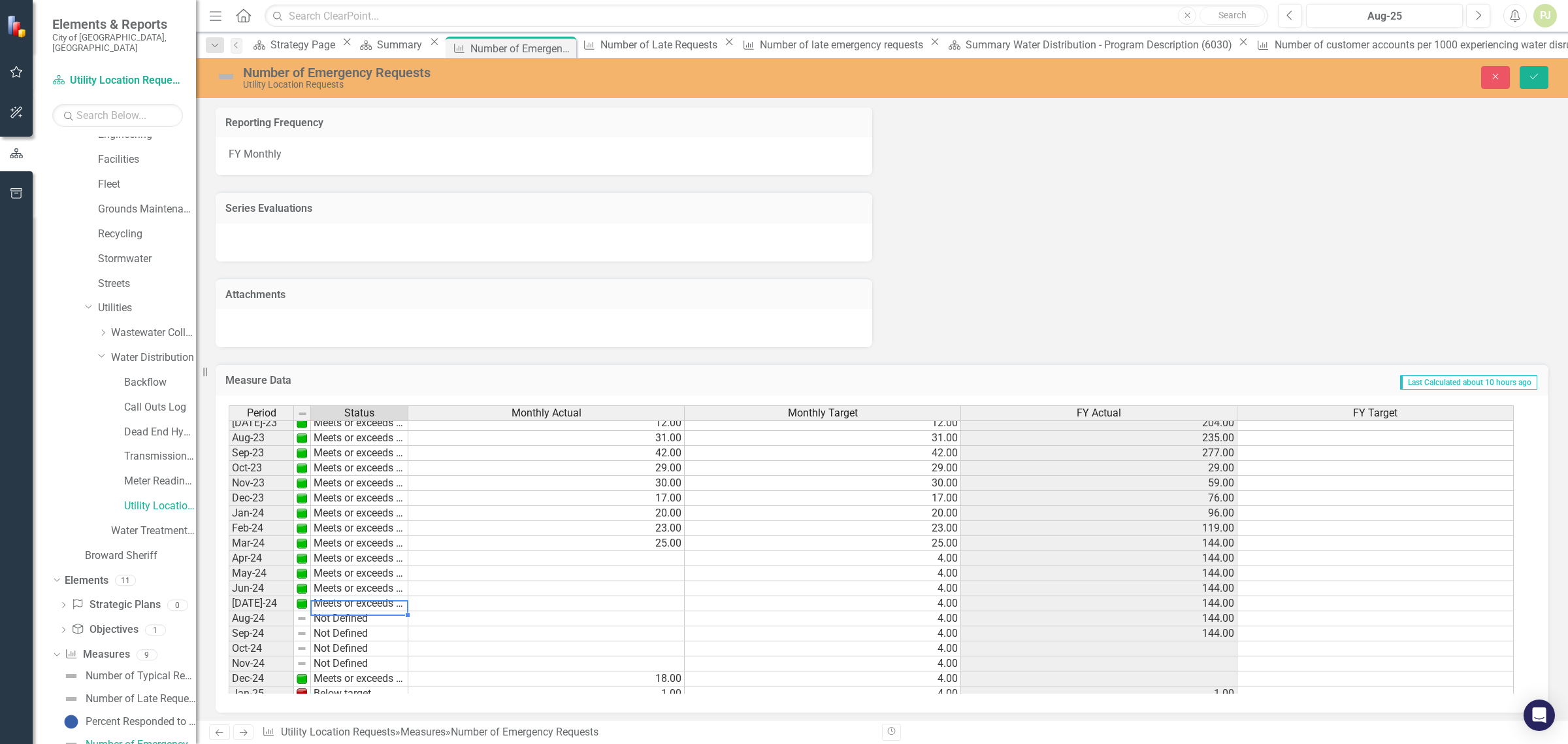
click at [352, 615] on td "Not Defined" at bounding box center [360, 619] width 98 height 15
type textarea "Meets or exceeds target"
click at [358, 626] on div "Period Status Monthly Actual Monthly Target FY Actual FY Target Sept - 22 Meets…" at bounding box center [877, 549] width 1297 height 289
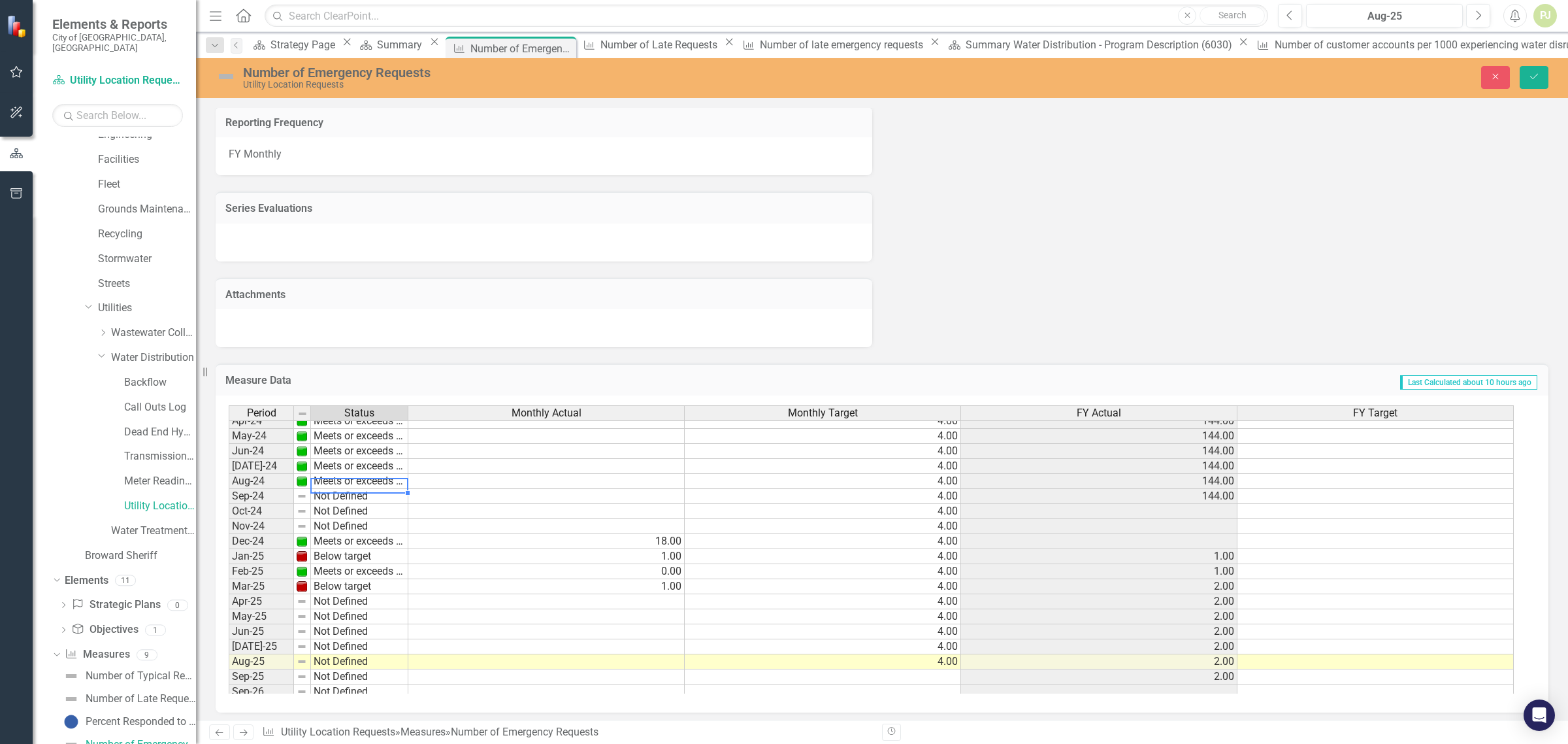
scroll to position [485, 0]
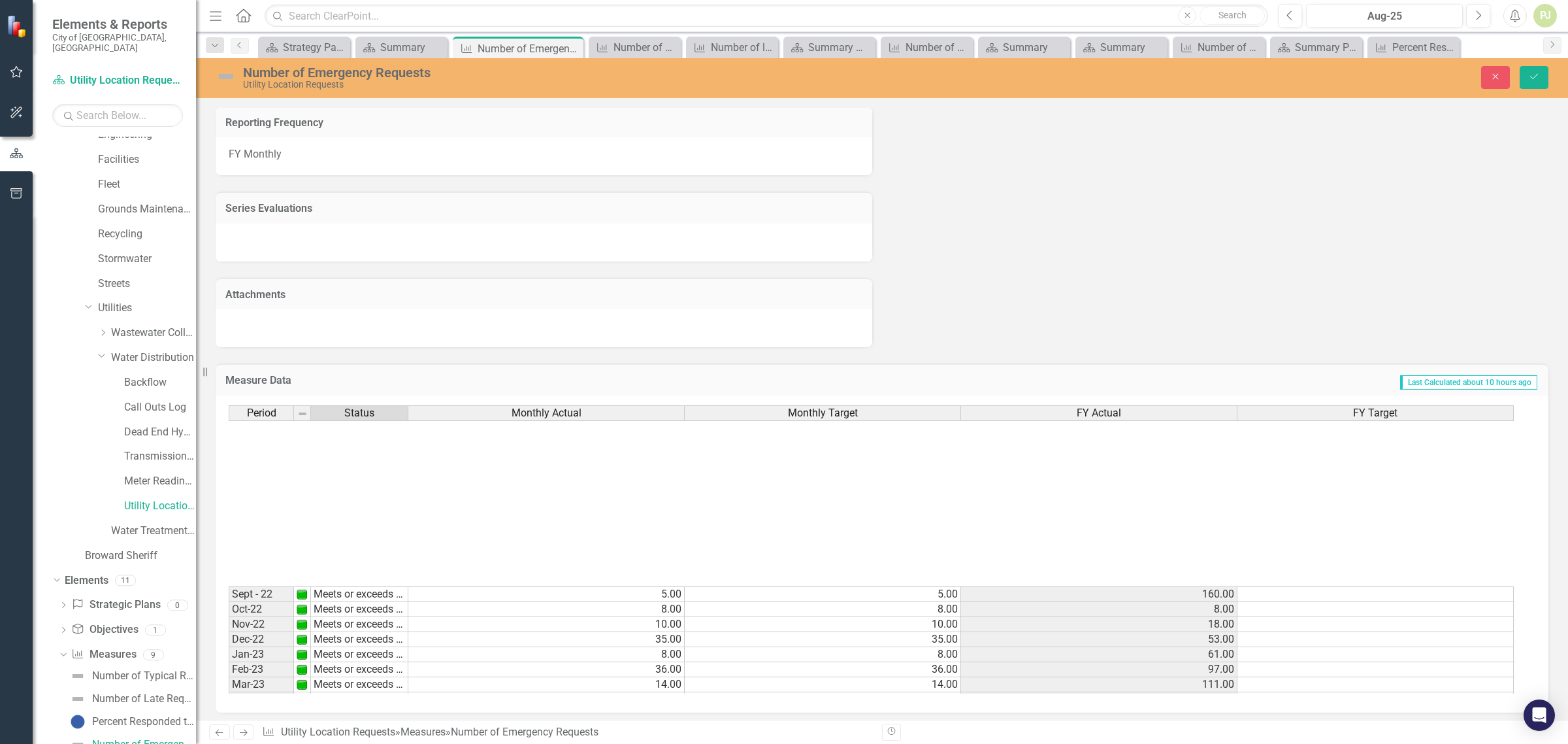
scroll to position [485, 0]
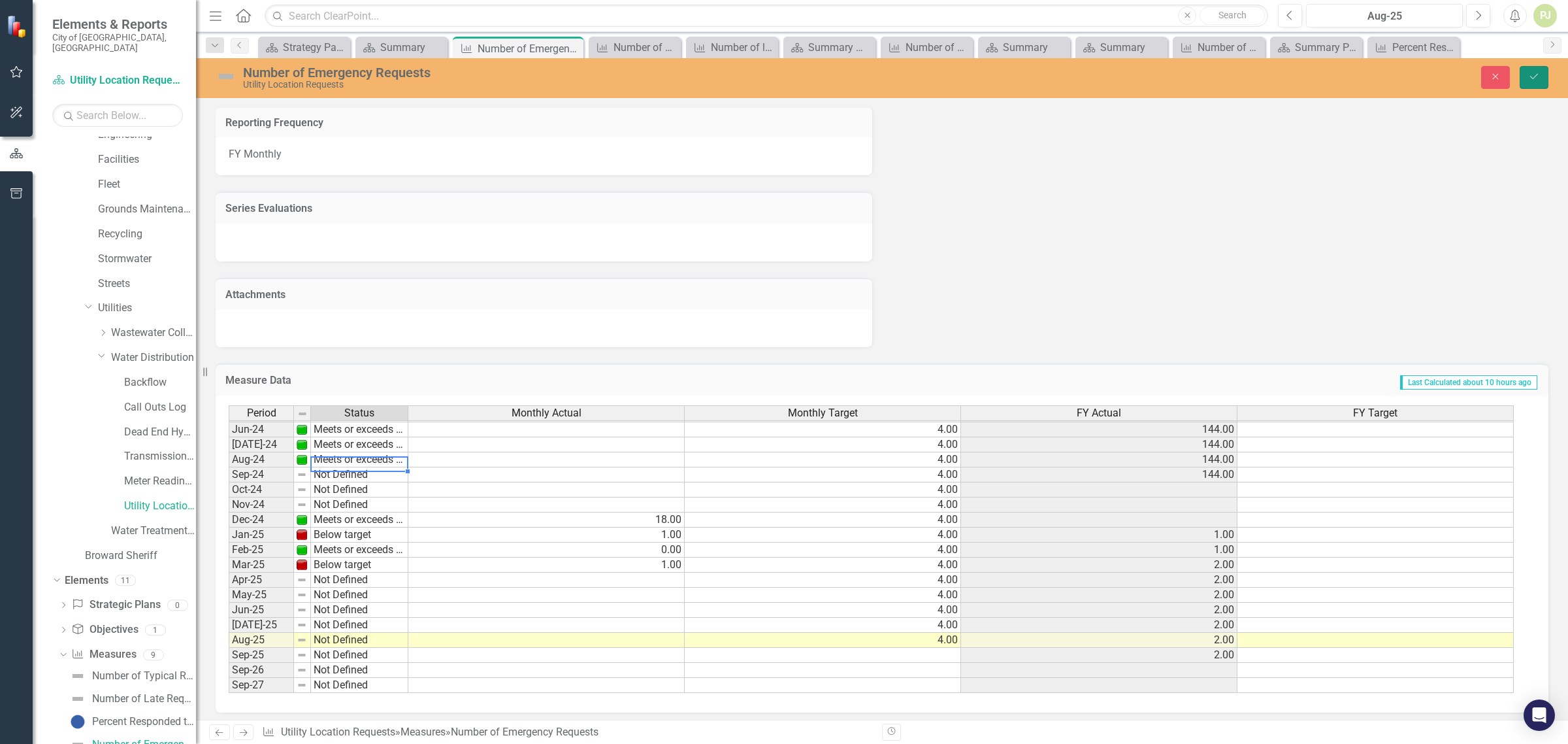
click at [1532, 77] on icon "Save" at bounding box center [1534, 77] width 12 height 9
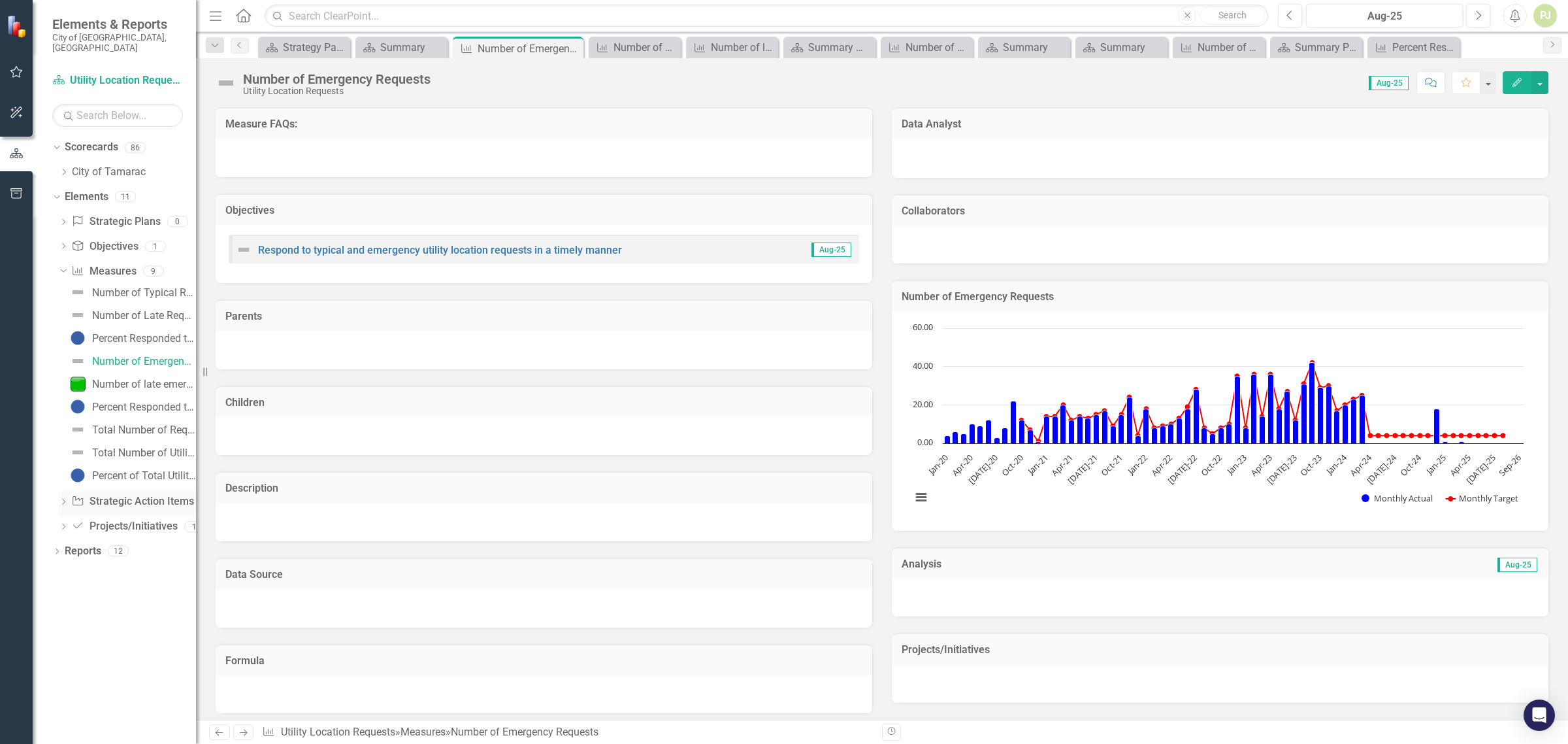
scroll to position [327, 0]
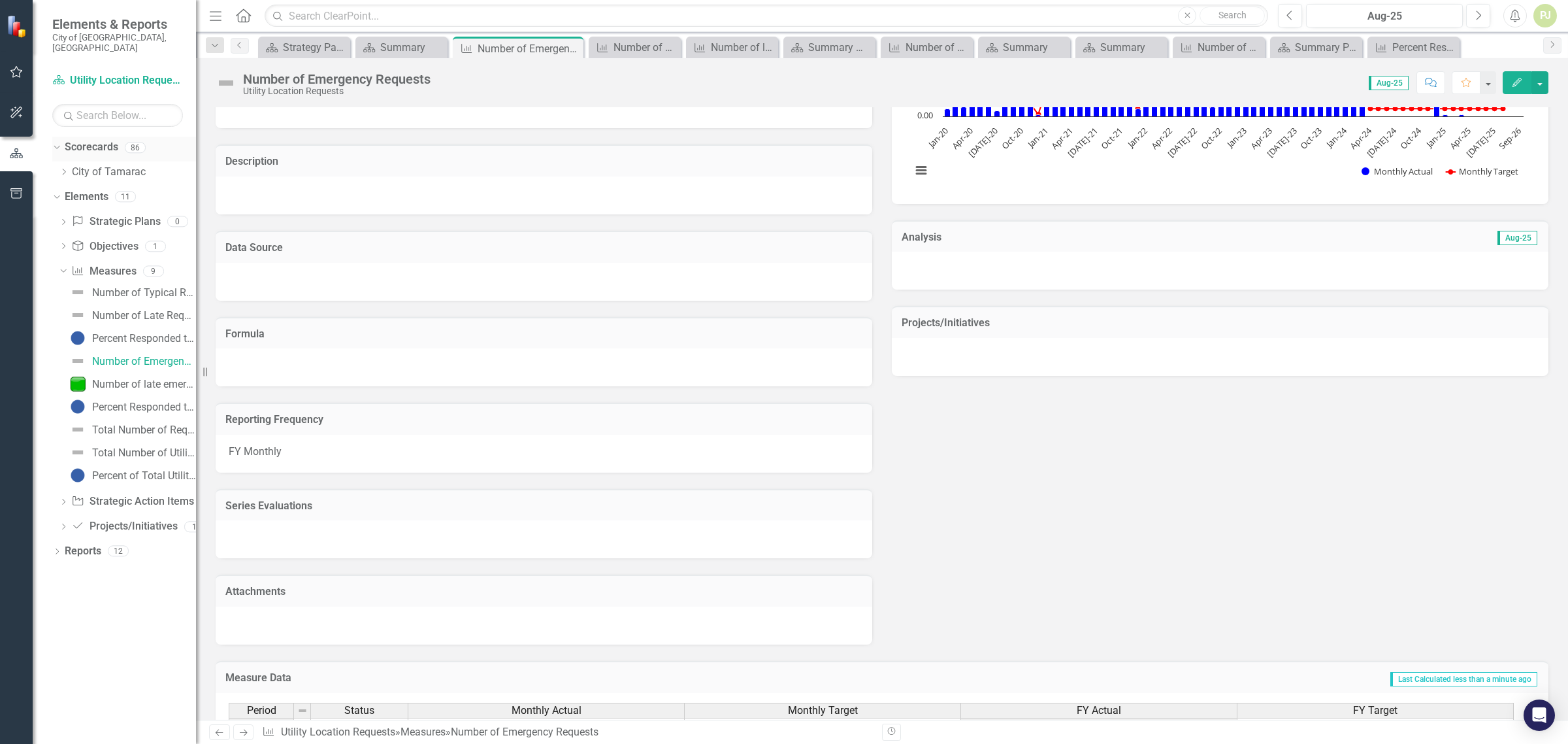
click at [57, 143] on icon "Dropdown" at bounding box center [55, 147] width 7 height 9
click at [58, 145] on icon "Dropdown" at bounding box center [57, 149] width 9 height 7
click at [64, 168] on icon at bounding box center [64, 171] width 3 height 7
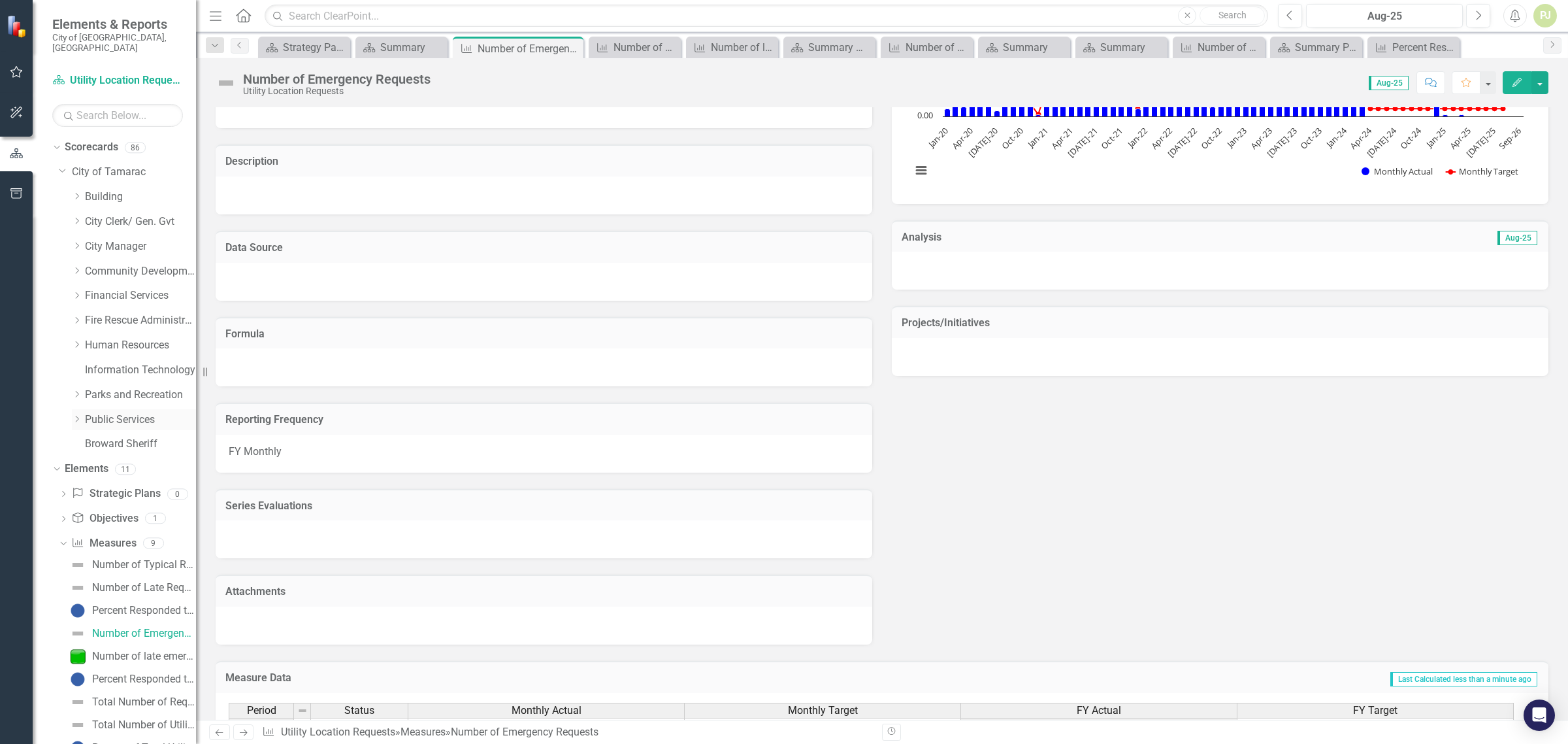
click at [76, 416] on icon at bounding box center [77, 419] width 3 height 7
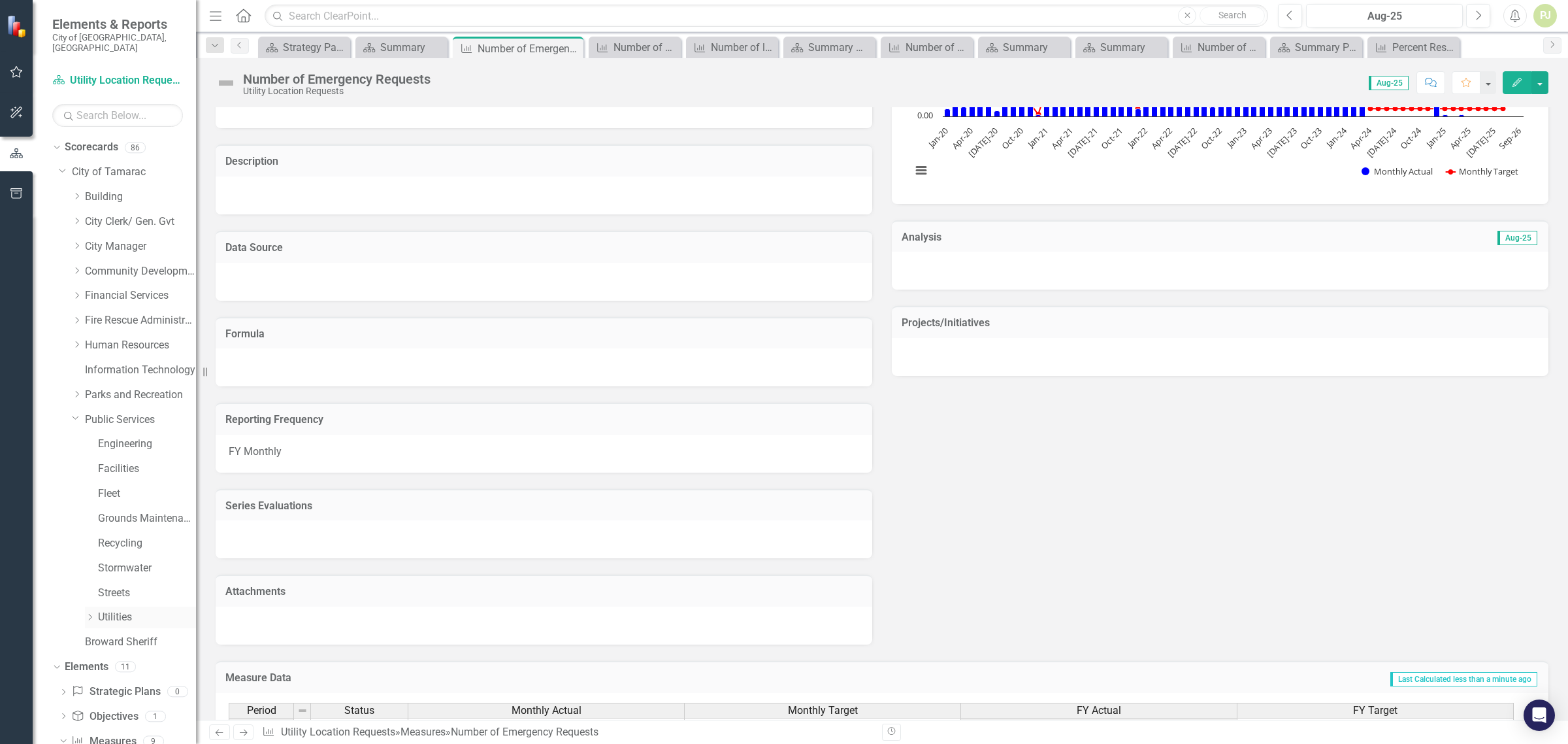
click at [90, 614] on icon at bounding box center [90, 616] width 3 height 7
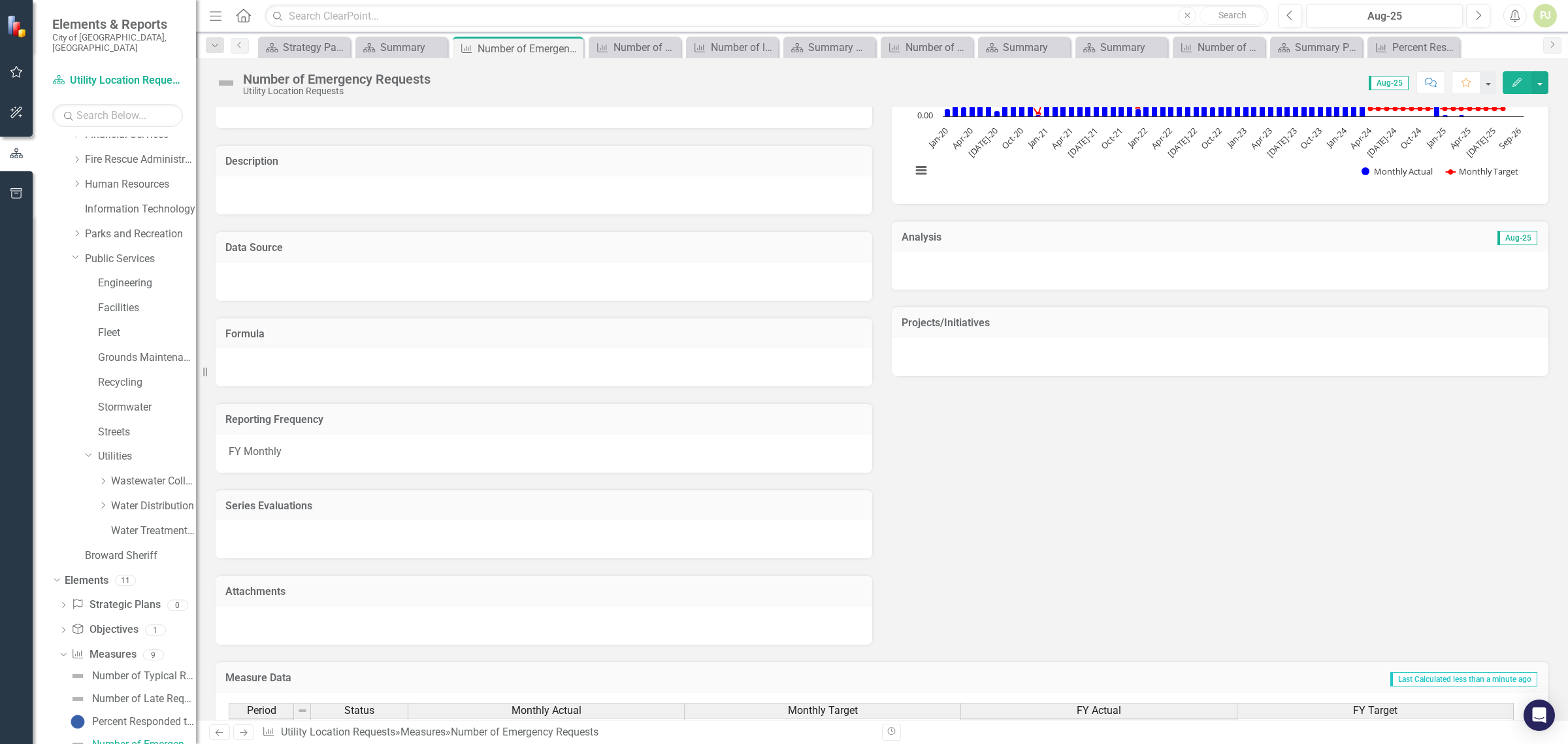
scroll to position [163, 0]
click at [102, 499] on icon "Dropdown" at bounding box center [103, 503] width 9 height 8
click at [119, 641] on div "Utility Location Requests" at bounding box center [134, 654] width 124 height 25
click at [138, 645] on link "Utility Location Requests" at bounding box center [159, 652] width 72 height 15
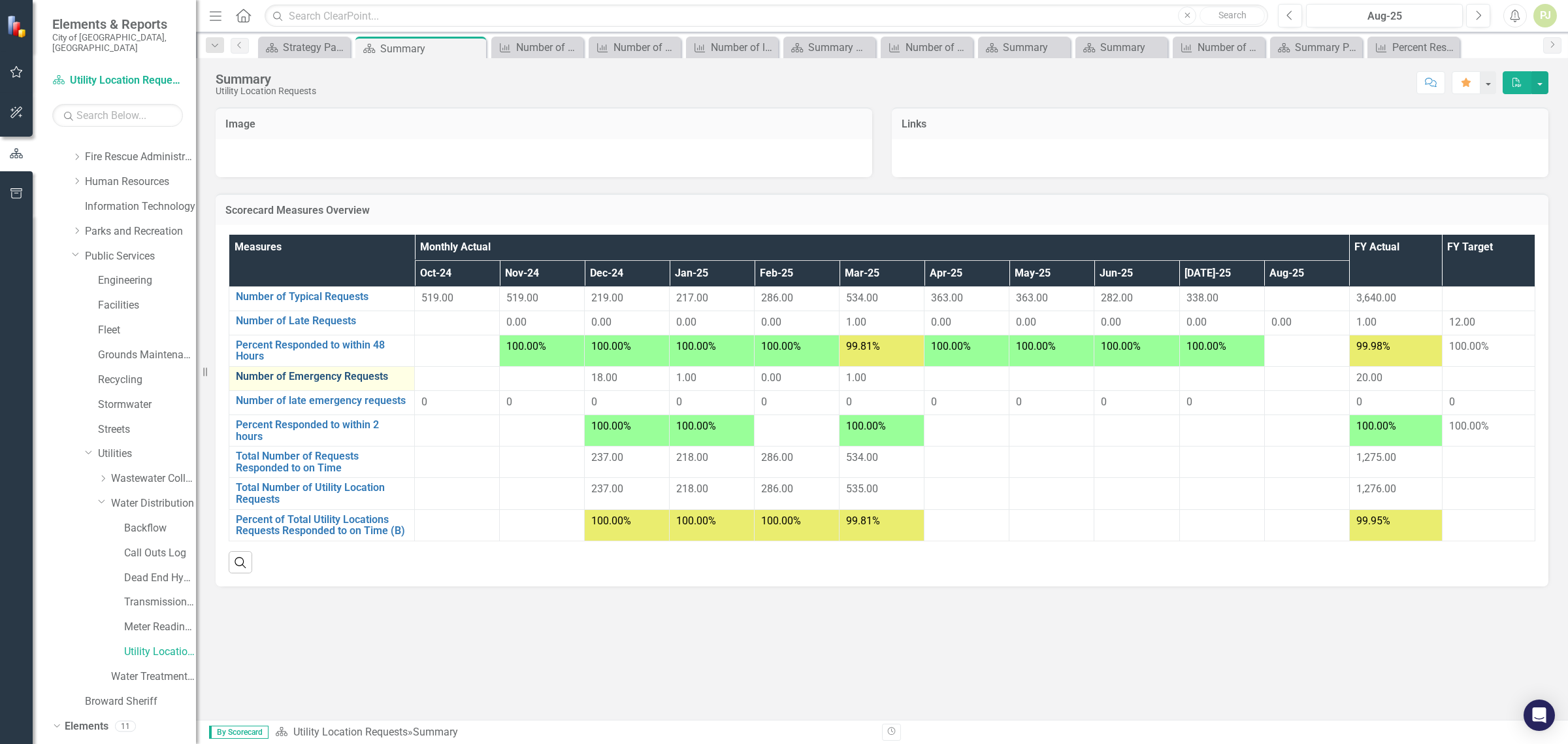
click at [360, 379] on link "Number of Emergency Requests" at bounding box center [322, 377] width 172 height 12
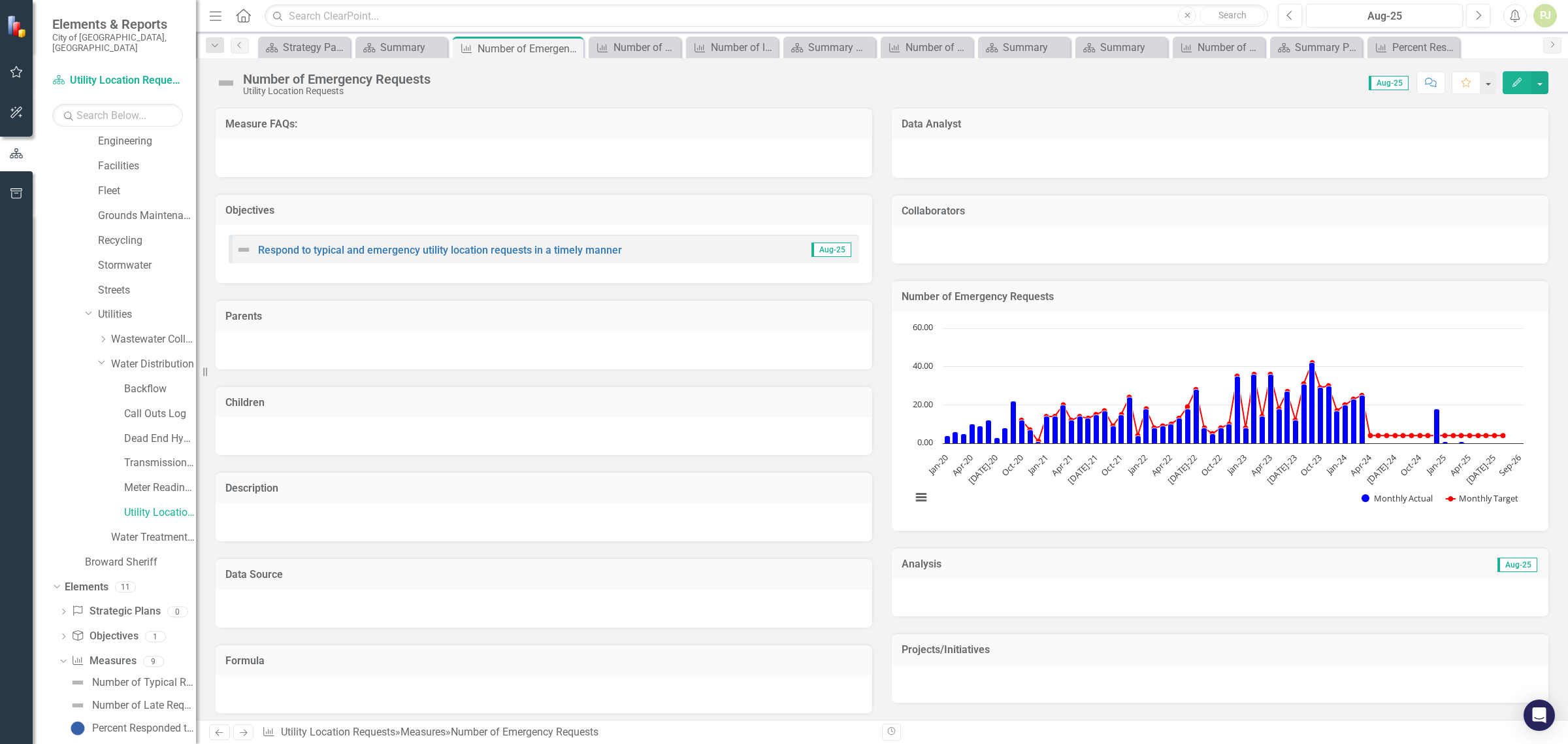
scroll to position [309, 0]
click at [149, 499] on link "Utility Location Requests" at bounding box center [159, 506] width 72 height 15
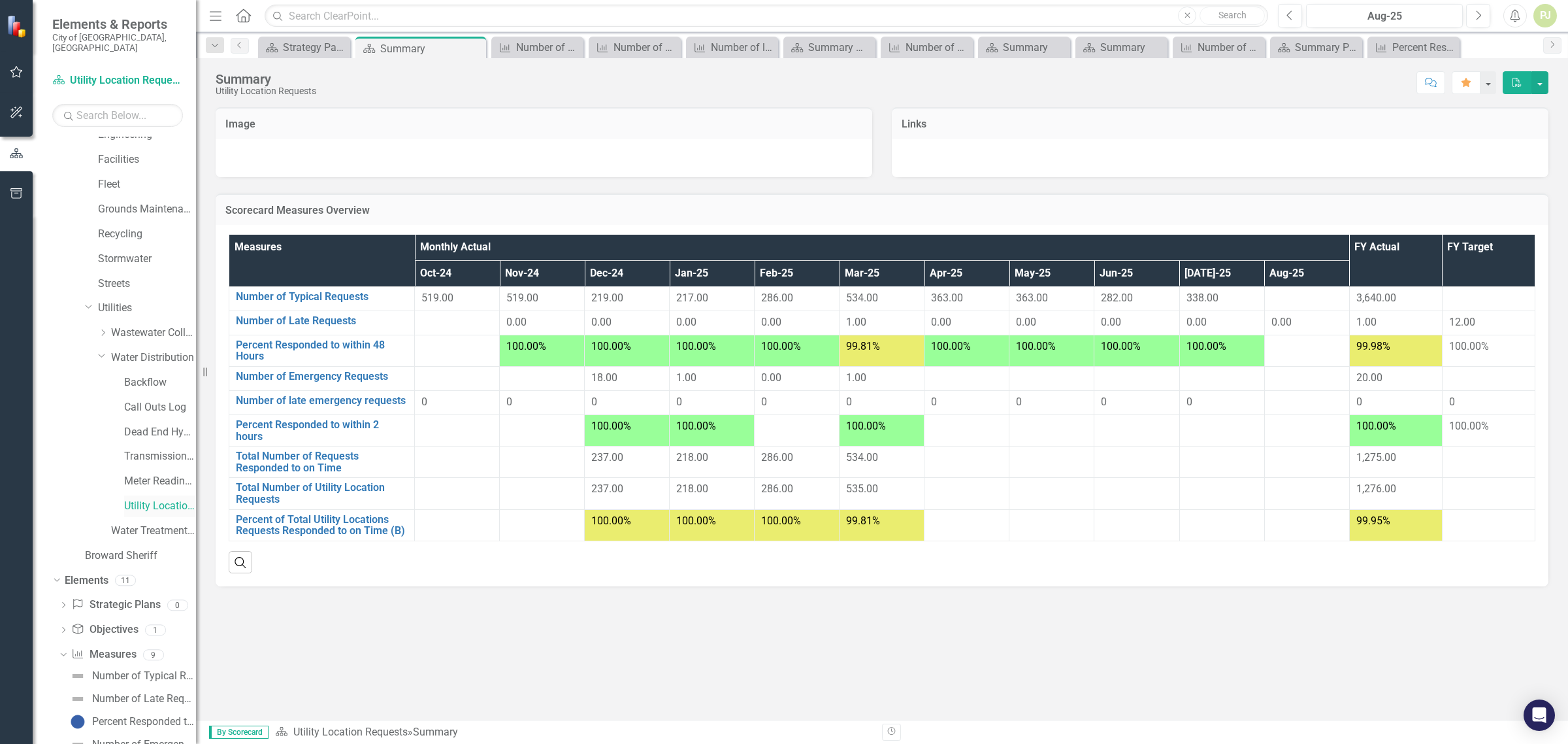
click at [165, 499] on link "Utility Location Requests" at bounding box center [159, 506] width 72 height 15
click at [335, 380] on link "Number of Emergency Requests" at bounding box center [322, 377] width 172 height 12
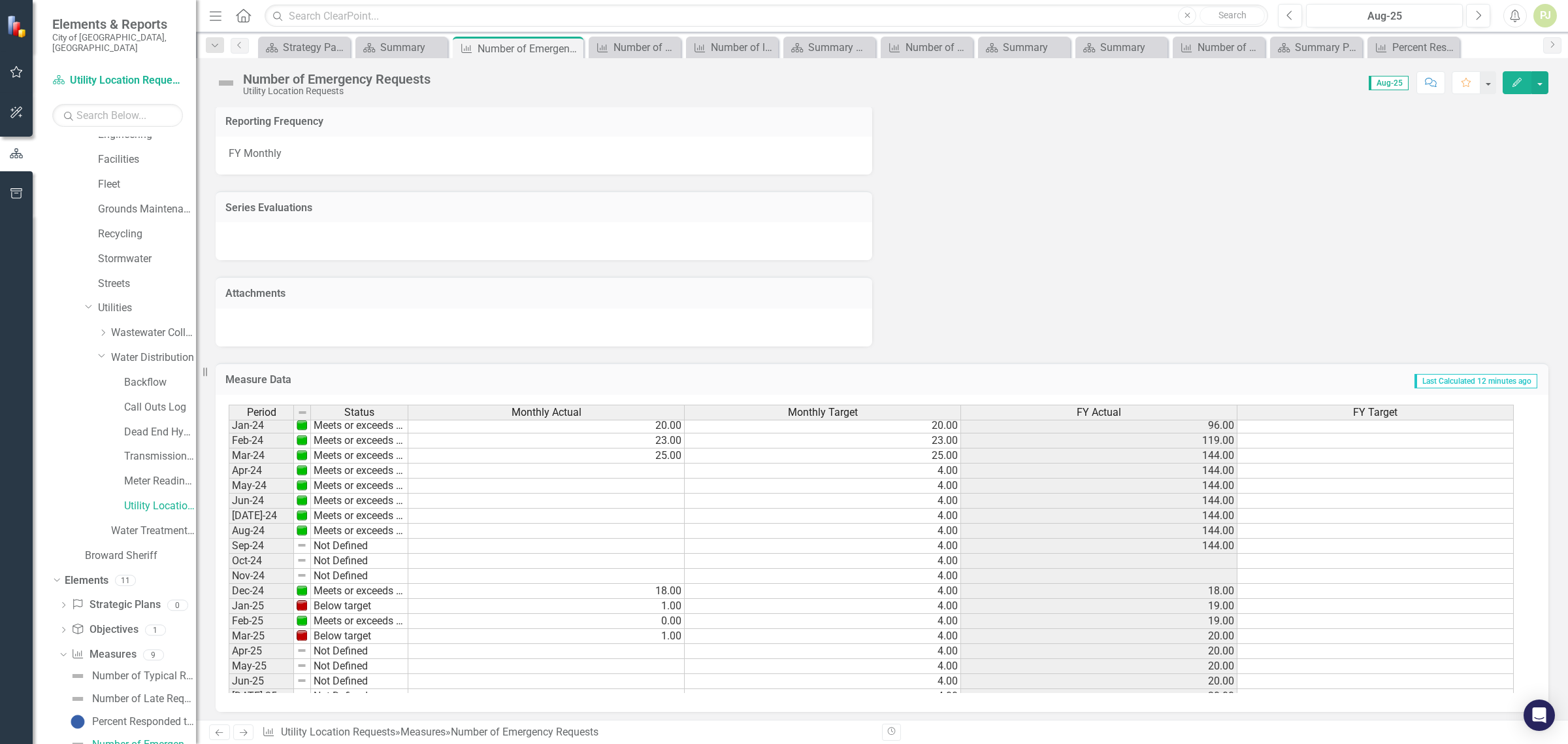
scroll to position [487, 0]
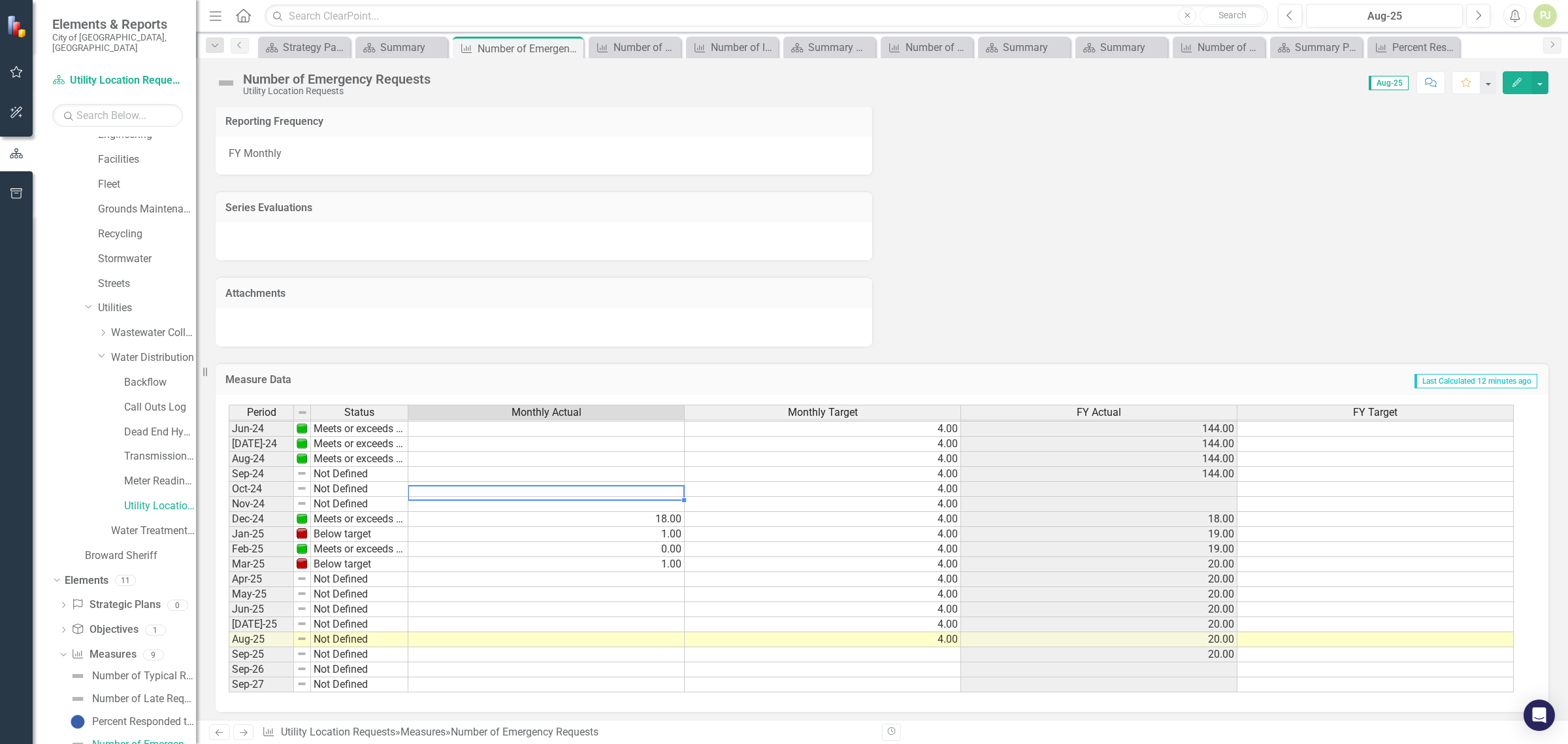
click at [604, 482] on tbody "May-23 Meets or exceeds target 18.00 18.00 165.00 Jun-23 Meets or exceeds targe…" at bounding box center [871, 459] width 1285 height 467
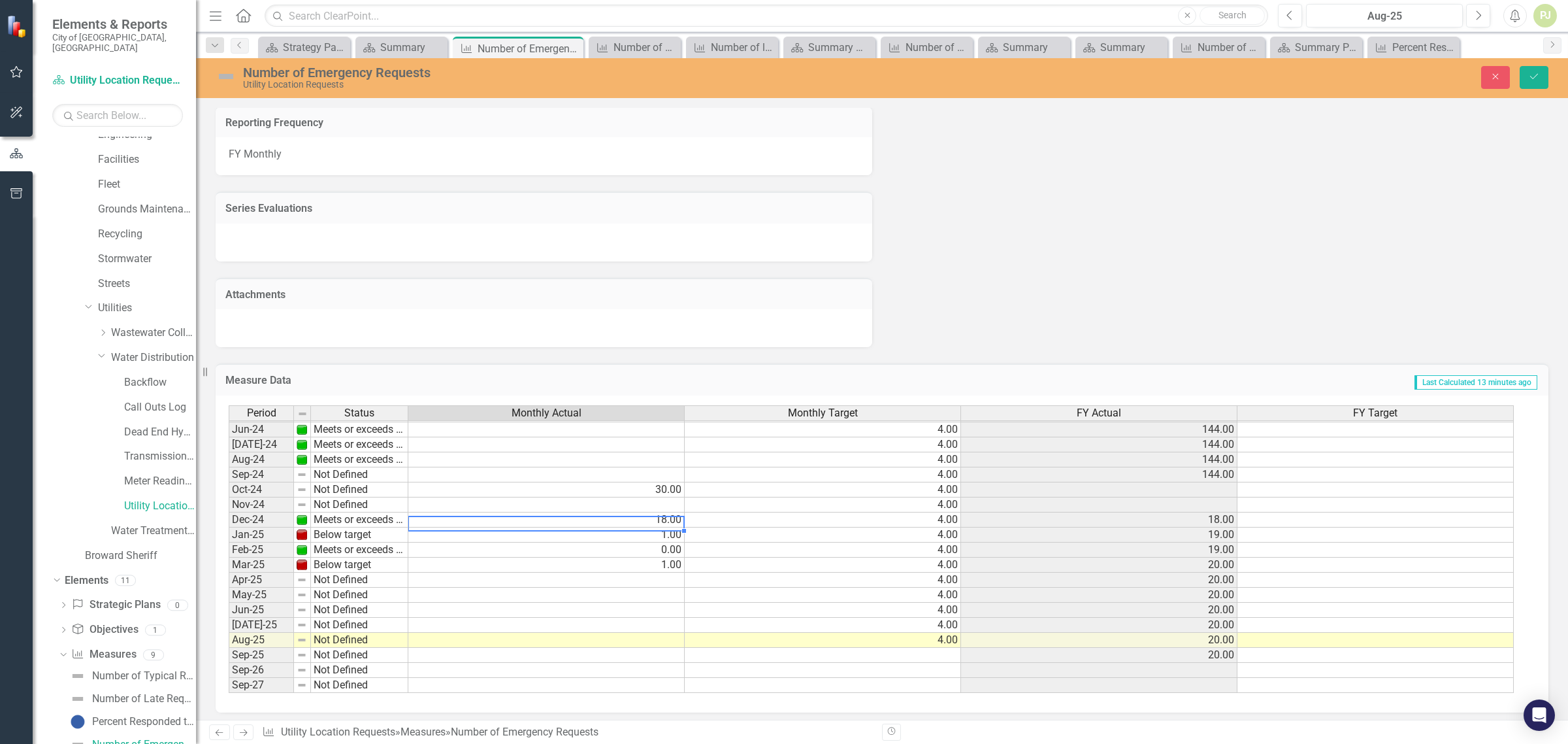
type textarea "18"
click at [601, 517] on td "18.00" at bounding box center [547, 520] width 277 height 15
click at [335, 485] on td "Not Defined" at bounding box center [360, 490] width 98 height 15
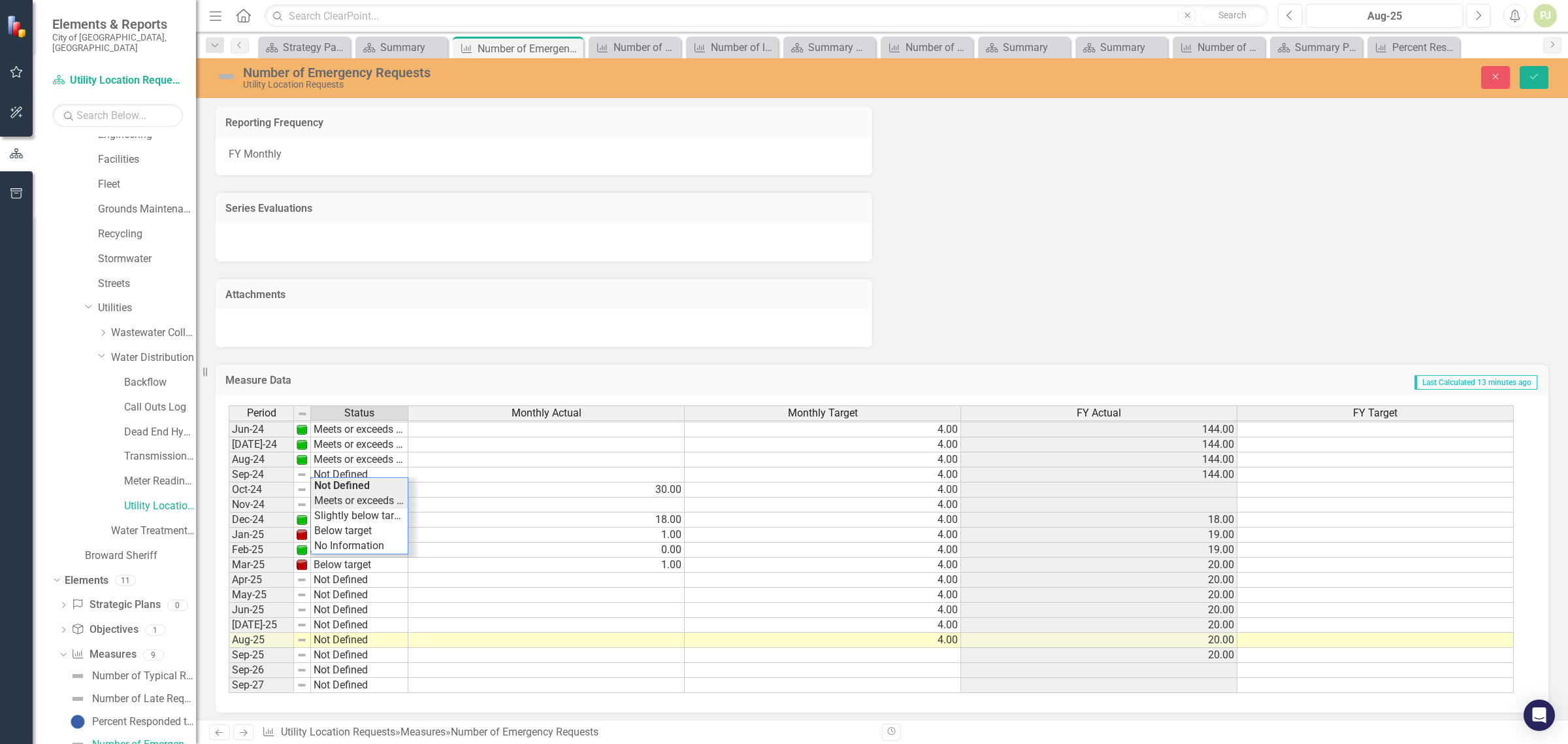
type textarea "Meets or exceeds target"
click at [336, 493] on div "Period Status Monthly Actual Monthly Target FY Actual FY Target May-23 Meets or…" at bounding box center [877, 549] width 1297 height 289
click at [648, 544] on td "0.00" at bounding box center [547, 550] width 277 height 15
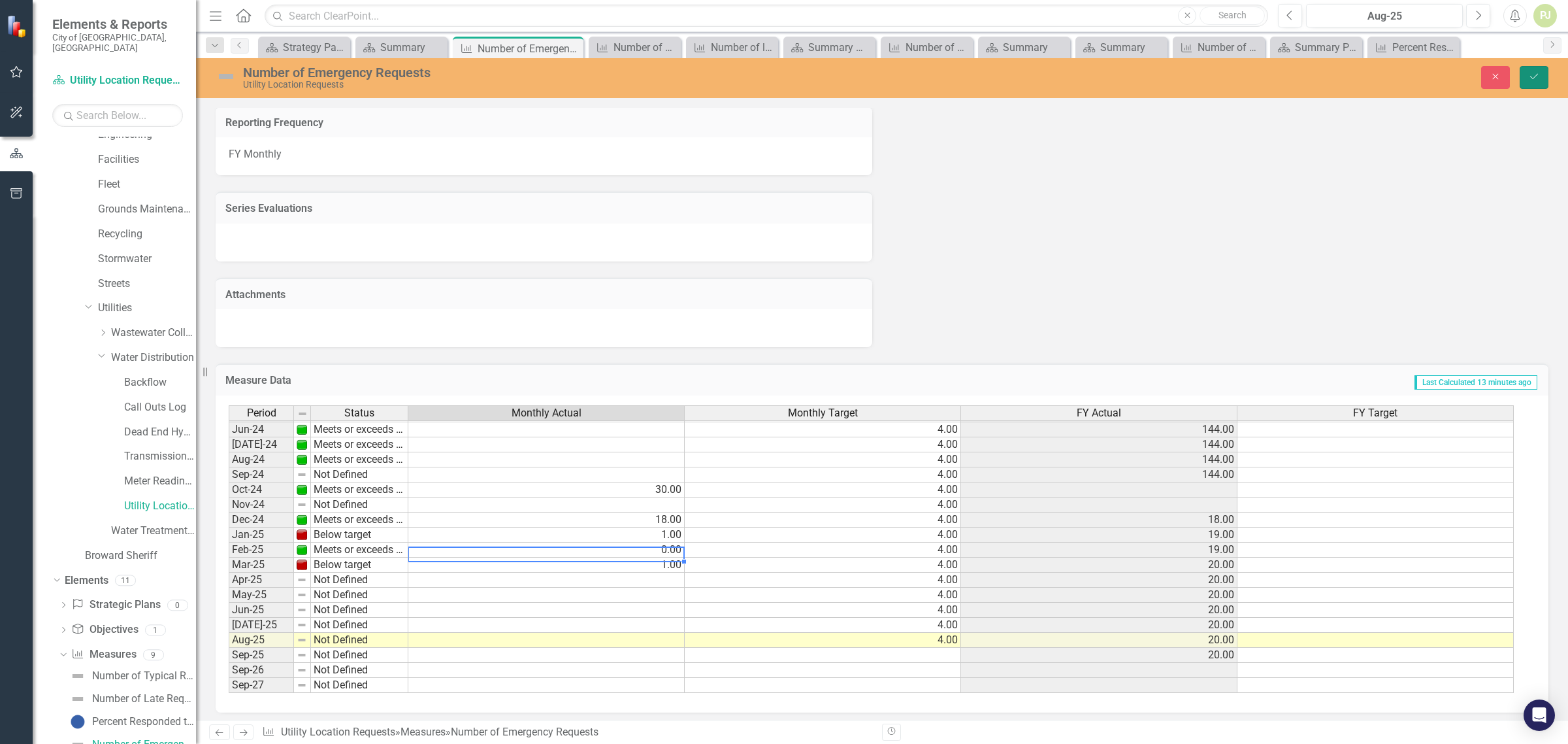
click at [1529, 75] on icon "Save" at bounding box center [1534, 77] width 12 height 9
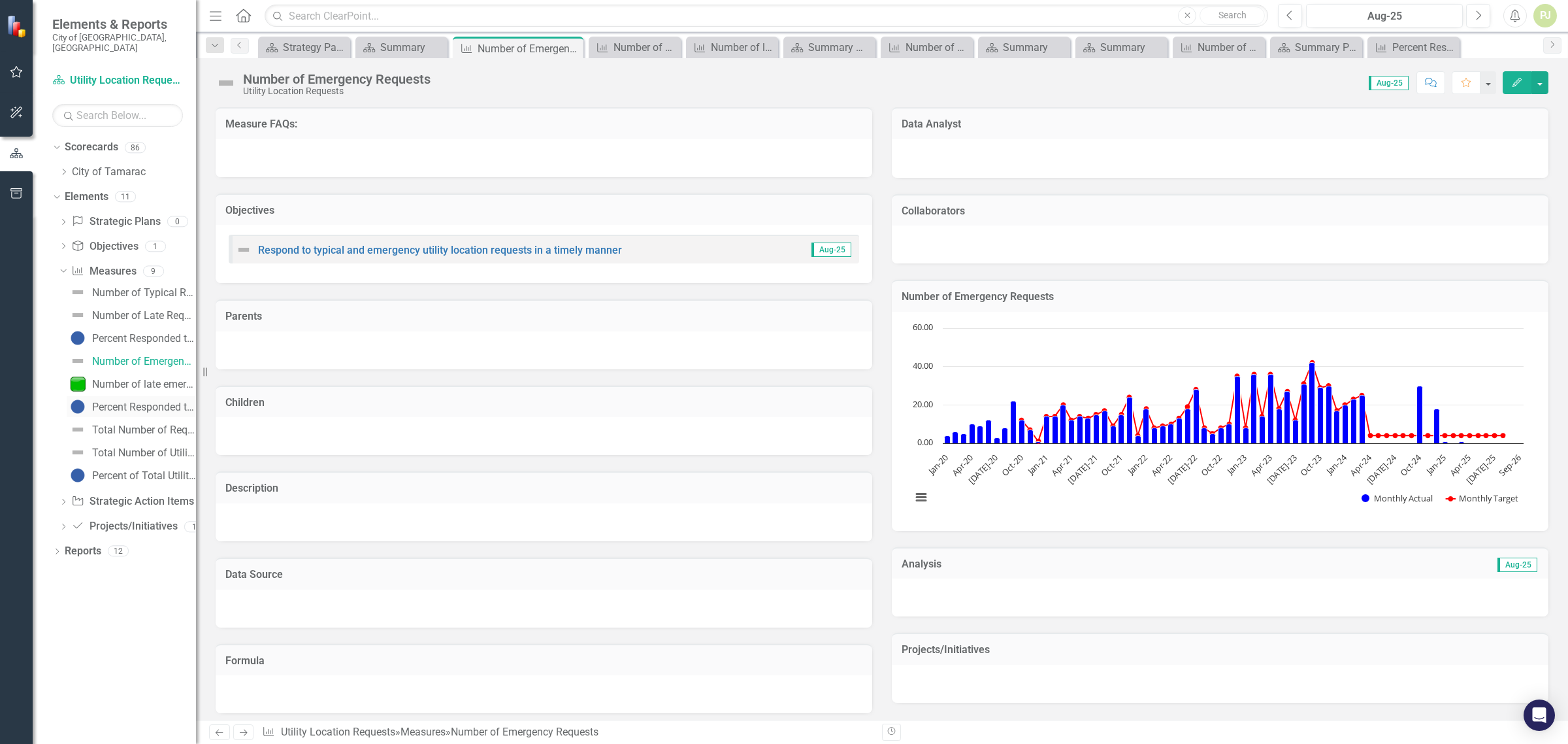
scroll to position [0, 0]
click at [58, 143] on icon "Dropdown" at bounding box center [55, 147] width 7 height 9
click at [58, 145] on icon "Dropdown" at bounding box center [57, 149] width 9 height 7
click at [66, 168] on icon "Dropdown" at bounding box center [63, 172] width 9 height 8
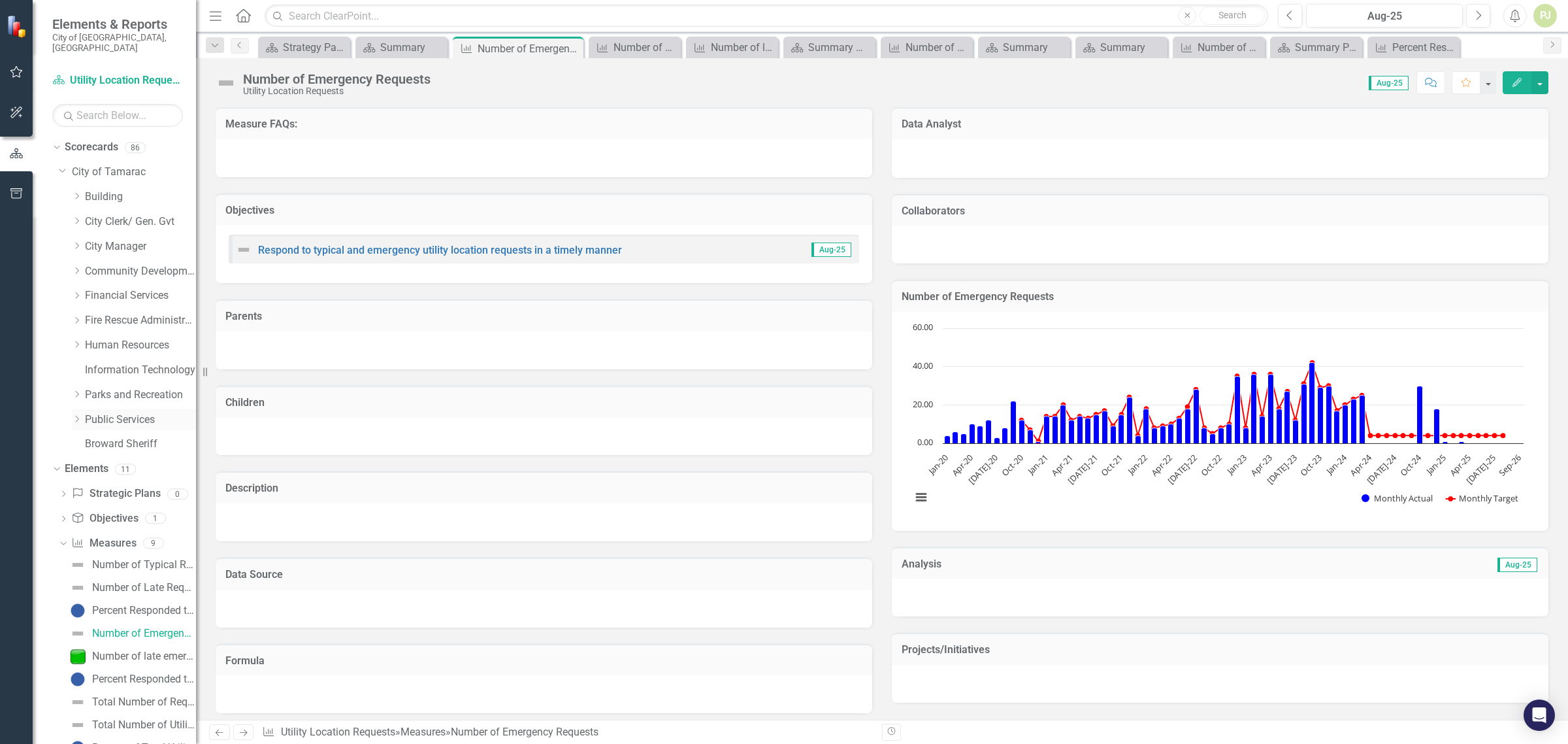
scroll to position [82, 0]
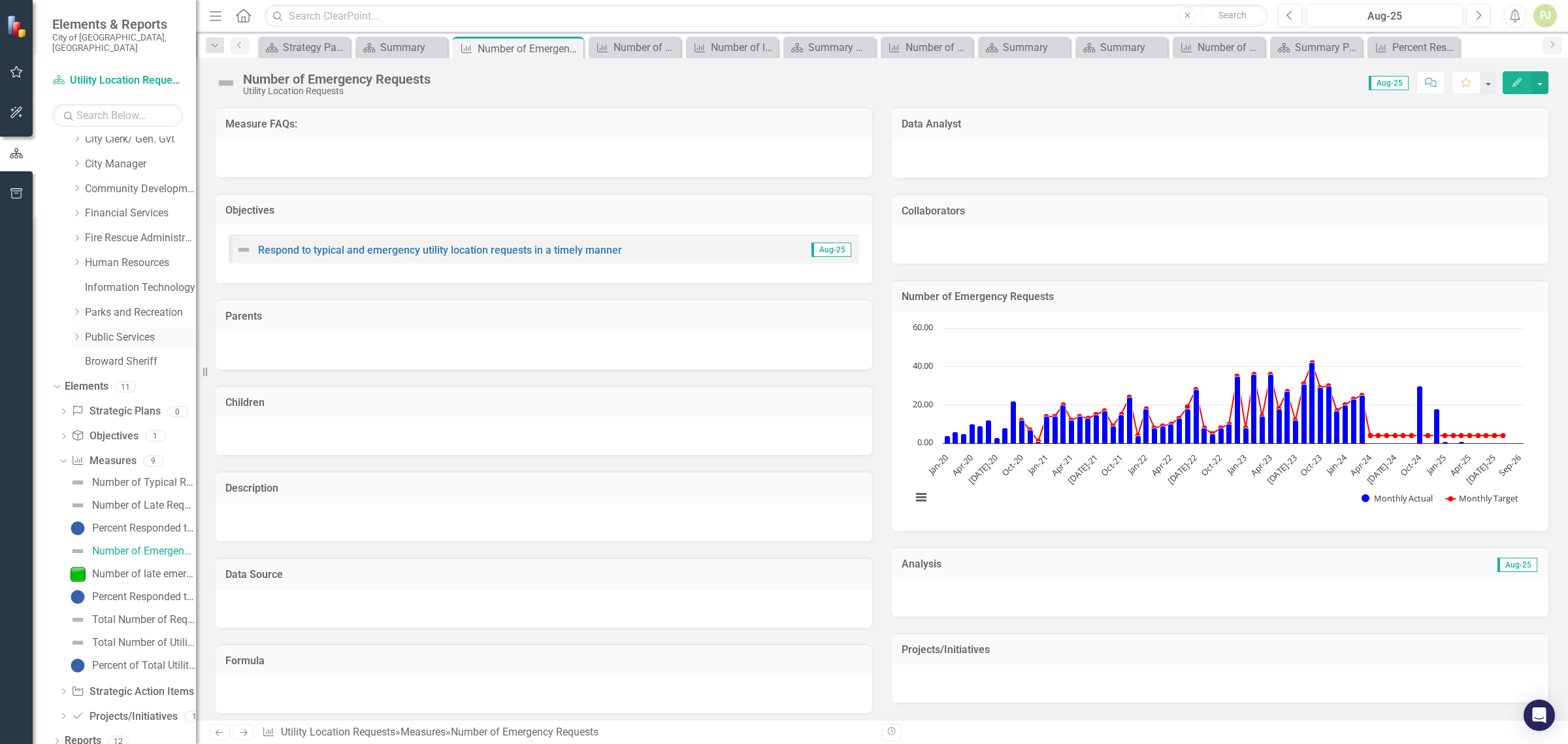
click at [80, 333] on icon "Dropdown" at bounding box center [76, 337] width 9 height 8
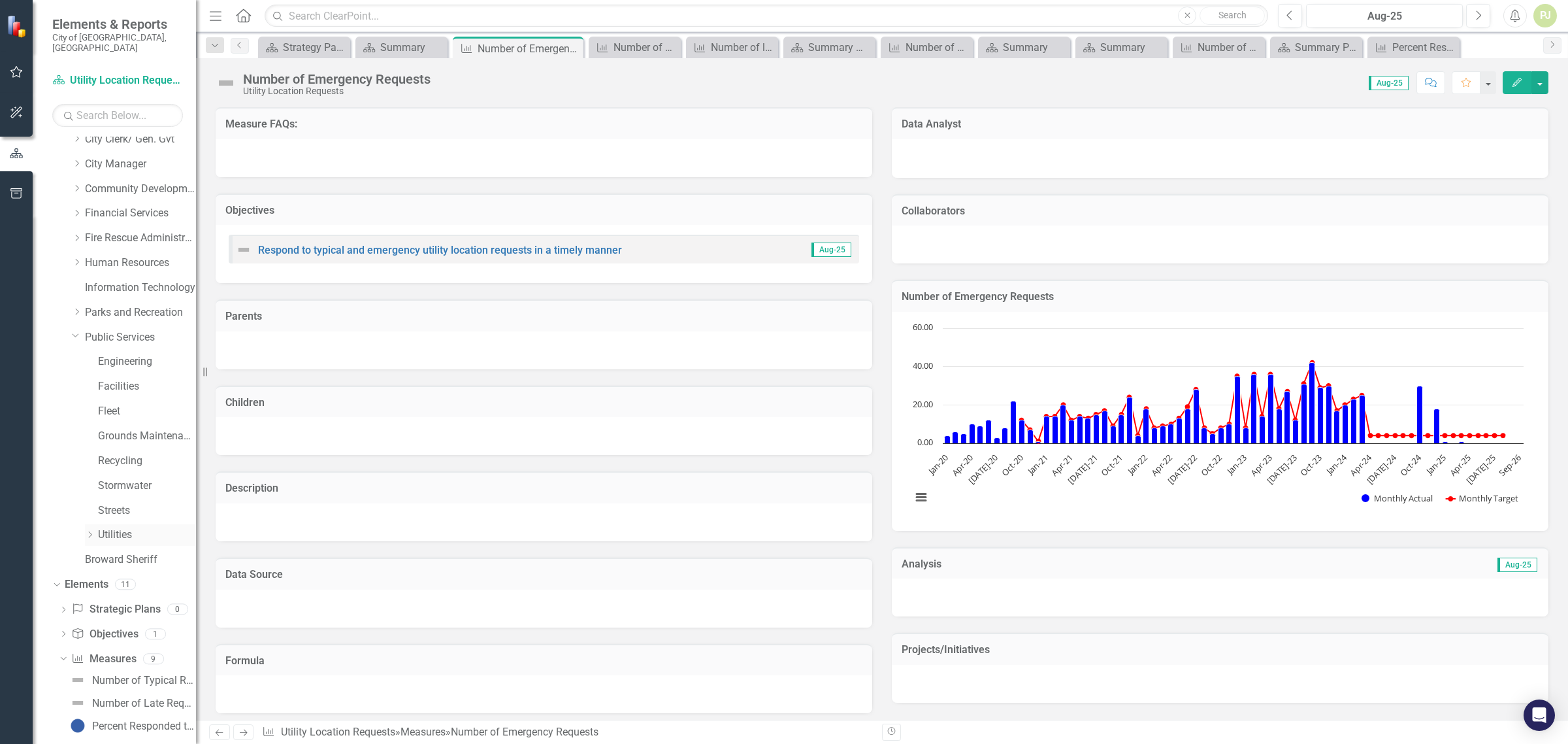
click at [90, 530] on icon "Dropdown" at bounding box center [90, 534] width 9 height 8
click at [103, 582] on icon at bounding box center [103, 584] width 3 height 7
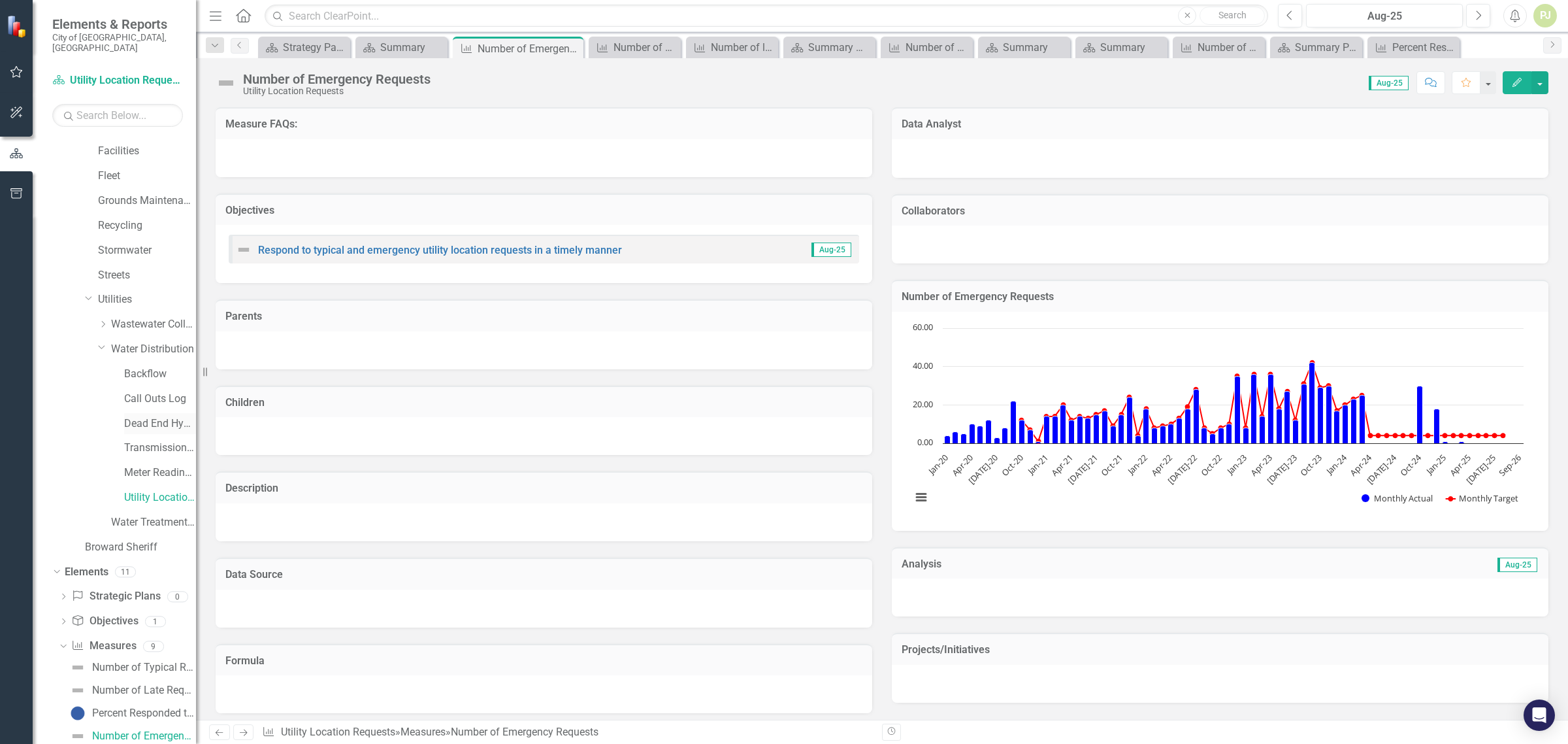
scroll to position [327, 0]
click at [148, 480] on link "Utility Location Requests" at bounding box center [159, 487] width 72 height 15
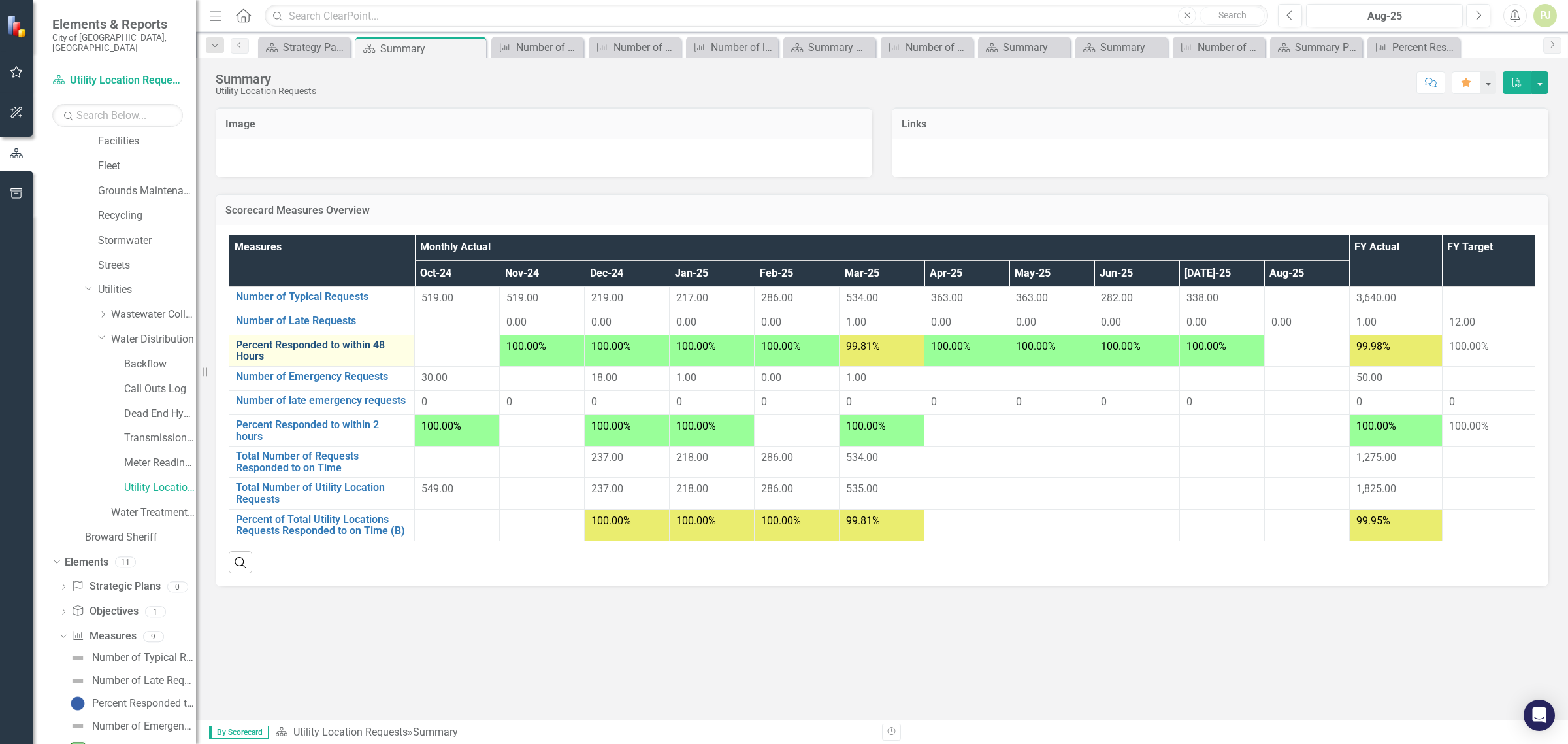
click at [372, 345] on link "Percent Responded to within 48 Hours" at bounding box center [322, 351] width 172 height 23
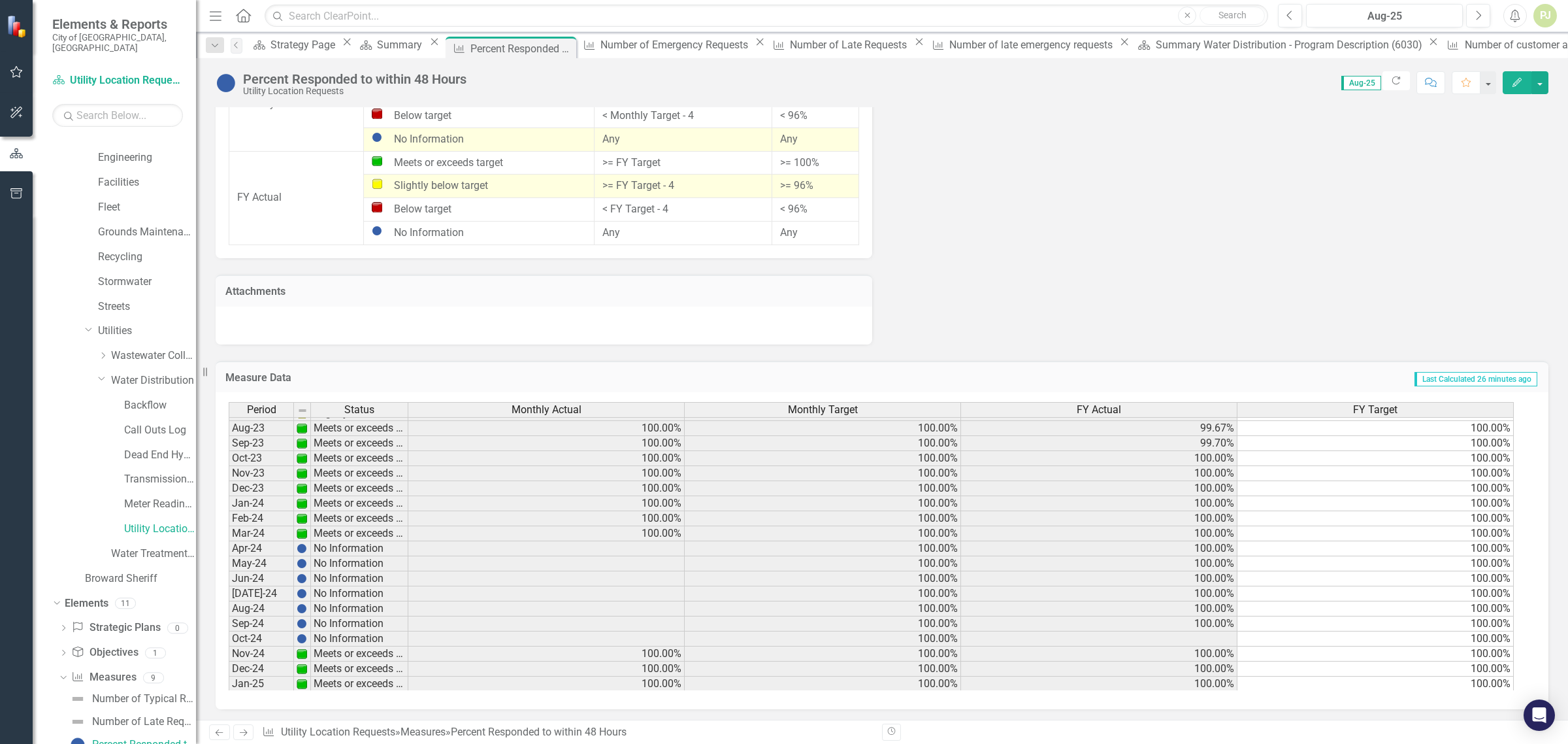
scroll to position [324, 0]
click at [157, 522] on link "Utility Location Requests" at bounding box center [159, 529] width 72 height 15
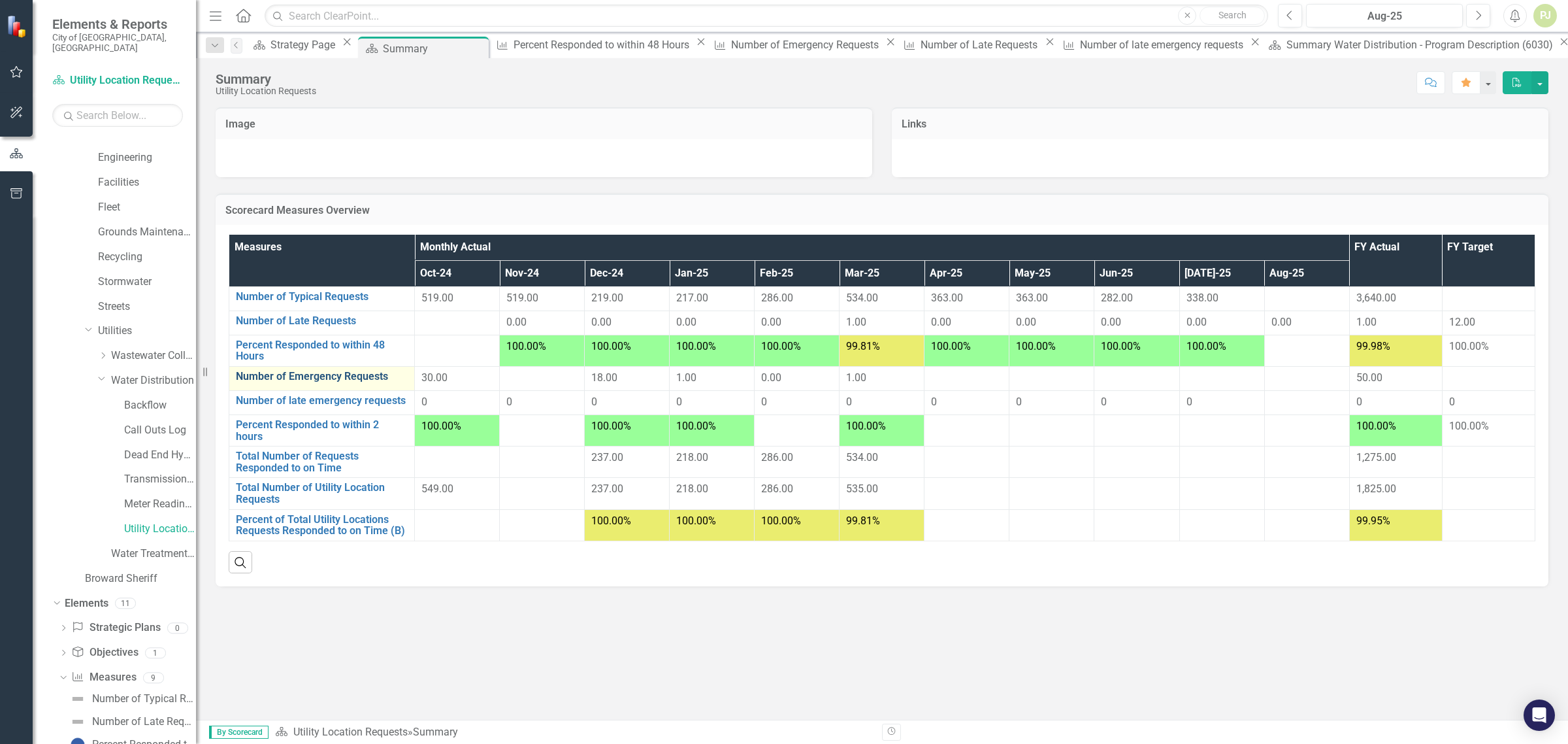
click at [336, 380] on link "Number of Emergency Requests" at bounding box center [322, 377] width 172 height 12
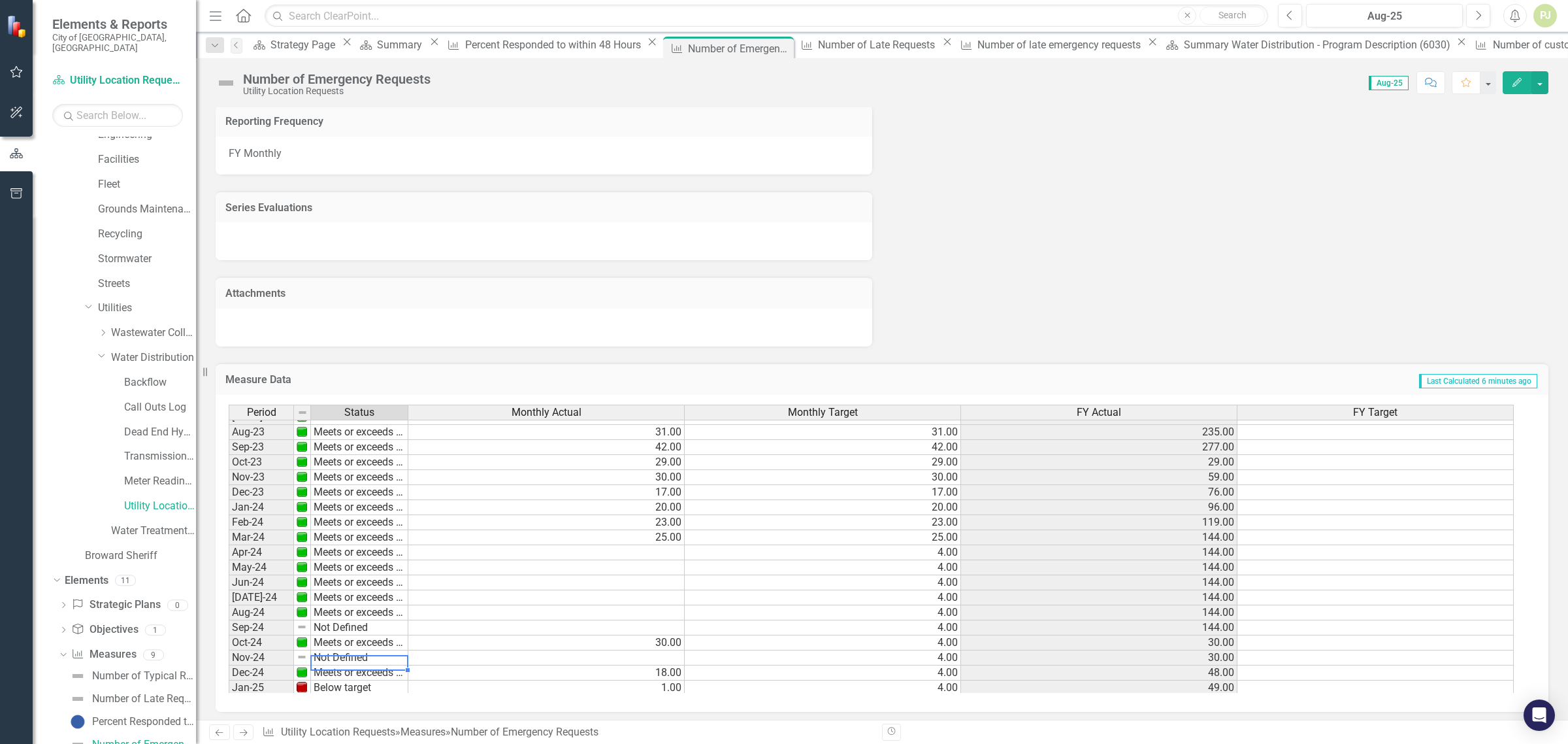
click at [366, 656] on td "Not Defined" at bounding box center [360, 658] width 98 height 15
click at [361, 670] on td "Meets or exceeds target" at bounding box center [360, 673] width 98 height 15
click at [320, 657] on td "Not Defined" at bounding box center [360, 658] width 98 height 15
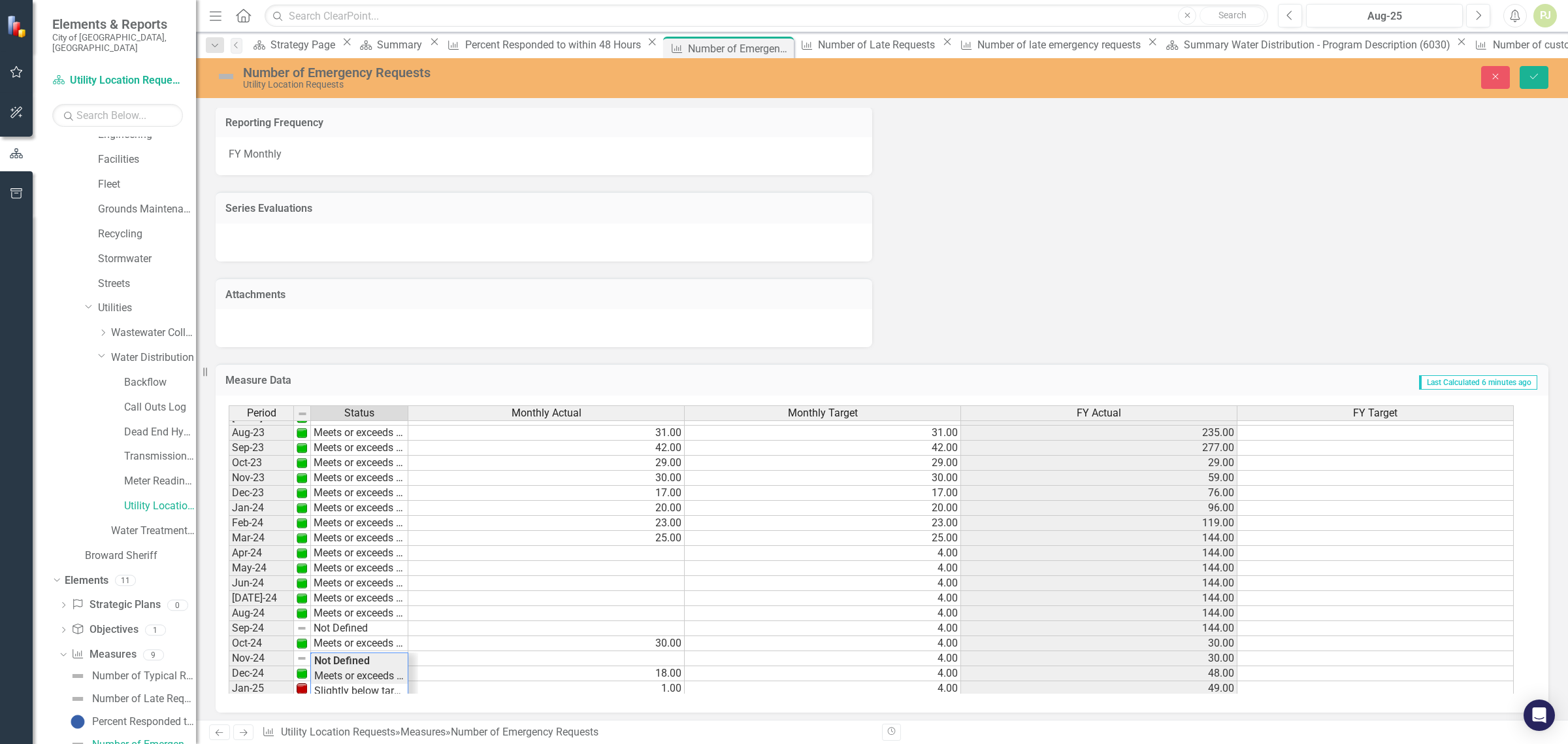
type textarea "Meets or exceeds target"
click at [339, 672] on div "Period Status Monthly Actual Monthly Target FY Actual FY Target Sept - 22 Meets…" at bounding box center [877, 549] width 1297 height 289
click at [654, 660] on td at bounding box center [547, 659] width 277 height 15
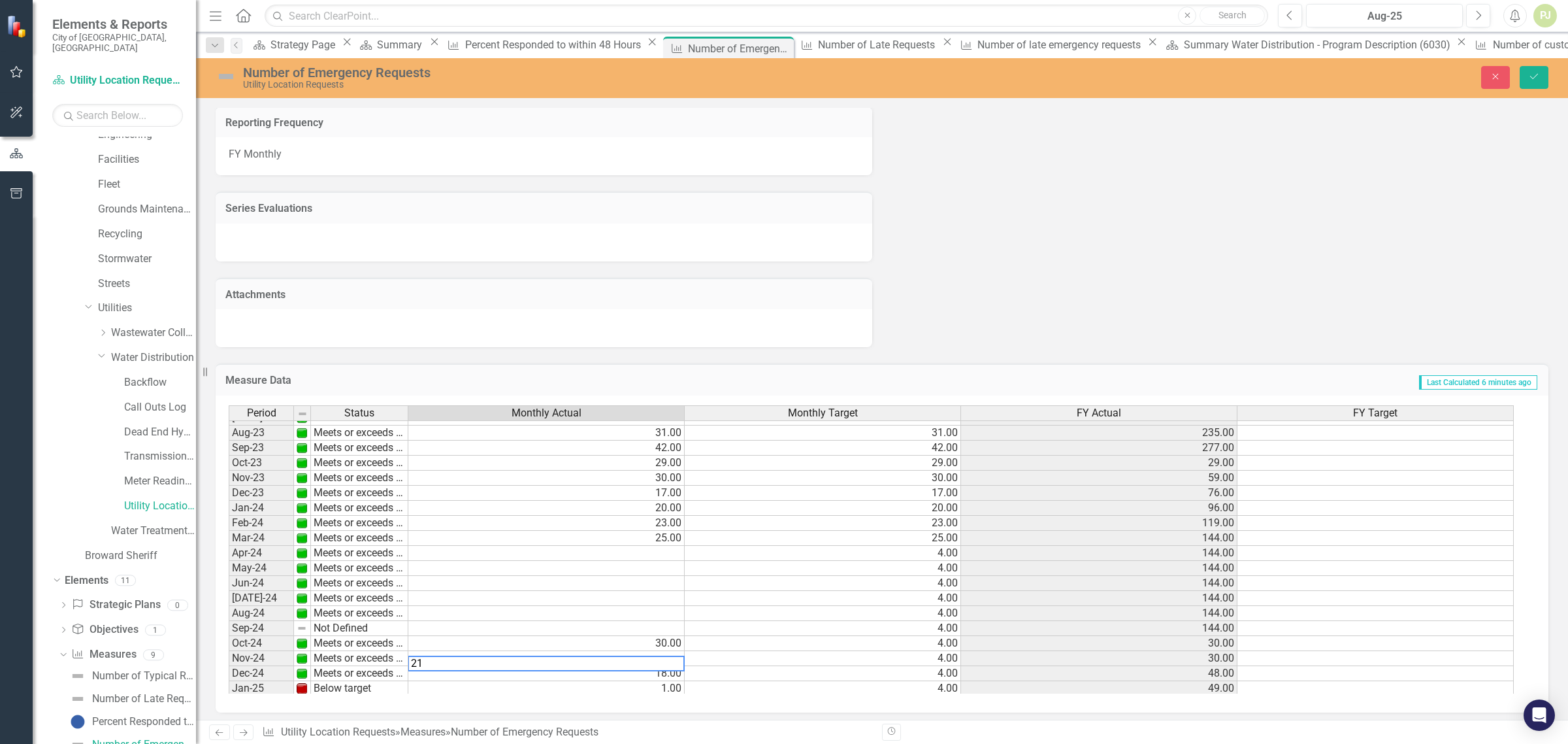
click at [906, 661] on td "4.00" at bounding box center [823, 659] width 277 height 15
type textarea "4"
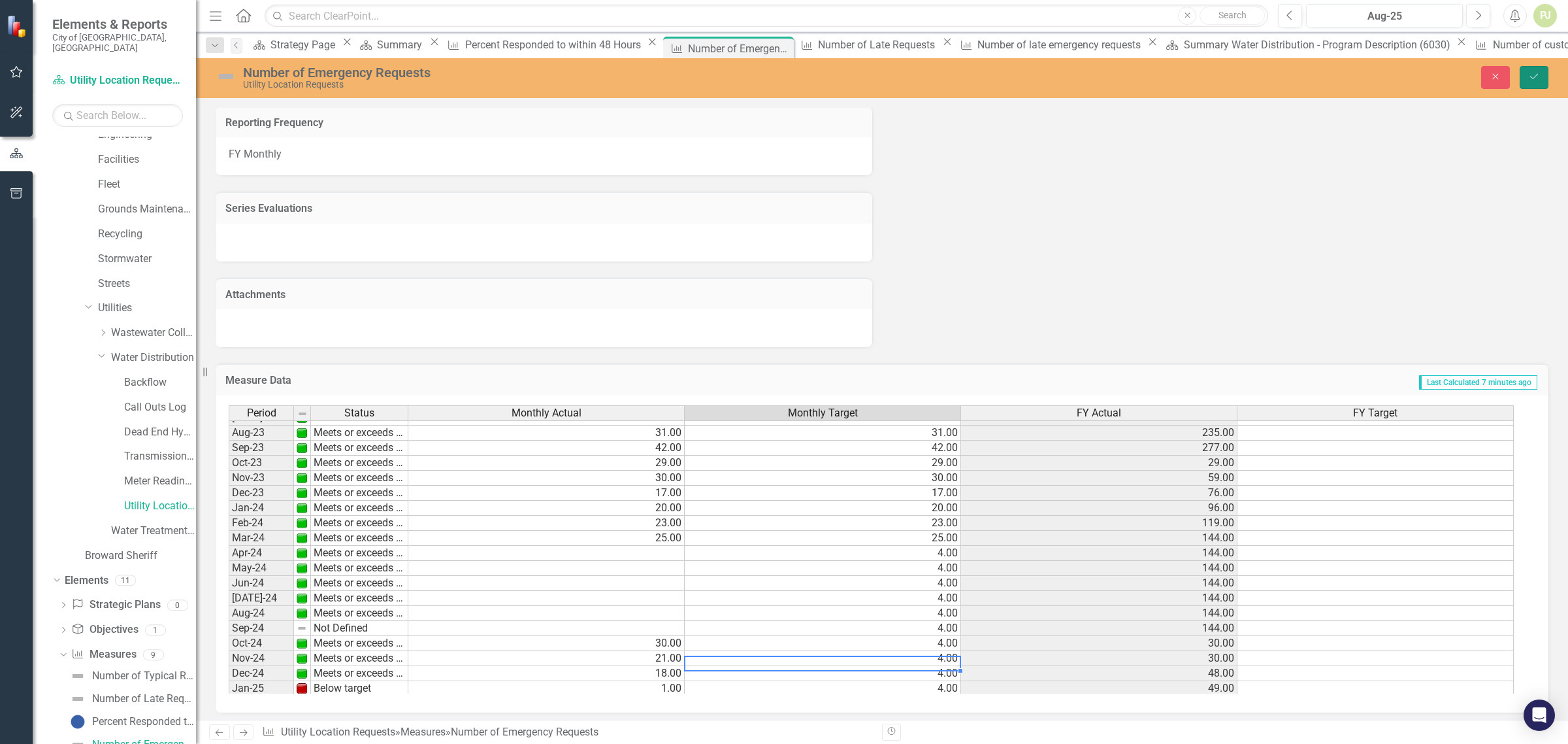
click at [1539, 77] on icon "Save" at bounding box center [1534, 77] width 12 height 9
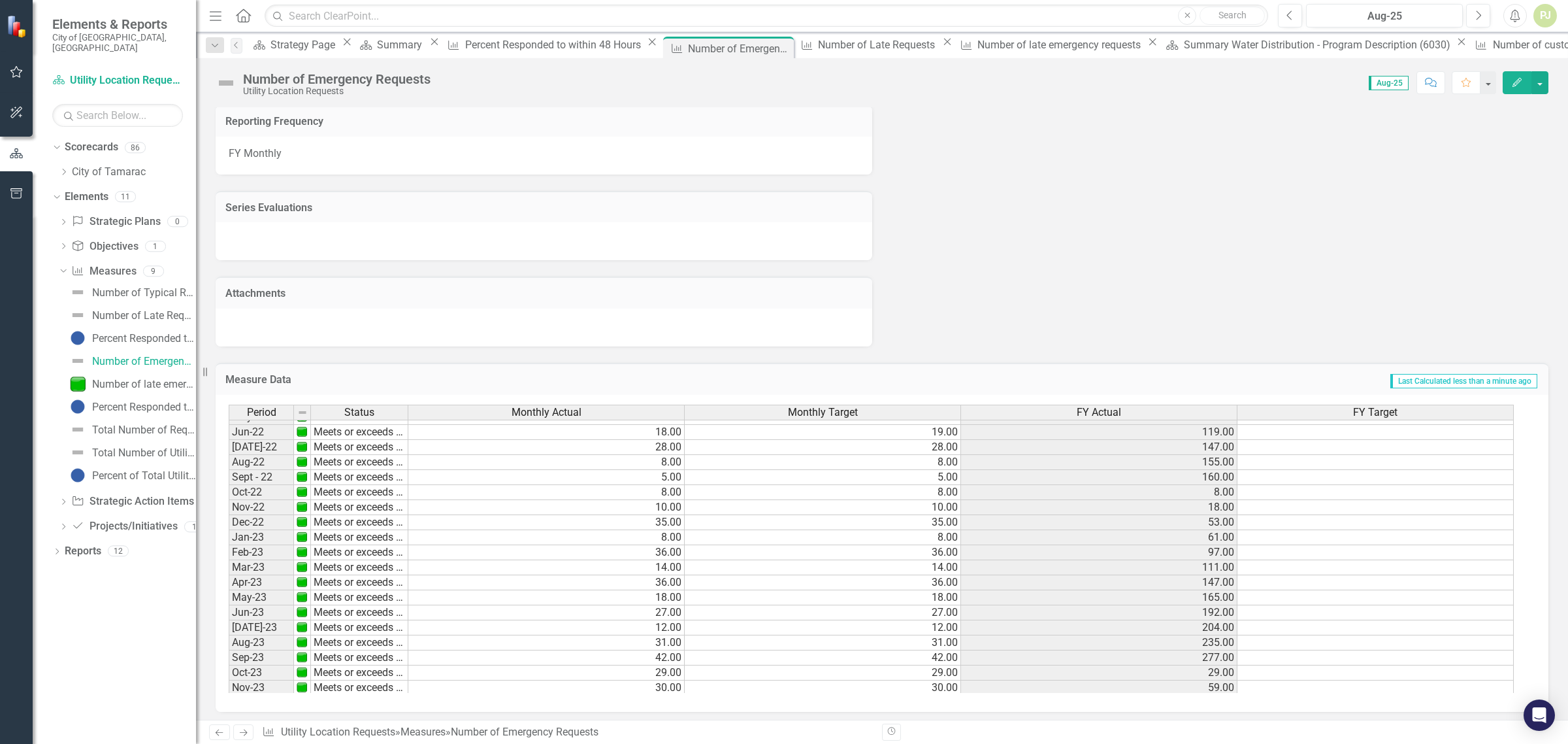
scroll to position [191, 0]
